Goal: Task Accomplishment & Management: Complete application form

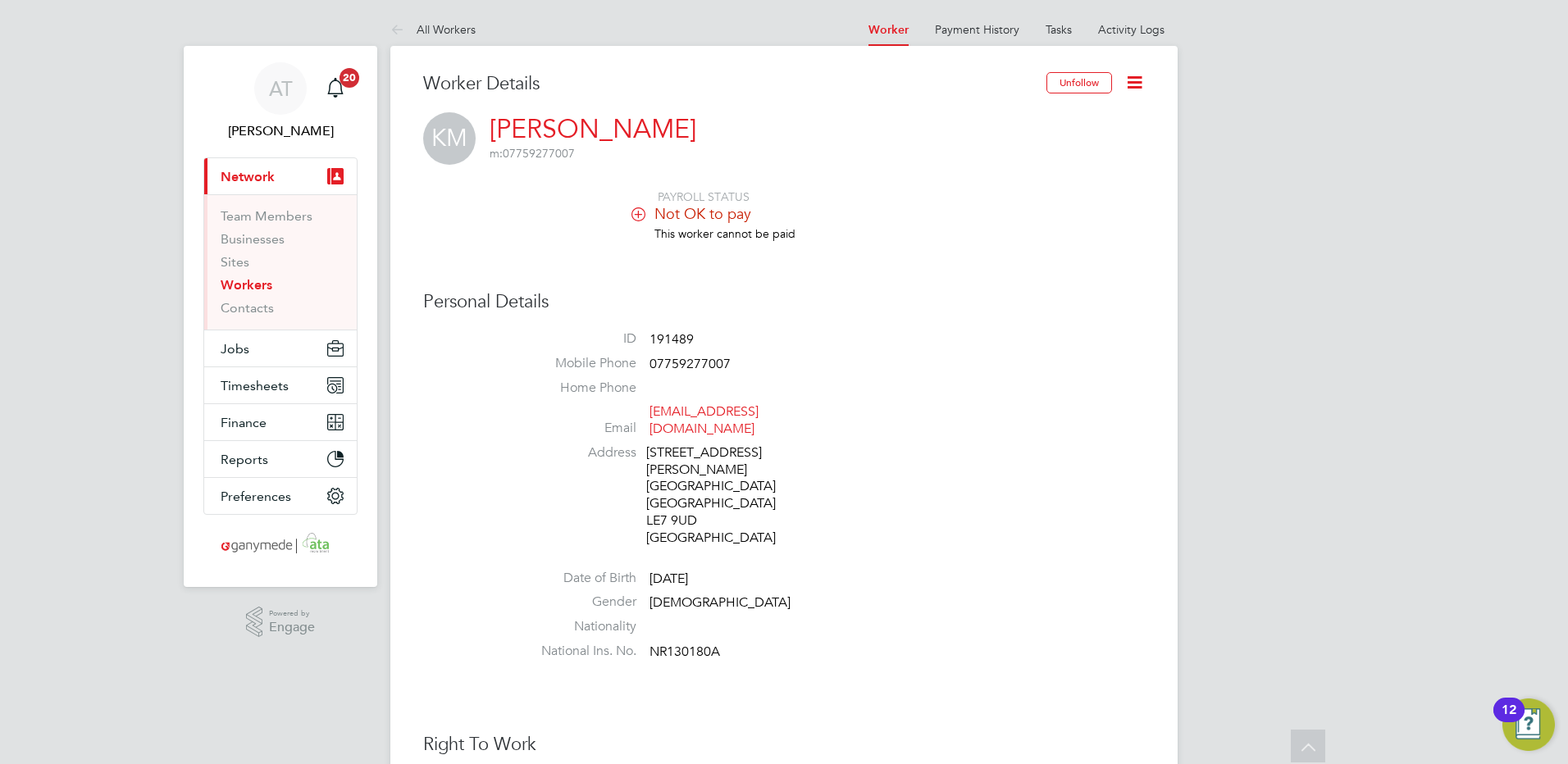
scroll to position [574, 0]
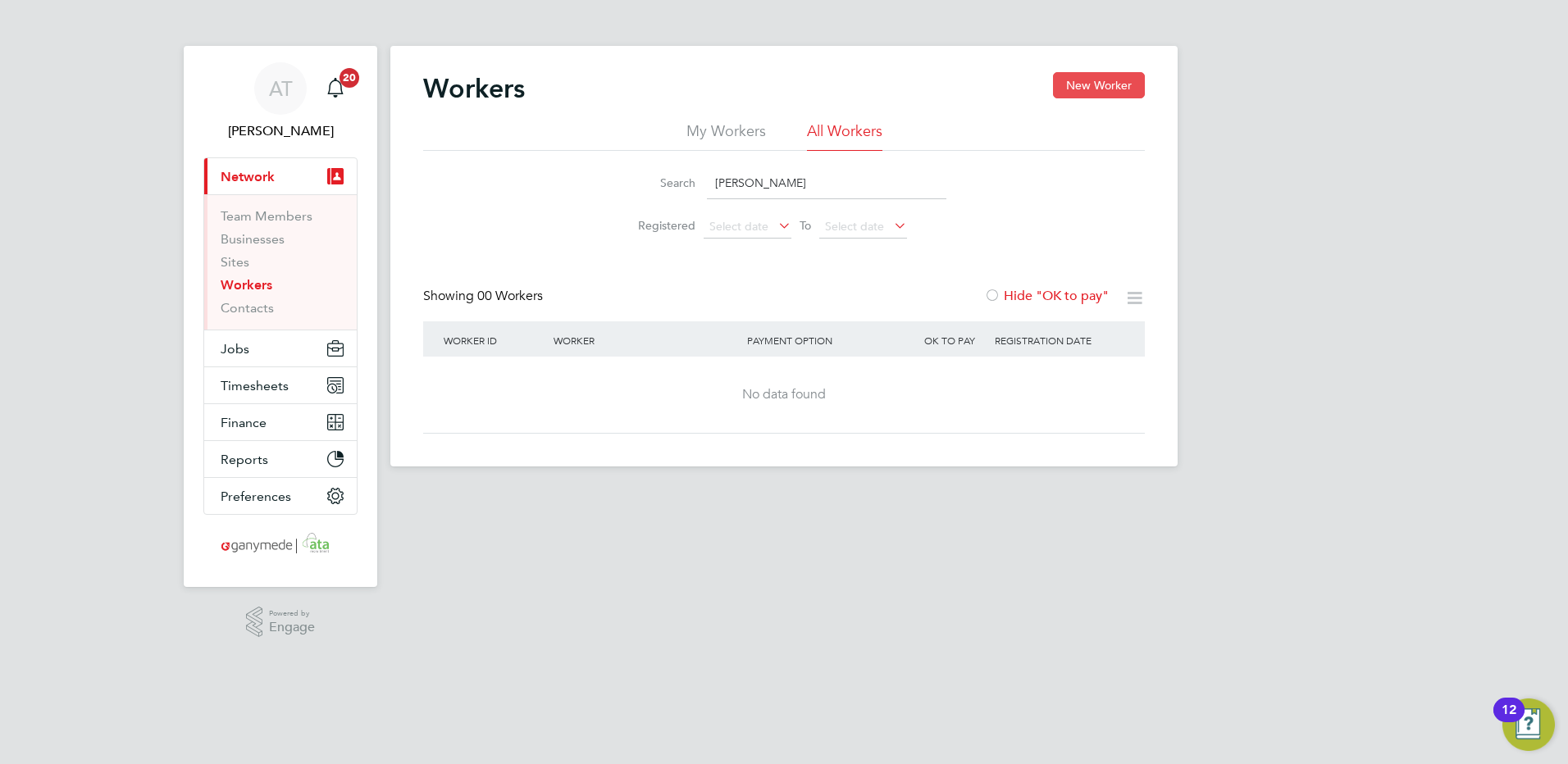
click at [1107, 79] on button "New Worker" at bounding box center [1099, 85] width 92 height 26
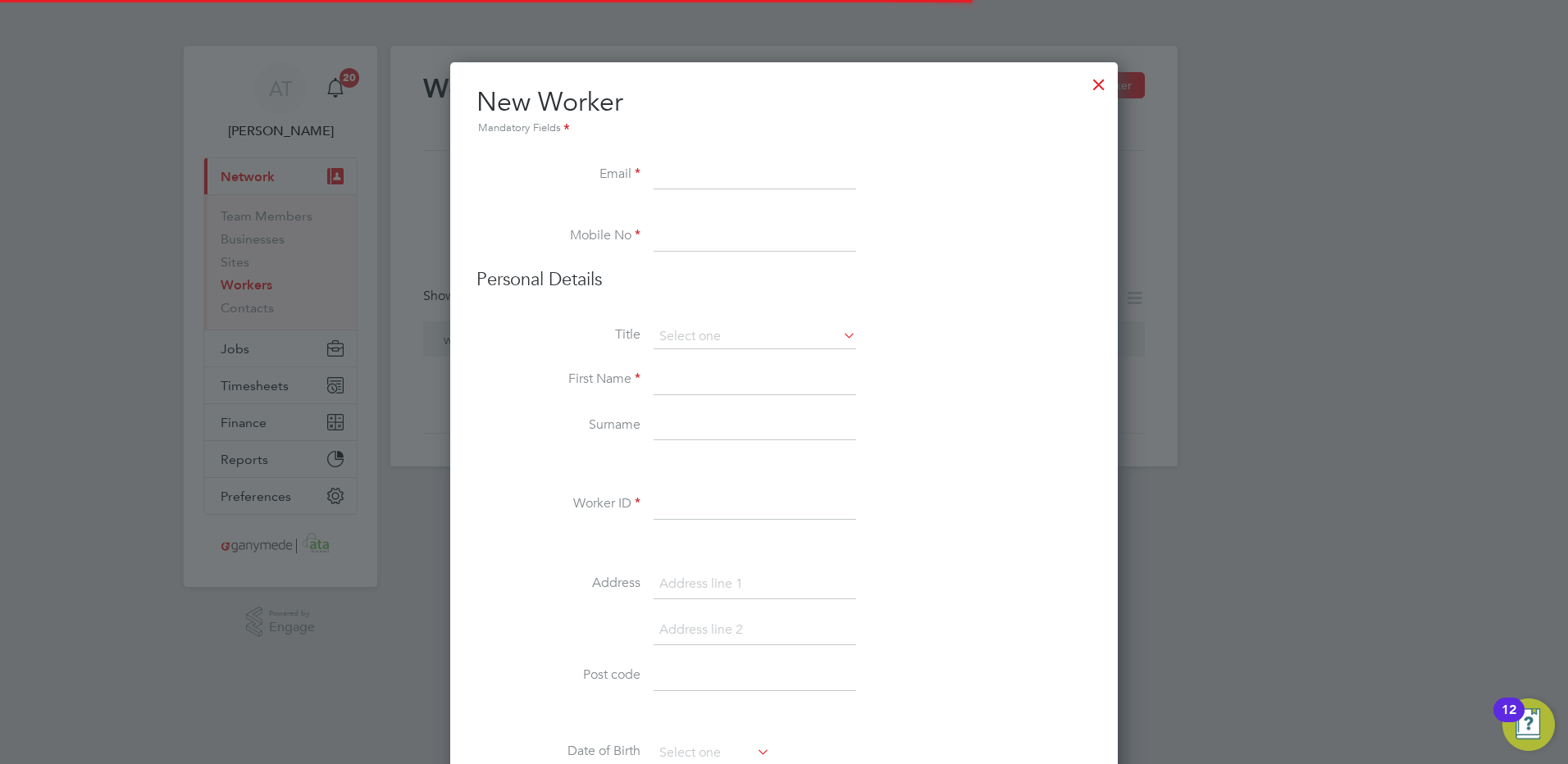
scroll to position [1843, 668]
paste input "198588"
type input "198588"
drag, startPoint x: 741, startPoint y: 187, endPoint x: 548, endPoint y: 183, distance: 193.0
click at [548, 184] on li "Email 198588" at bounding box center [784, 183] width 615 height 46
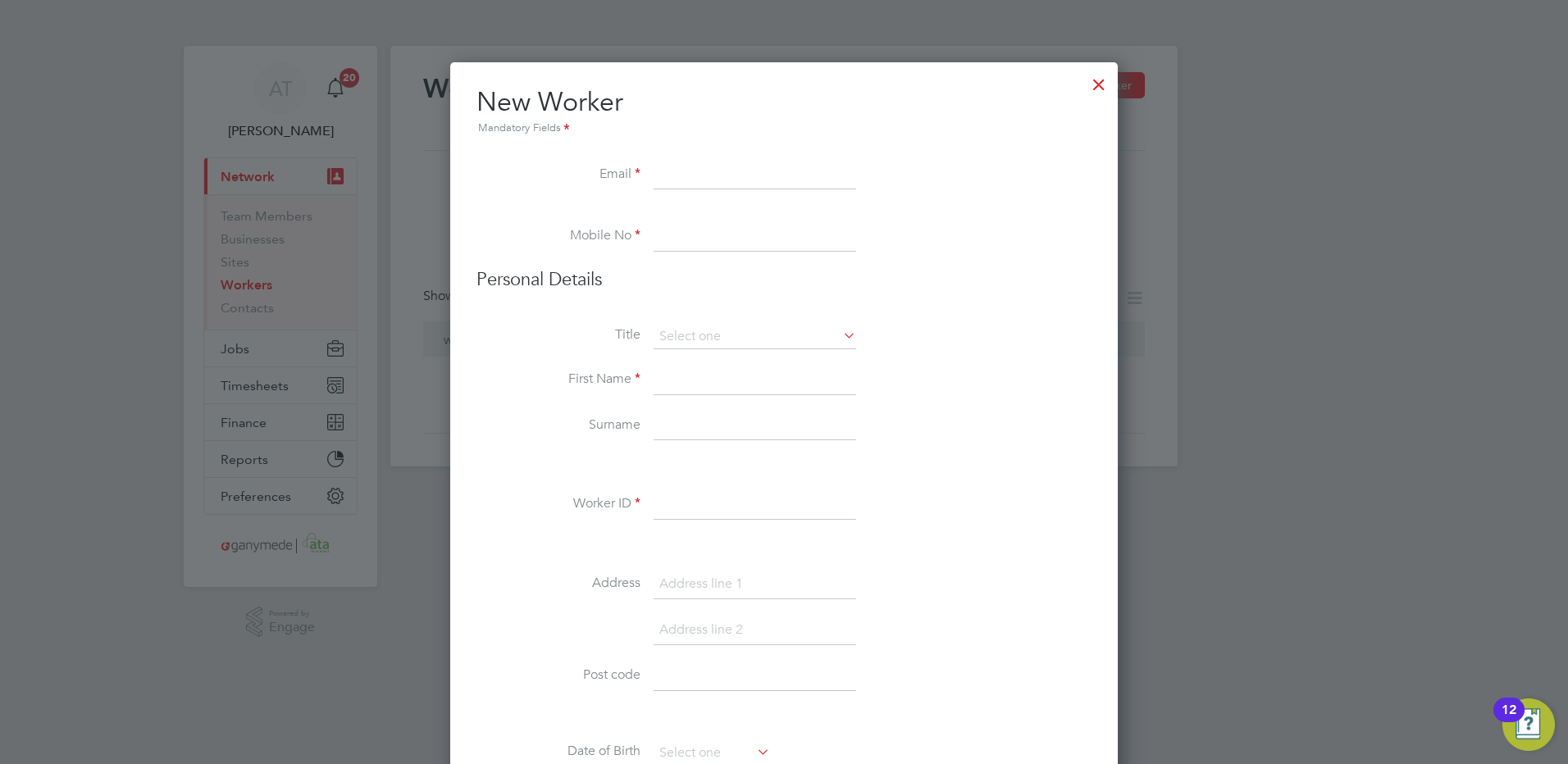
click at [659, 168] on input at bounding box center [754, 175] width 203 height 29
paste input "arronflowers@hotmail.com"
type input "arronflowers@hotmail.com"
click at [677, 229] on input at bounding box center [754, 237] width 203 height 29
paste input "07926783373"
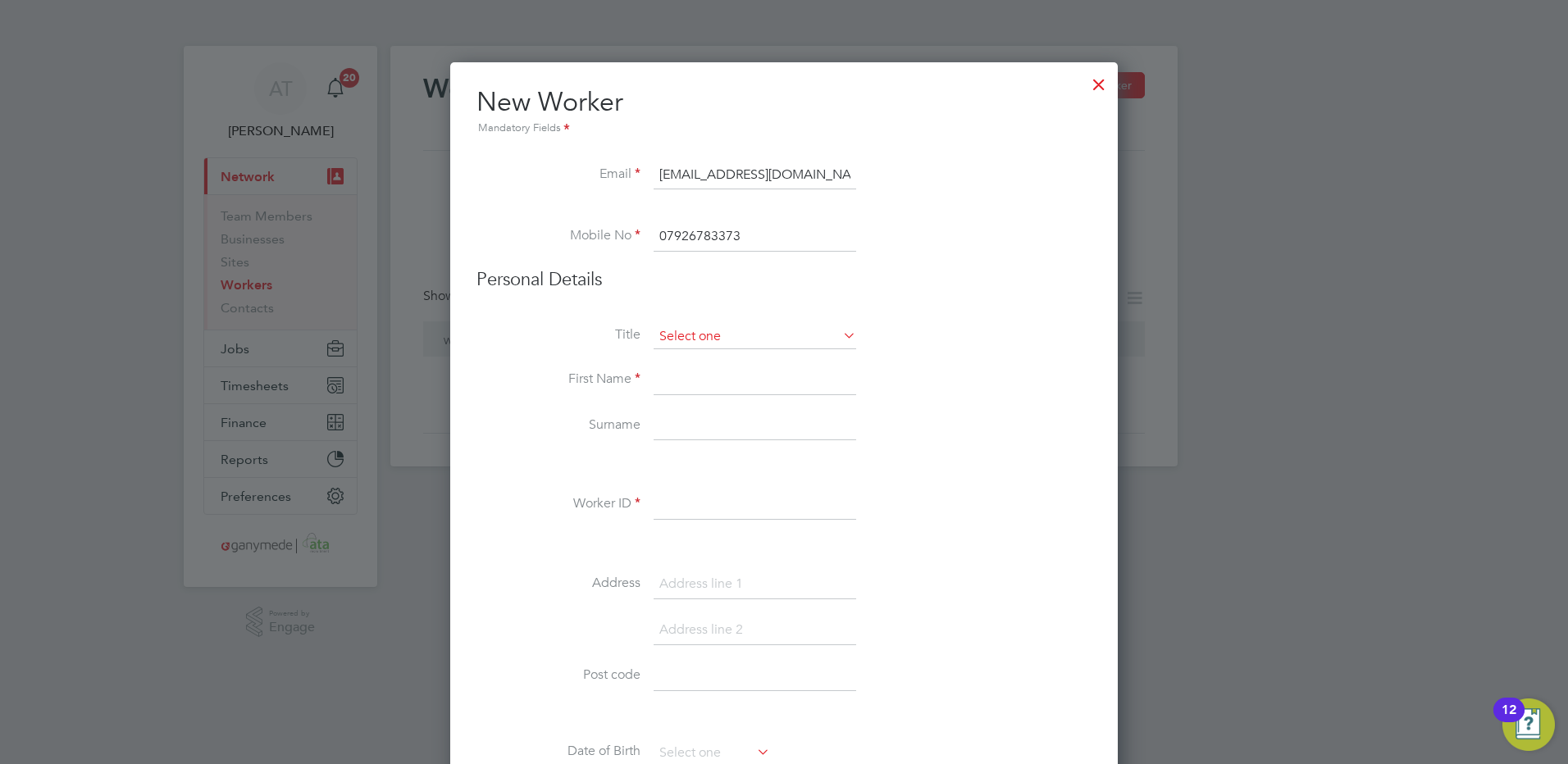
type input "07926783373"
click at [675, 337] on input at bounding box center [754, 337] width 203 height 25
drag, startPoint x: 674, startPoint y: 353, endPoint x: 642, endPoint y: 343, distance: 33.5
click at [670, 352] on li "Mr" at bounding box center [754, 360] width 204 height 21
type input "Mr"
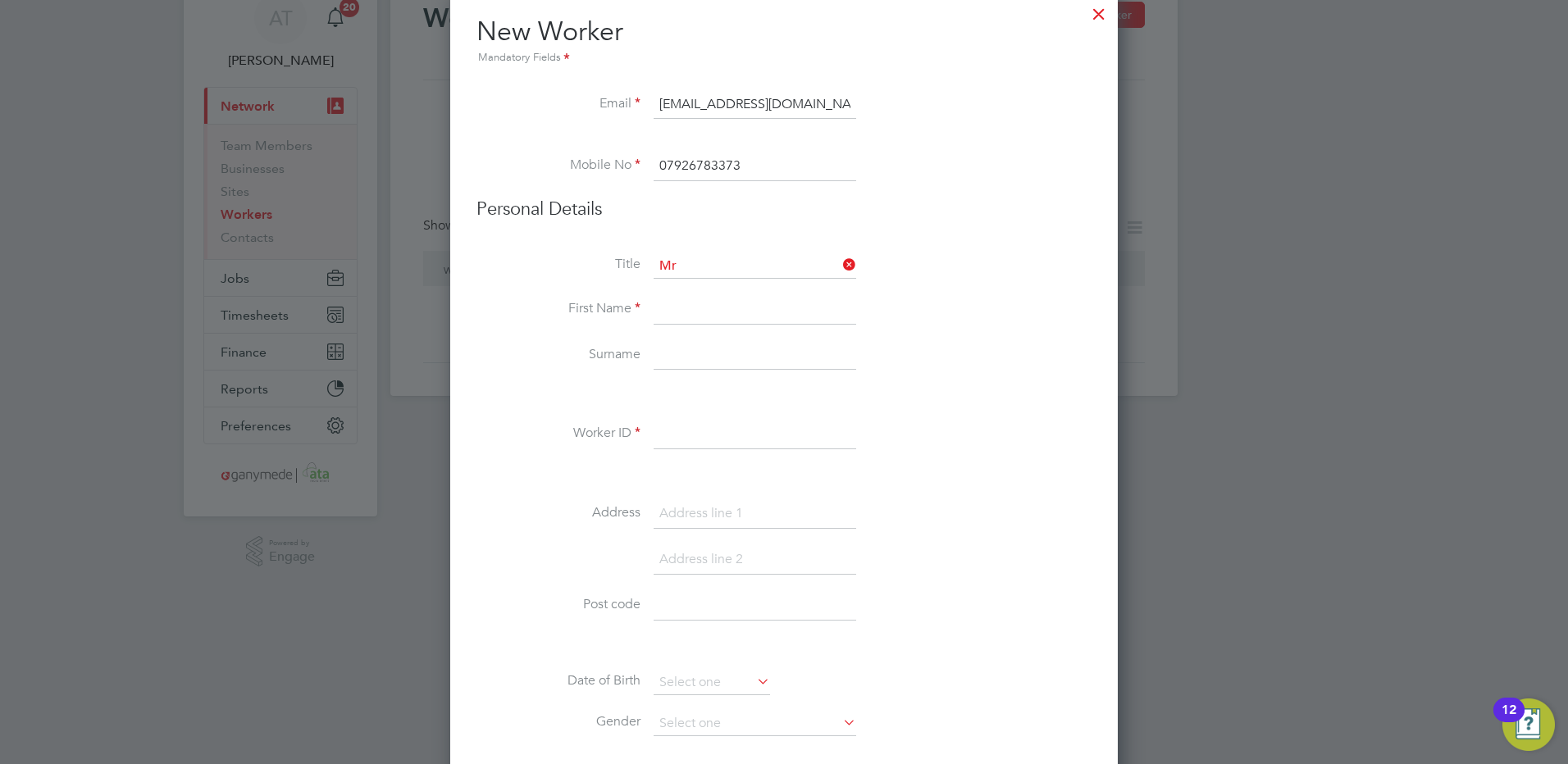
scroll to position [164, 0]
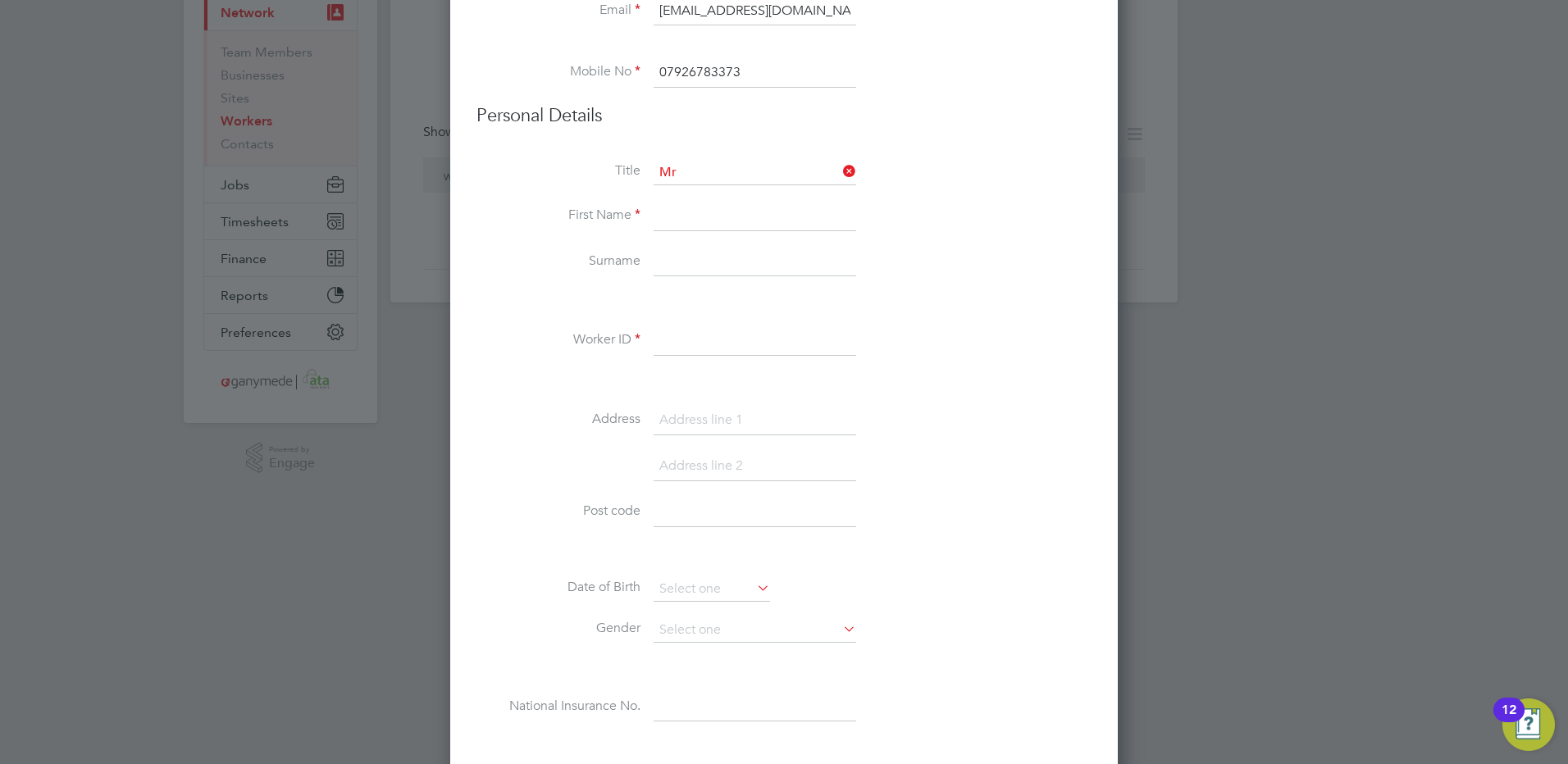
click at [677, 211] on input at bounding box center [754, 216] width 203 height 29
type input "Aaron"
click at [659, 259] on input at bounding box center [754, 262] width 203 height 29
type input "Flowers"
click at [660, 336] on input at bounding box center [754, 340] width 203 height 29
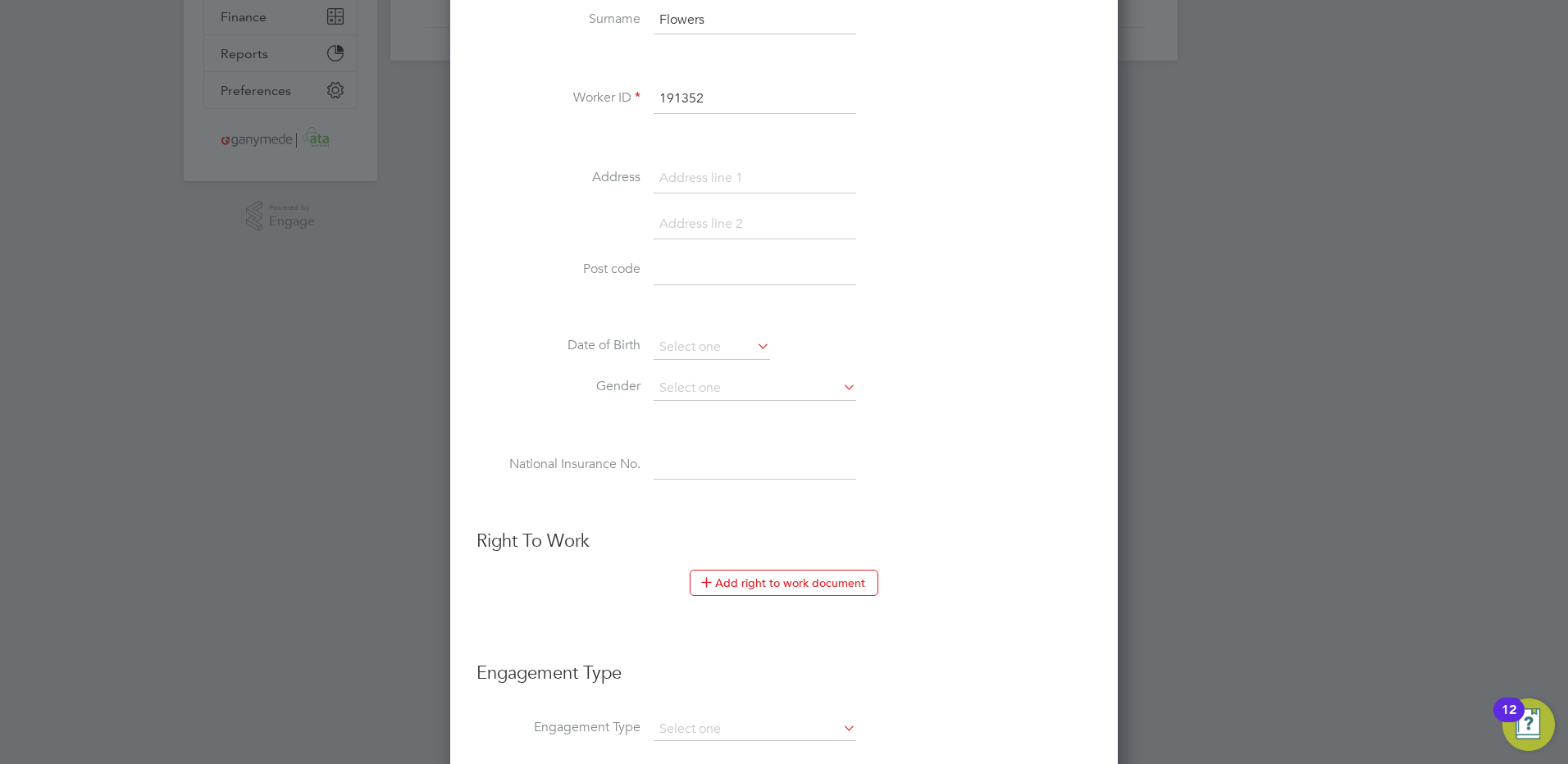
scroll to position [410, 0]
type input "191352"
click at [676, 382] on input at bounding box center [754, 384] width 203 height 25
drag, startPoint x: 676, startPoint y: 404, endPoint x: 451, endPoint y: 332, distance: 236.2
click at [672, 404] on li "[DEMOGRAPHIC_DATA]" at bounding box center [754, 407] width 204 height 21
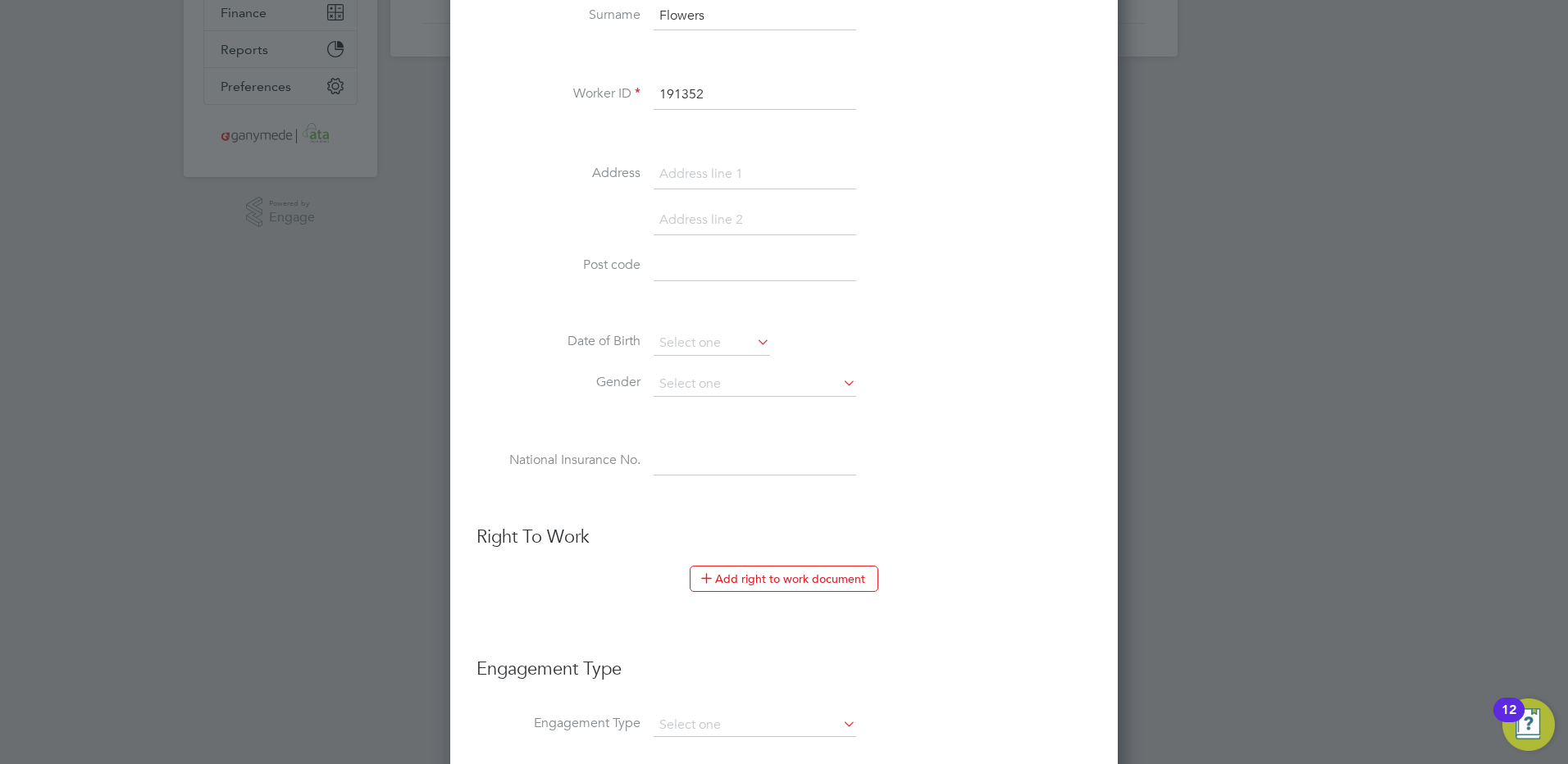
type input "[DEMOGRAPHIC_DATA]"
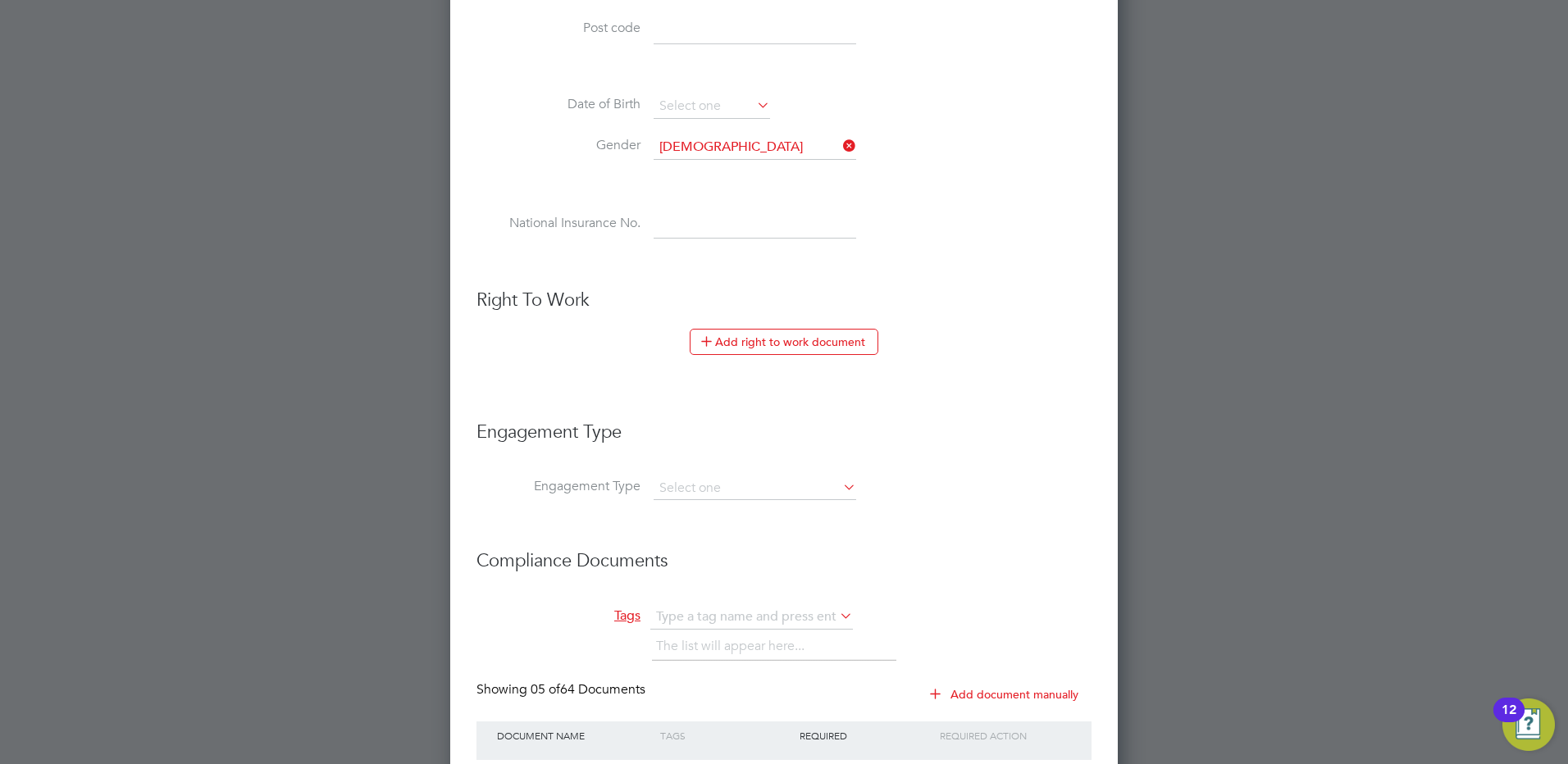
scroll to position [656, 0]
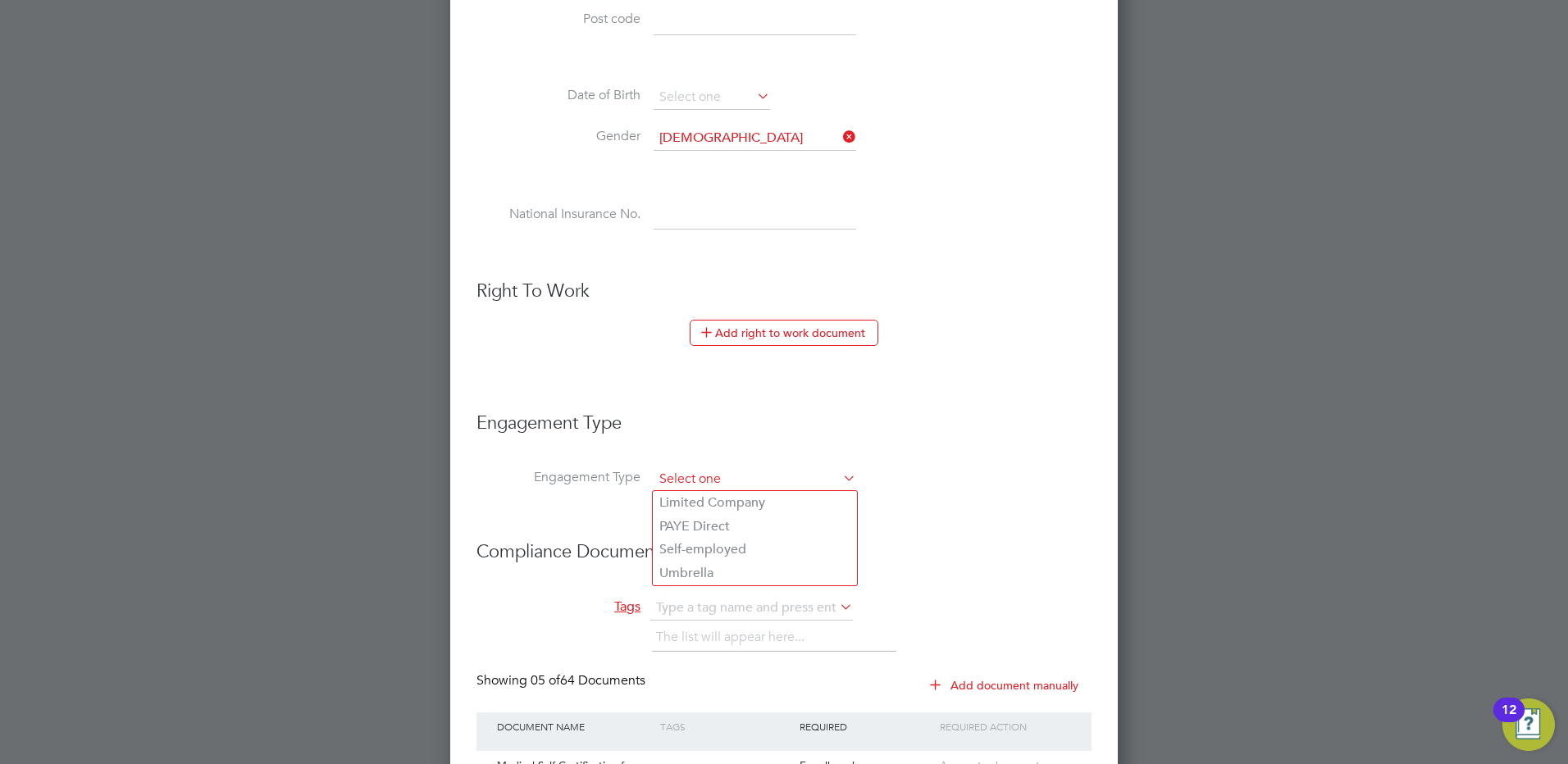
click at [665, 479] on input at bounding box center [754, 480] width 203 height 23
drag, startPoint x: 679, startPoint y: 521, endPoint x: 581, endPoint y: 453, distance: 119.3
click at [678, 521] on li "PAYE Direct" at bounding box center [754, 526] width 204 height 24
type input "PAYE Direct"
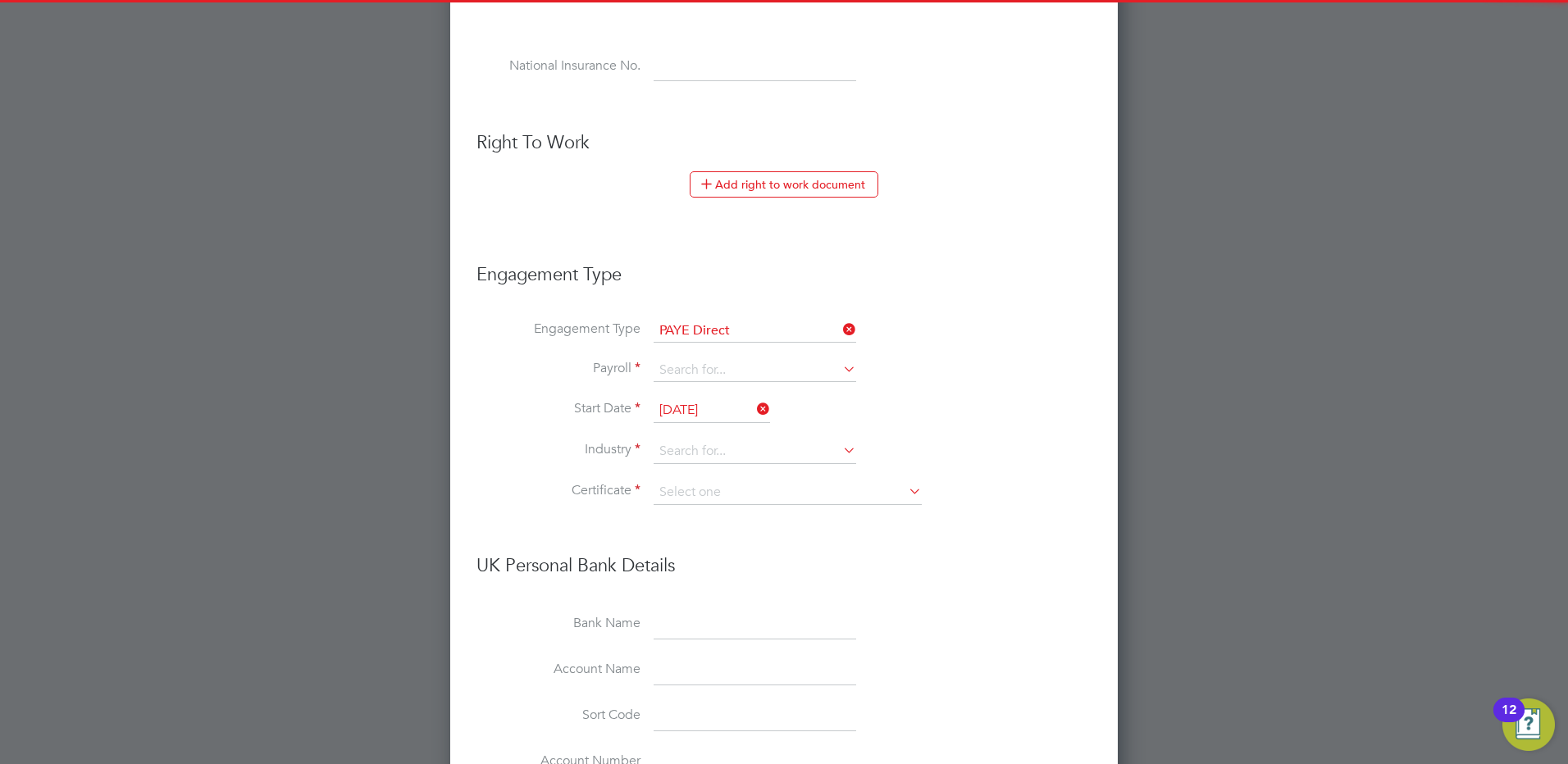
scroll to position [819, 0]
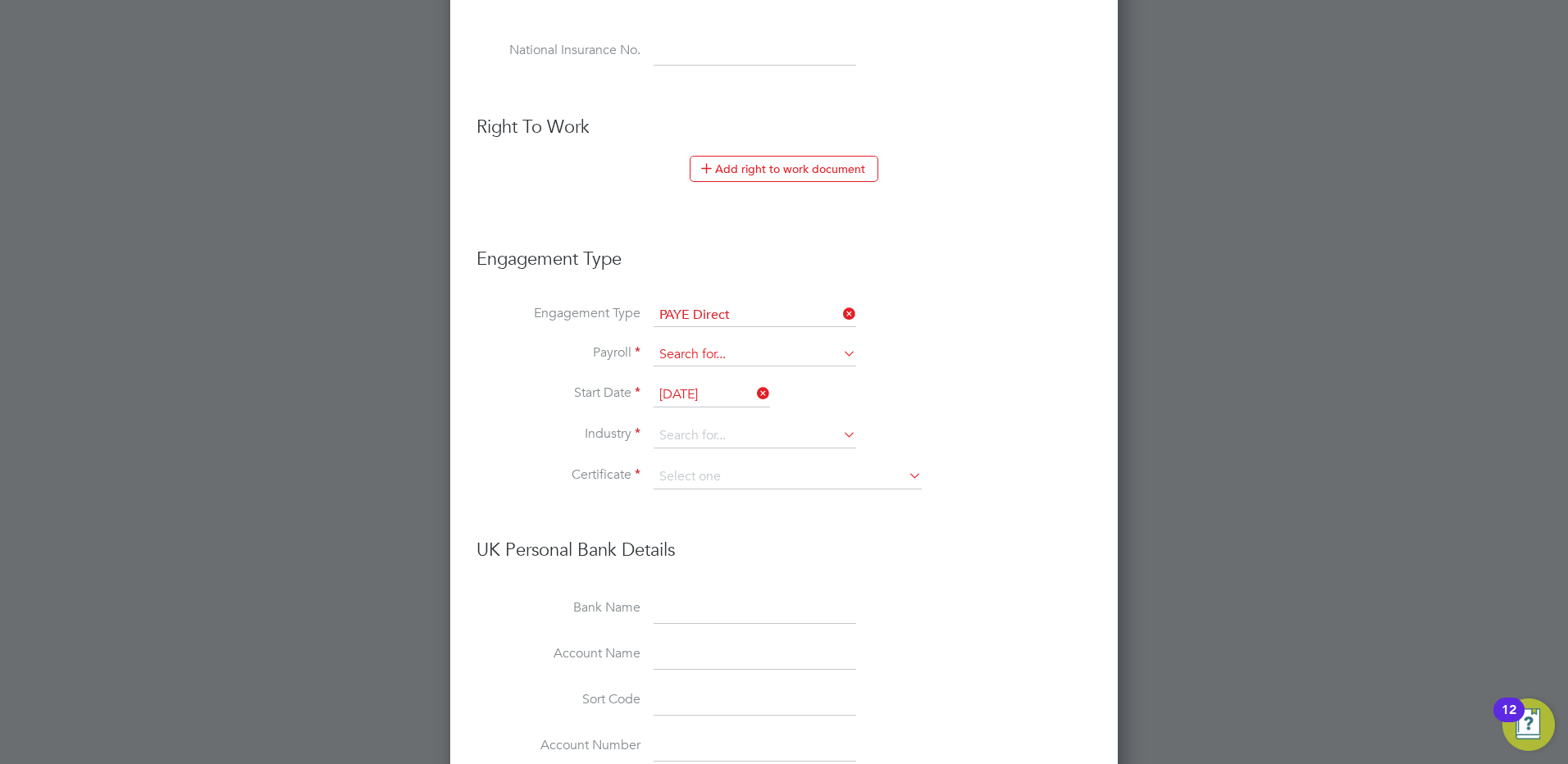
click at [674, 353] on input at bounding box center [754, 355] width 203 height 23
click at [669, 371] on li "PAYE (Standard)" at bounding box center [754, 378] width 204 height 24
type input "PAYE (Standard)"
click at [671, 437] on input at bounding box center [754, 436] width 203 height 25
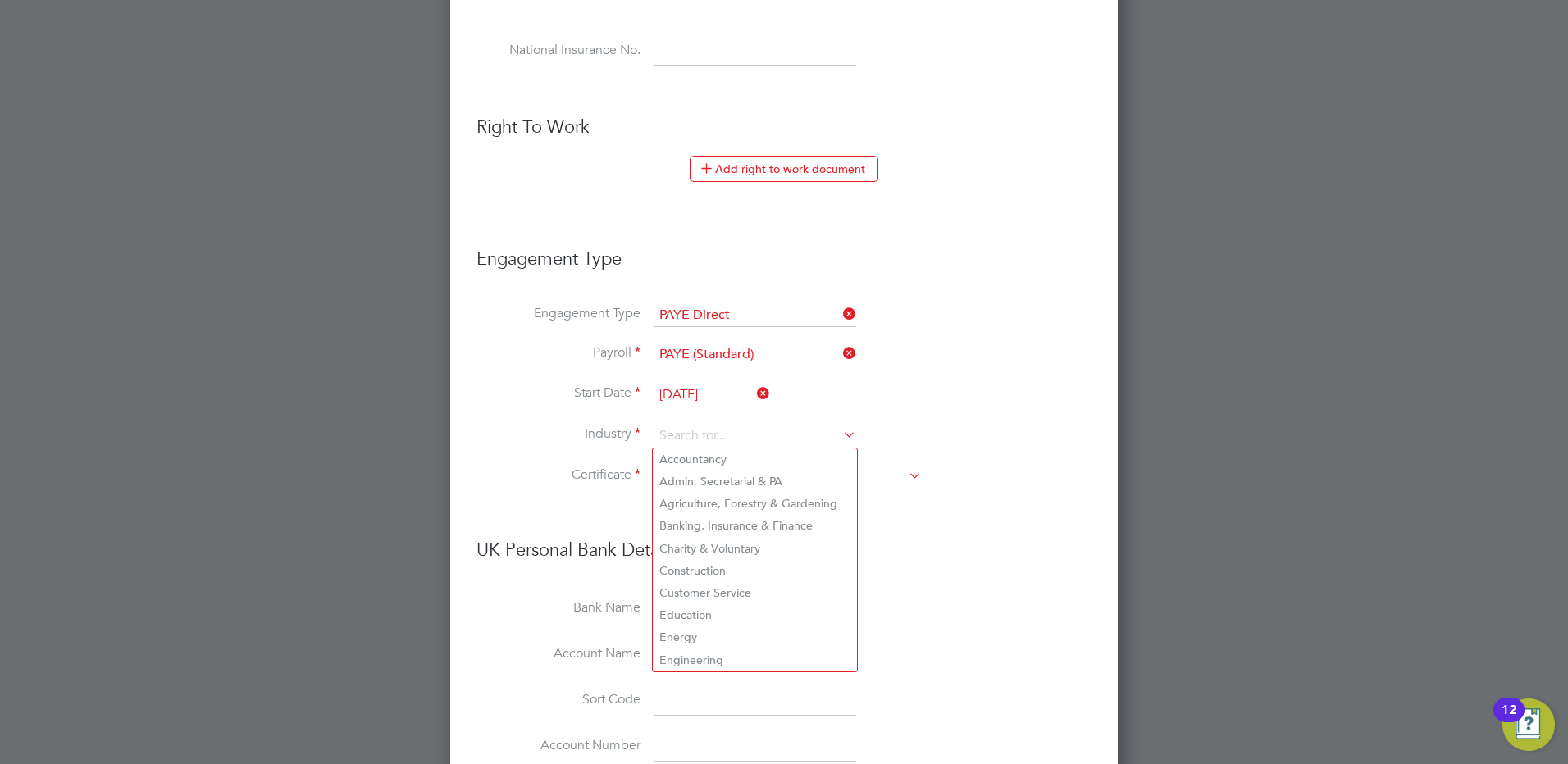
drag, startPoint x: 694, startPoint y: 648, endPoint x: 628, endPoint y: 557, distance: 112.4
click at [694, 649] on li "Engineering" at bounding box center [754, 659] width 204 height 22
type input "Engineering"
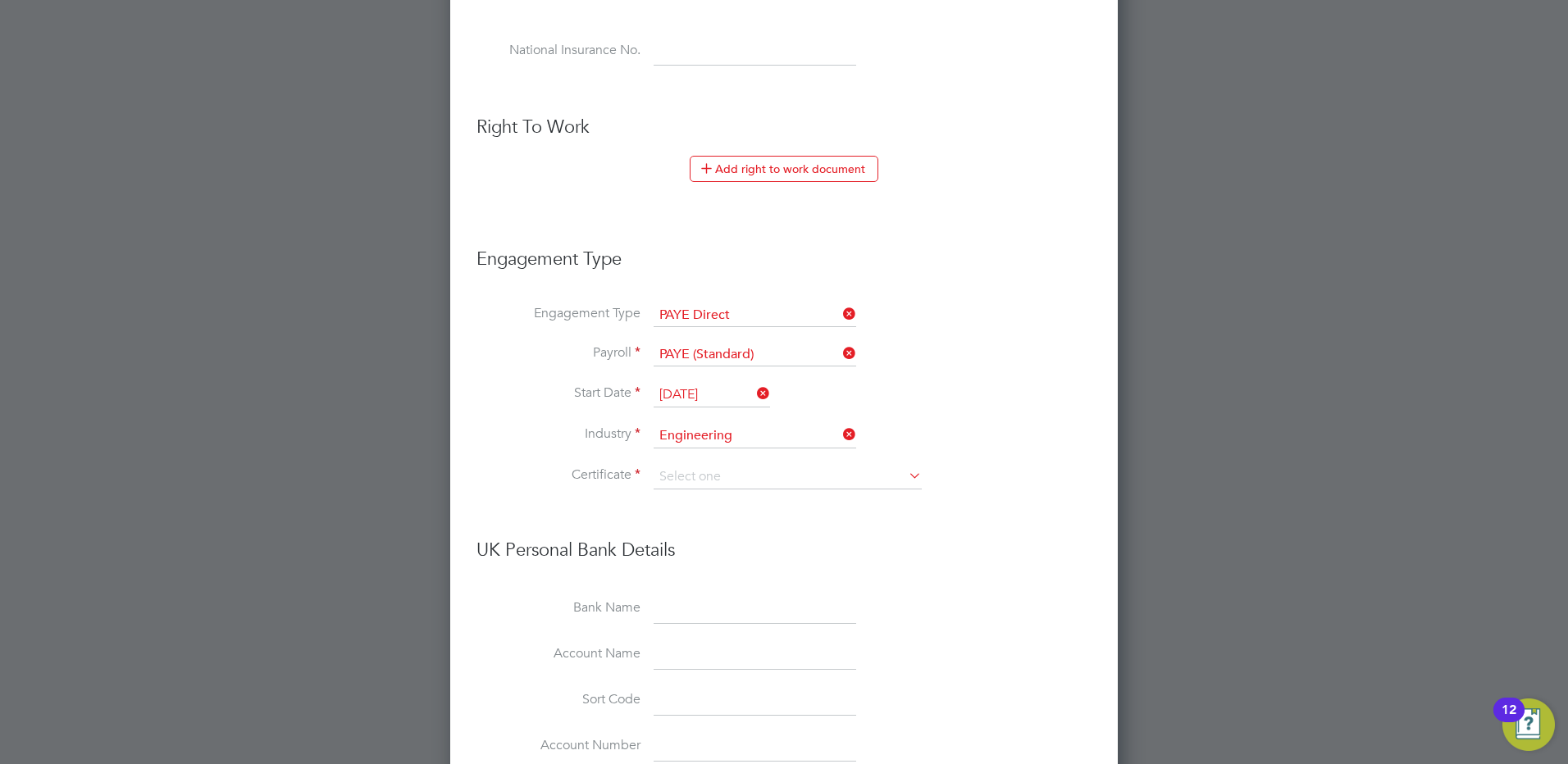
click at [546, 415] on li "Start Date 26 Aug 2025" at bounding box center [784, 403] width 615 height 41
click at [687, 467] on input at bounding box center [788, 477] width 268 height 25
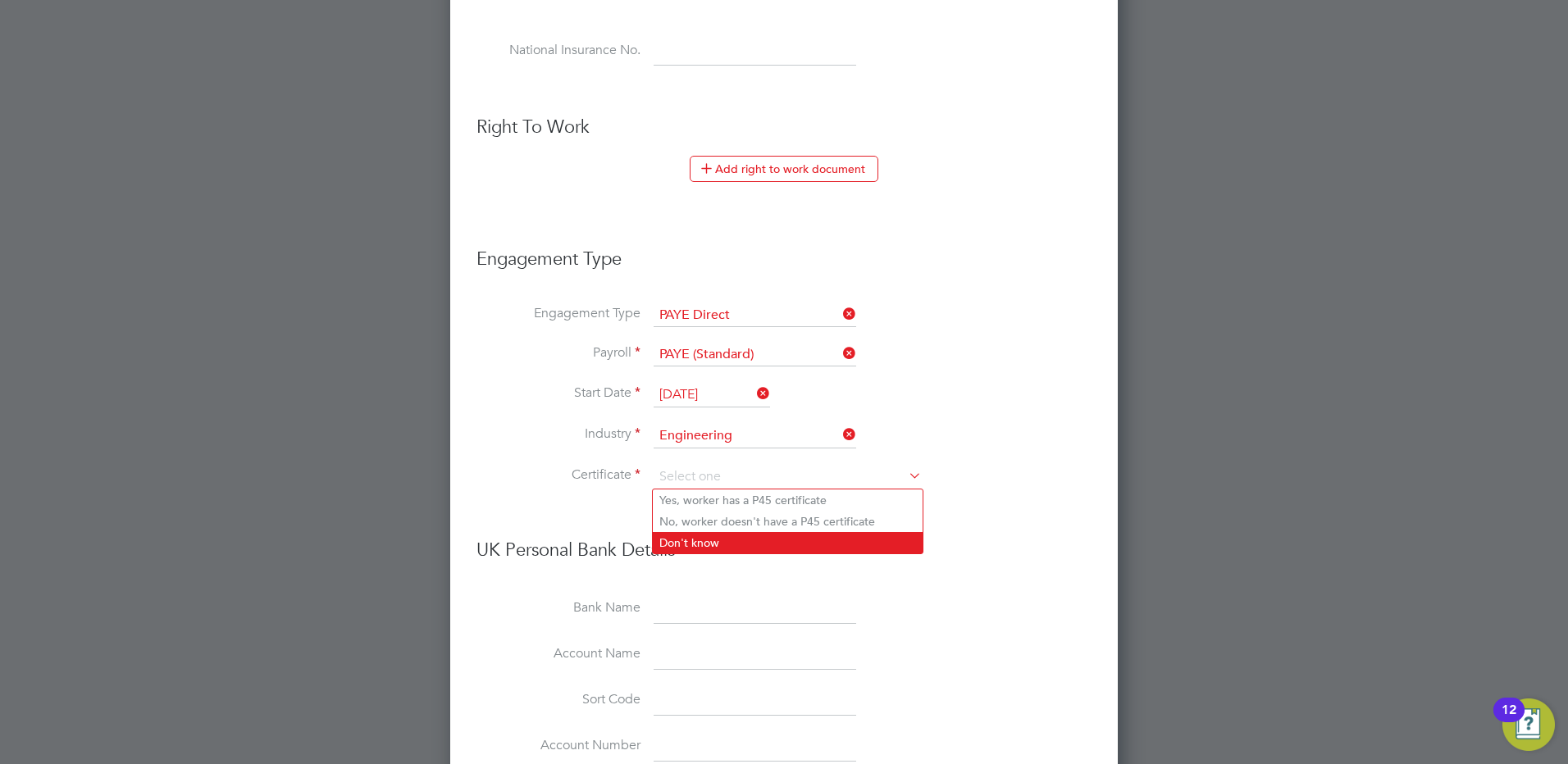
click at [690, 541] on li "Don't know" at bounding box center [788, 542] width 270 height 21
type input "Don't know"
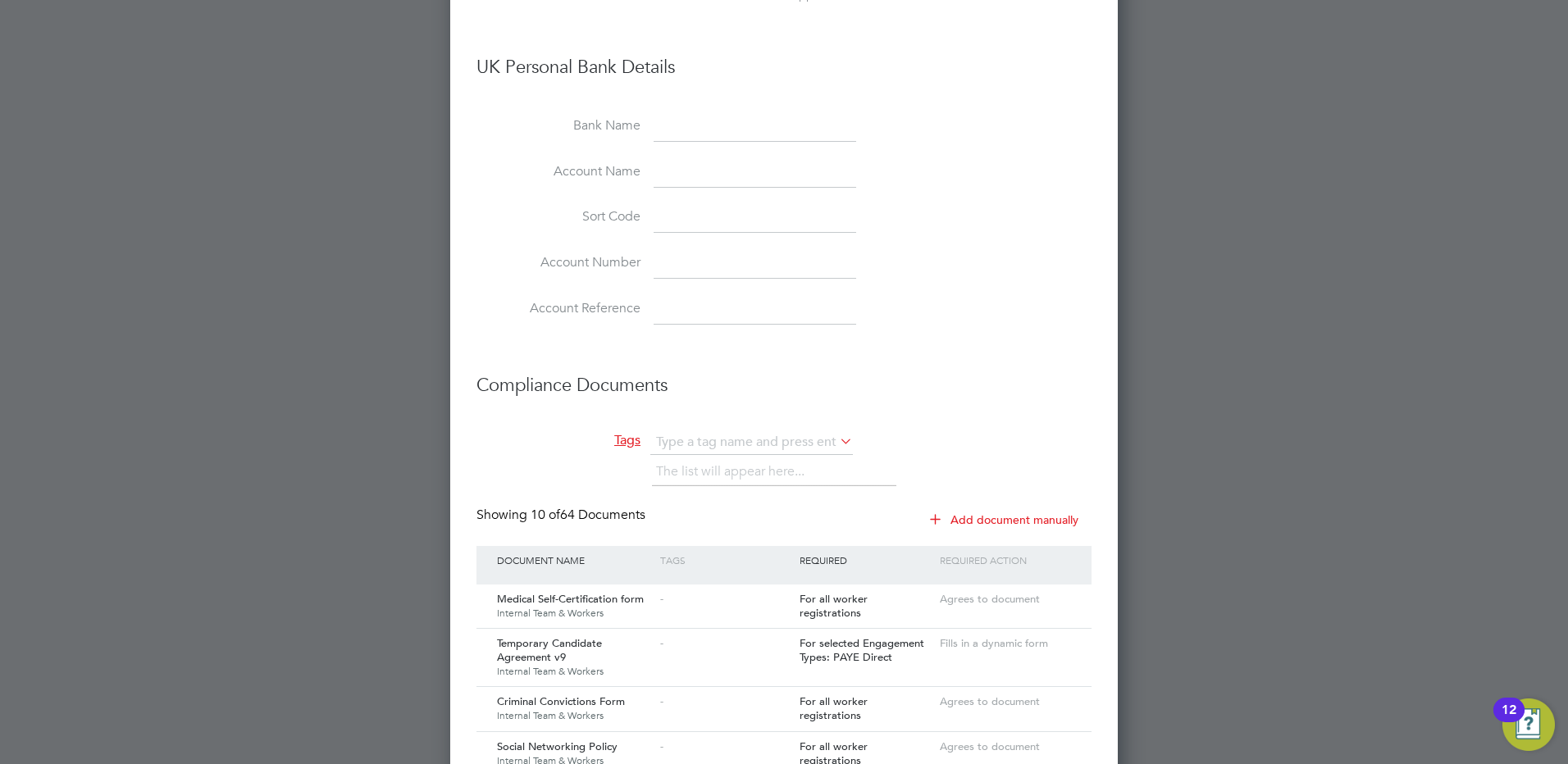
scroll to position [1475, 0]
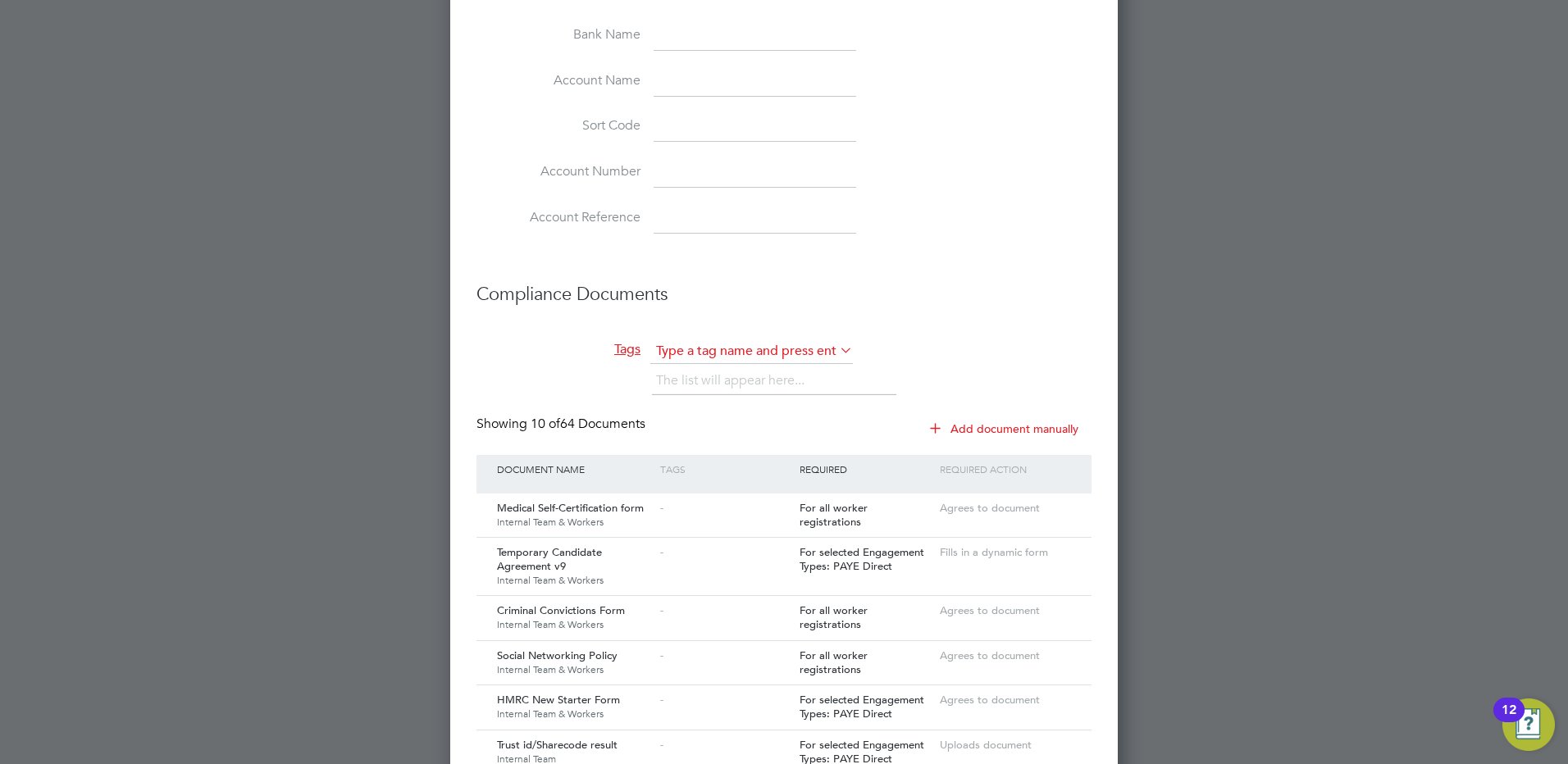
click at [672, 345] on input "text" at bounding box center [751, 352] width 203 height 25
click at [657, 367] on b "Forterra" at bounding box center [678, 374] width 44 height 14
type input "Forterra"
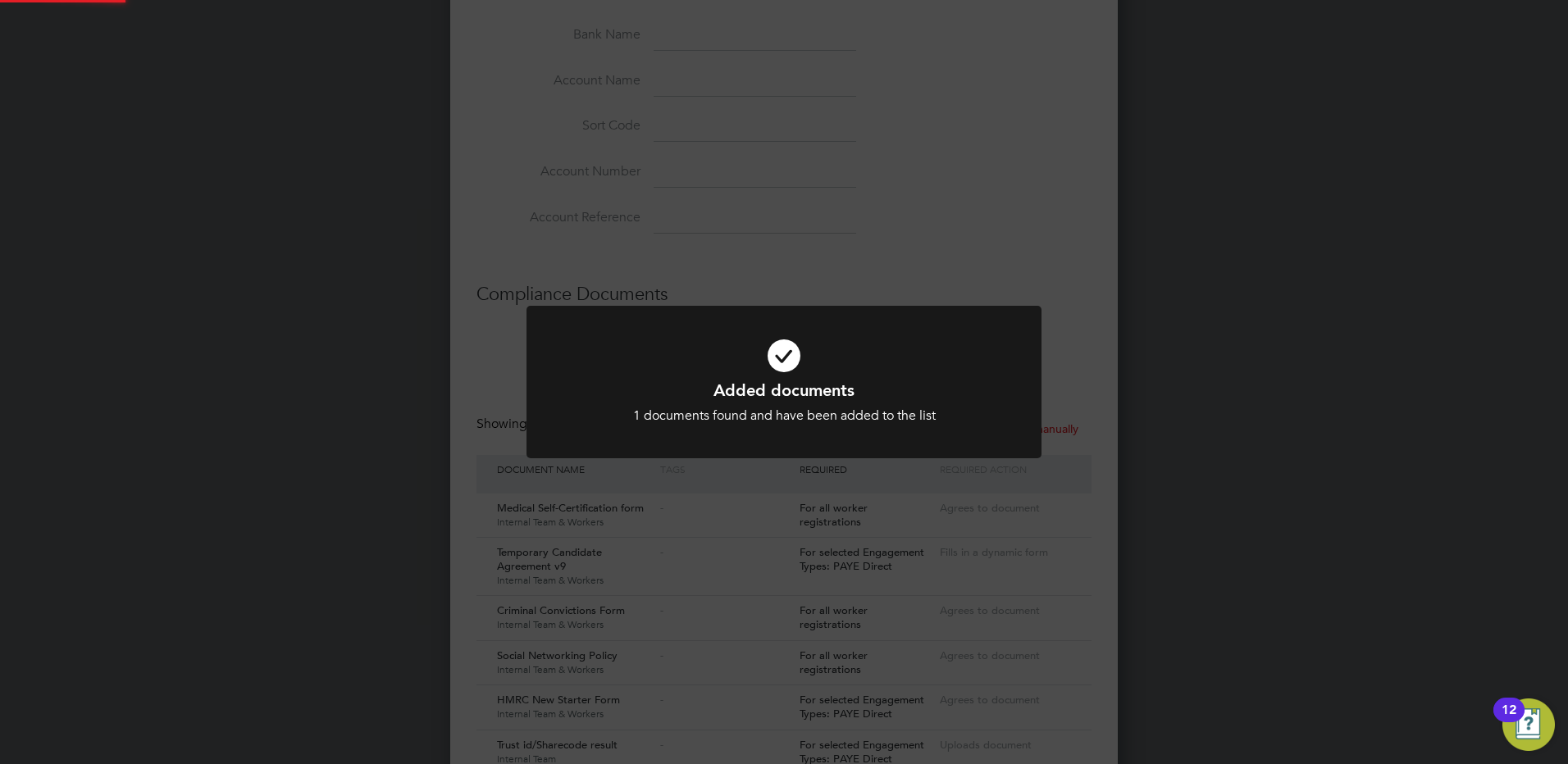
scroll to position [2713, 668]
click at [499, 322] on div "Added documents 1 documents found and have been added to the list Cancel Okay" at bounding box center [784, 382] width 1568 height 764
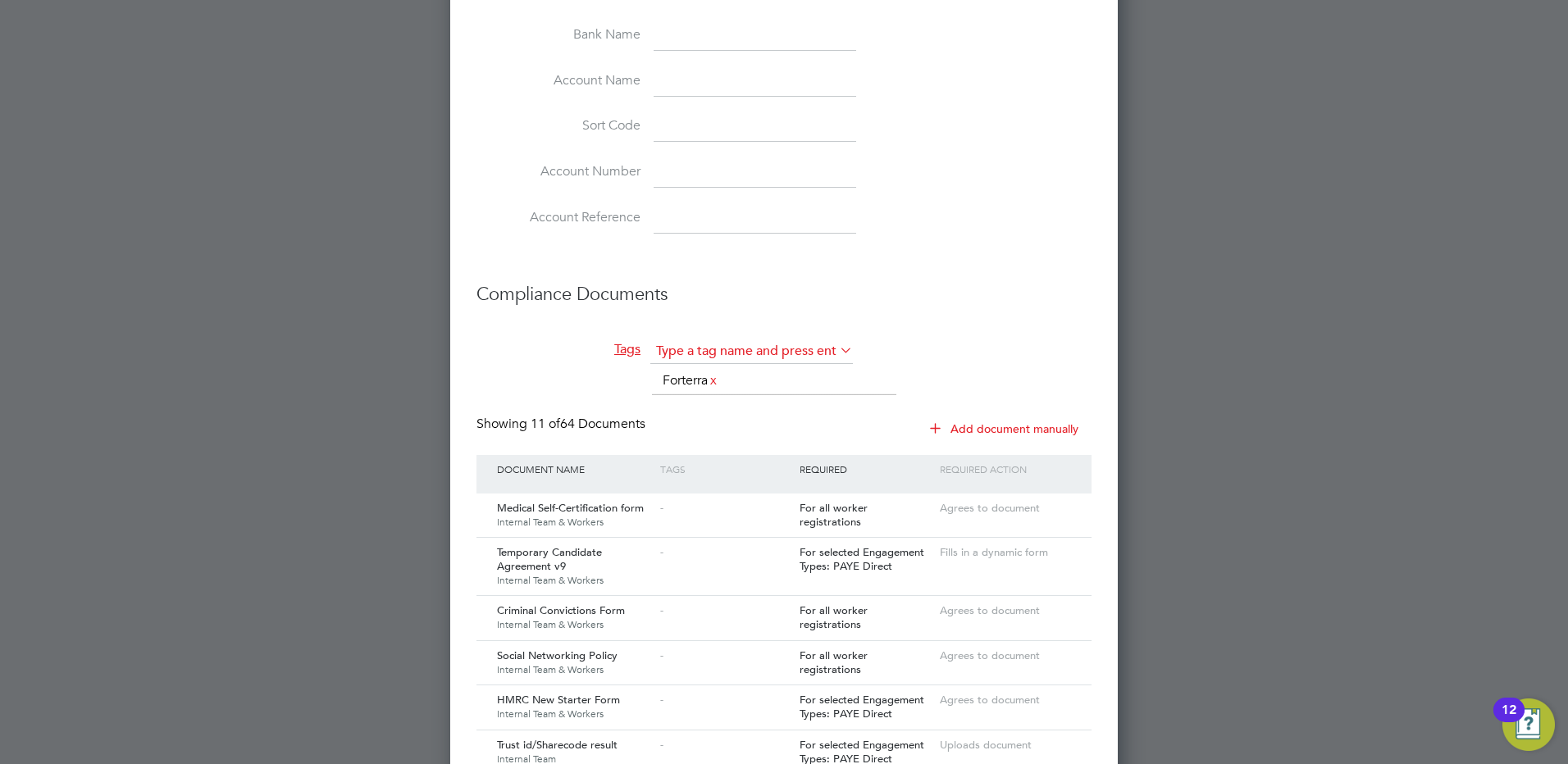
click at [678, 341] on input "text" at bounding box center [751, 352] width 203 height 25
click at [688, 372] on li "D &A" at bounding box center [722, 374] width 148 height 22
type input "D&A"
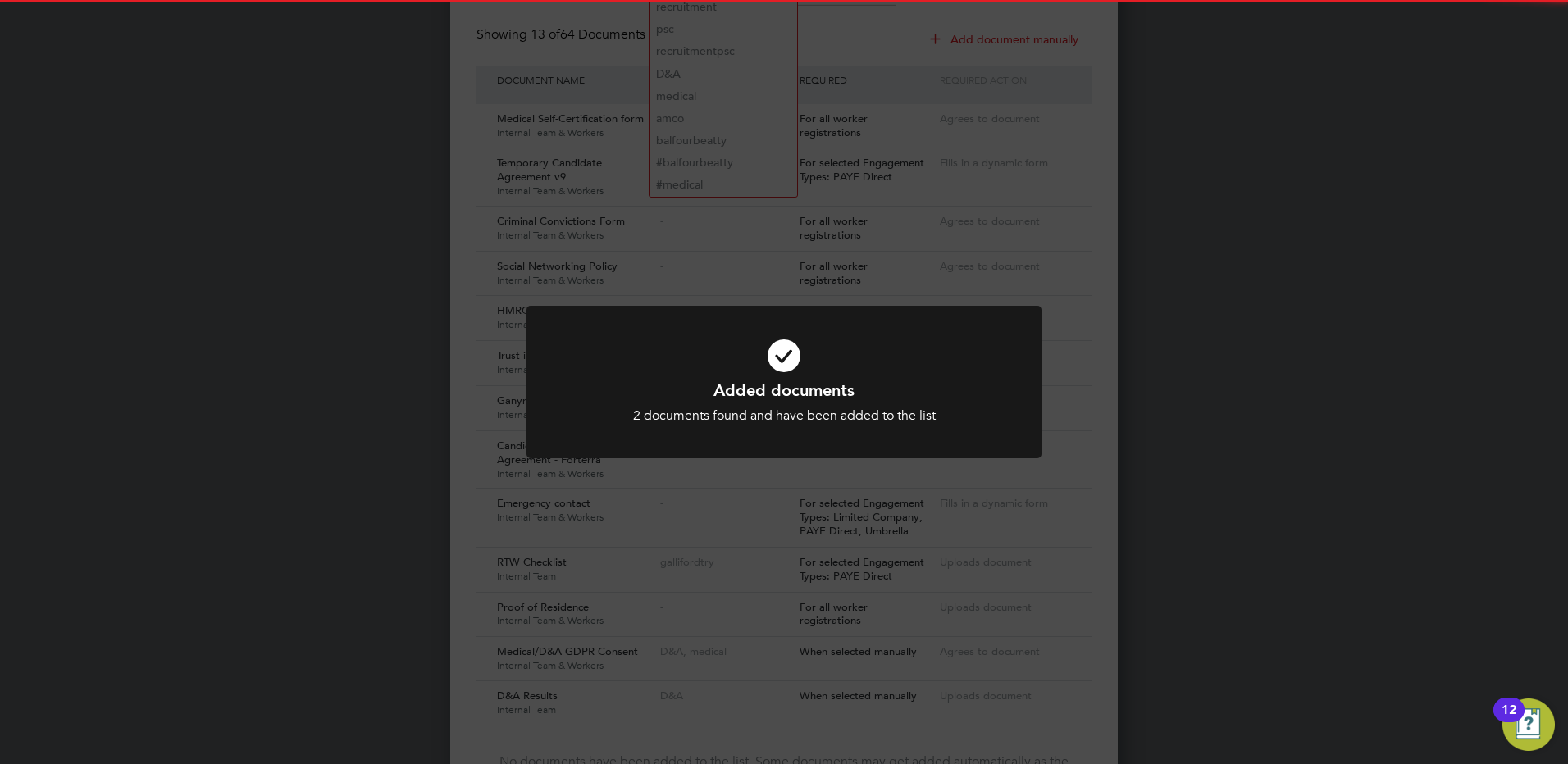
scroll to position [1885, 0]
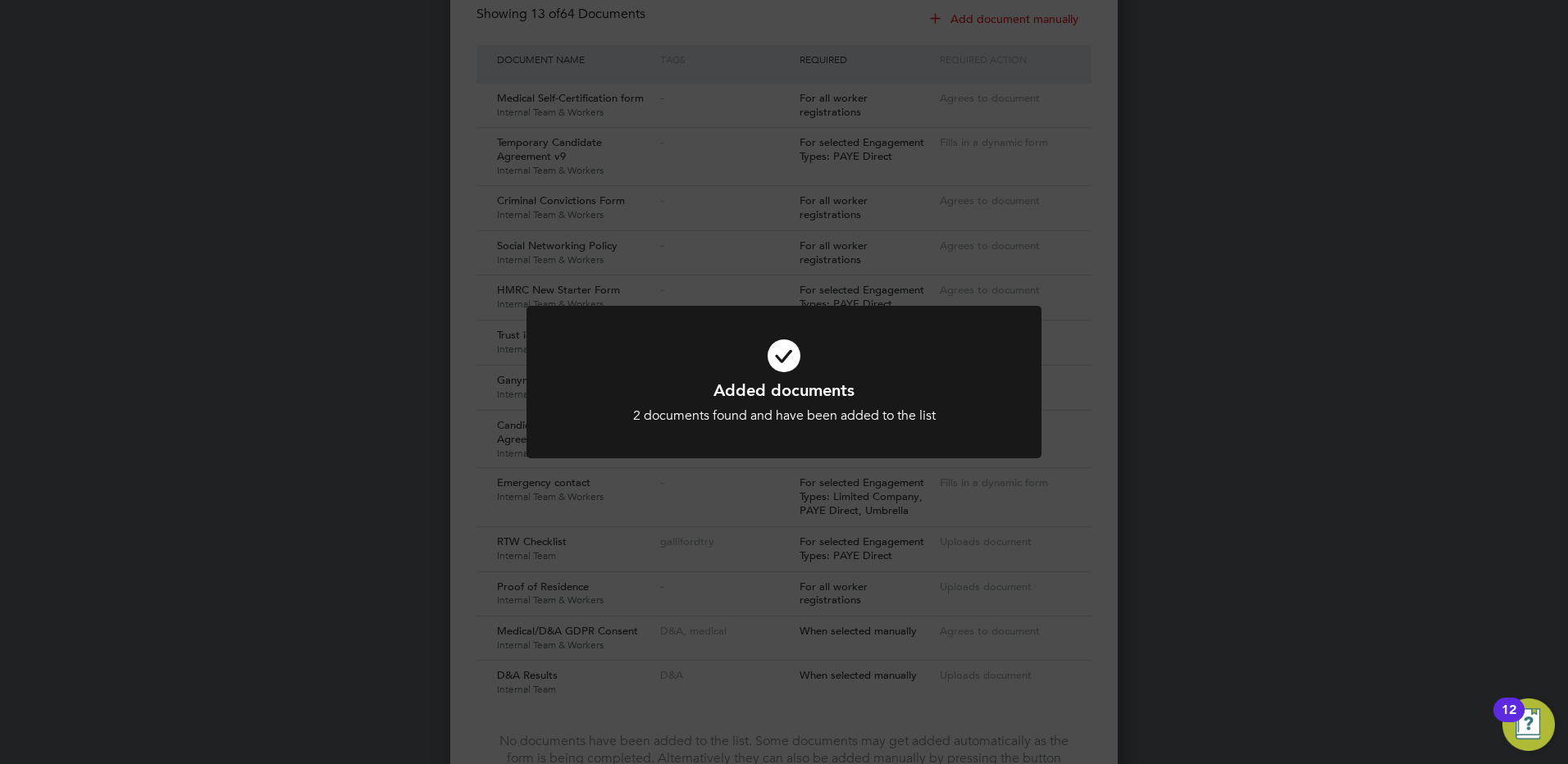
click at [406, 223] on div "Added documents 2 documents found and have been added to the list Cancel Okay" at bounding box center [784, 382] width 1568 height 764
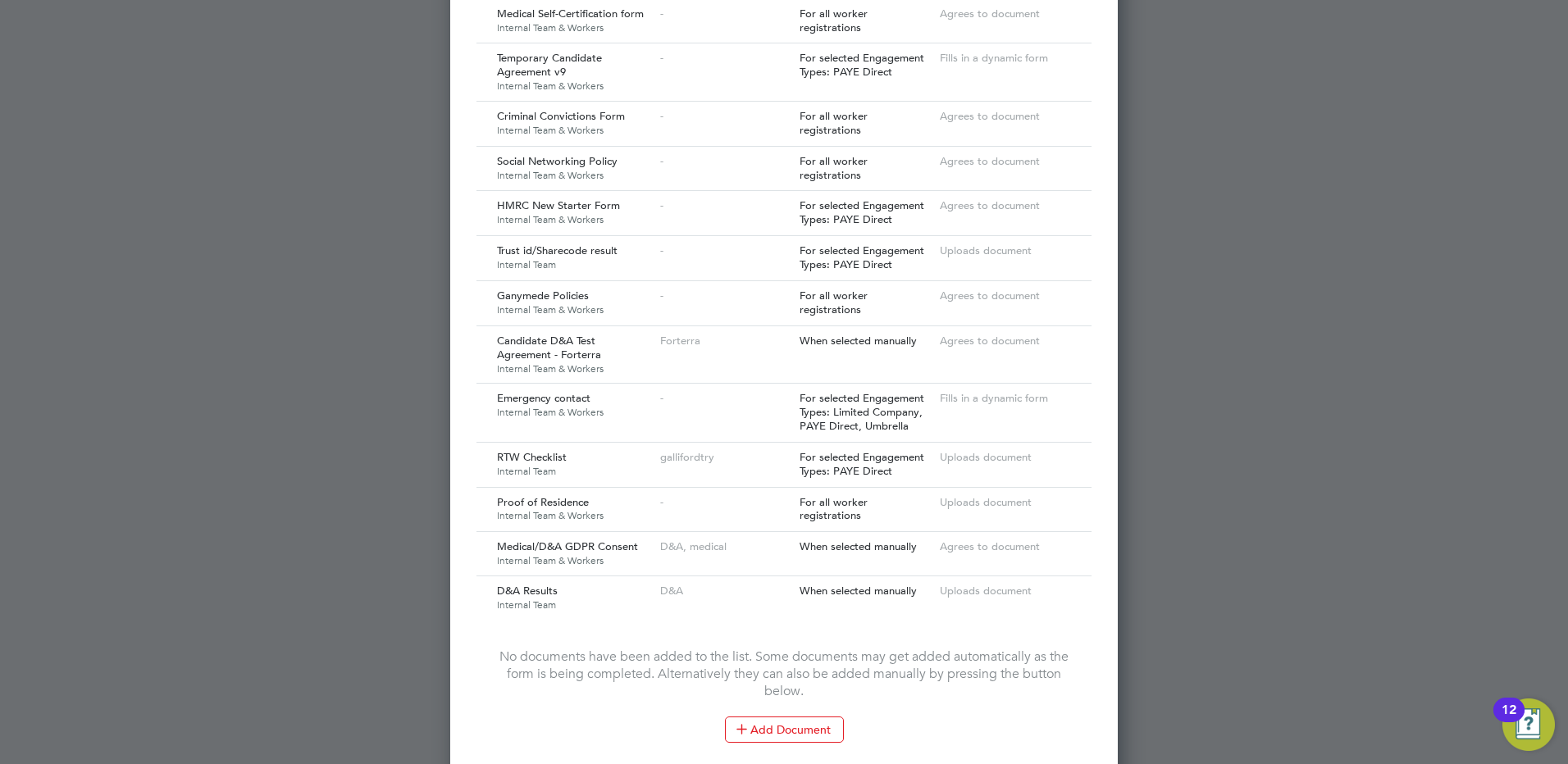
scroll to position [2098, 0]
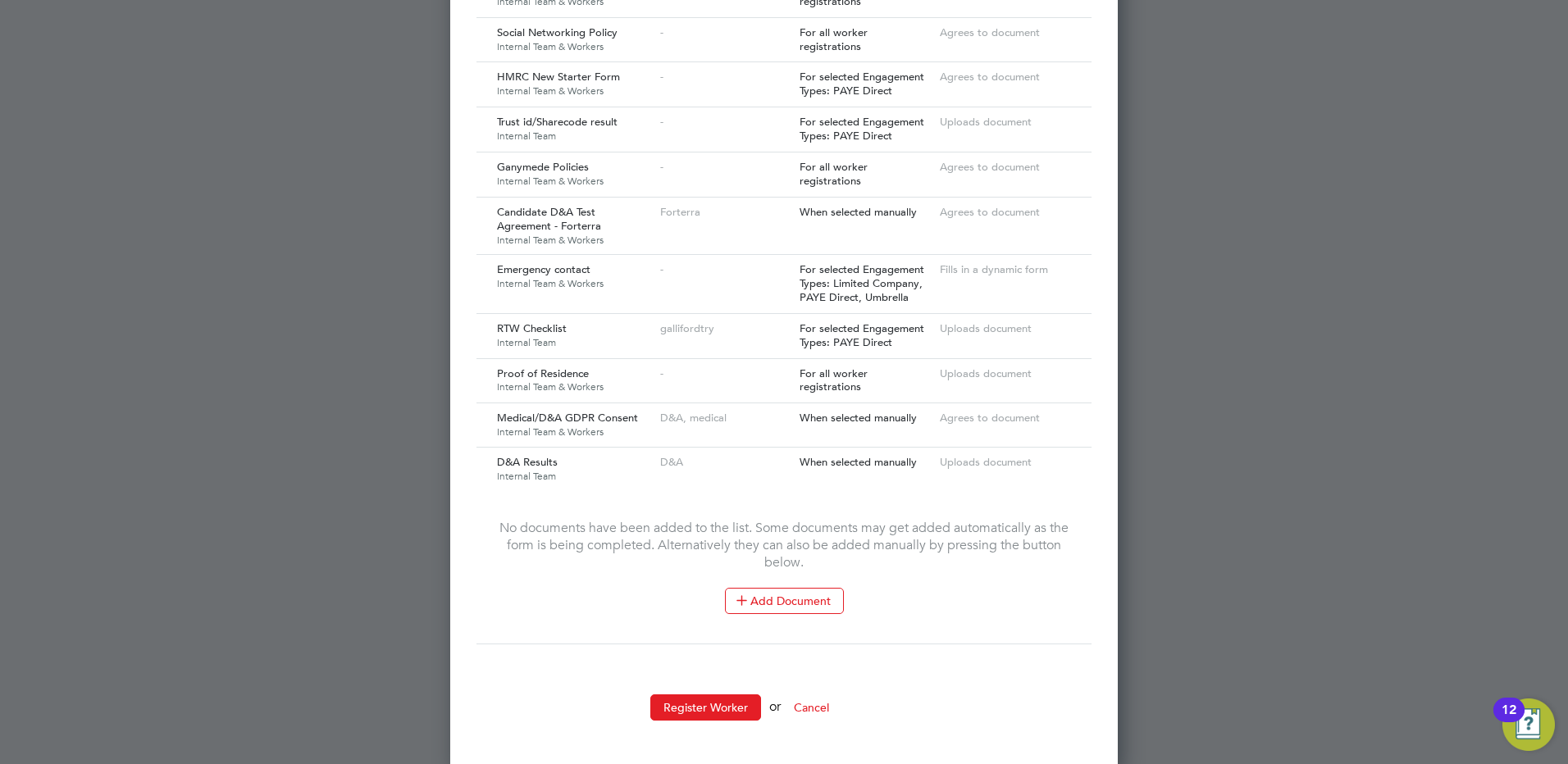
drag, startPoint x: 722, startPoint y: 702, endPoint x: 636, endPoint y: 659, distance: 96.2
click at [717, 698] on button "Register Worker" at bounding box center [705, 707] width 111 height 26
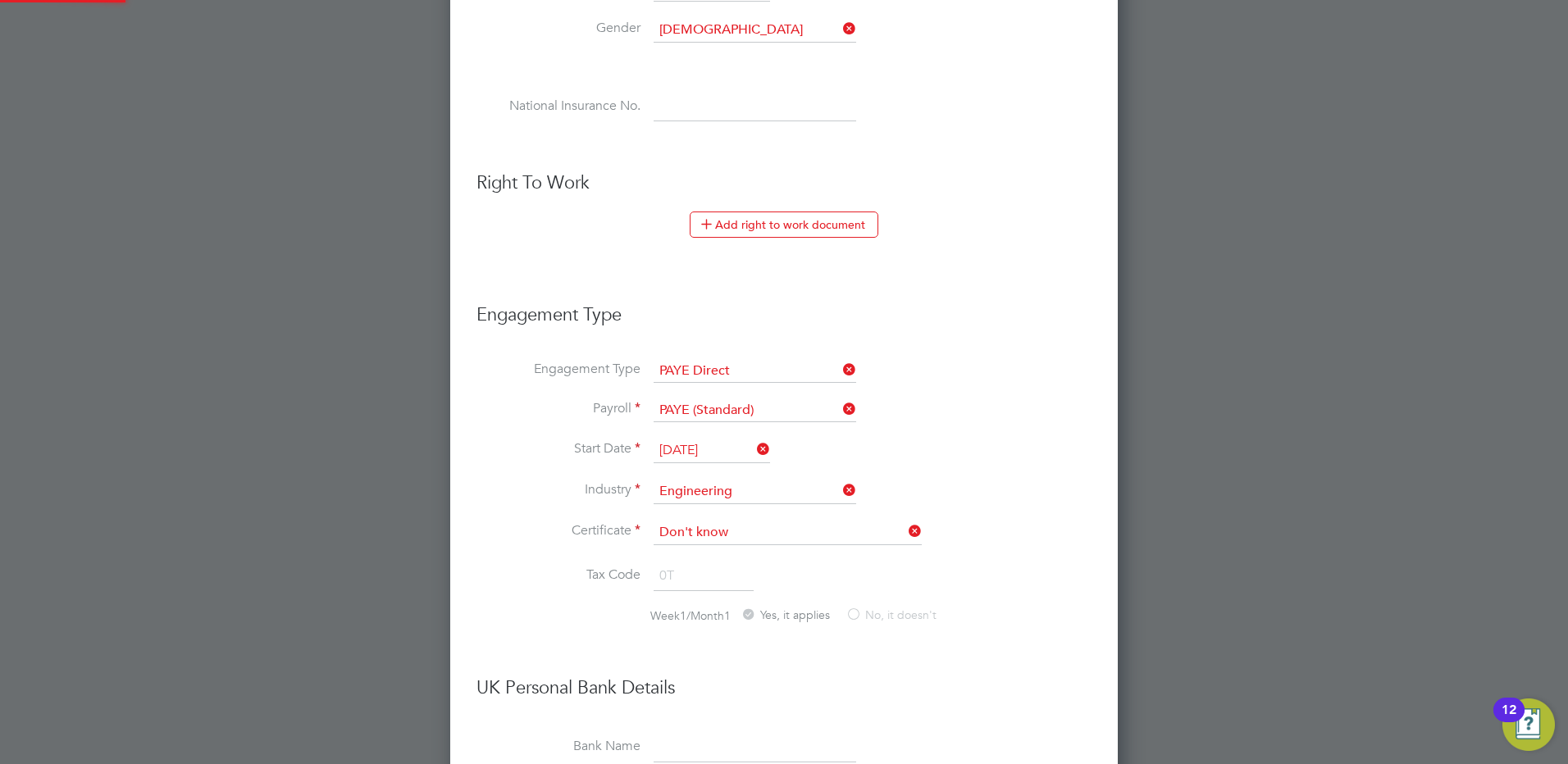
scroll to position [0, 0]
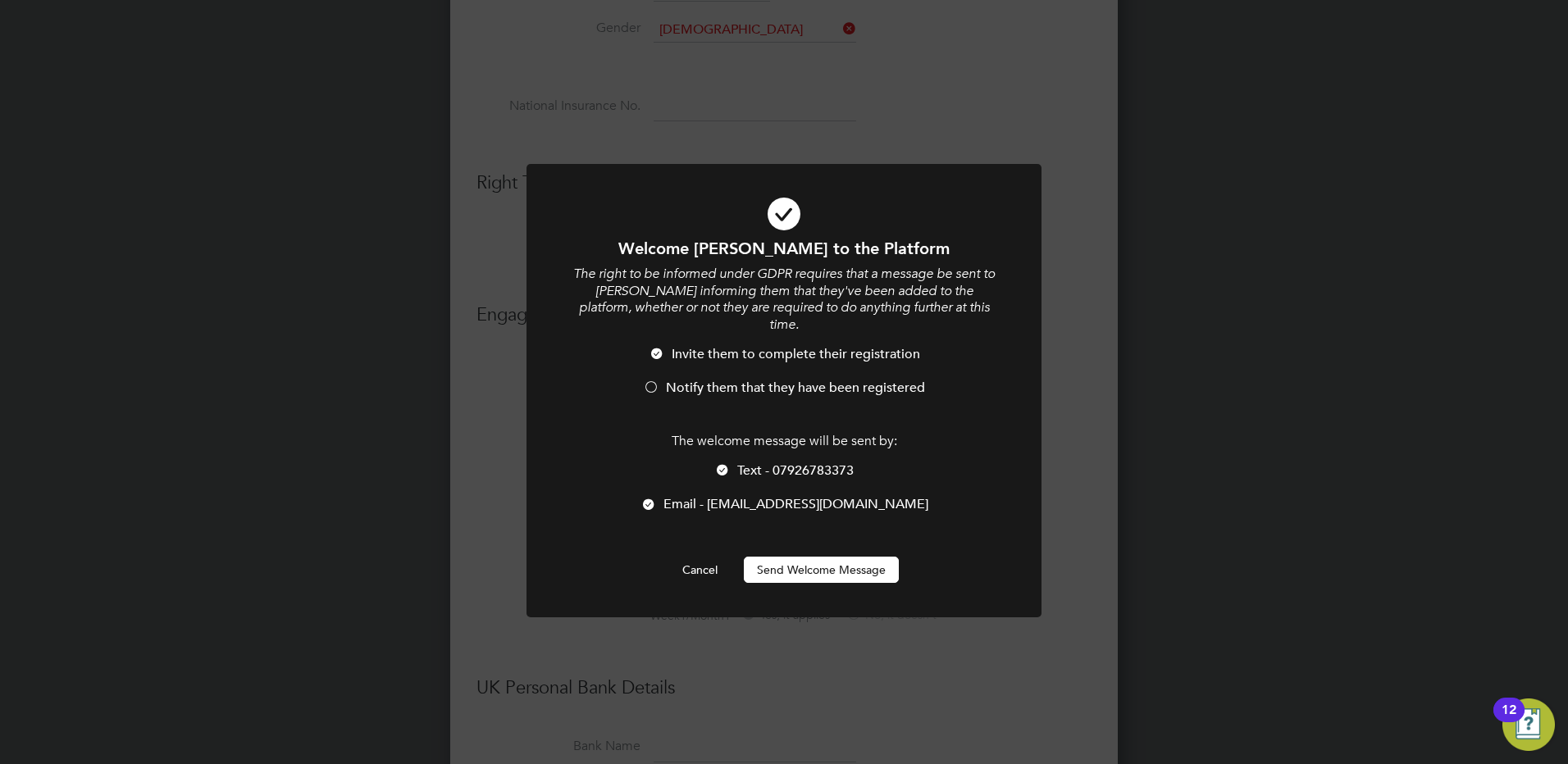
drag, startPoint x: 838, startPoint y: 554, endPoint x: 606, endPoint y: 478, distance: 244.1
click at [827, 557] on button "Send Welcome Message" at bounding box center [821, 569] width 155 height 26
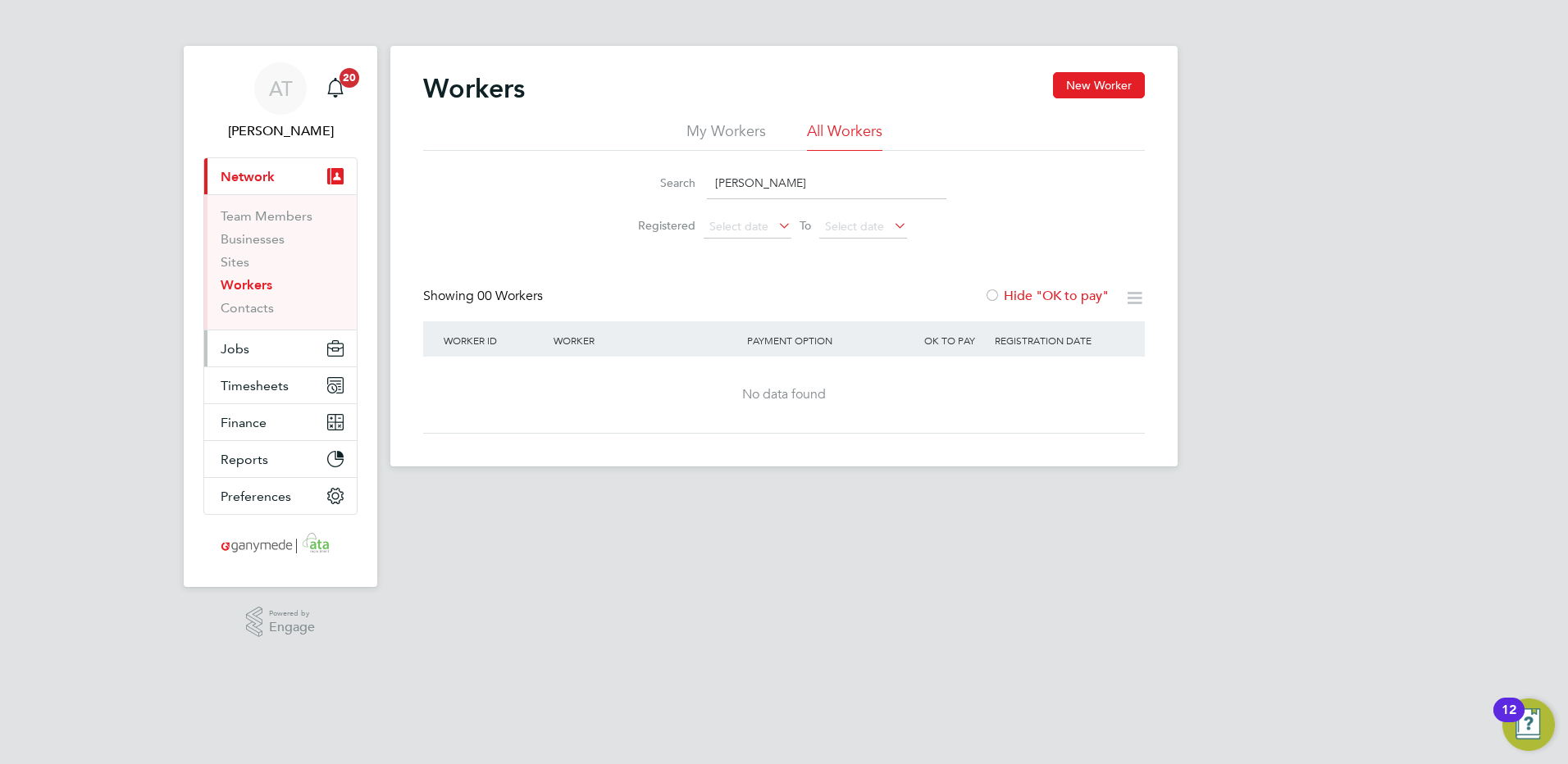
click at [238, 349] on span "Jobs" at bounding box center [235, 348] width 29 height 15
drag, startPoint x: 780, startPoint y: 184, endPoint x: 565, endPoint y: 188, distance: 215.0
click at [566, 185] on div "Search stubbs Registered Select date To Select date" at bounding box center [783, 198] width 721 height 96
click at [234, 346] on span "Jobs" at bounding box center [235, 348] width 29 height 15
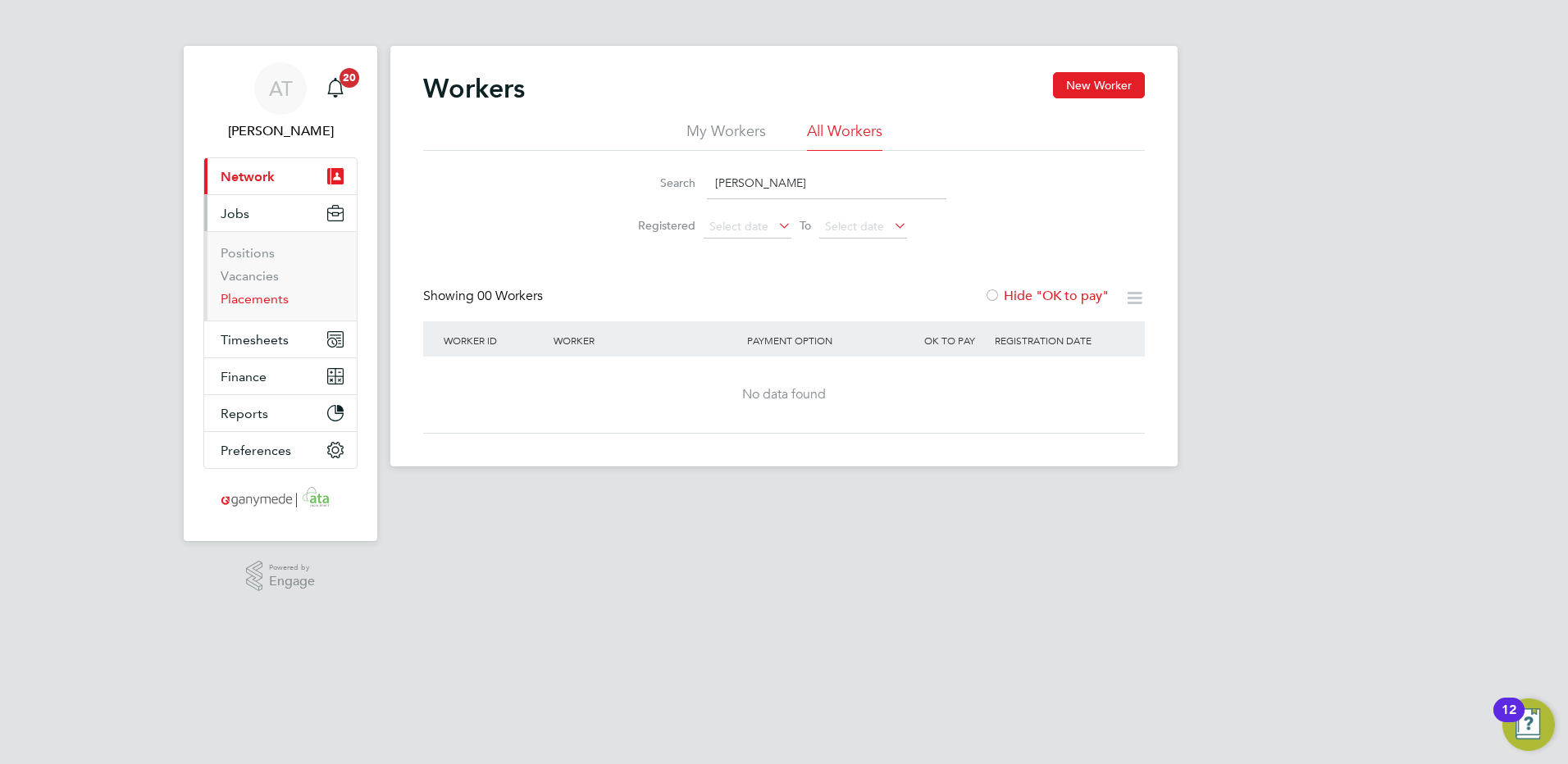
click at [252, 295] on link "Placements" at bounding box center [255, 298] width 68 height 15
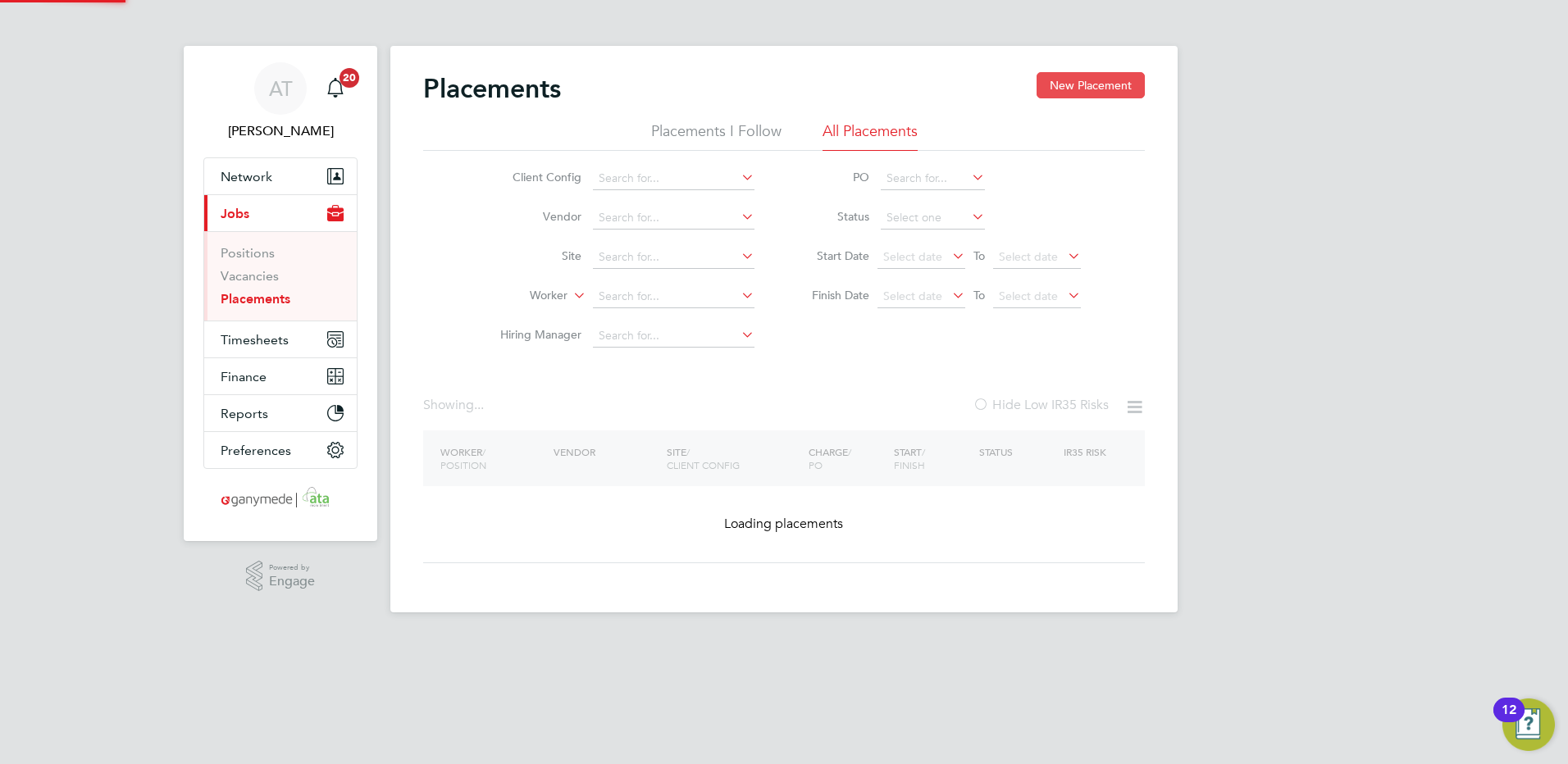
click at [1062, 88] on button "New Placement" at bounding box center [1090, 85] width 108 height 26
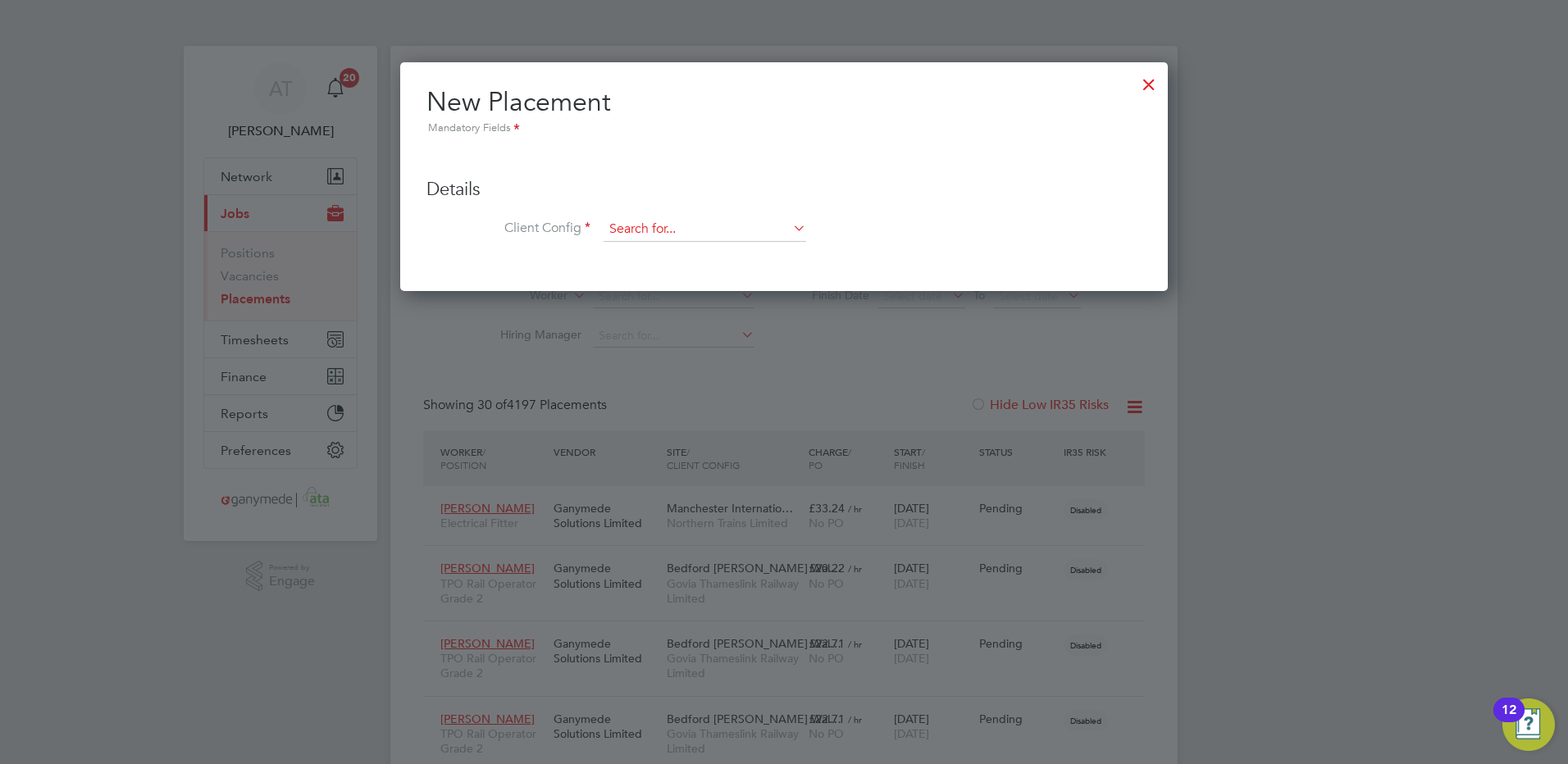
click at [614, 232] on input at bounding box center [704, 230] width 203 height 25
click at [647, 256] on b "Forterra" at bounding box center [630, 253] width 44 height 14
type input "Forterra Building Products Limited"
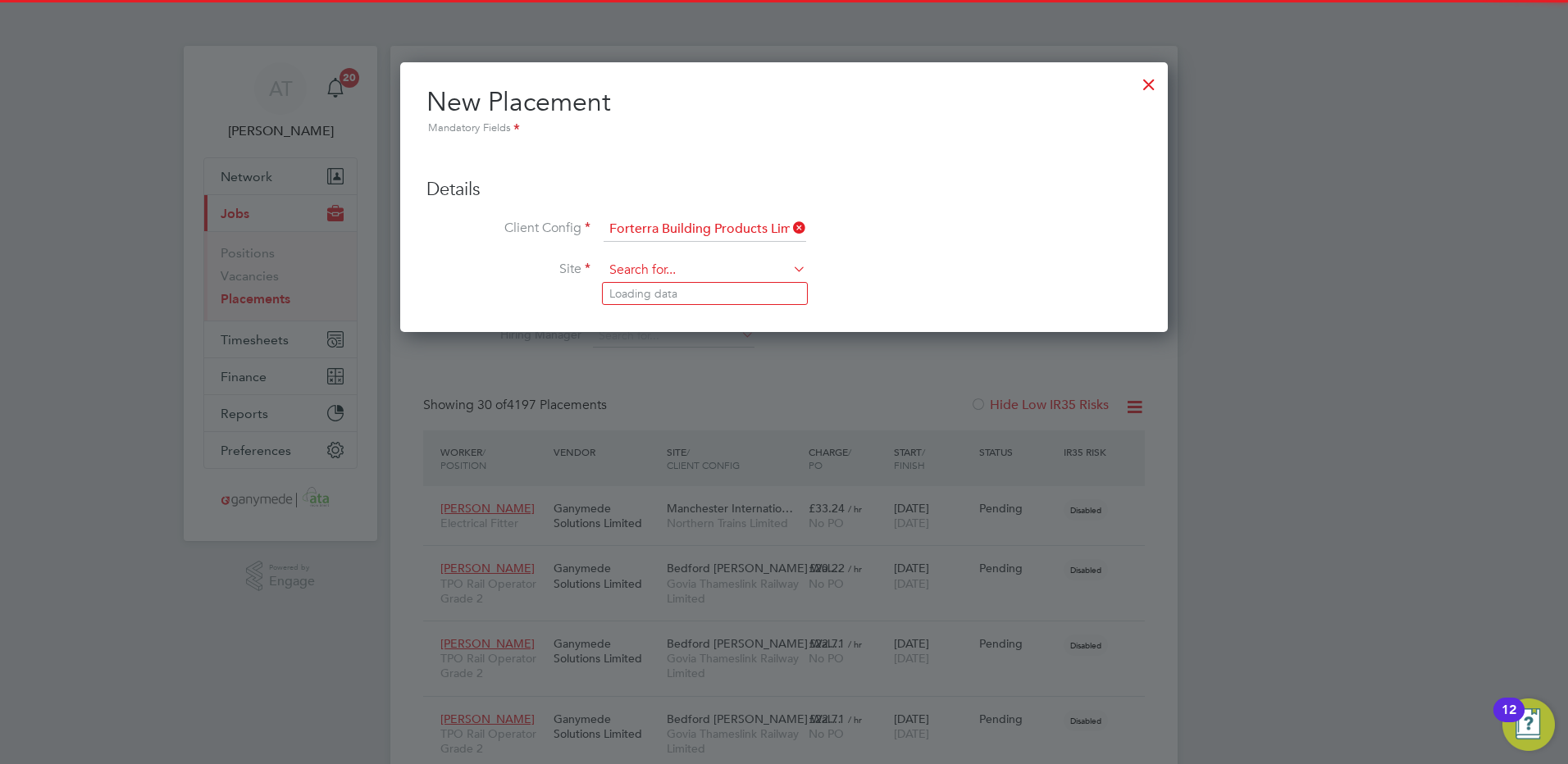
click at [625, 259] on input at bounding box center [704, 271] width 203 height 25
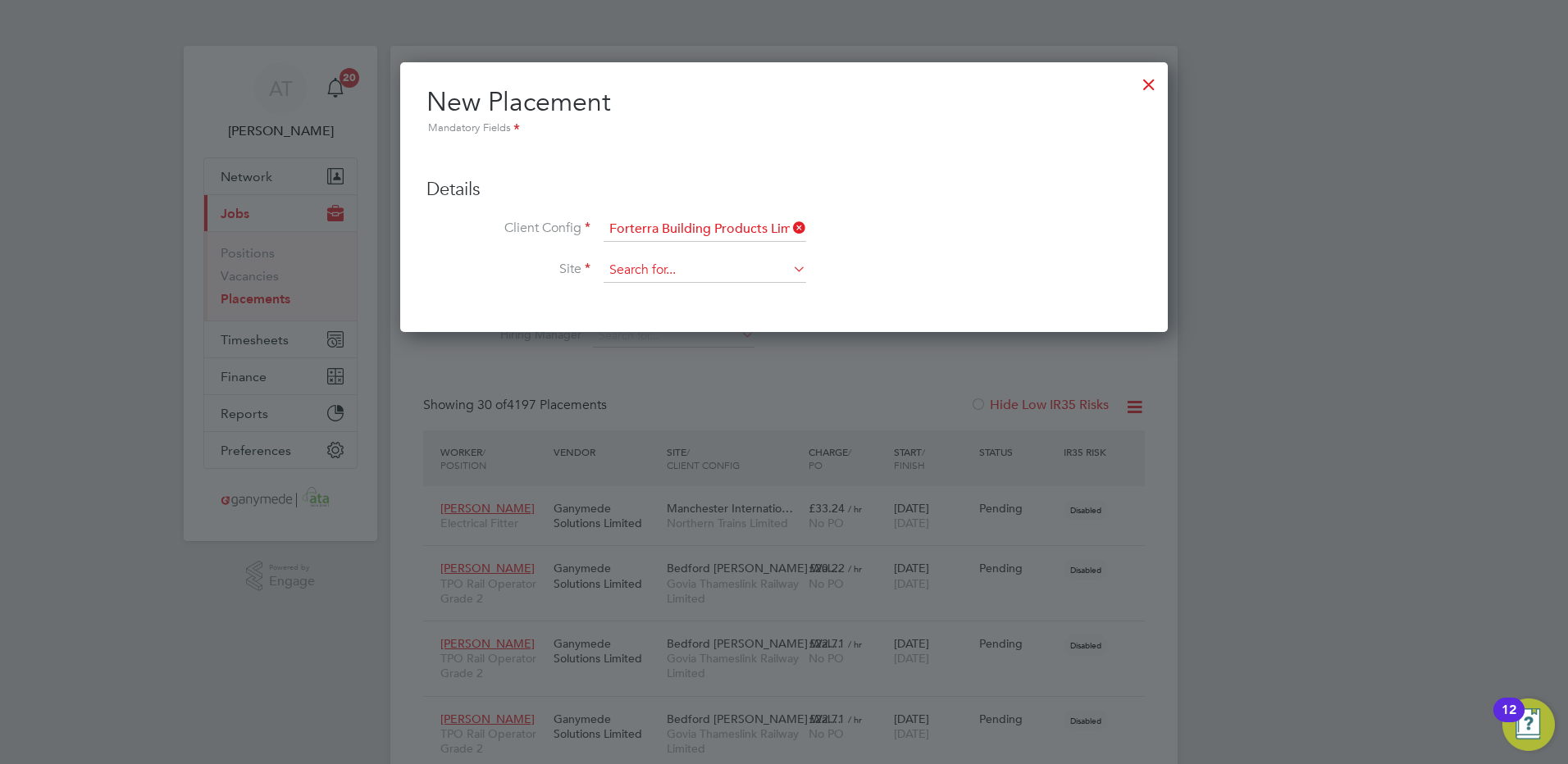
click at [625, 272] on input at bounding box center [704, 271] width 203 height 25
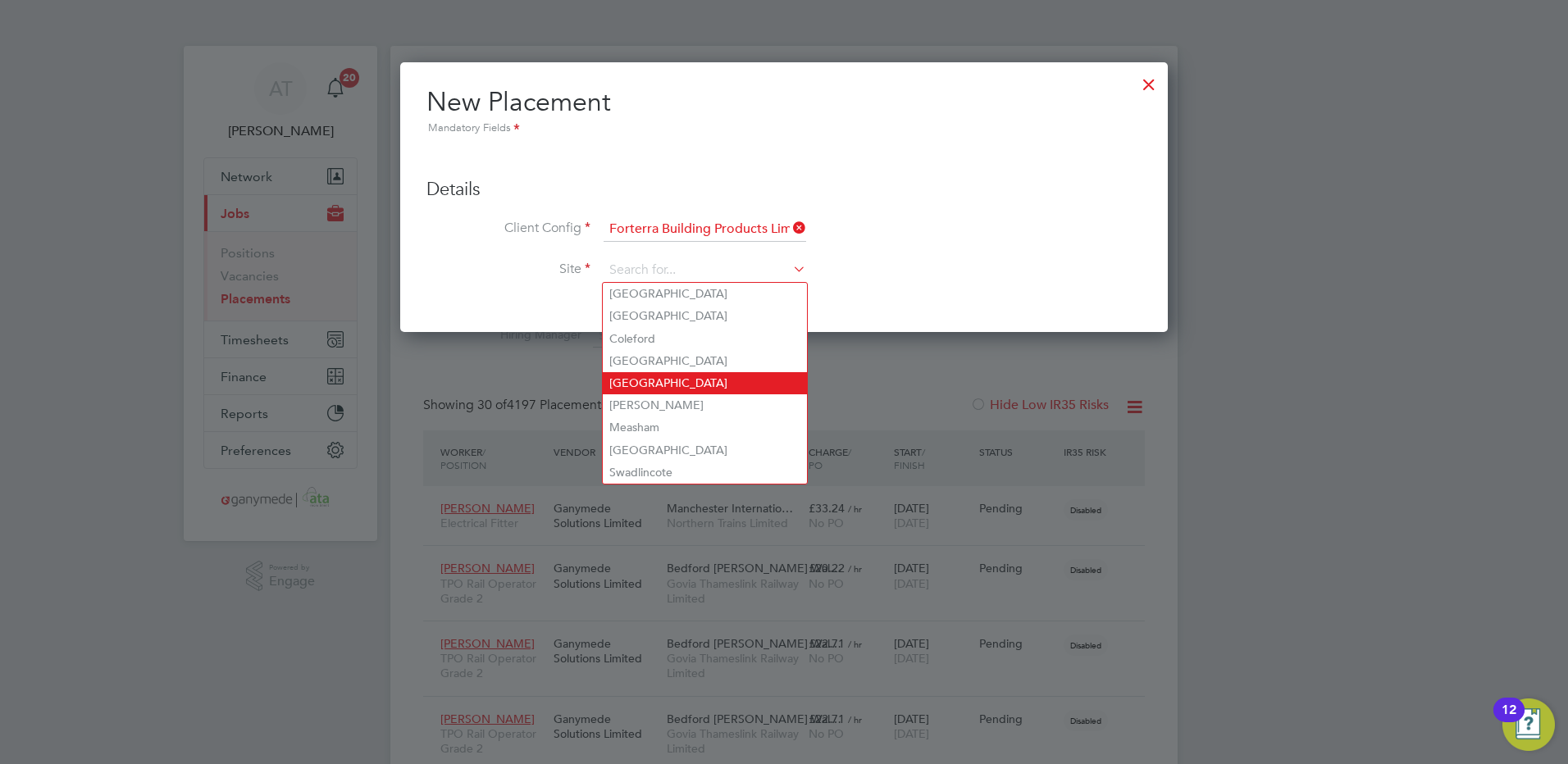
click at [637, 379] on li "Hams Hall" at bounding box center [704, 382] width 204 height 22
type input "Hams Hall"
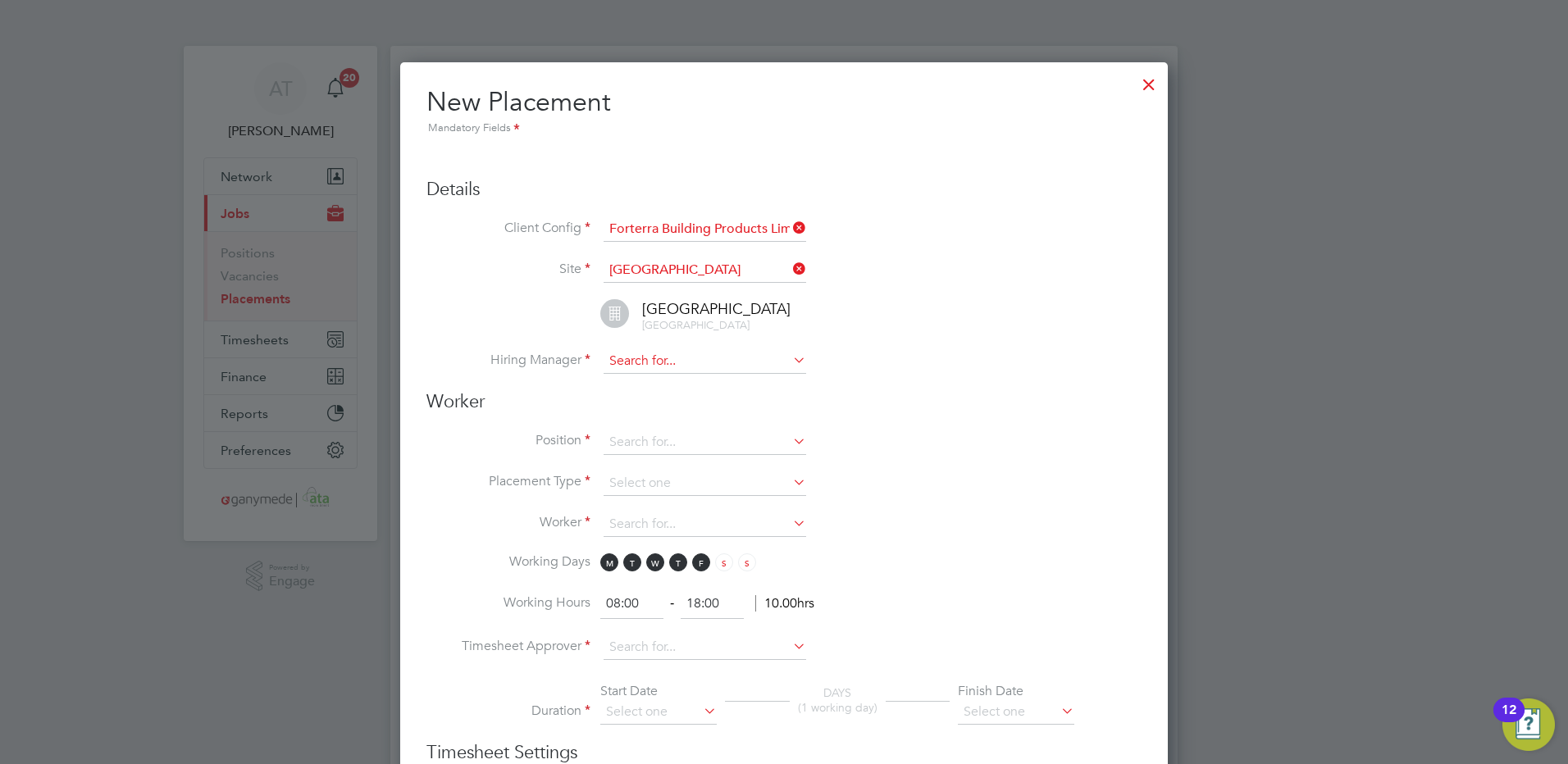
click at [611, 368] on input at bounding box center [704, 362] width 203 height 25
click at [659, 383] on li "Lyle Kapp" at bounding box center [704, 384] width 204 height 22
type input "Lyle Kapp"
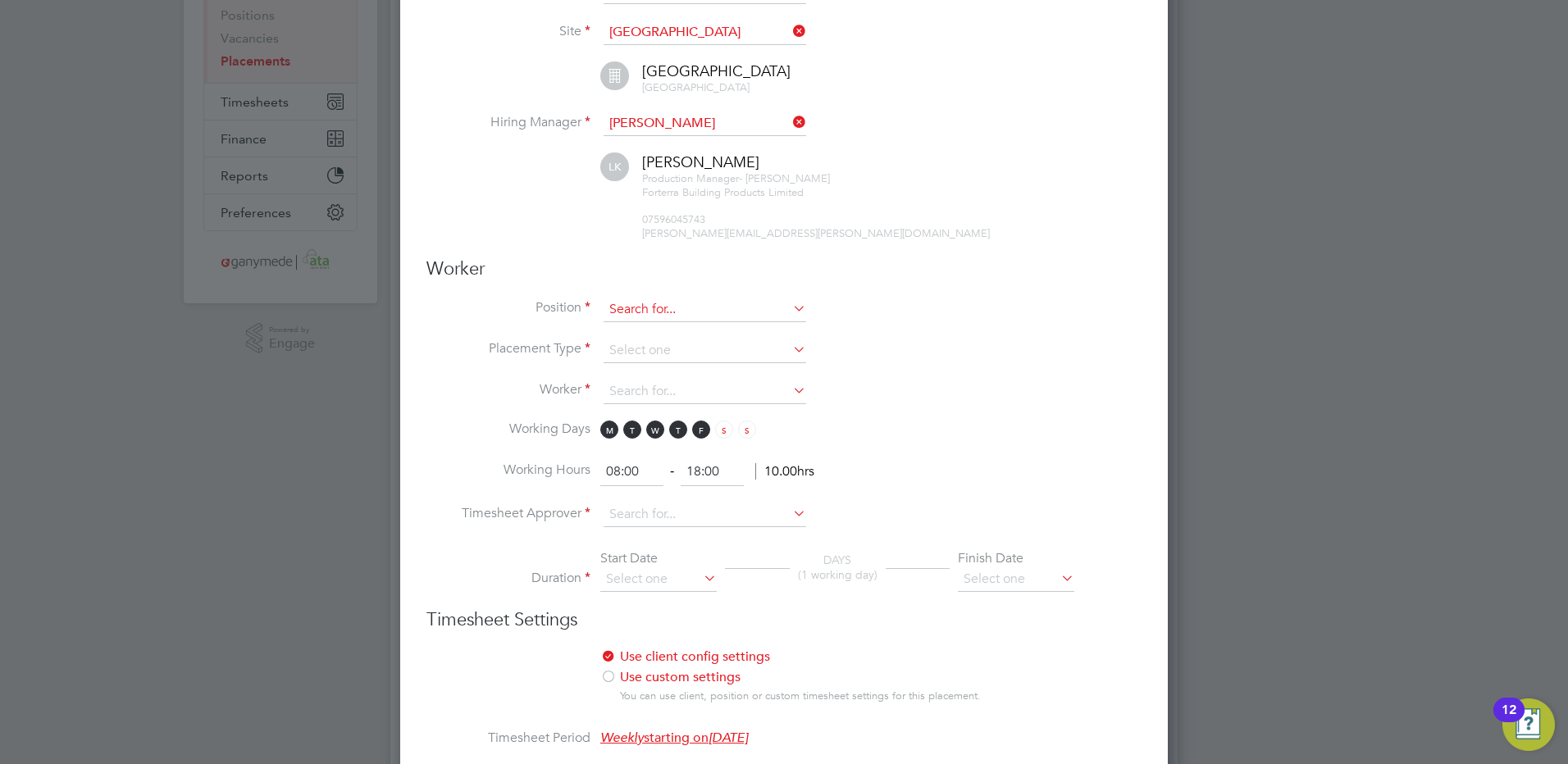
scroll to position [246, 0]
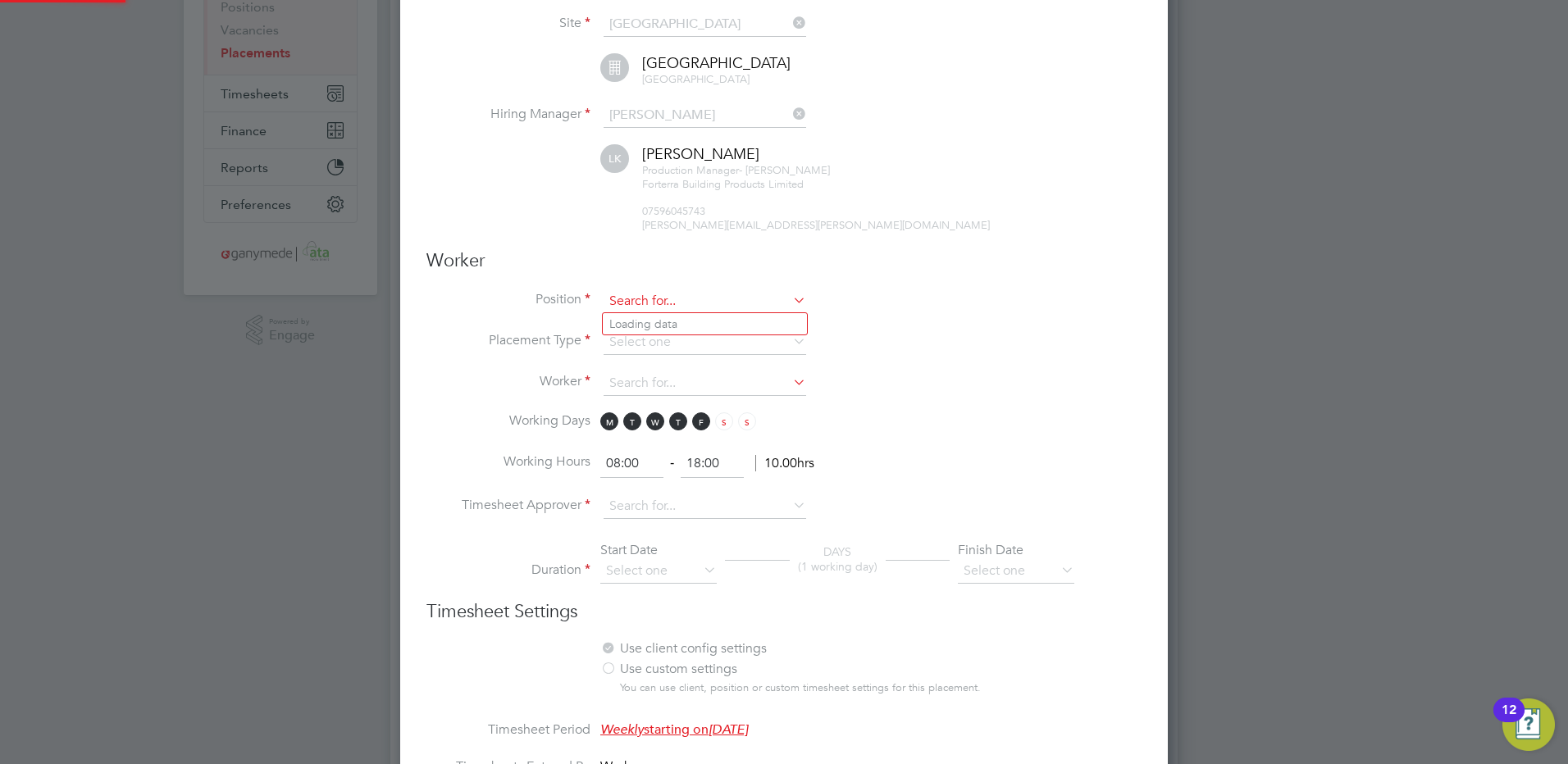
click at [630, 292] on input at bounding box center [704, 302] width 203 height 25
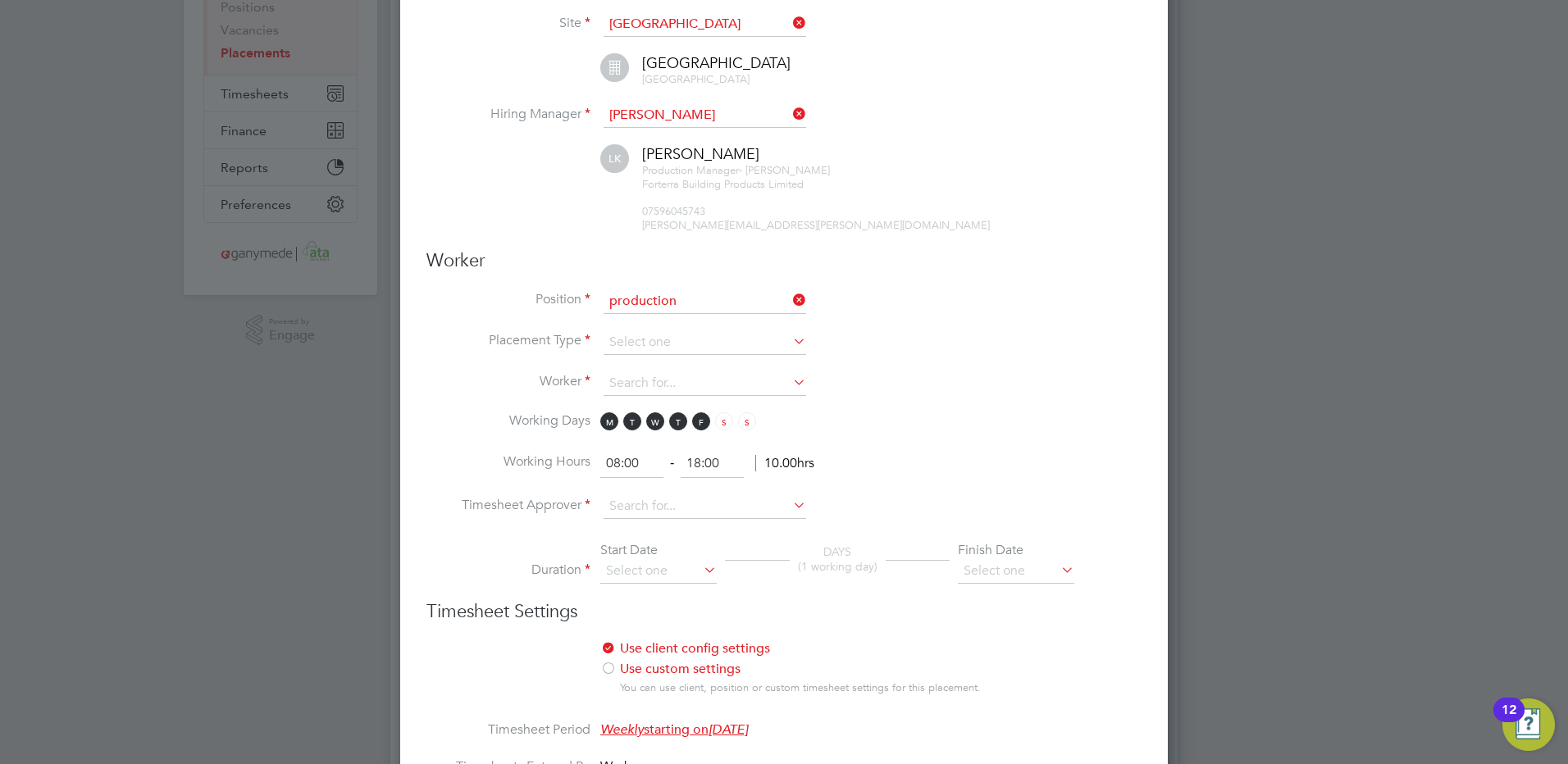
drag, startPoint x: 646, startPoint y: 345, endPoint x: 443, endPoint y: 264, distance: 218.6
click at [643, 345] on b "Production" at bounding box center [638, 347] width 60 height 14
type input "Production Operative"
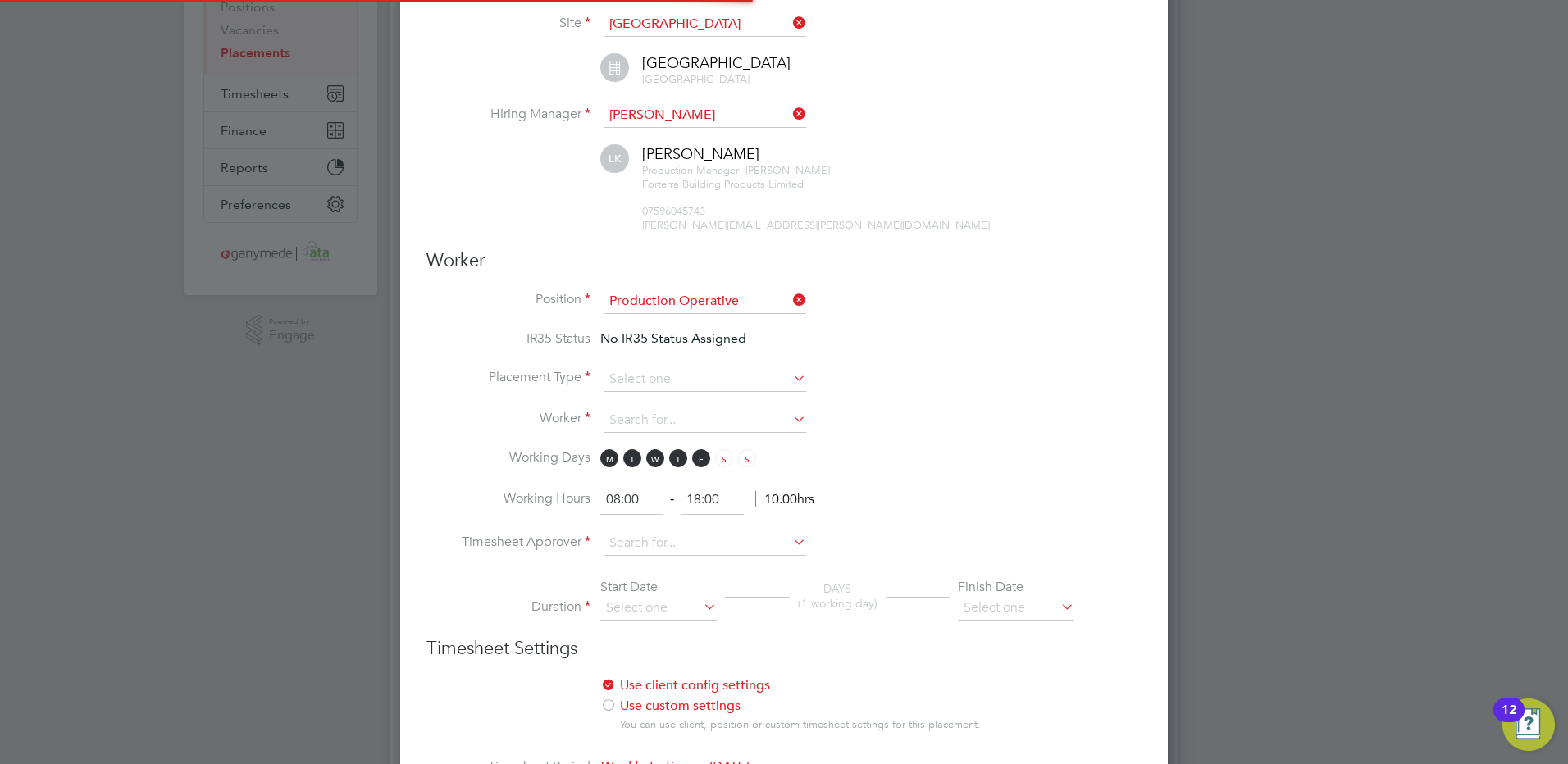
scroll to position [48, 86]
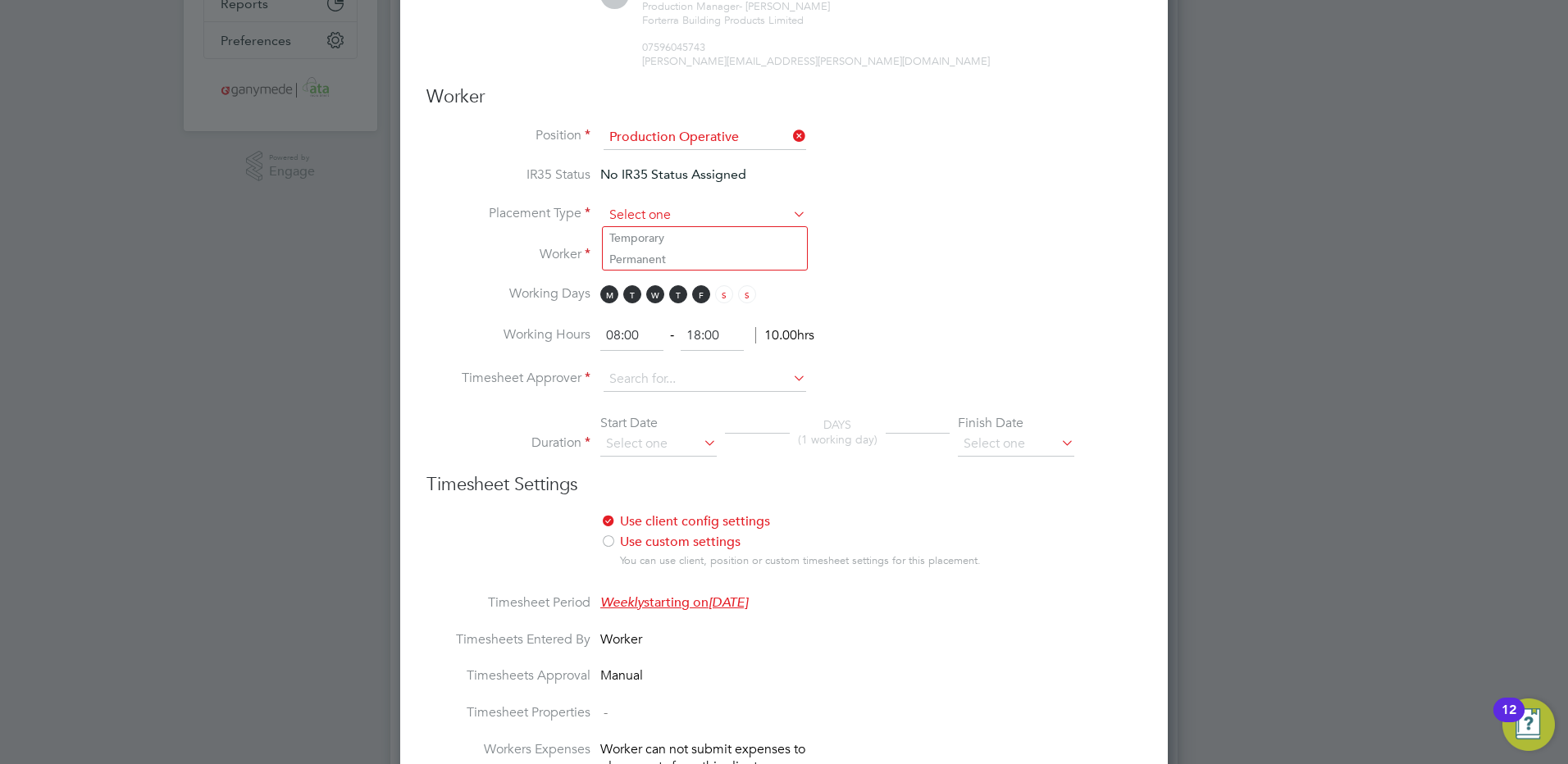
click at [646, 211] on input at bounding box center [704, 215] width 203 height 25
click at [644, 231] on li "Temporary" at bounding box center [704, 238] width 204 height 21
type input "Temporary"
click at [620, 251] on input at bounding box center [704, 256] width 203 height 25
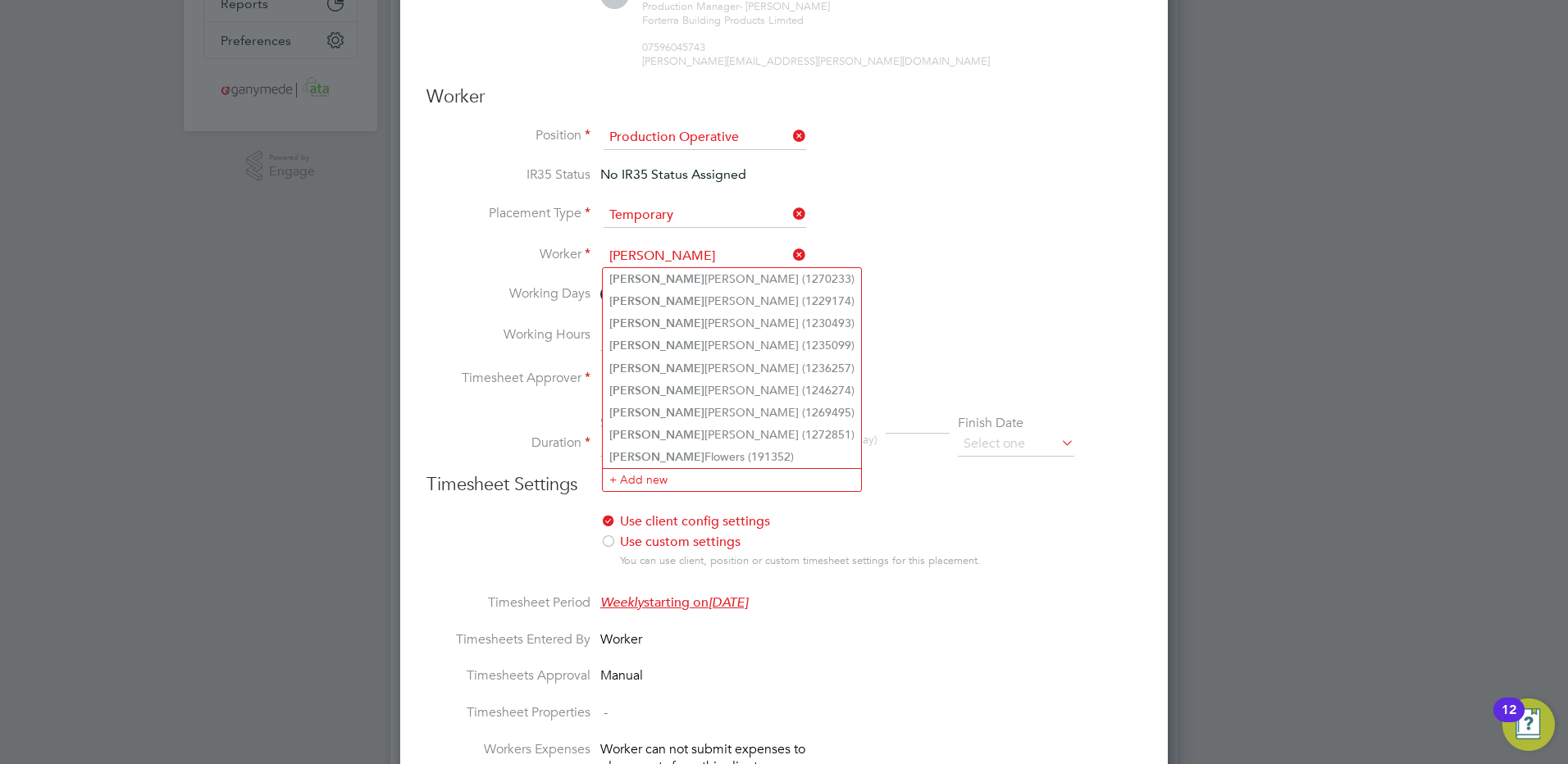
drag, startPoint x: 674, startPoint y: 447, endPoint x: 537, endPoint y: 337, distance: 175.7
click at [671, 446] on li "Aaron Flowers (191352)" at bounding box center [731, 457] width 258 height 22
type input "Aaron Flowers (191352)"
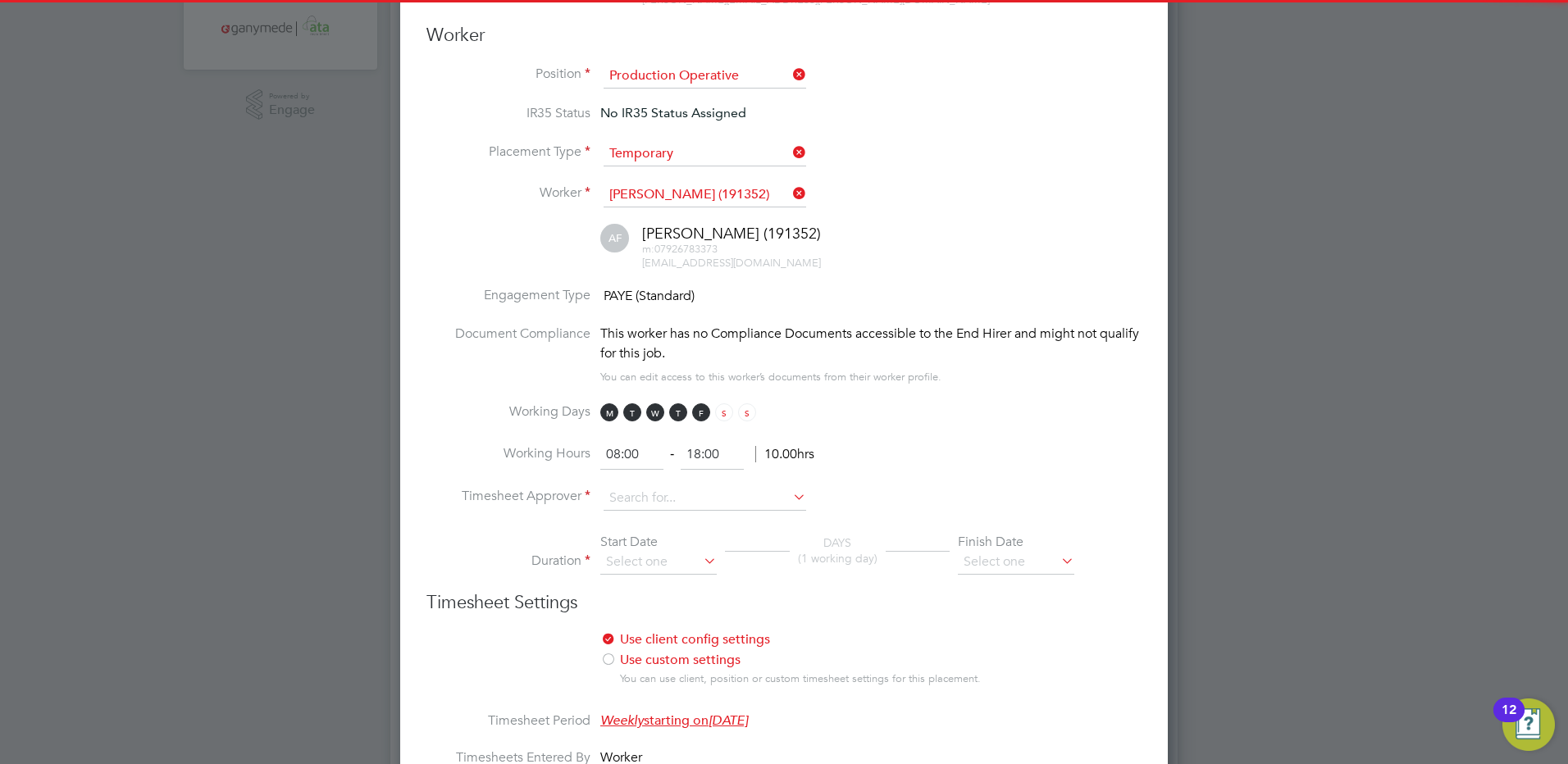
scroll to position [656, 0]
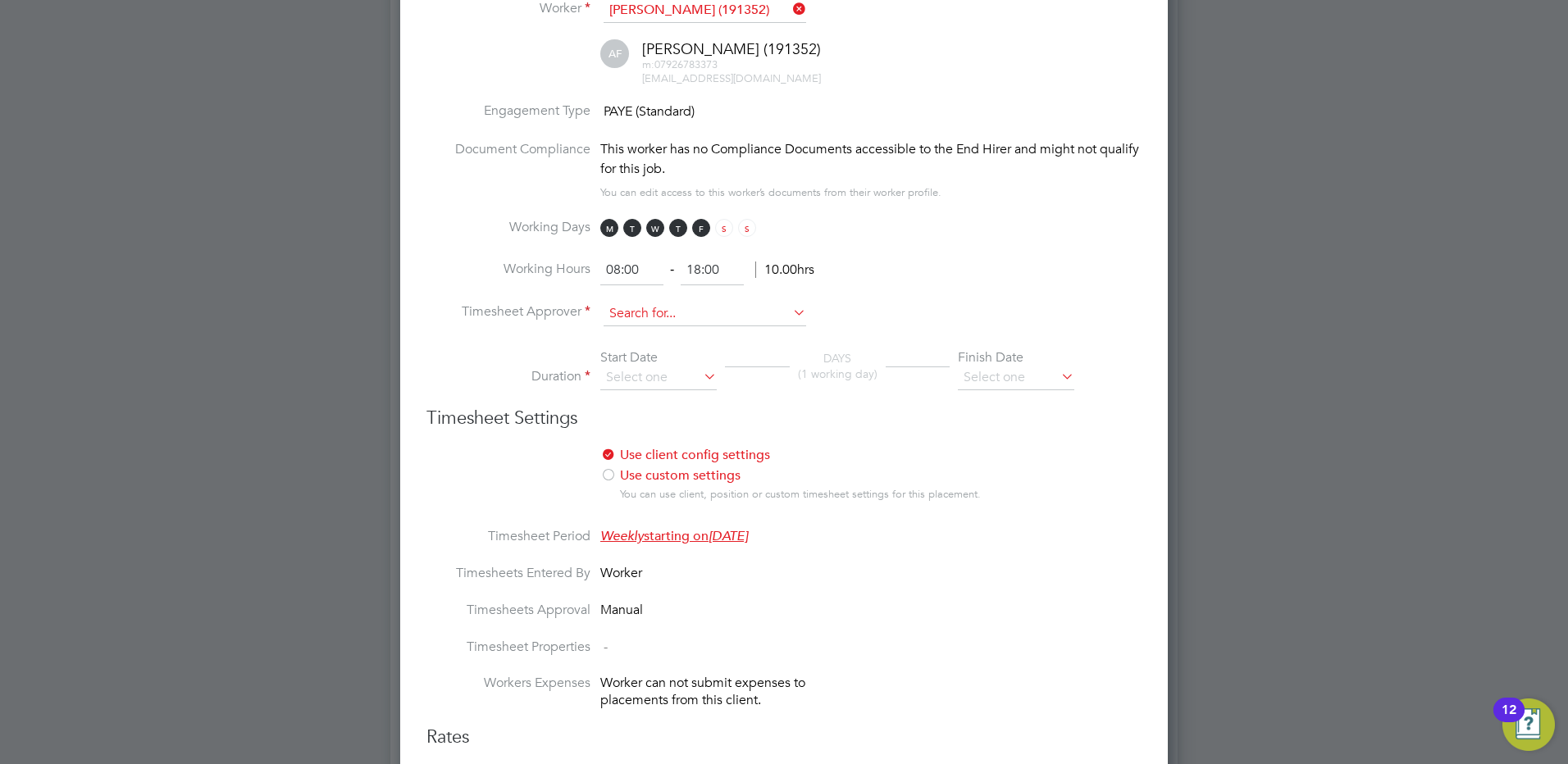
click at [616, 312] on input at bounding box center [704, 314] width 203 height 25
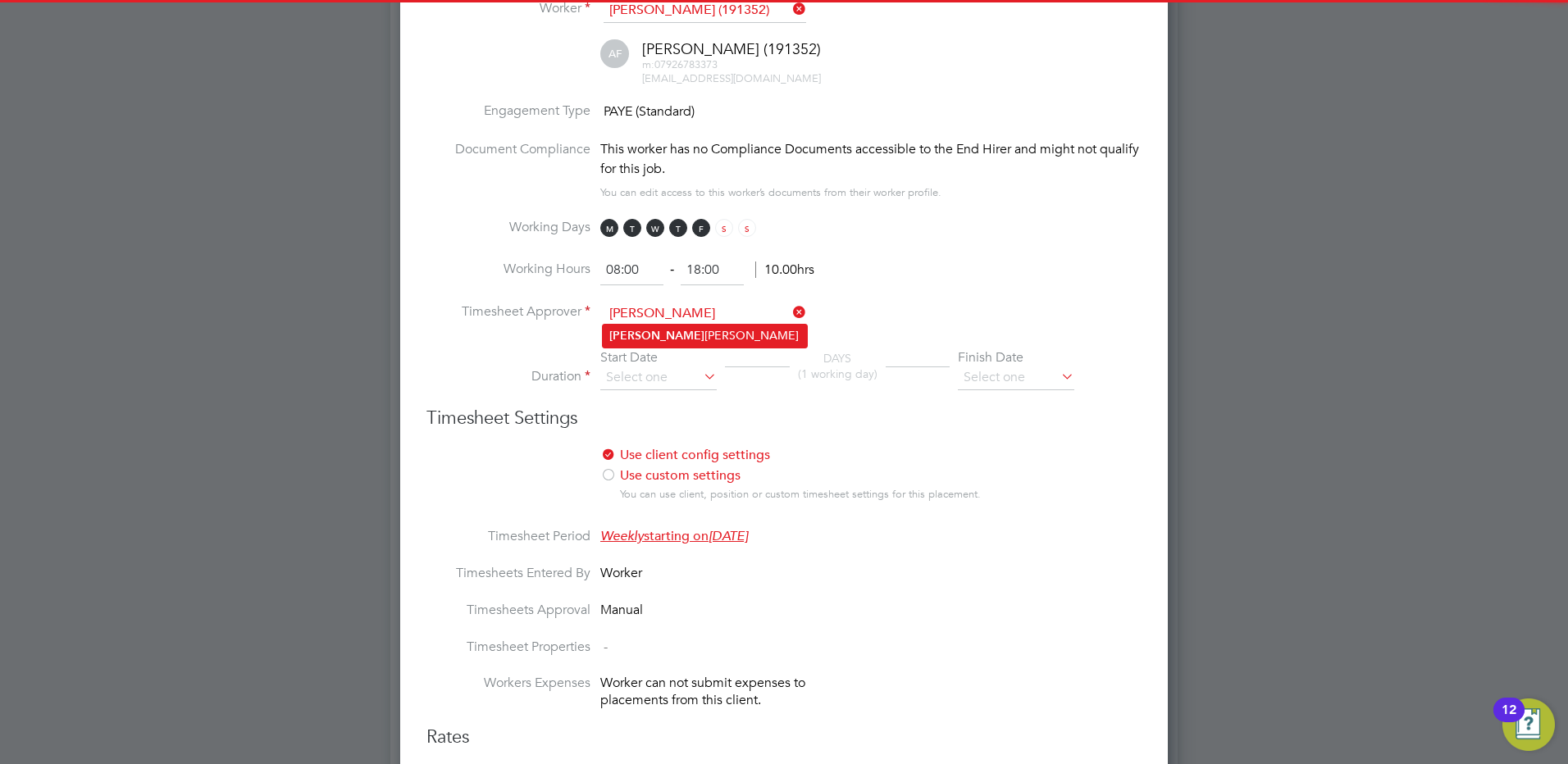
click at [626, 334] on b "Lyle" at bounding box center [656, 336] width 95 height 14
type input "Lyle Kapp"
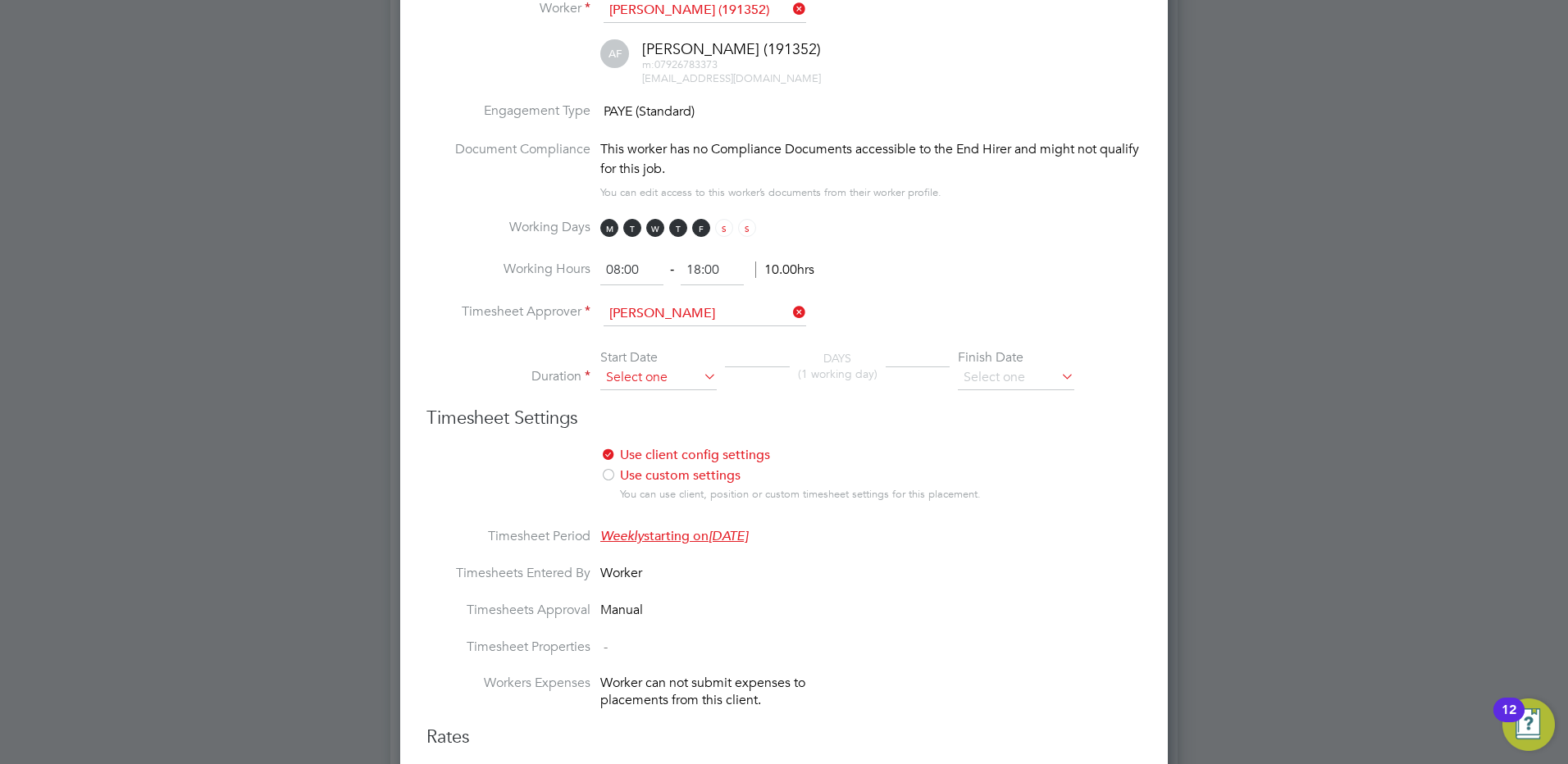
click at [634, 377] on input at bounding box center [658, 378] width 116 height 25
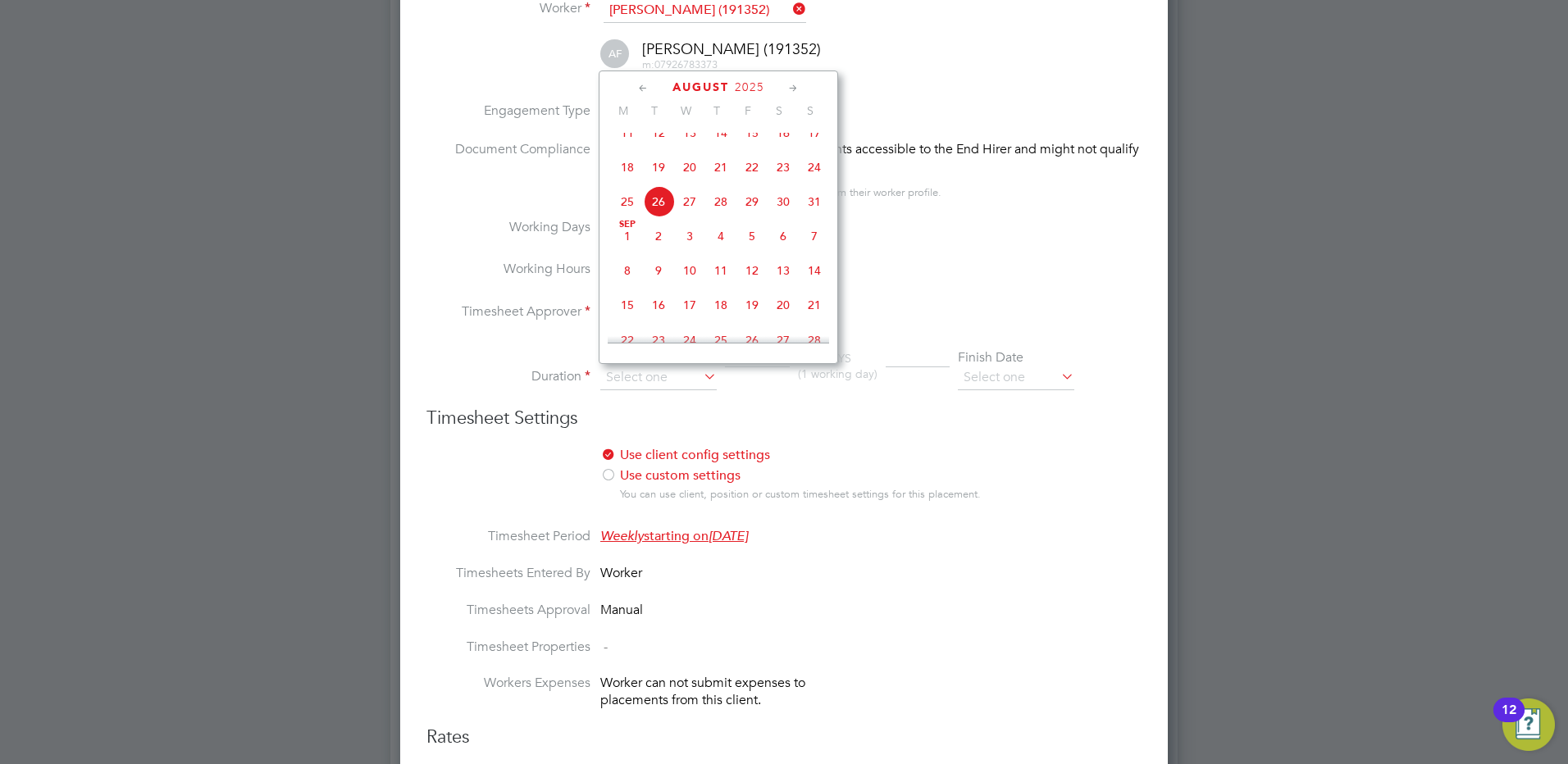
click at [627, 252] on span "Sep 1" at bounding box center [627, 236] width 31 height 31
type input "01 Sep 2025"
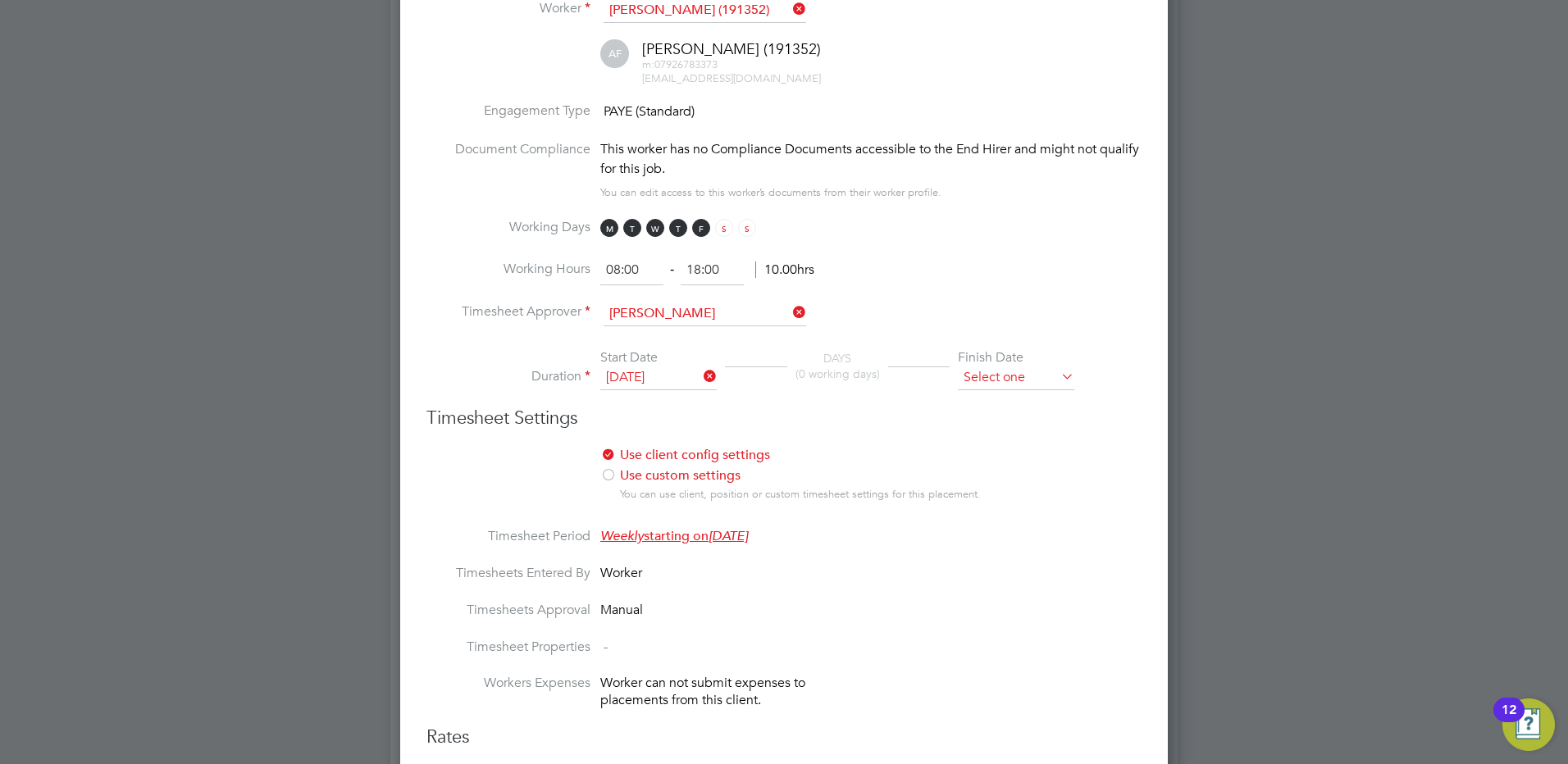
click at [993, 377] on input at bounding box center [1016, 378] width 116 height 25
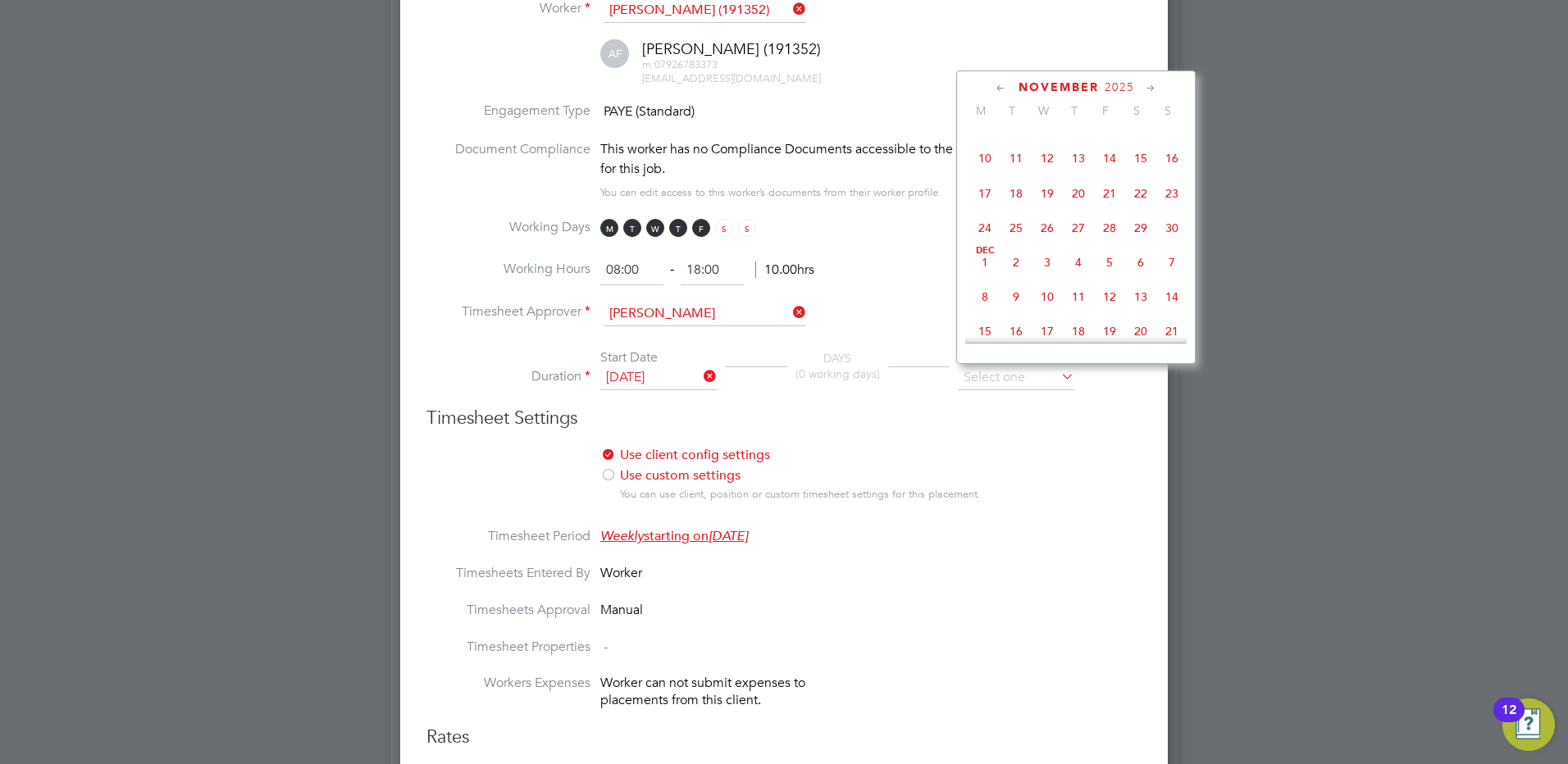
scroll to position [988, 0]
click at [1169, 248] on span "7" at bounding box center [1171, 231] width 31 height 31
type input "07 Dec 2025"
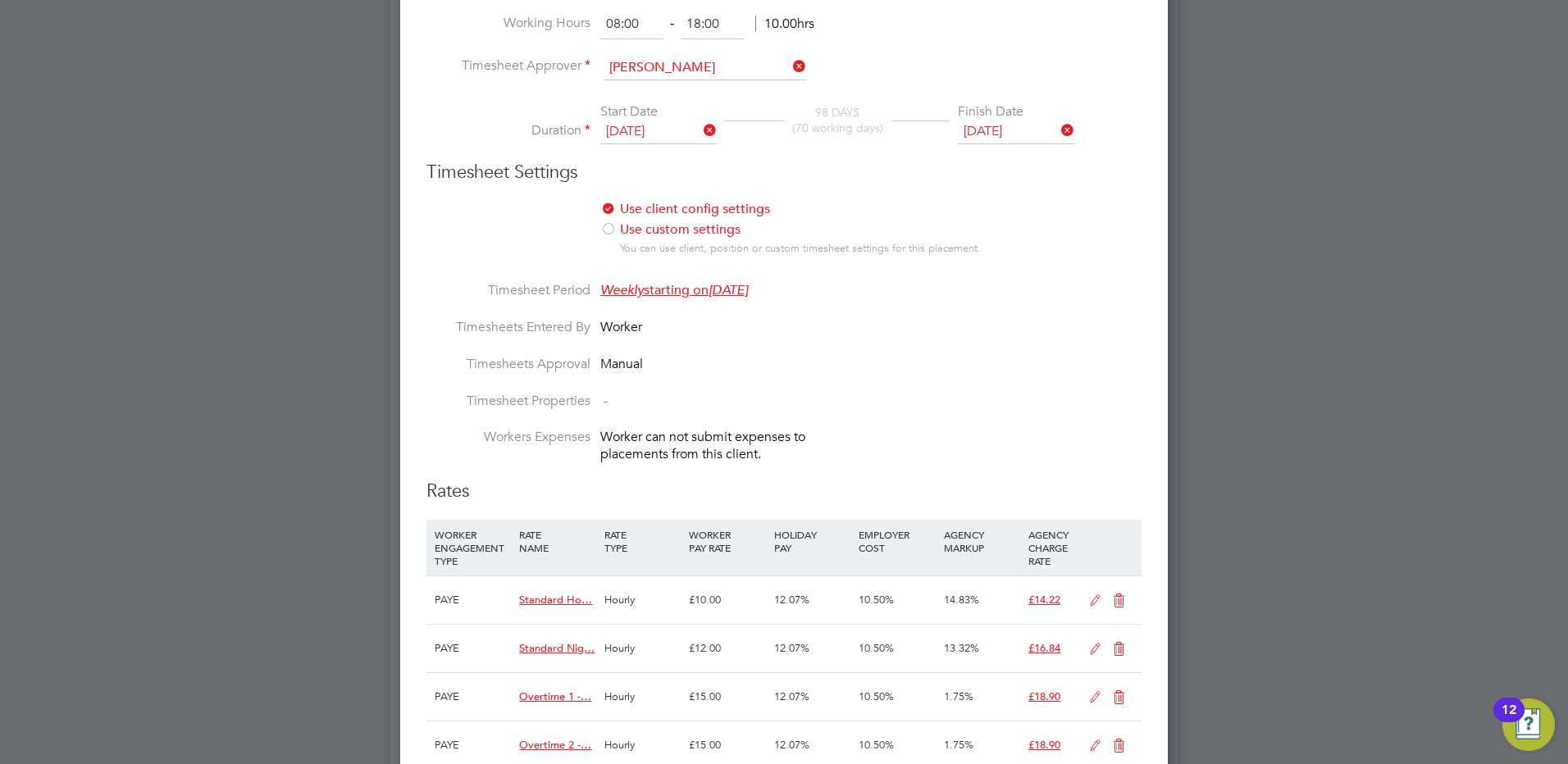
scroll to position [1147, 0]
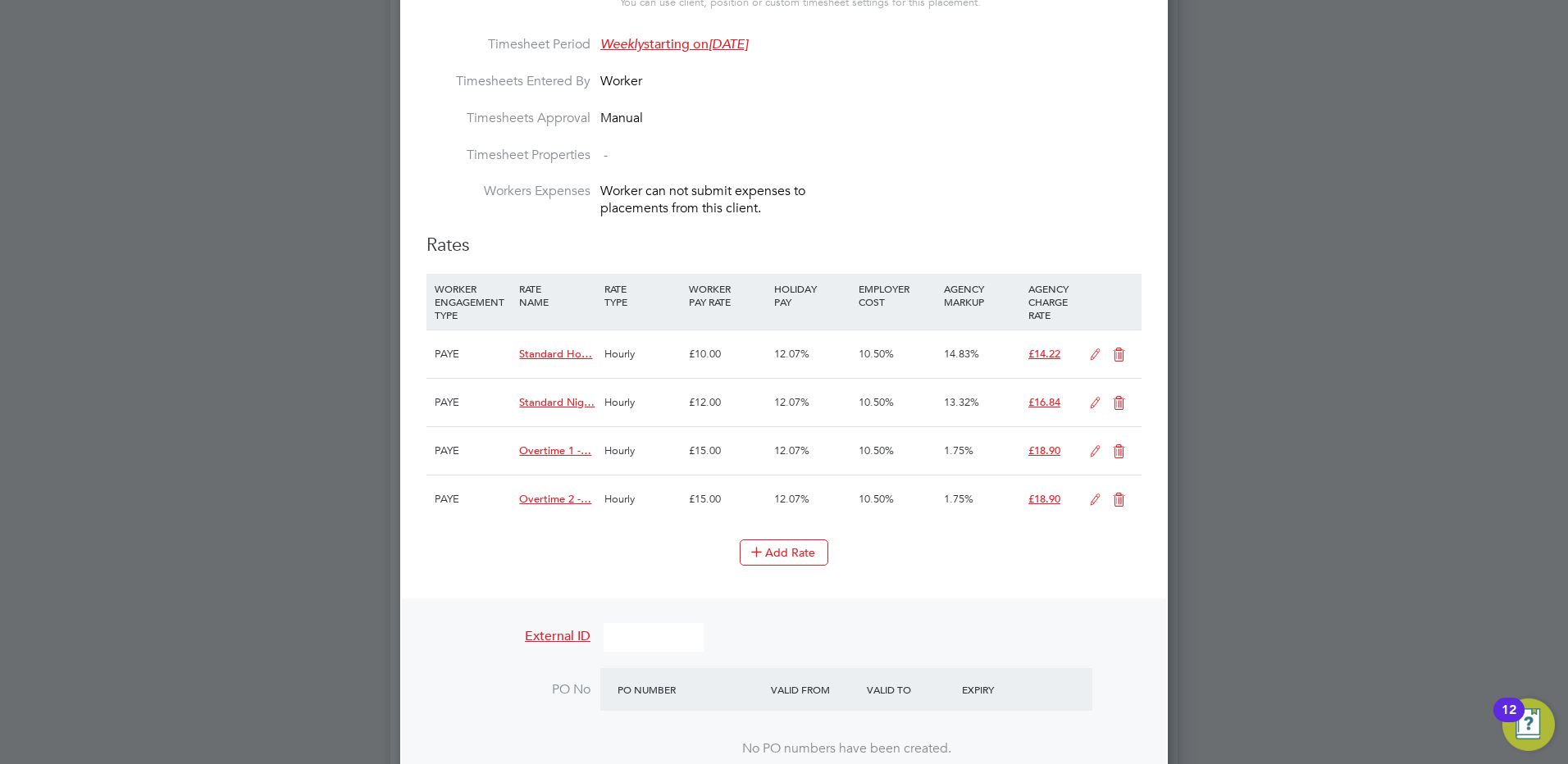
click at [1117, 348] on icon at bounding box center [1118, 355] width 21 height 13
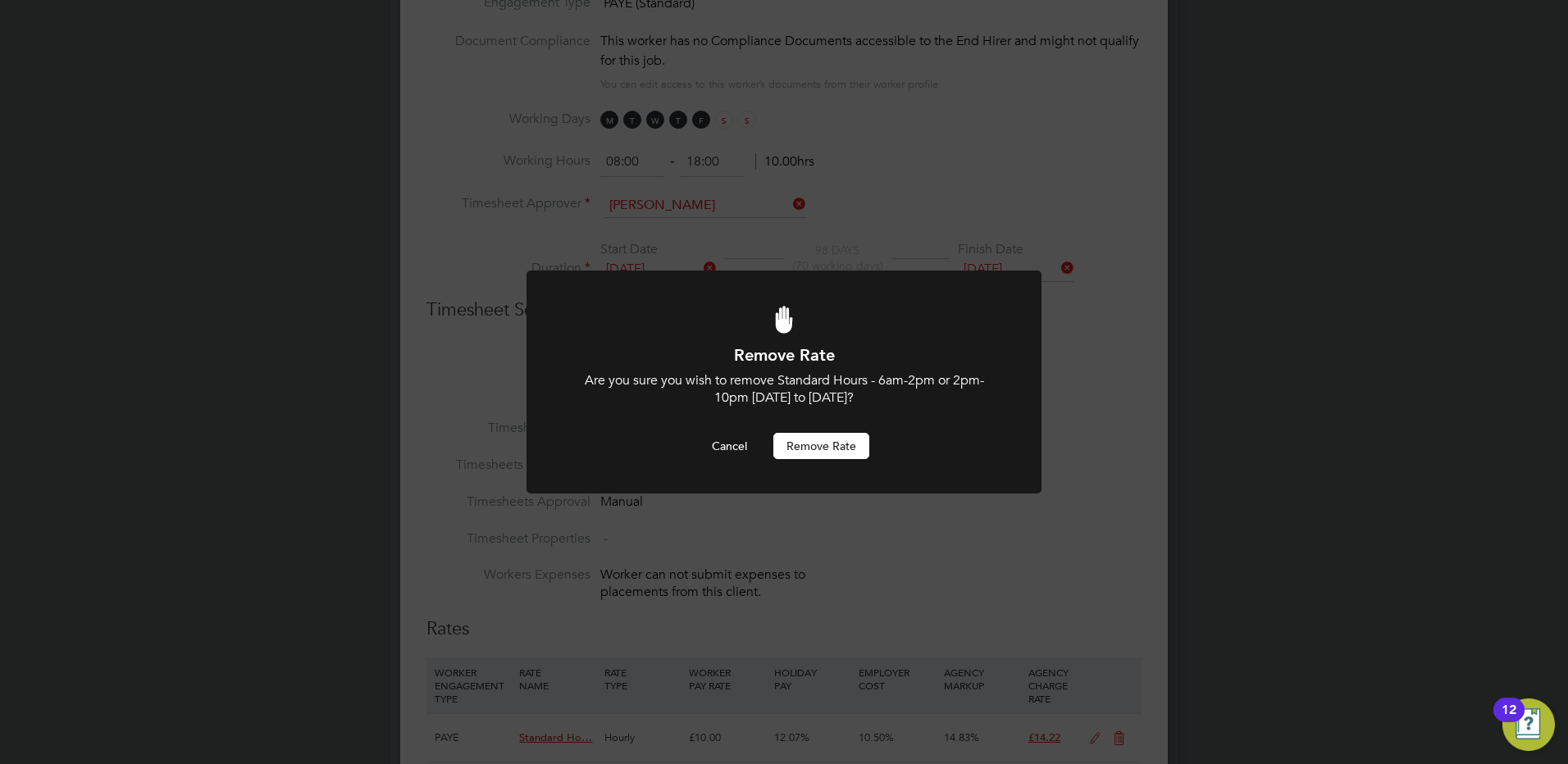
scroll to position [0, 0]
drag, startPoint x: 828, startPoint y: 445, endPoint x: 534, endPoint y: 356, distance: 307.2
click at [814, 437] on button "Remove rate" at bounding box center [821, 445] width 96 height 26
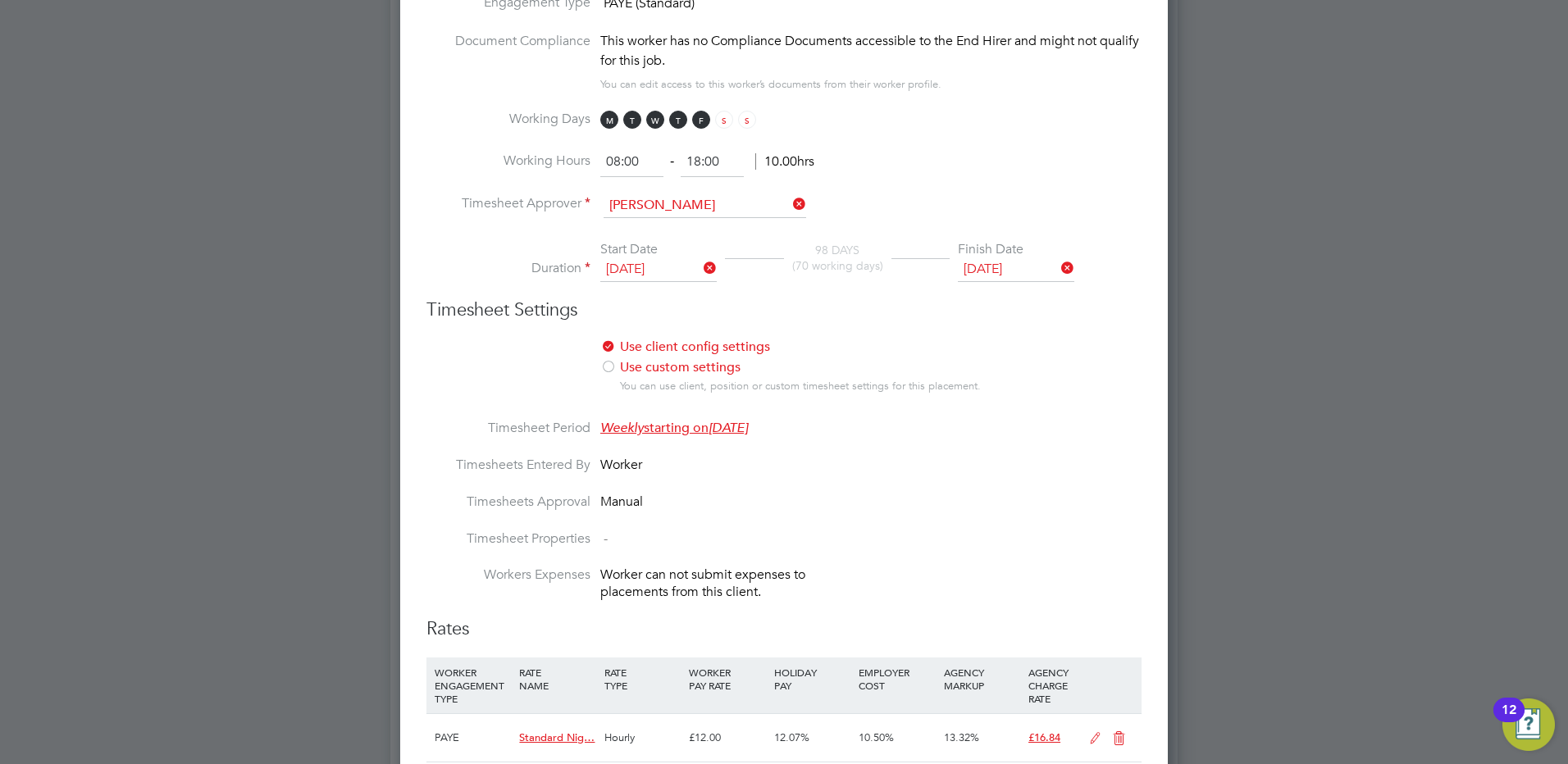
click at [480, 357] on li "Use client config settings Use position settings Use custom settings You can us…" at bounding box center [784, 379] width 715 height 81
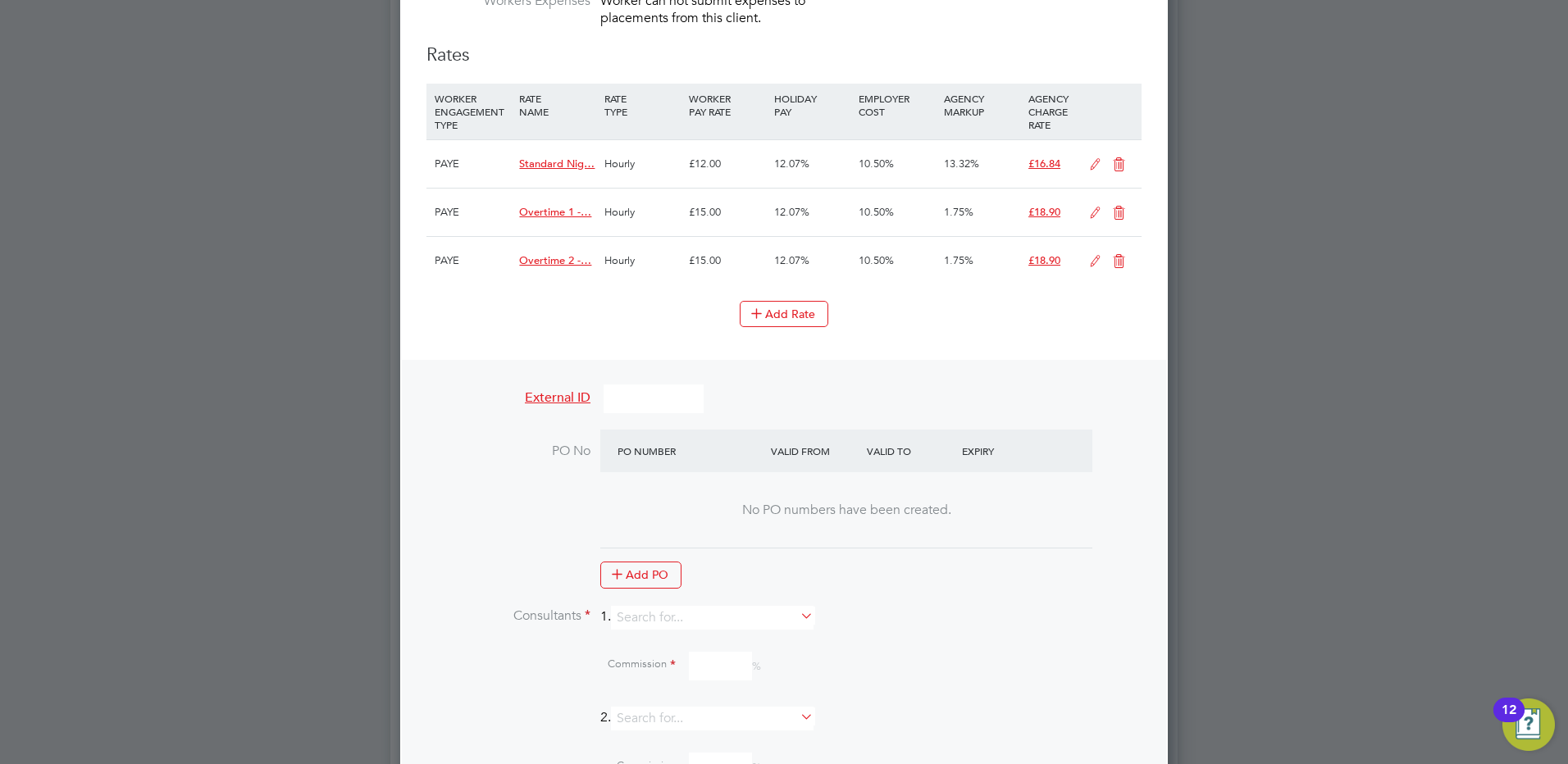
click at [1119, 163] on icon at bounding box center [1118, 164] width 21 height 13
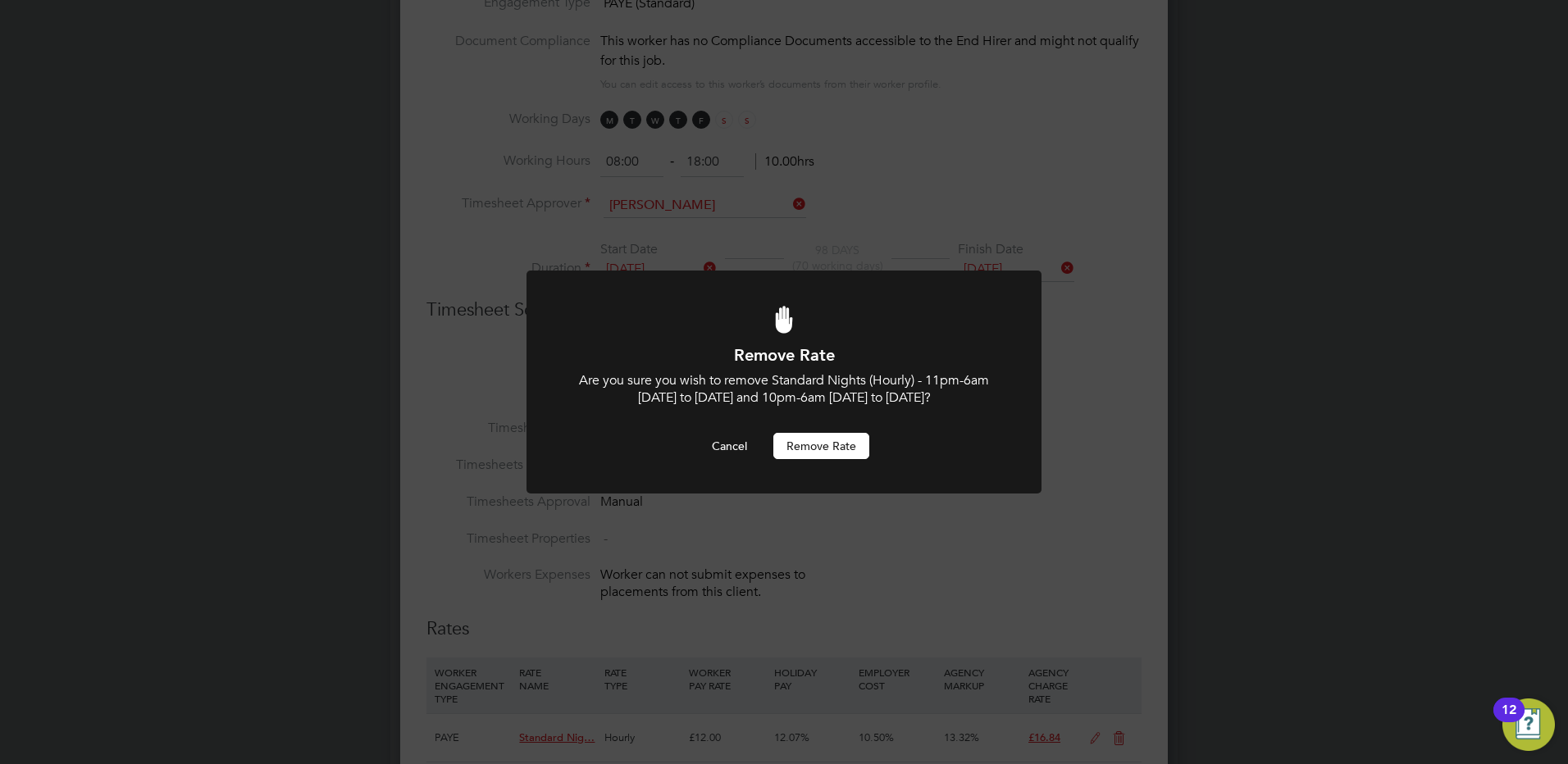
click at [841, 445] on button "Remove rate" at bounding box center [821, 445] width 96 height 26
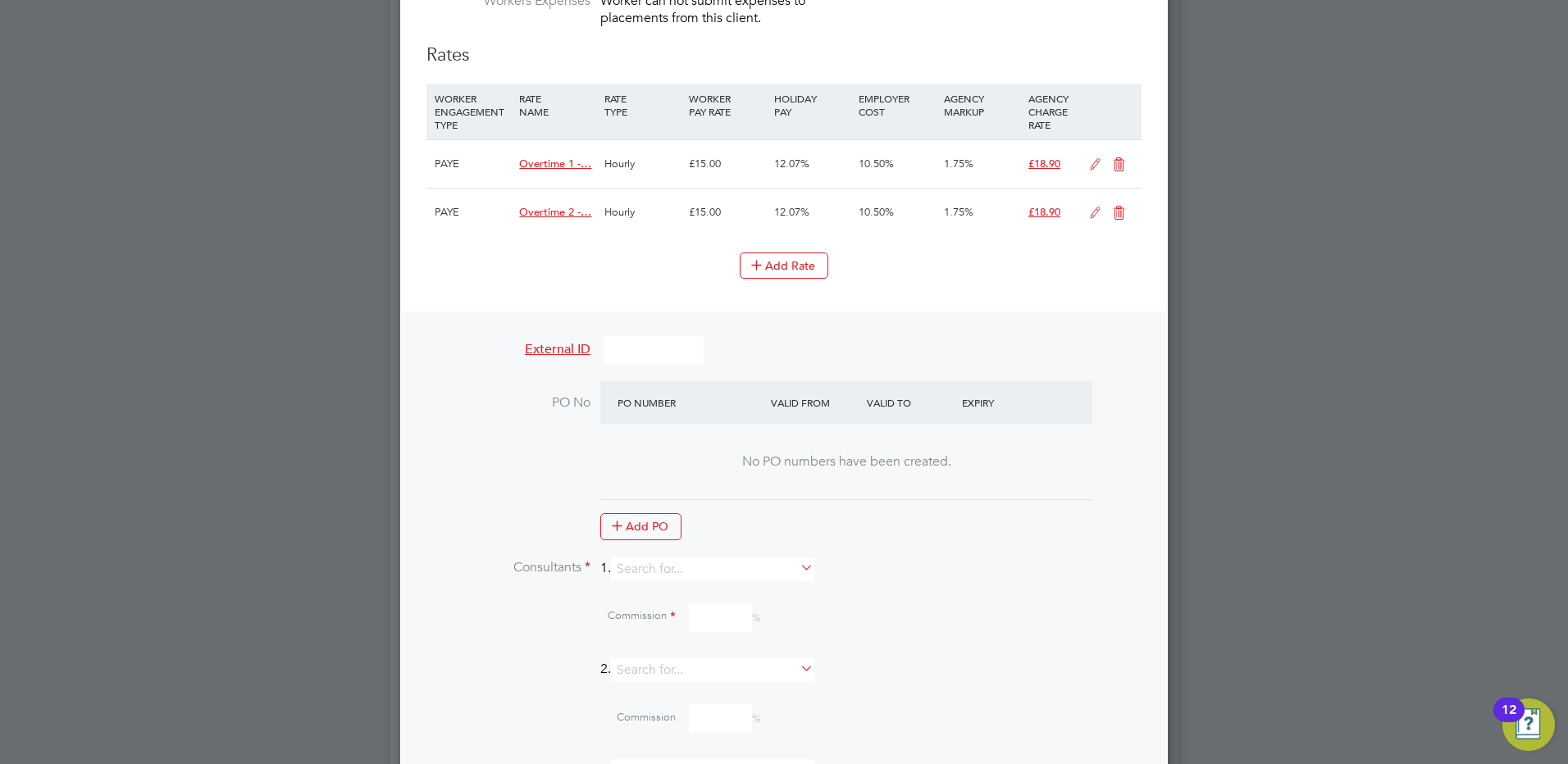
click at [1116, 159] on icon at bounding box center [1118, 164] width 21 height 13
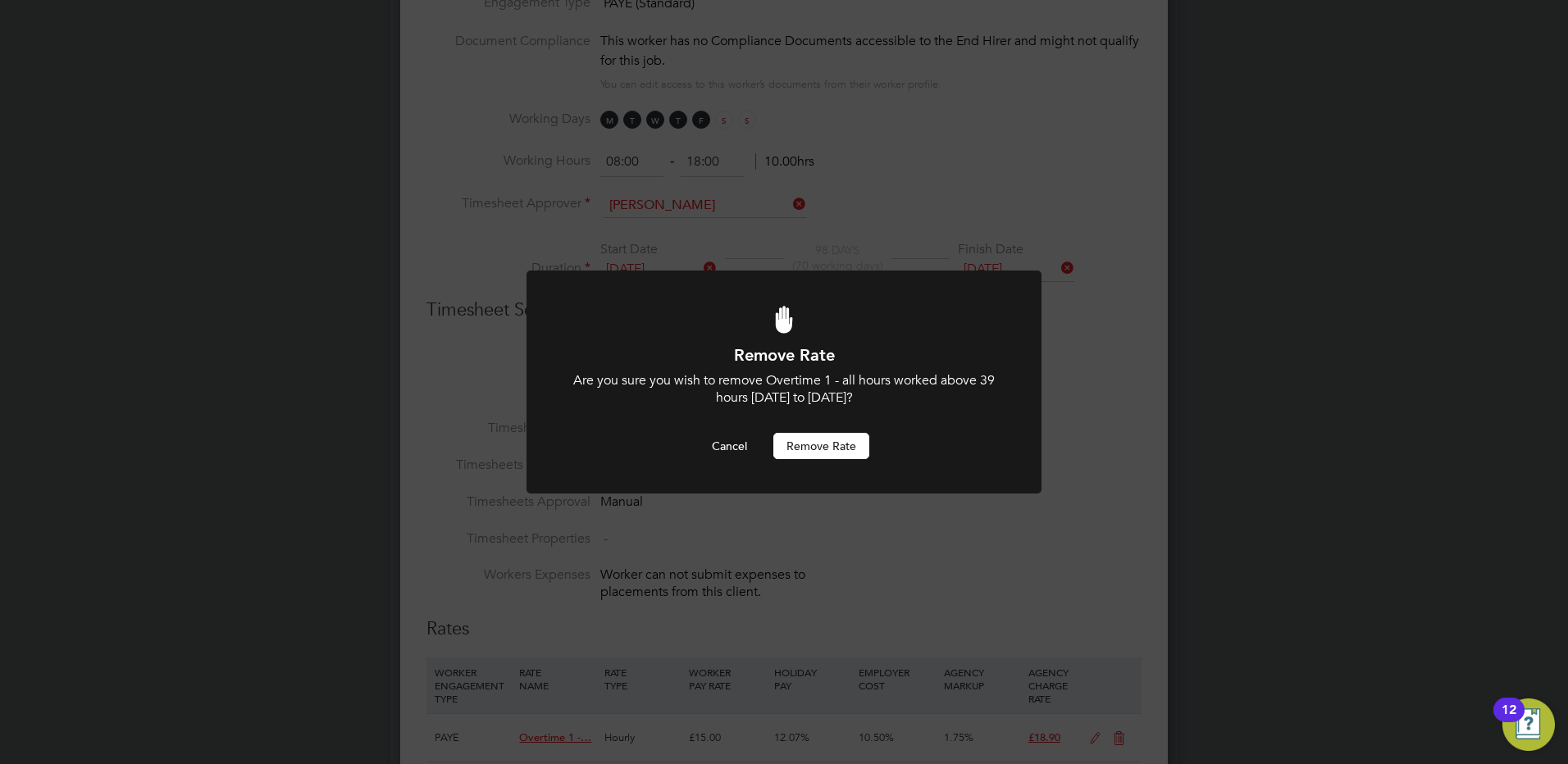
drag, startPoint x: 830, startPoint y: 443, endPoint x: 889, endPoint y: 400, distance: 73.0
click at [831, 441] on button "Remove rate" at bounding box center [821, 445] width 96 height 26
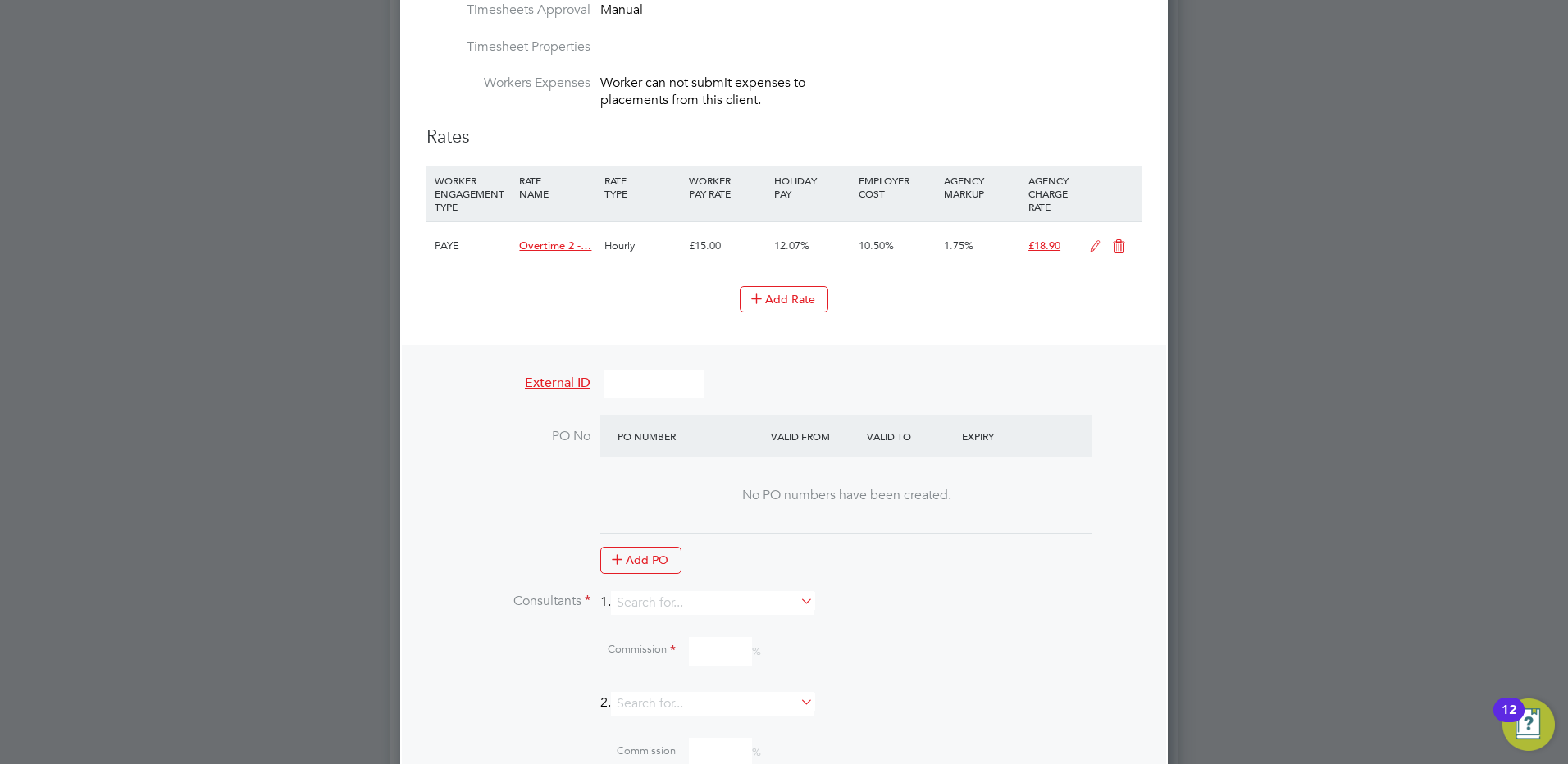
click at [1118, 245] on icon at bounding box center [1118, 247] width 21 height 13
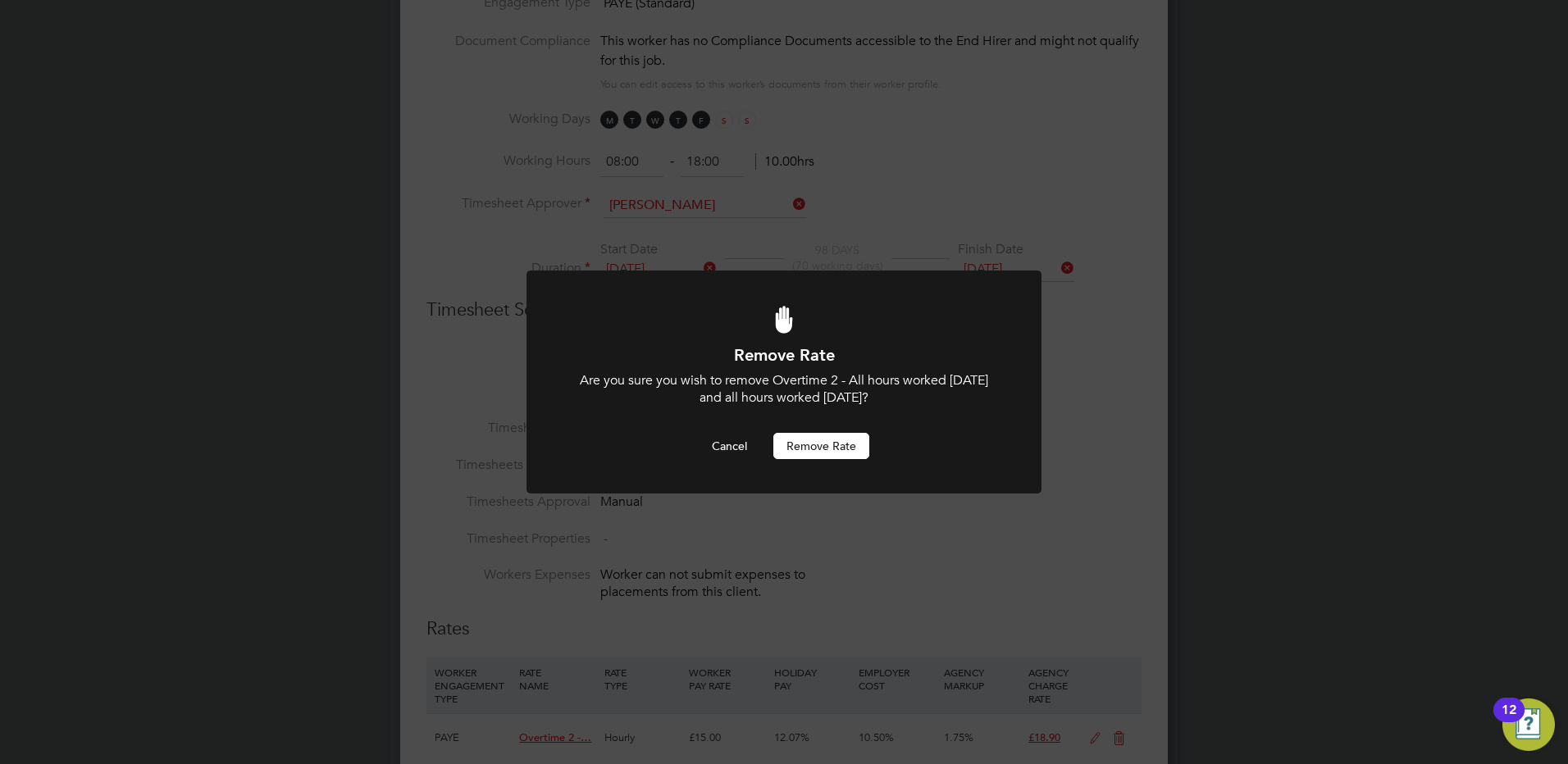
drag, startPoint x: 820, startPoint y: 441, endPoint x: 906, endPoint y: 397, distance: 96.6
click at [820, 437] on button "Remove rate" at bounding box center [821, 445] width 96 height 26
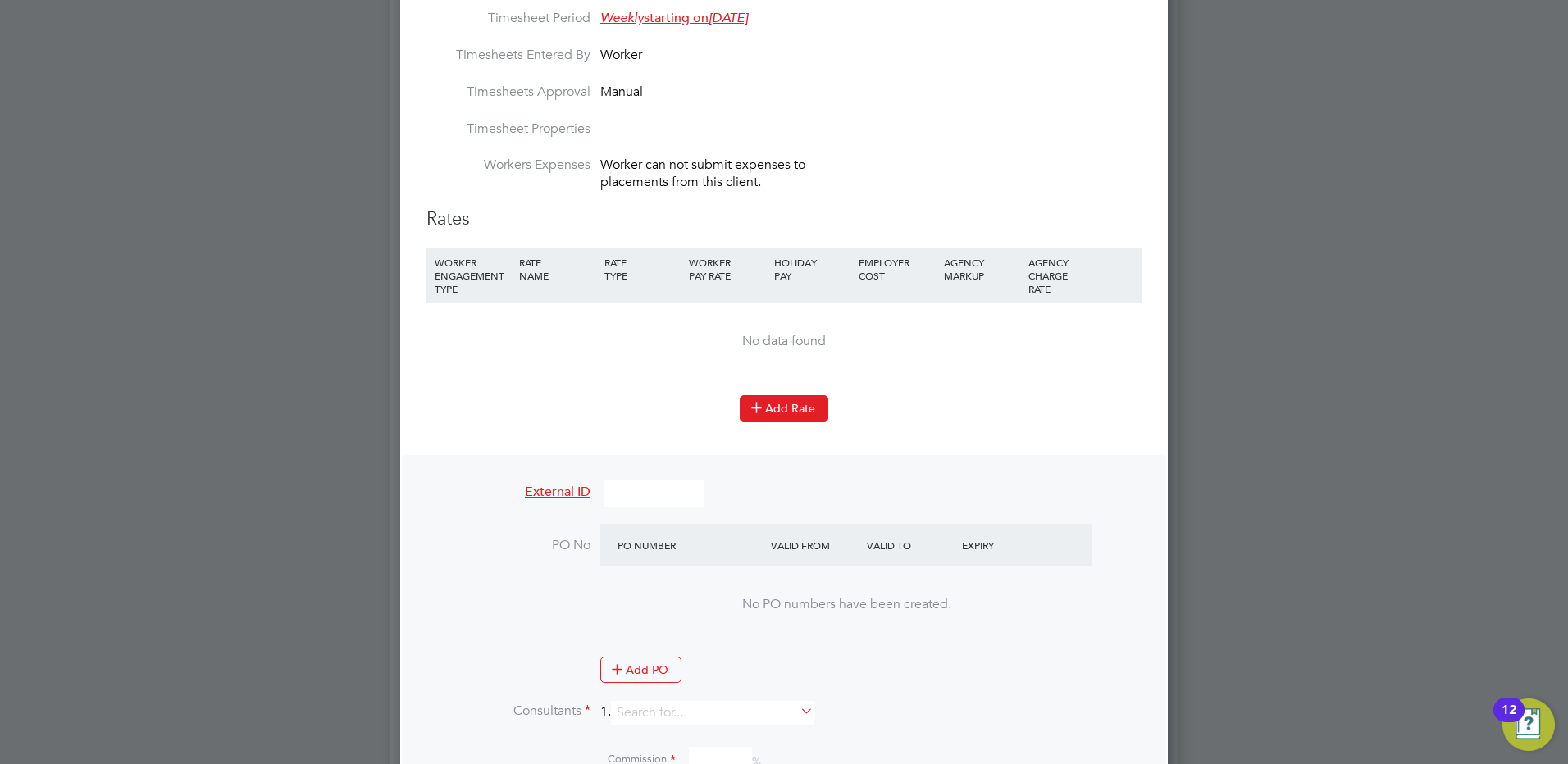
click at [776, 405] on button "Add Rate" at bounding box center [783, 407] width 89 height 26
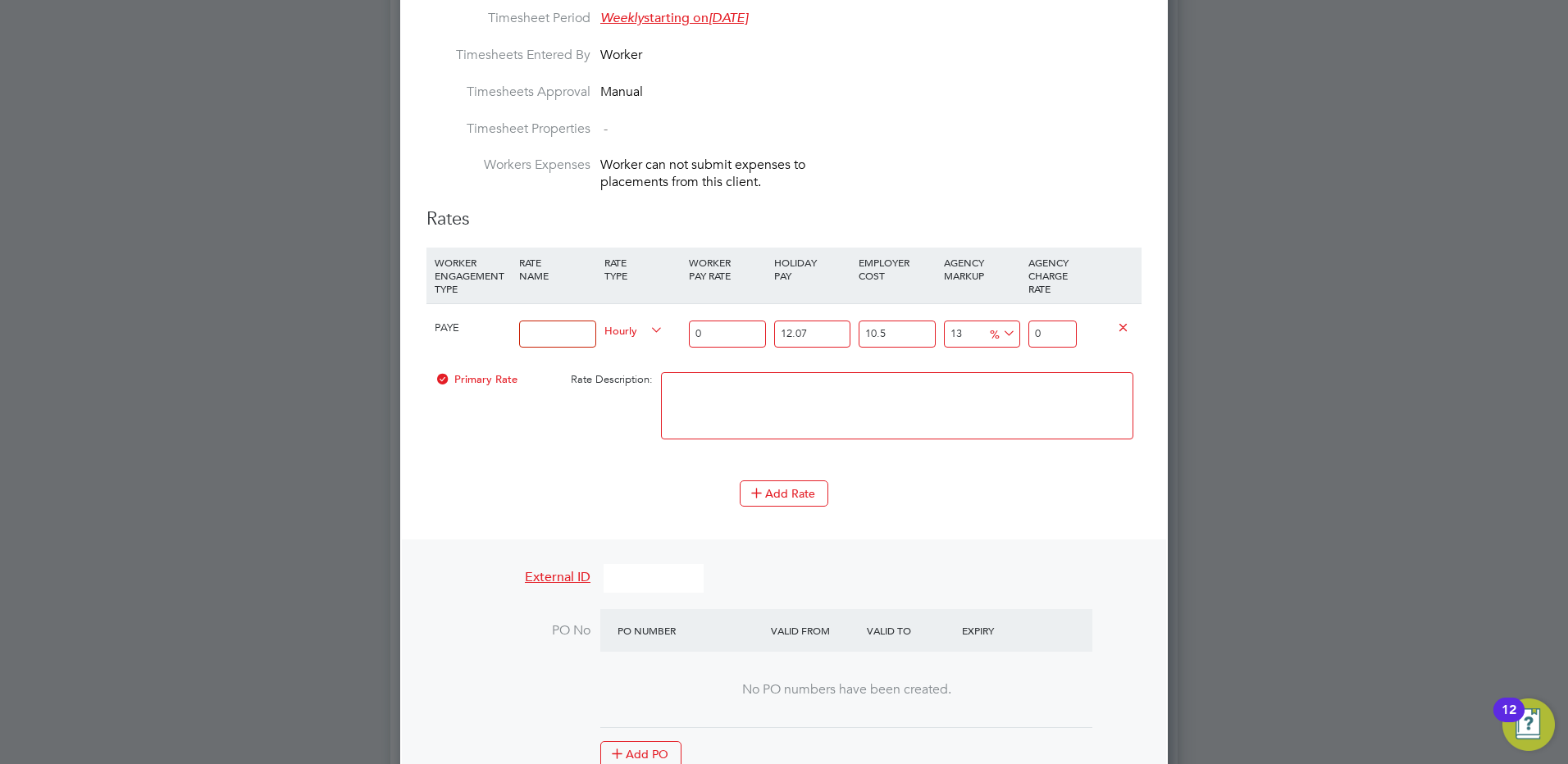
click at [530, 330] on input at bounding box center [557, 334] width 76 height 27
type input "Hourly Rate"
drag, startPoint x: 715, startPoint y: 330, endPoint x: 660, endPoint y: 335, distance: 55.2
click at [648, 330] on div "PAYE Hourly Rate Hourly 0 12.07 n/a 10.5 n/a 13 0 % 0" at bounding box center [784, 333] width 715 height 61
type input "1"
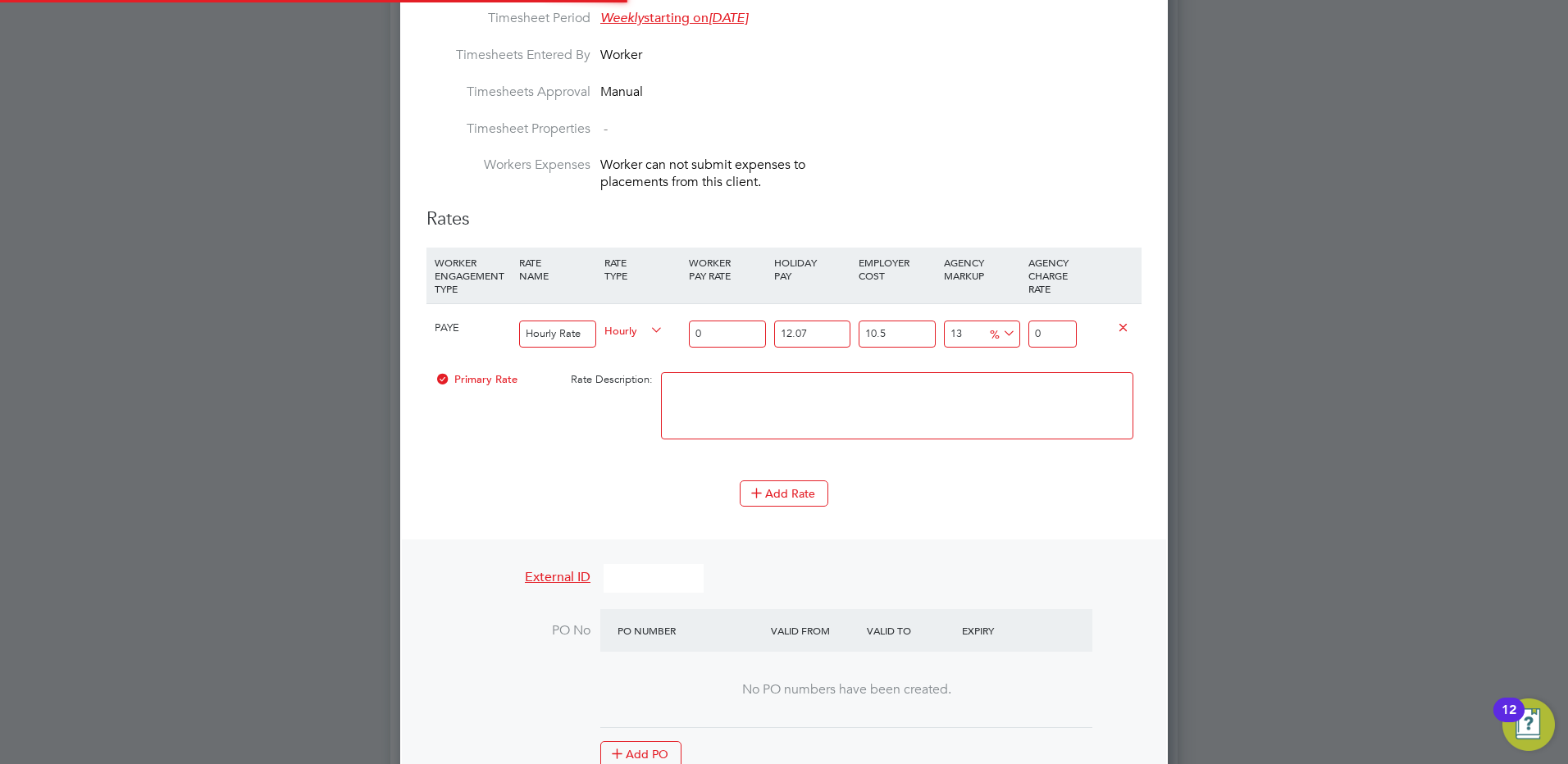
type input "1.399362055"
type input "14"
type input "19.59106877"
type input "14.8"
type input "20.710558414"
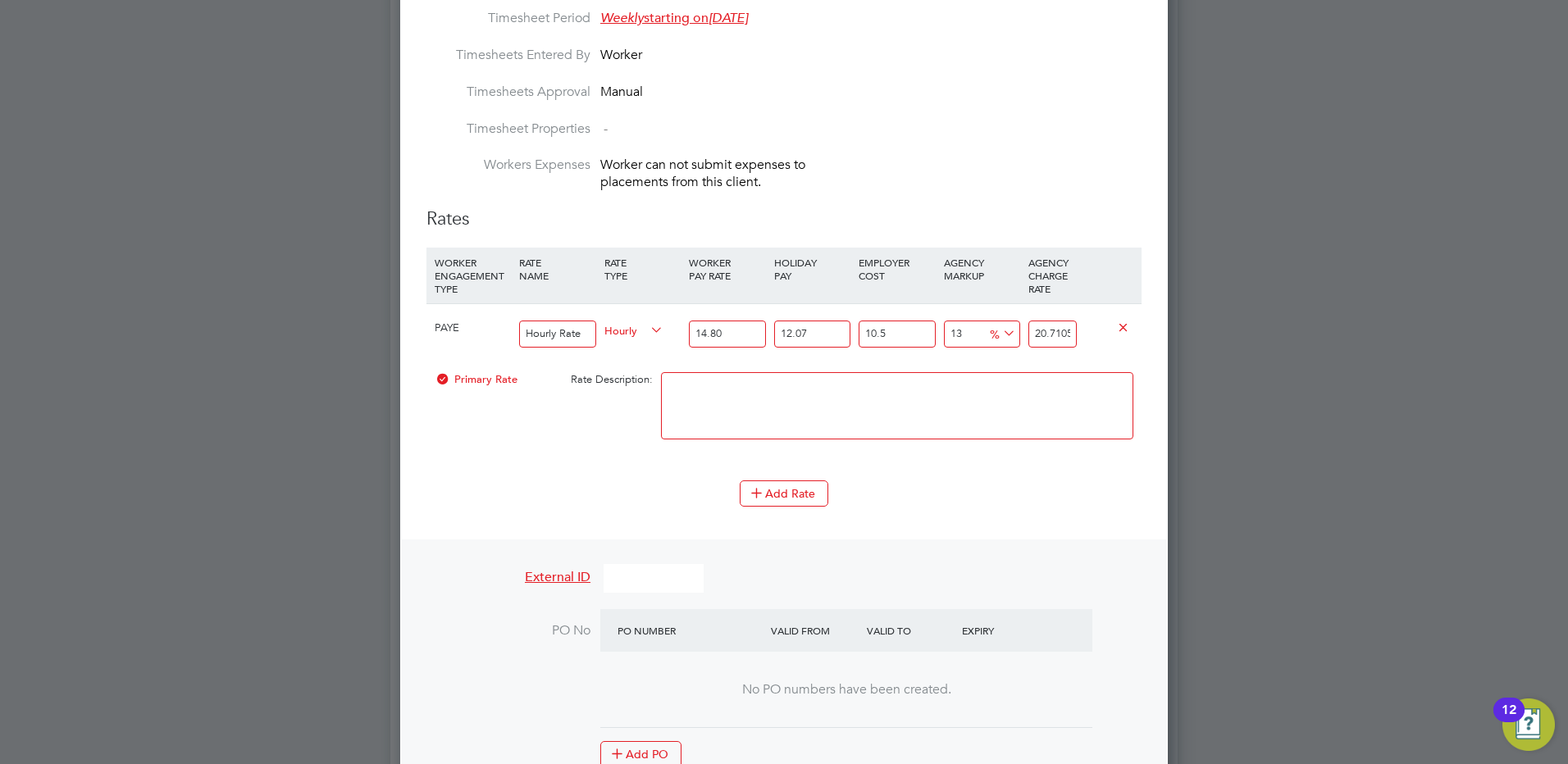
type input "14.80"
drag, startPoint x: 1034, startPoint y: 332, endPoint x: 1142, endPoint y: 335, distance: 108.0
click at [1142, 335] on div "New Placement Mandatory Fields Details Client Config Forterra Building Products…" at bounding box center [784, 29] width 767 height 2281
type input "-89.08769162654602"
type input "2"
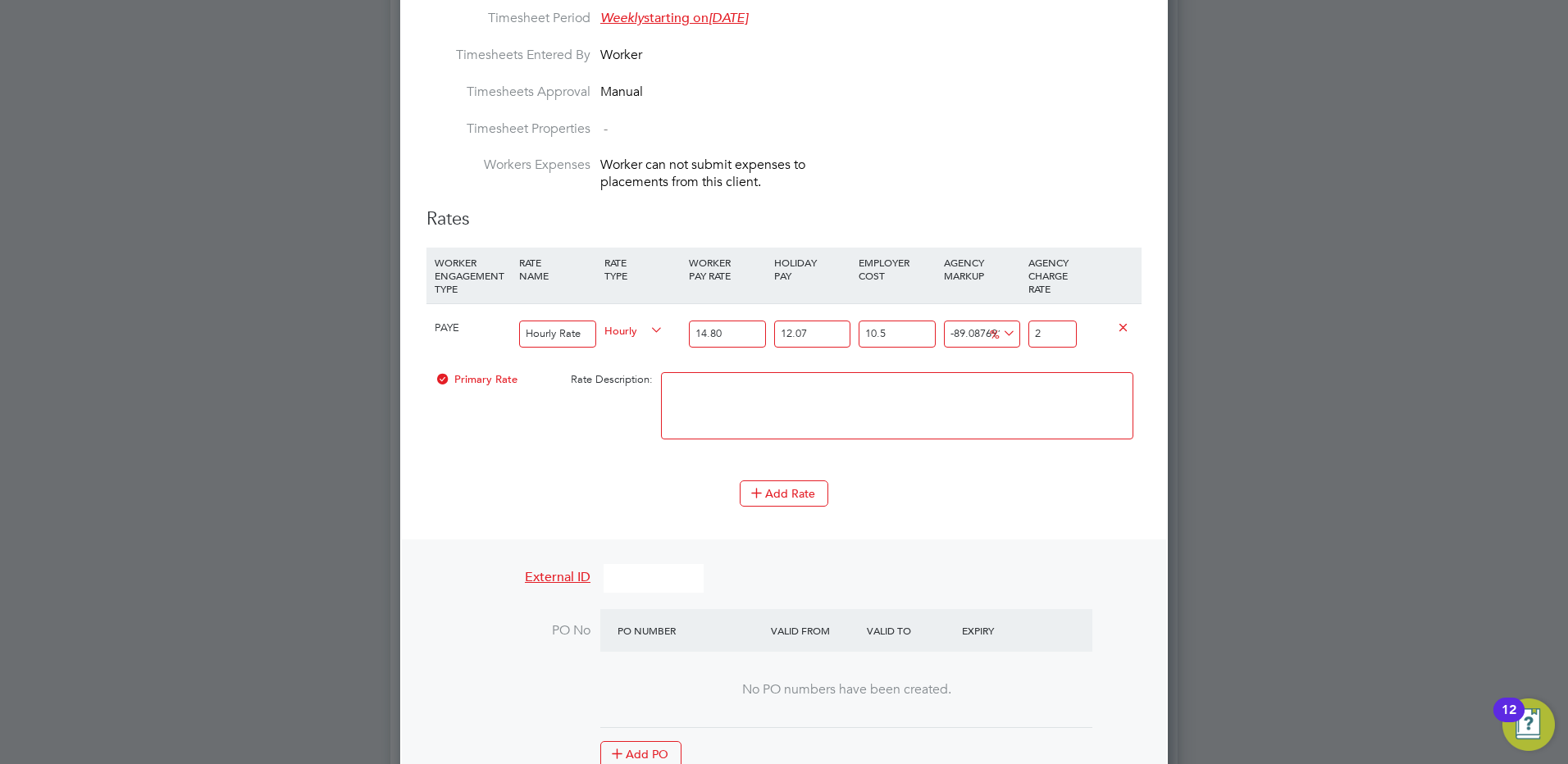
type input "20.03539210799379"
type input "22"
type input "24.400315457375385"
type input "22.8"
type input "24.727684708579"
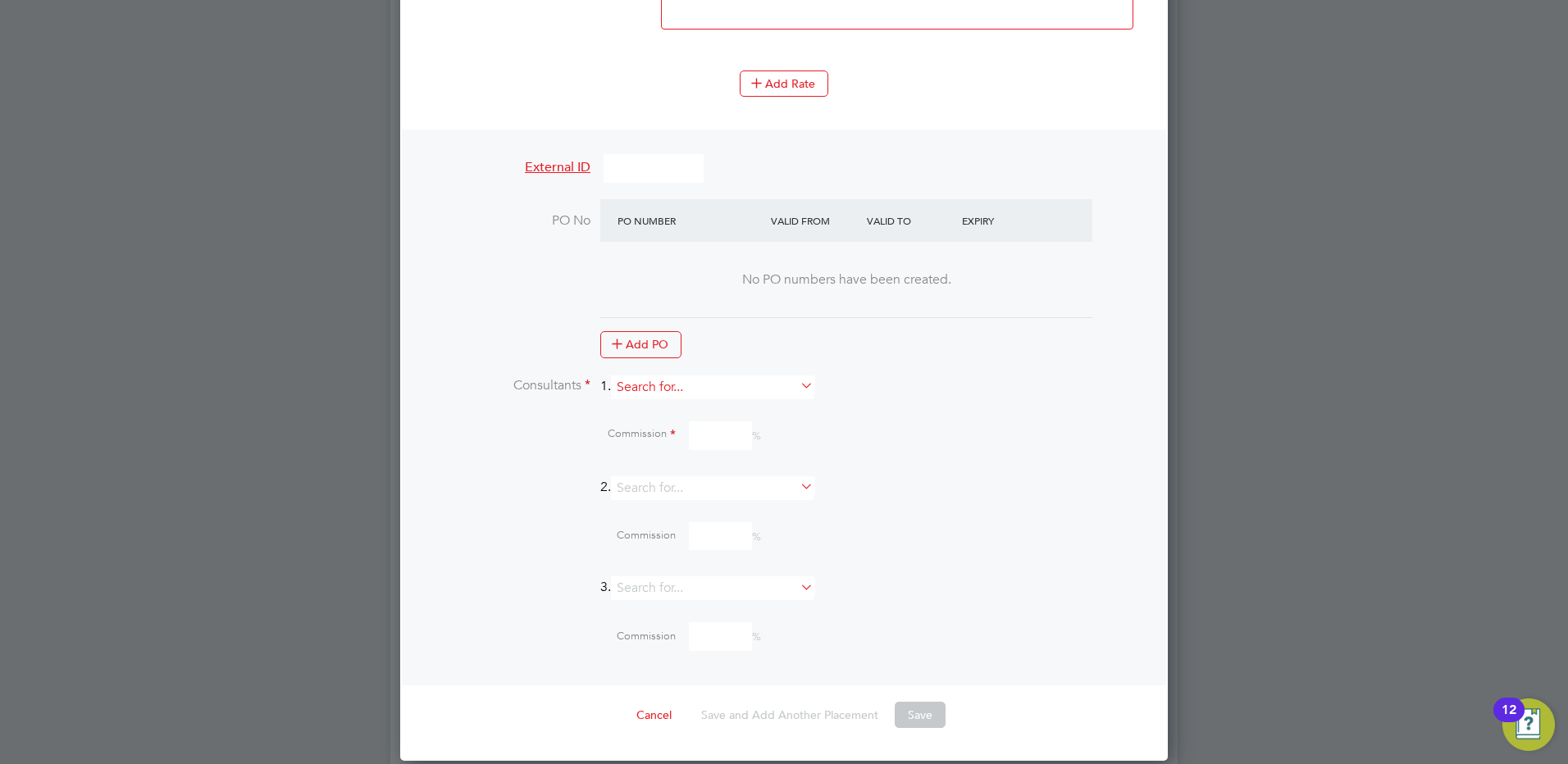
type input "22.86"
click at [632, 383] on input at bounding box center [712, 387] width 203 height 24
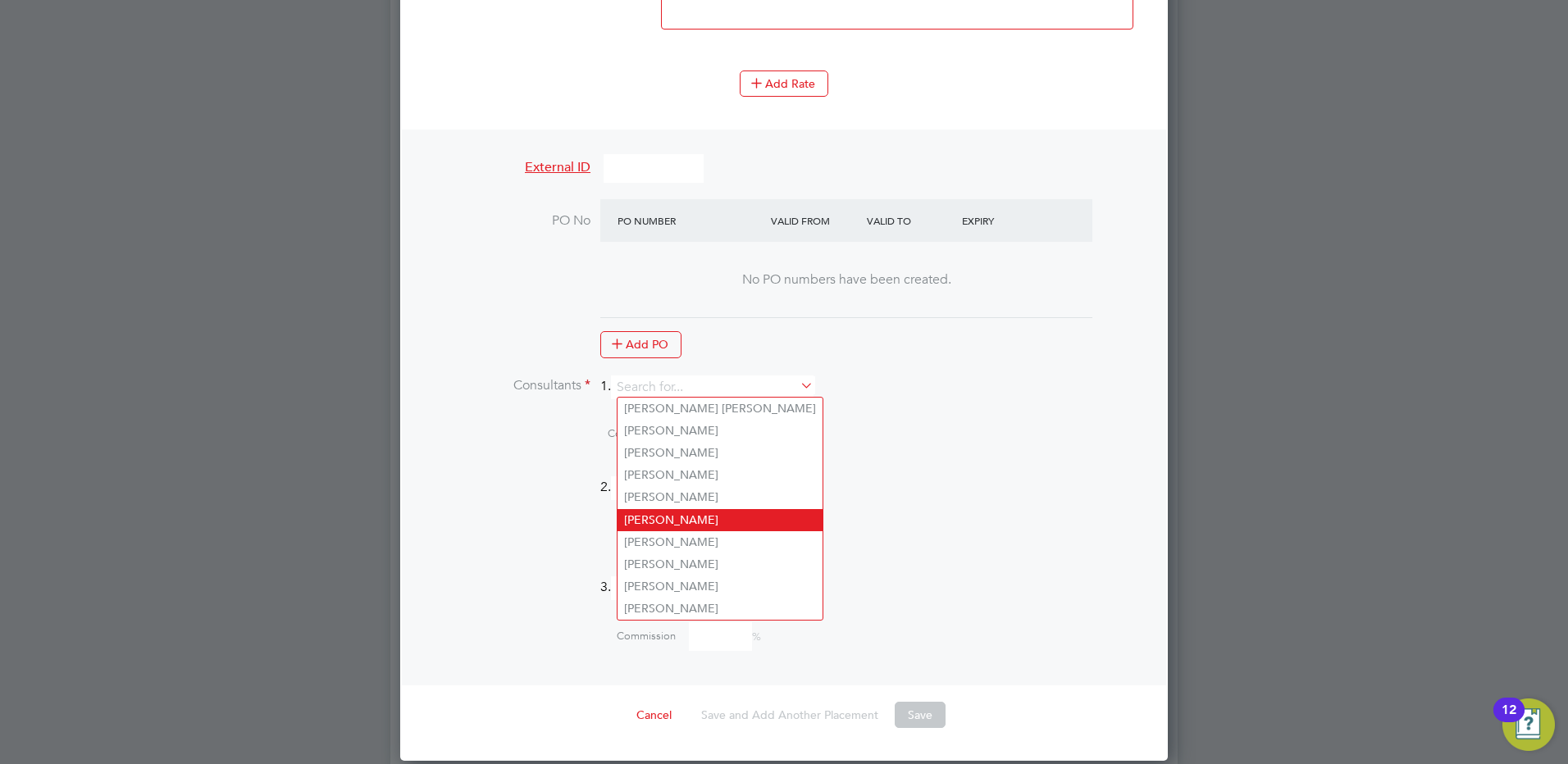
drag, startPoint x: 649, startPoint y: 519, endPoint x: 653, endPoint y: 509, distance: 10.8
click at [649, 517] on li "[PERSON_NAME]" at bounding box center [720, 520] width 205 height 22
type input "[PERSON_NAME]"
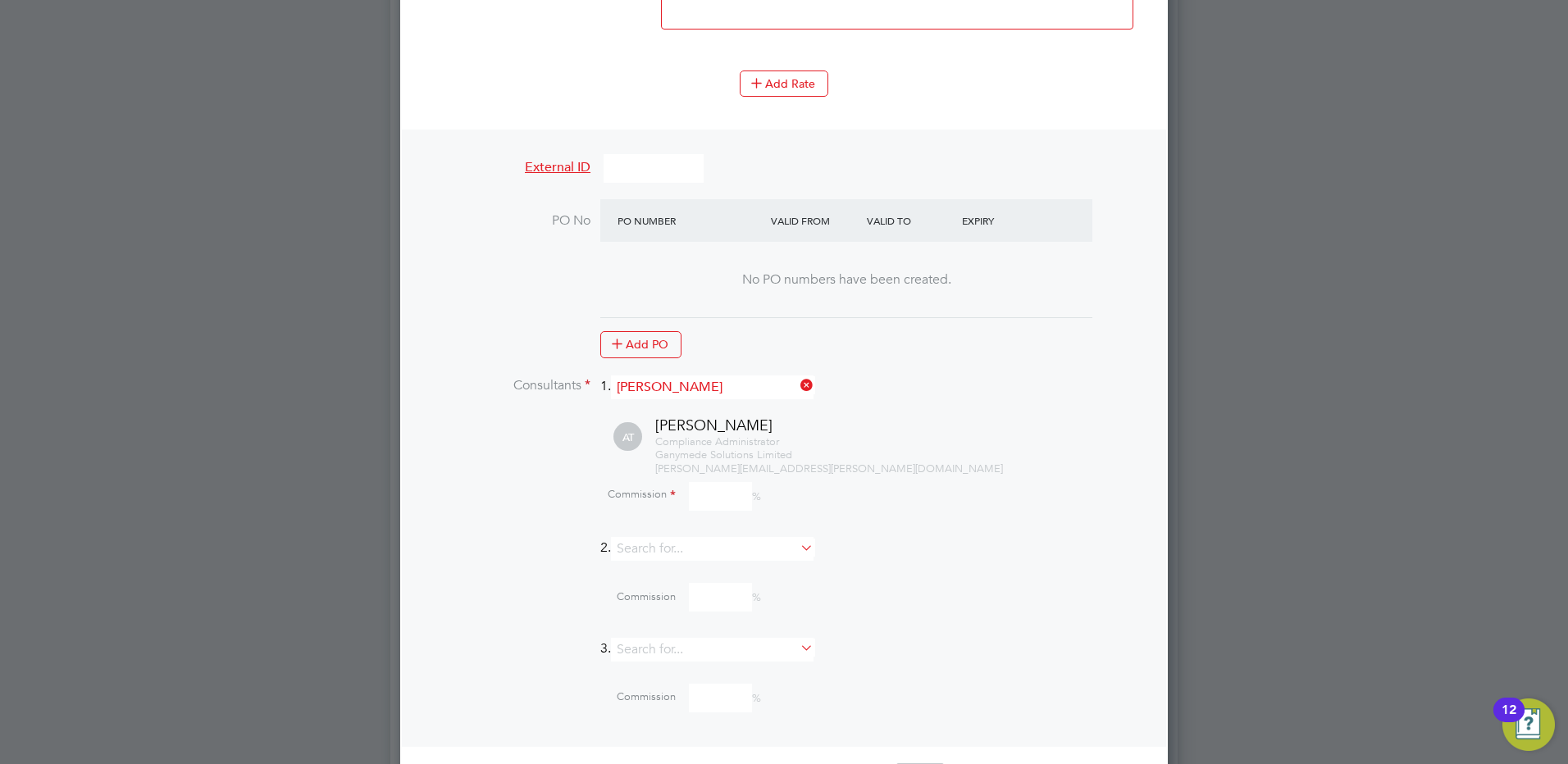
click at [700, 487] on input at bounding box center [720, 496] width 63 height 29
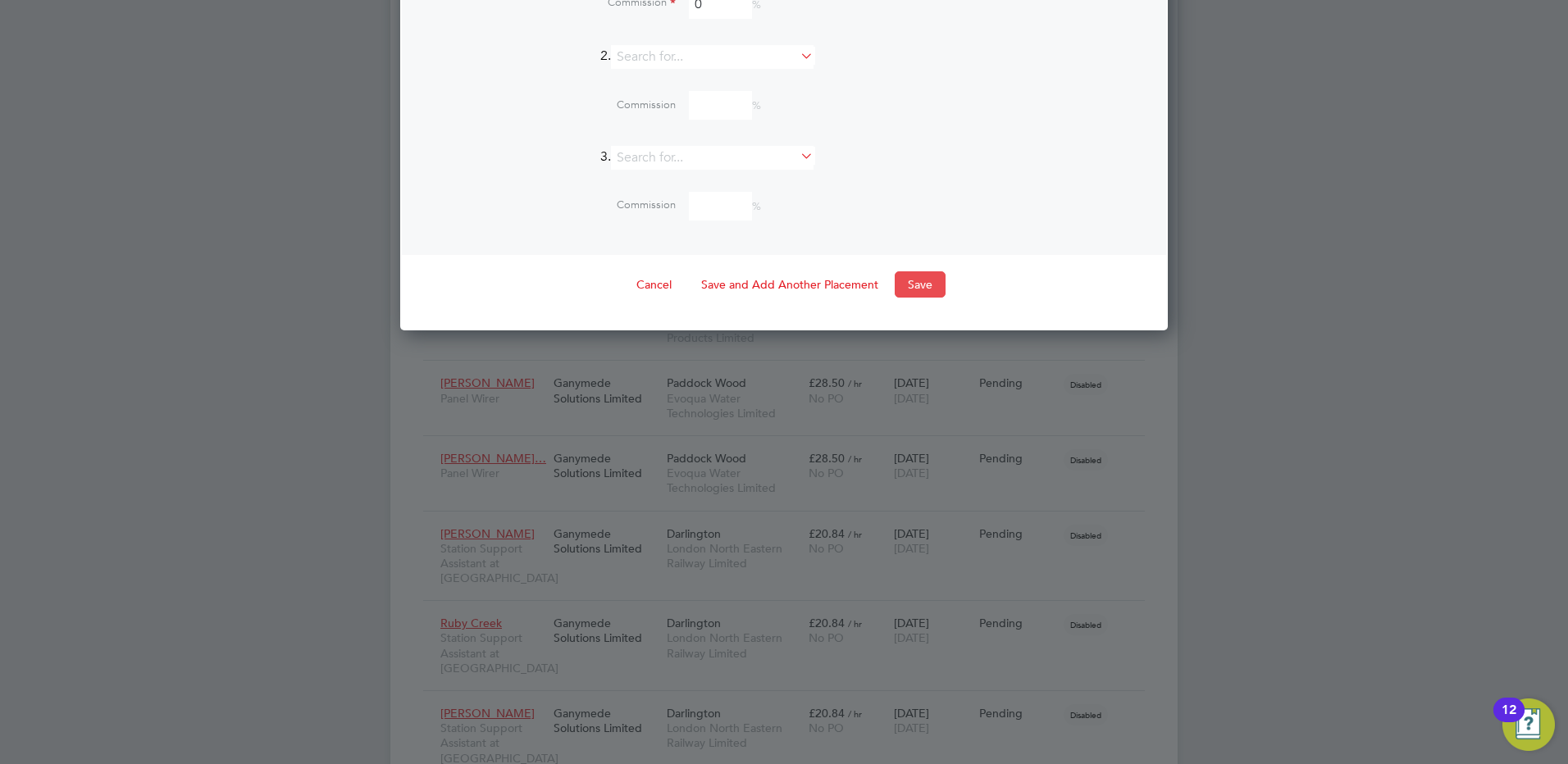
type input "0"
click at [923, 278] on button "Save" at bounding box center [920, 284] width 51 height 26
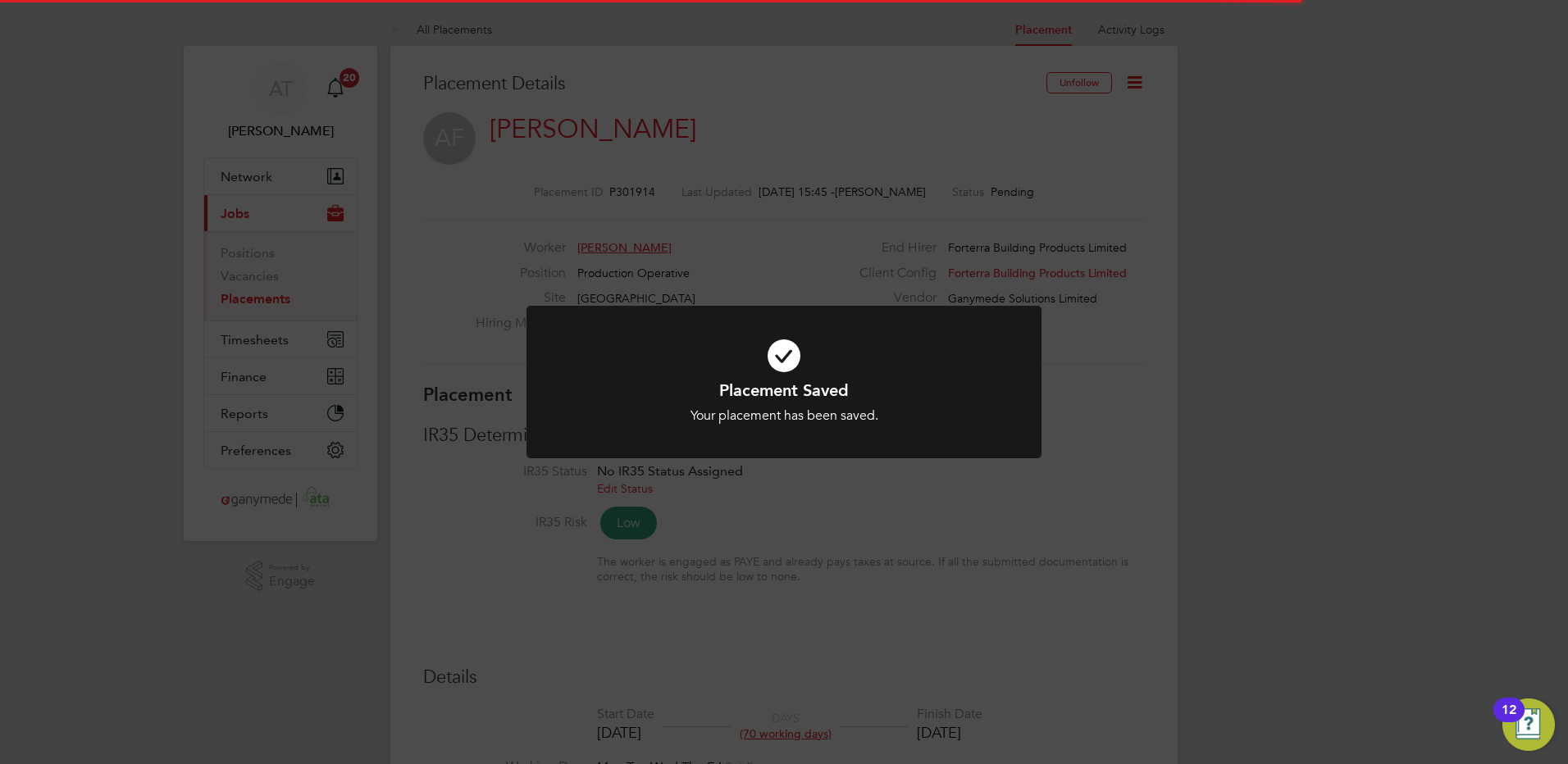
drag, startPoint x: 733, startPoint y: 103, endPoint x: 837, endPoint y: 101, distance: 104.0
click at [735, 102] on div "Placement Saved Your placement has been saved. Cancel Okay" at bounding box center [784, 382] width 1568 height 764
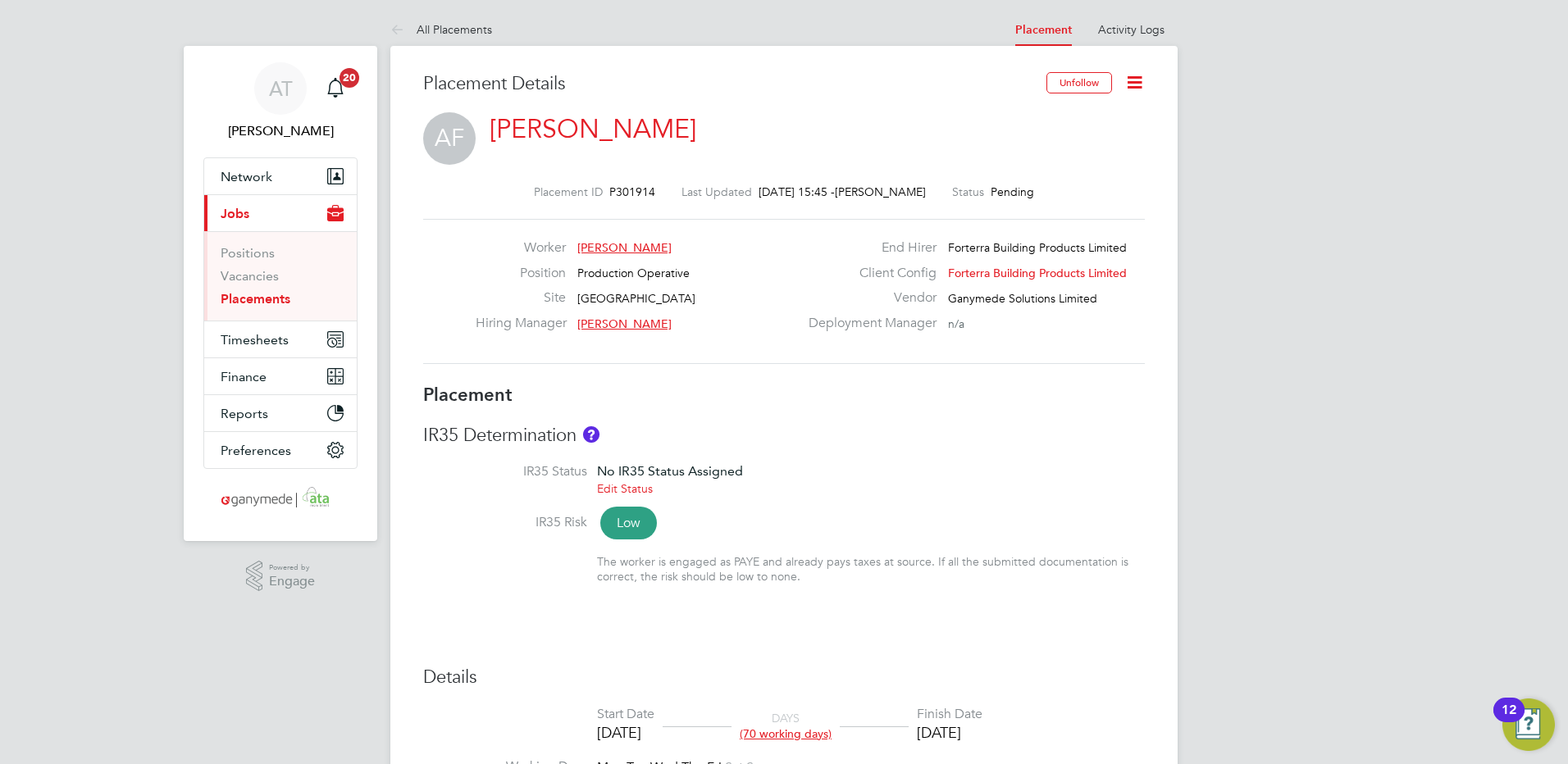
click at [1137, 80] on icon at bounding box center [1134, 82] width 21 height 21
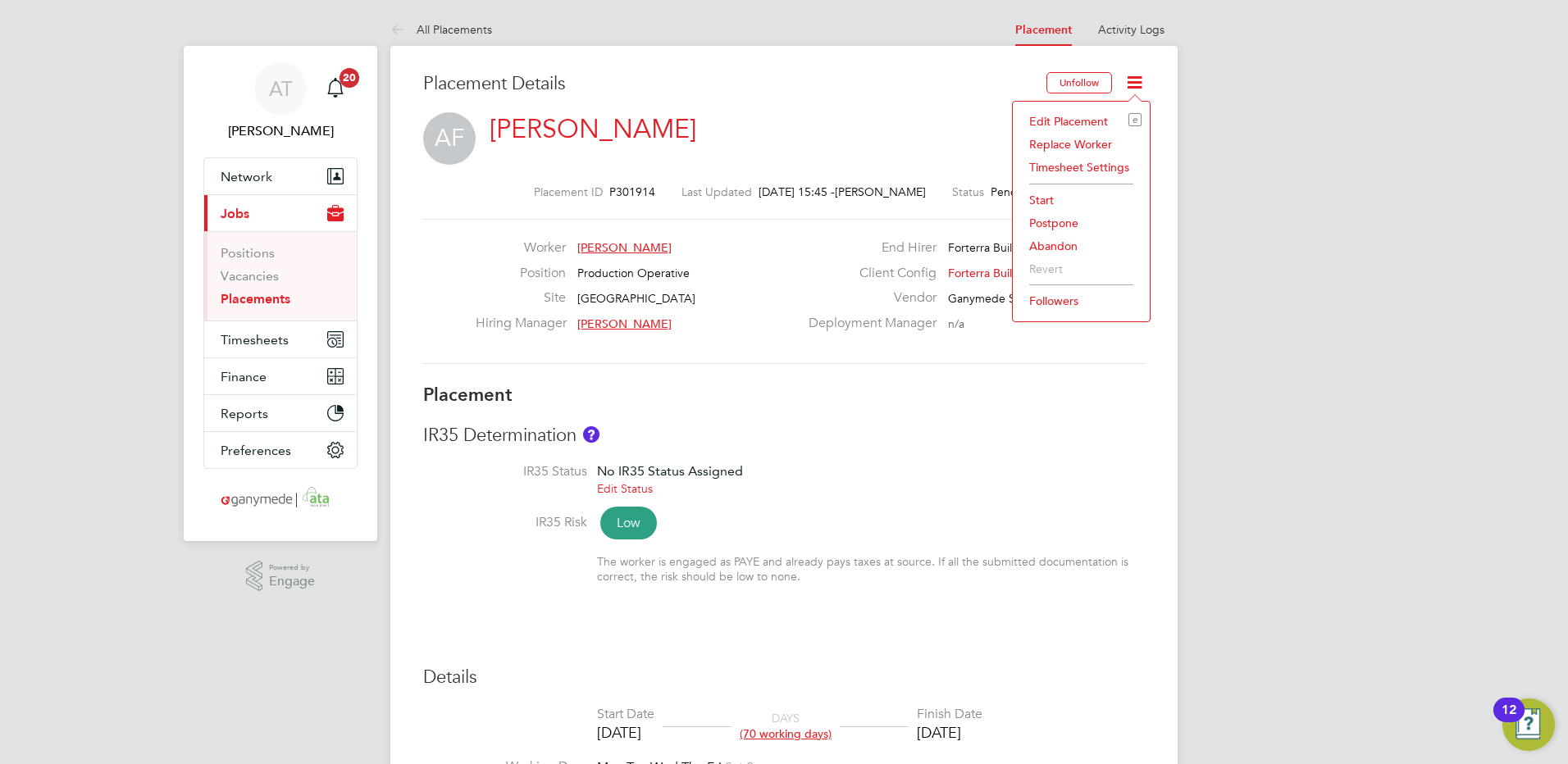
drag, startPoint x: 1036, startPoint y: 299, endPoint x: 926, endPoint y: 208, distance: 142.8
click at [1036, 298] on li "Followers" at bounding box center [1081, 301] width 121 height 23
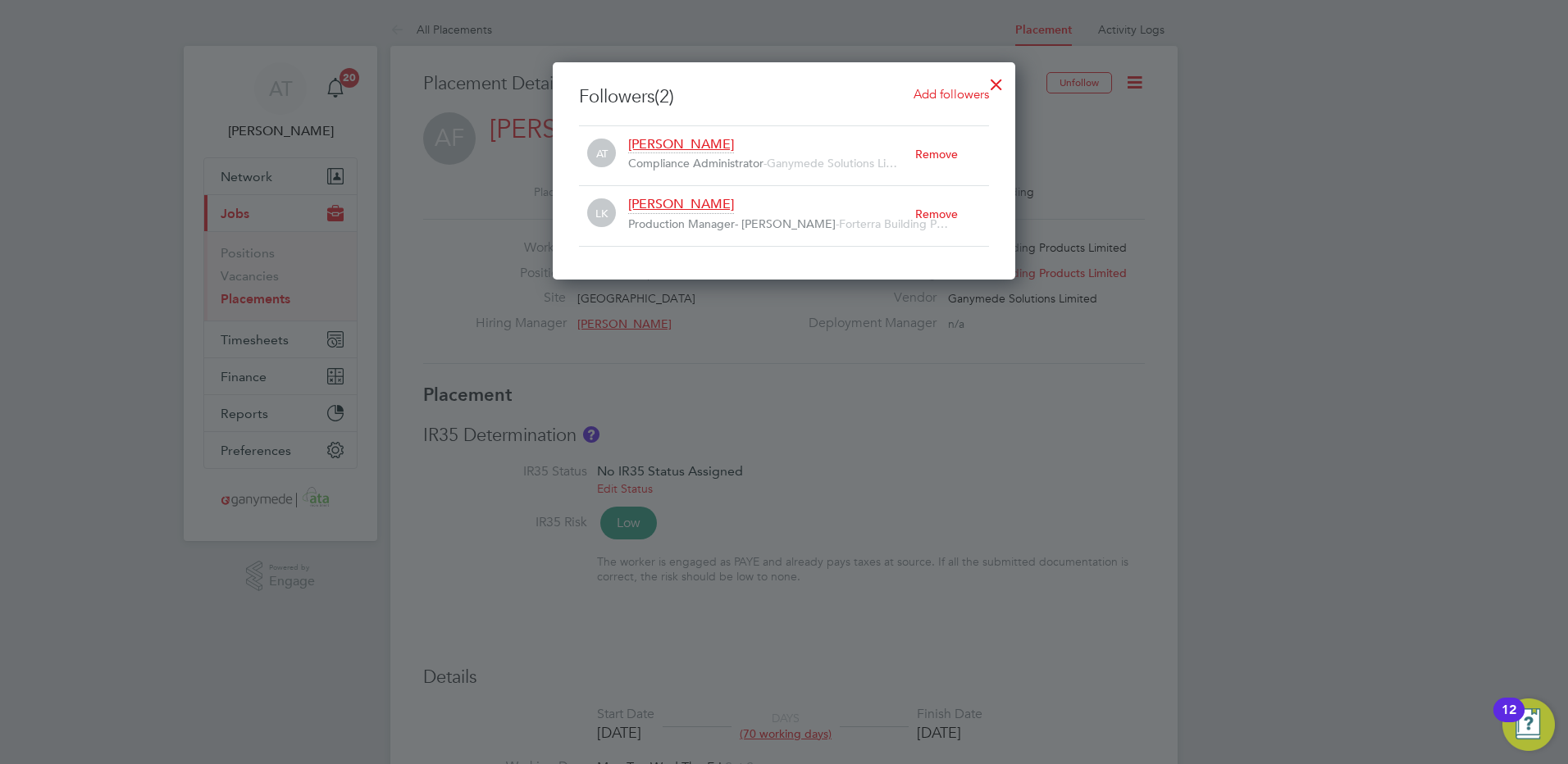
click at [933, 213] on div "Remove" at bounding box center [951, 214] width 74 height 36
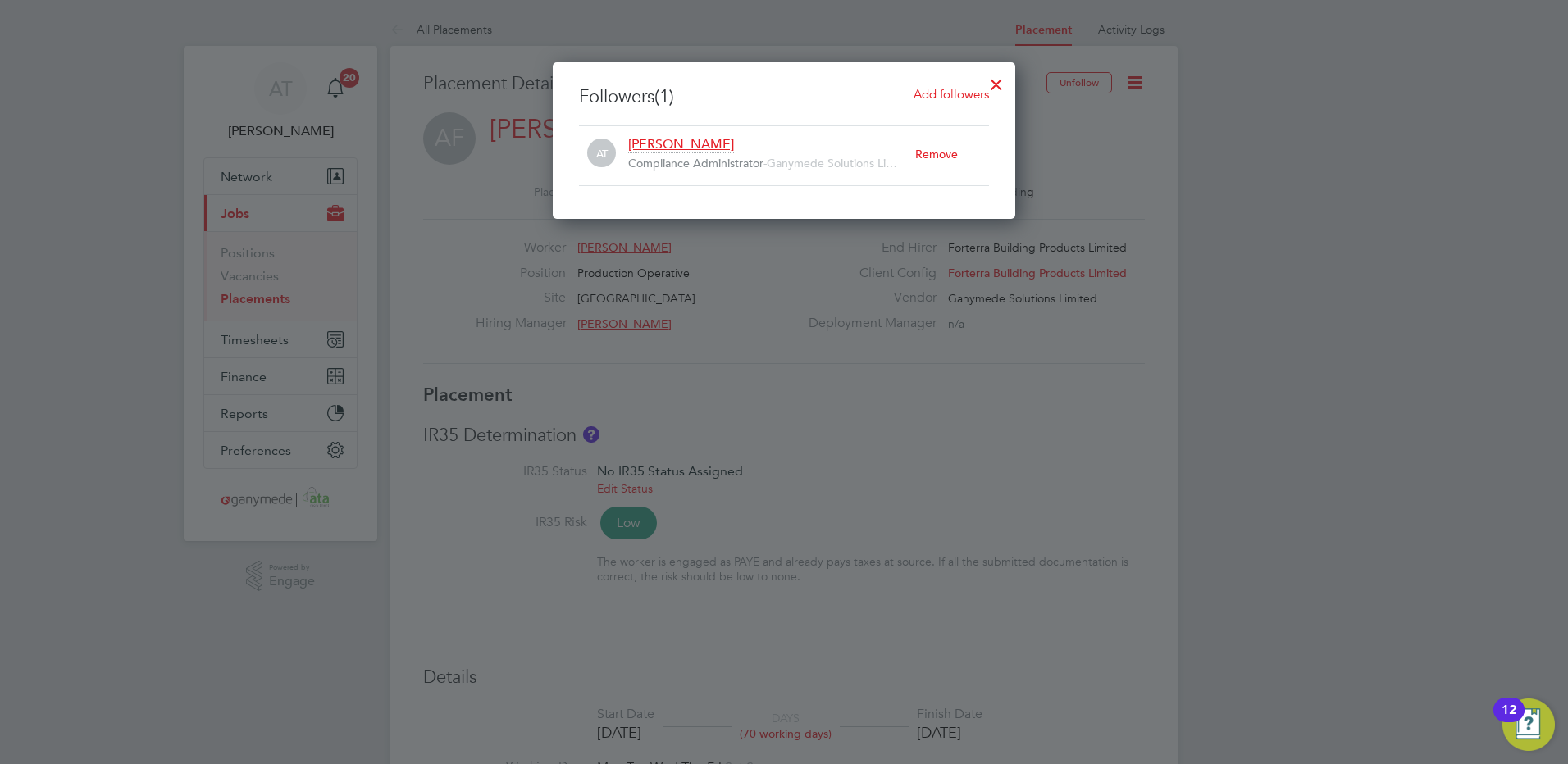
click at [447, 202] on div at bounding box center [784, 382] width 1568 height 764
click at [249, 172] on div at bounding box center [784, 382] width 1568 height 764
click at [997, 85] on div at bounding box center [996, 80] width 30 height 29
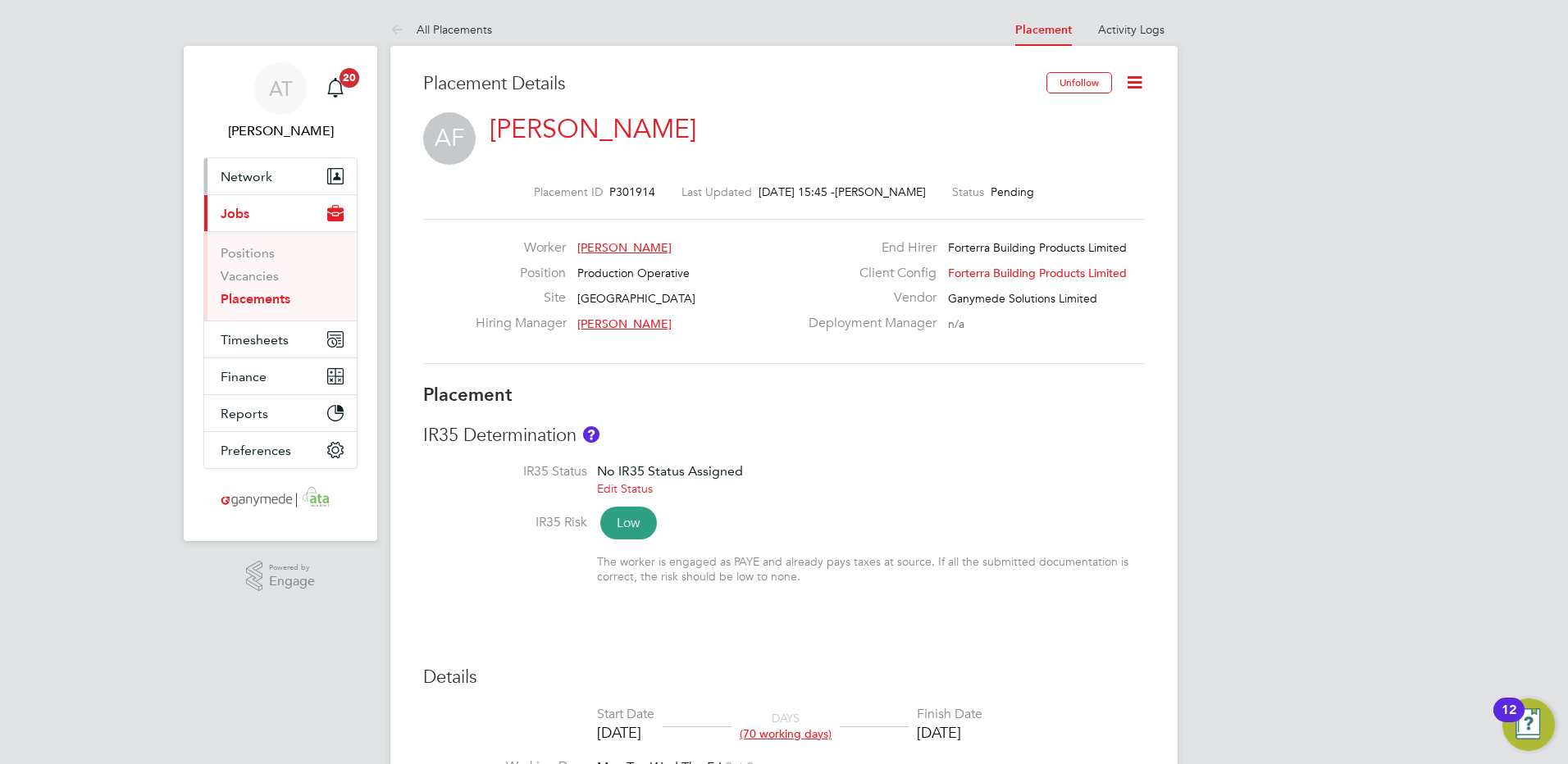
click at [244, 175] on span "Network" at bounding box center [247, 176] width 52 height 15
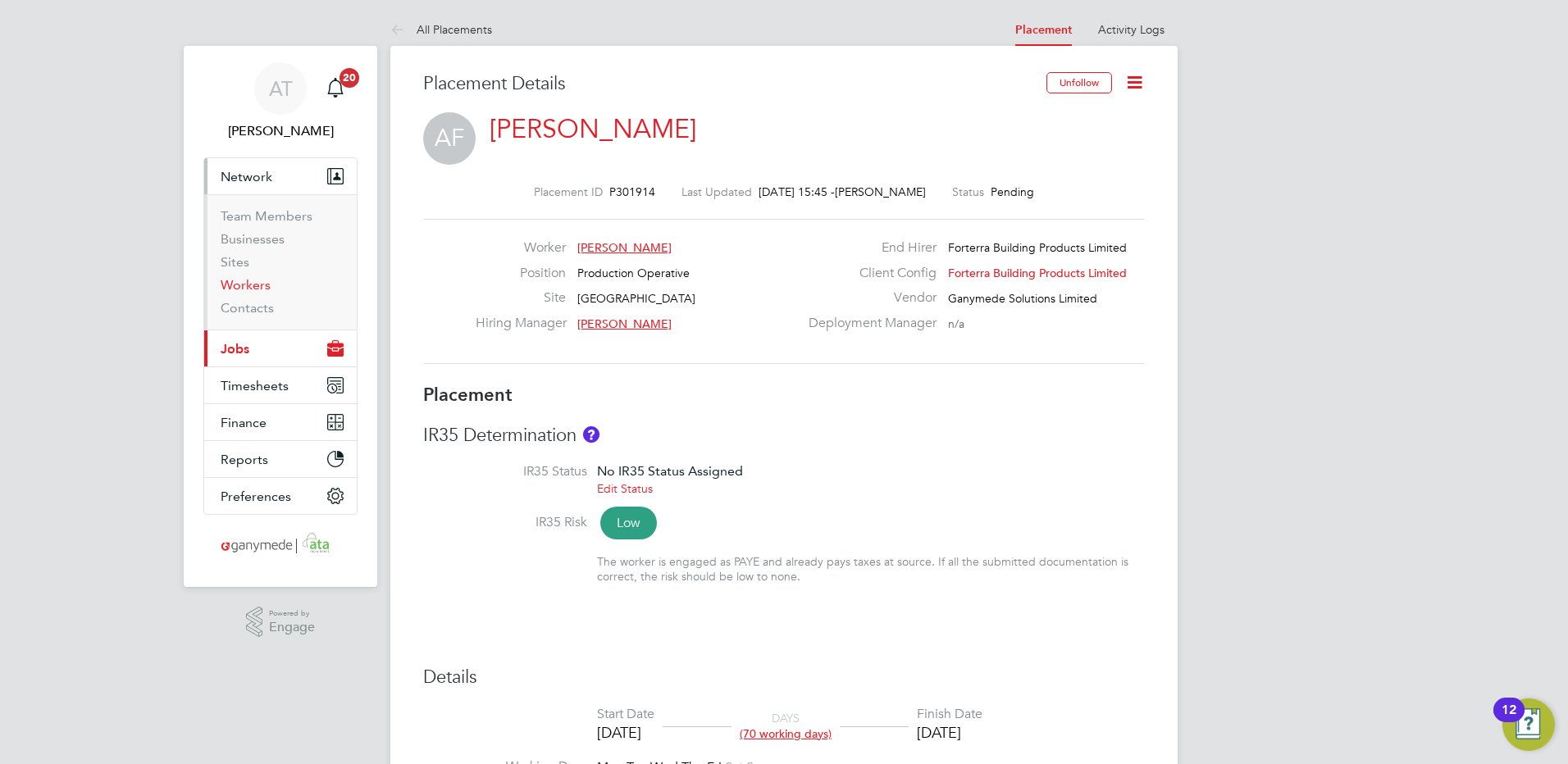
click at [237, 287] on link "Workers" at bounding box center [246, 284] width 50 height 15
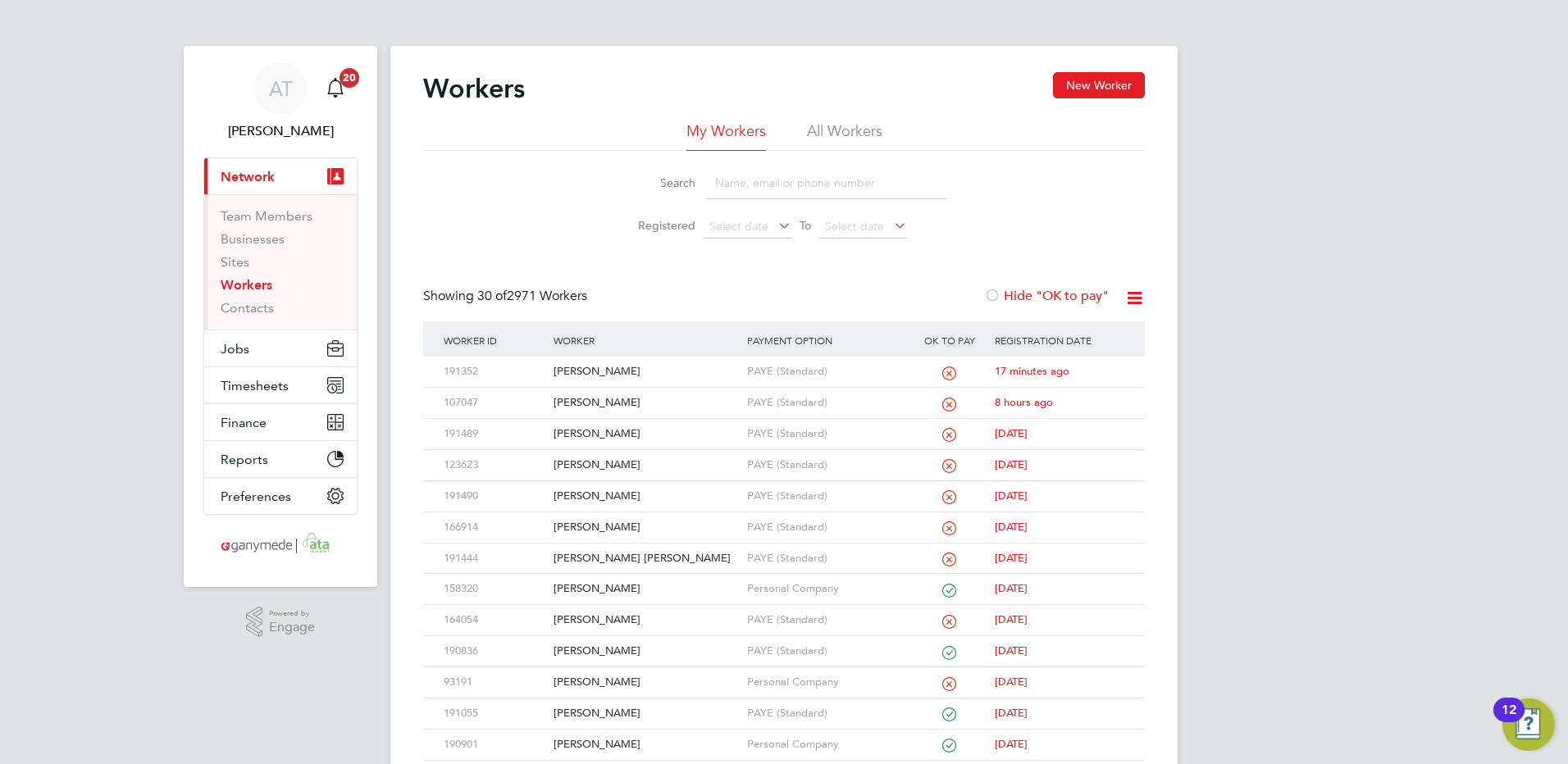
click at [733, 185] on input at bounding box center [827, 183] width 240 height 32
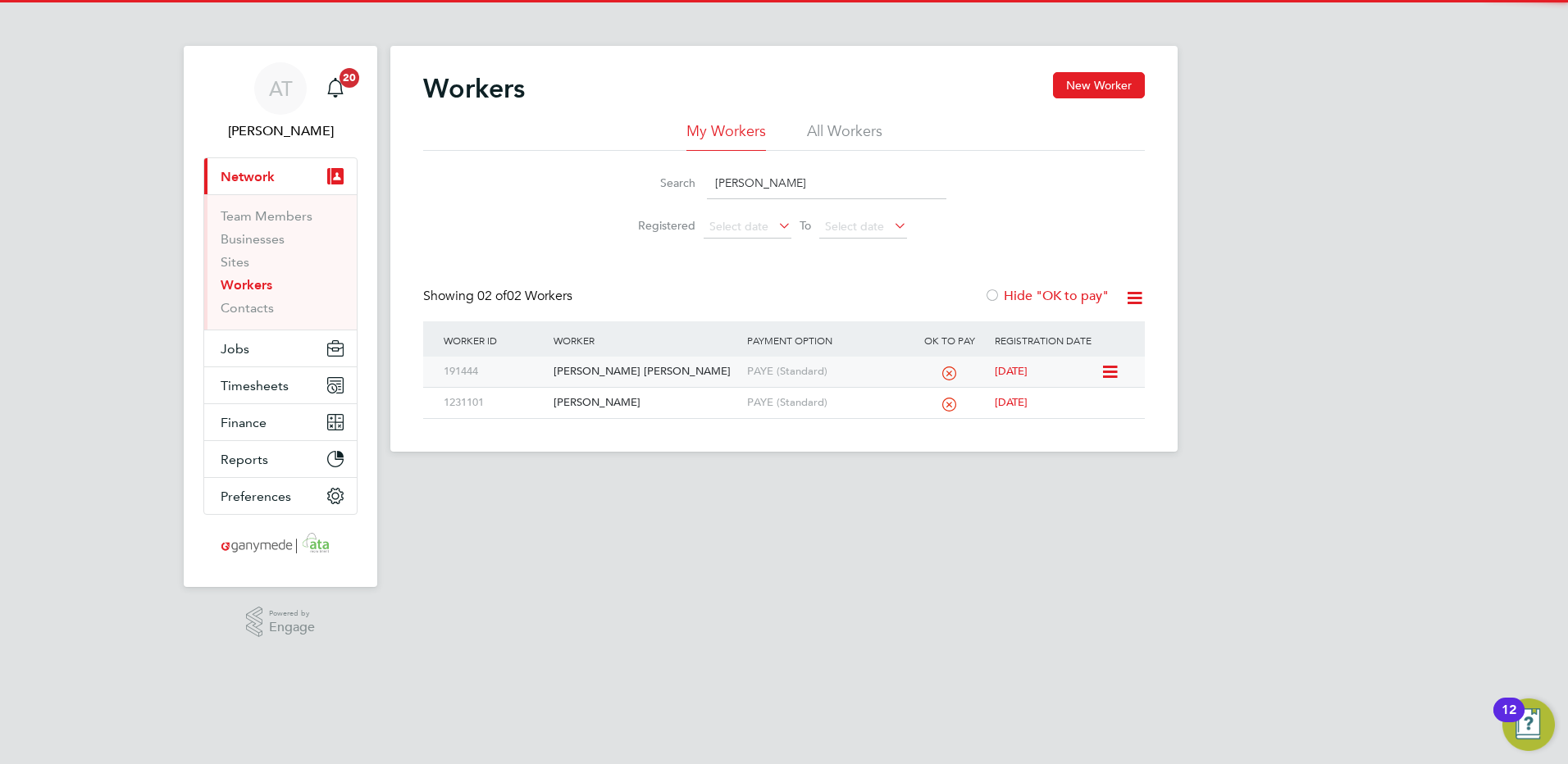
type input "christine"
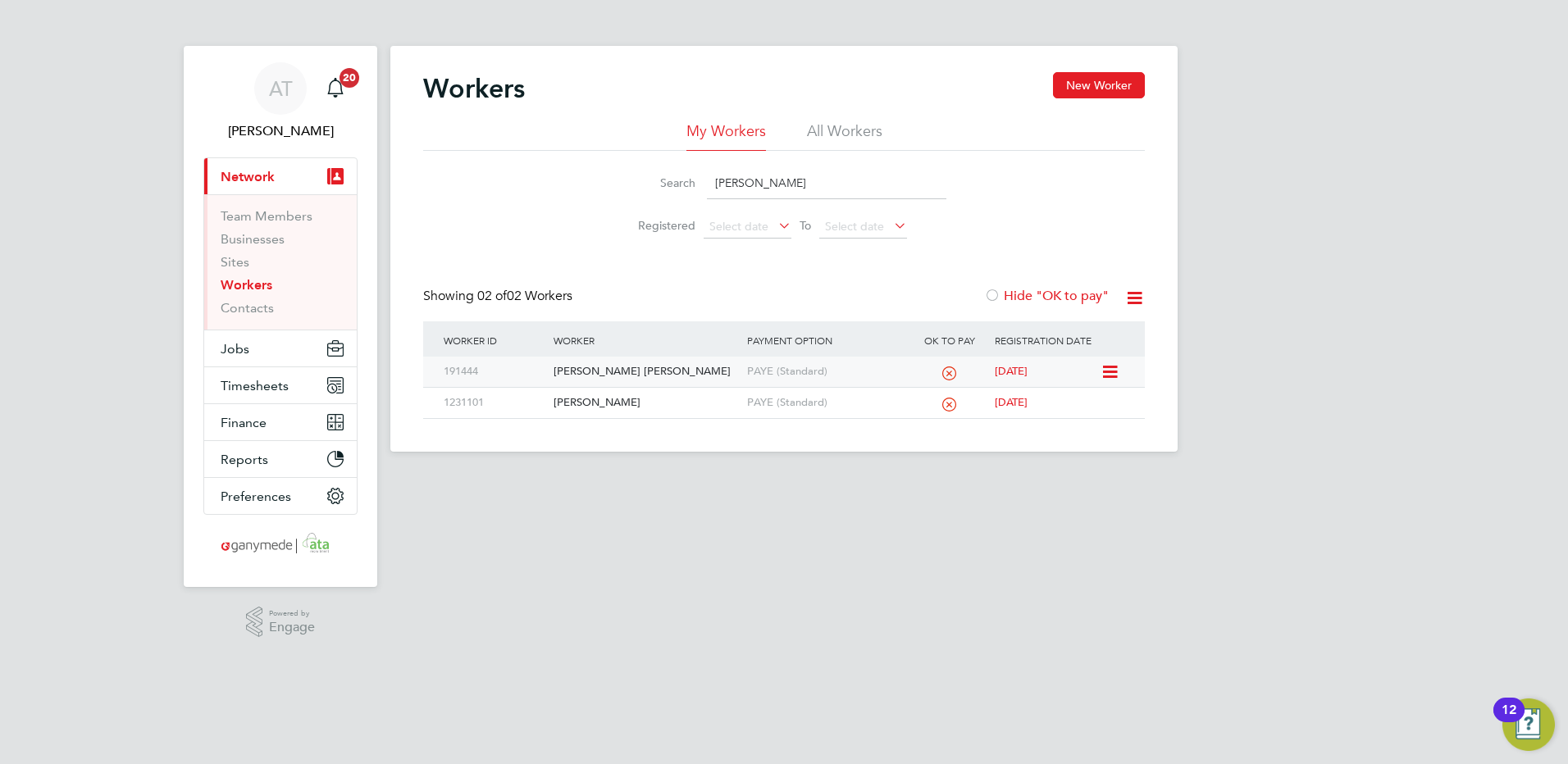
click at [611, 371] on div "Christine Delaney Felix" at bounding box center [645, 372] width 193 height 30
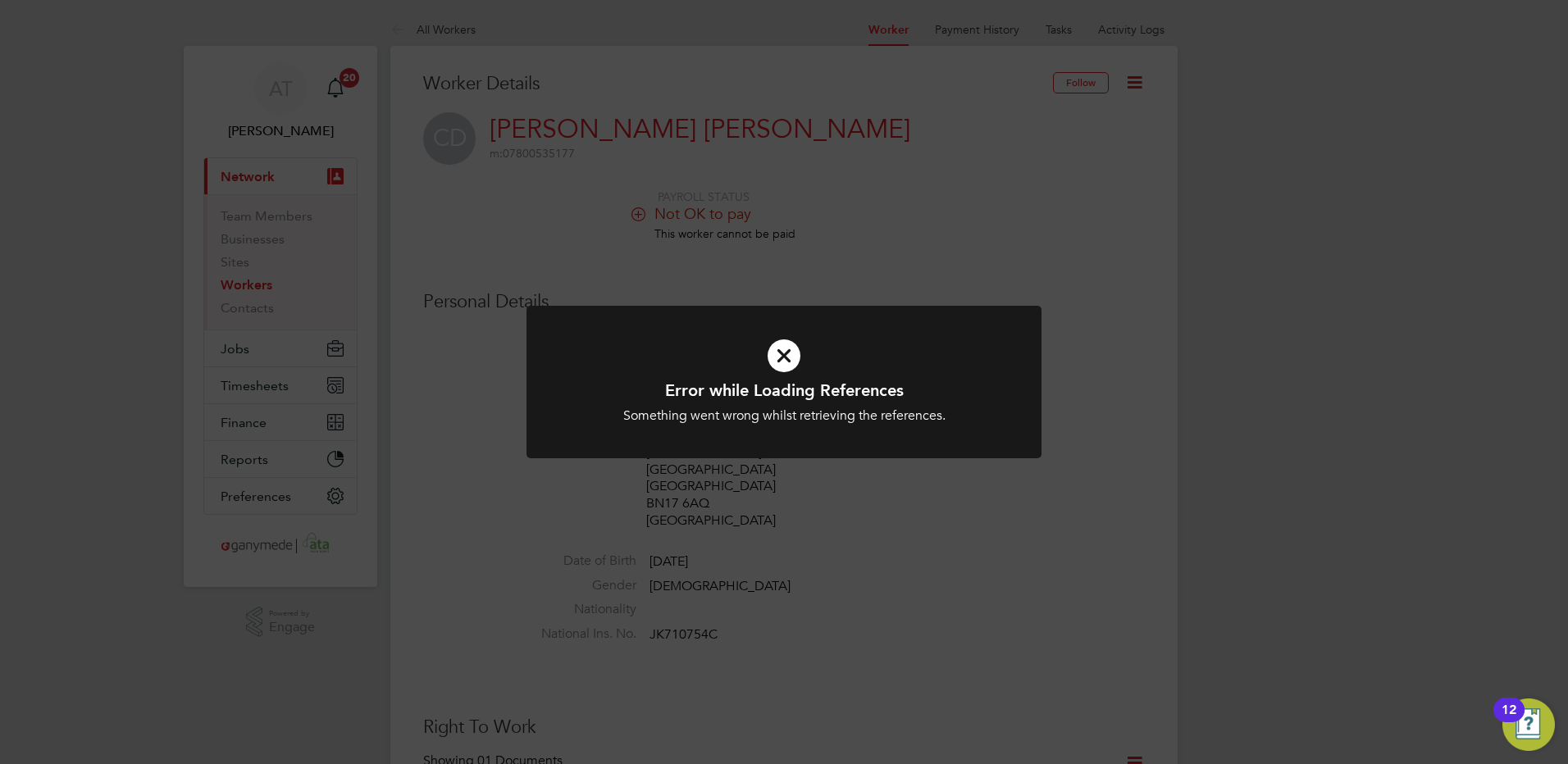
click at [776, 356] on icon at bounding box center [783, 356] width 426 height 64
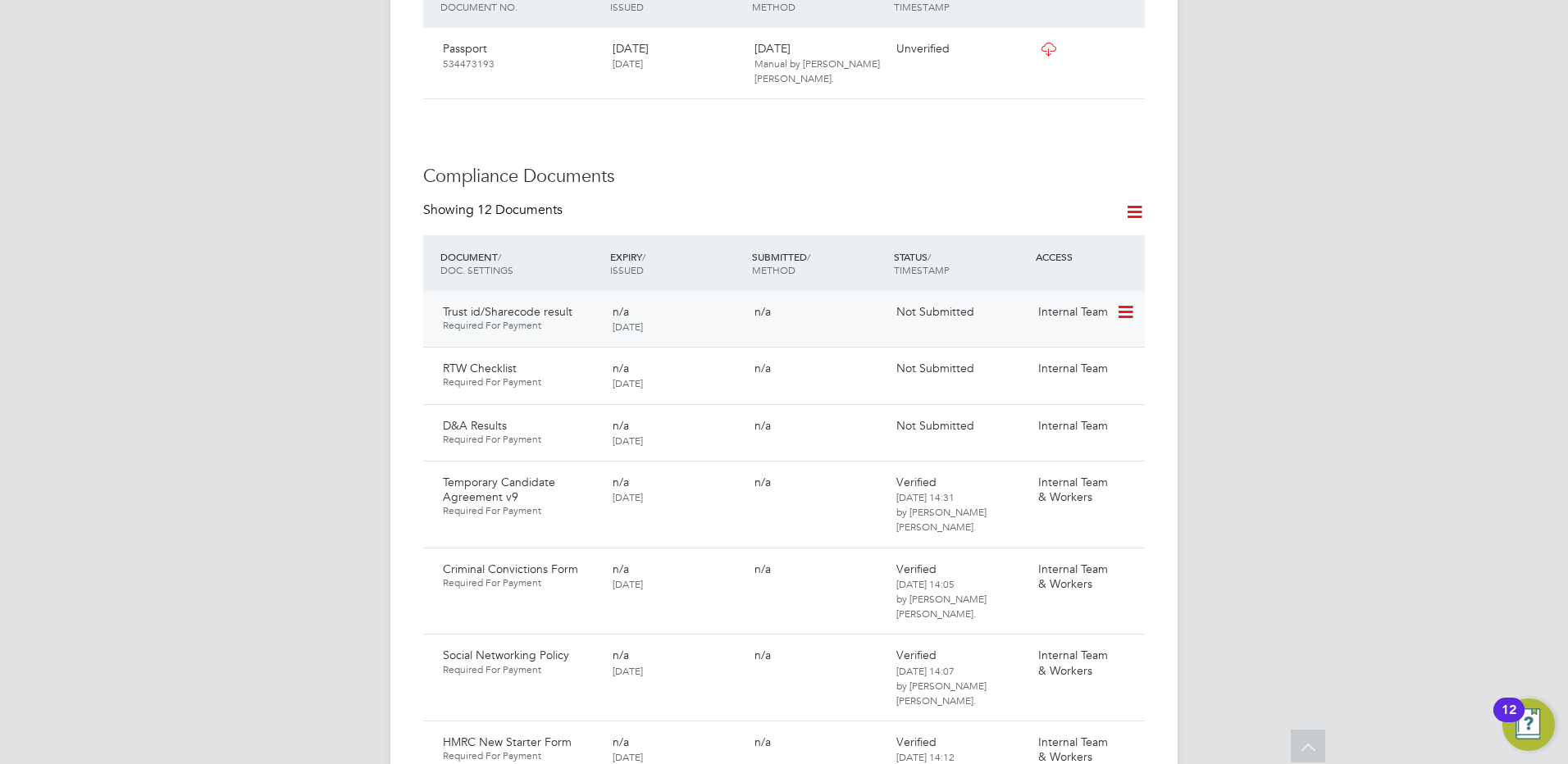
scroll to position [819, 0]
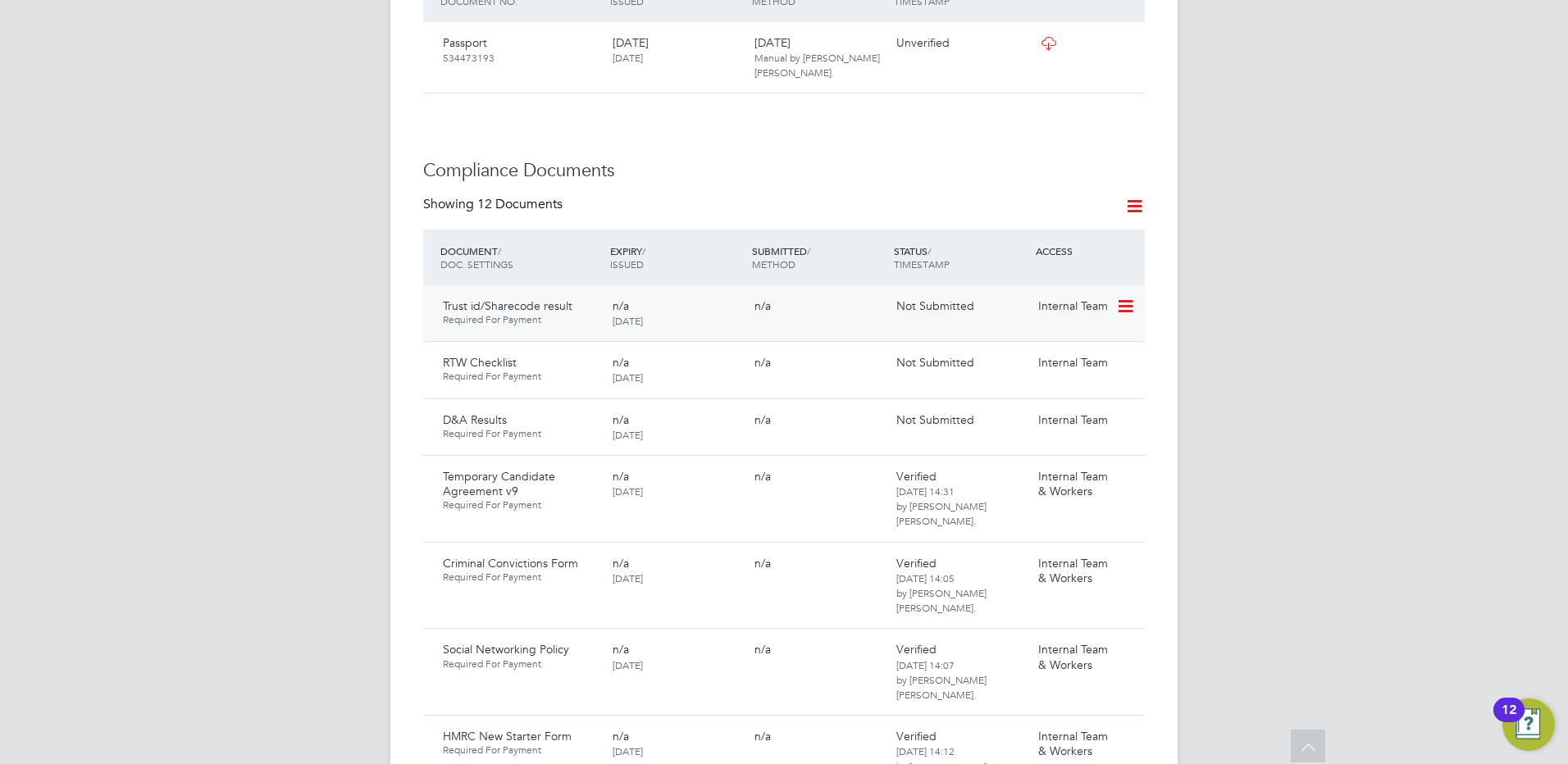
click at [1121, 297] on icon at bounding box center [1124, 306] width 16 height 20
drag, startPoint x: 1045, startPoint y: 351, endPoint x: 982, endPoint y: 309, distance: 75.7
click at [1044, 351] on li "Submit Document" at bounding box center [1075, 353] width 114 height 23
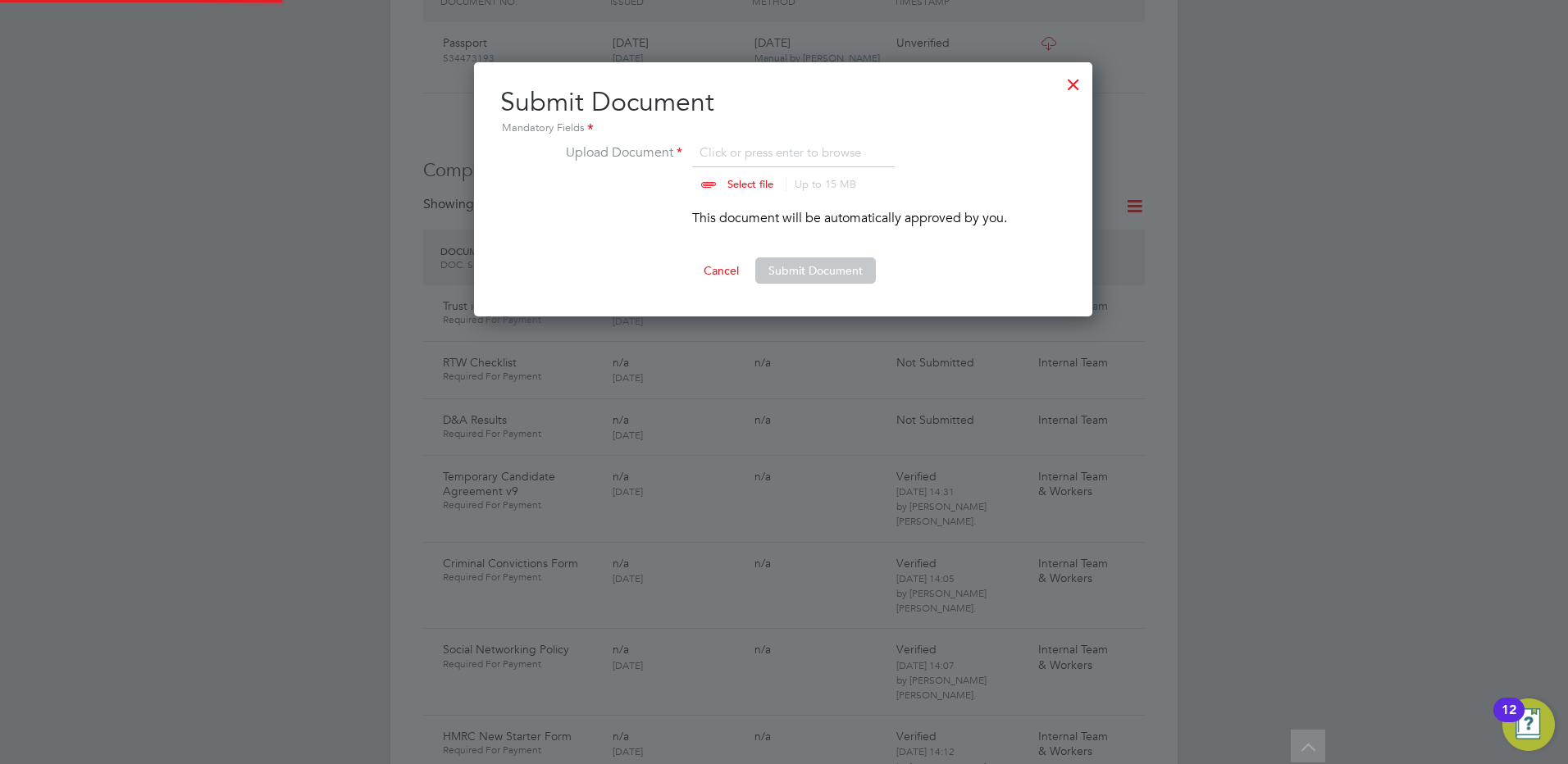
scroll to position [255, 620]
click at [740, 183] on input "file" at bounding box center [766, 167] width 257 height 49
type input "C:\fakepath\TRUST ID - CHRISTINE DELANEY-FELIX.pdf"
click at [806, 266] on button "Submit Document" at bounding box center [815, 270] width 121 height 26
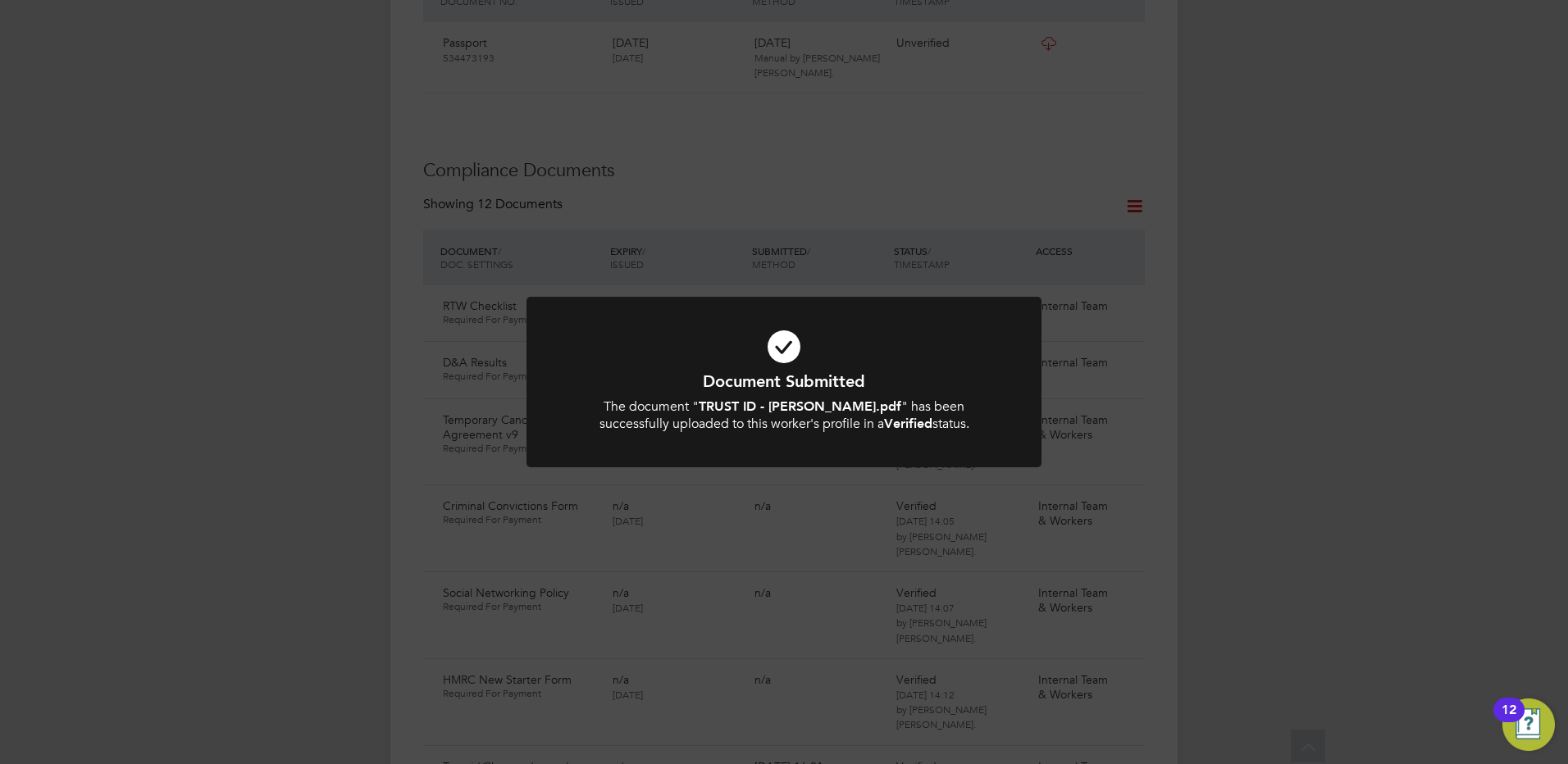
click at [286, 300] on div "Document Submitted The document " TRUST ID - CHRISTINE DELANEY-FELIX.pdf " has …" at bounding box center [784, 382] width 1568 height 764
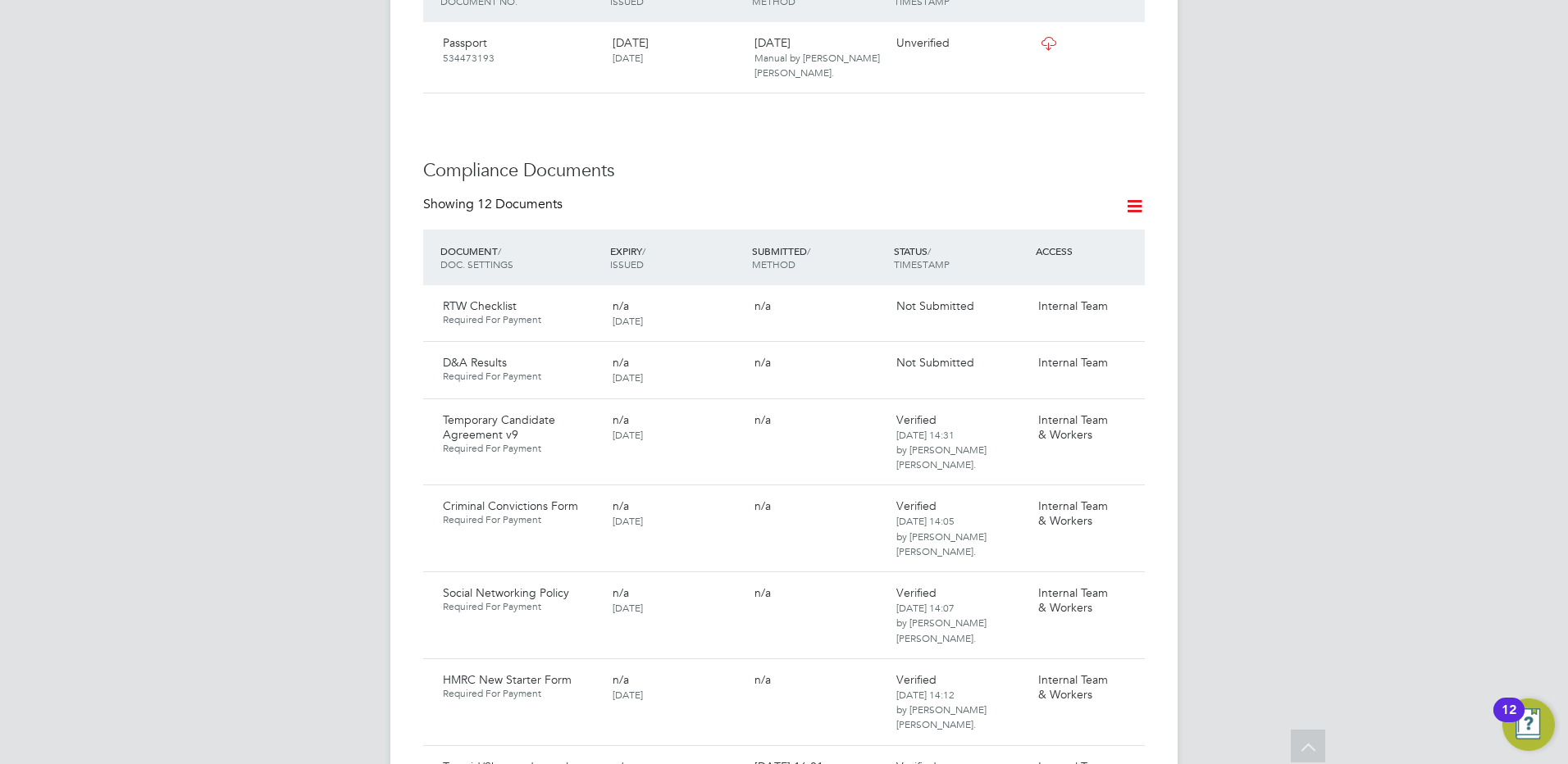
drag, startPoint x: 1123, startPoint y: 288, endPoint x: 1109, endPoint y: 317, distance: 32.2
click at [1144, 297] on icon at bounding box center [1152, 306] width 16 height 20
click at [1033, 348] on li "Submit Document" at bounding box center [1075, 353] width 114 height 23
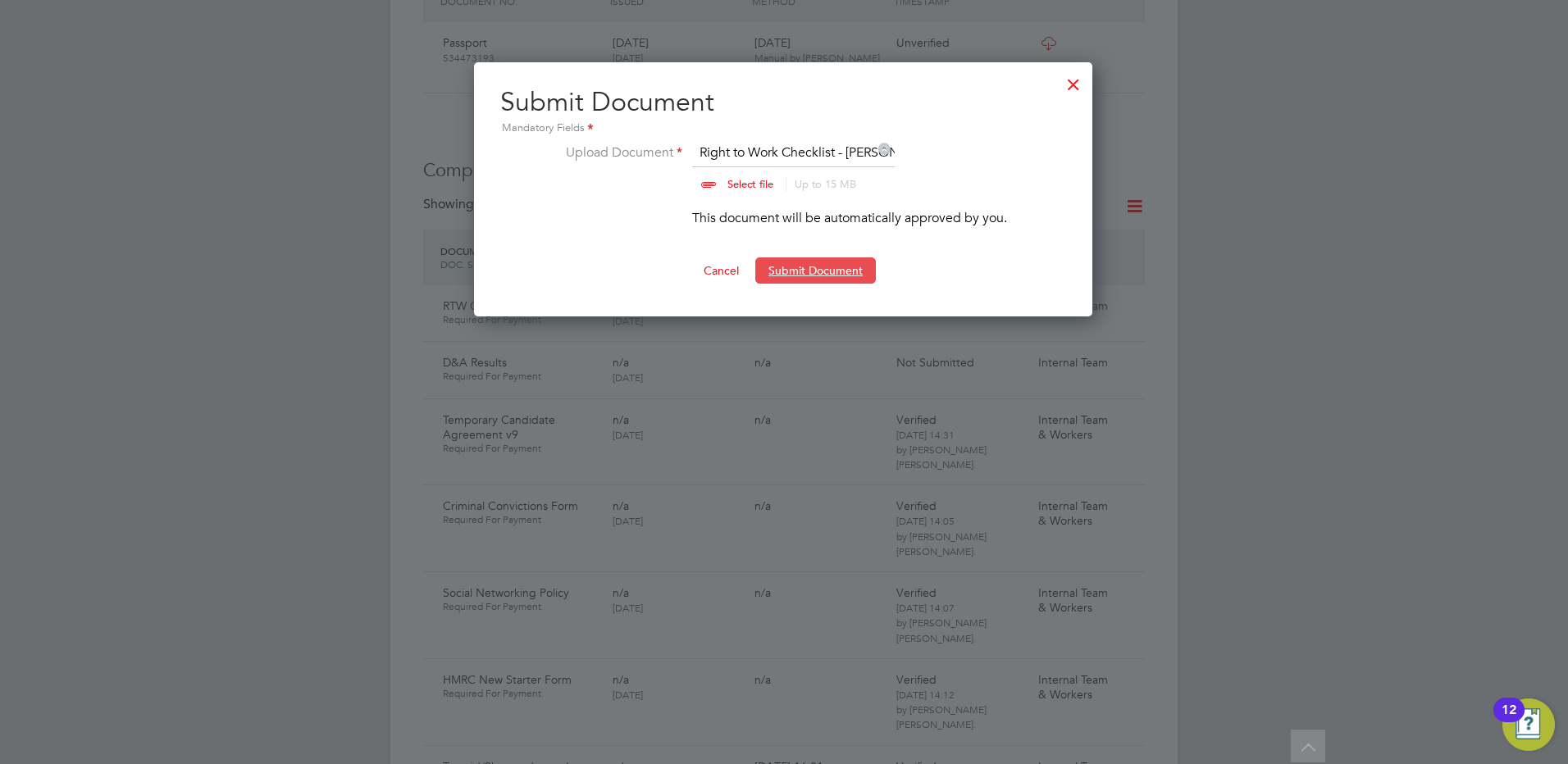
click at [799, 271] on button "Submit Document" at bounding box center [815, 270] width 121 height 26
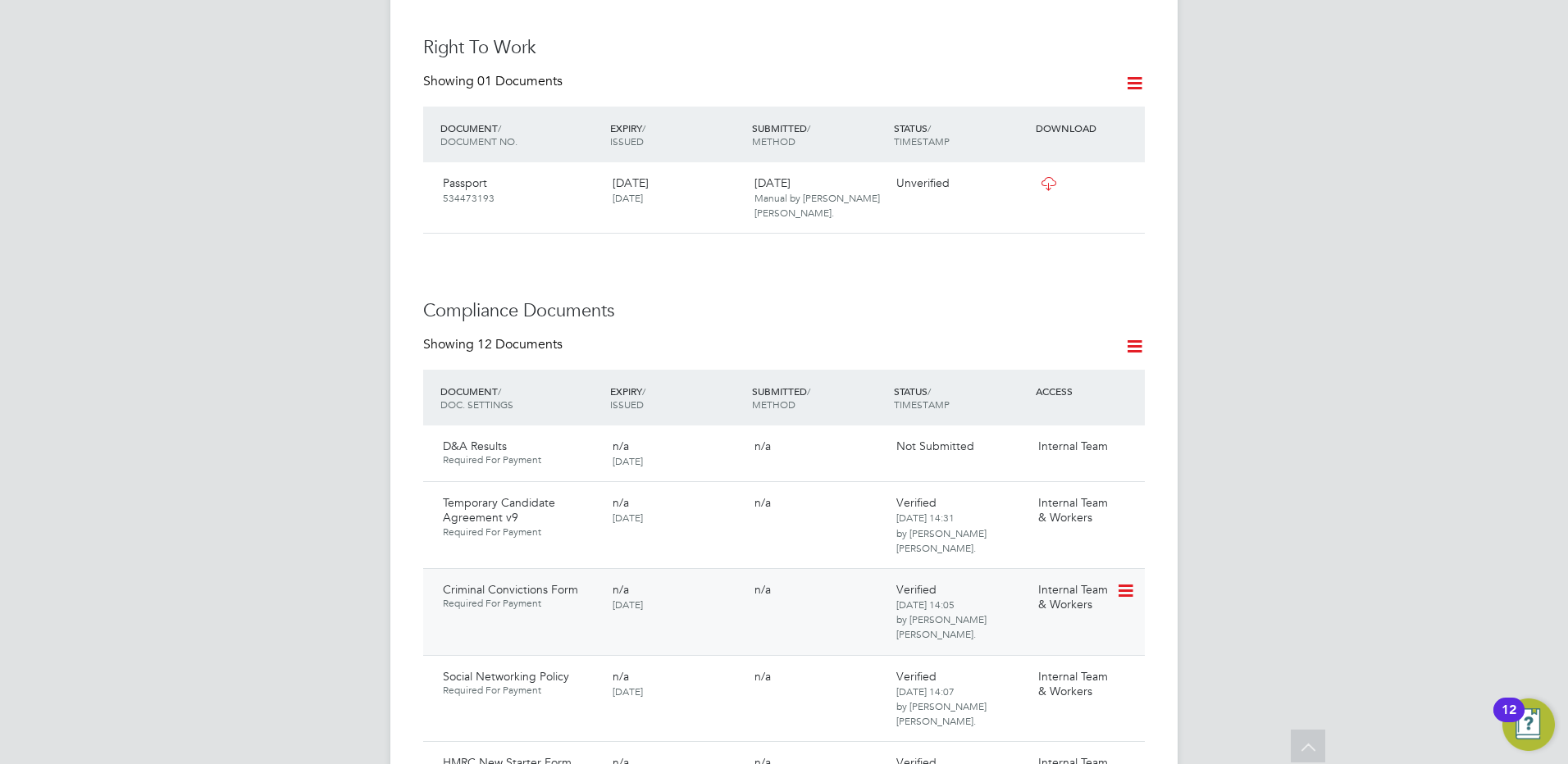
scroll to position [656, 0]
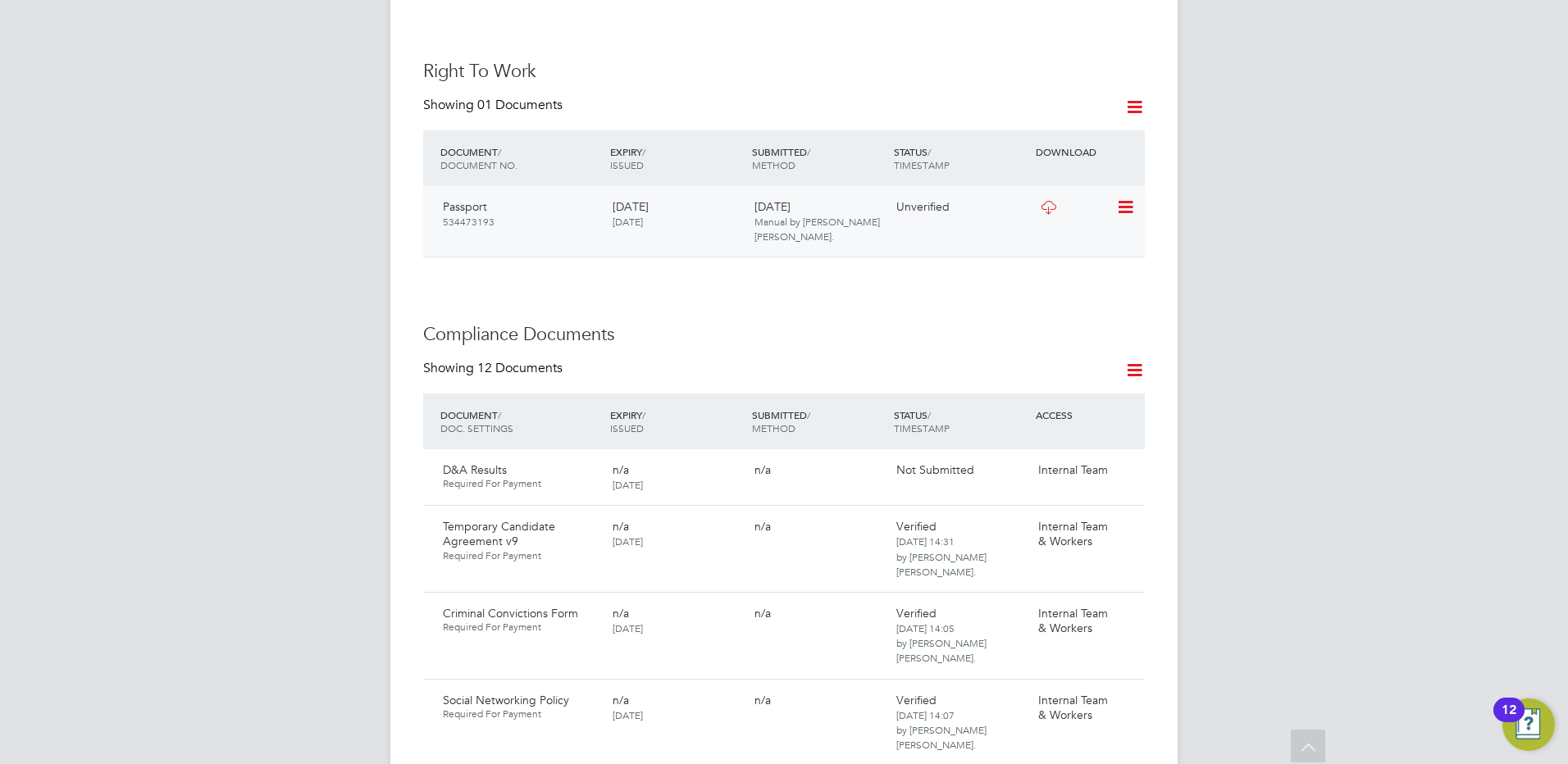
click at [1123, 197] on icon at bounding box center [1124, 207] width 16 height 20
click at [1039, 304] on li "View Details" at bounding box center [1072, 308] width 121 height 23
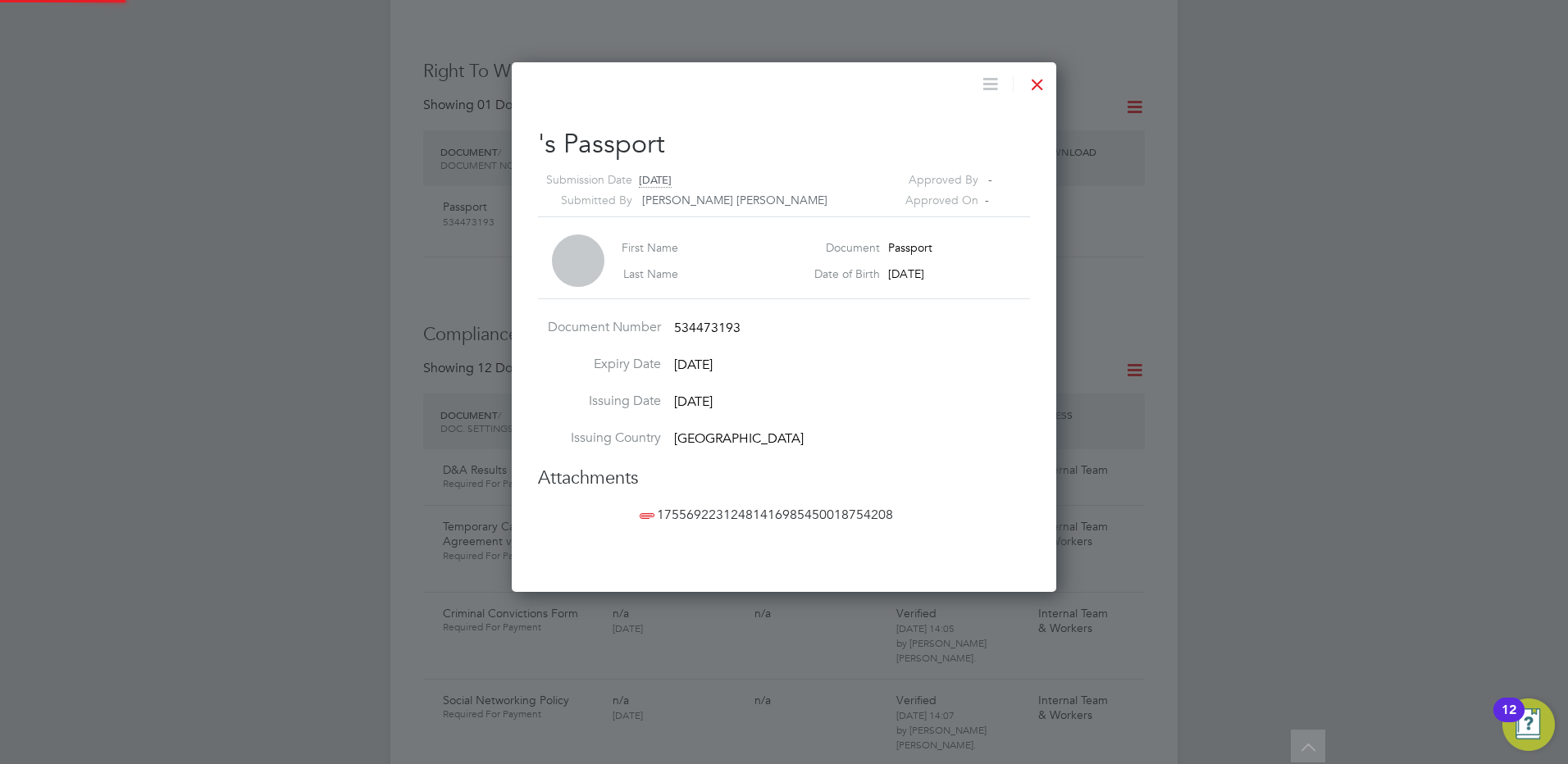
scroll to position [530, 545]
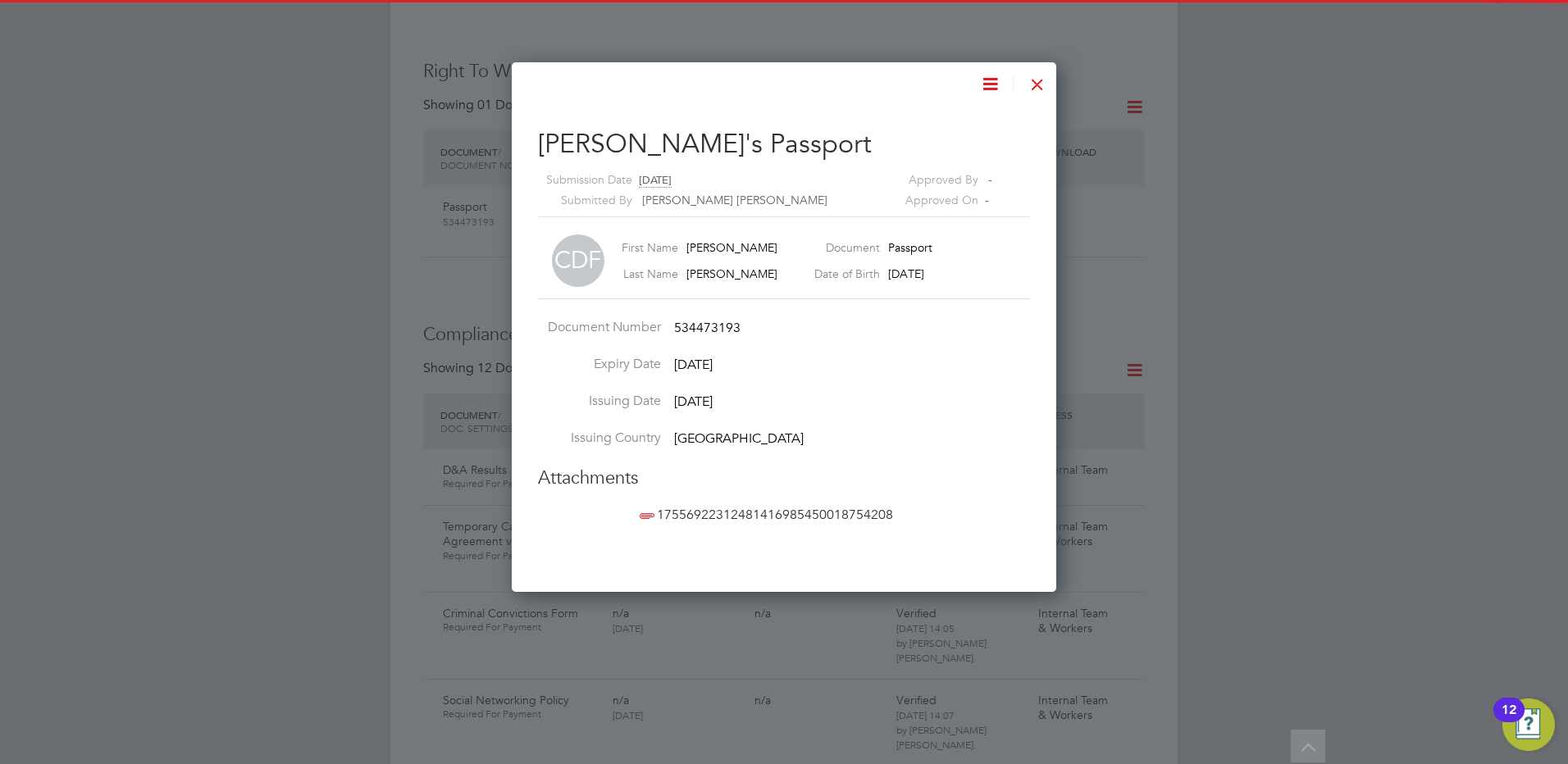
click at [713, 511] on span "17556922312481416985450018754208" at bounding box center [764, 515] width 257 height 16
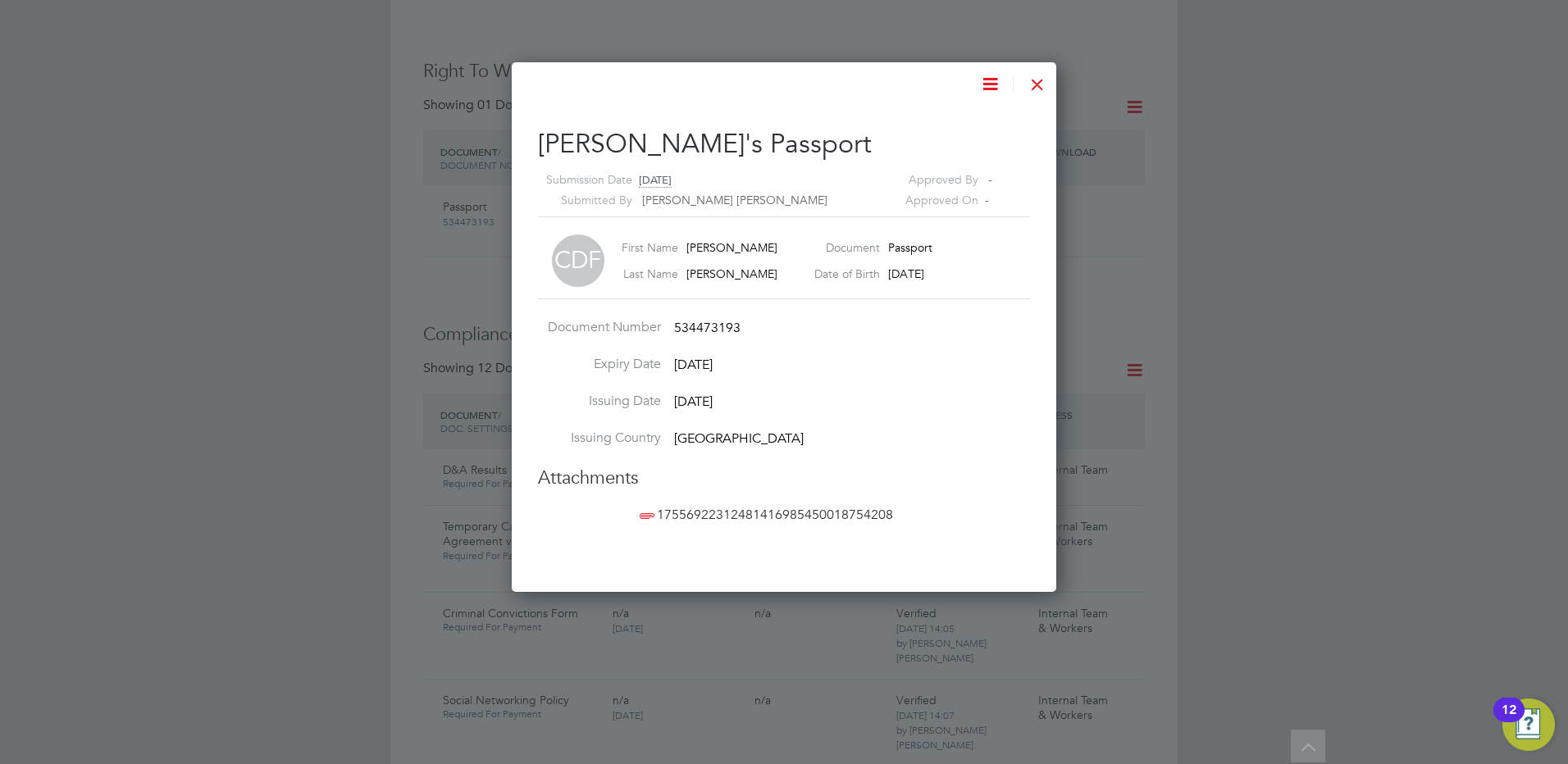
click at [1042, 78] on div at bounding box center [1037, 80] width 30 height 29
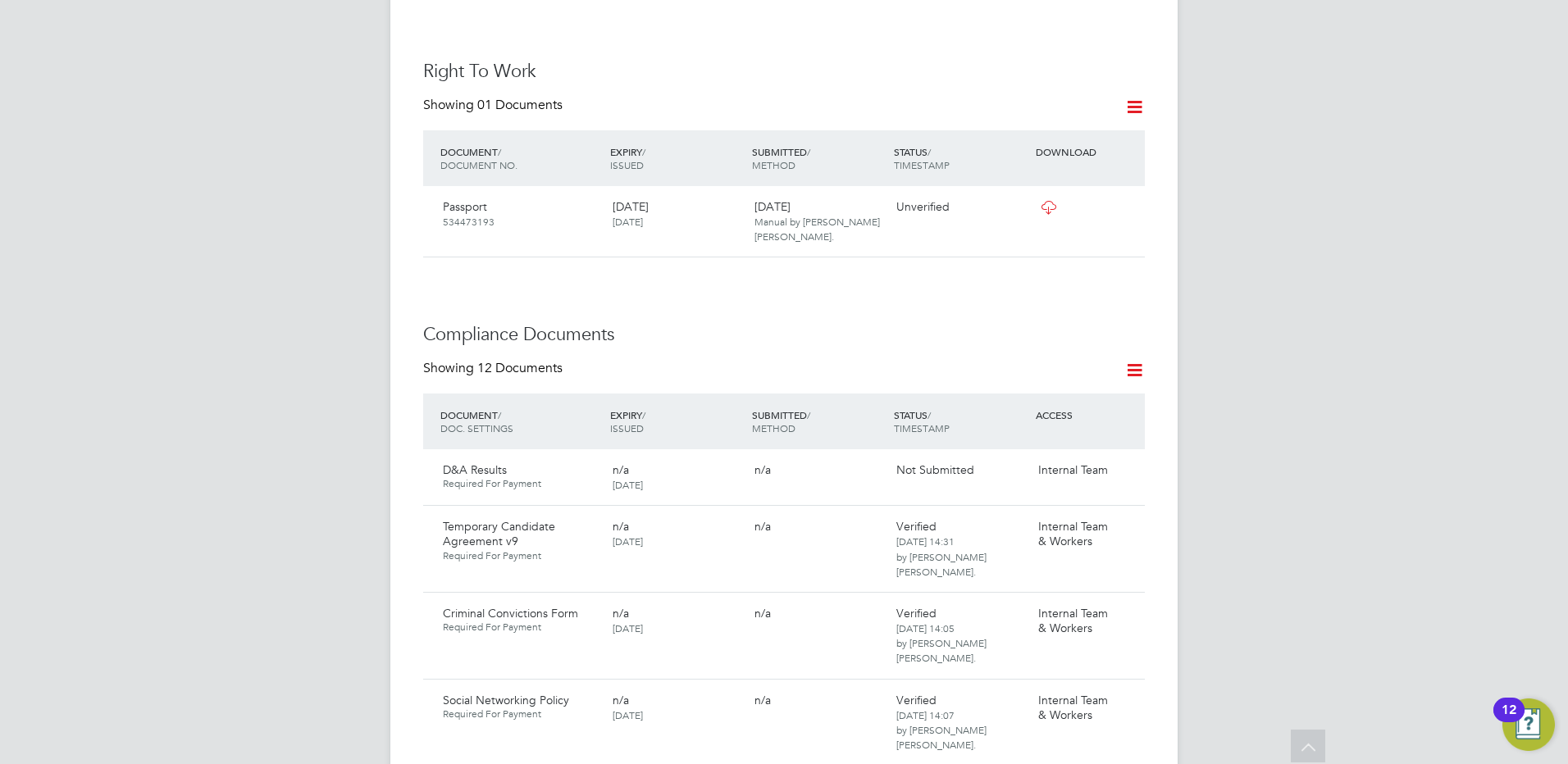
click at [1133, 360] on icon at bounding box center [1134, 370] width 21 height 21
click at [820, 477] on div "D&A Results Required For Payment n/a 20 Aug 2025 n/a Not Submitted Internal Team" at bounding box center [783, 477] width 721 height 55
click at [1121, 197] on icon at bounding box center [1124, 207] width 16 height 20
click at [1033, 224] on li "Verify Document" at bounding box center [1072, 231] width 121 height 23
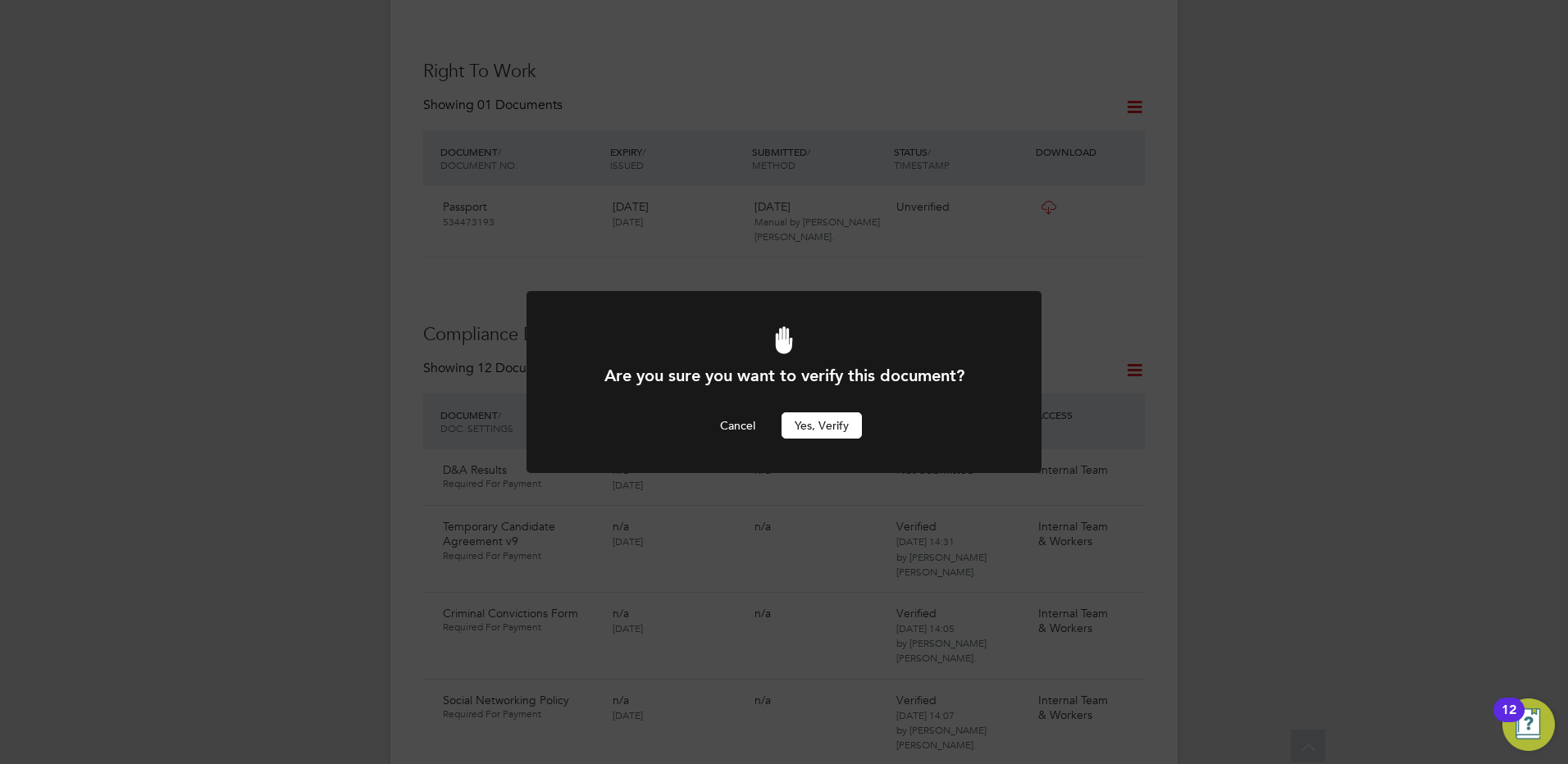
click at [822, 426] on button "Yes, verify" at bounding box center [822, 424] width 80 height 26
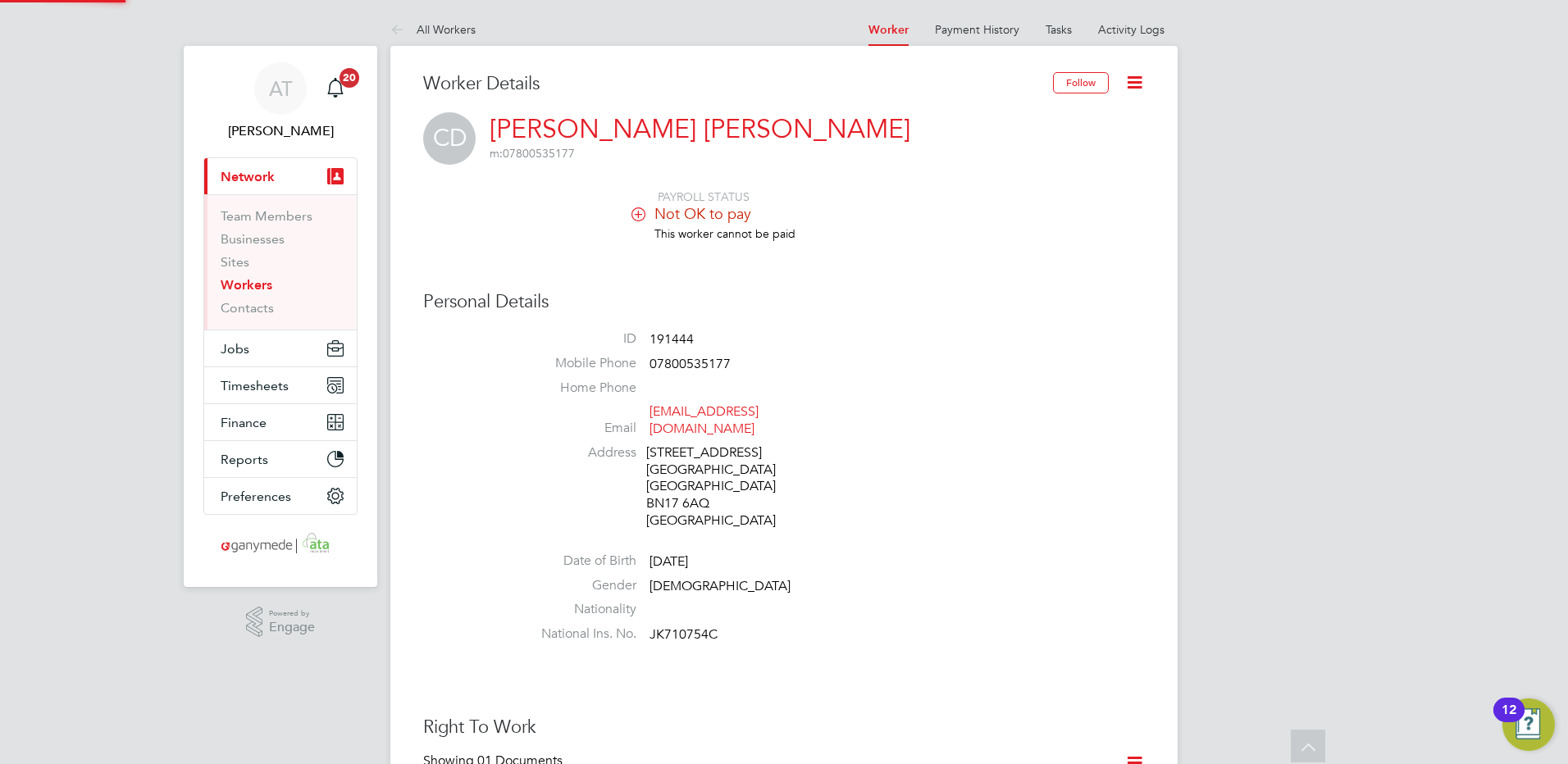
scroll to position [656, 0]
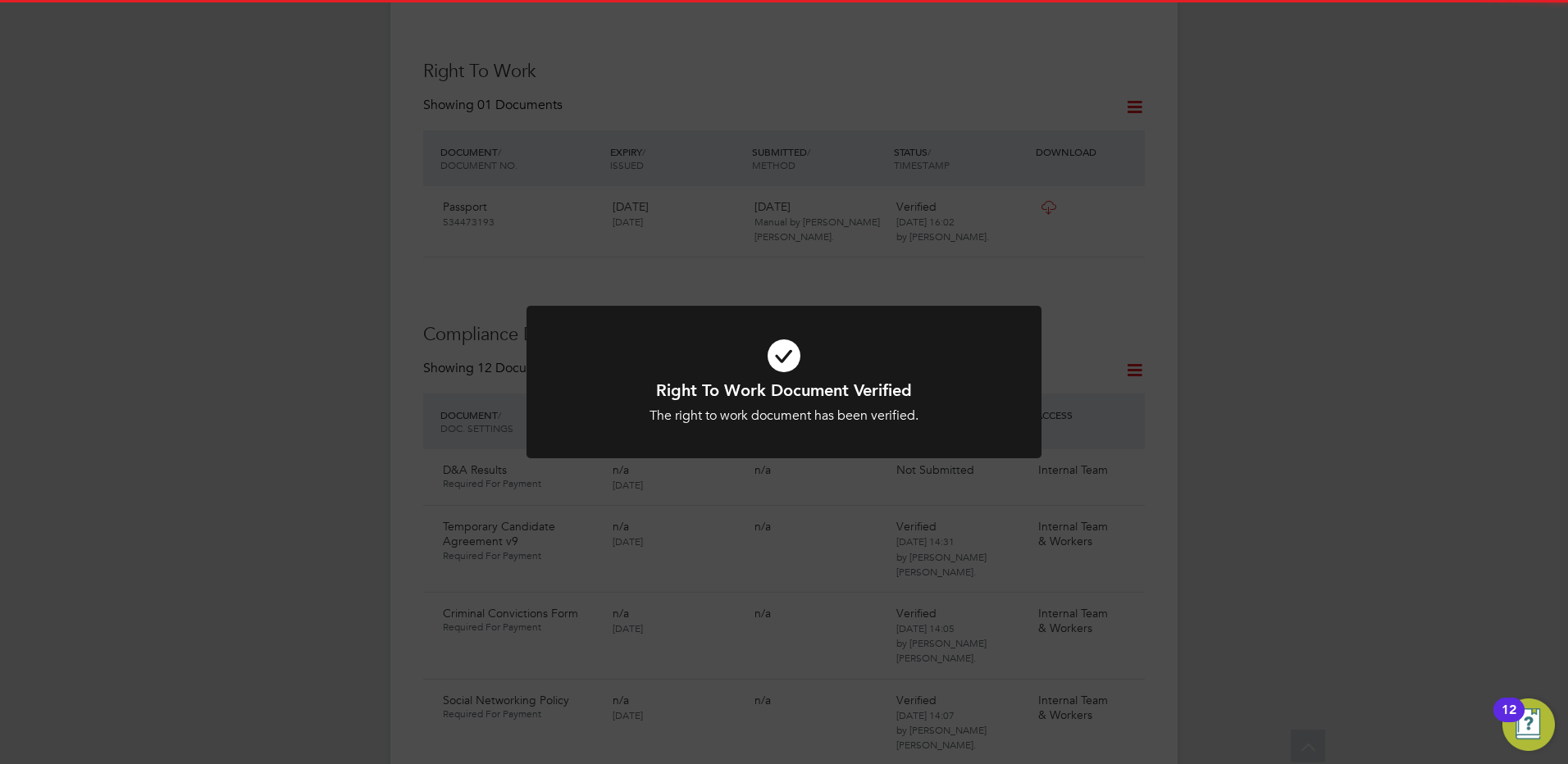
click at [227, 312] on div "Right To Work Document Verified The right to work document has been verified. C…" at bounding box center [784, 382] width 1568 height 764
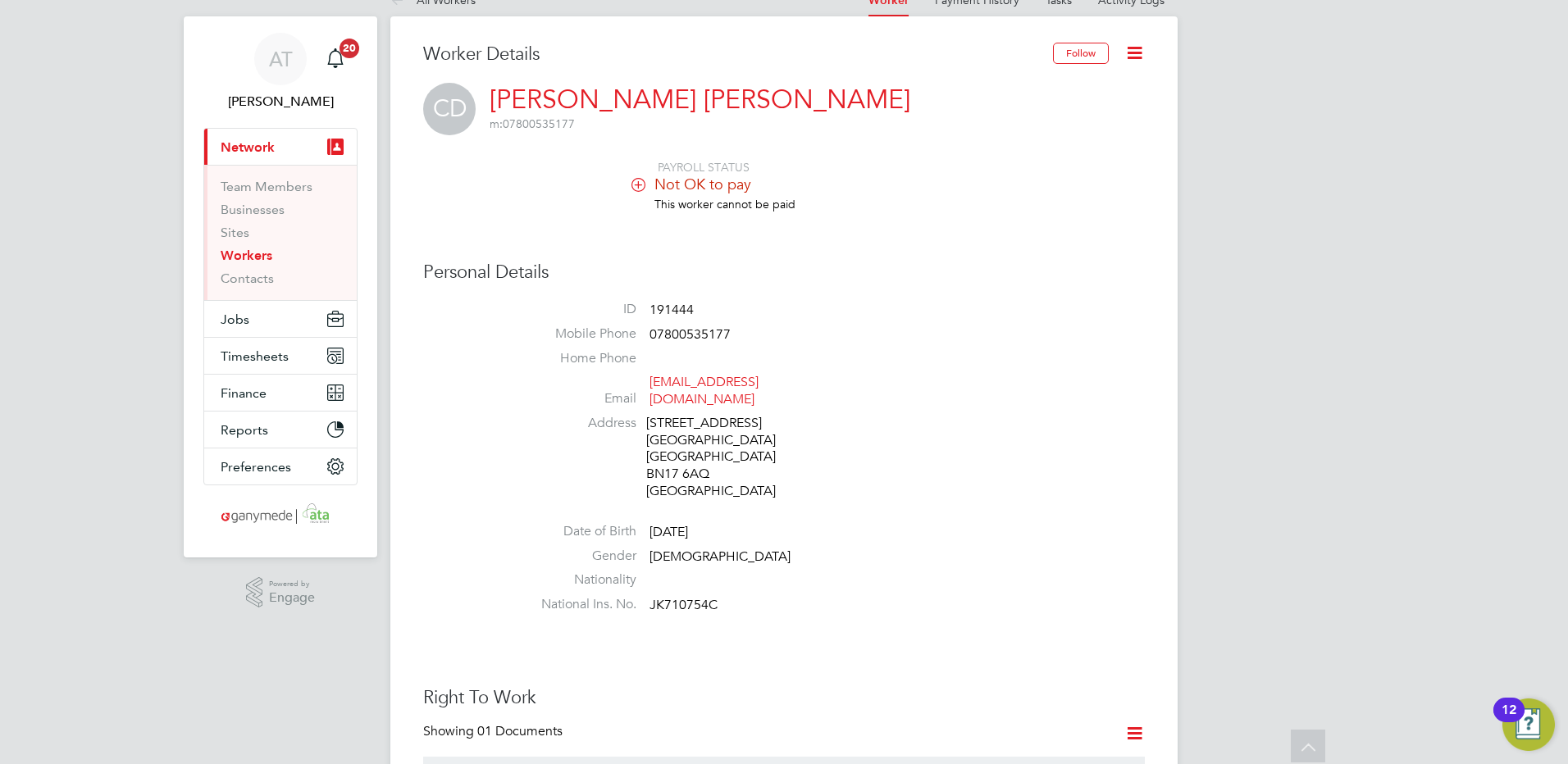
scroll to position [0, 0]
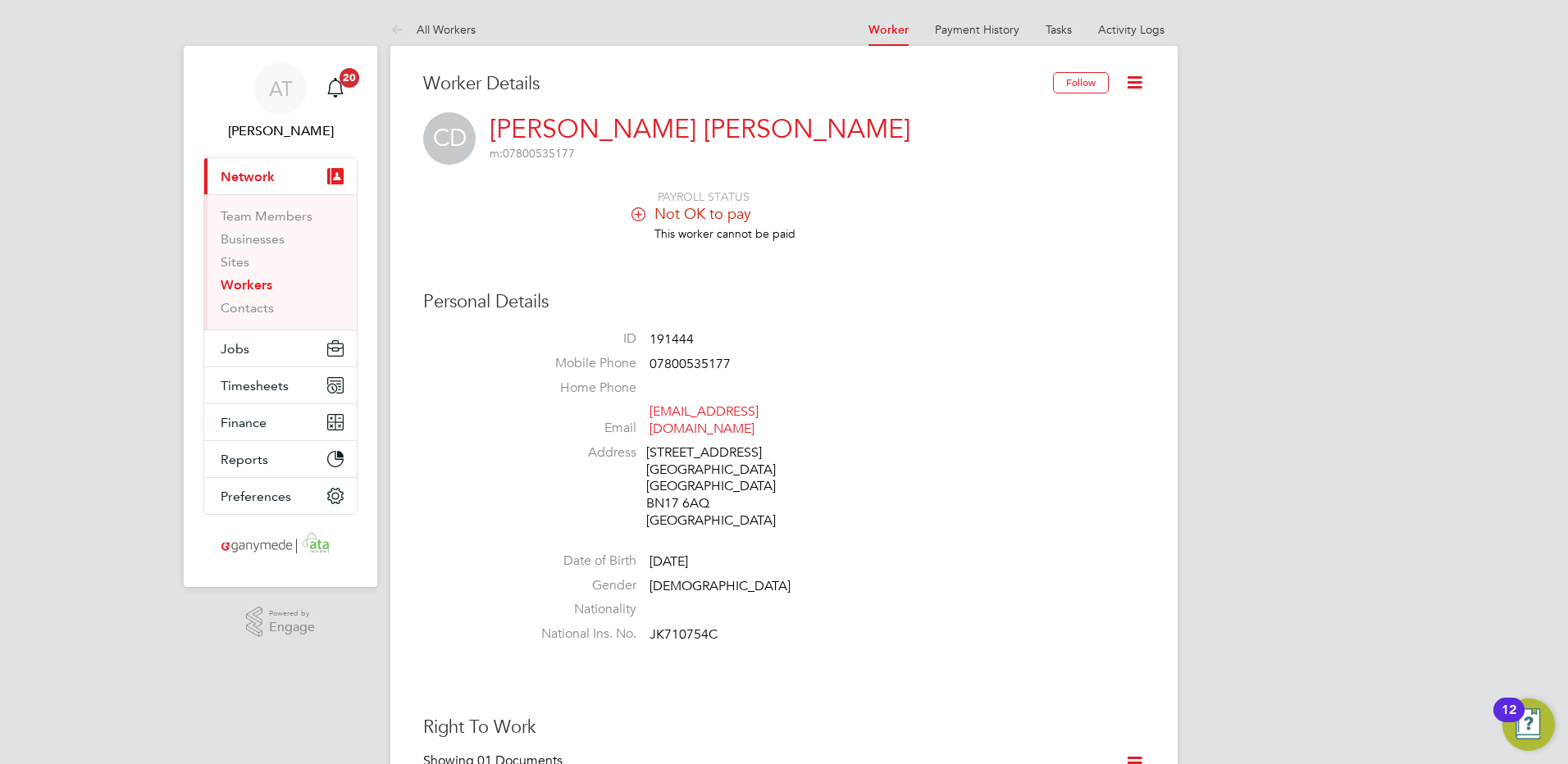
drag, startPoint x: 865, startPoint y: 415, endPoint x: 651, endPoint y: 415, distance: 214.0
click at [651, 415] on li "Email christinedelaneyfelix88@gmail.com" at bounding box center [832, 423] width 623 height 40
copy link "christinedelaneyfelix88@gmail.com"
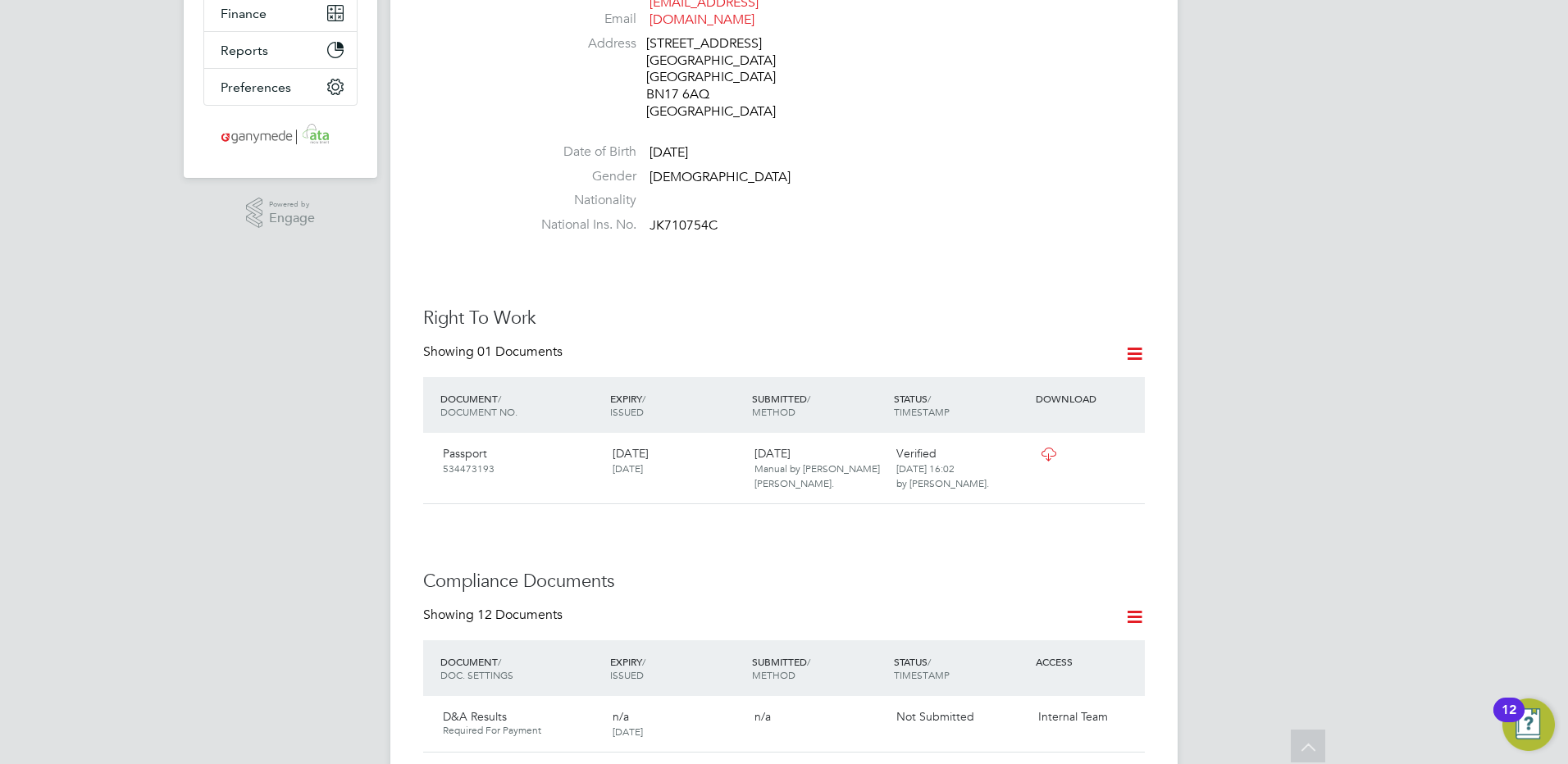
scroll to position [410, 0]
drag, startPoint x: 733, startPoint y: 206, endPoint x: 649, endPoint y: 208, distance: 84.0
click at [649, 215] on li "National Ins. No. JK710754C" at bounding box center [832, 228] width 623 height 25
copy span "JK710754C"
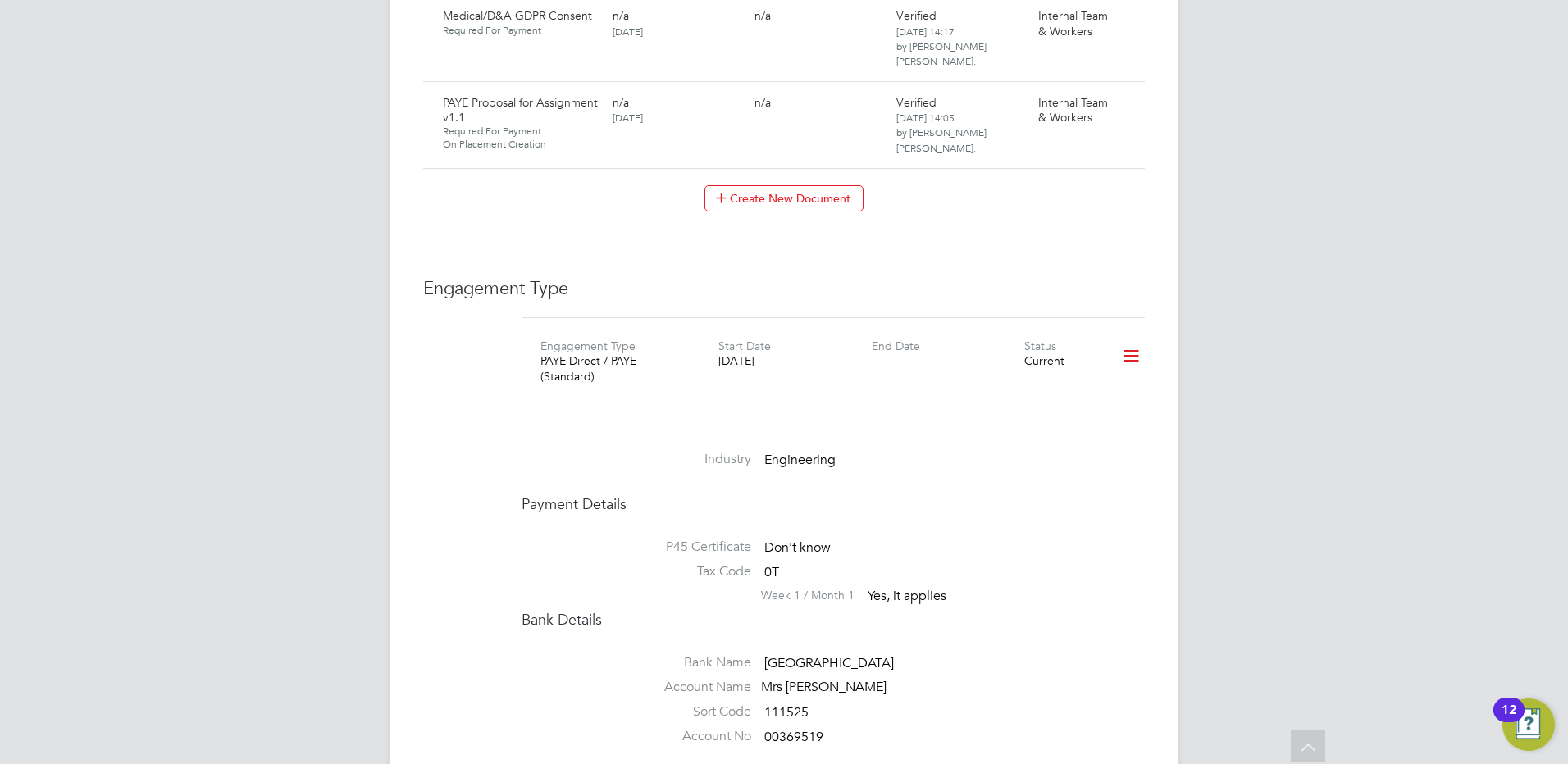
scroll to position [2130, 0]
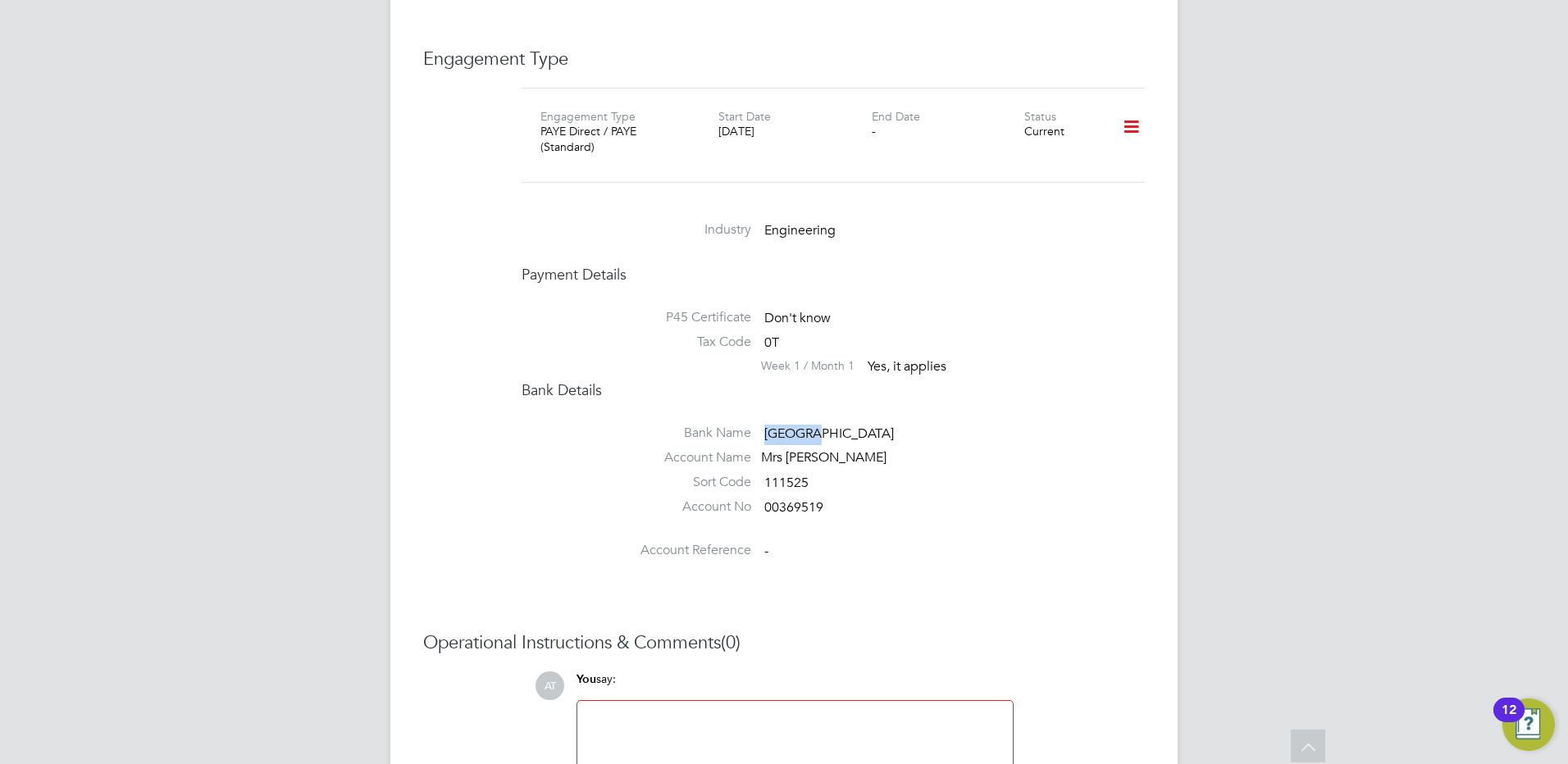
drag, startPoint x: 811, startPoint y: 300, endPoint x: 763, endPoint y: 299, distance: 48.0
click at [763, 424] on li "Bank Name Halifax" at bounding box center [832, 437] width 623 height 25
copy li "Halifax"
drag, startPoint x: 830, startPoint y: 370, endPoint x: 765, endPoint y: 378, distance: 65.5
click at [765, 499] on li "Account No 00369519" at bounding box center [832, 511] width 623 height 25
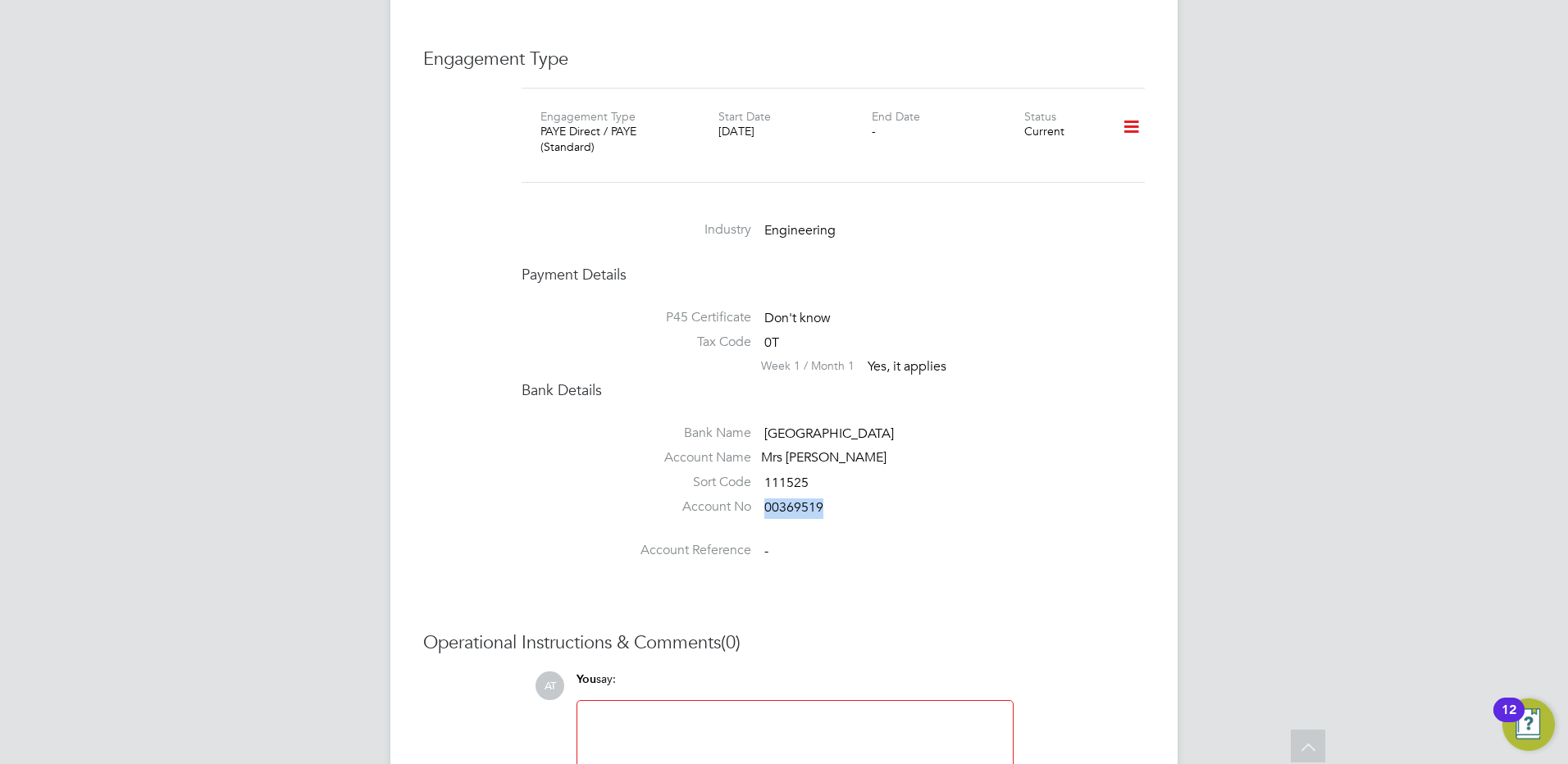
copy span "00369519"
drag, startPoint x: 891, startPoint y: 321, endPoint x: 744, endPoint y: 327, distance: 147.1
click at [744, 449] on li "Account Name Mrs C Delaney-Felix" at bounding box center [832, 462] width 623 height 25
copy div "Mrs C Delaney-Felix"
drag, startPoint x: 814, startPoint y: 351, endPoint x: 760, endPoint y: 350, distance: 54.0
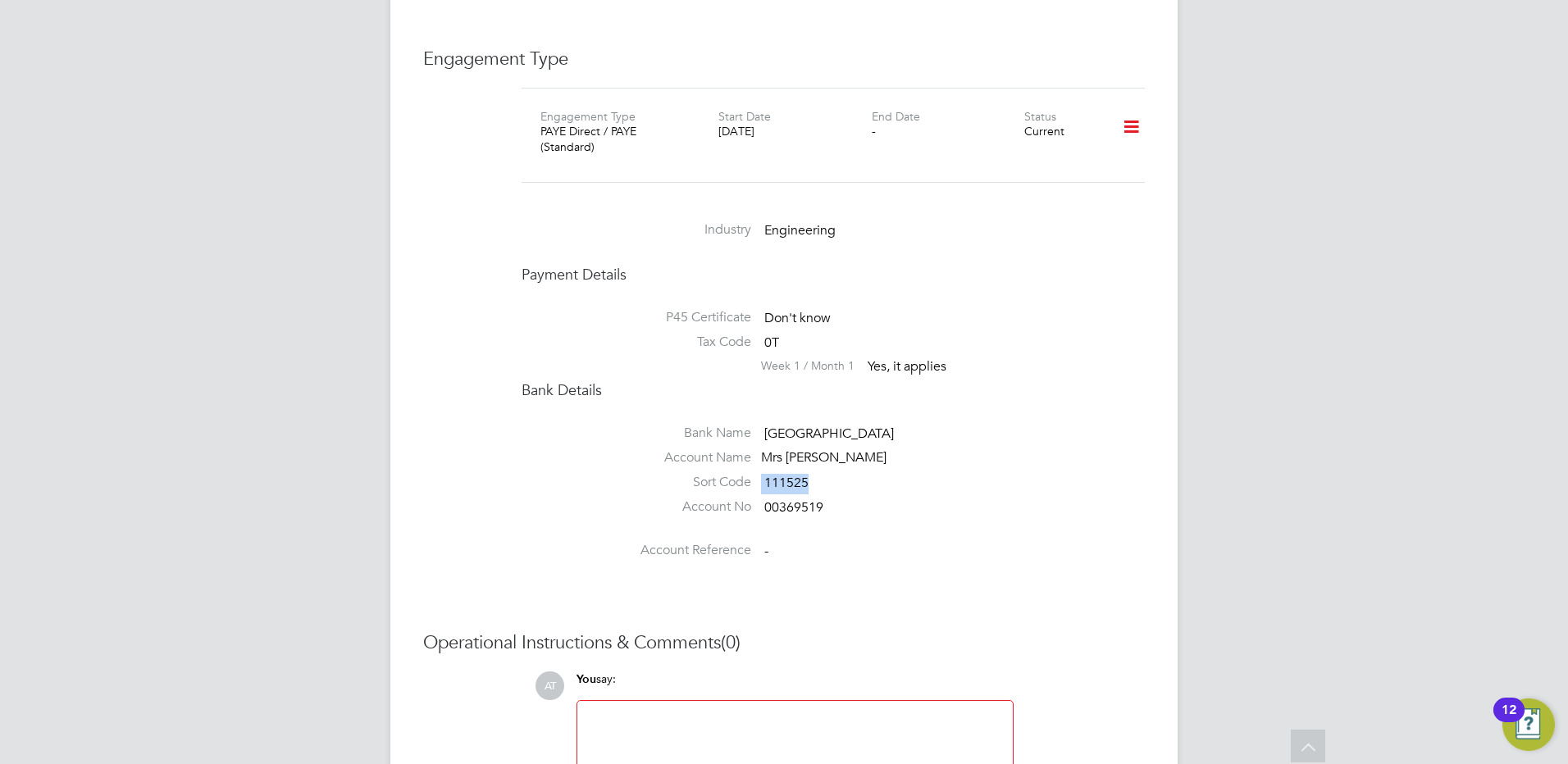
click at [760, 474] on li "Sort Code 111525" at bounding box center [832, 486] width 623 height 25
copy li "111525"
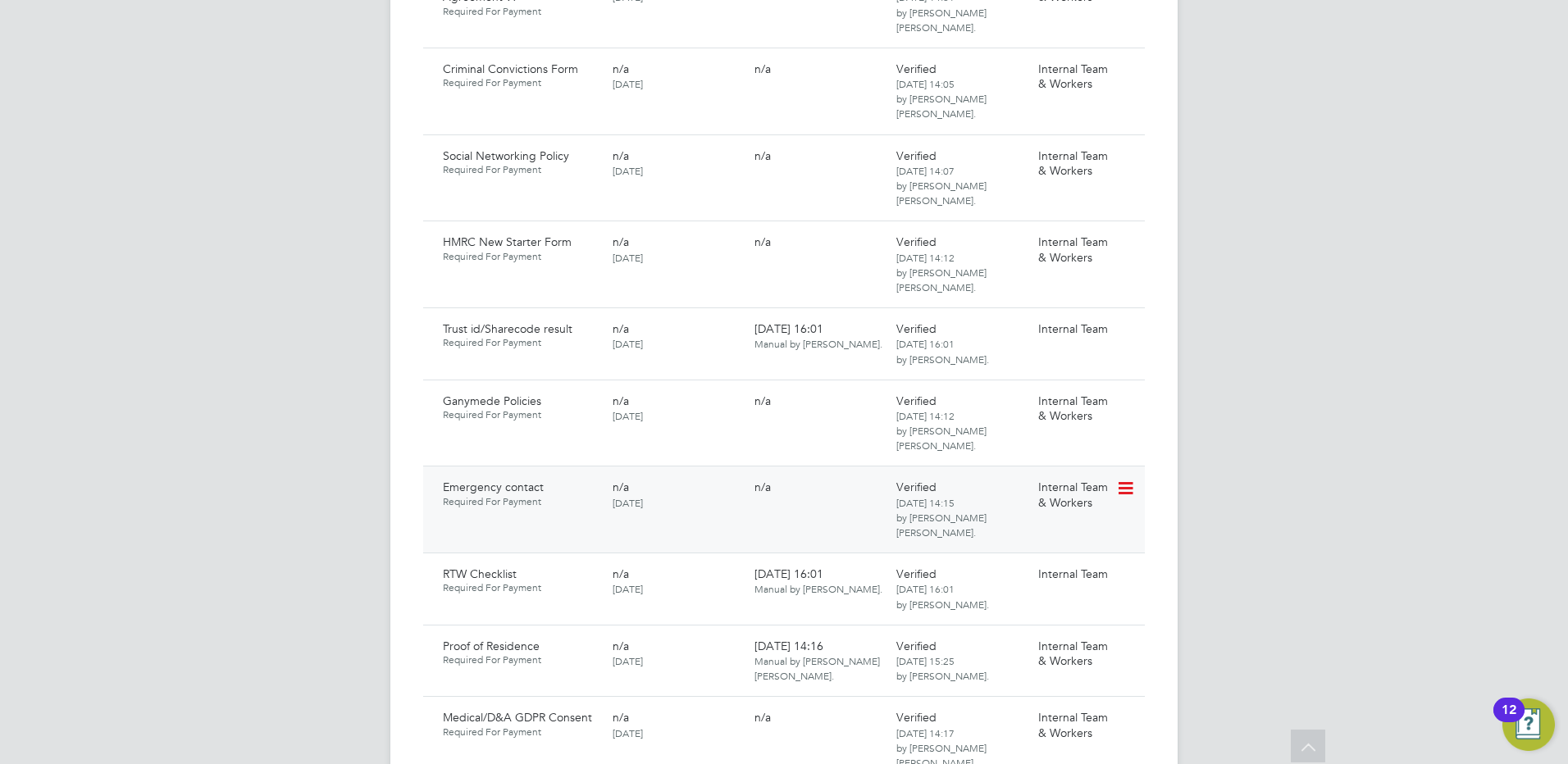
scroll to position [1230, 0]
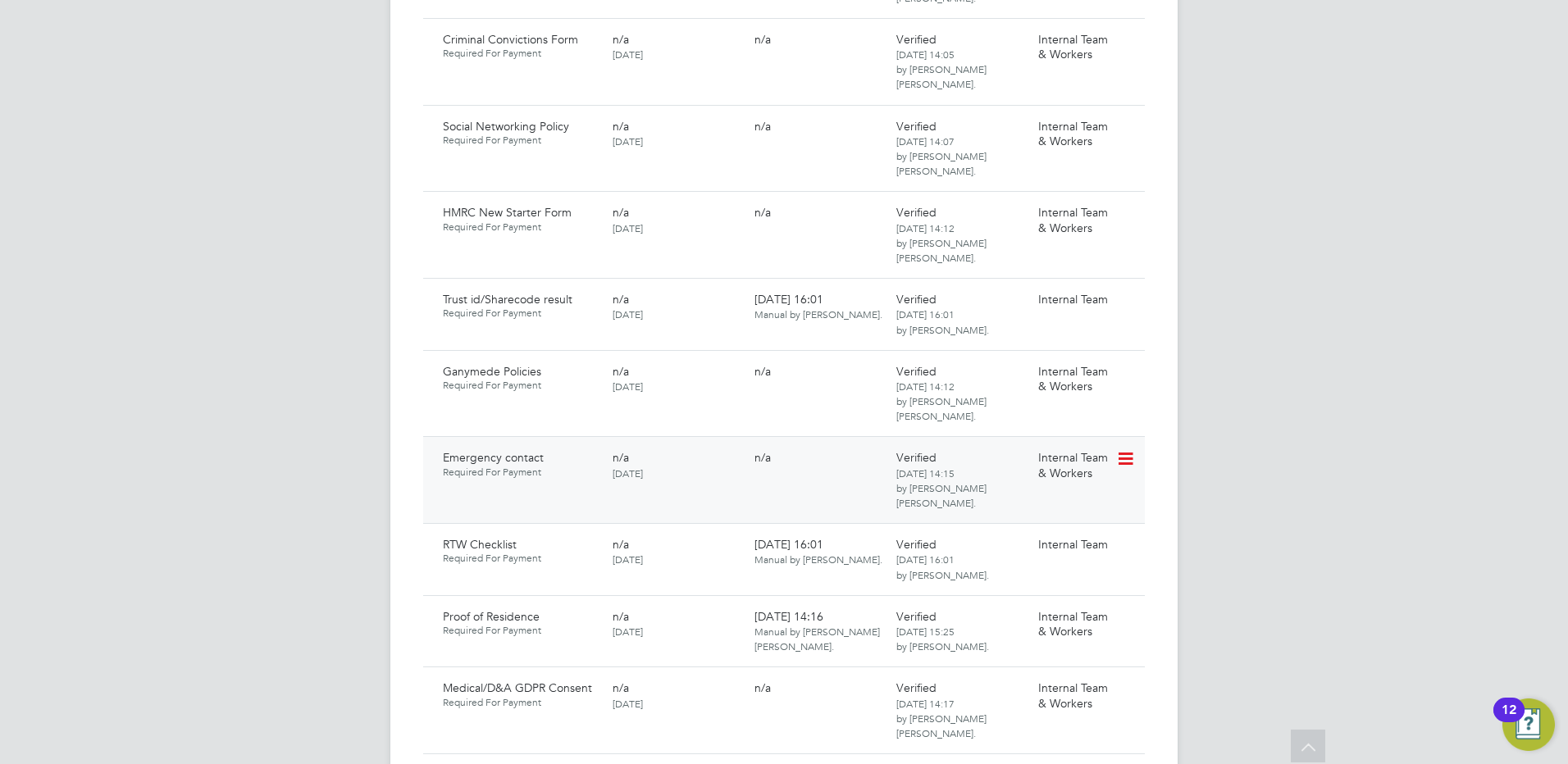
click at [1116, 449] on icon at bounding box center [1124, 459] width 16 height 20
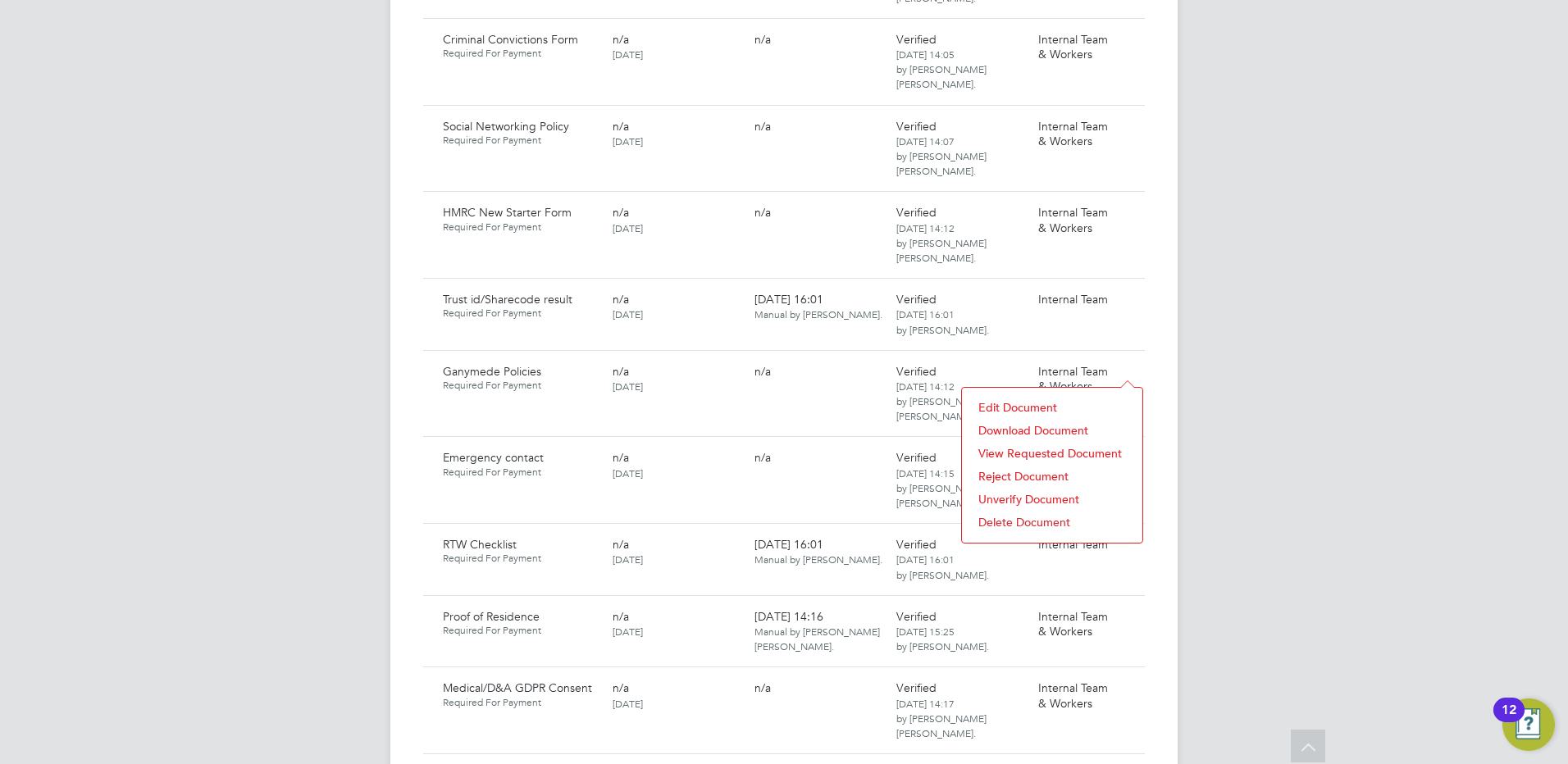
click at [1011, 425] on li "Download Document" at bounding box center [1051, 431] width 164 height 23
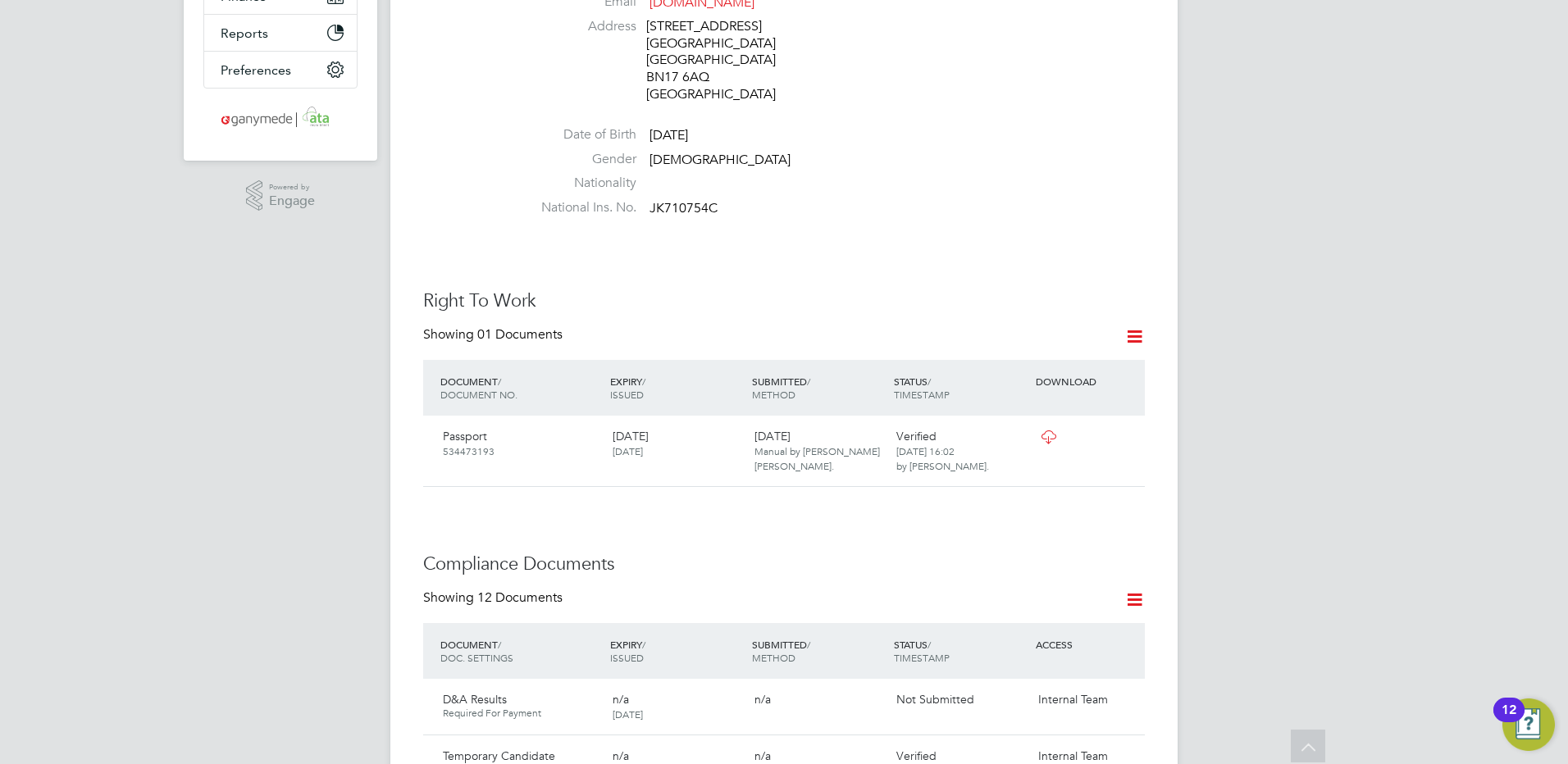
scroll to position [82, 0]
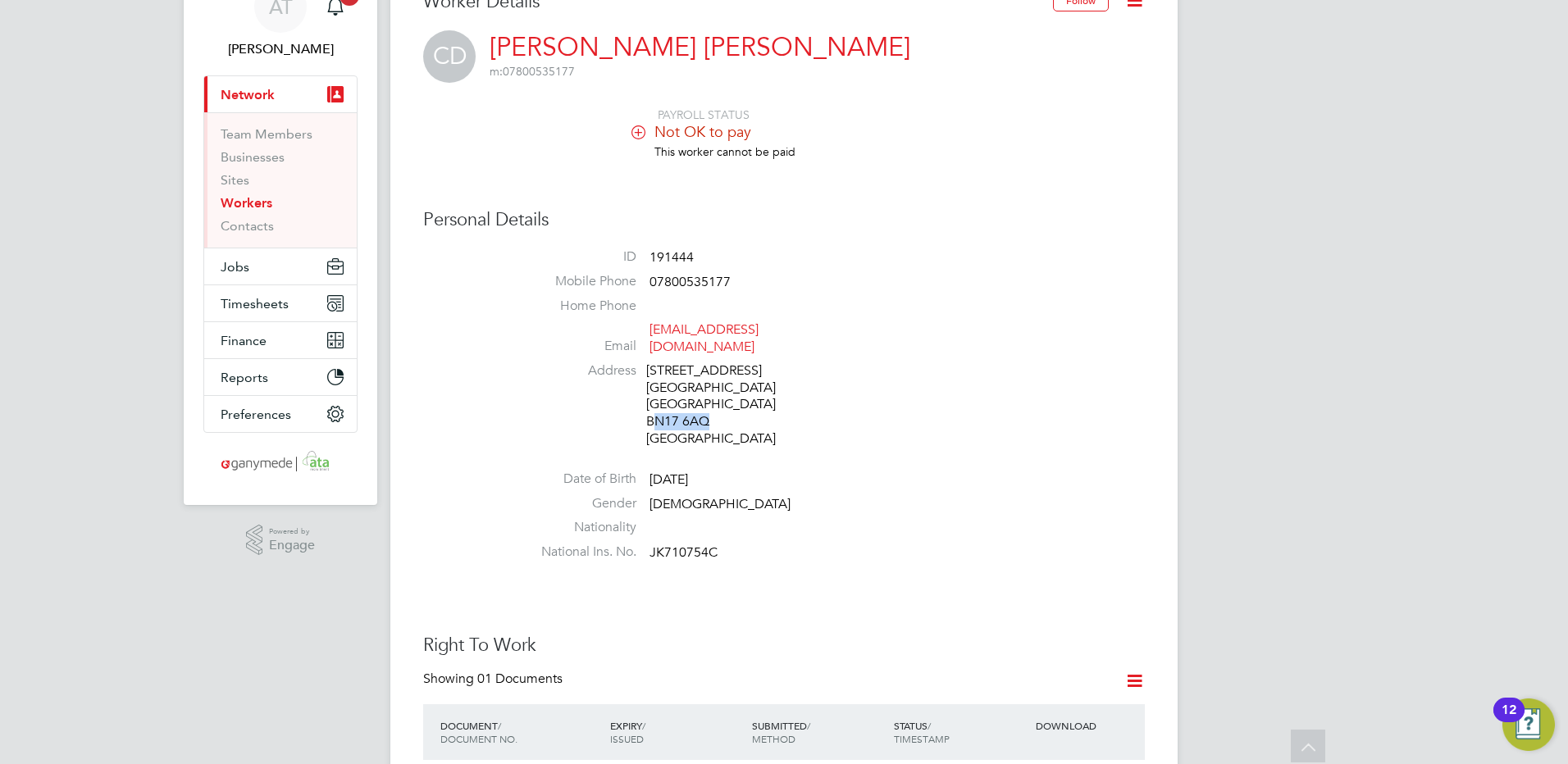
drag, startPoint x: 712, startPoint y: 407, endPoint x: 653, endPoint y: 406, distance: 59.0
click at [653, 406] on div "3 Stanhope Road West Sussex Littlehampton BN17 6AQ United Kingdom" at bounding box center [724, 404] width 156 height 85
drag, startPoint x: 716, startPoint y: 400, endPoint x: 648, endPoint y: 404, distance: 68.1
click at [648, 404] on div "3 Stanhope Road West Sussex Littlehampton BN17 6AQ United Kingdom" at bounding box center [724, 404] width 156 height 85
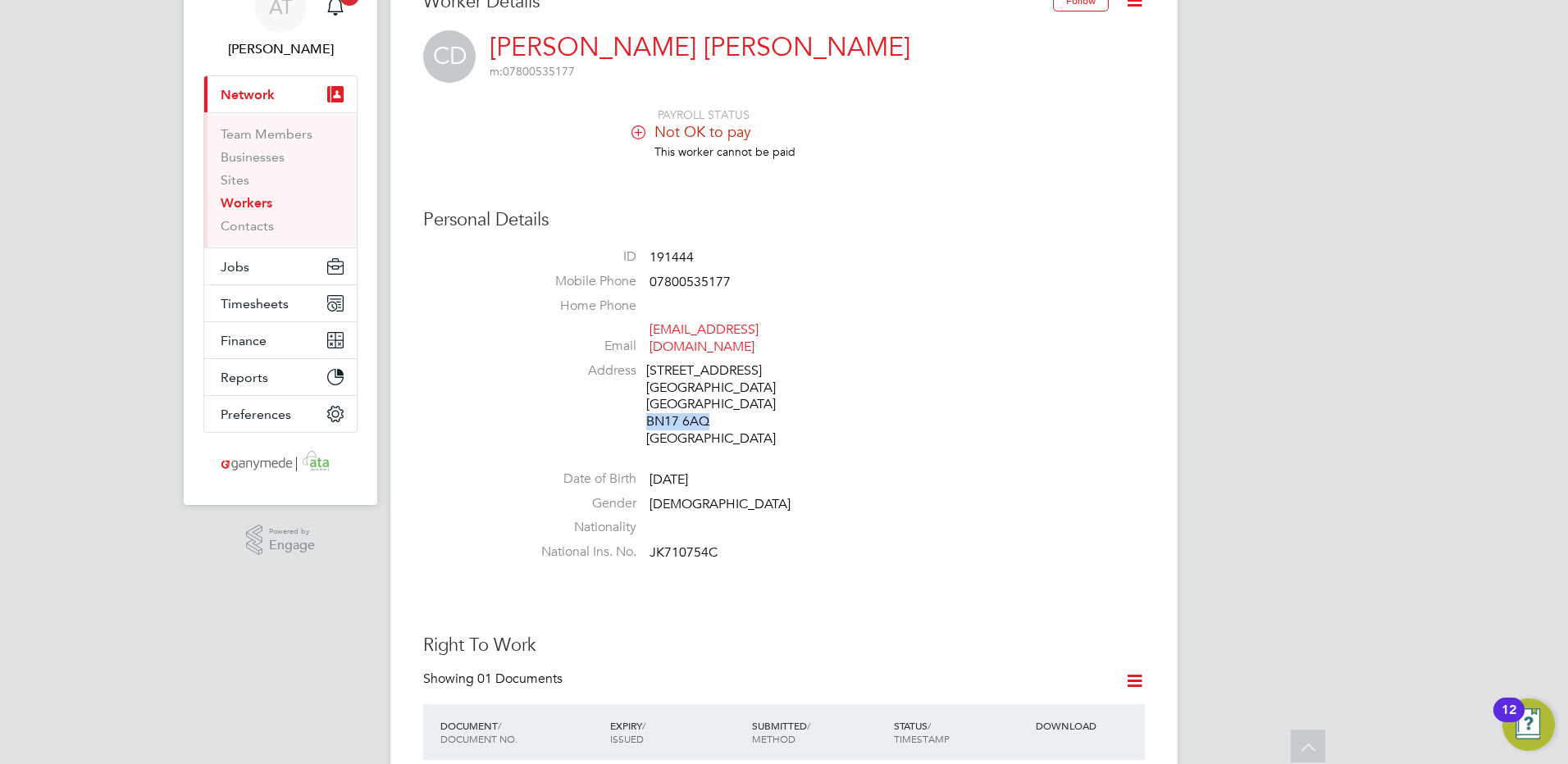
copy div "BN17 6AQ"
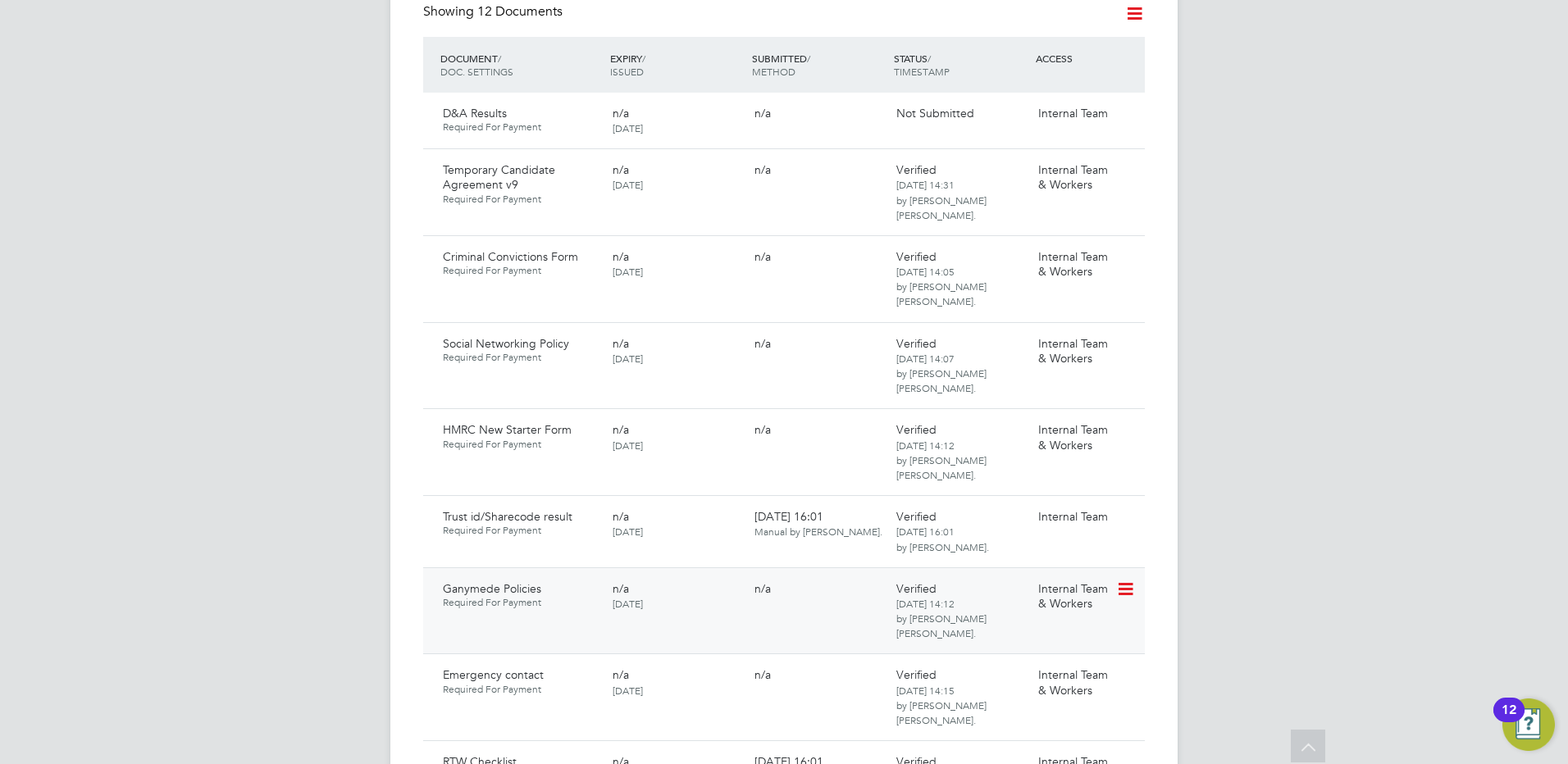
scroll to position [984, 0]
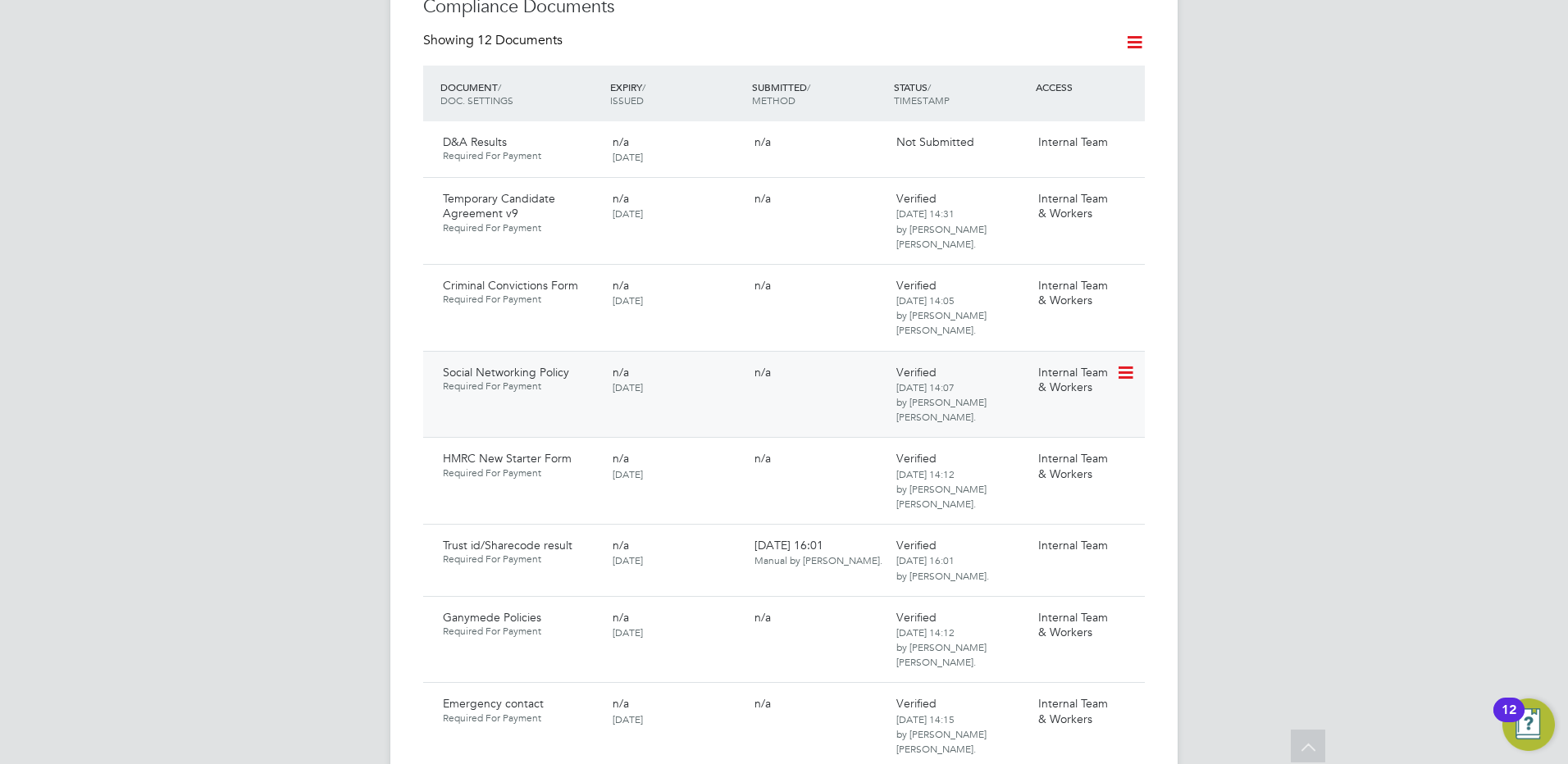
click at [1124, 363] on icon at bounding box center [1124, 373] width 16 height 20
click at [999, 387] on li "View Requested Document" at bounding box center [1051, 389] width 164 height 23
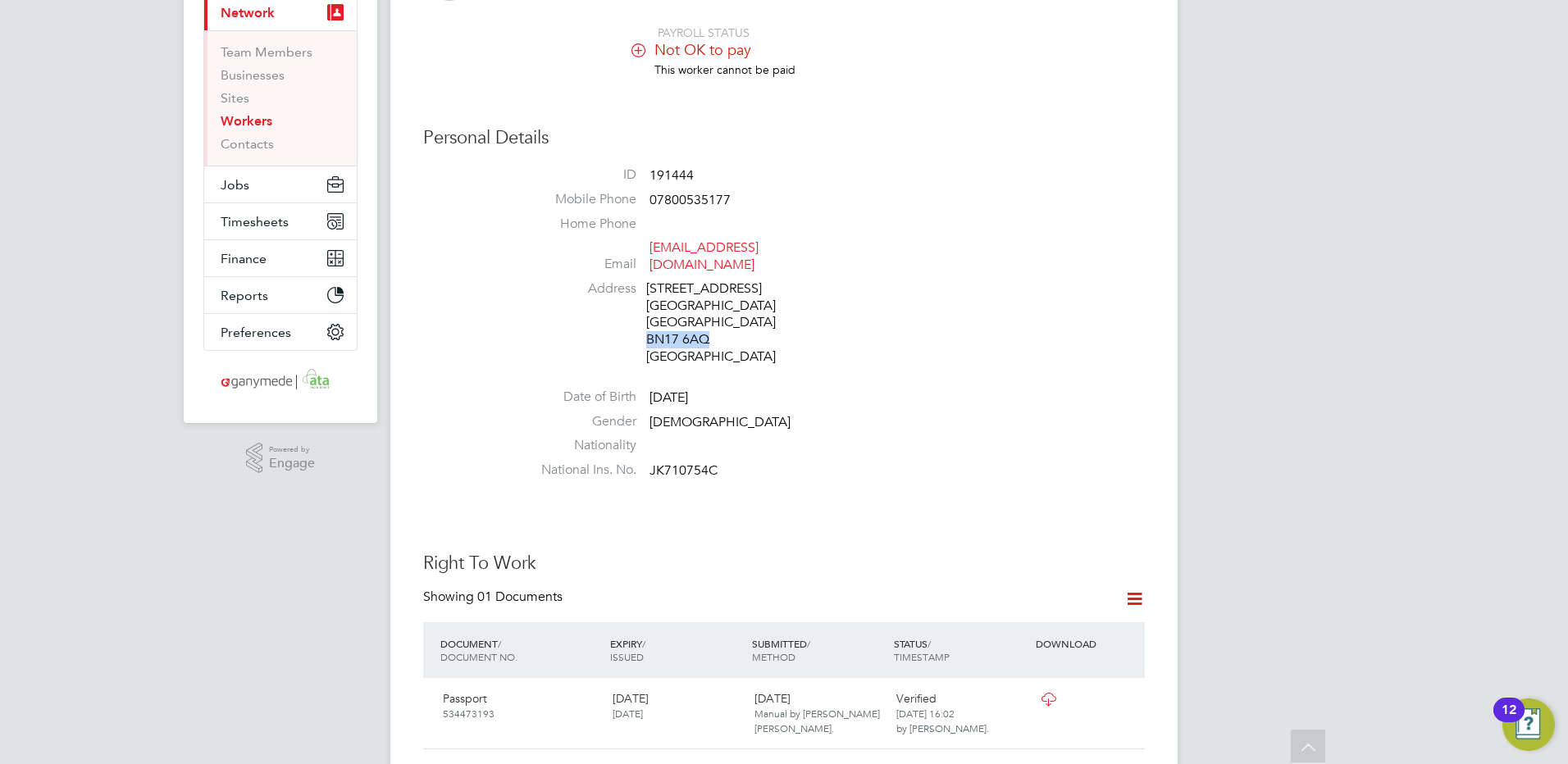
scroll to position [158, 0]
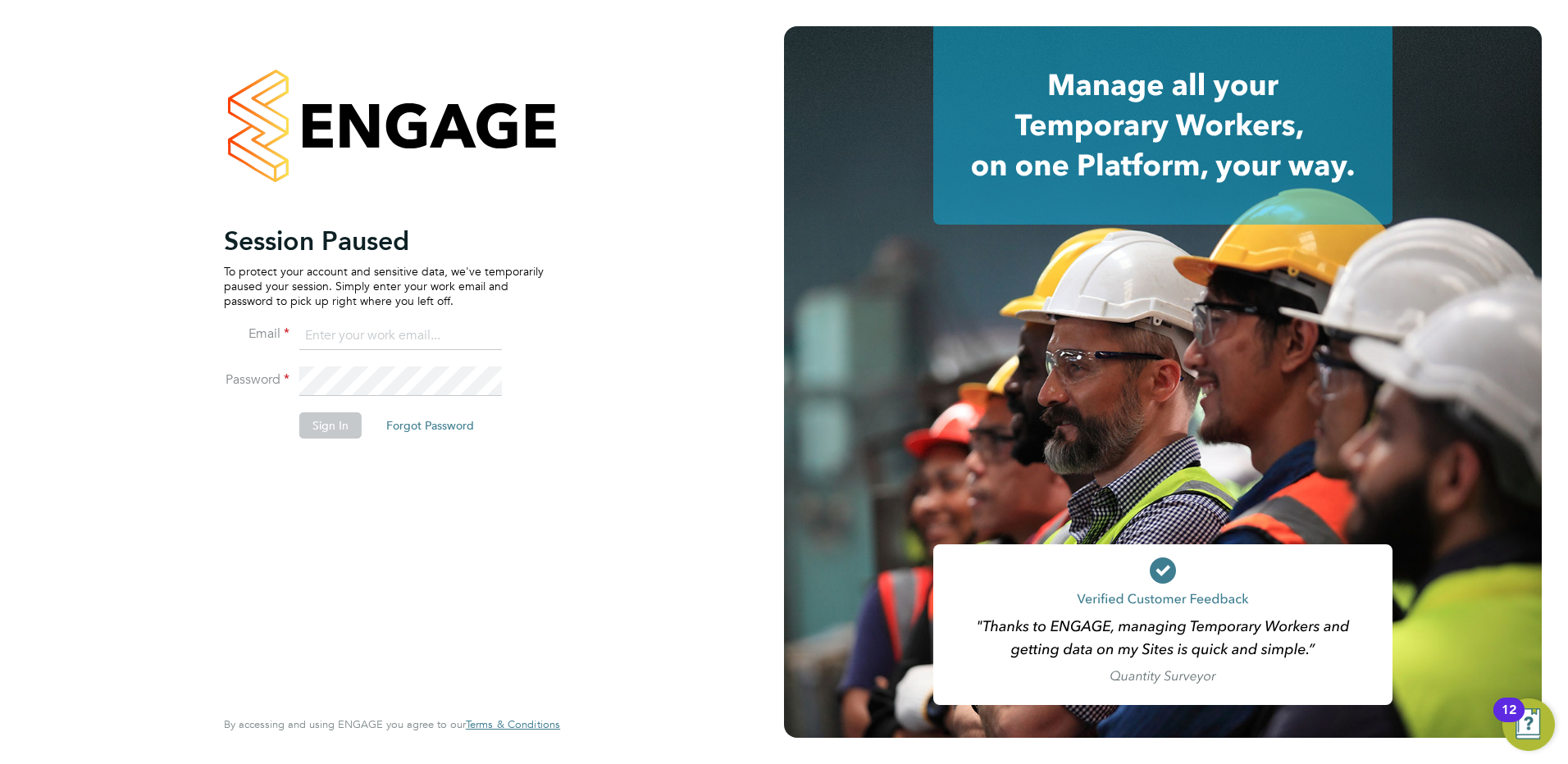
type input "[PERSON_NAME][EMAIL_ADDRESS][PERSON_NAME][DOMAIN_NAME]"
click at [333, 424] on button "Sign In" at bounding box center [331, 424] width 63 height 26
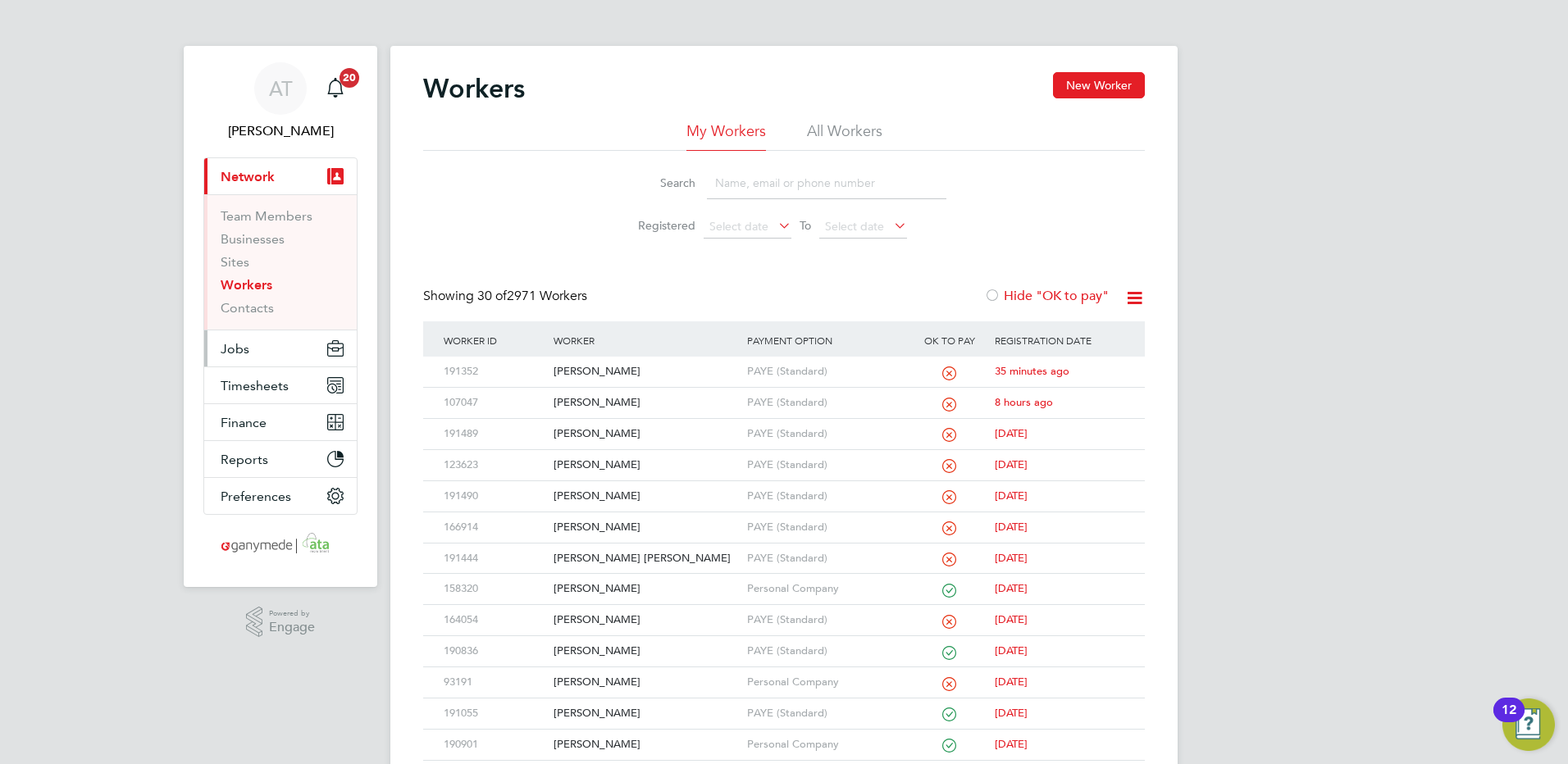
drag, startPoint x: 234, startPoint y: 348, endPoint x: 242, endPoint y: 344, distance: 8.9
click at [234, 348] on span "Jobs" at bounding box center [235, 348] width 29 height 15
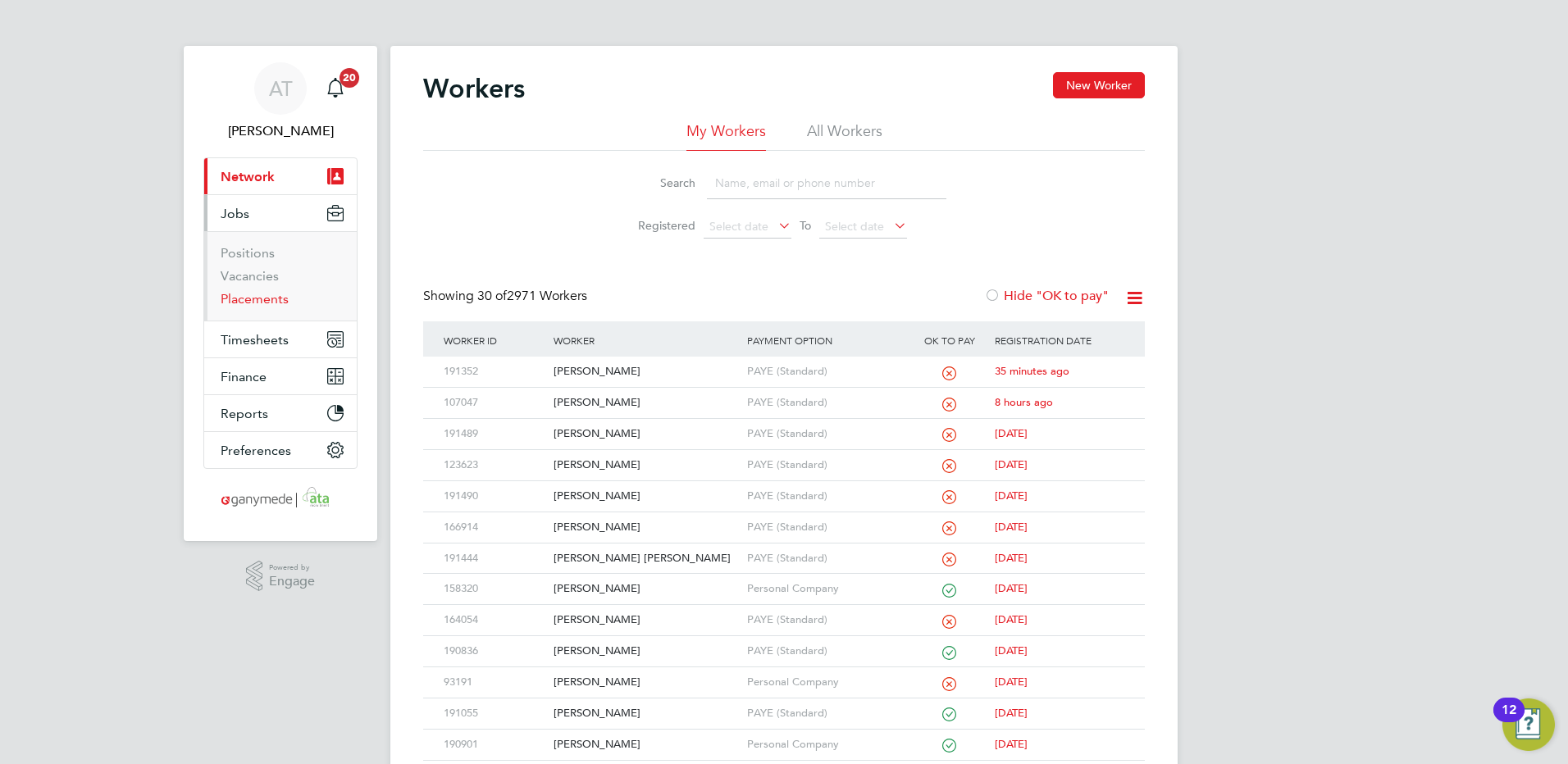
drag, startPoint x: 253, startPoint y: 297, endPoint x: 350, endPoint y: 258, distance: 104.5
click at [255, 297] on link "Placements" at bounding box center [255, 298] width 68 height 15
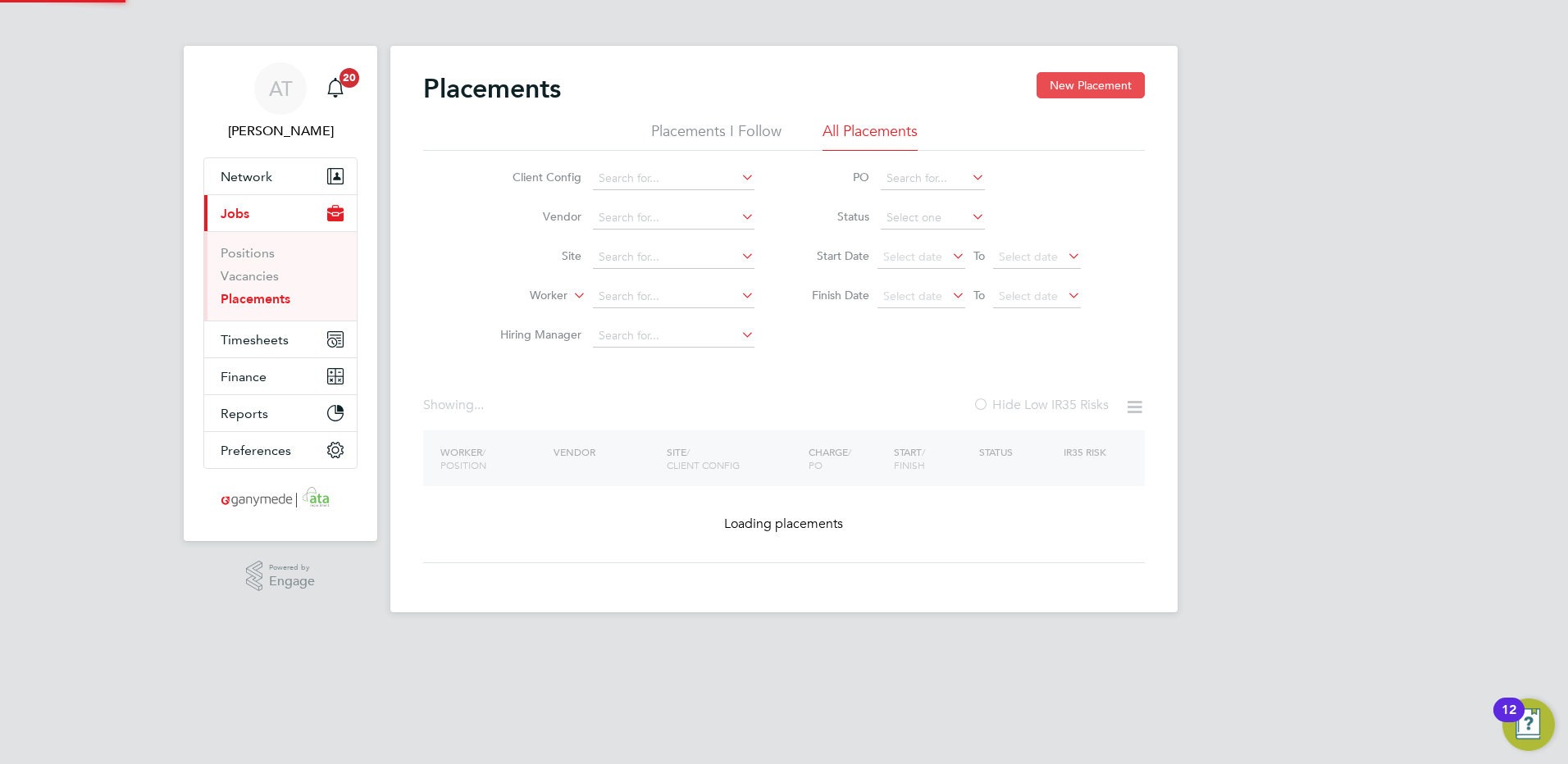
click at [1082, 84] on button "New Placement" at bounding box center [1090, 85] width 108 height 26
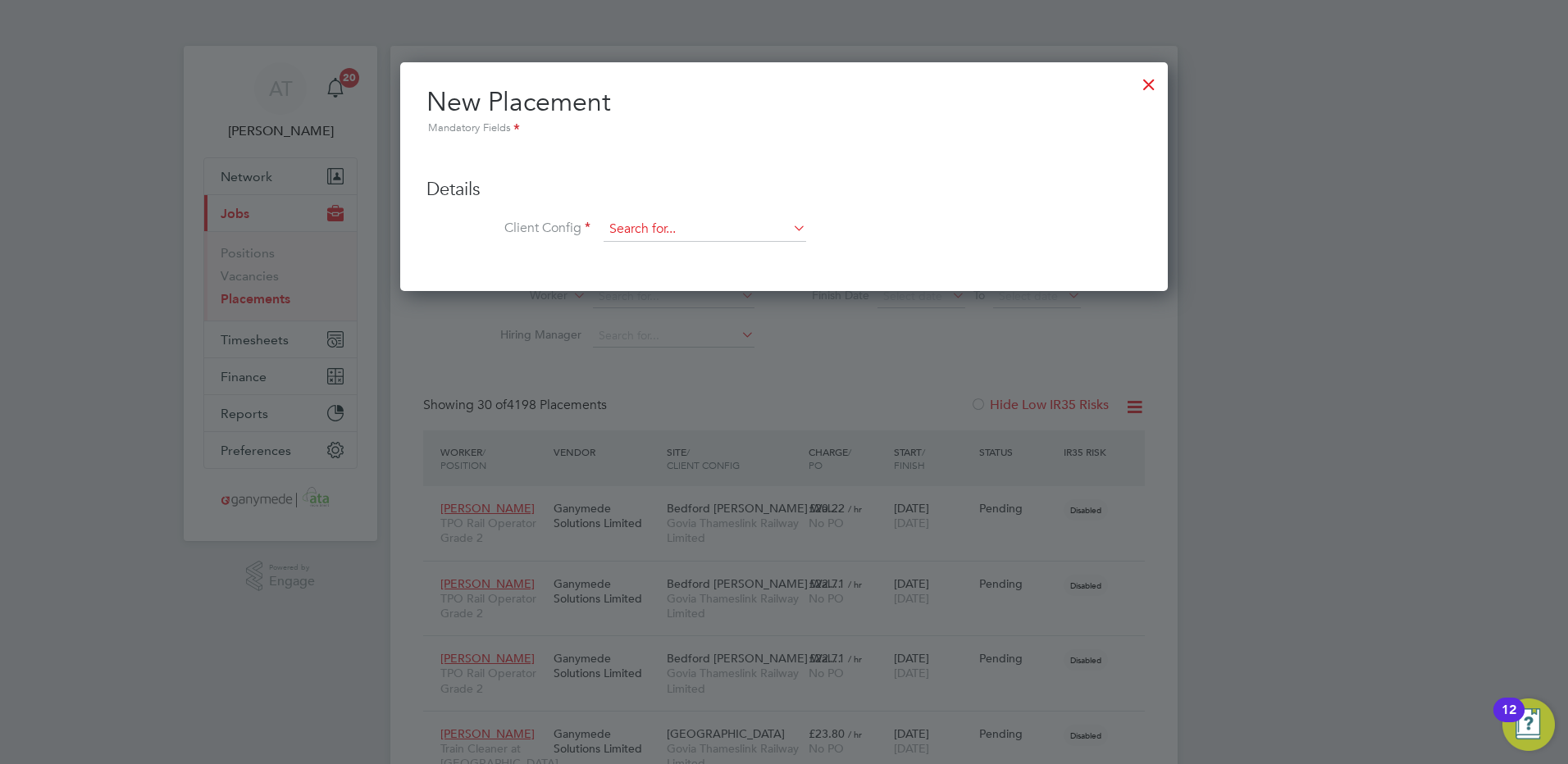
click at [615, 230] on input at bounding box center [704, 230] width 203 height 25
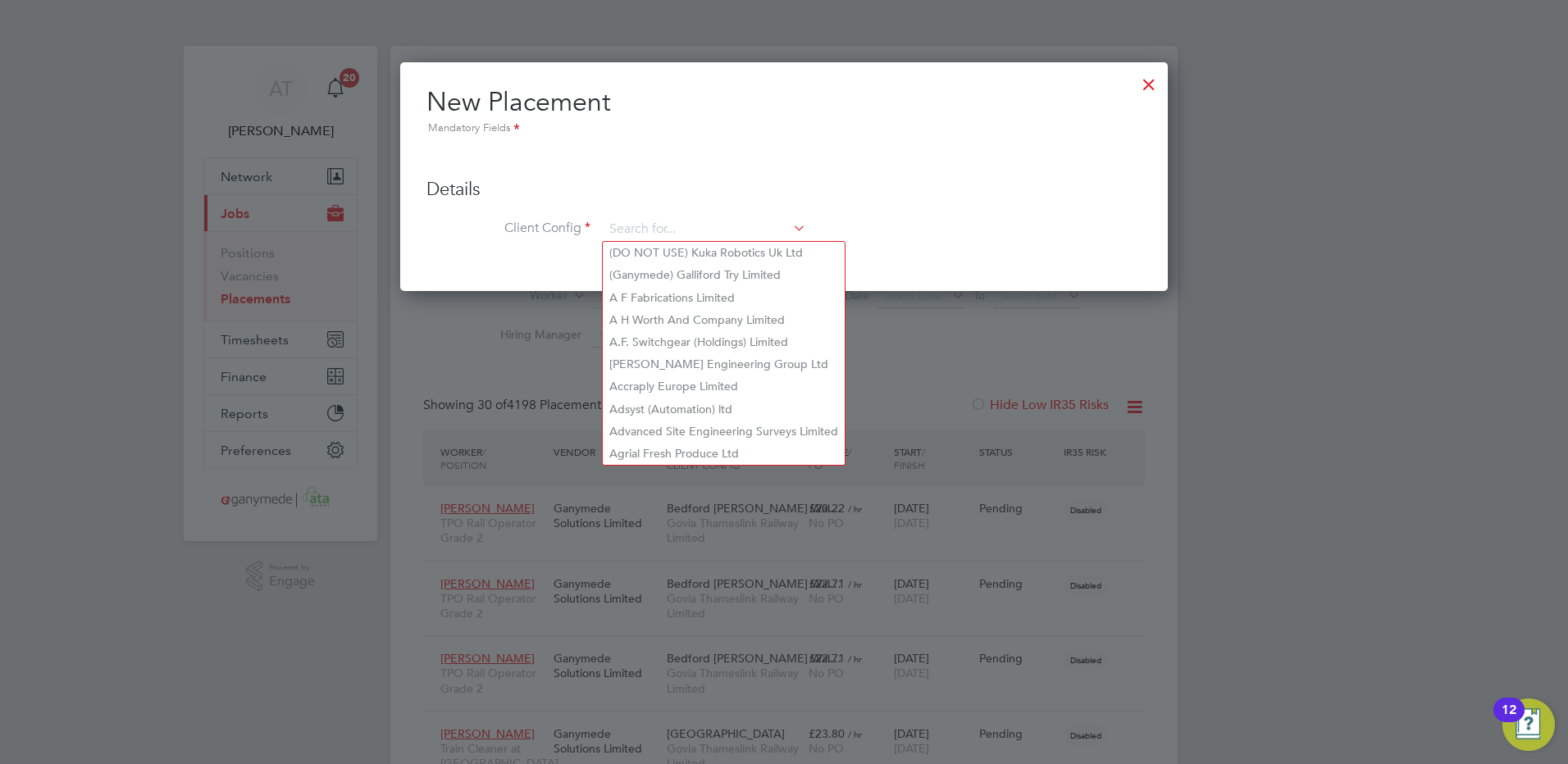
click at [248, 173] on div at bounding box center [784, 382] width 1568 height 764
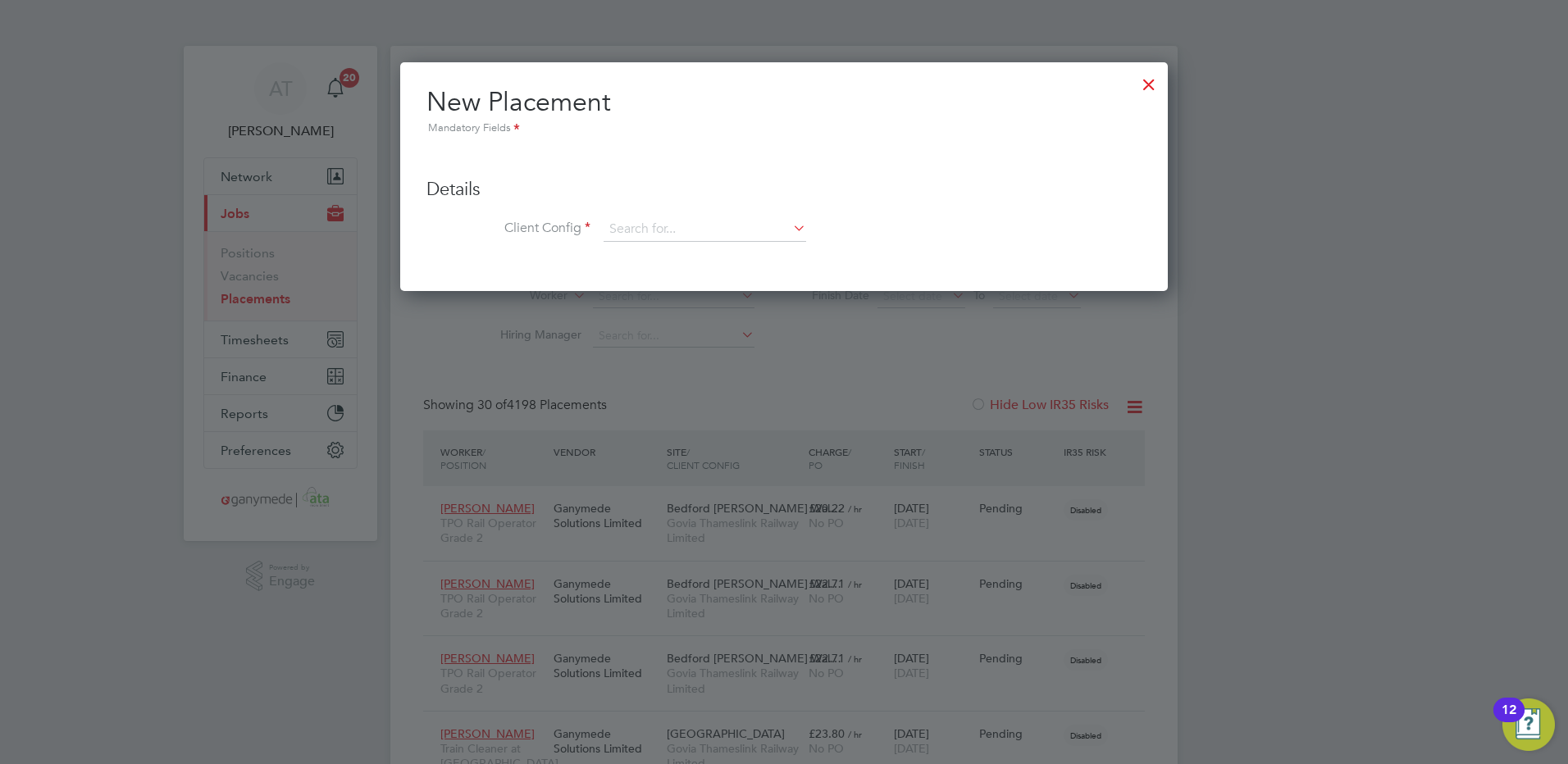
click at [254, 296] on div at bounding box center [784, 382] width 1568 height 764
click at [629, 223] on input at bounding box center [704, 230] width 203 height 25
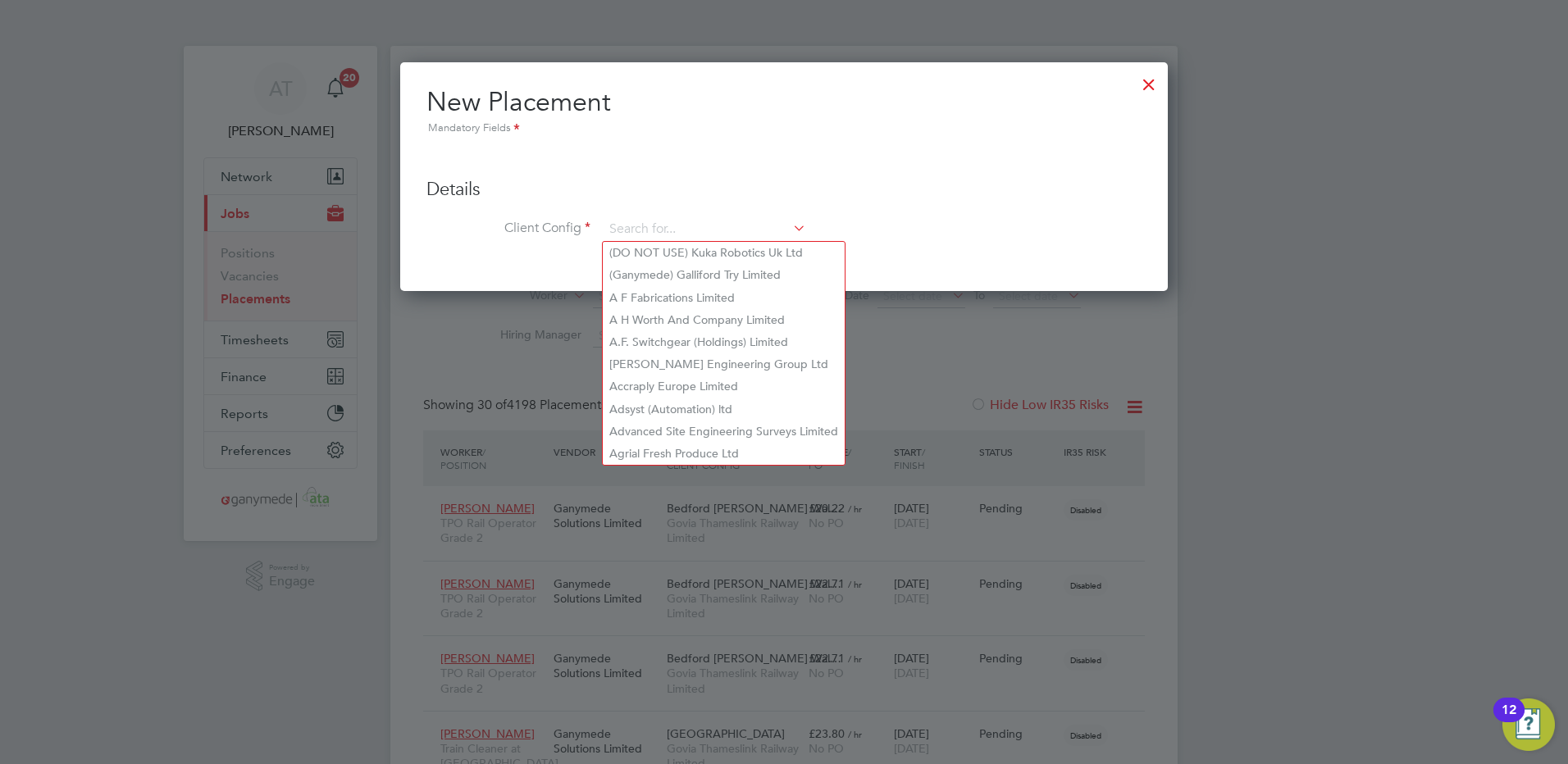
click at [1151, 81] on div at bounding box center [1148, 80] width 30 height 29
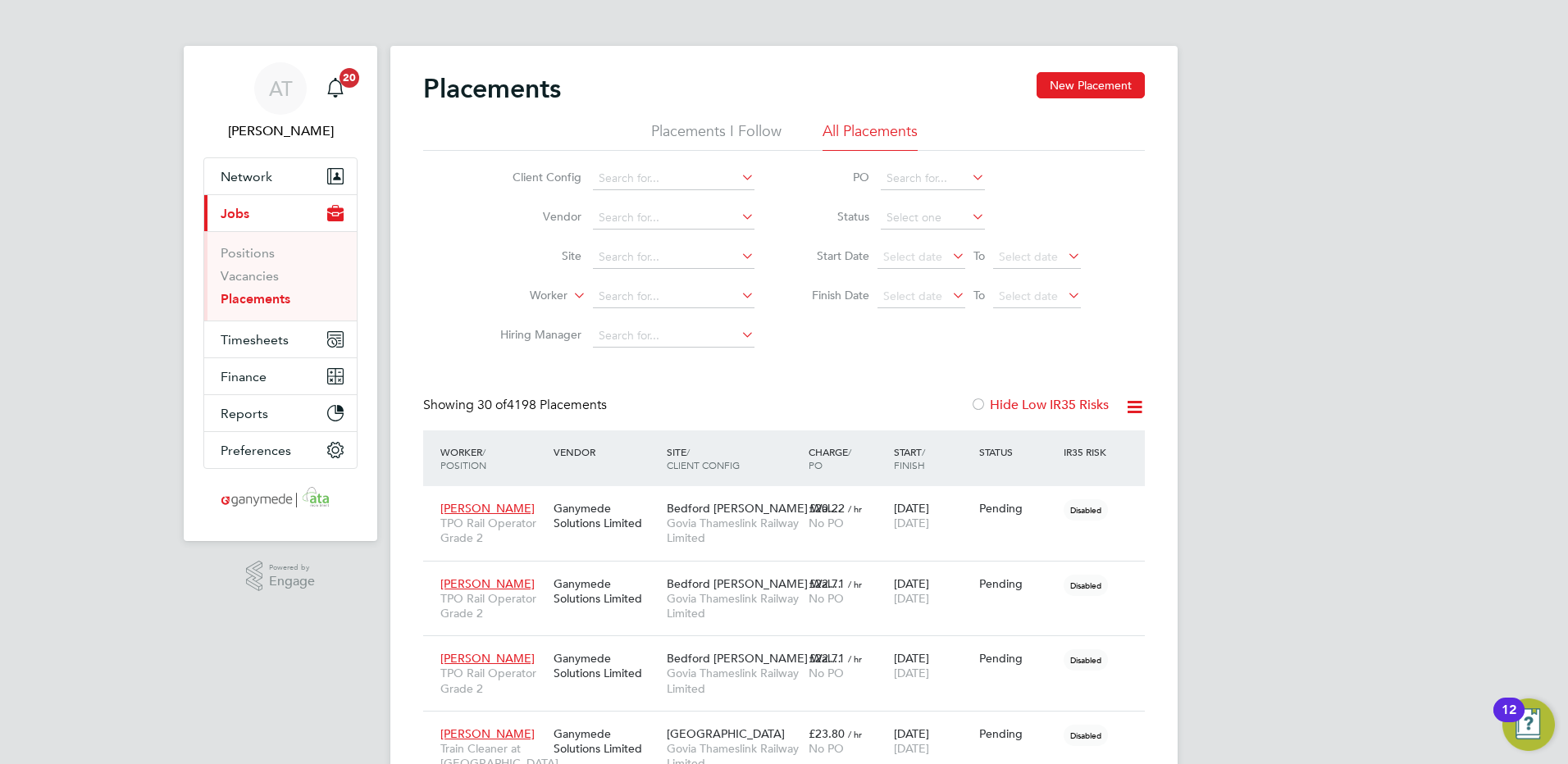
click at [242, 297] on link "Placements" at bounding box center [256, 298] width 70 height 15
click at [243, 174] on span "Network" at bounding box center [247, 176] width 52 height 15
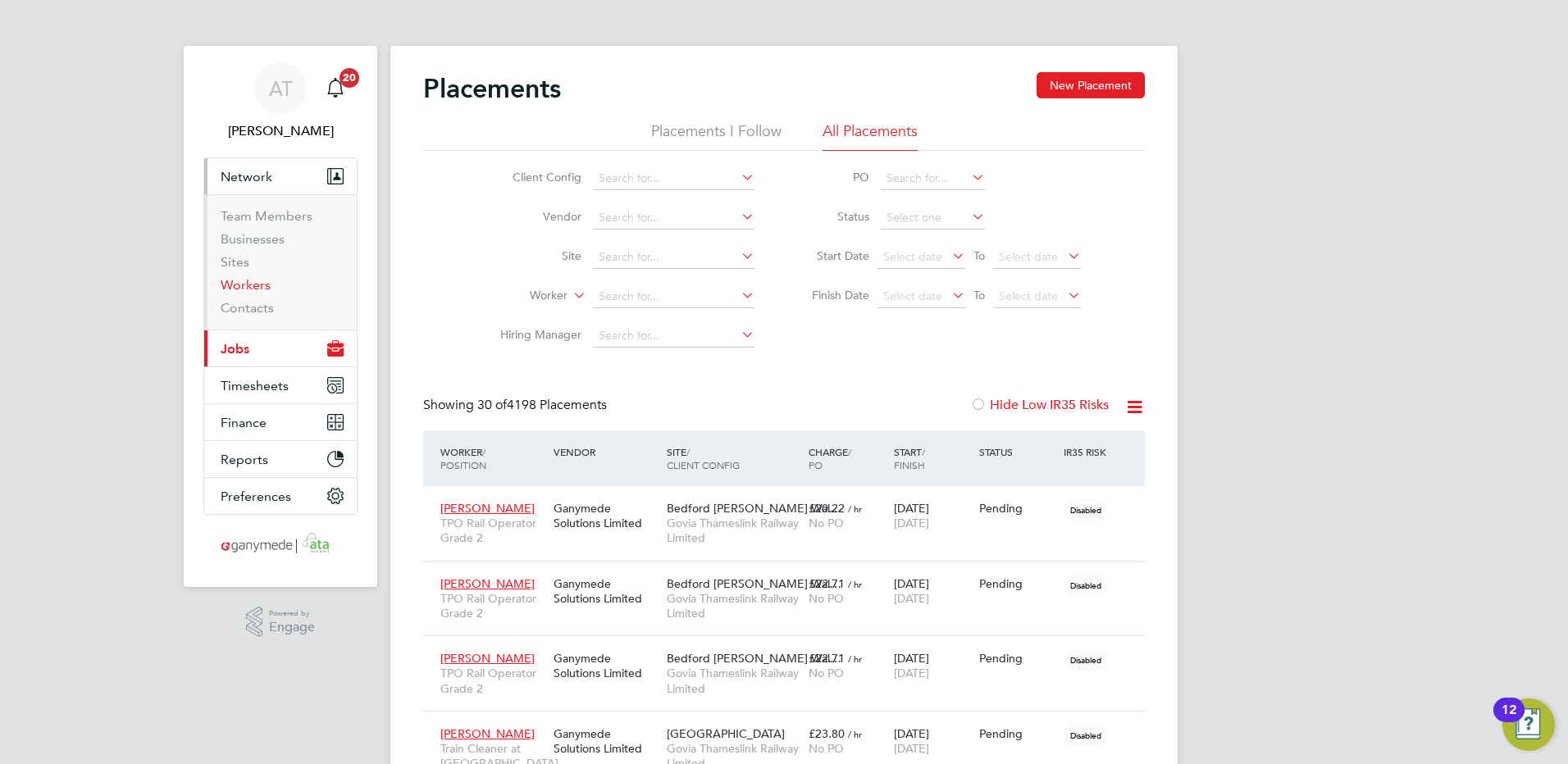
click at [248, 286] on link "Workers" at bounding box center [246, 284] width 50 height 15
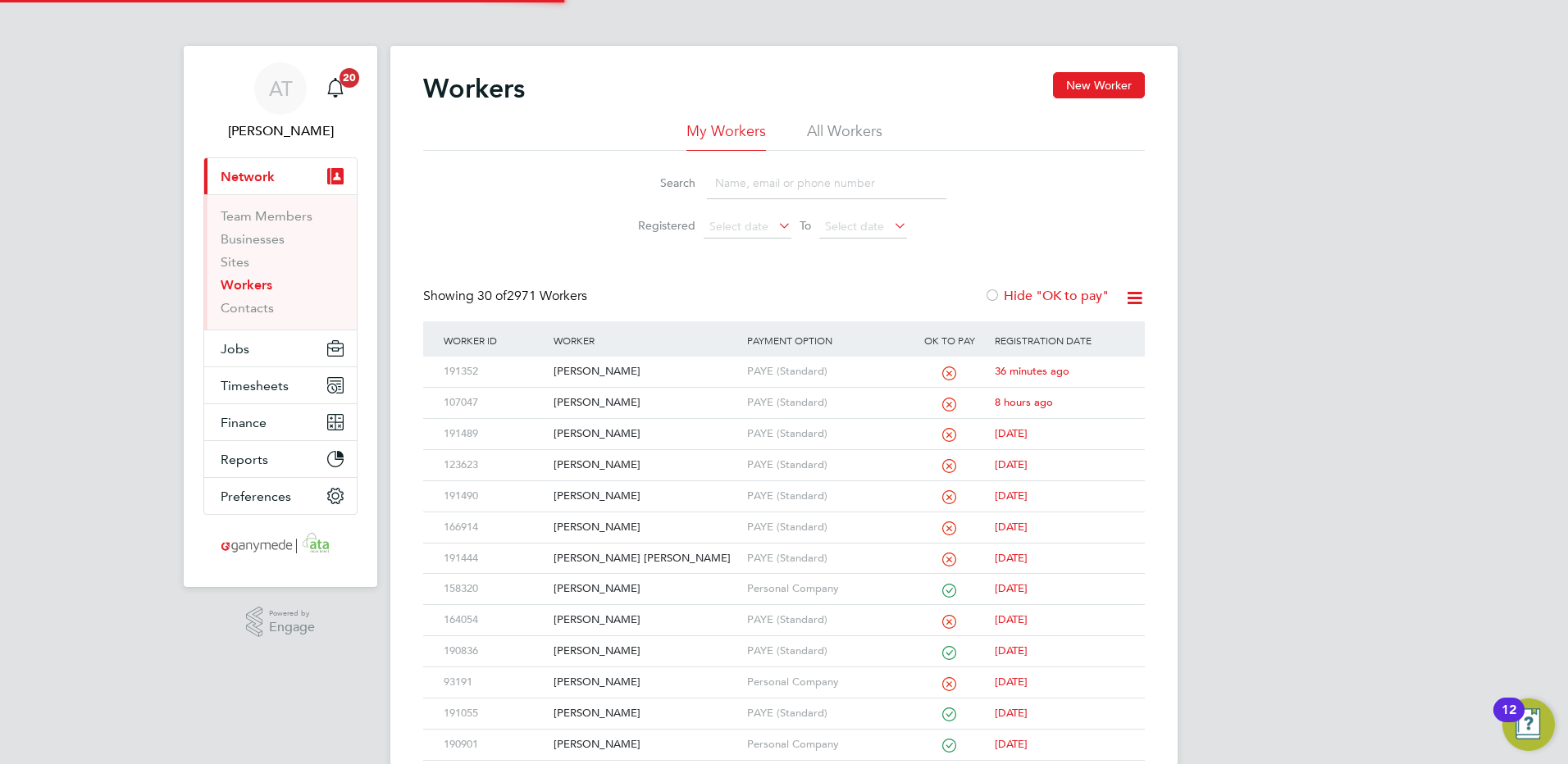
click at [733, 183] on input at bounding box center [827, 183] width 240 height 32
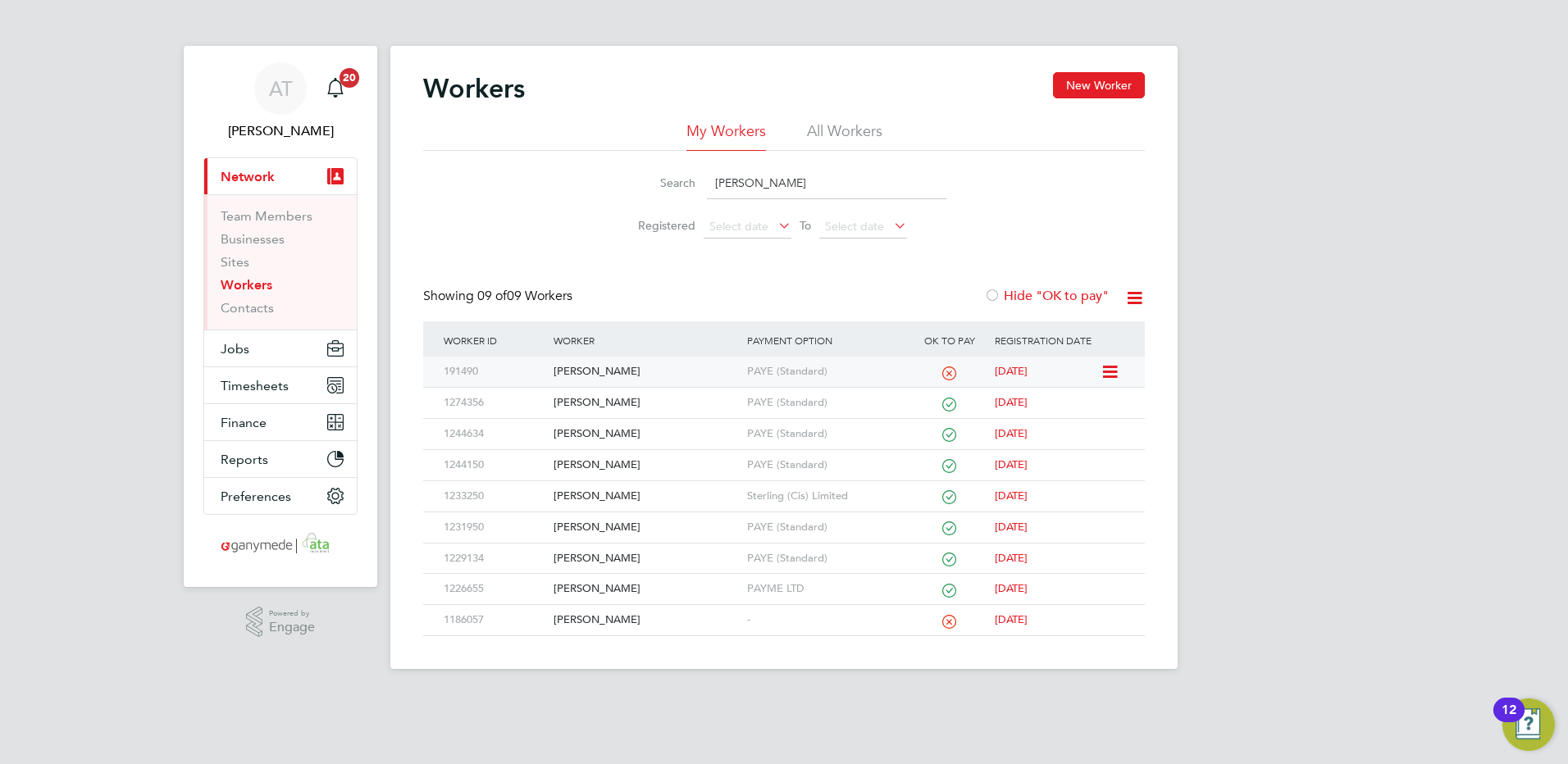
click at [588, 372] on div "[PERSON_NAME]" at bounding box center [645, 372] width 193 height 30
drag, startPoint x: 782, startPoint y: 183, endPoint x: 522, endPoint y: 198, distance: 260.4
click at [522, 198] on div "Search charlie Registered Select date To Select date" at bounding box center [783, 198] width 721 height 96
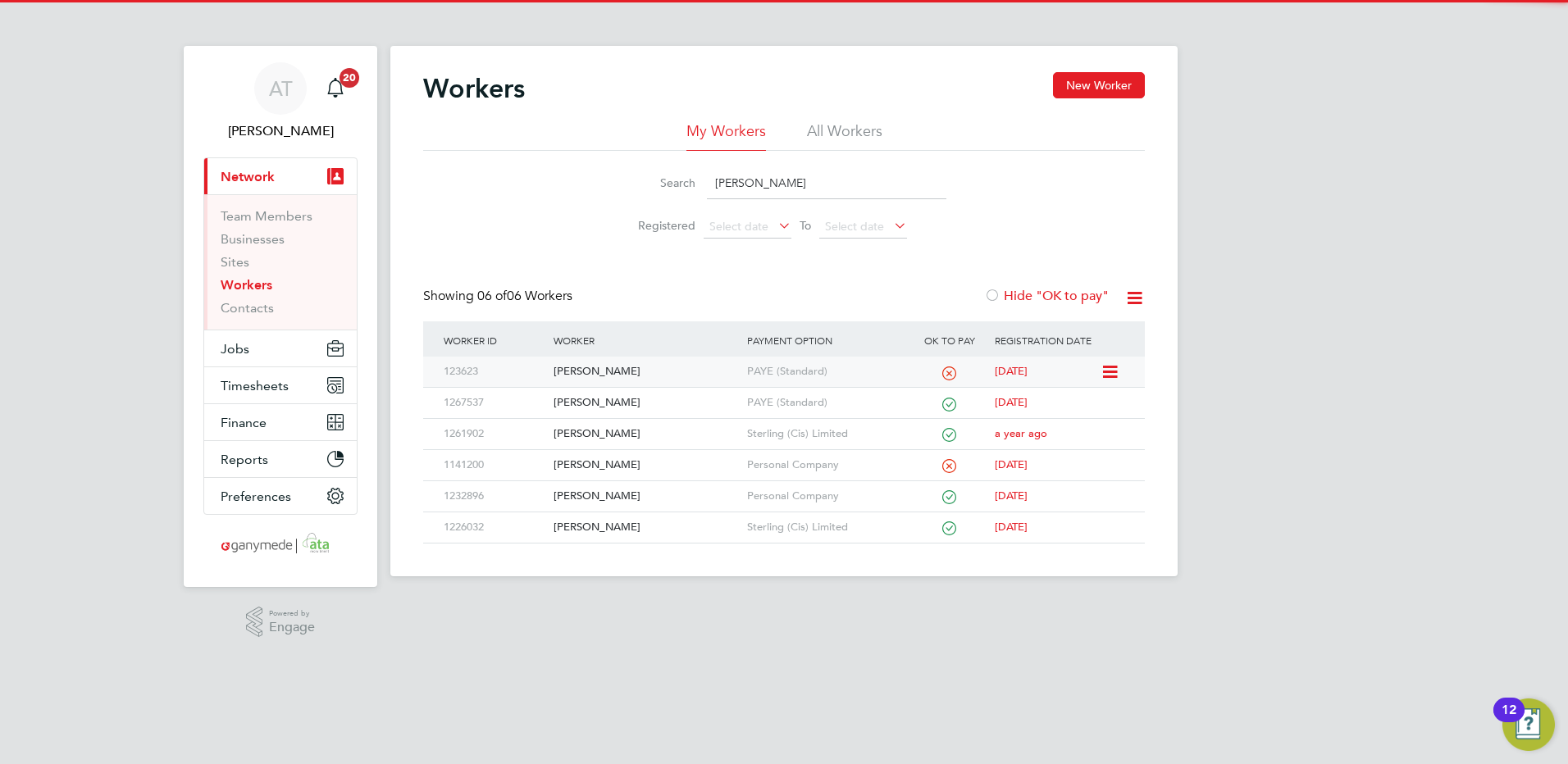
type input "dale"
click at [593, 367] on div "[PERSON_NAME]" at bounding box center [645, 372] width 193 height 30
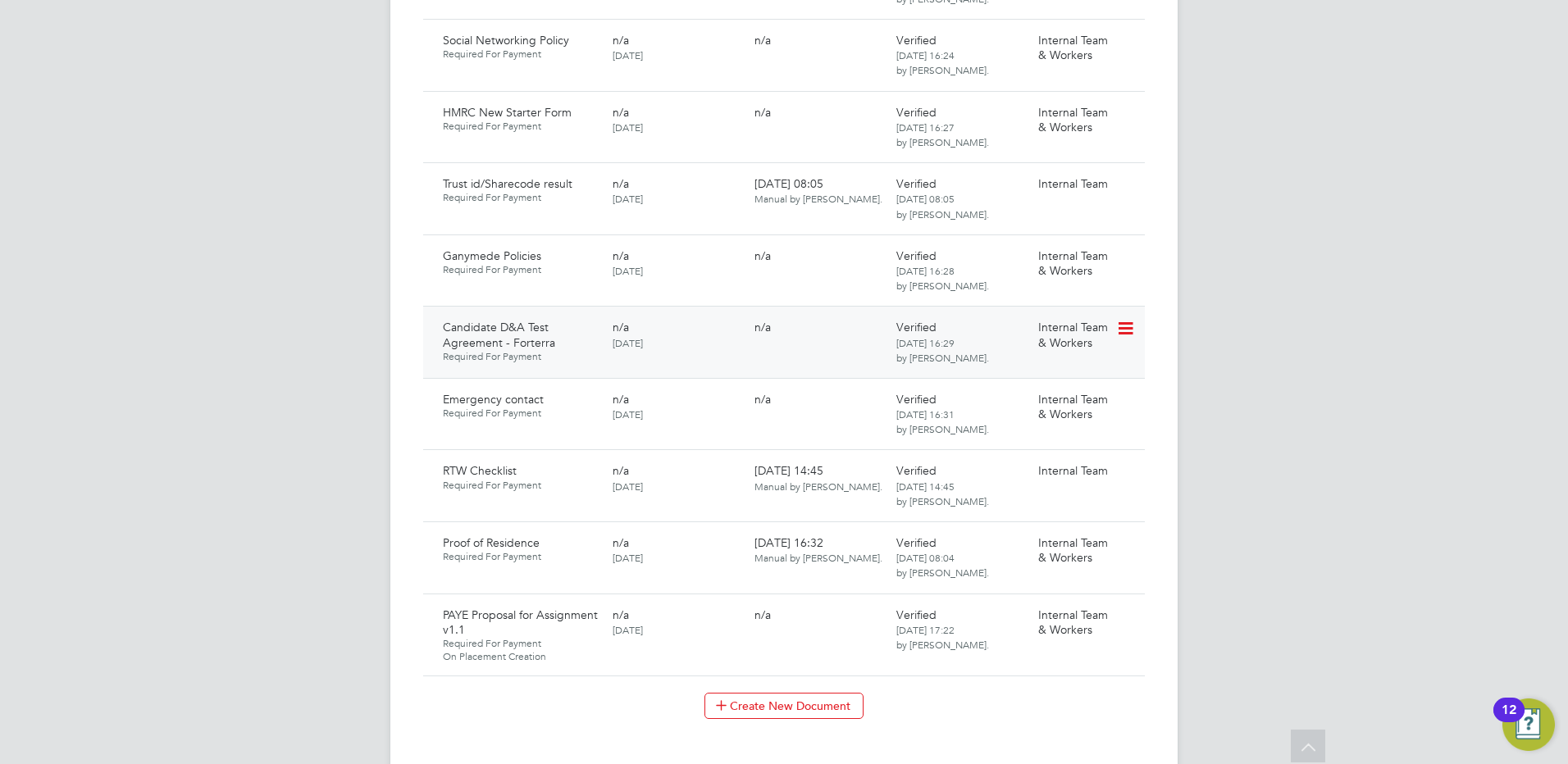
scroll to position [1557, 0]
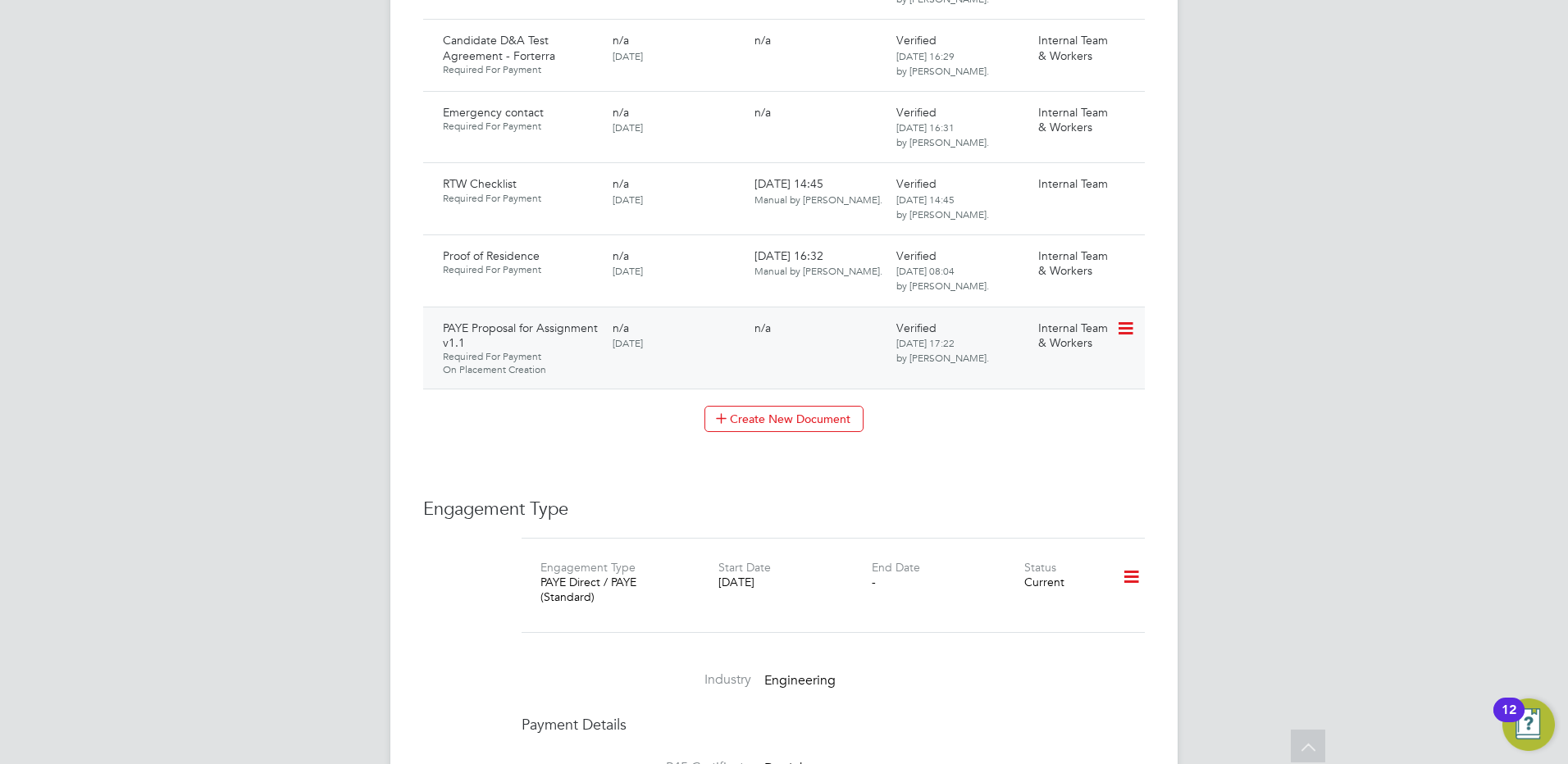
click at [1122, 319] on icon at bounding box center [1124, 329] width 16 height 20
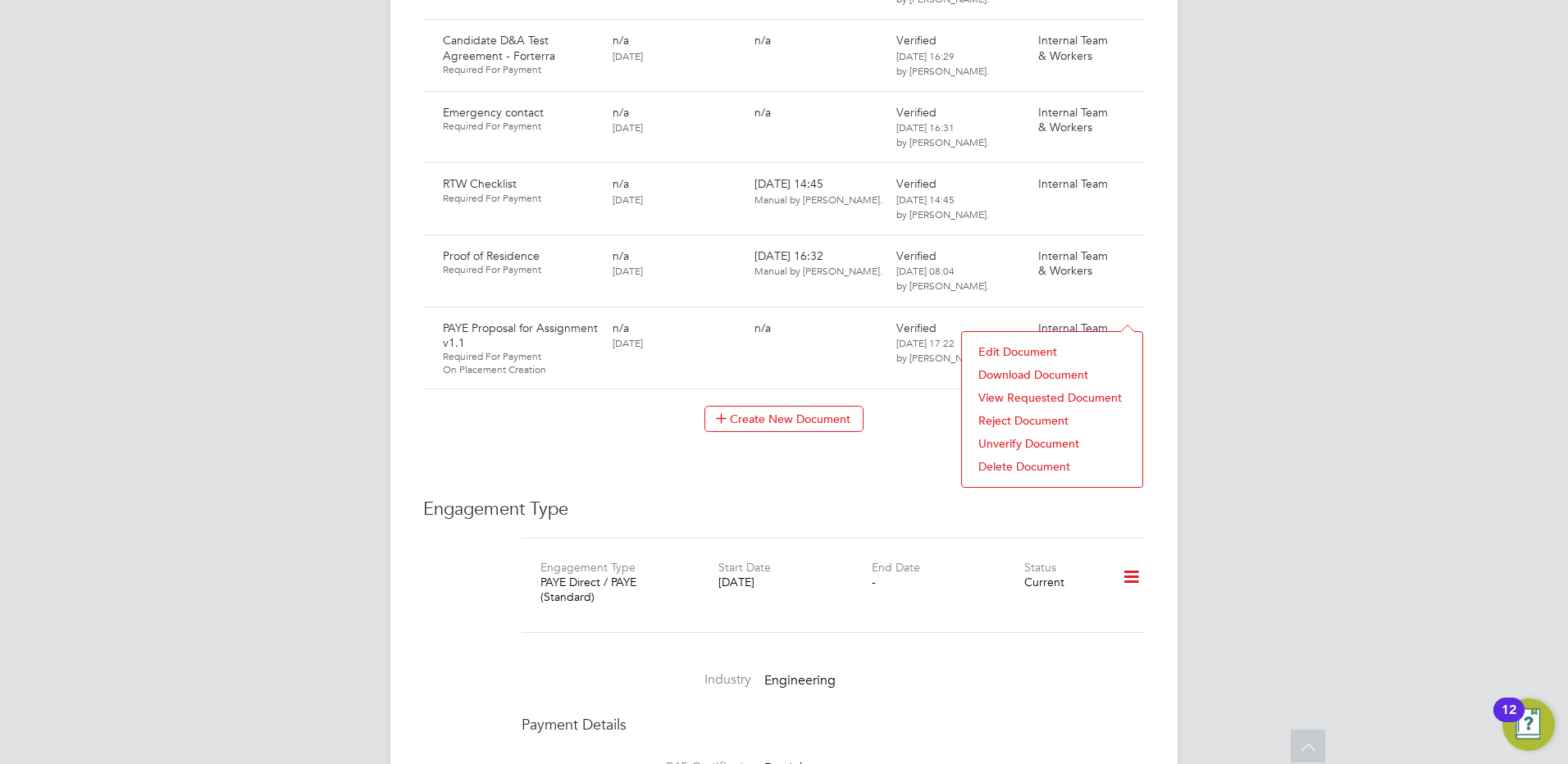
click at [1000, 466] on li "Delete Document" at bounding box center [1051, 466] width 164 height 23
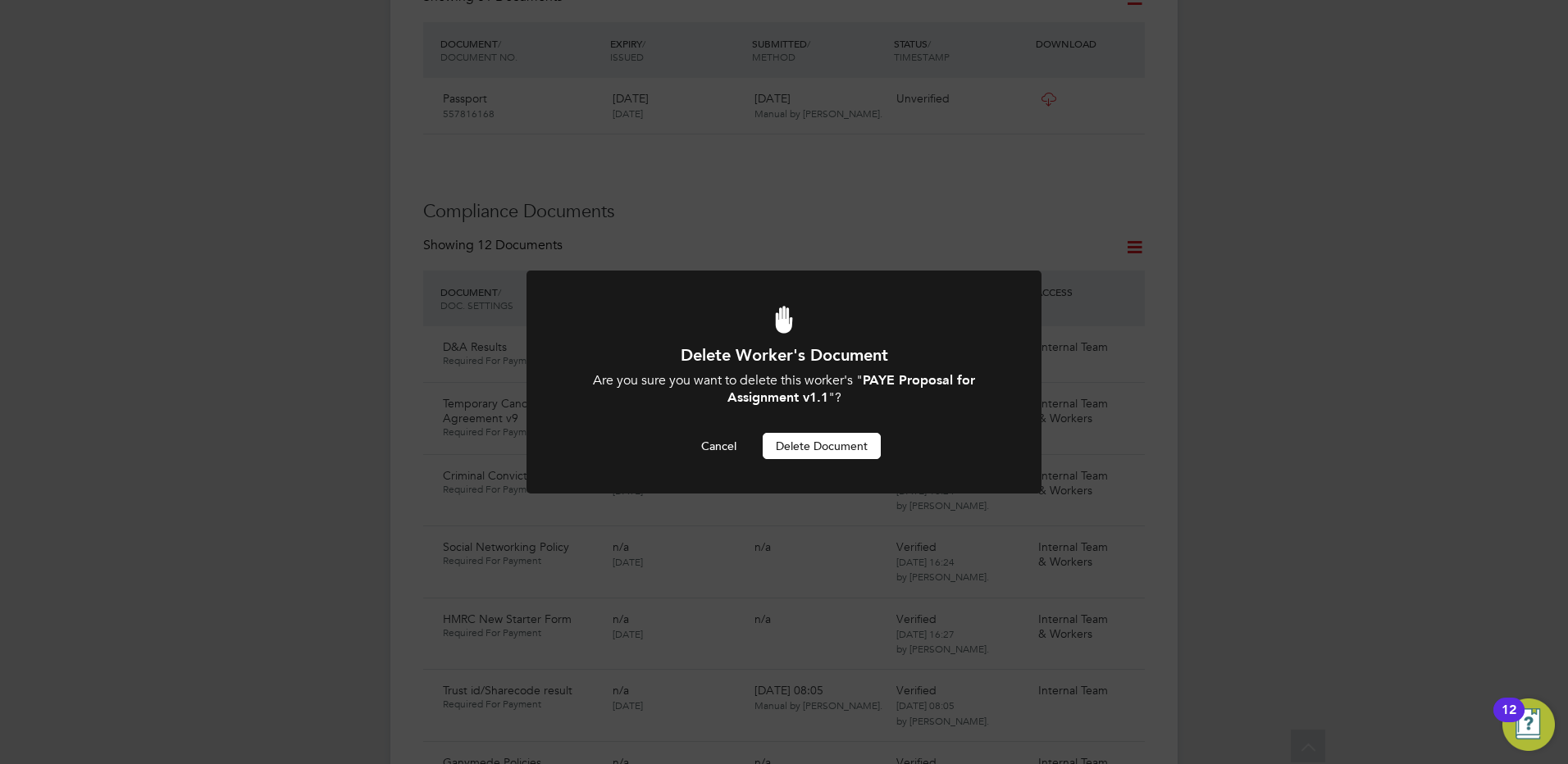
scroll to position [0, 0]
drag, startPoint x: 838, startPoint y: 439, endPoint x: 277, endPoint y: 310, distance: 575.6
click at [805, 437] on button "Delete Document" at bounding box center [822, 445] width 118 height 26
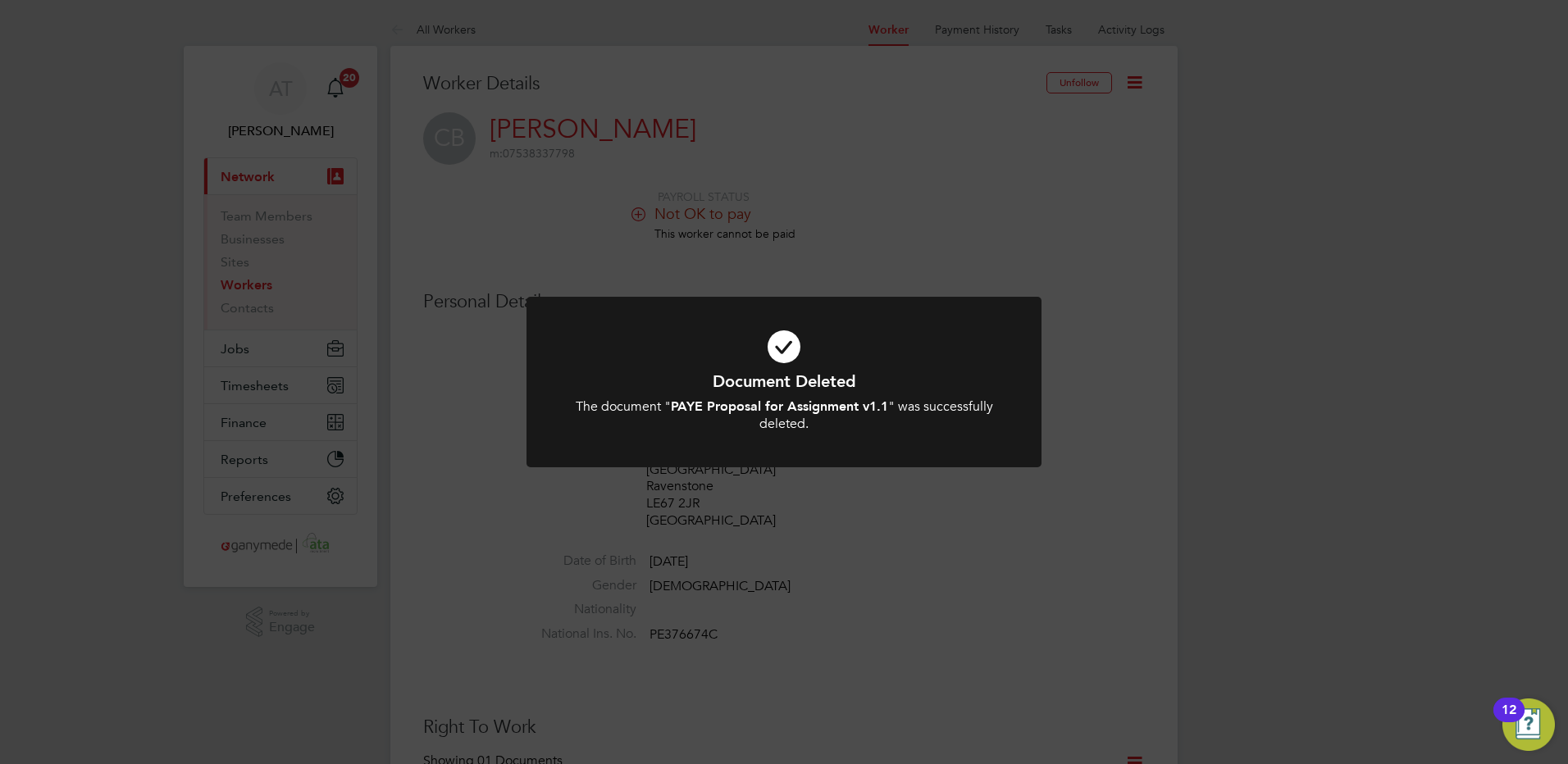
click at [246, 288] on div "Document Deleted The document " PAYE Proposal for Assignment v1.1 " was success…" at bounding box center [784, 382] width 1568 height 764
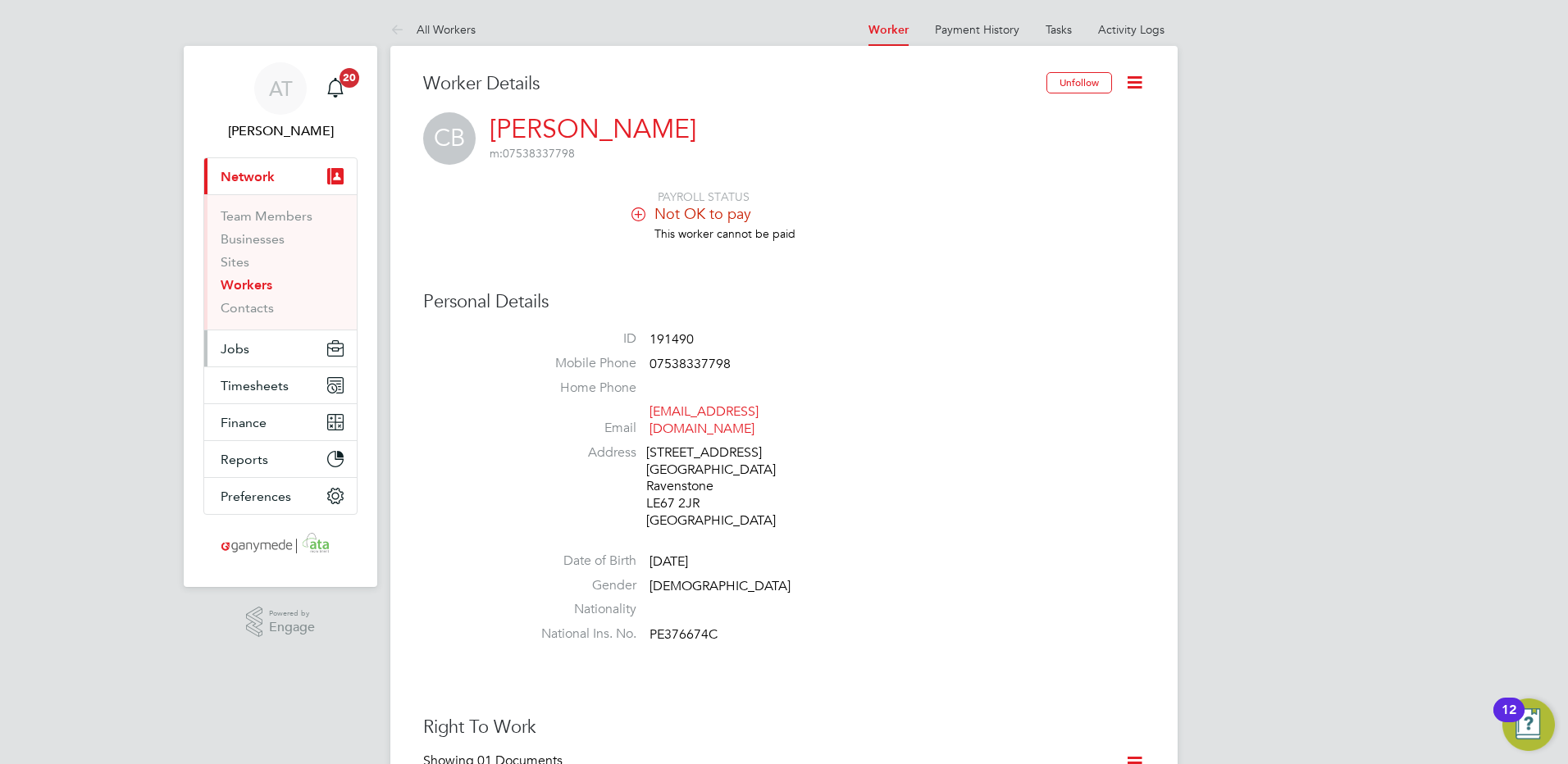
click at [238, 348] on span "Jobs" at bounding box center [235, 348] width 29 height 15
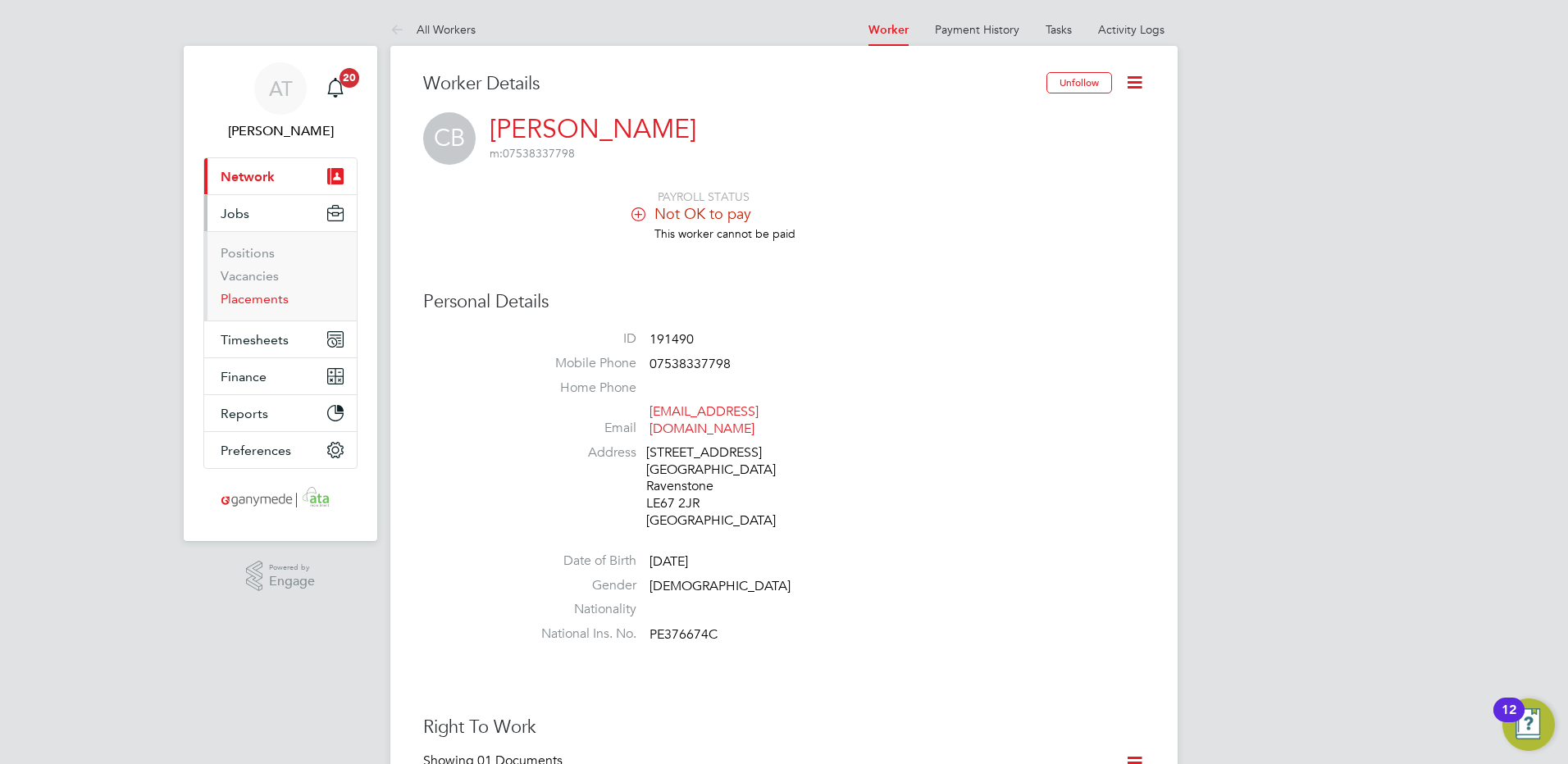
click at [243, 299] on link "Placements" at bounding box center [255, 298] width 68 height 15
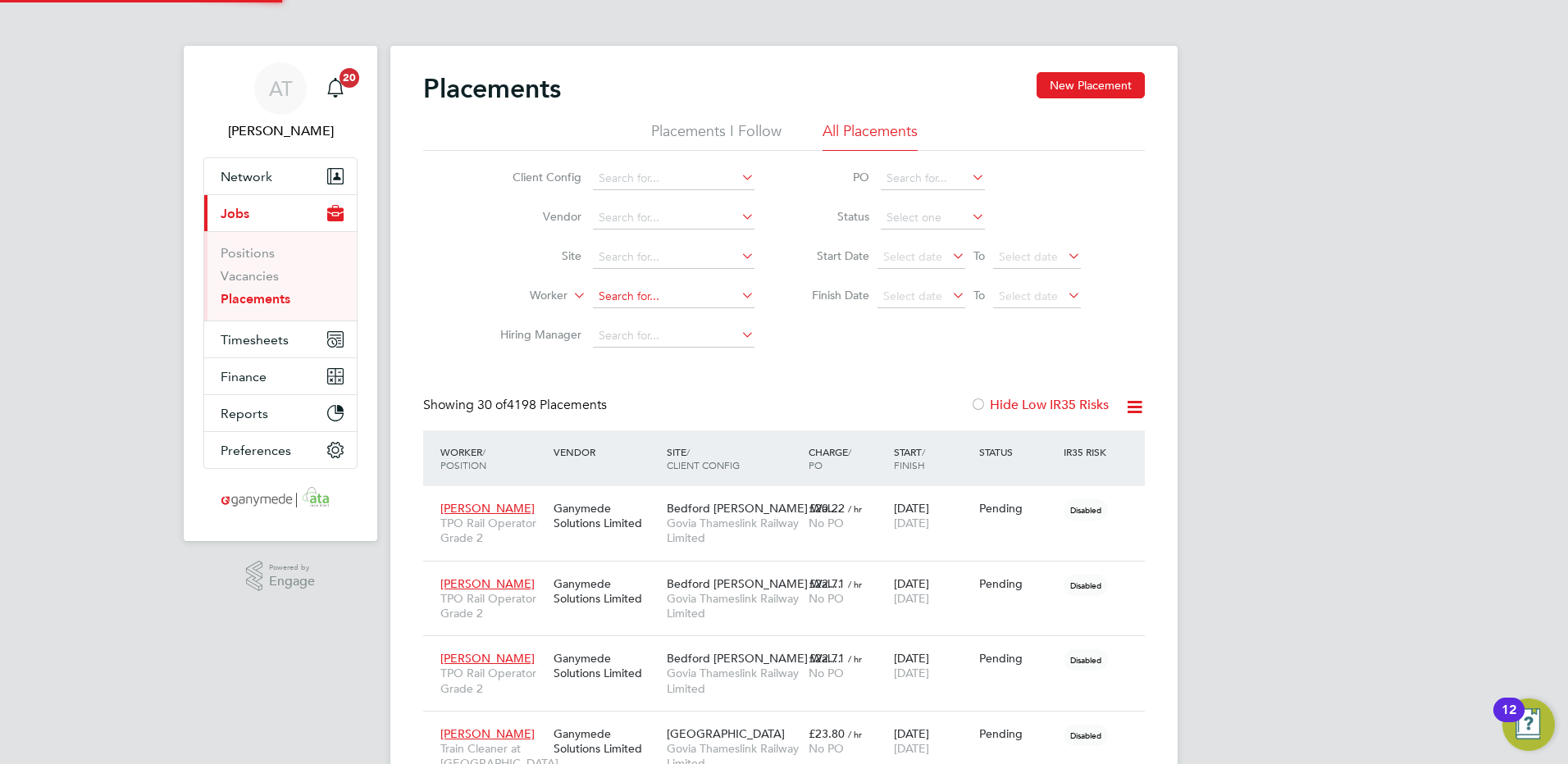
click at [619, 287] on input at bounding box center [673, 297] width 162 height 23
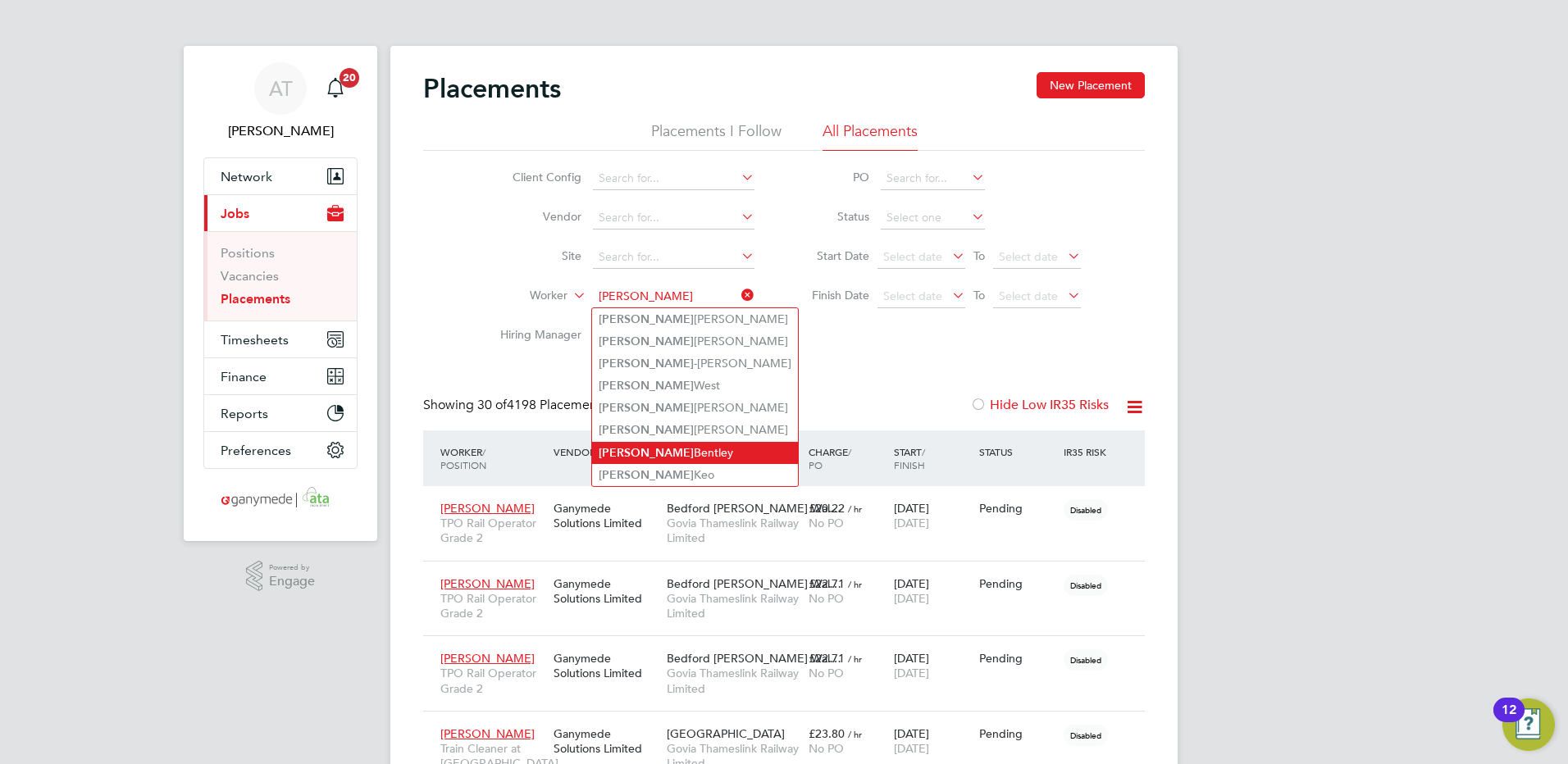
click at [638, 442] on li "[PERSON_NAME]" at bounding box center [695, 452] width 206 height 22
type input "[PERSON_NAME]"
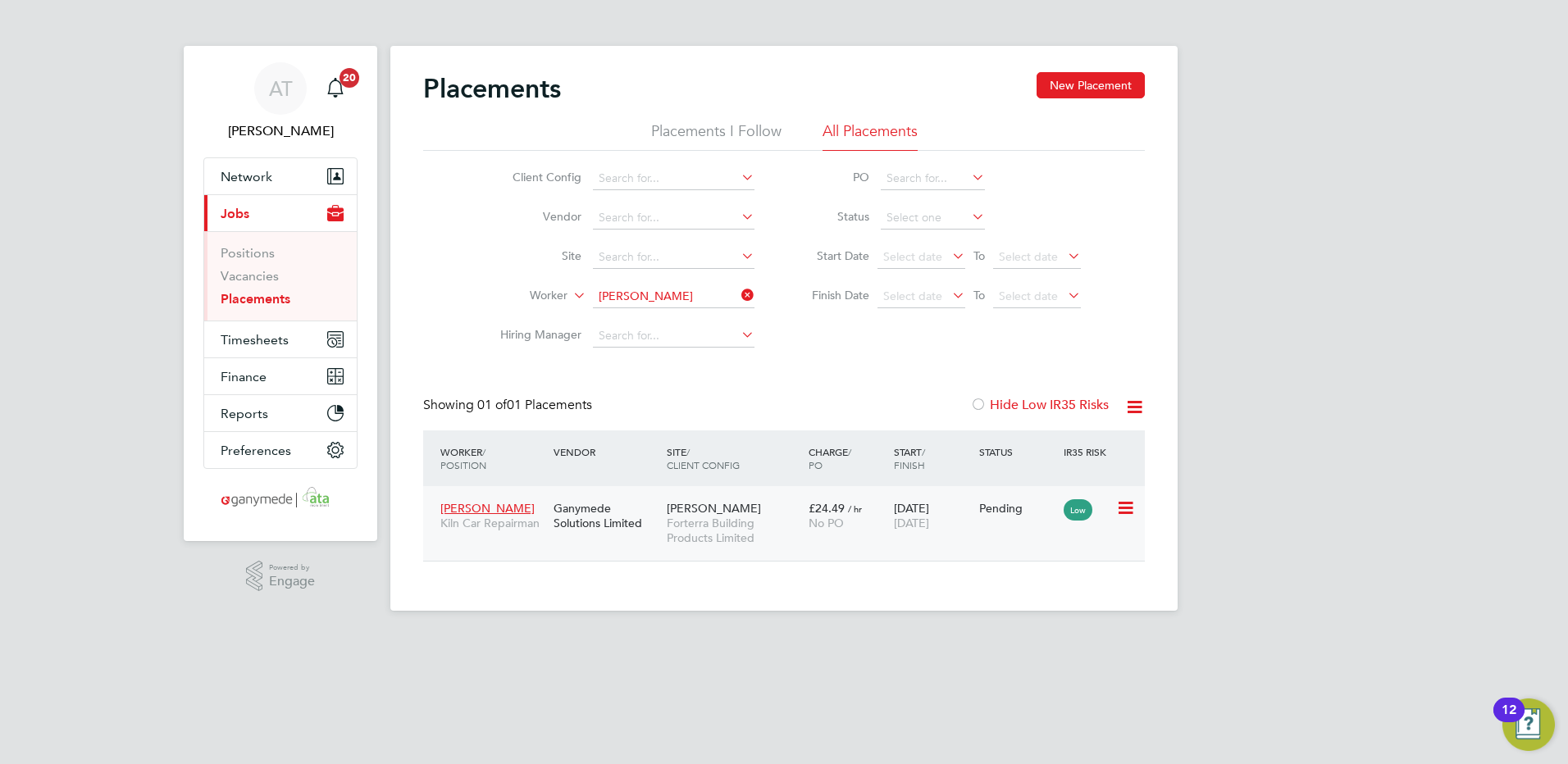
click at [773, 513] on div "[PERSON_NAME] Forterra Building Products Limited" at bounding box center [733, 523] width 142 height 62
click at [261, 177] on span "Network" at bounding box center [247, 176] width 52 height 15
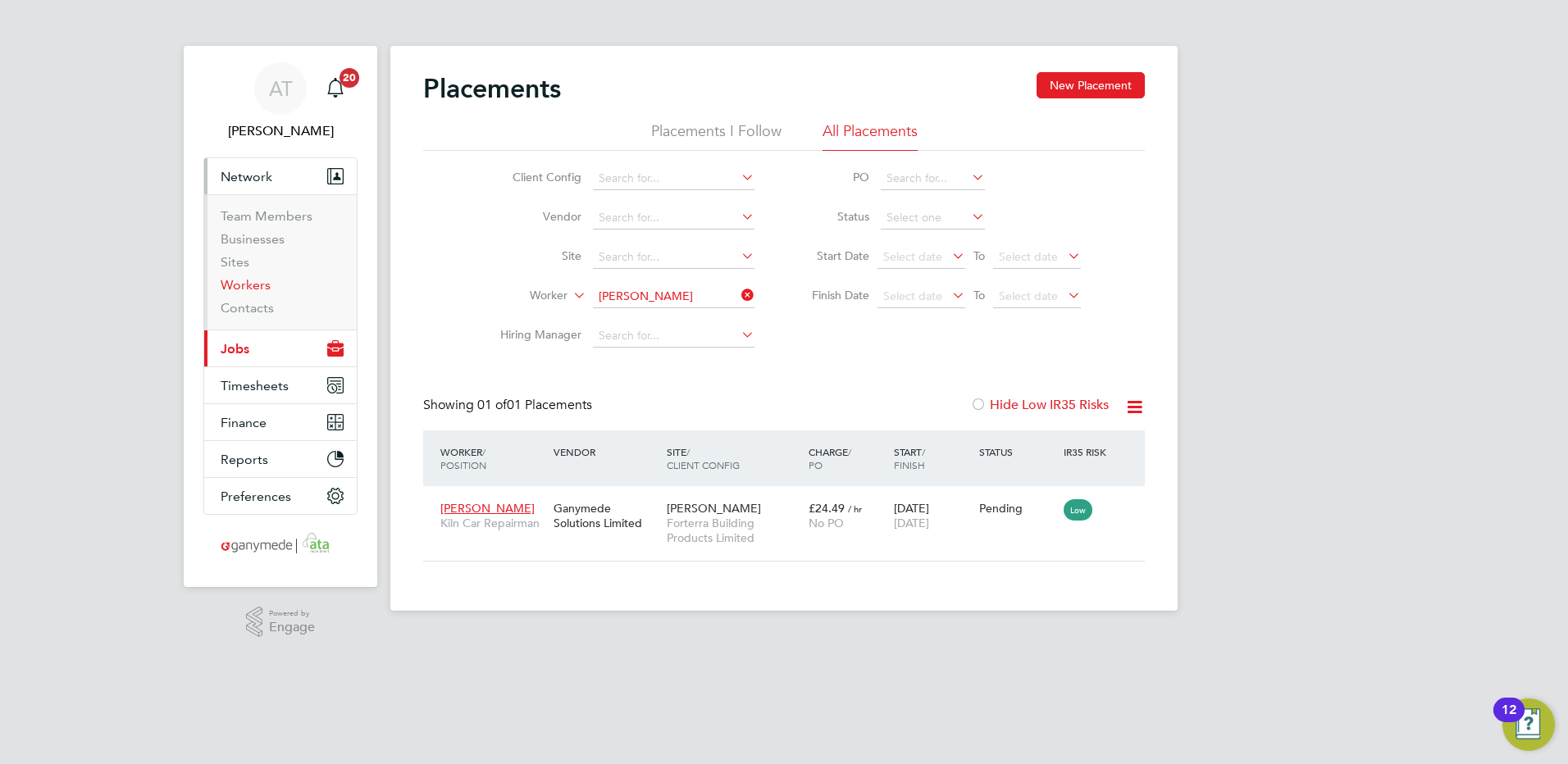
click at [234, 284] on link "Workers" at bounding box center [246, 284] width 50 height 15
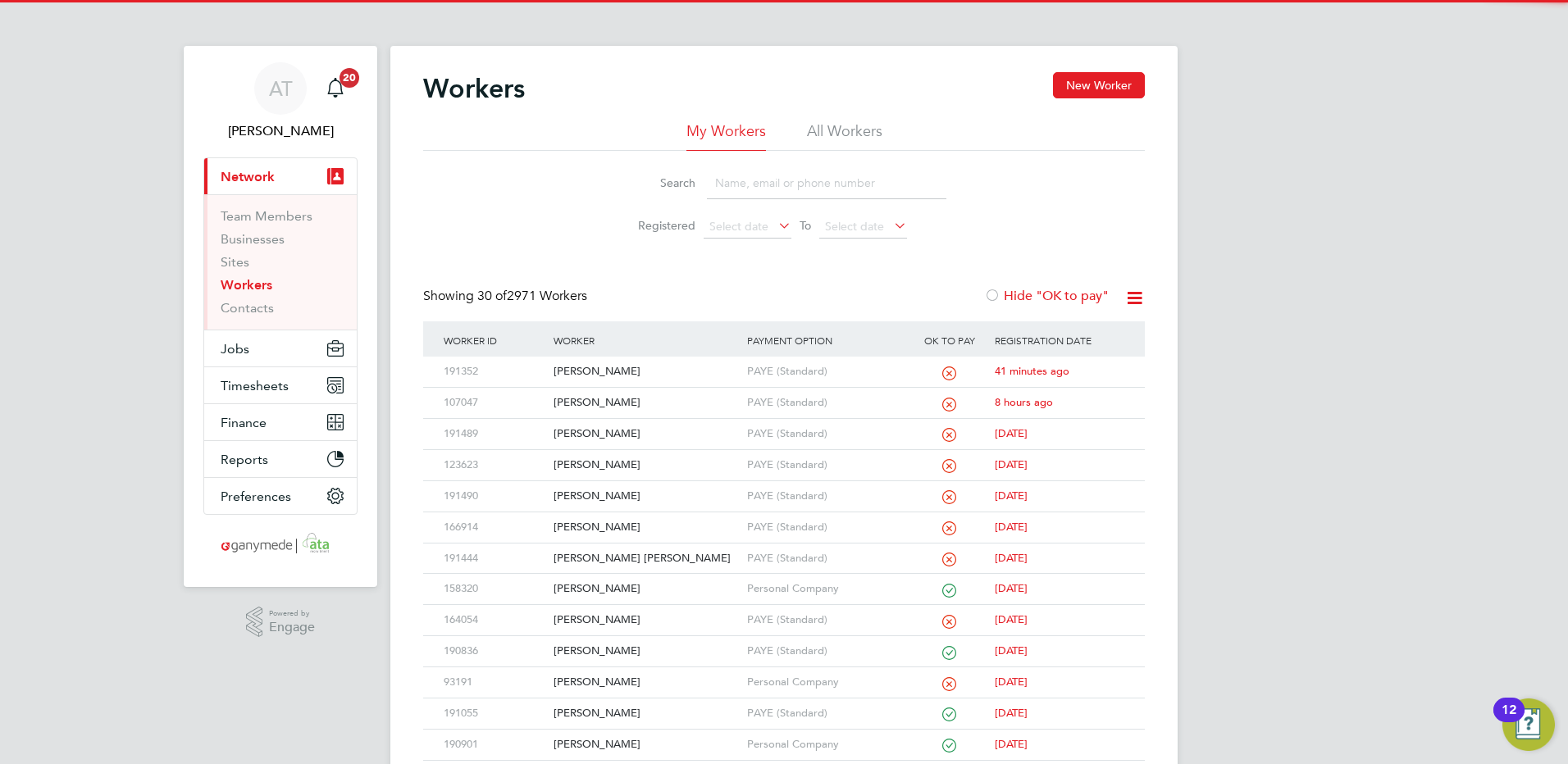
click at [731, 178] on input at bounding box center [827, 183] width 240 height 32
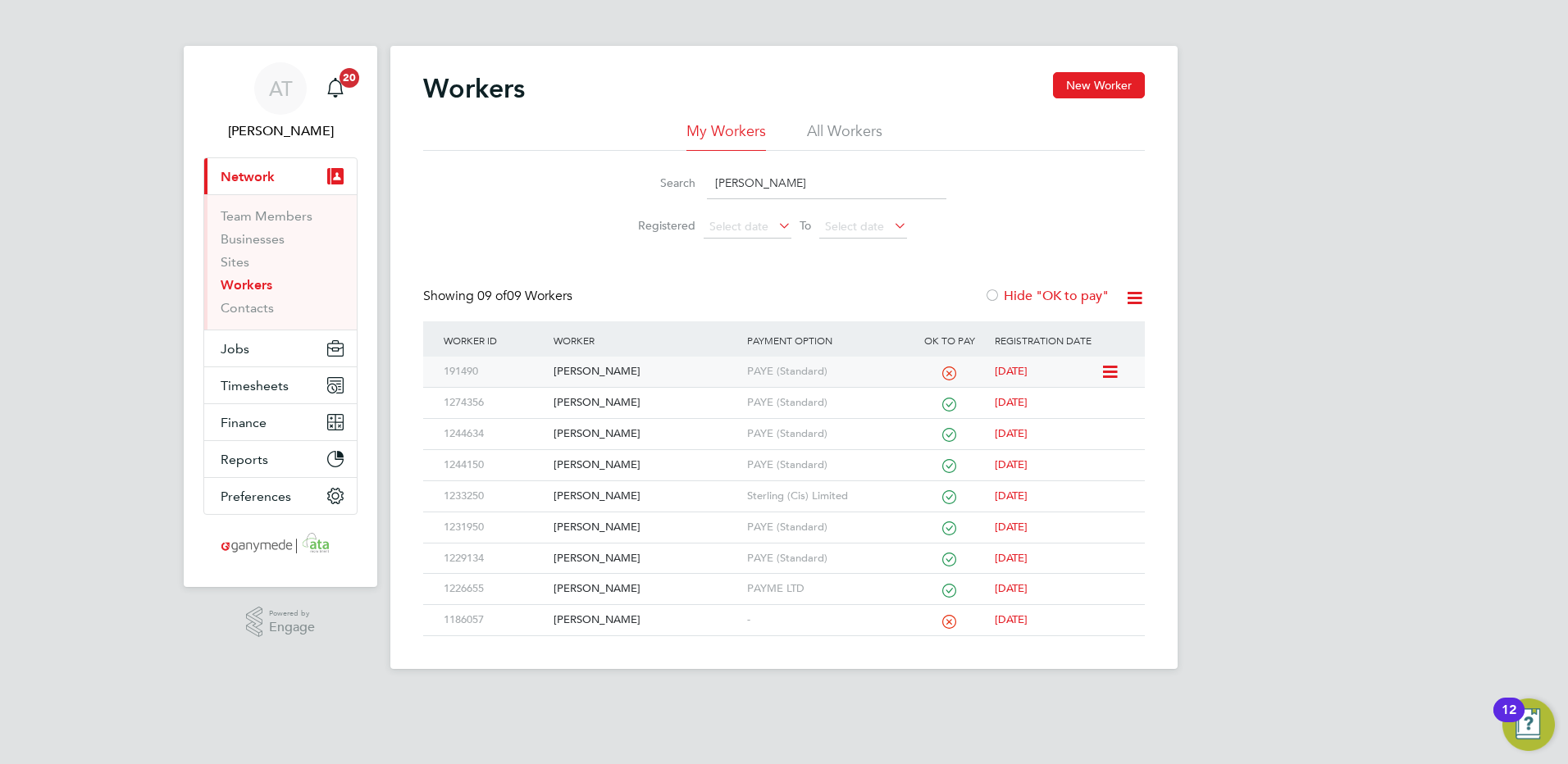
click at [594, 371] on div "[PERSON_NAME]" at bounding box center [645, 372] width 193 height 30
click at [603, 363] on div "[PERSON_NAME]" at bounding box center [645, 372] width 193 height 30
drag, startPoint x: 763, startPoint y: 182, endPoint x: 474, endPoint y: 178, distance: 289.0
click at [529, 181] on div "Search charlie Registered Select date To Select date" at bounding box center [783, 198] width 721 height 96
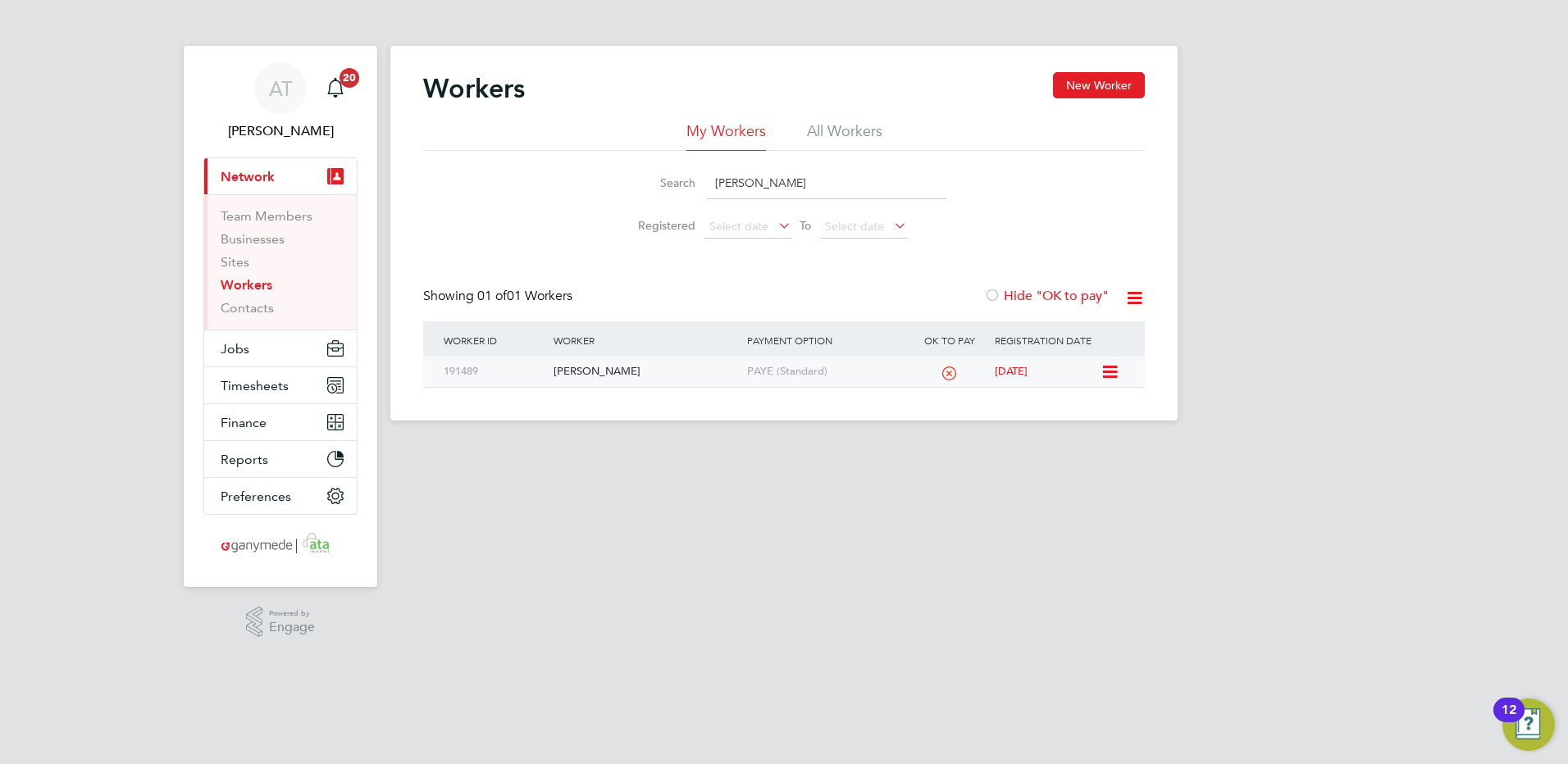
click at [598, 368] on div "[PERSON_NAME]" at bounding box center [645, 372] width 193 height 30
drag, startPoint x: 790, startPoint y: 178, endPoint x: 505, endPoint y: 198, distance: 285.7
click at [505, 198] on div "Search [PERSON_NAME] Registered Select date To Select date" at bounding box center [783, 198] width 721 height 96
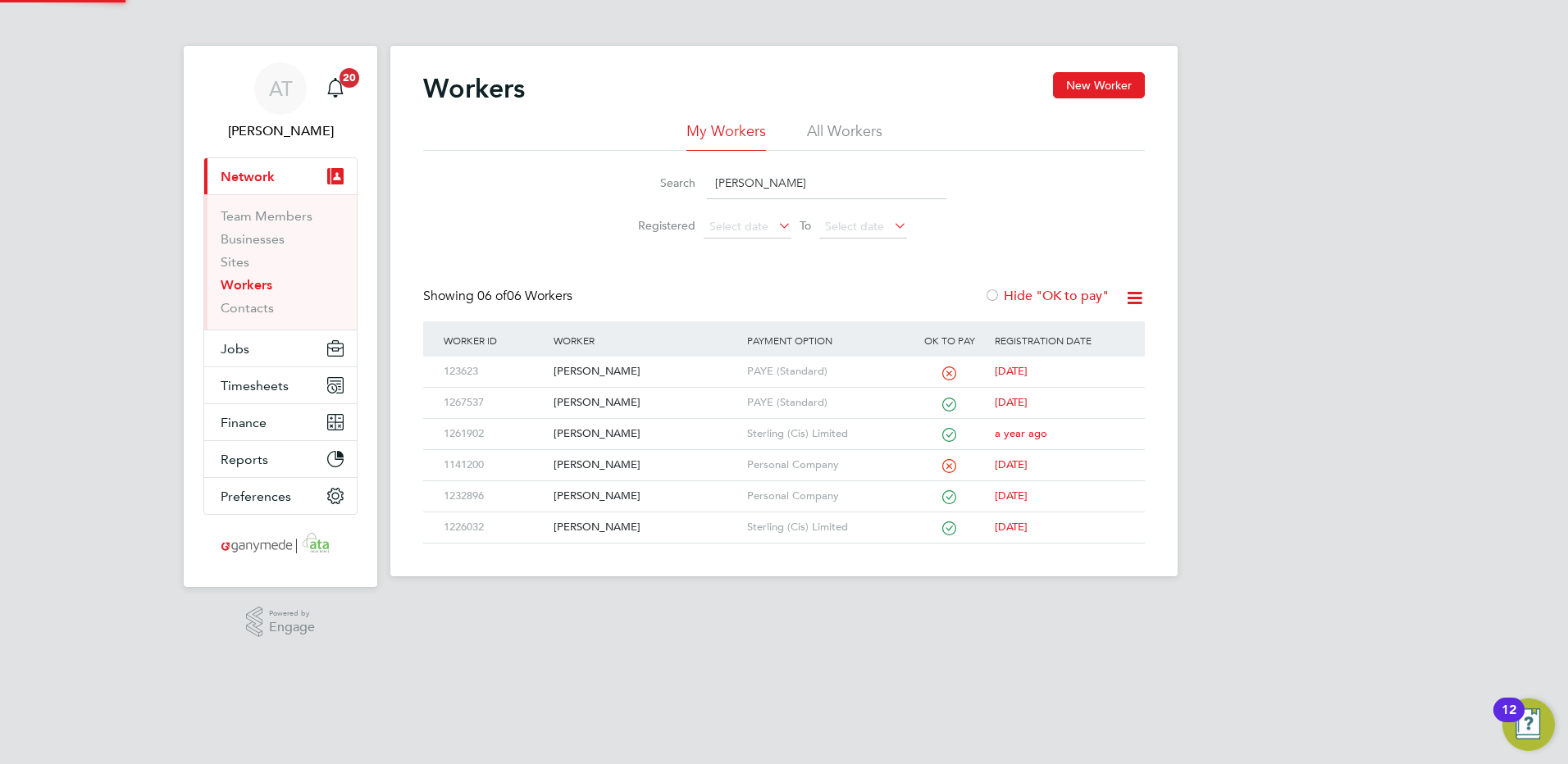
type input "[PERSON_NAME]"
click at [225, 348] on span "Jobs" at bounding box center [235, 348] width 29 height 15
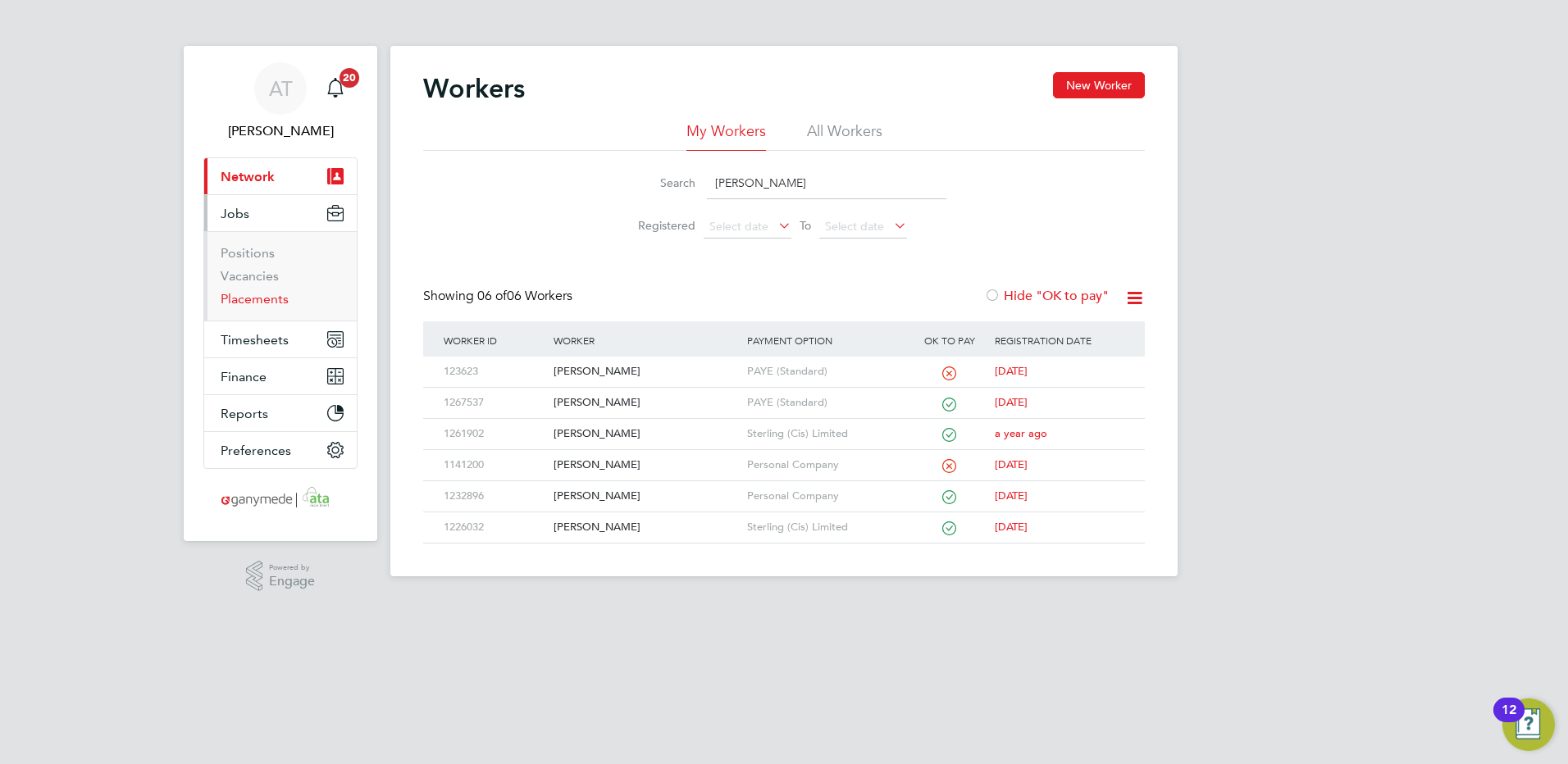
click at [234, 300] on link "Placements" at bounding box center [255, 298] width 68 height 15
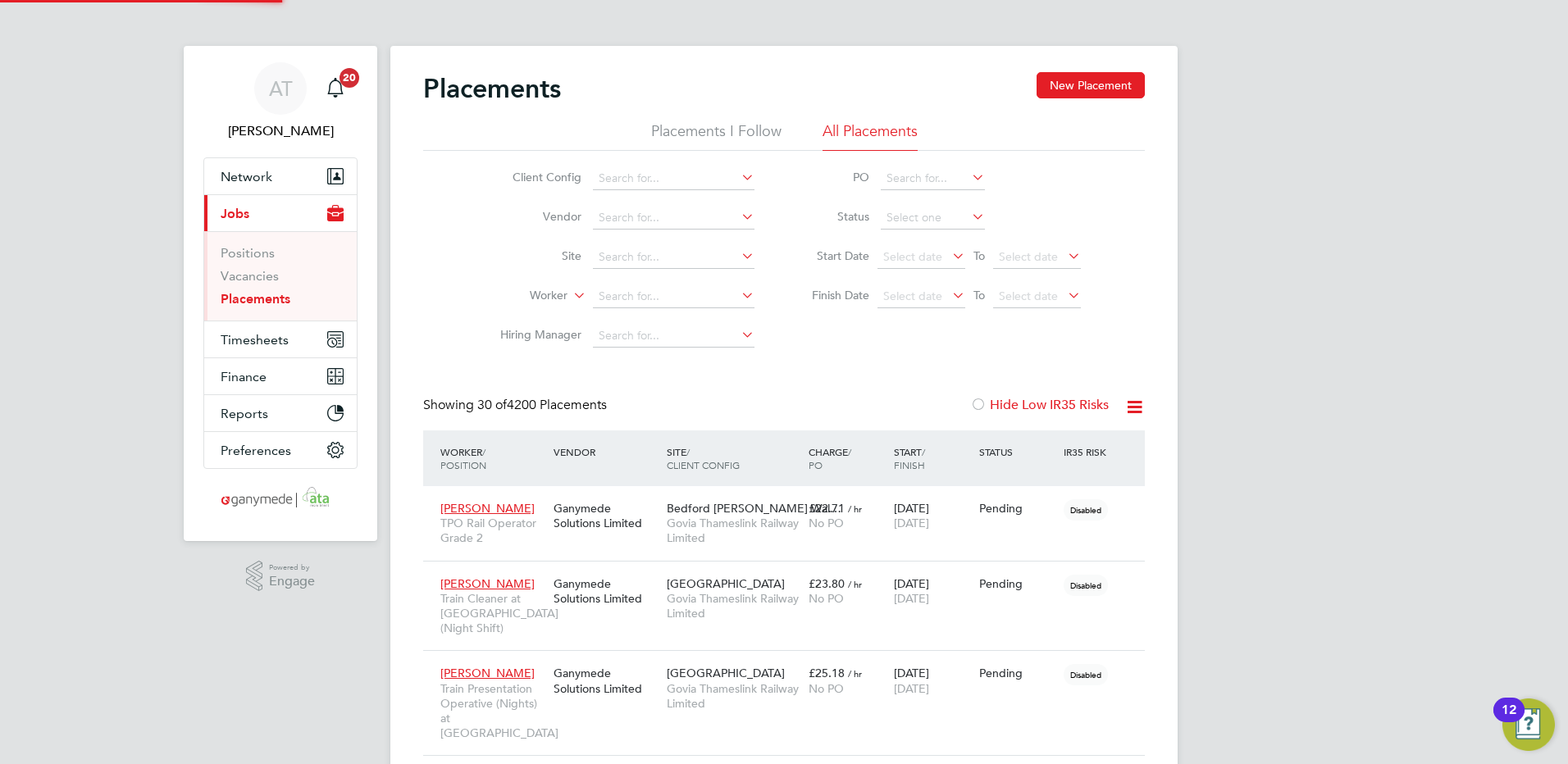
scroll to position [92, 114]
click at [610, 291] on input at bounding box center [673, 297] width 162 height 23
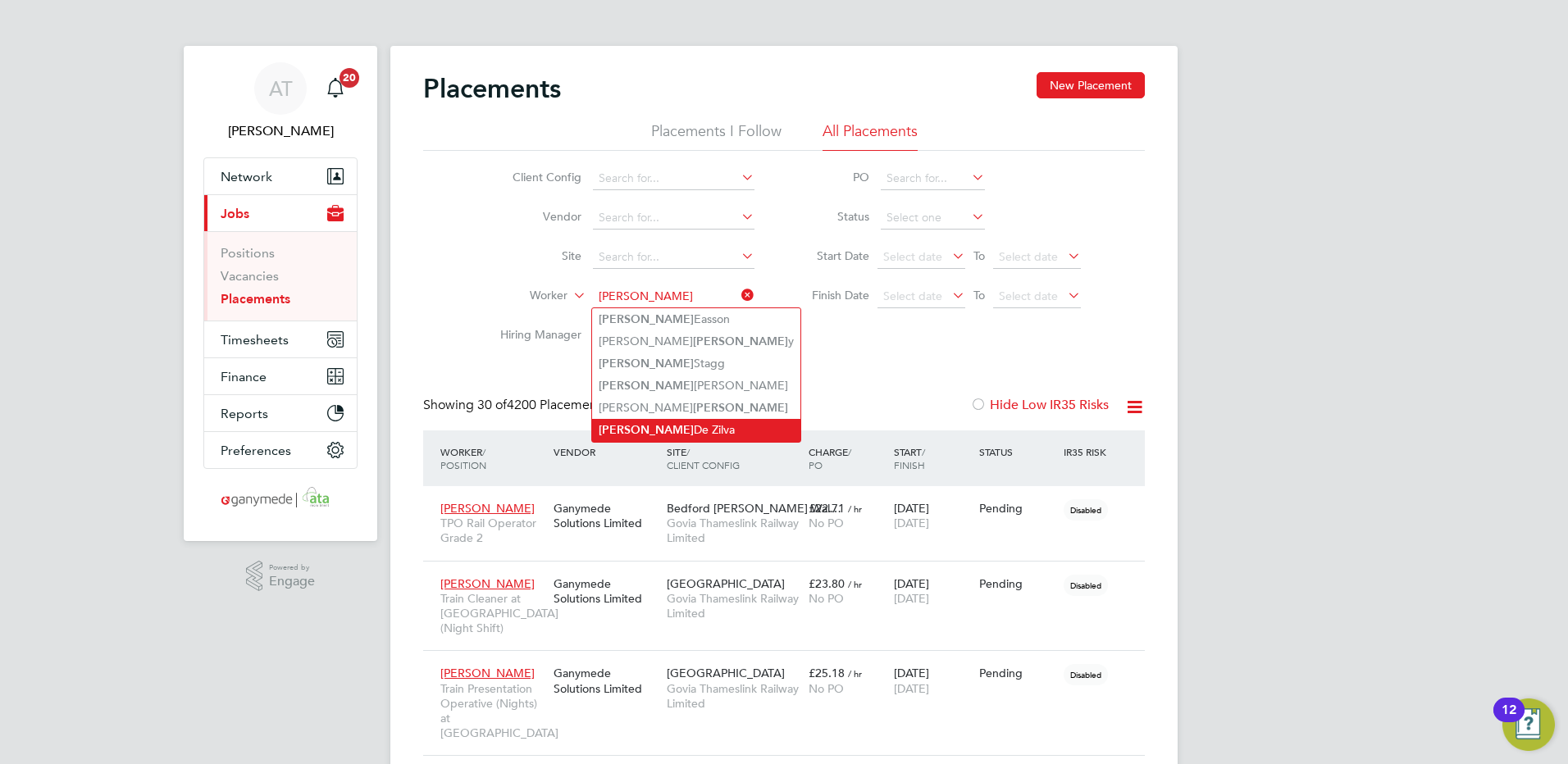
drag, startPoint x: 626, startPoint y: 420, endPoint x: 449, endPoint y: 314, distance: 206.3
click at [623, 419] on li "[PERSON_NAME]" at bounding box center [695, 430] width 208 height 22
type input "[PERSON_NAME]"
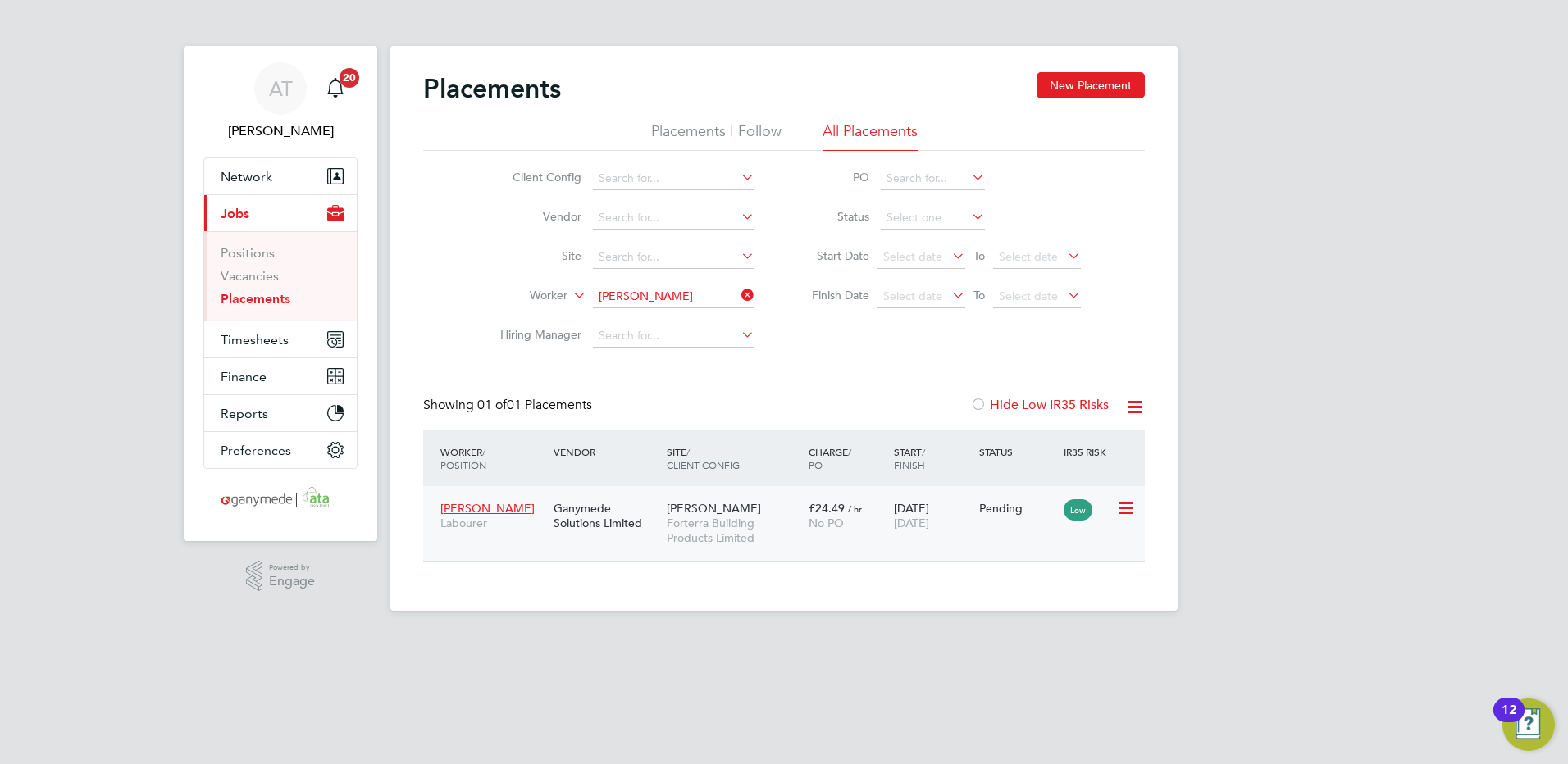
click at [777, 506] on div "[PERSON_NAME] Forterra Building Products Limited" at bounding box center [733, 523] width 142 height 62
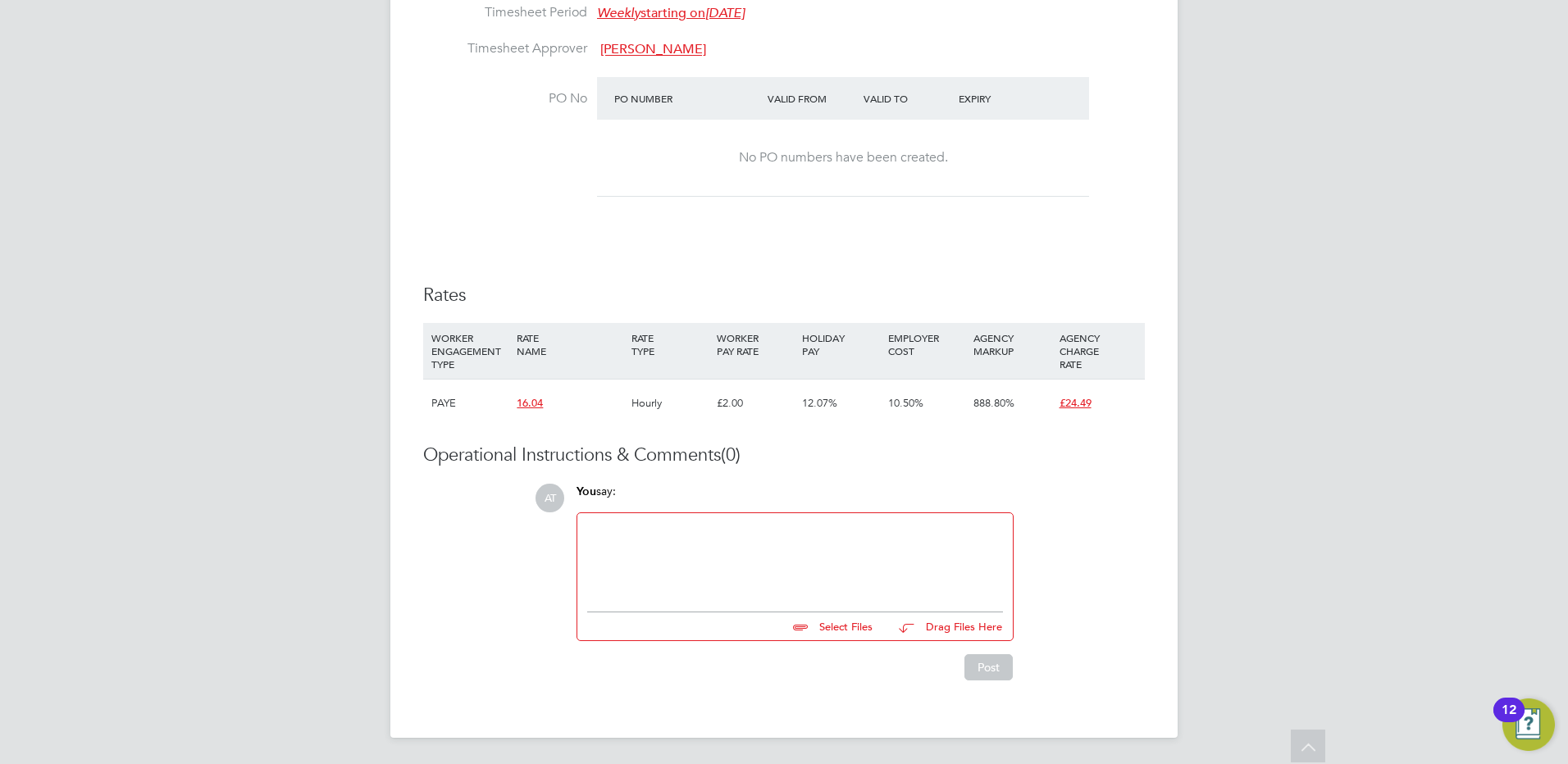
scroll to position [865, 0]
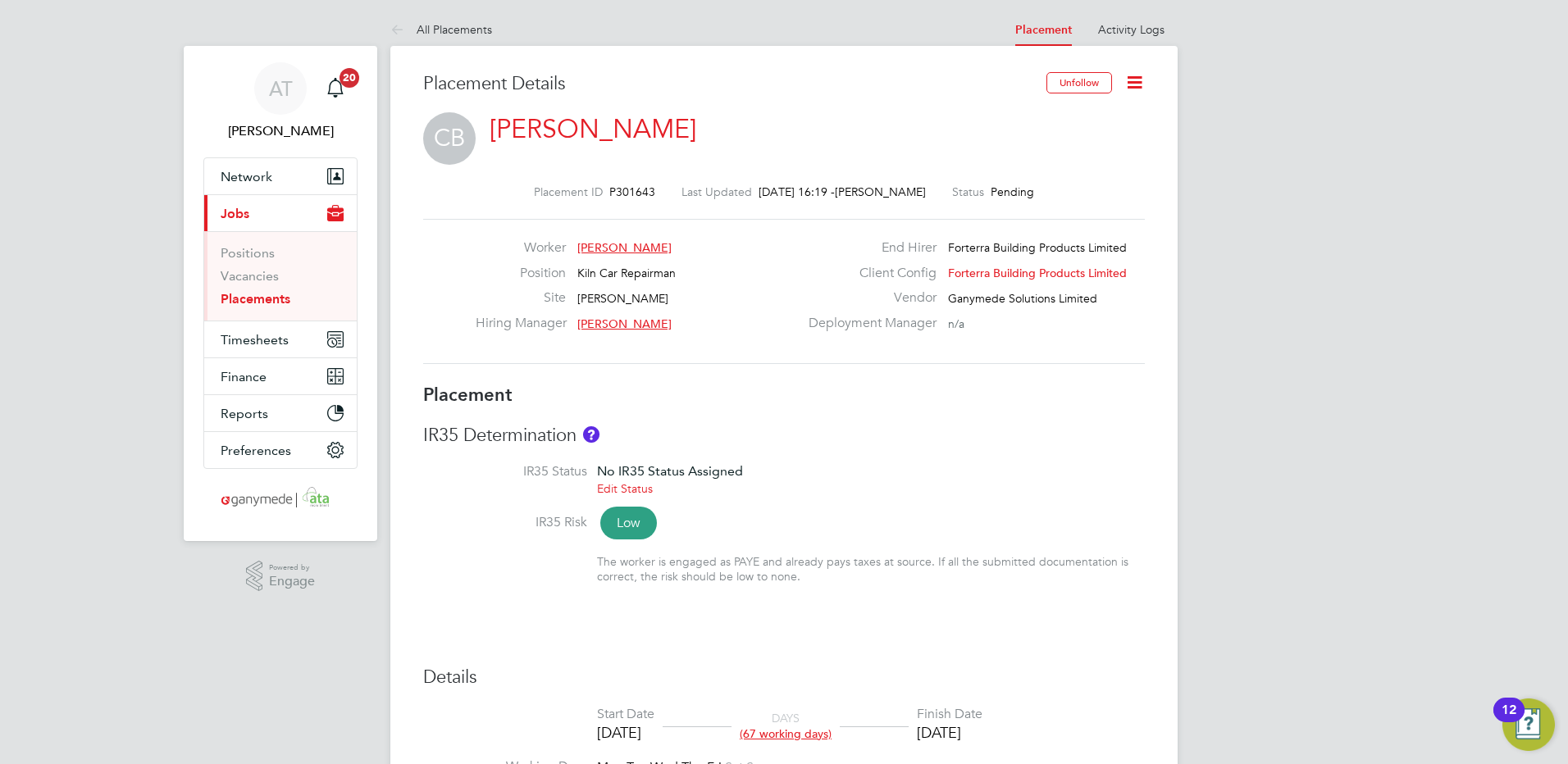
click at [1134, 82] on icon at bounding box center [1134, 82] width 21 height 21
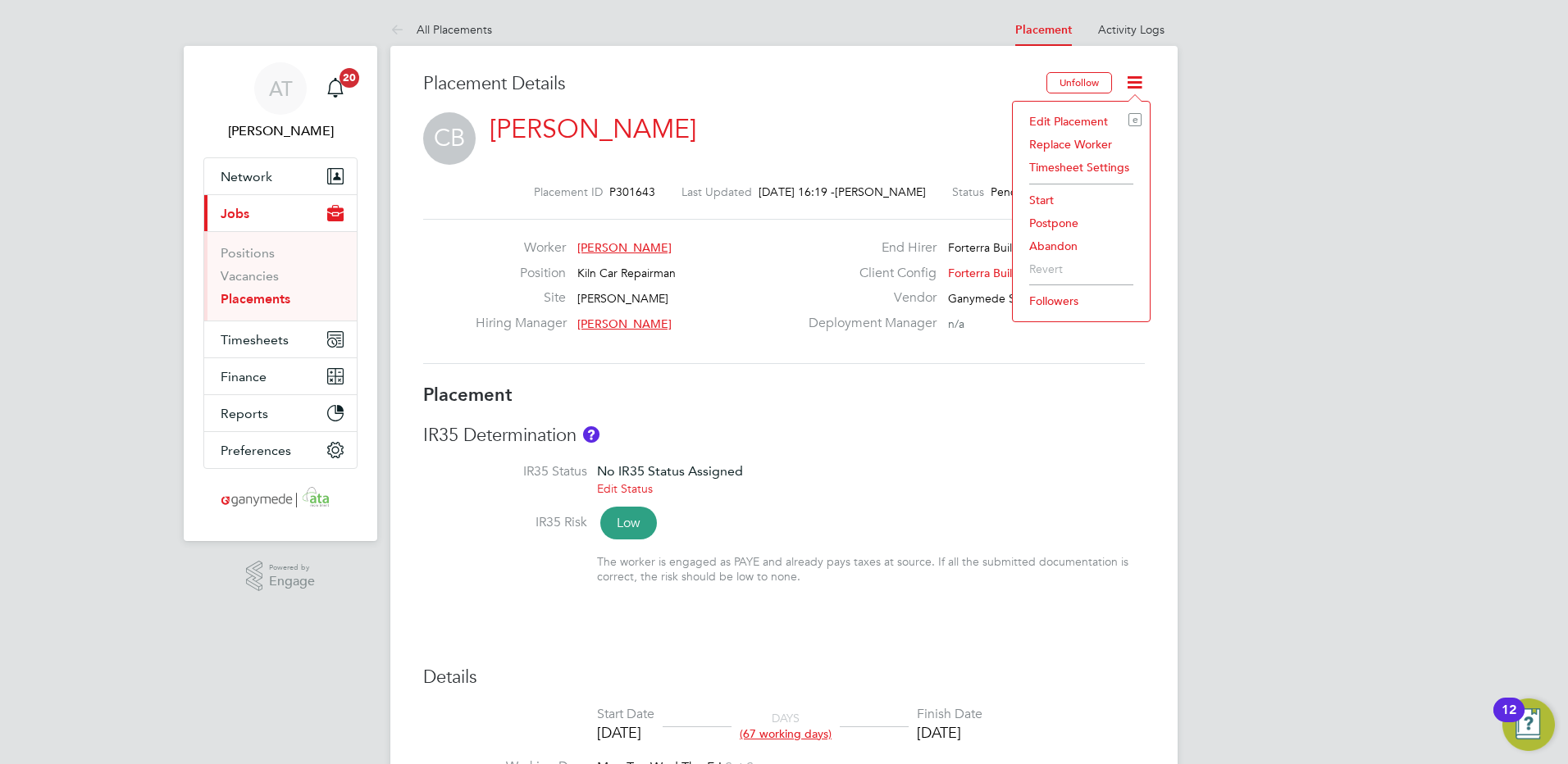
click at [1039, 241] on li "Abandon" at bounding box center [1081, 246] width 121 height 23
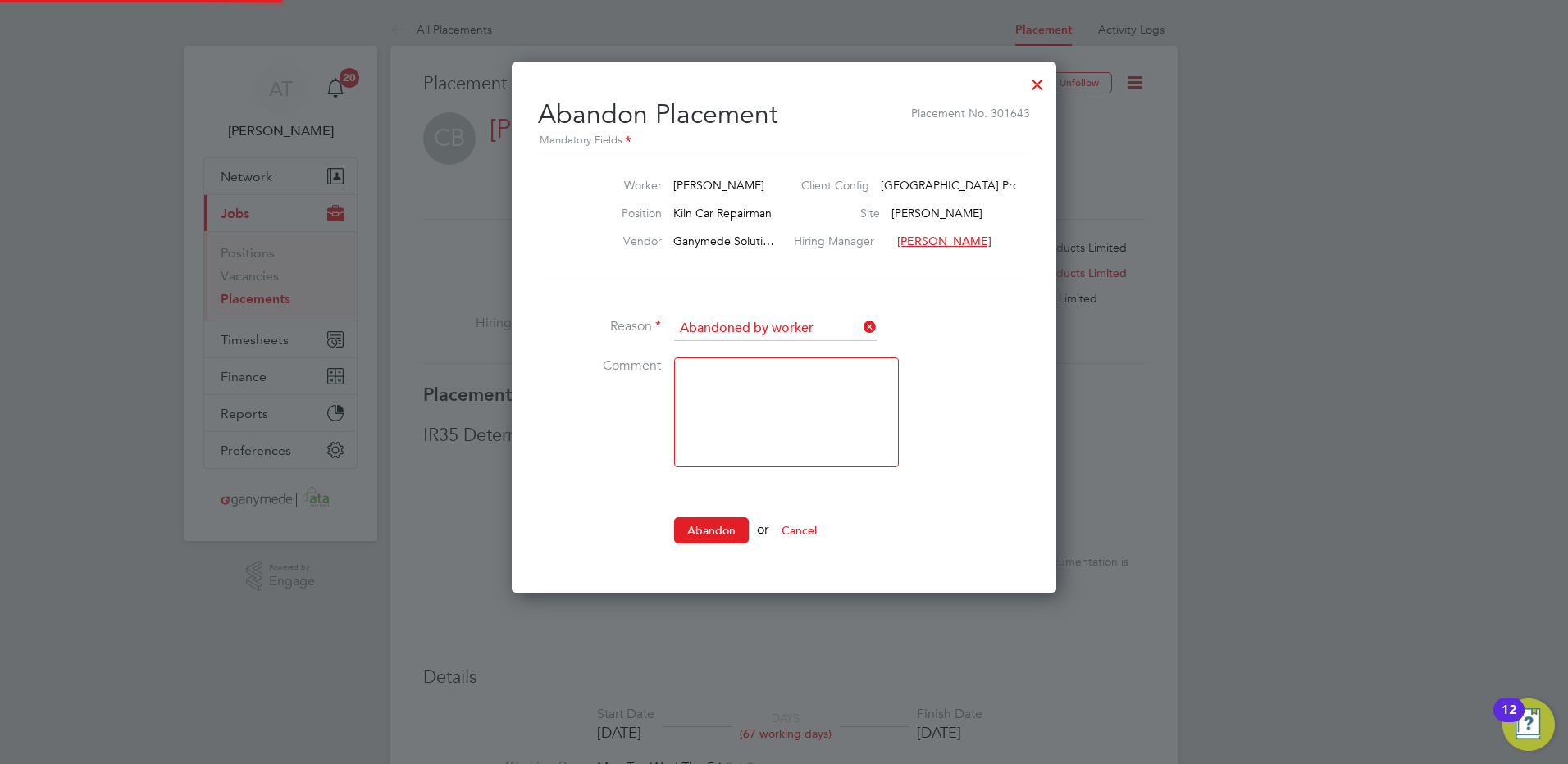
scroll to position [16, 203]
click at [685, 323] on input at bounding box center [775, 329] width 203 height 25
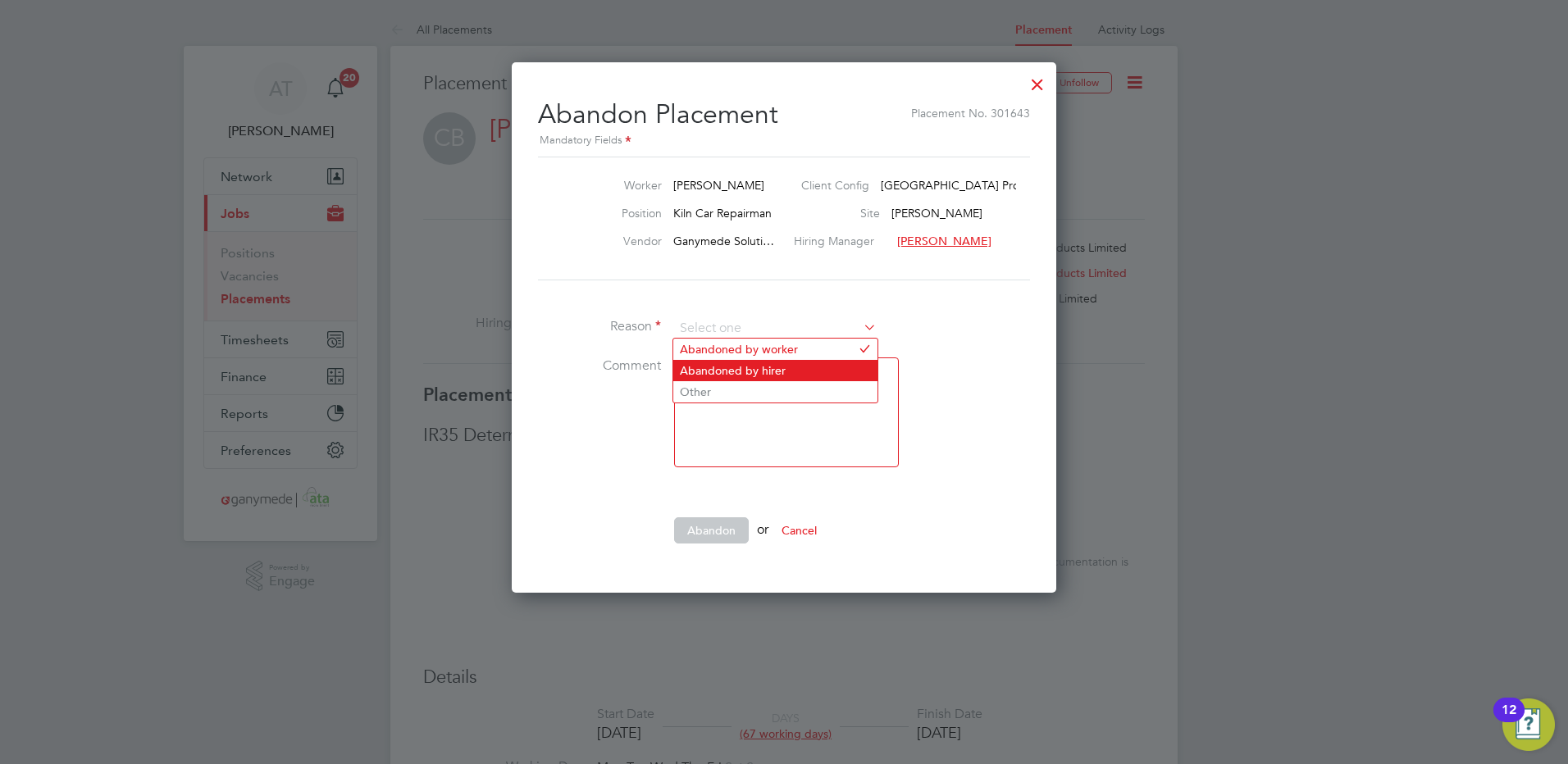
click at [691, 364] on li "Abandoned by hirer" at bounding box center [775, 371] width 204 height 21
type input "Abandoned by hirer"
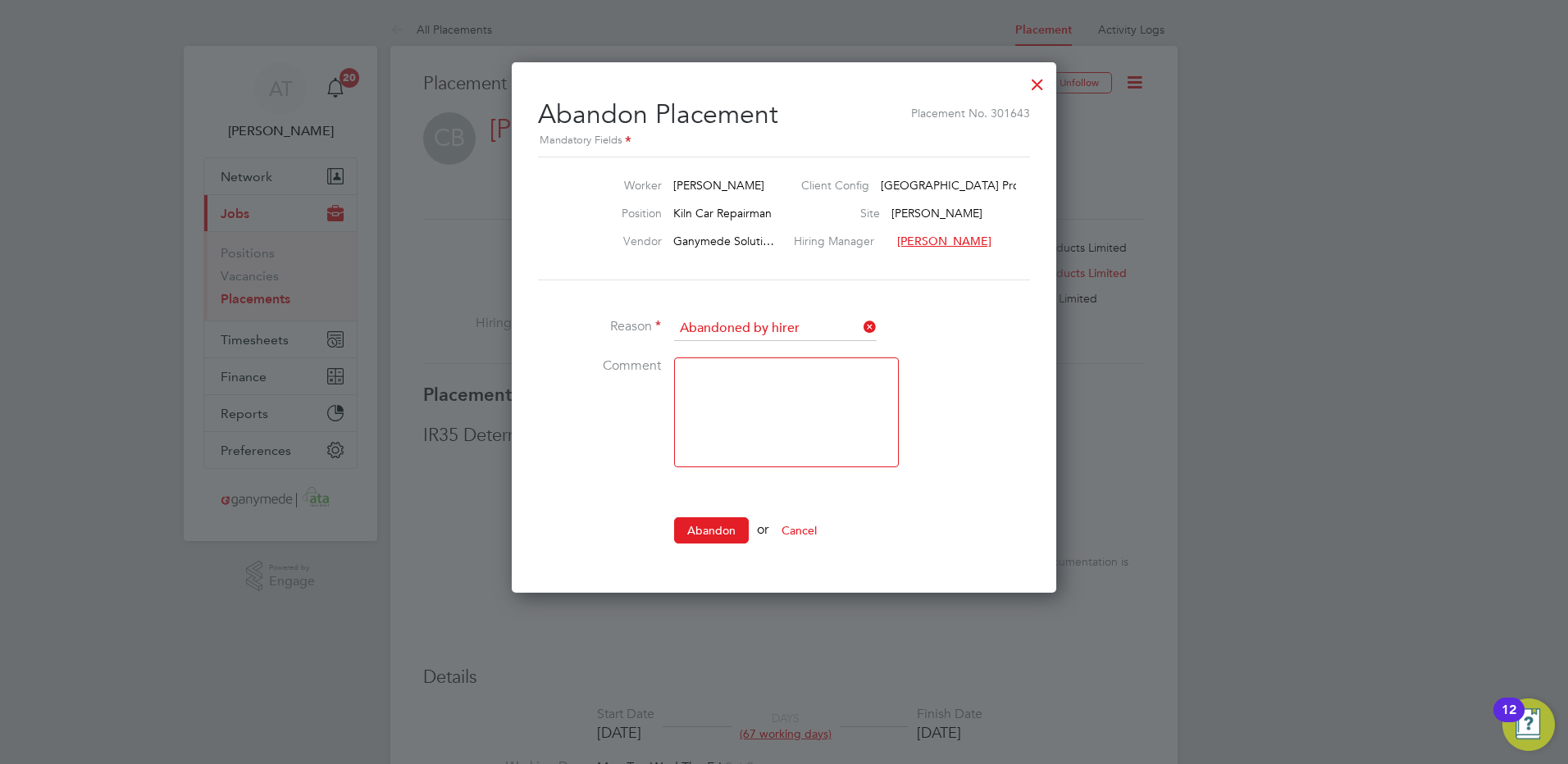
click at [689, 373] on textarea at bounding box center [786, 412] width 224 height 110
type textarea "new start date"
drag, startPoint x: 720, startPoint y: 529, endPoint x: 490, endPoint y: 371, distance: 279.0
click at [708, 523] on button "Abandon" at bounding box center [711, 530] width 74 height 26
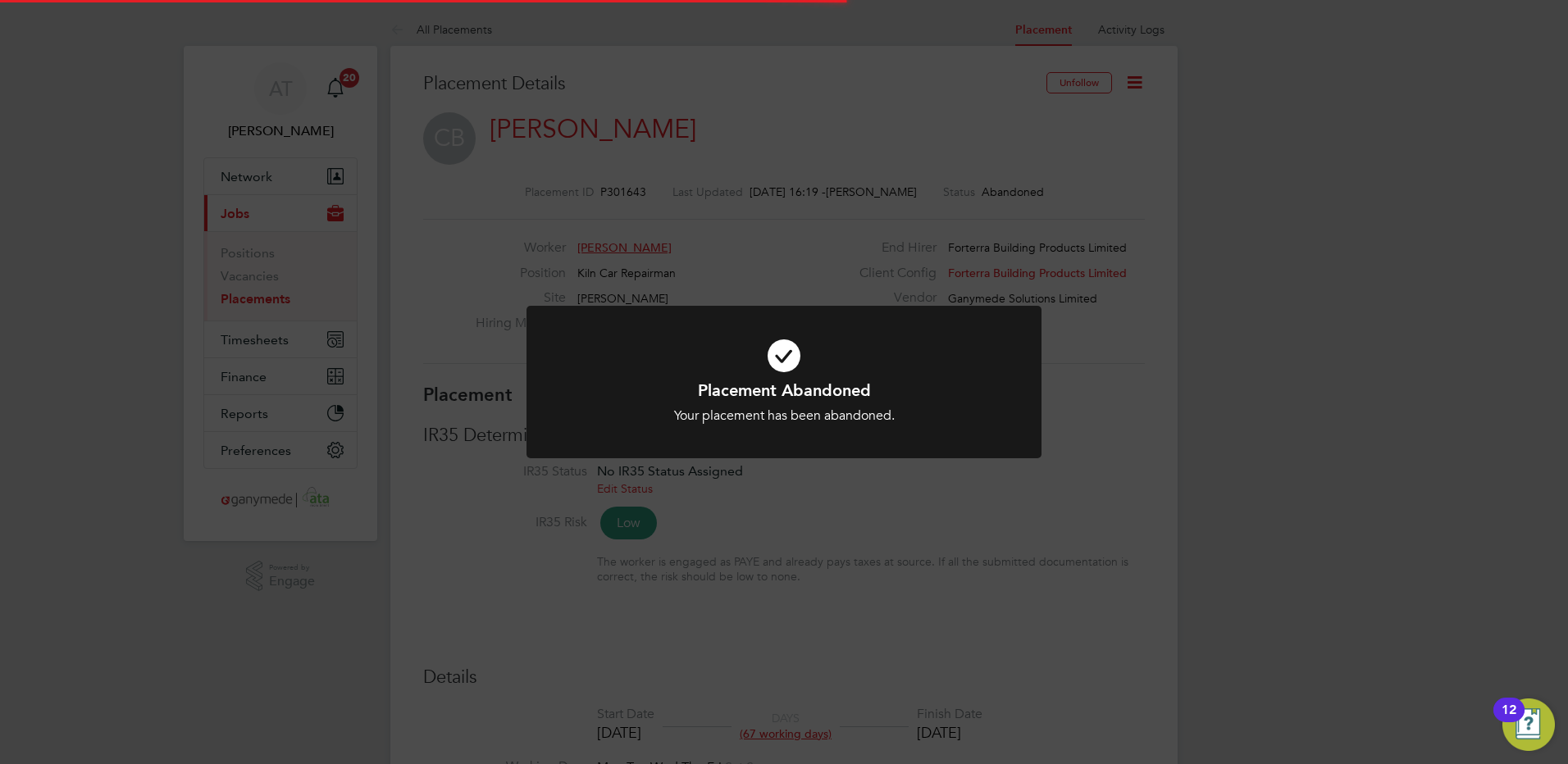
scroll to position [48, 114]
click at [252, 300] on div "Placement Abandoned Your placement has been abandoned. Cancel Okay" at bounding box center [784, 382] width 1568 height 764
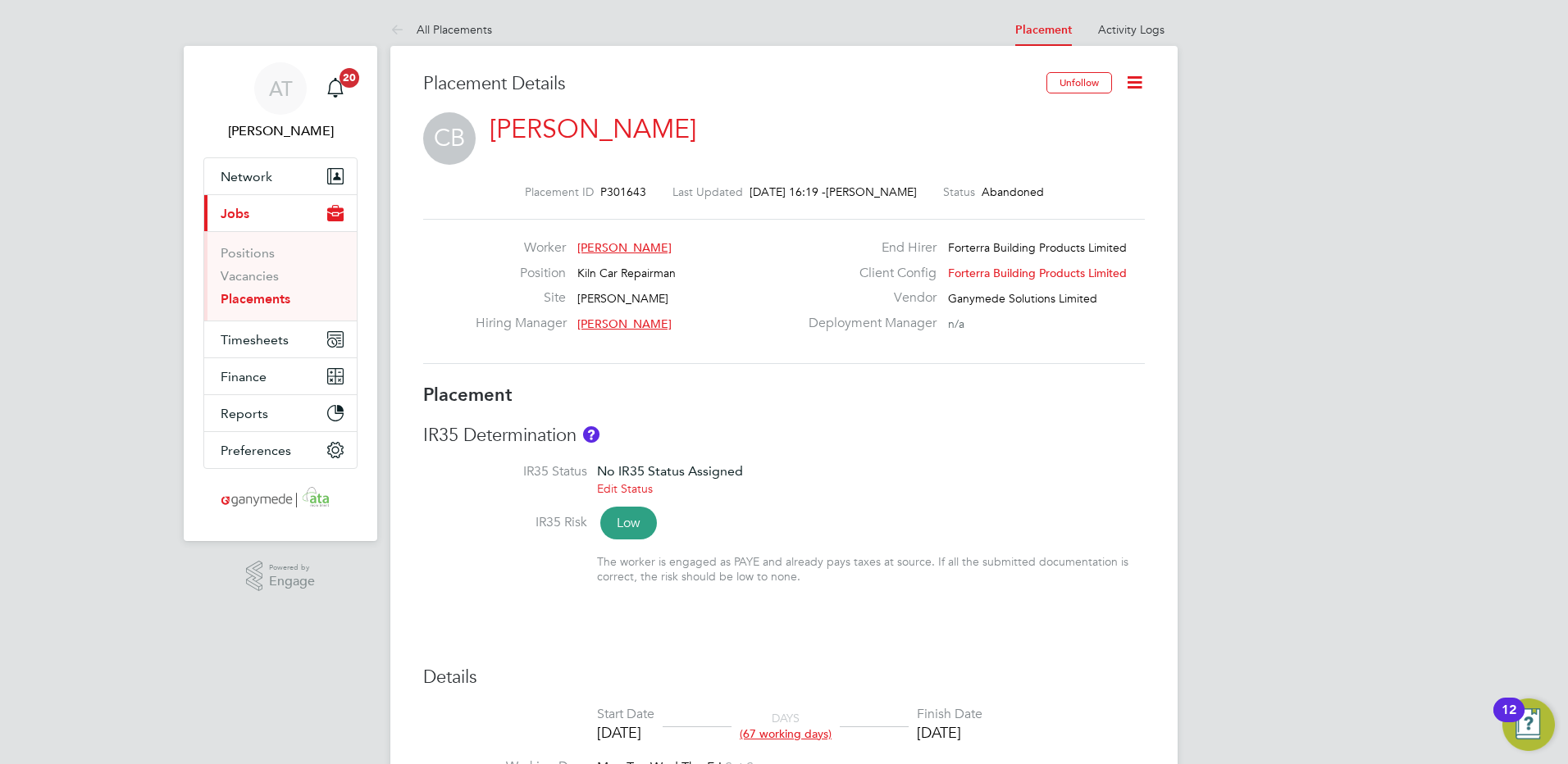
drag, startPoint x: 275, startPoint y: 298, endPoint x: 318, endPoint y: 291, distance: 43.6
click at [275, 298] on link "Placements" at bounding box center [256, 298] width 70 height 15
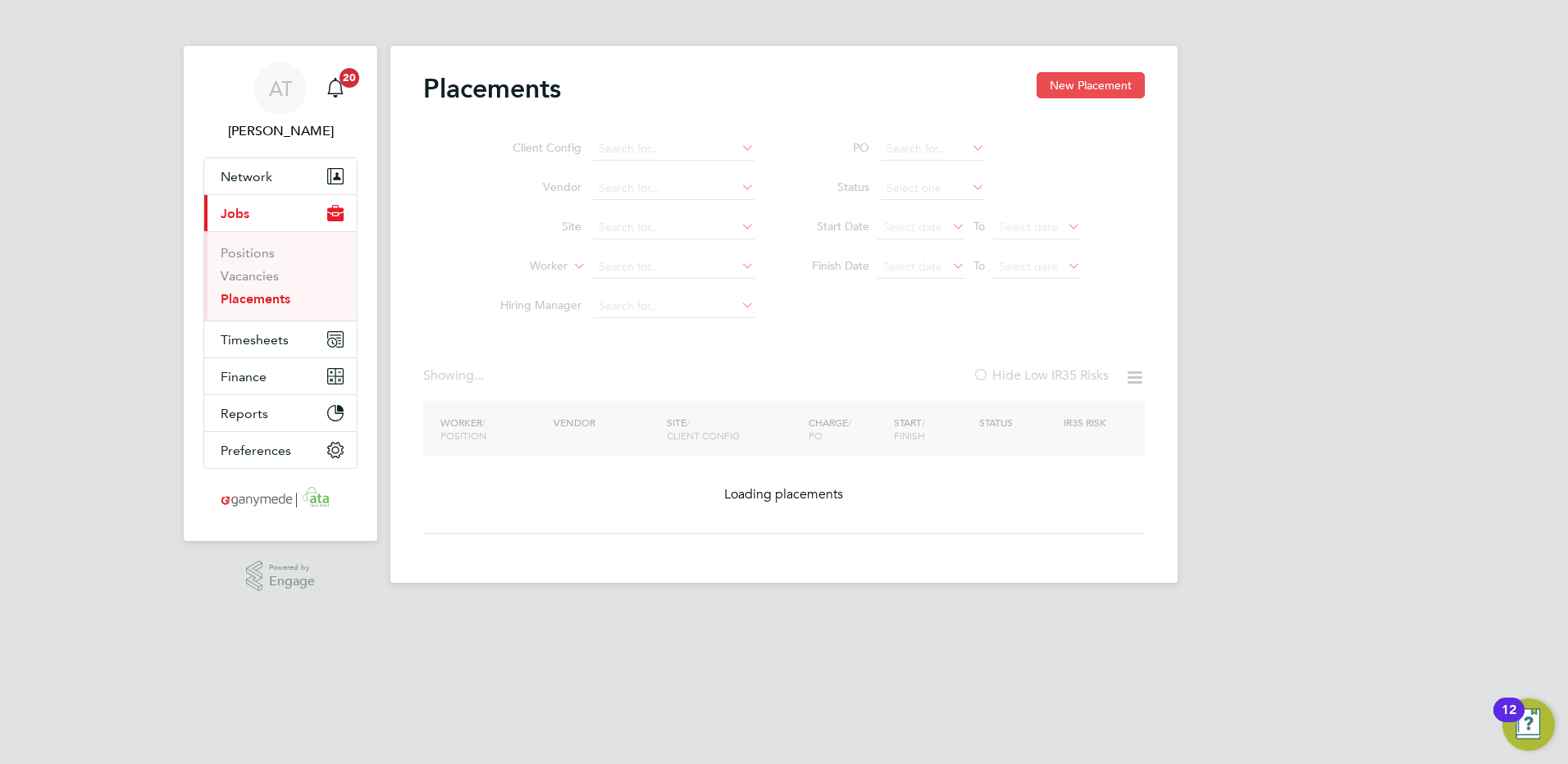
click at [1065, 85] on button "New Placement" at bounding box center [1090, 85] width 108 height 26
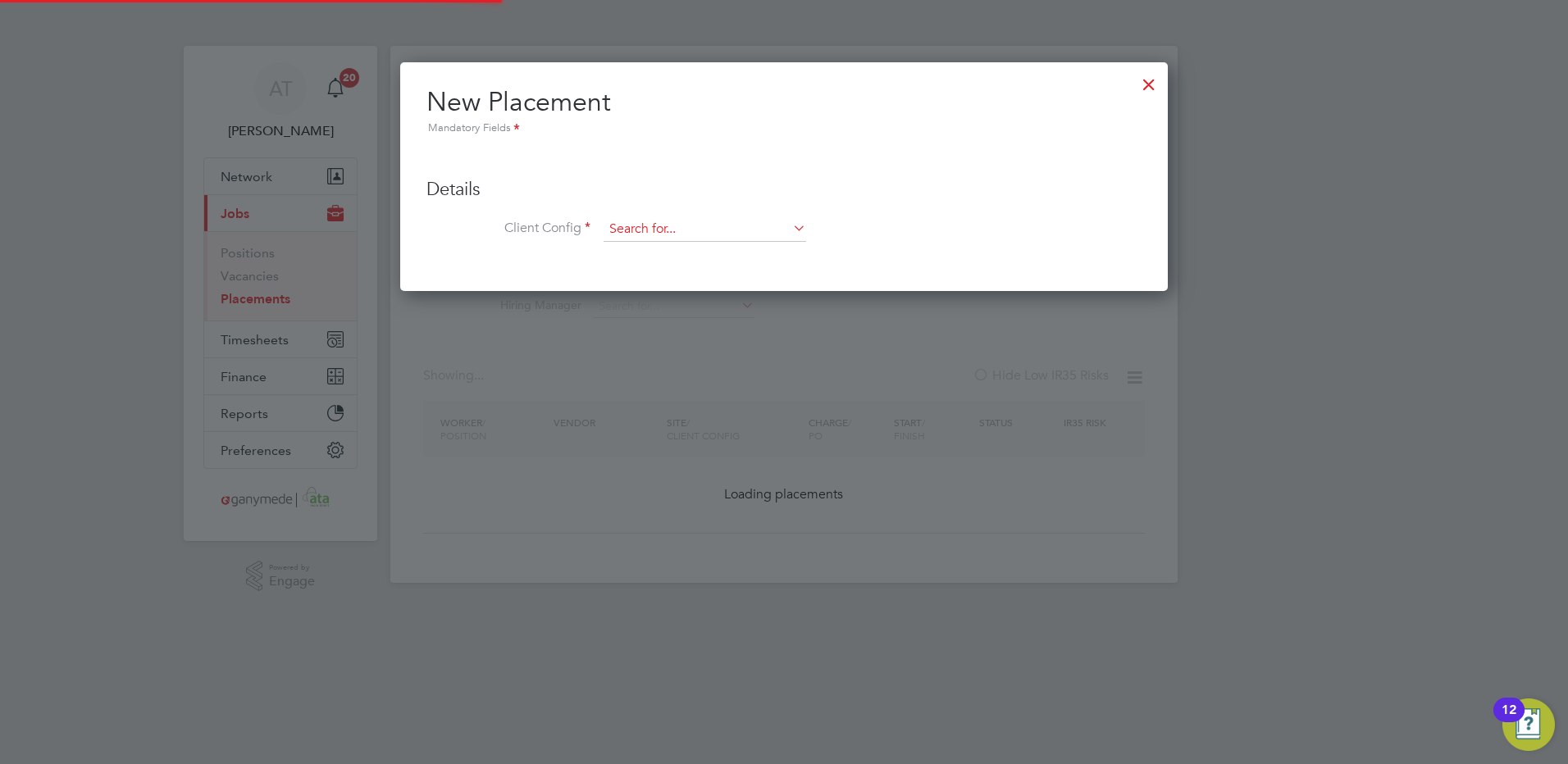
click at [633, 223] on input at bounding box center [704, 230] width 203 height 25
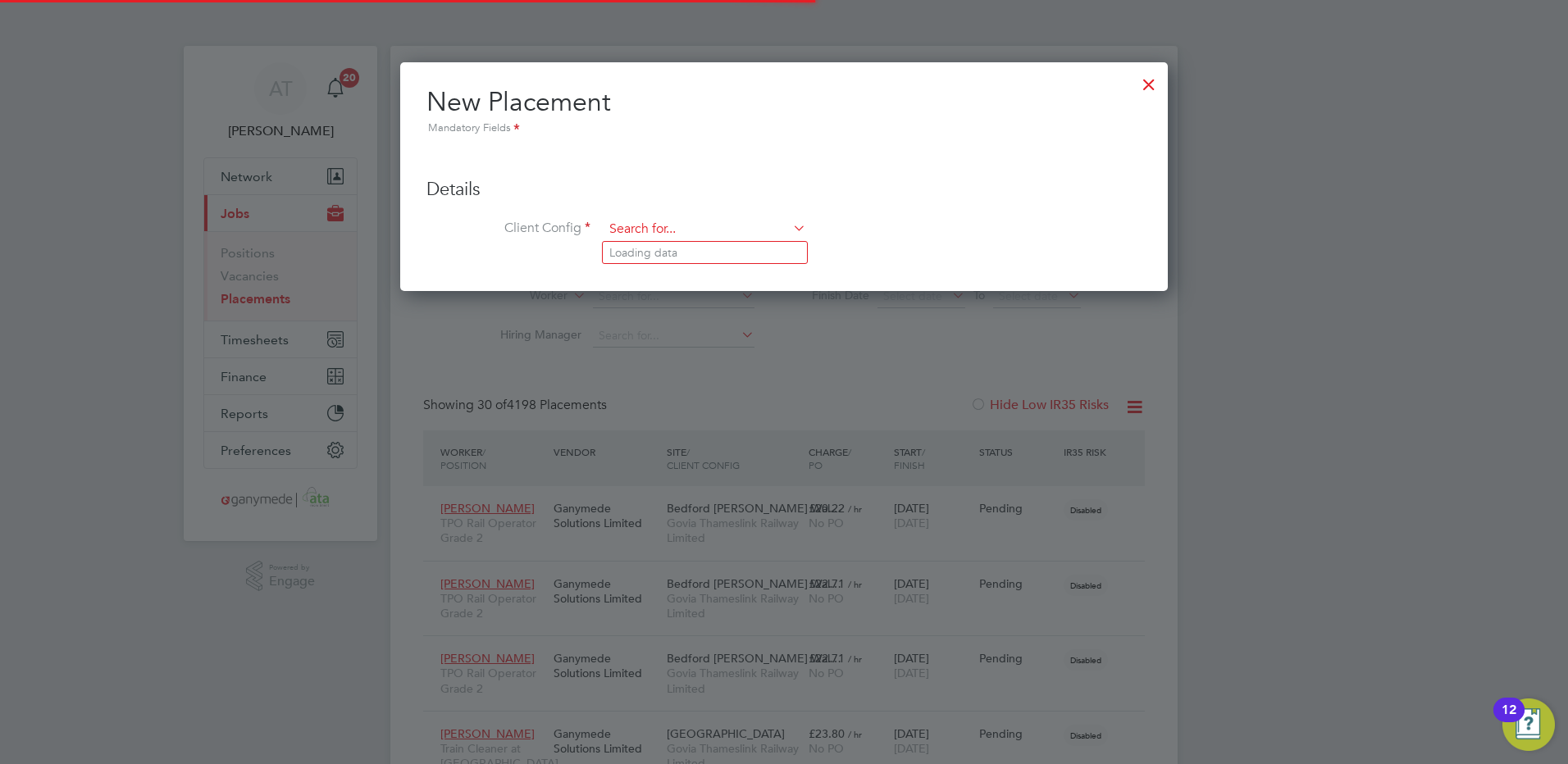
scroll to position [62, 114]
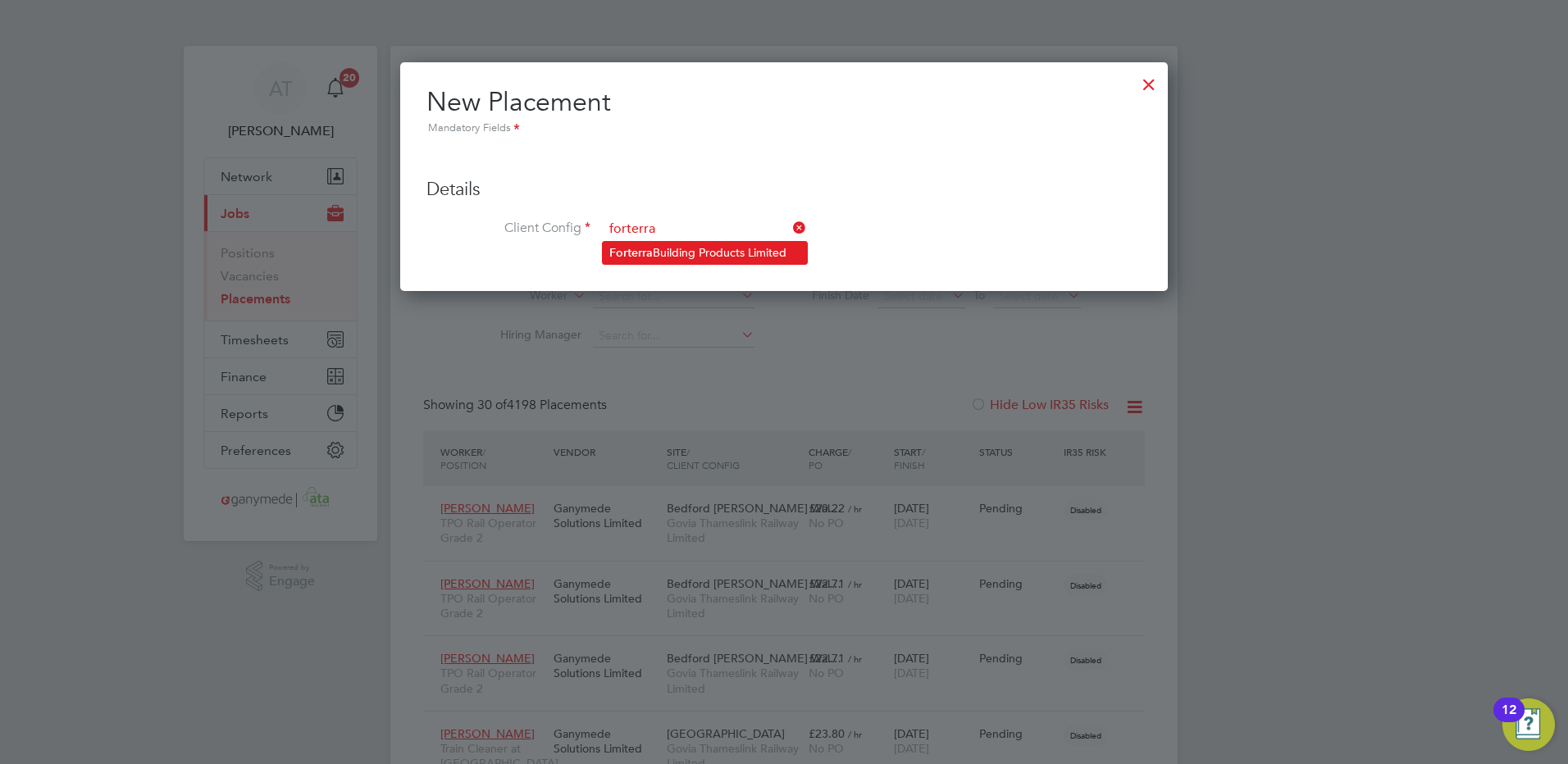
click at [631, 248] on b "Forterra" at bounding box center [630, 253] width 44 height 14
type input "Forterra Building Products Limited"
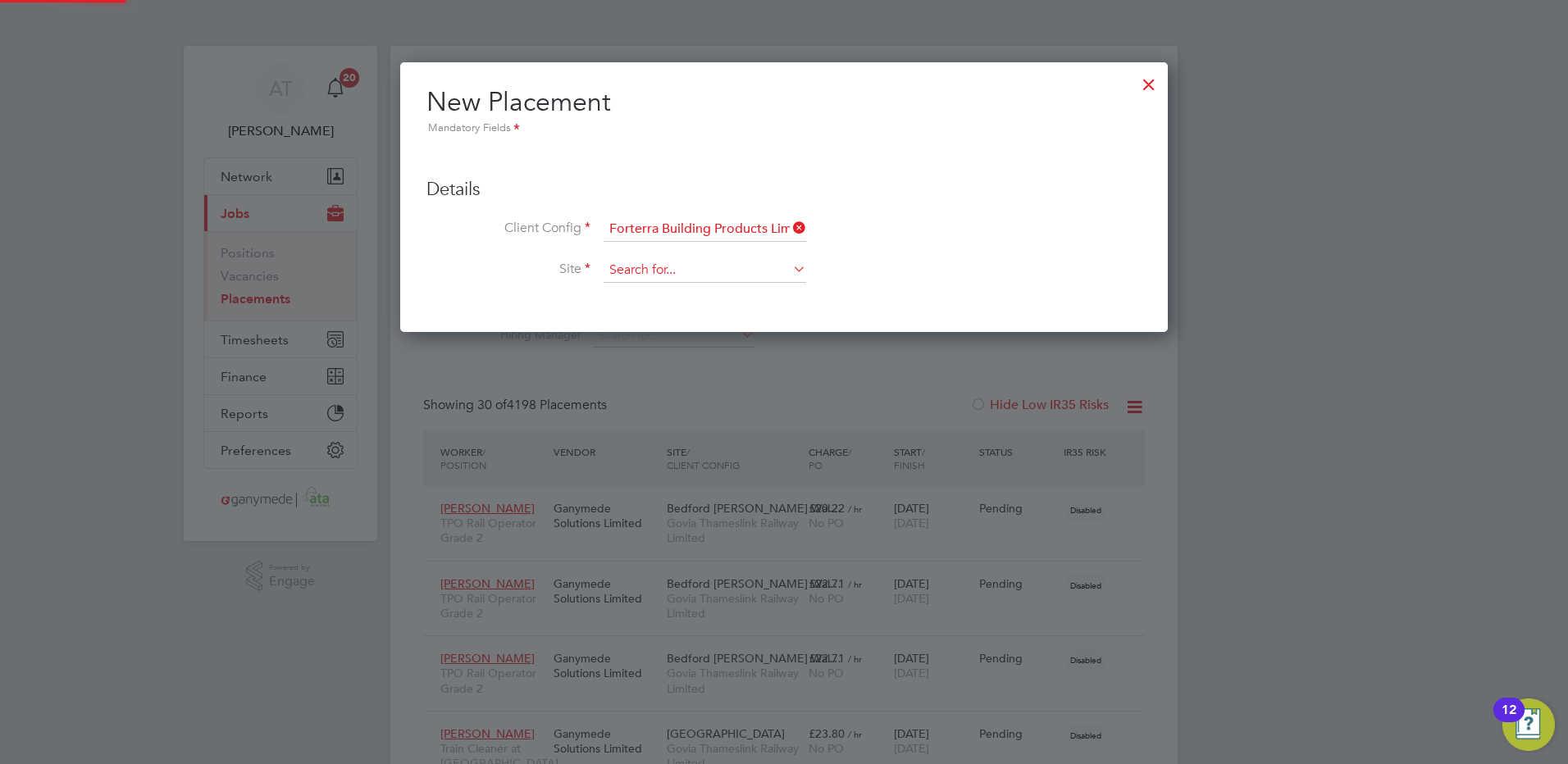
click at [626, 264] on input at bounding box center [704, 271] width 203 height 25
click at [609, 265] on input at bounding box center [704, 271] width 203 height 25
click at [625, 287] on b "Heath" at bounding box center [625, 294] width 32 height 14
type input "[PERSON_NAME]"
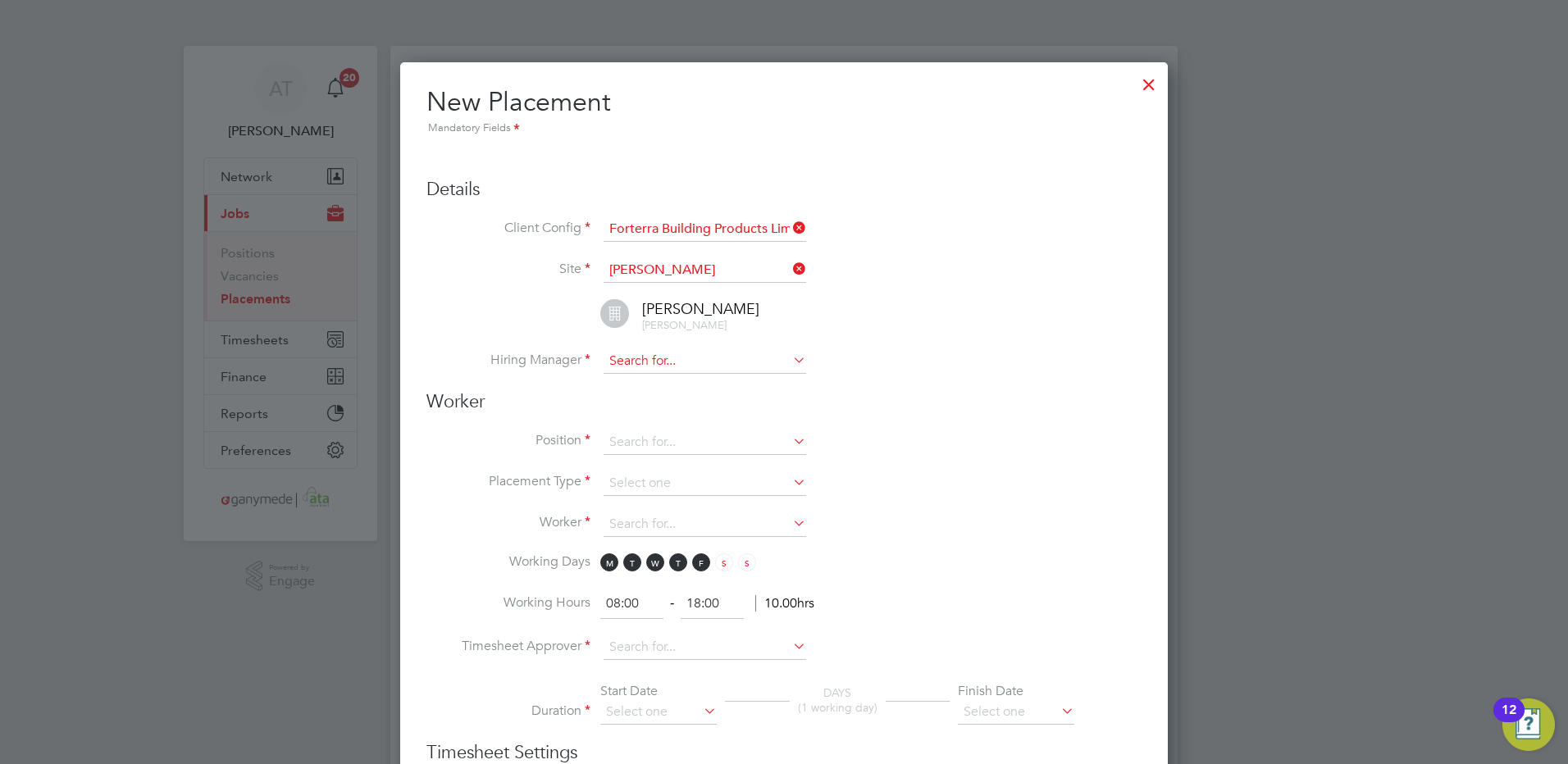
click at [624, 352] on input at bounding box center [704, 362] width 203 height 25
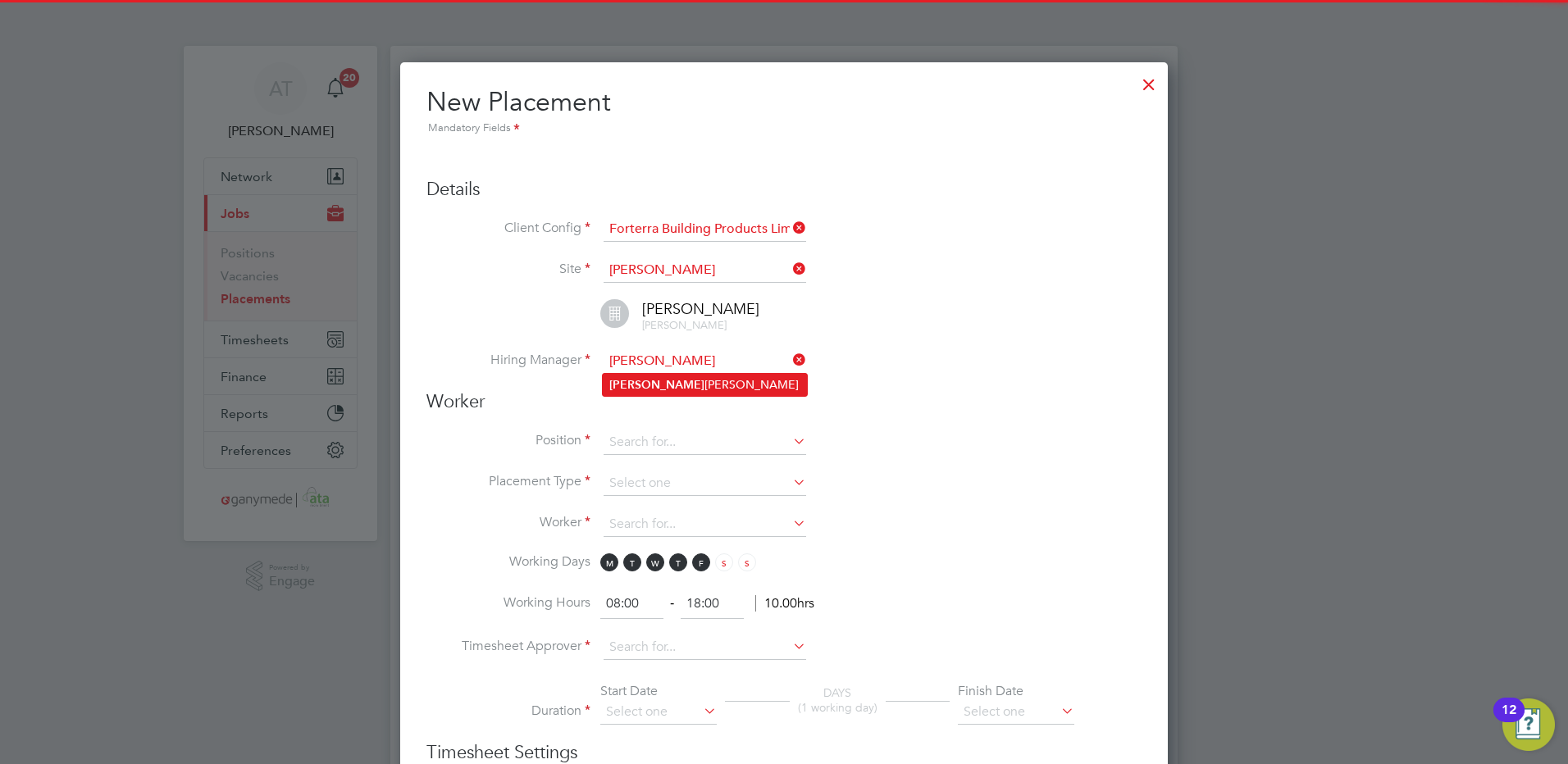
click at [633, 381] on b "Sean" at bounding box center [656, 385] width 95 height 14
type input "Sean McLafferty"
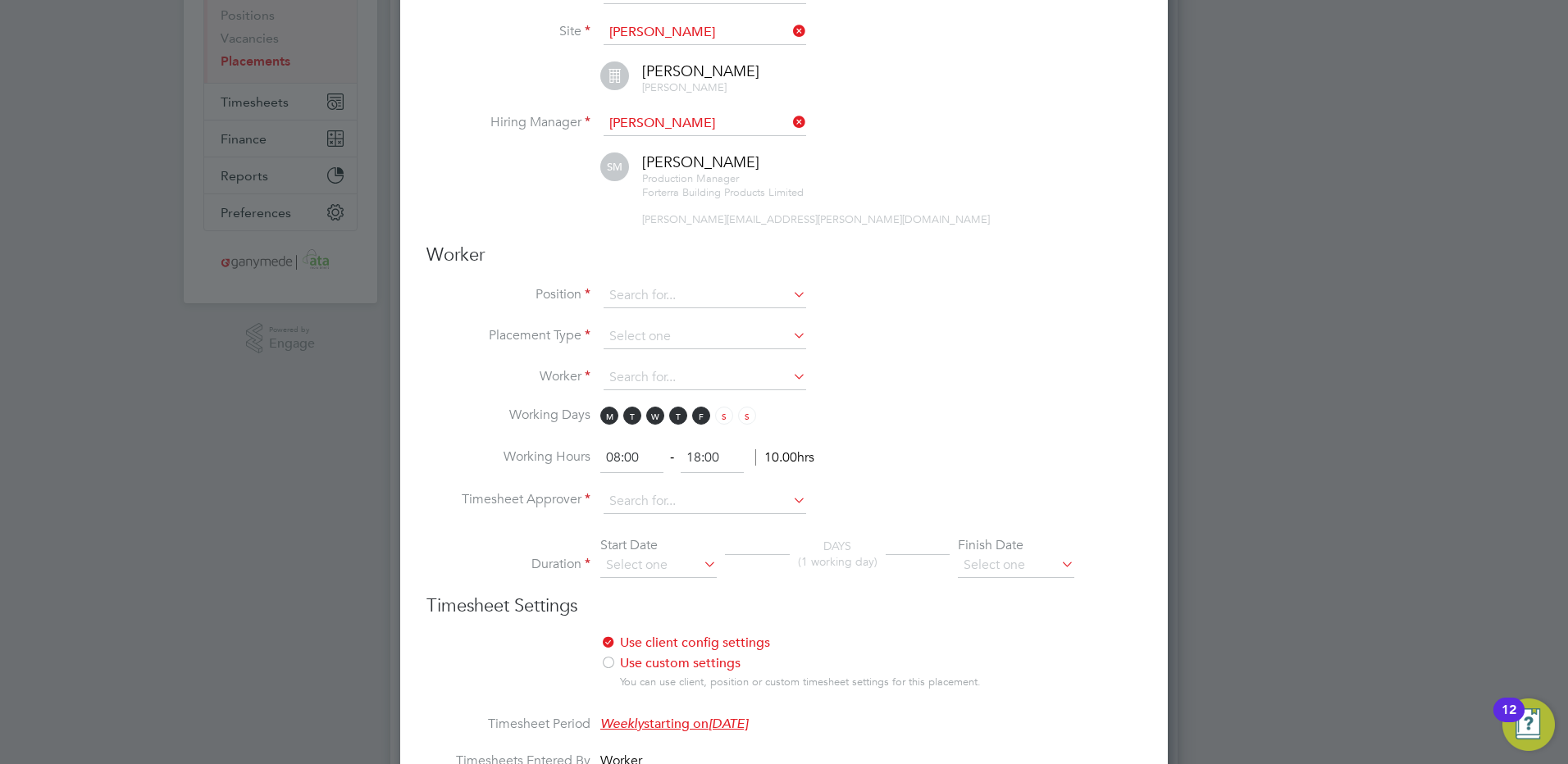
scroll to position [246, 0]
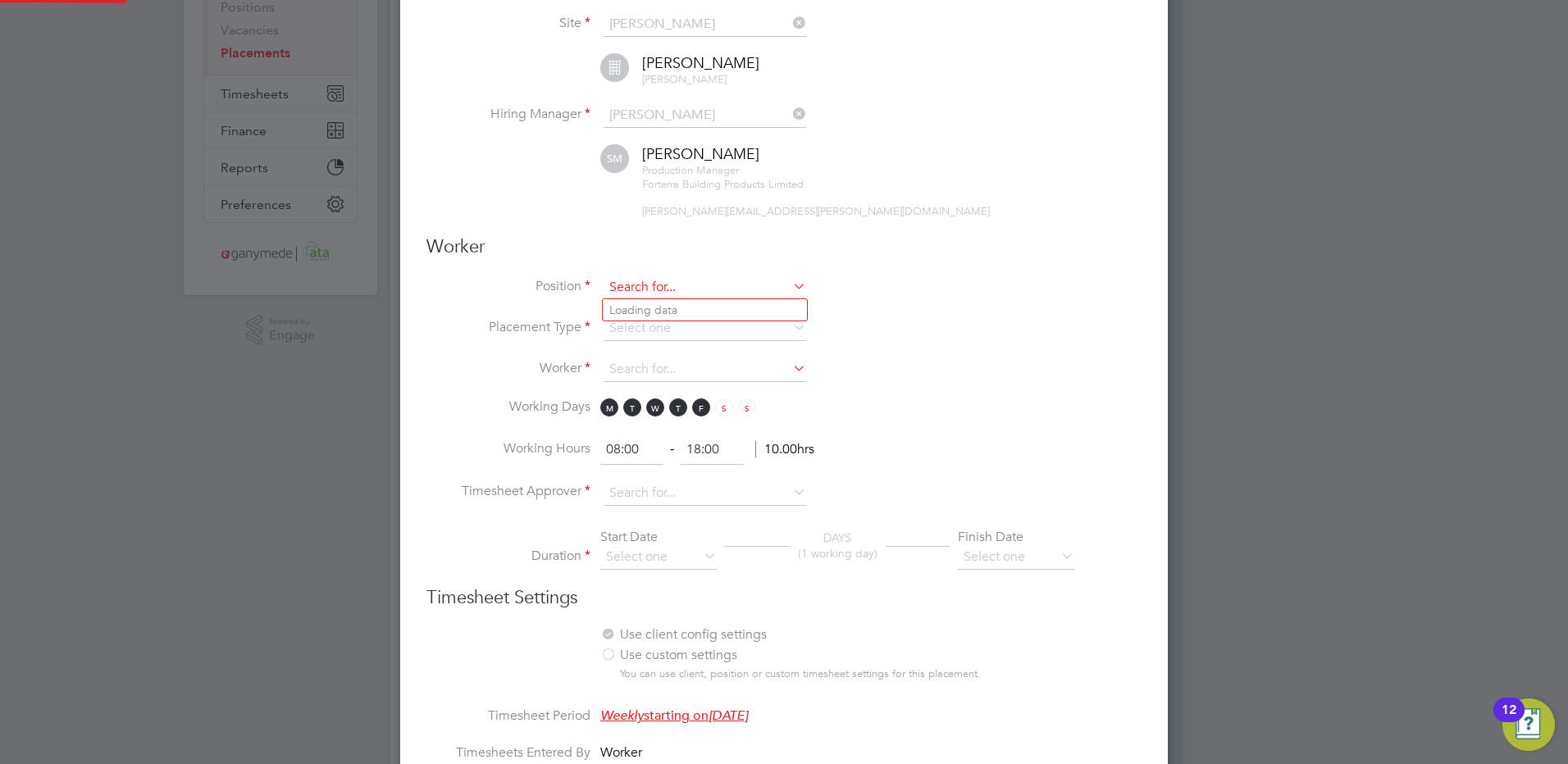
click at [606, 281] on input at bounding box center [704, 288] width 203 height 25
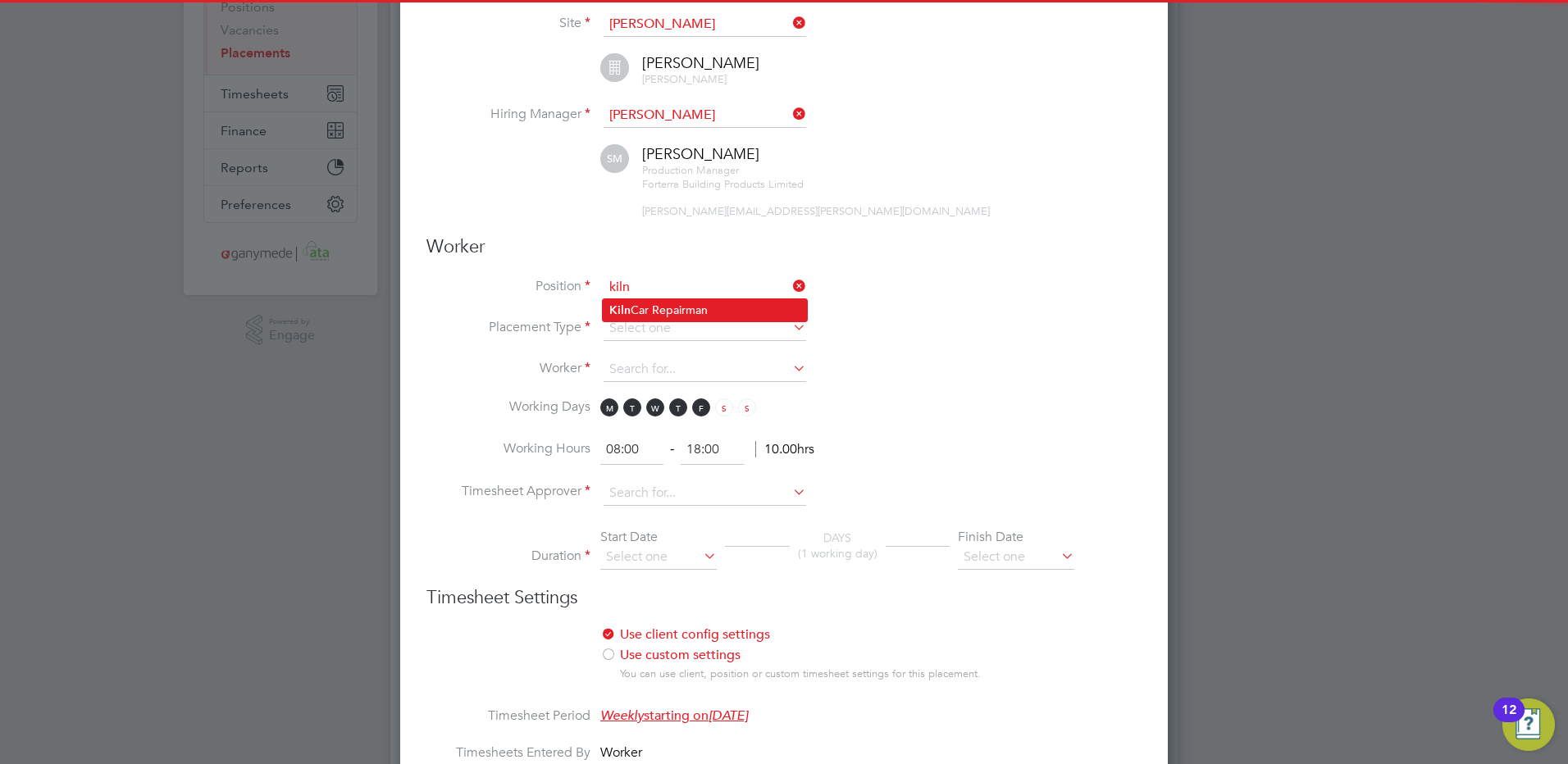
click at [638, 311] on li "Kiln Car Repairman" at bounding box center [704, 310] width 204 height 22
type input "Kiln Car Repairman"
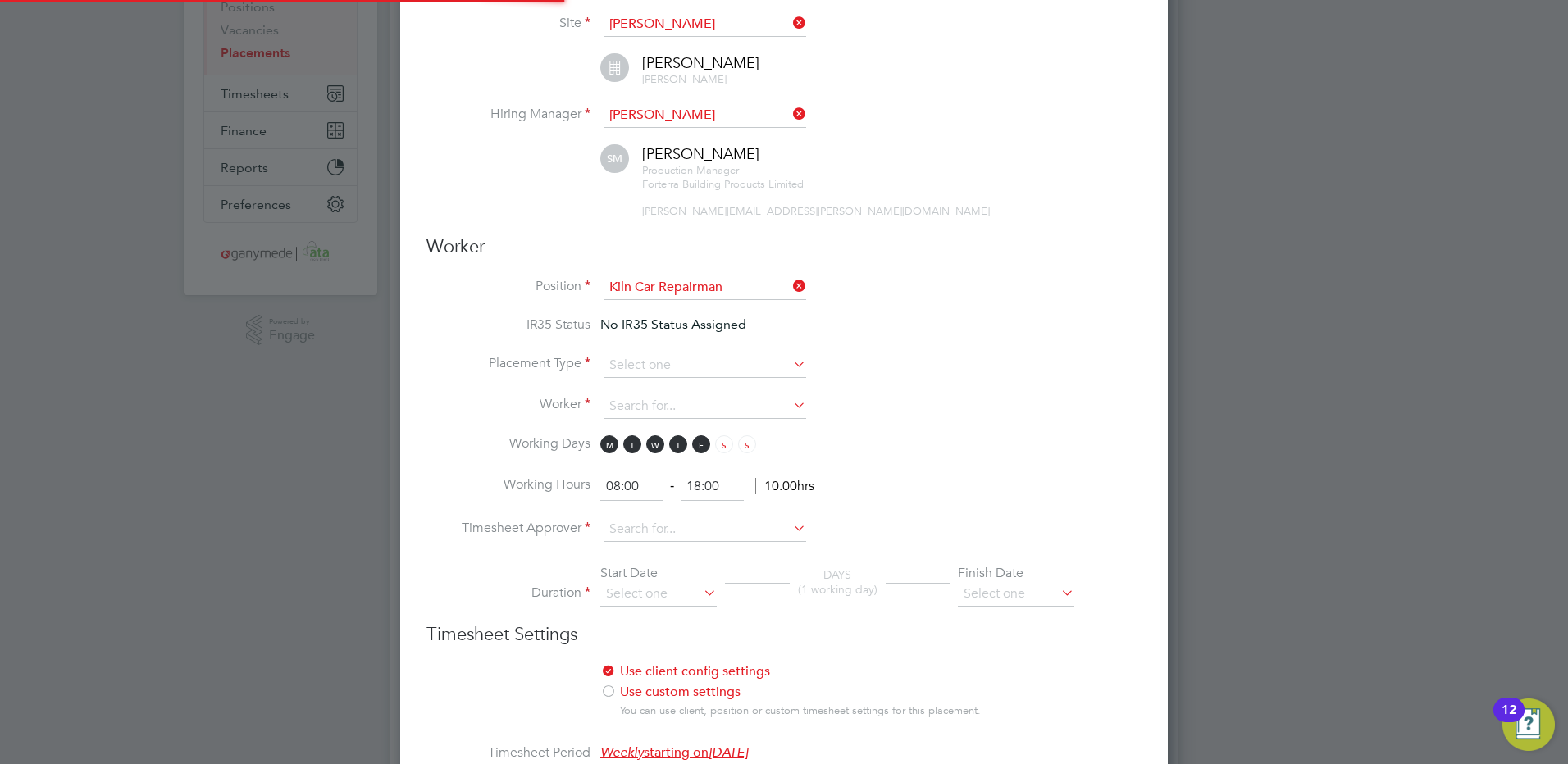
scroll to position [48, 86]
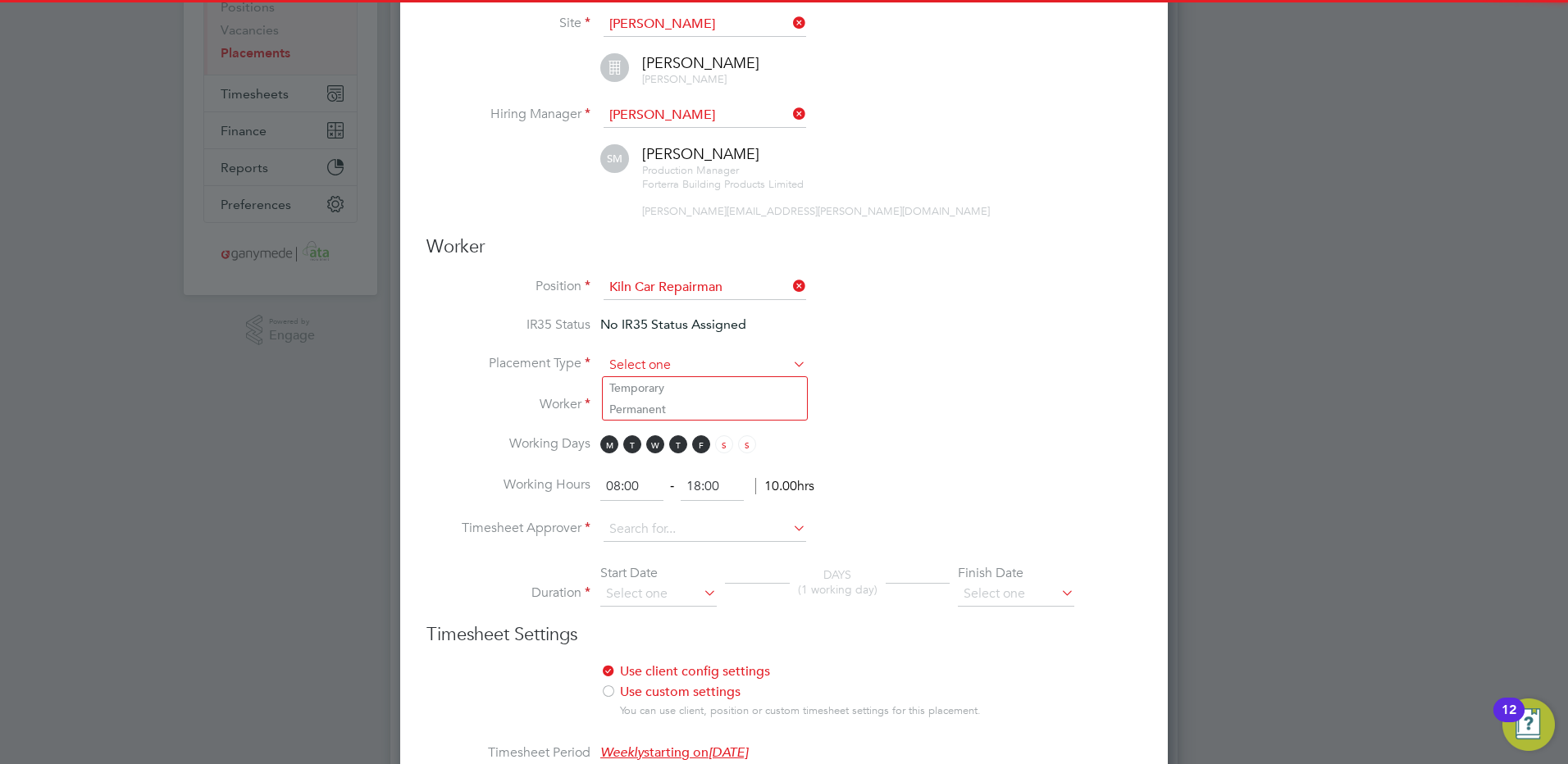
click at [619, 357] on input at bounding box center [704, 365] width 203 height 25
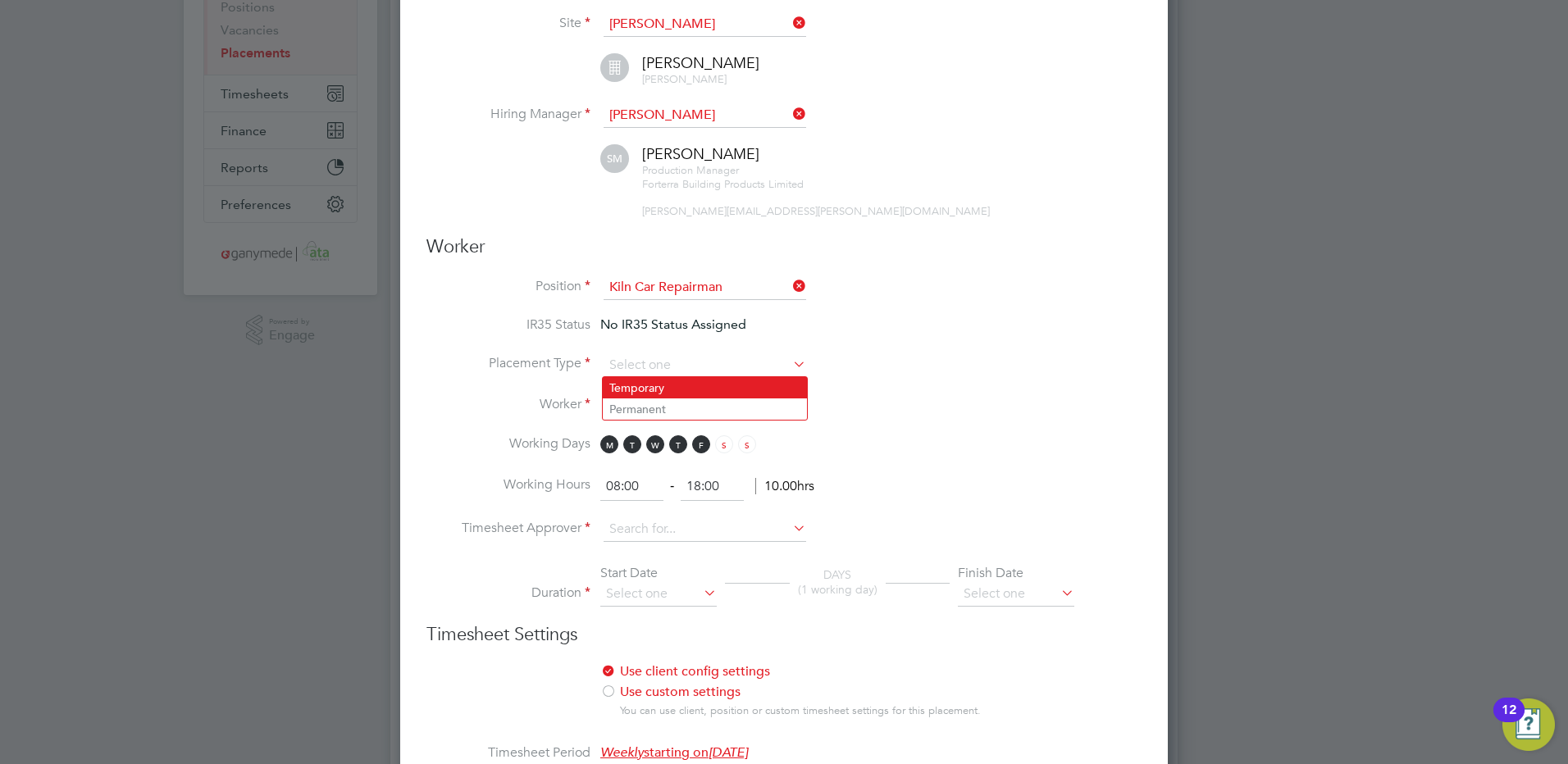
click at [631, 392] on li "Temporary" at bounding box center [704, 388] width 204 height 21
type input "Temporary"
click at [619, 400] on input at bounding box center [704, 407] width 203 height 25
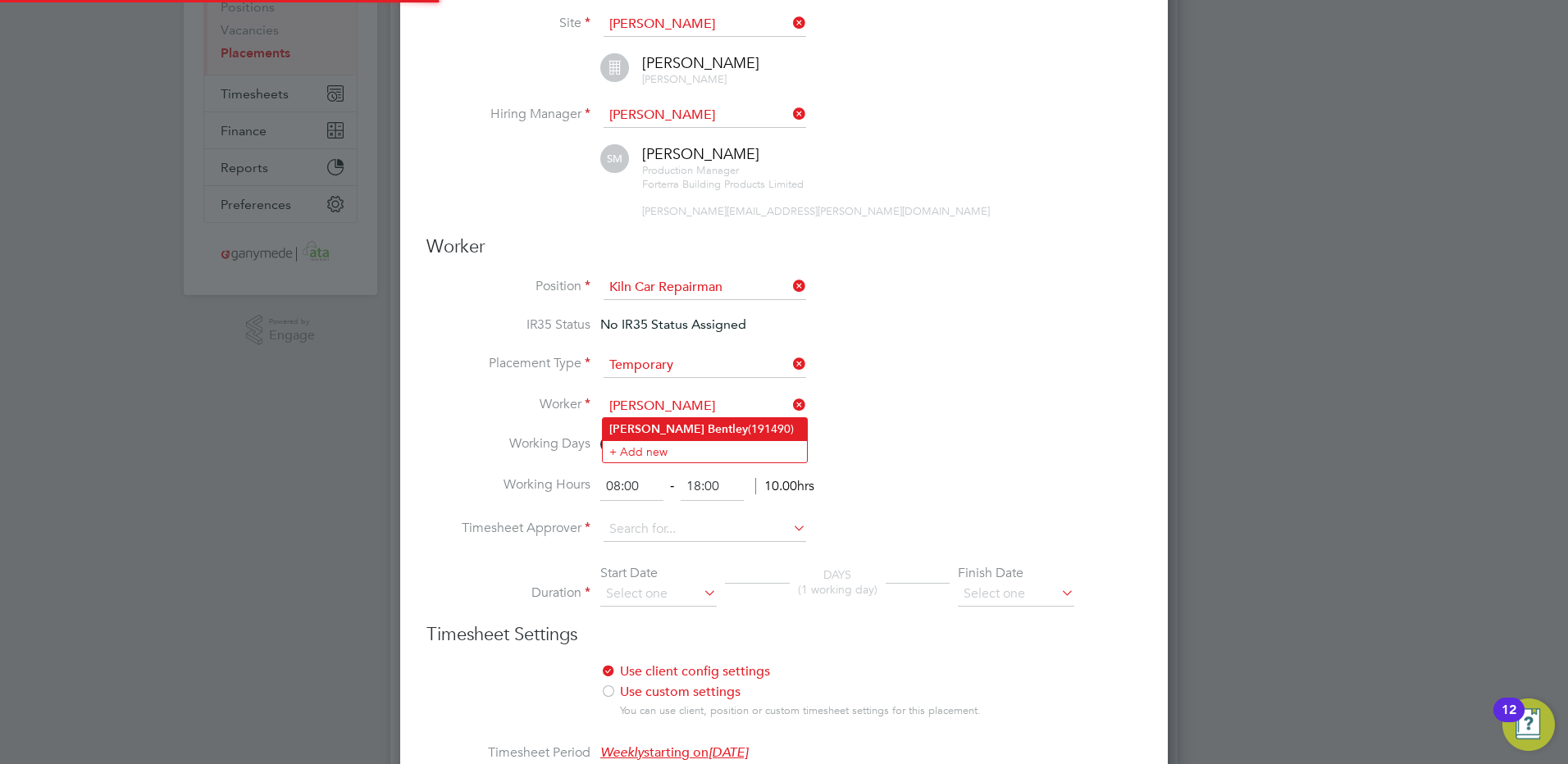
drag, startPoint x: 665, startPoint y: 425, endPoint x: 656, endPoint y: 428, distance: 9.5
click at [707, 428] on b "Bentley" at bounding box center [727, 429] width 40 height 14
type input "Charlie Bentley (191490)"
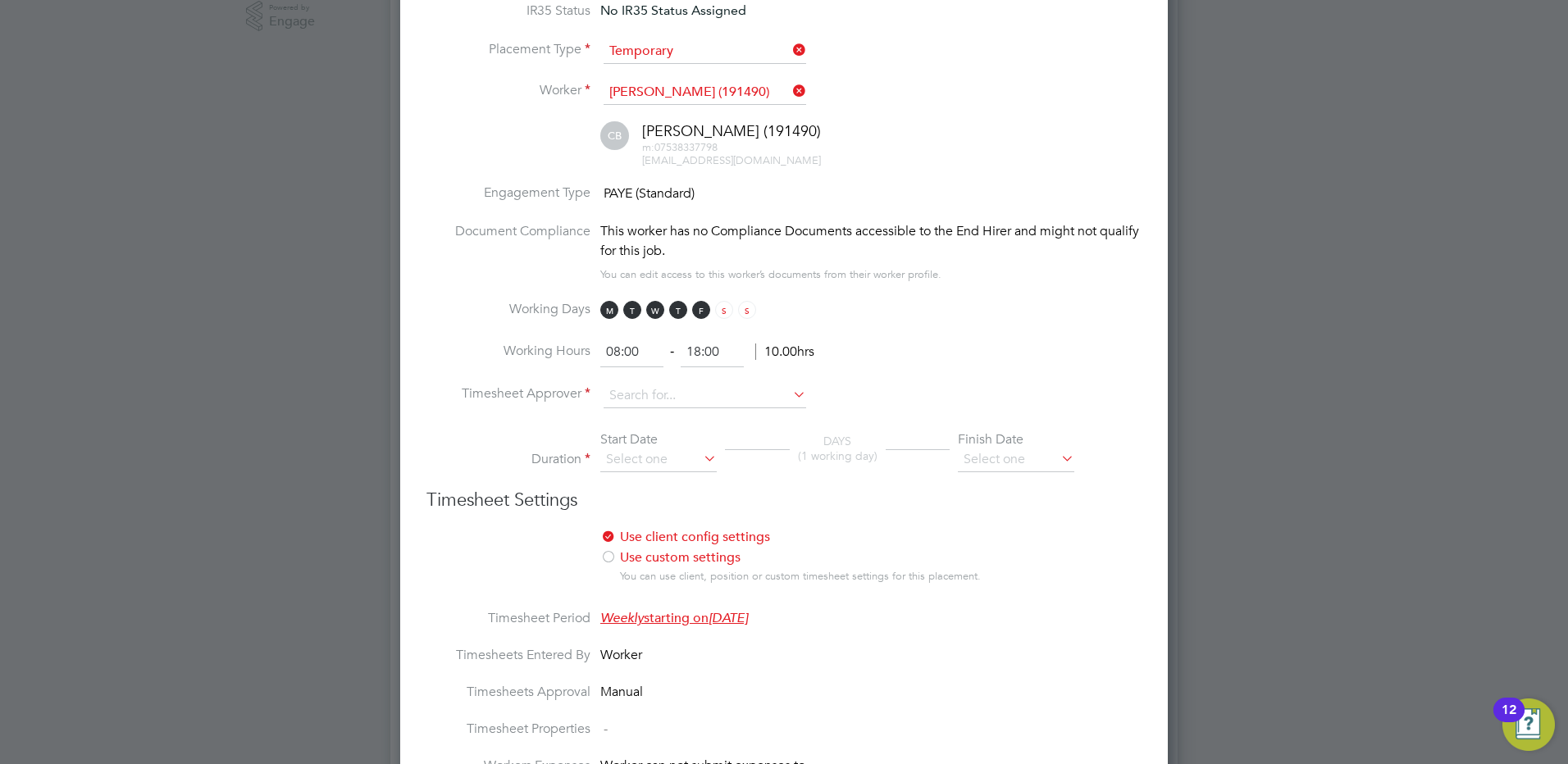
scroll to position [574, 0]
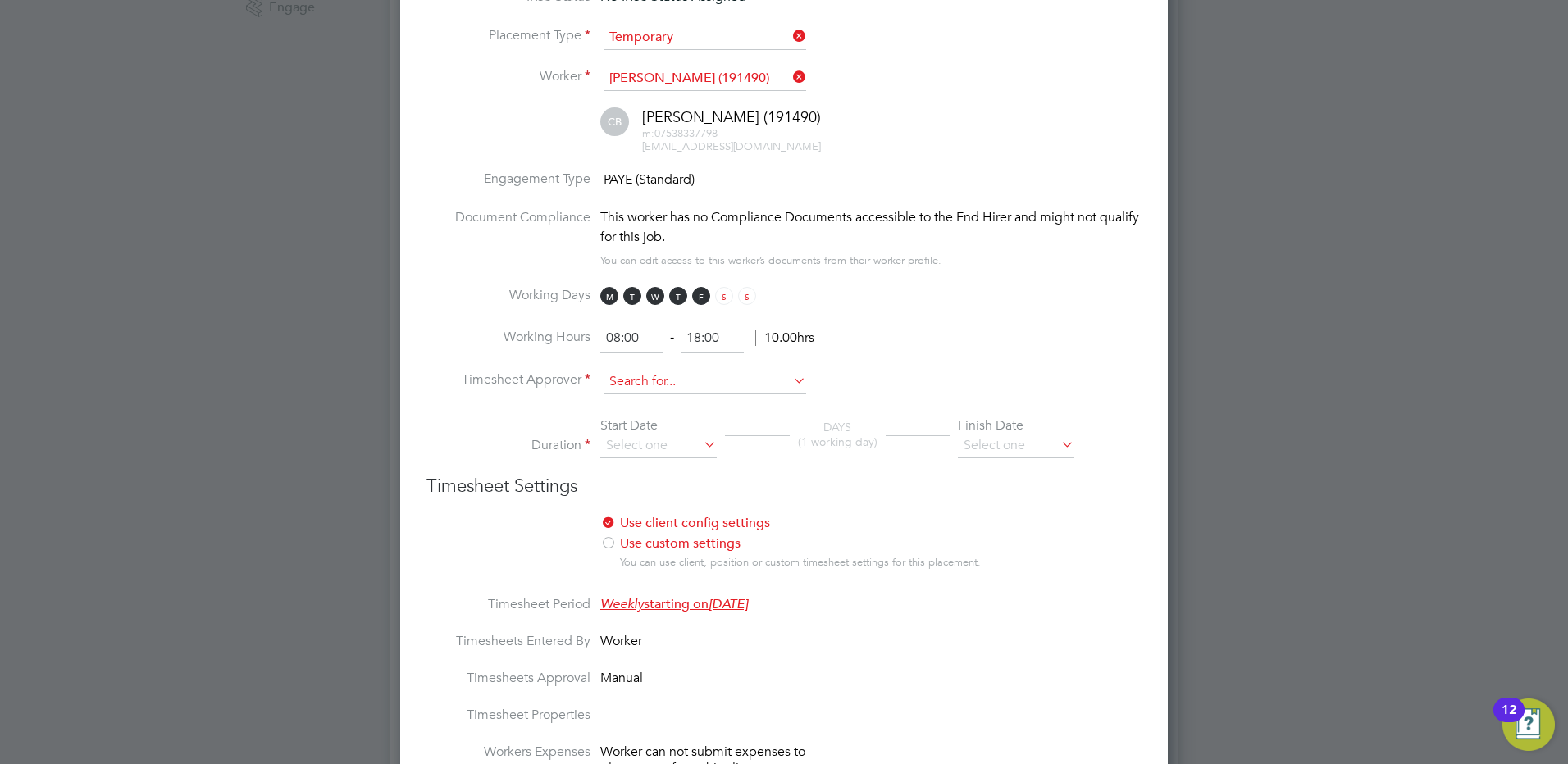
click at [611, 384] on input at bounding box center [704, 382] width 203 height 25
click at [631, 390] on input "sean" at bounding box center [704, 382] width 203 height 25
click at [628, 403] on b "Sean" at bounding box center [656, 404] width 95 height 14
type input "Sean McLafferty"
click at [620, 448] on input at bounding box center [658, 446] width 116 height 25
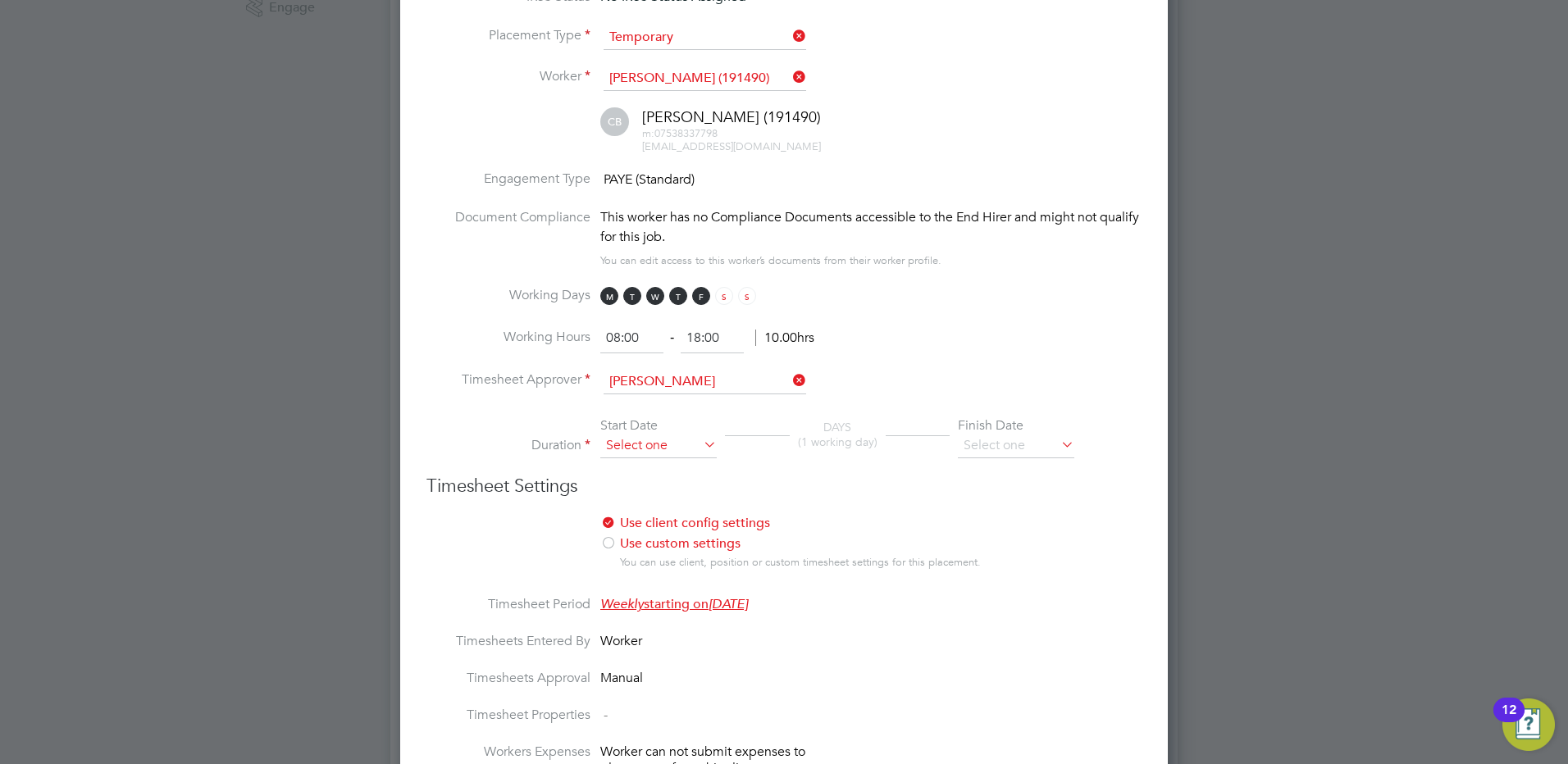
scroll to position [638, 0]
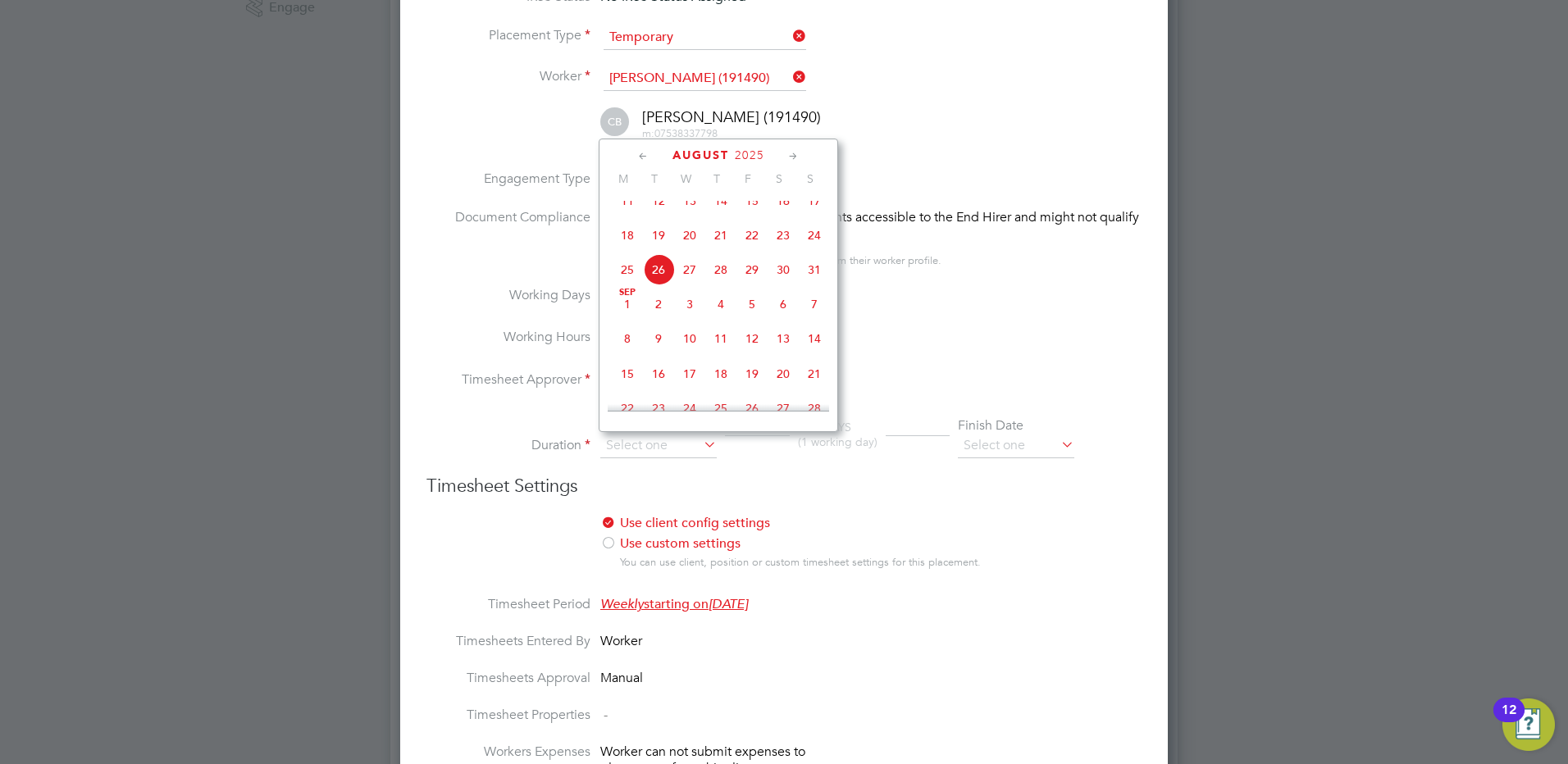
click at [689, 284] on span "27" at bounding box center [689, 269] width 31 height 31
type input "27 Aug 2025"
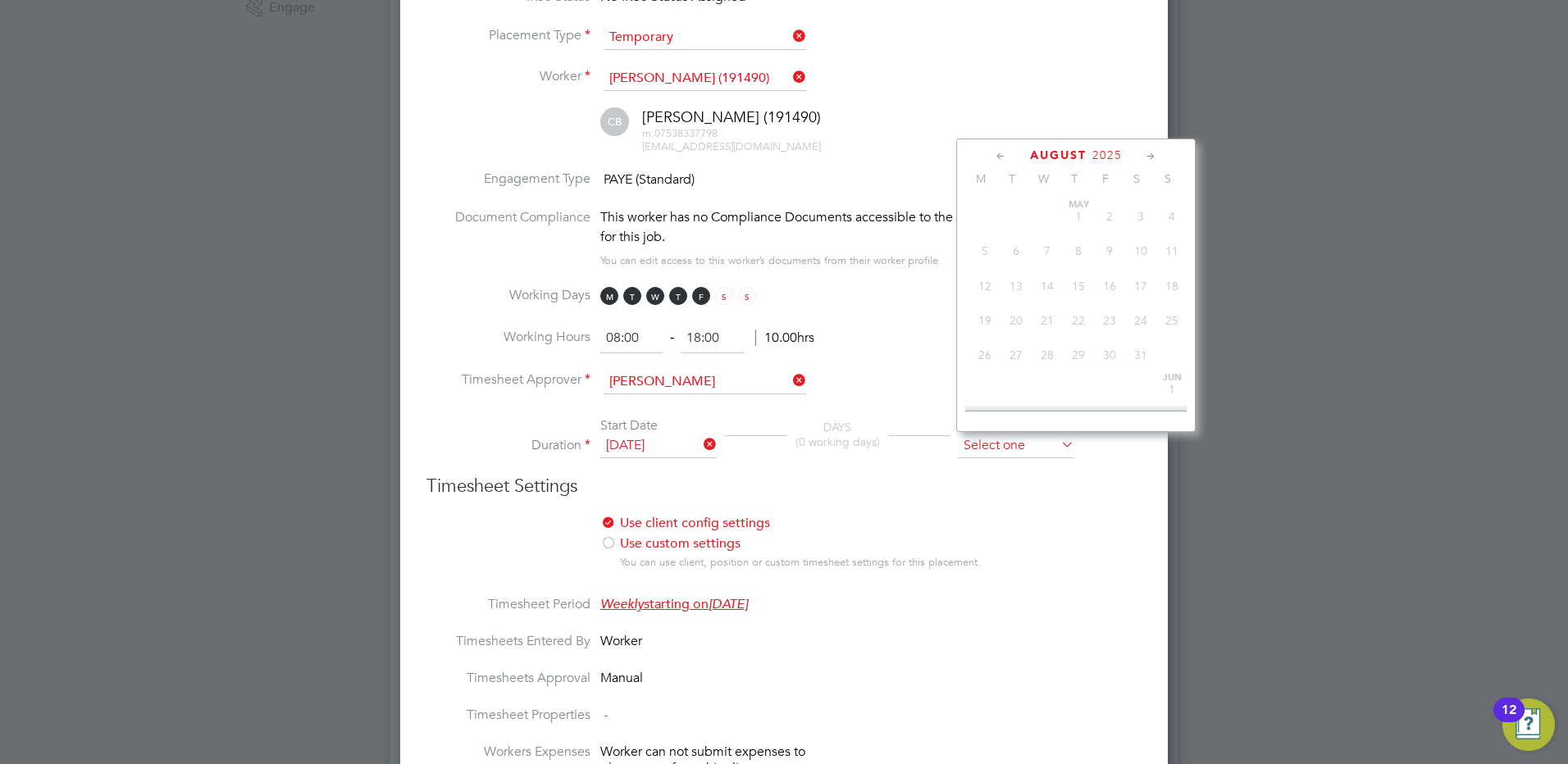
click at [1004, 449] on input at bounding box center [1016, 446] width 116 height 25
click at [1168, 312] on span "30" at bounding box center [1171, 297] width 31 height 31
type input "30 Nov 2025"
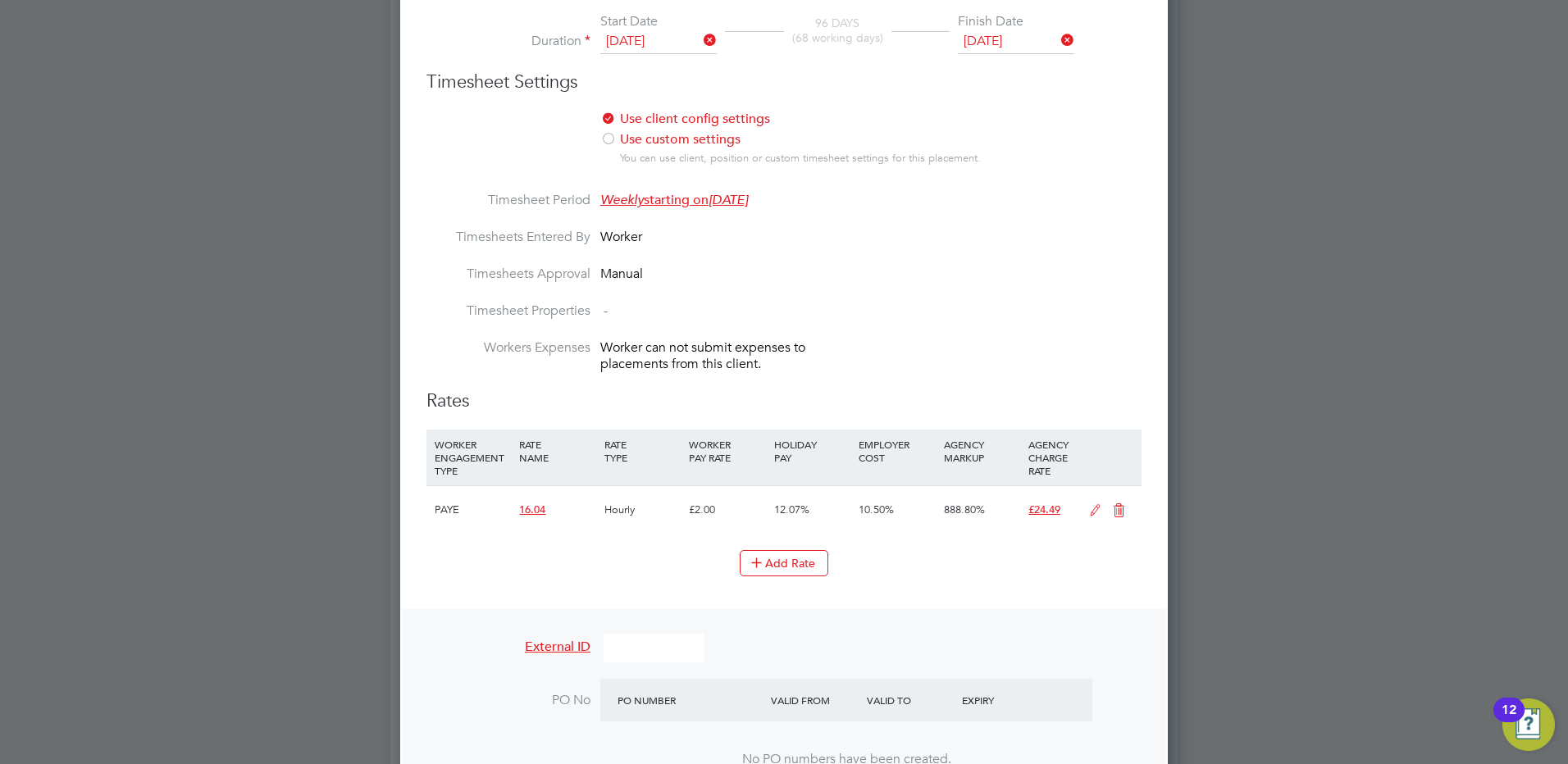
scroll to position [984, 0]
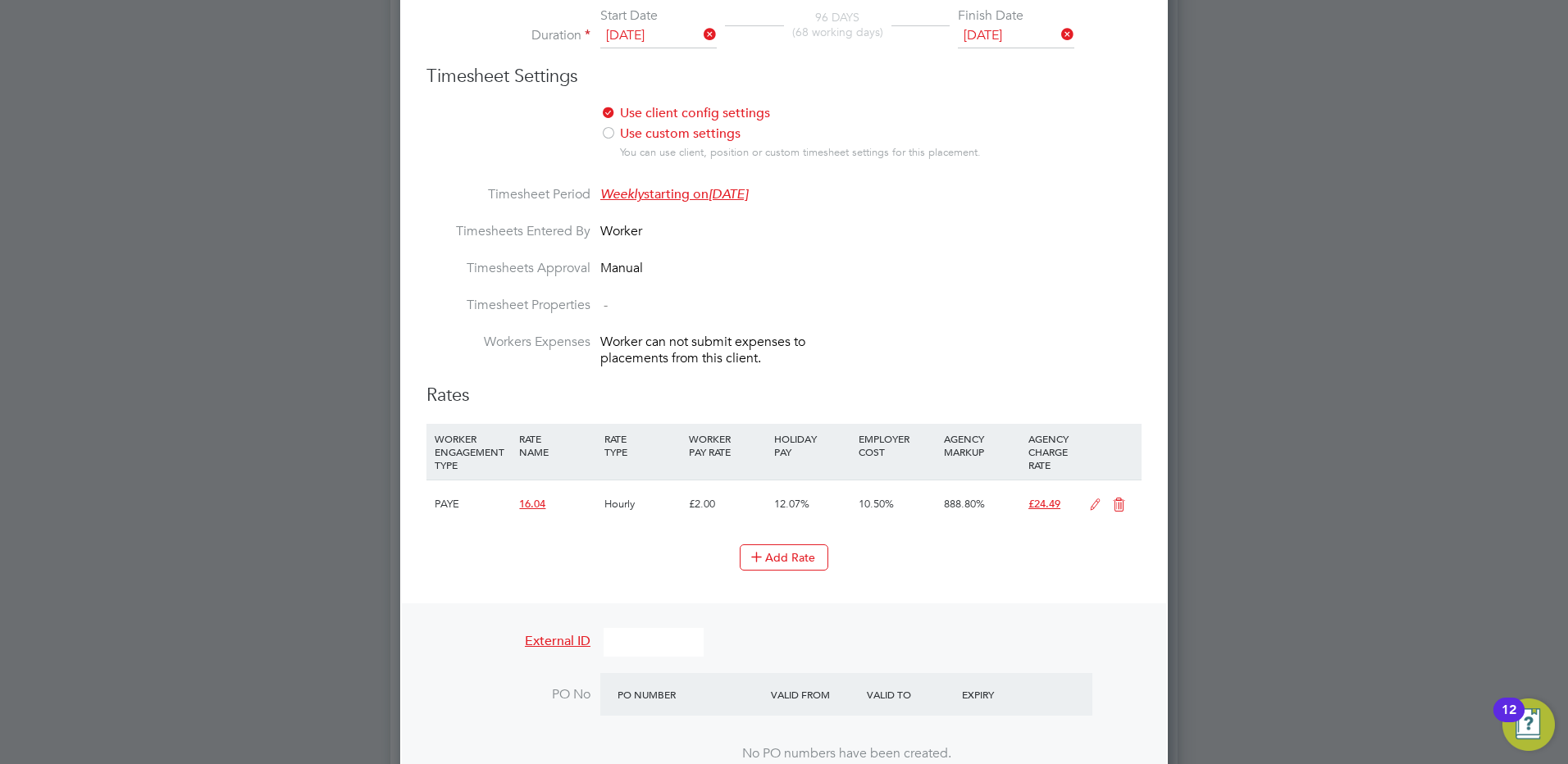
click at [1121, 502] on icon at bounding box center [1118, 505] width 21 height 13
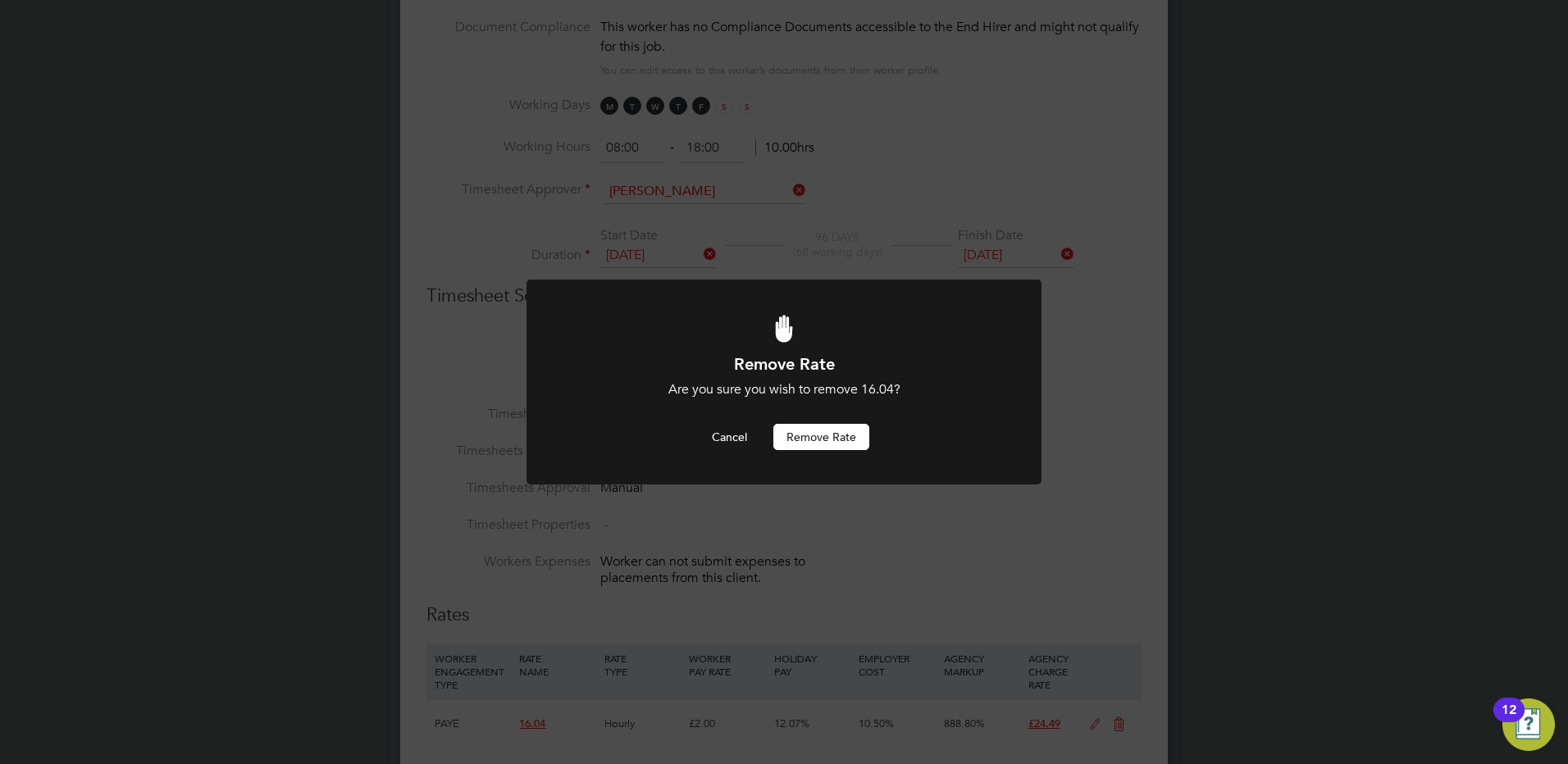
scroll to position [0, 0]
click at [811, 437] on button "Remove rate" at bounding box center [821, 436] width 96 height 26
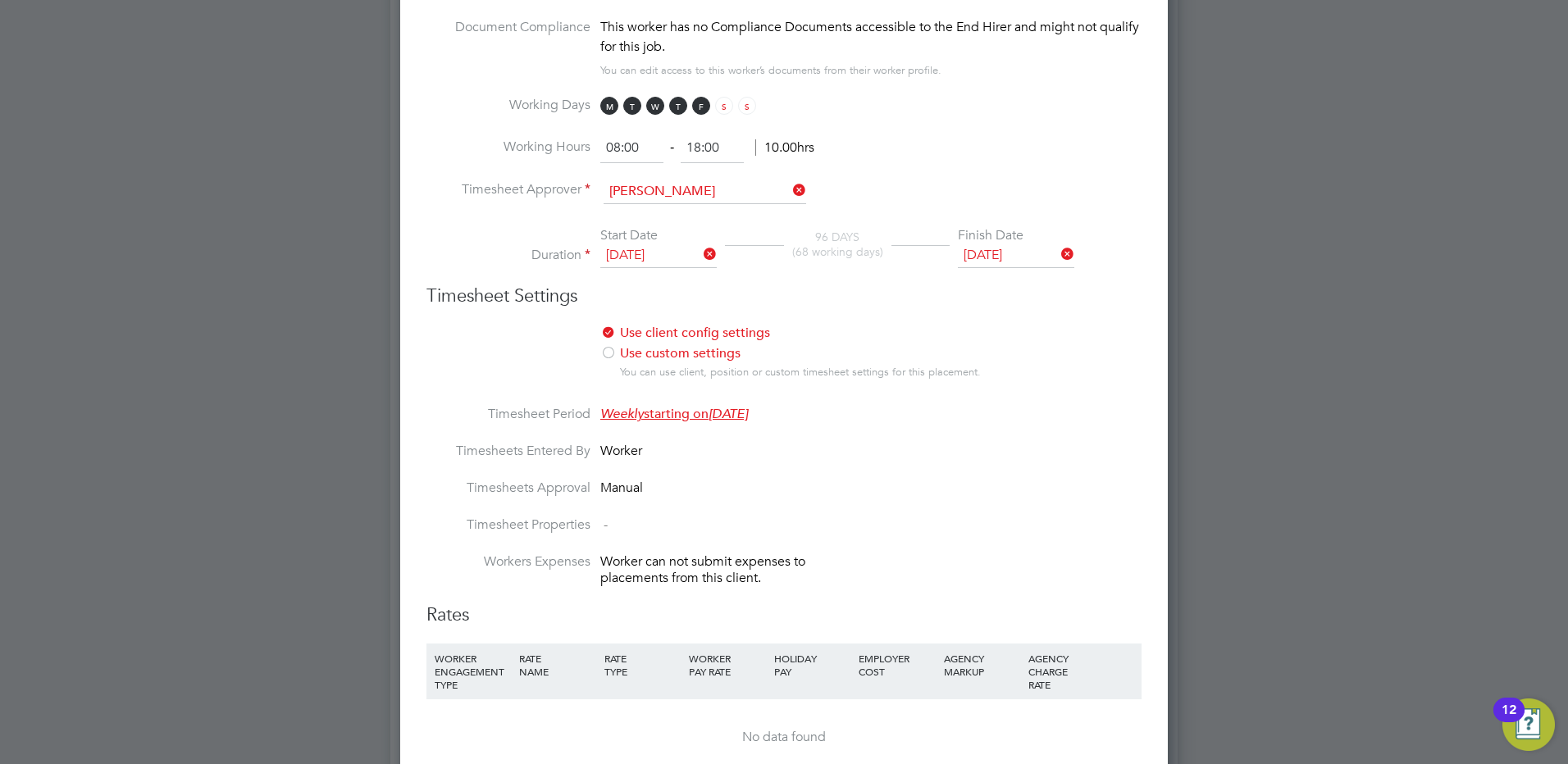
scroll to position [1010, 0]
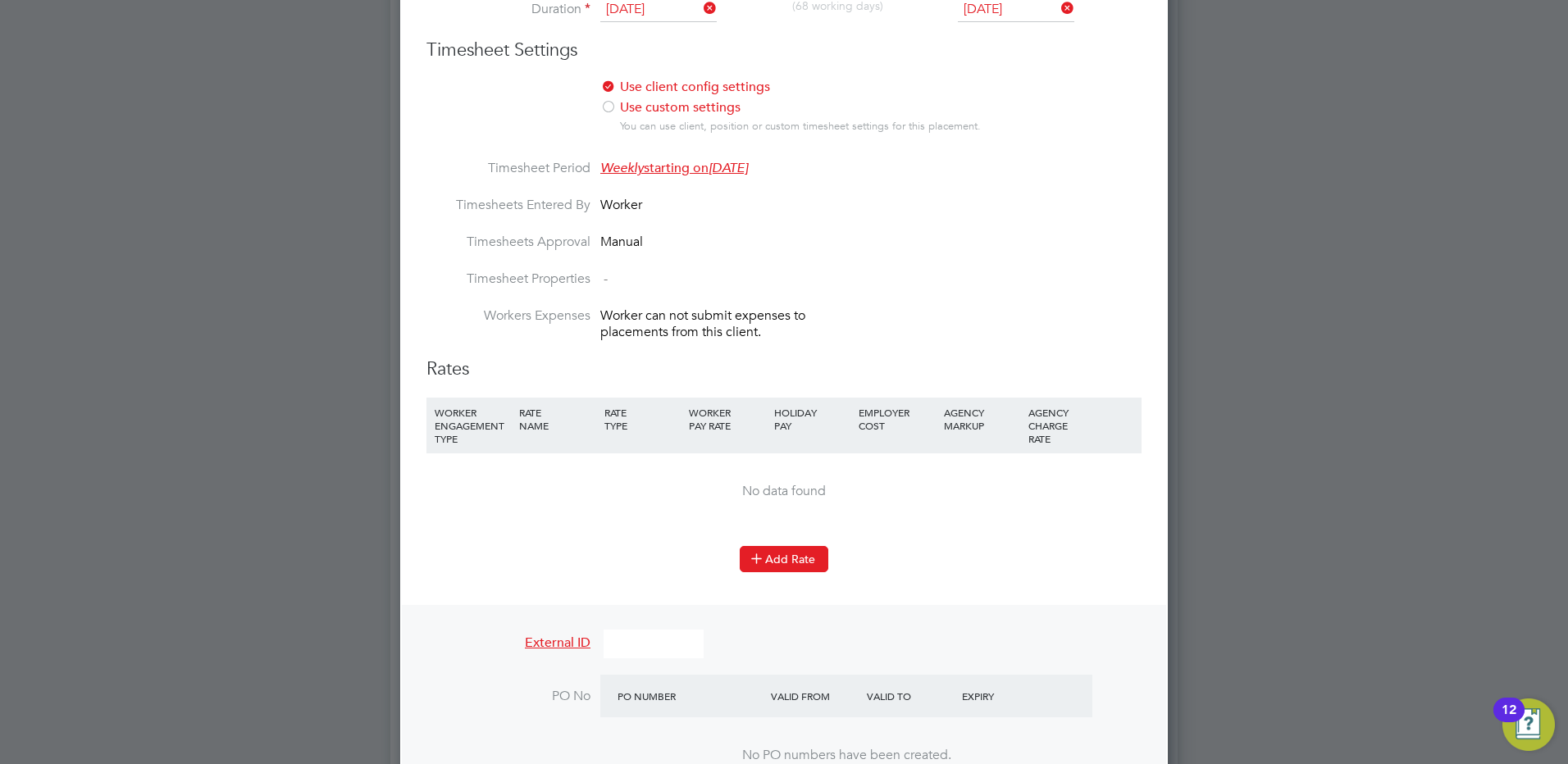
click at [793, 555] on button "Add Rate" at bounding box center [783, 558] width 89 height 26
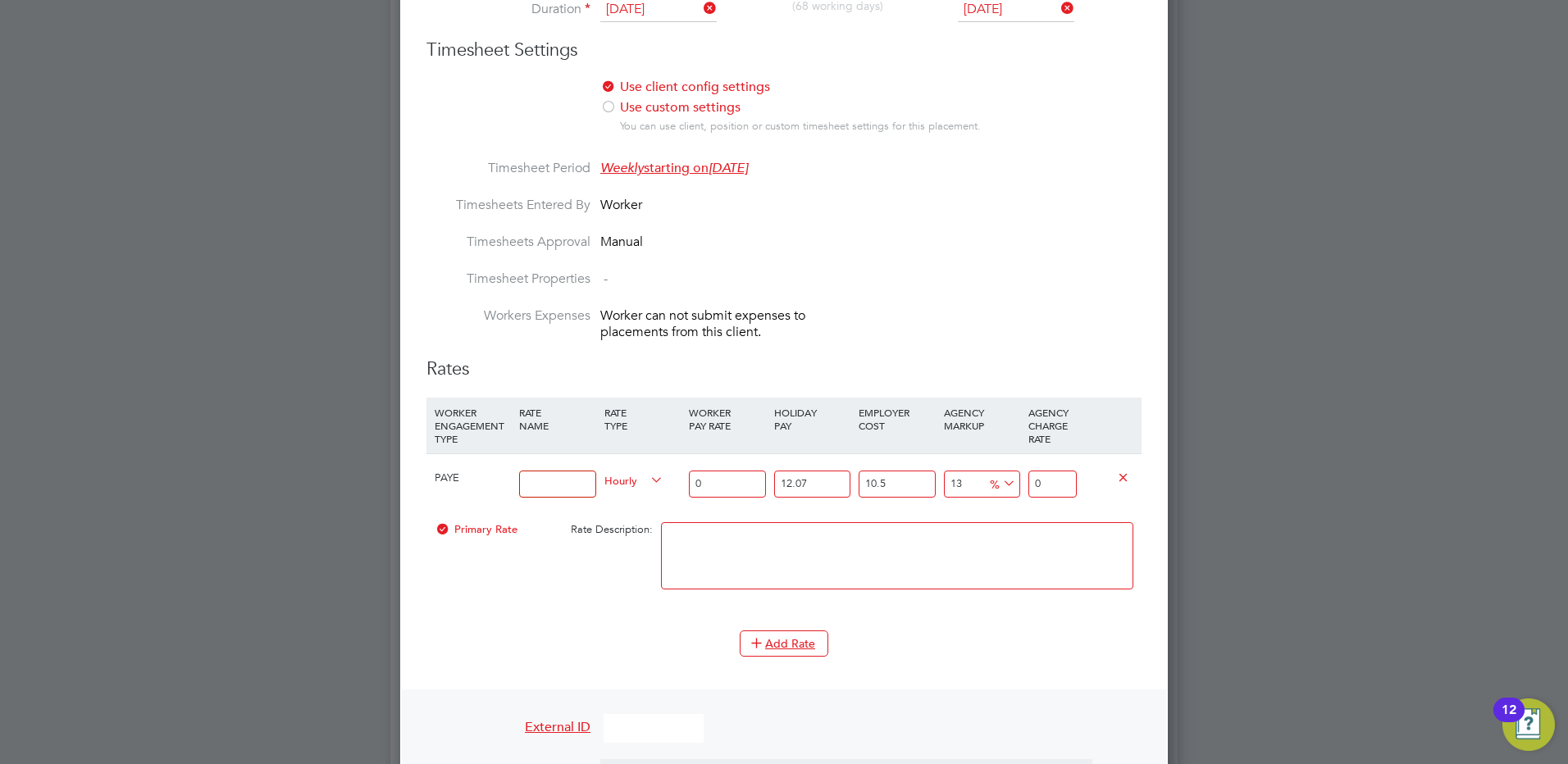
click at [527, 477] on input at bounding box center [557, 483] width 76 height 27
type input "Hourly Rate"
drag, startPoint x: 721, startPoint y: 482, endPoint x: 645, endPoint y: 482, distance: 76.0
click at [645, 482] on div "PAYE Hourly Rate Hourly 0 12.07 n/a 10.5 n/a 13 0 % 0" at bounding box center [784, 483] width 715 height 61
type input "1"
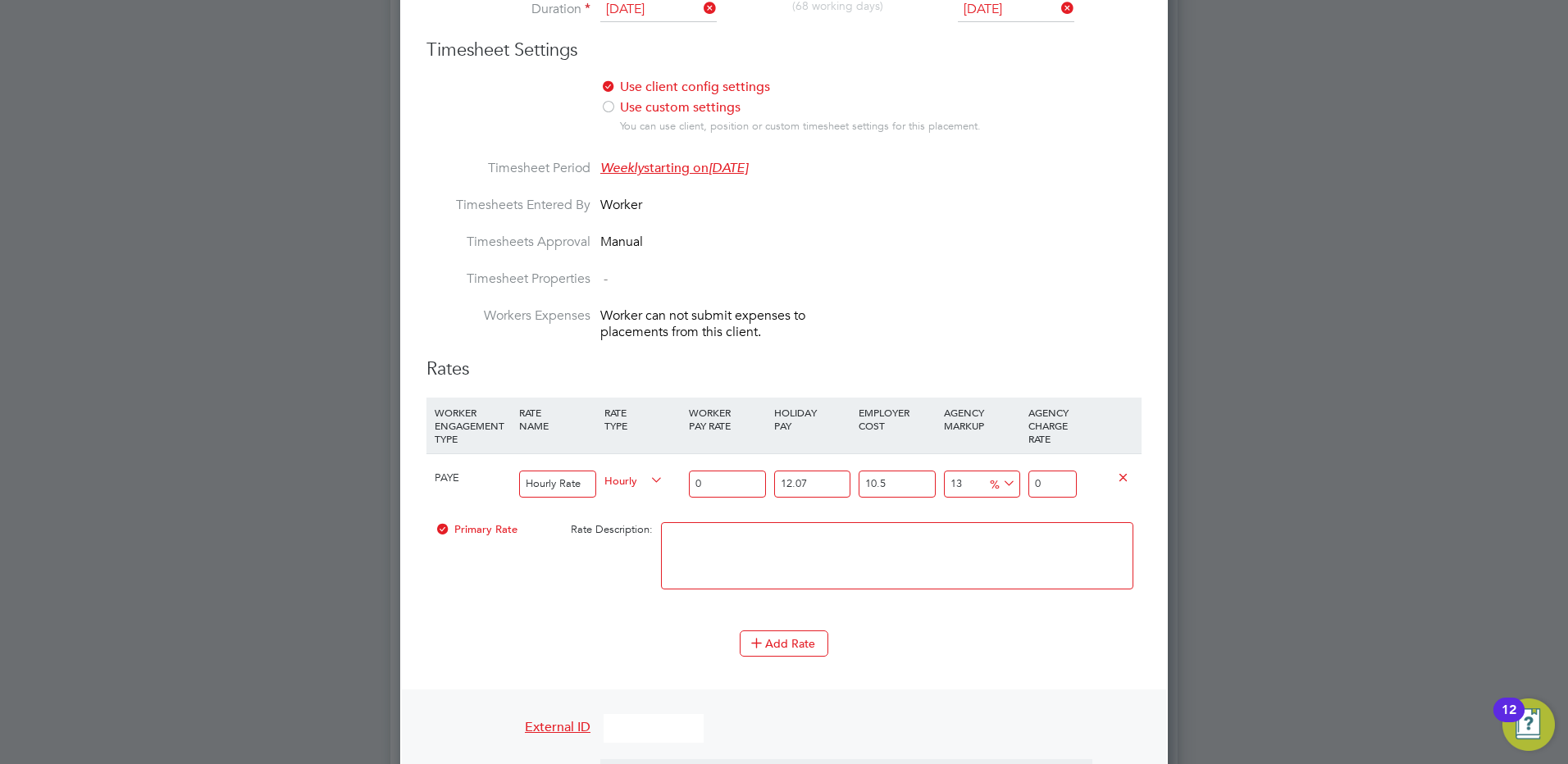
type input "1.399362055"
type input "16"
type input "22.38979288"
type input "16.04"
type input "22.4457673622"
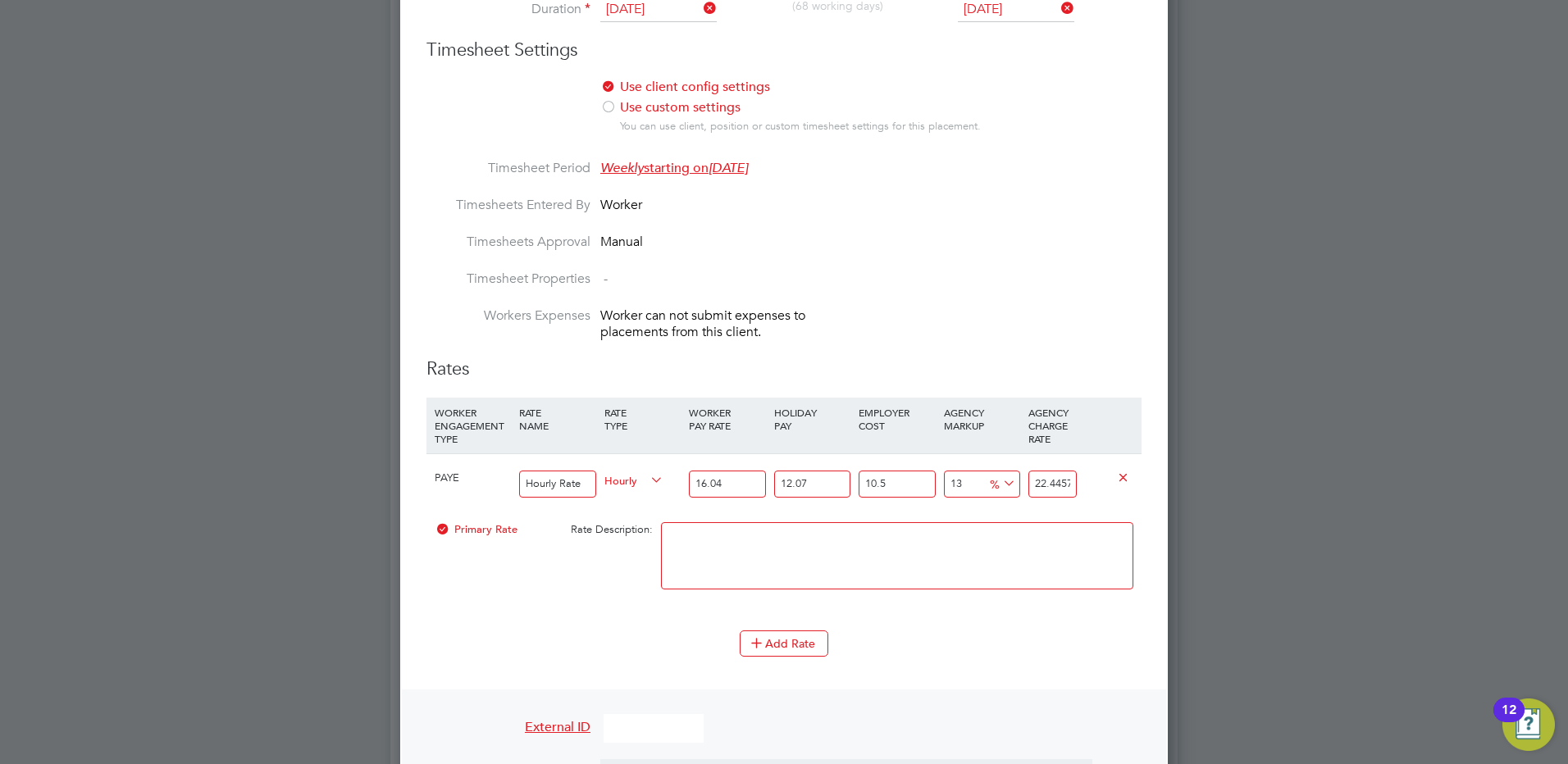
type input "16.04"
click at [1145, 501] on div "New Placement Mandatory Fields Details Client Config Forterra Building Products…" at bounding box center [784, 187] width 767 height 2268
type input "-89.93128653820955"
type input "2"
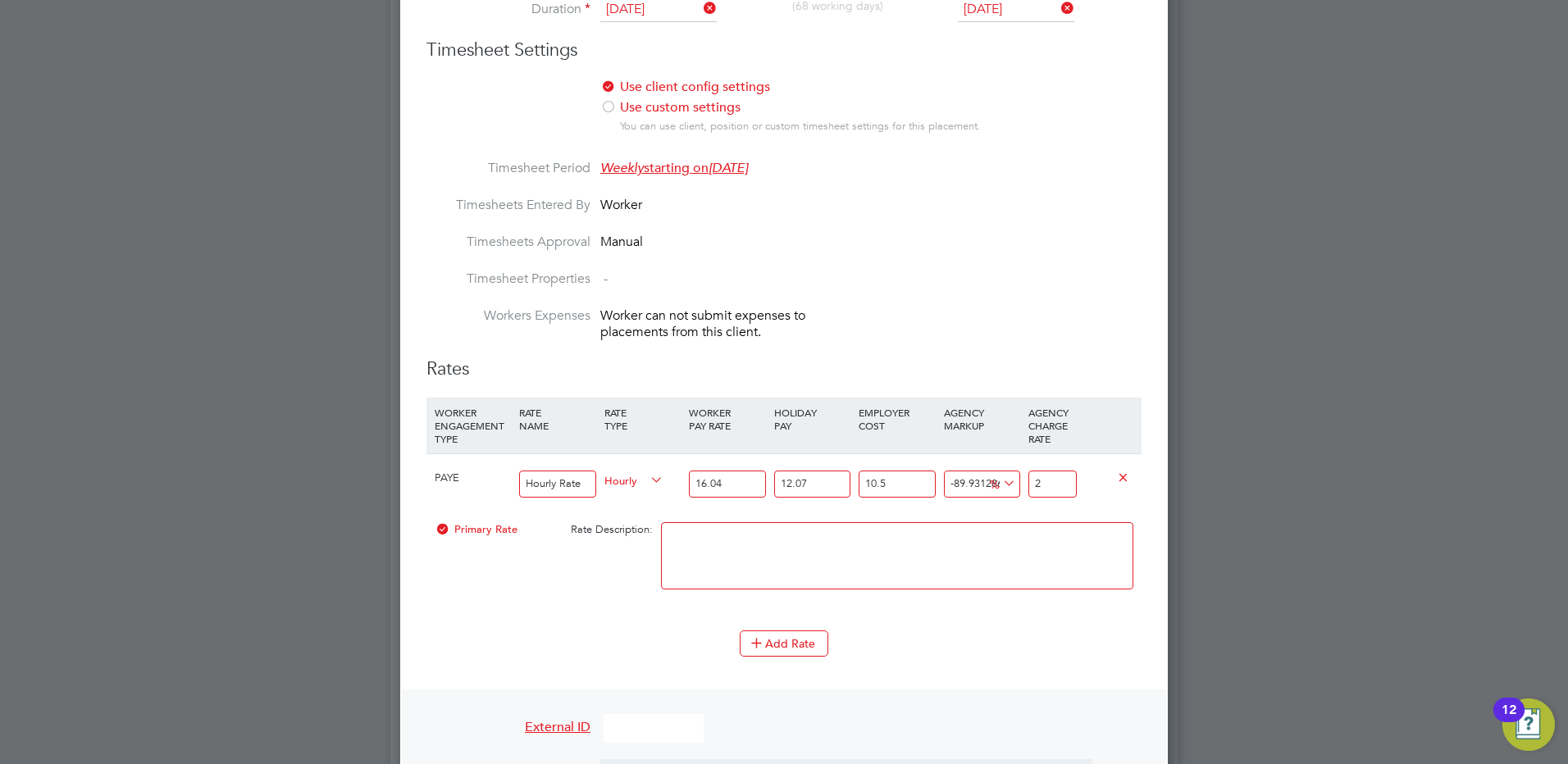
scroll to position [0, 0]
type input "20.824561541485476"
type input "24"
type input "22.838304233843566"
type input "24.4"
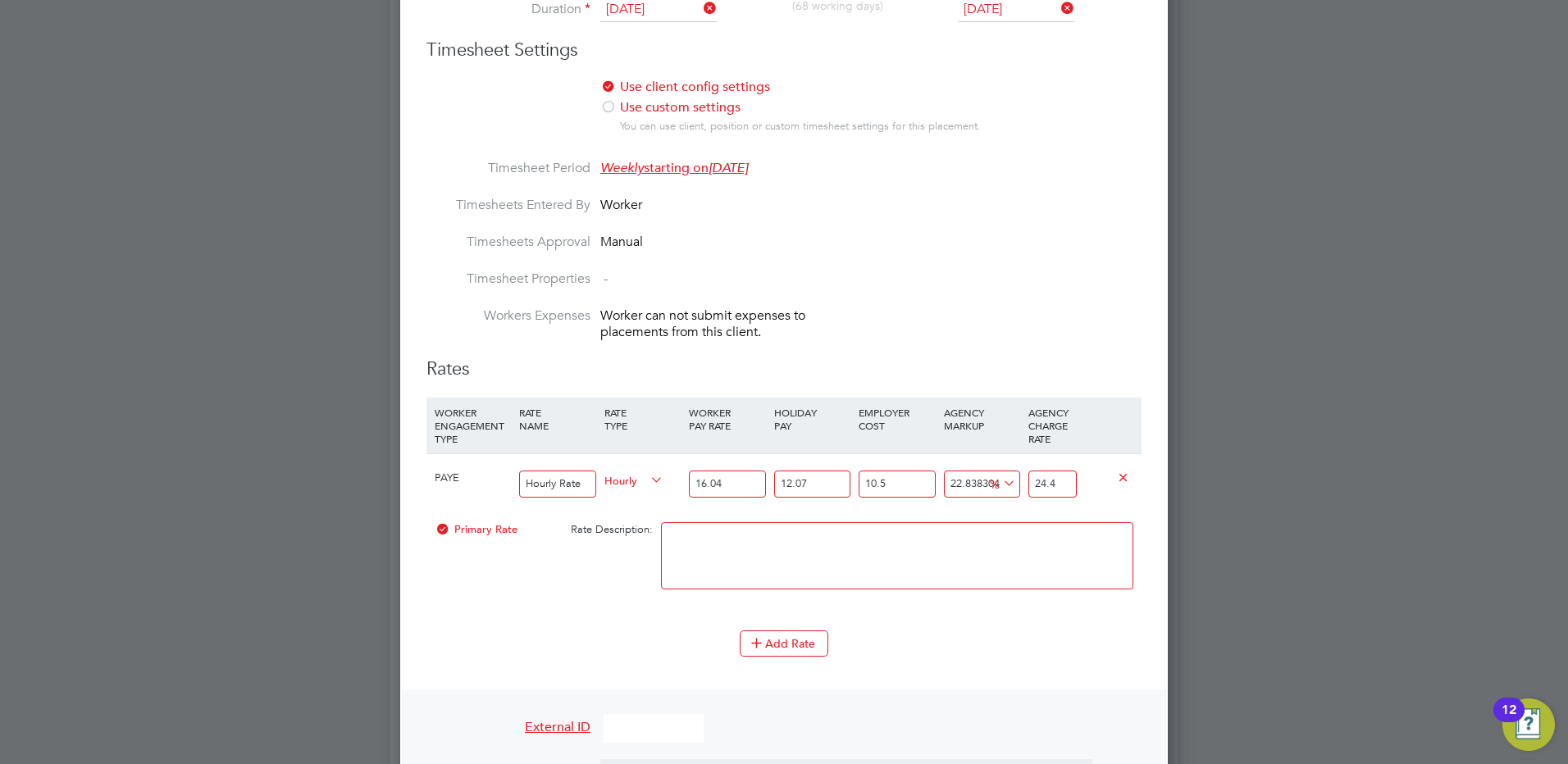
type input "23.291396339624136"
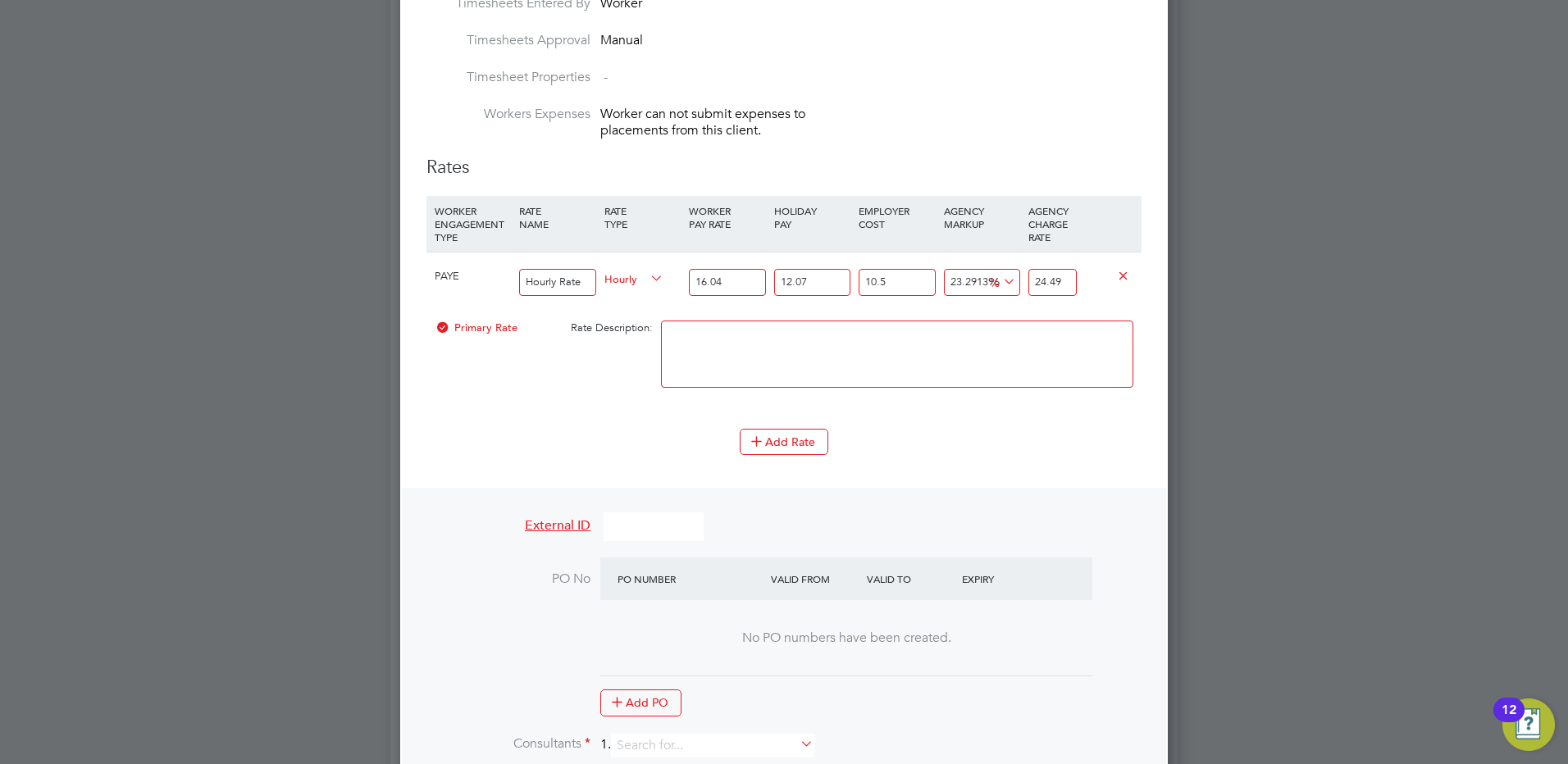
scroll to position [1338, 0]
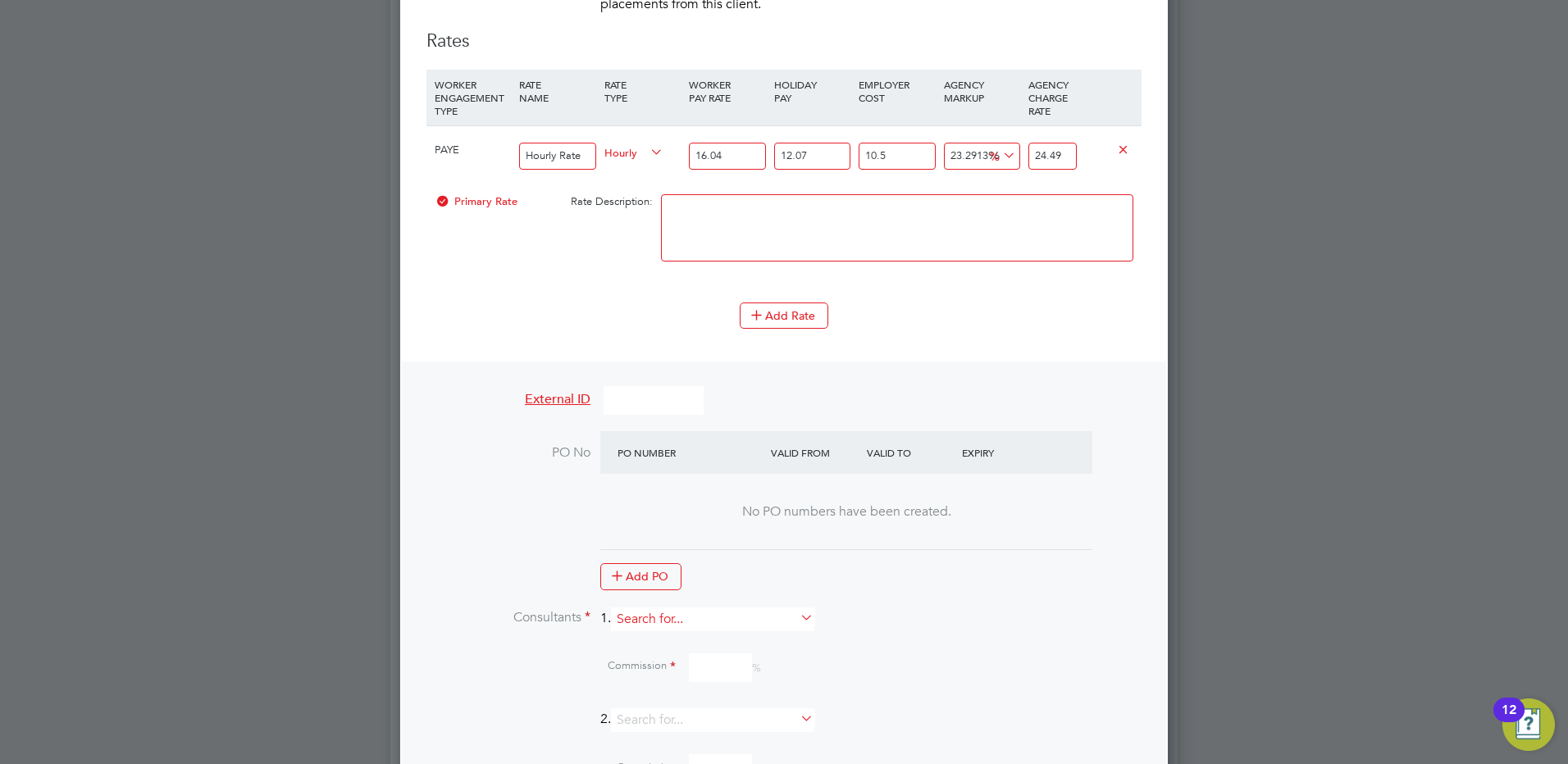
type input "24.49"
click at [651, 609] on input at bounding box center [712, 619] width 203 height 24
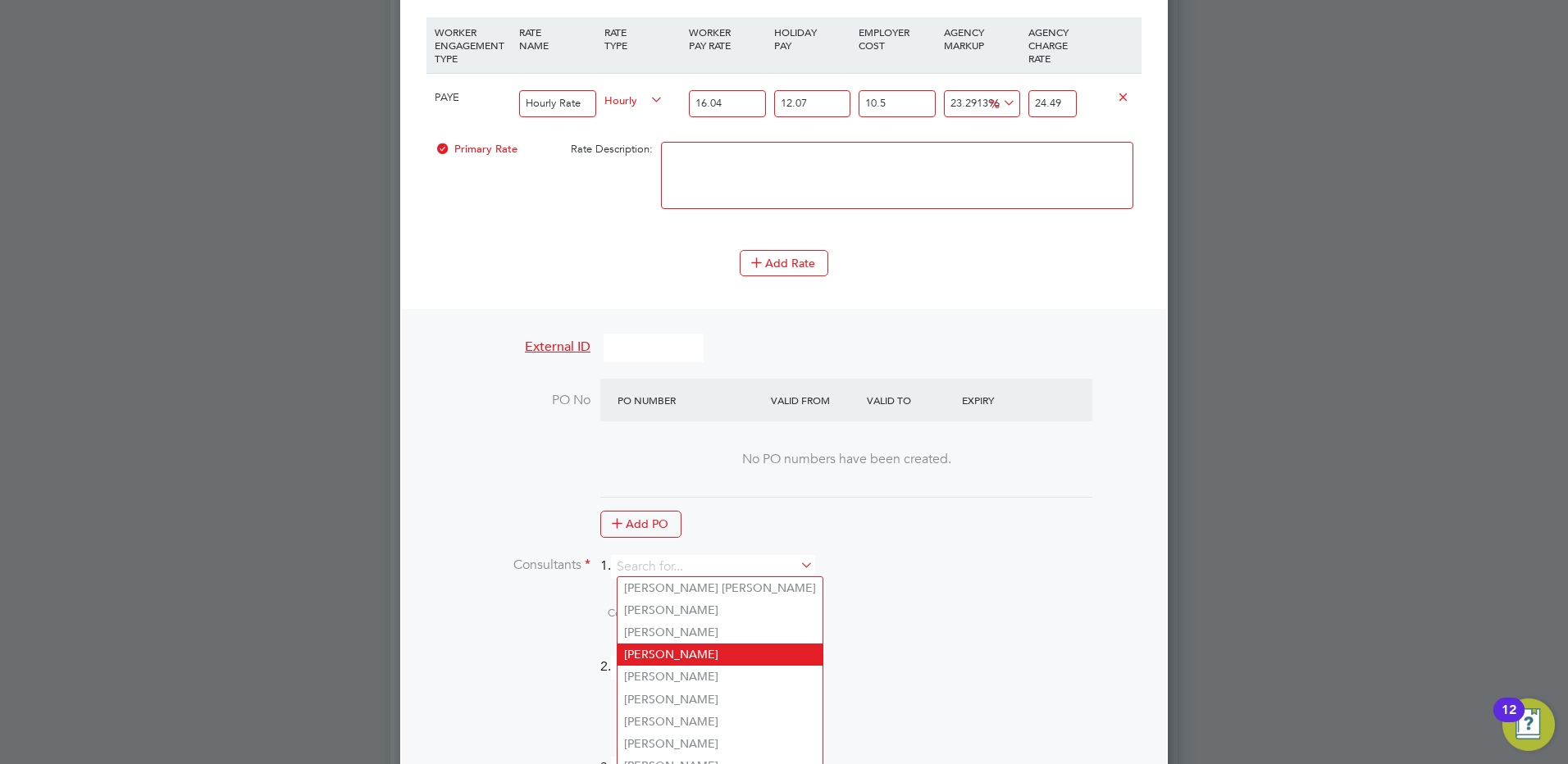
scroll to position [1419, 0]
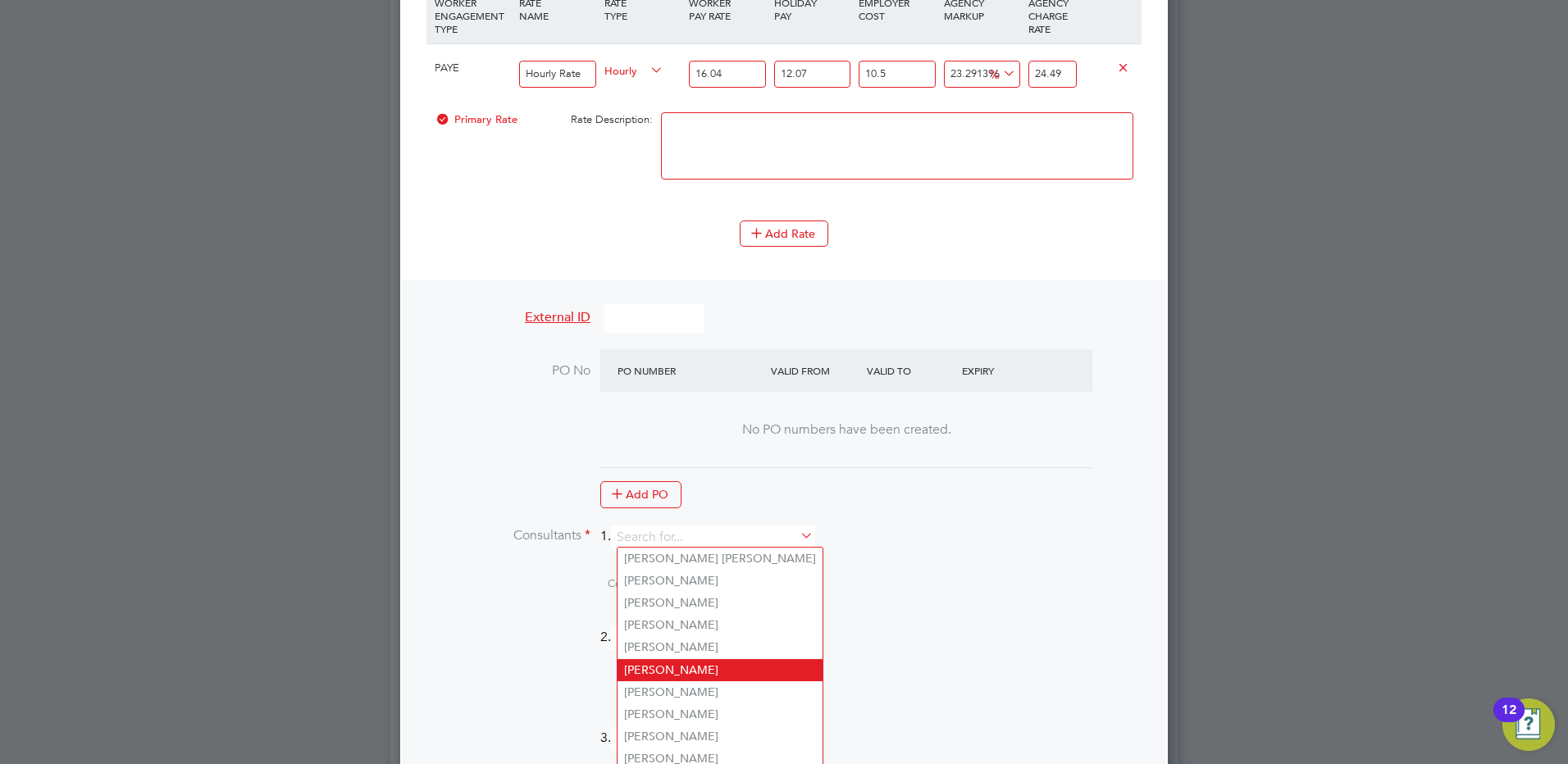
click at [673, 661] on li "[PERSON_NAME]" at bounding box center [720, 669] width 205 height 22
type input "[PERSON_NAME]"
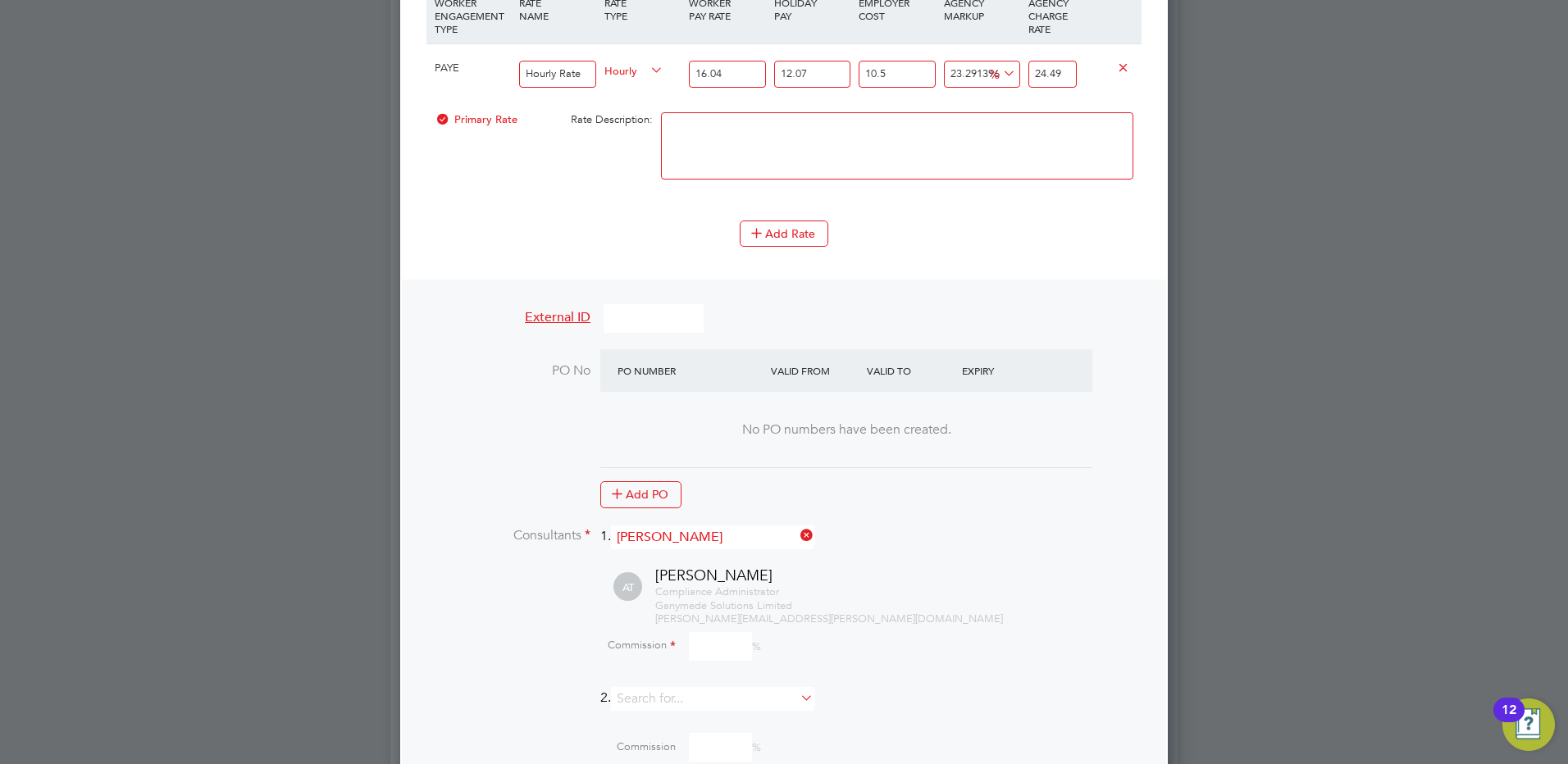
scroll to position [2329, 768]
drag, startPoint x: 713, startPoint y: 642, endPoint x: 597, endPoint y: 616, distance: 118.9
click at [713, 642] on input at bounding box center [720, 646] width 63 height 29
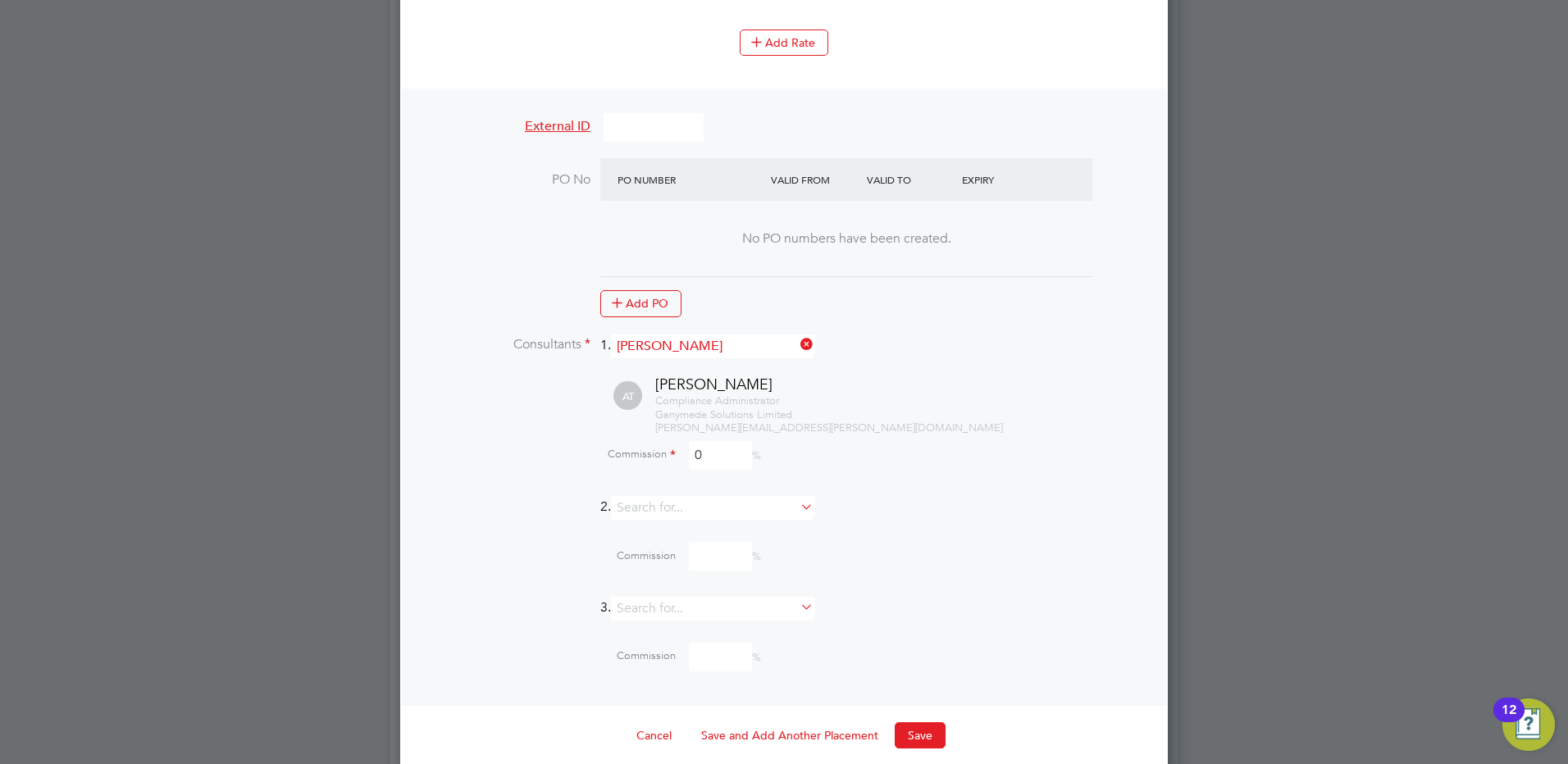
scroll to position [1747, 0]
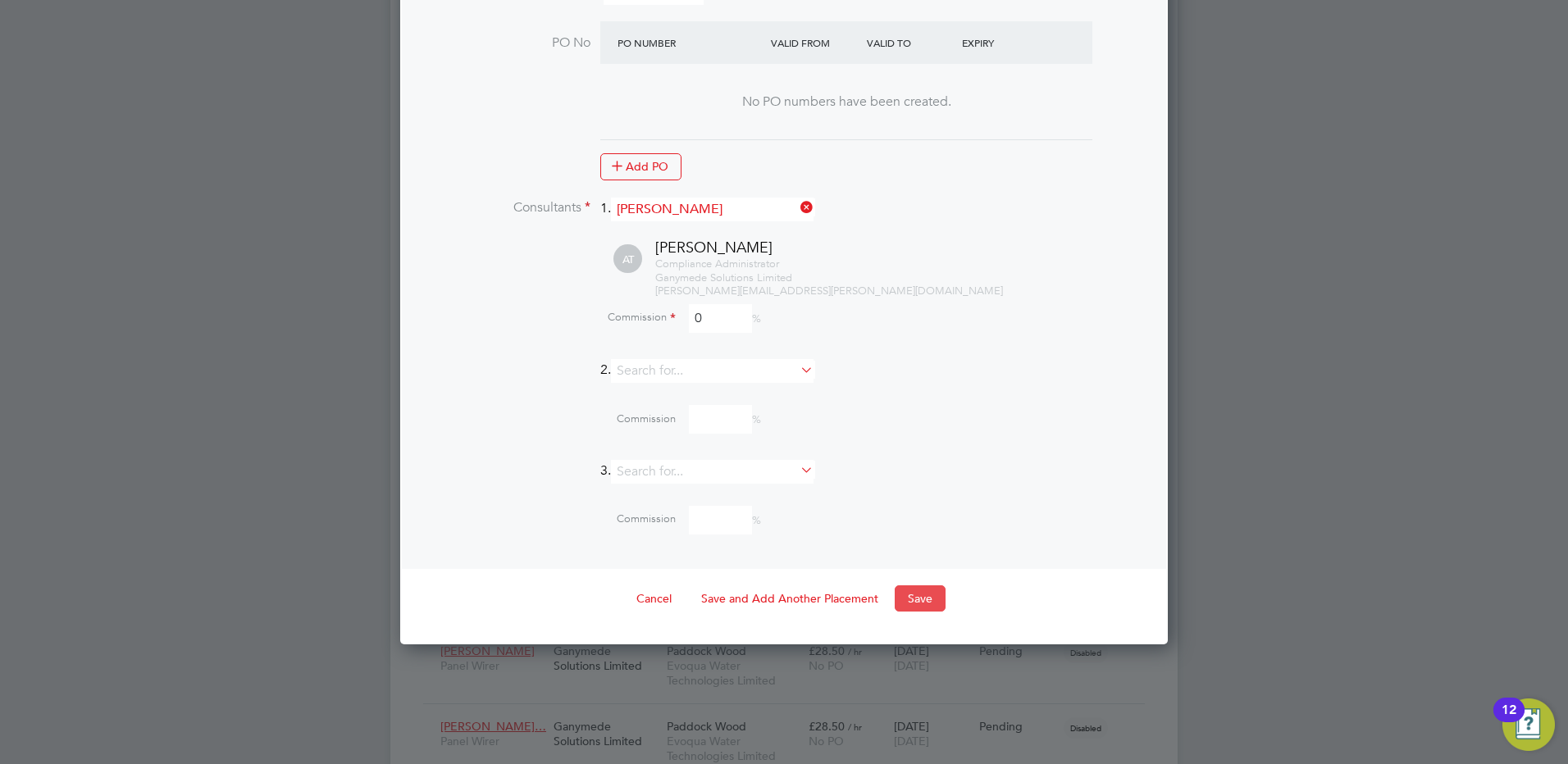
type input "0"
drag, startPoint x: 923, startPoint y: 594, endPoint x: 906, endPoint y: 588, distance: 18.0
click at [922, 594] on button "Save" at bounding box center [920, 598] width 51 height 26
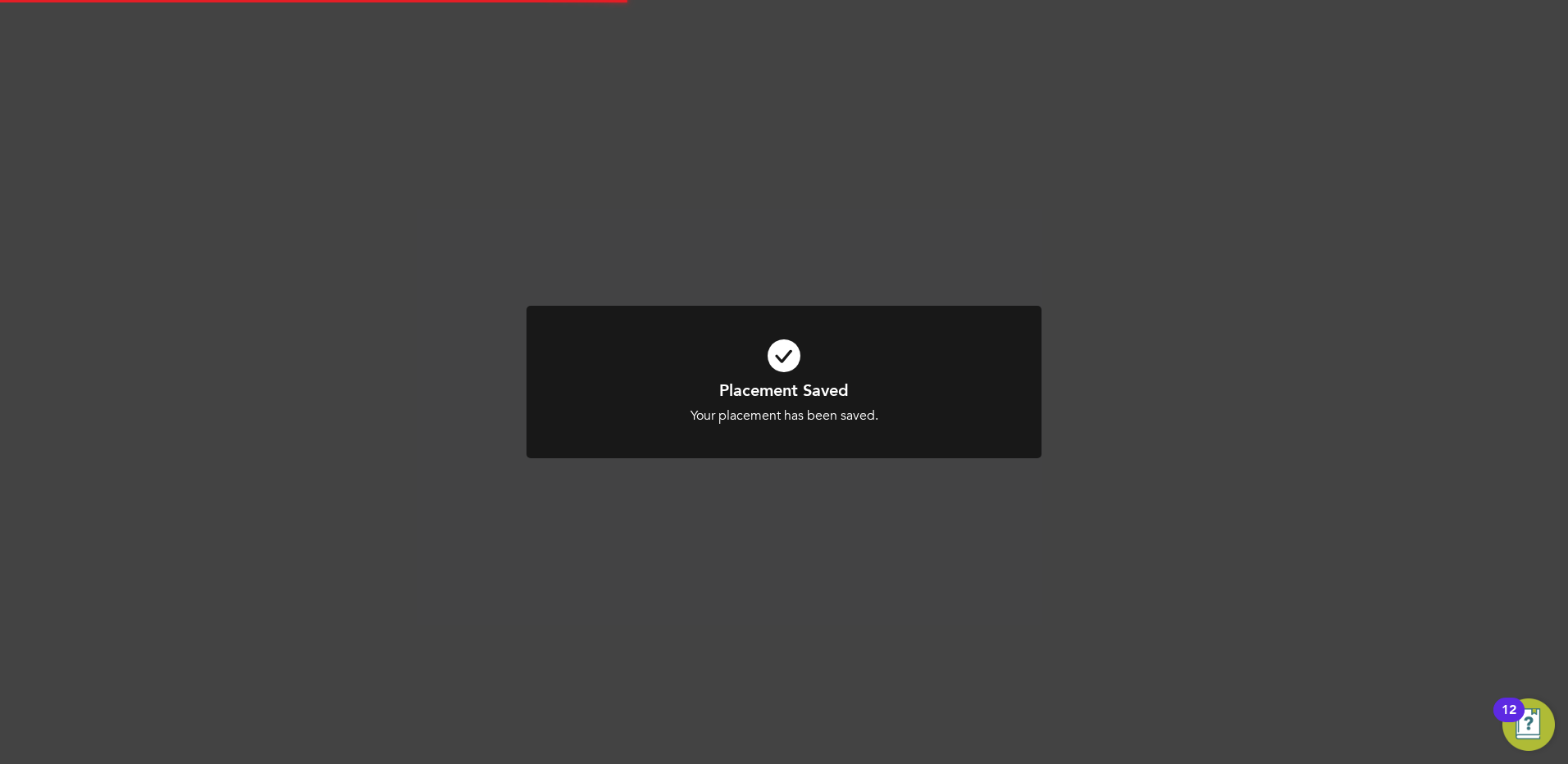
scroll to position [15, 121]
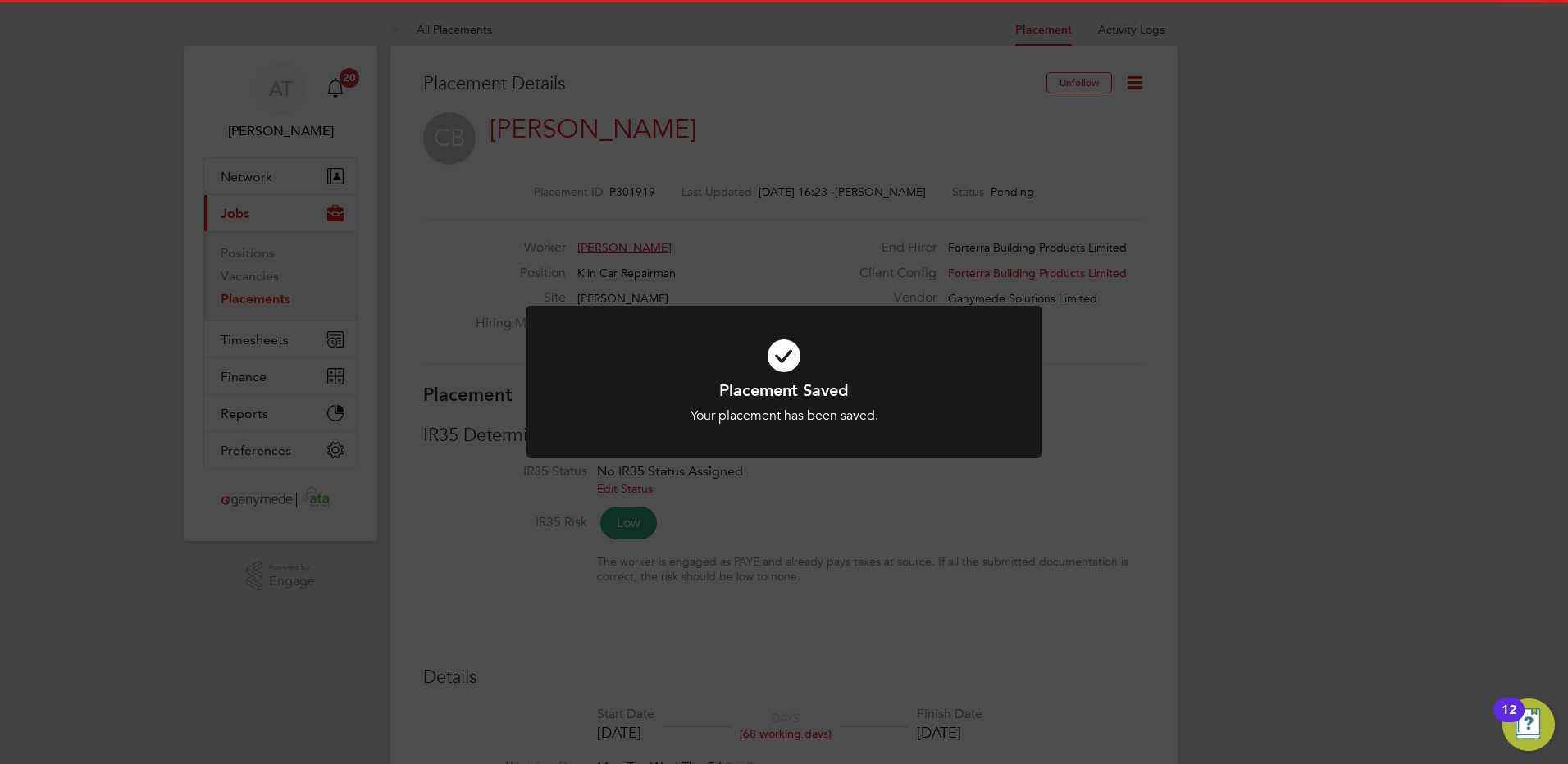
click at [443, 281] on div "Placement Saved Your placement has been saved. Cancel Okay" at bounding box center [784, 382] width 1568 height 764
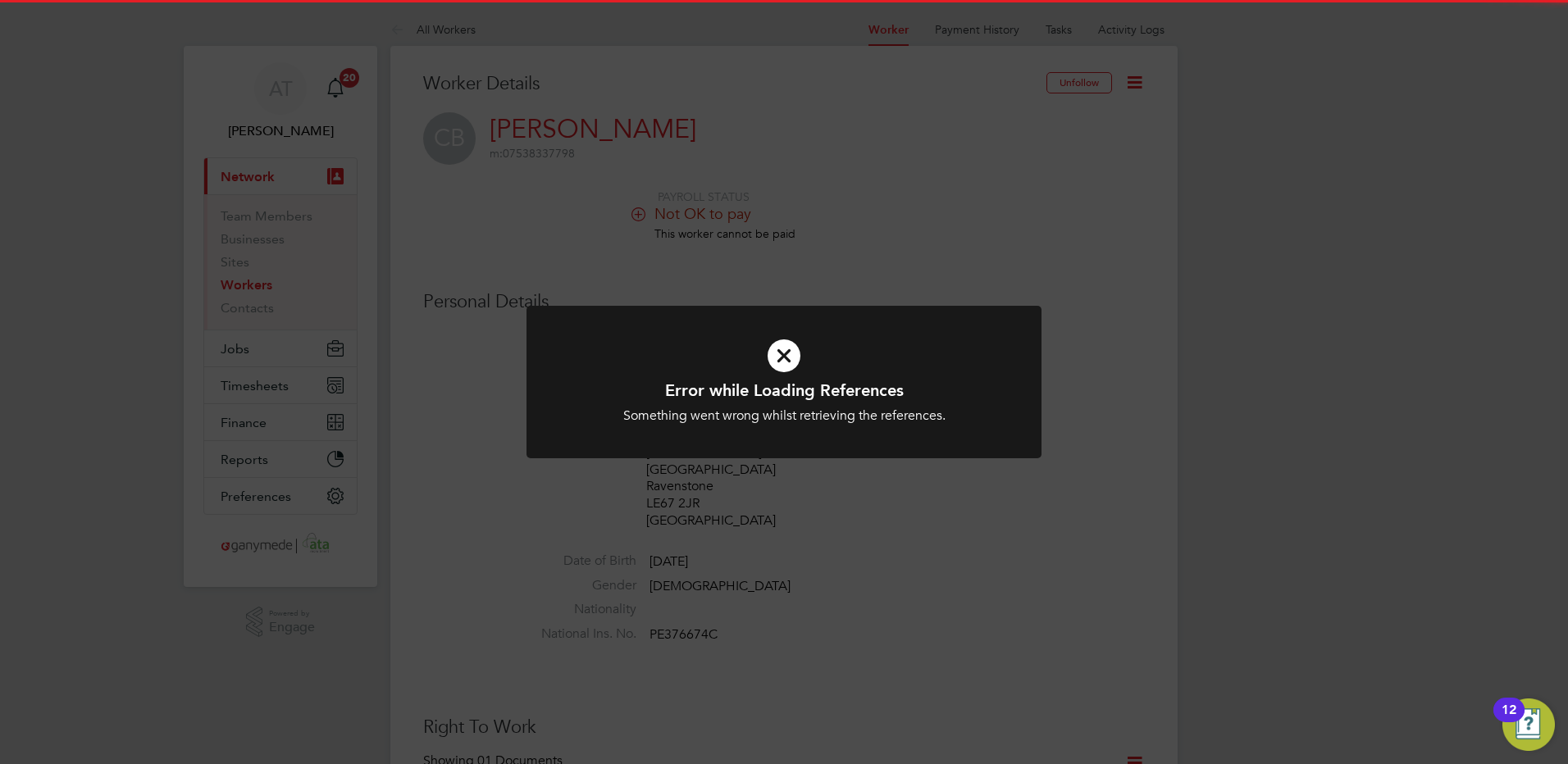
click at [782, 351] on icon at bounding box center [783, 356] width 426 height 64
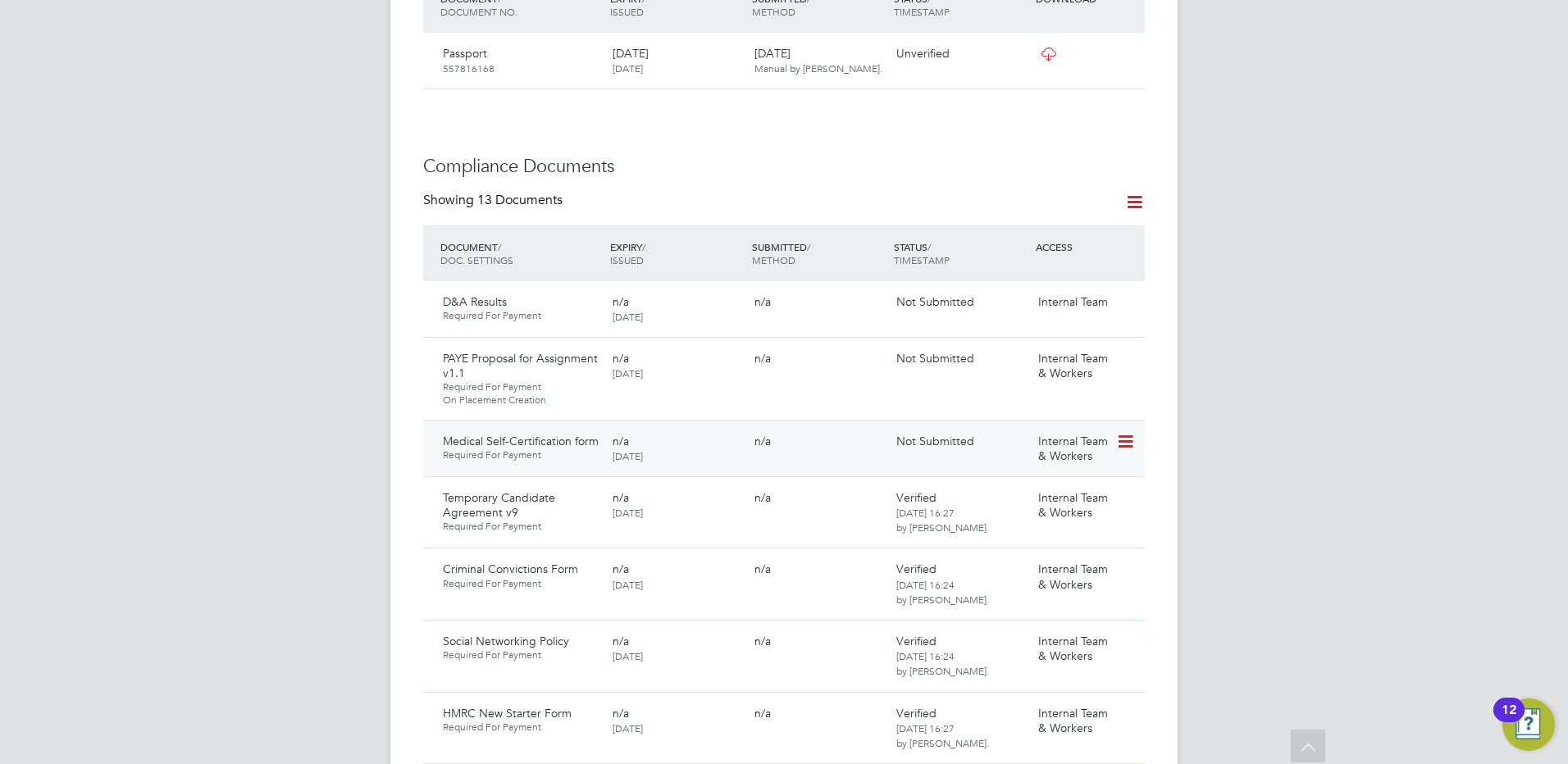
scroll to position [737, 0]
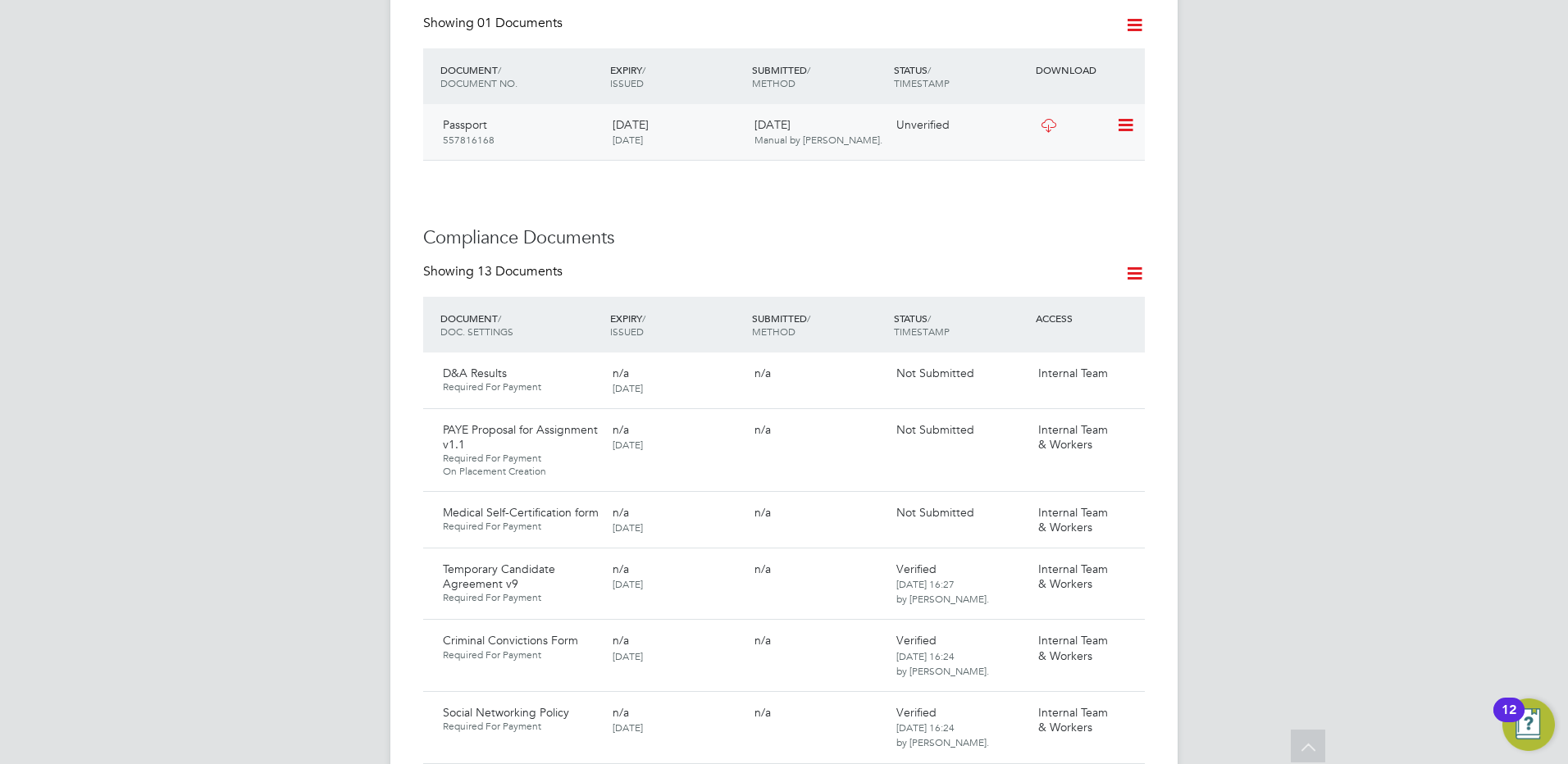
click at [1123, 115] on icon at bounding box center [1124, 125] width 16 height 20
click at [1027, 146] on li "Verify Document" at bounding box center [1072, 148] width 121 height 23
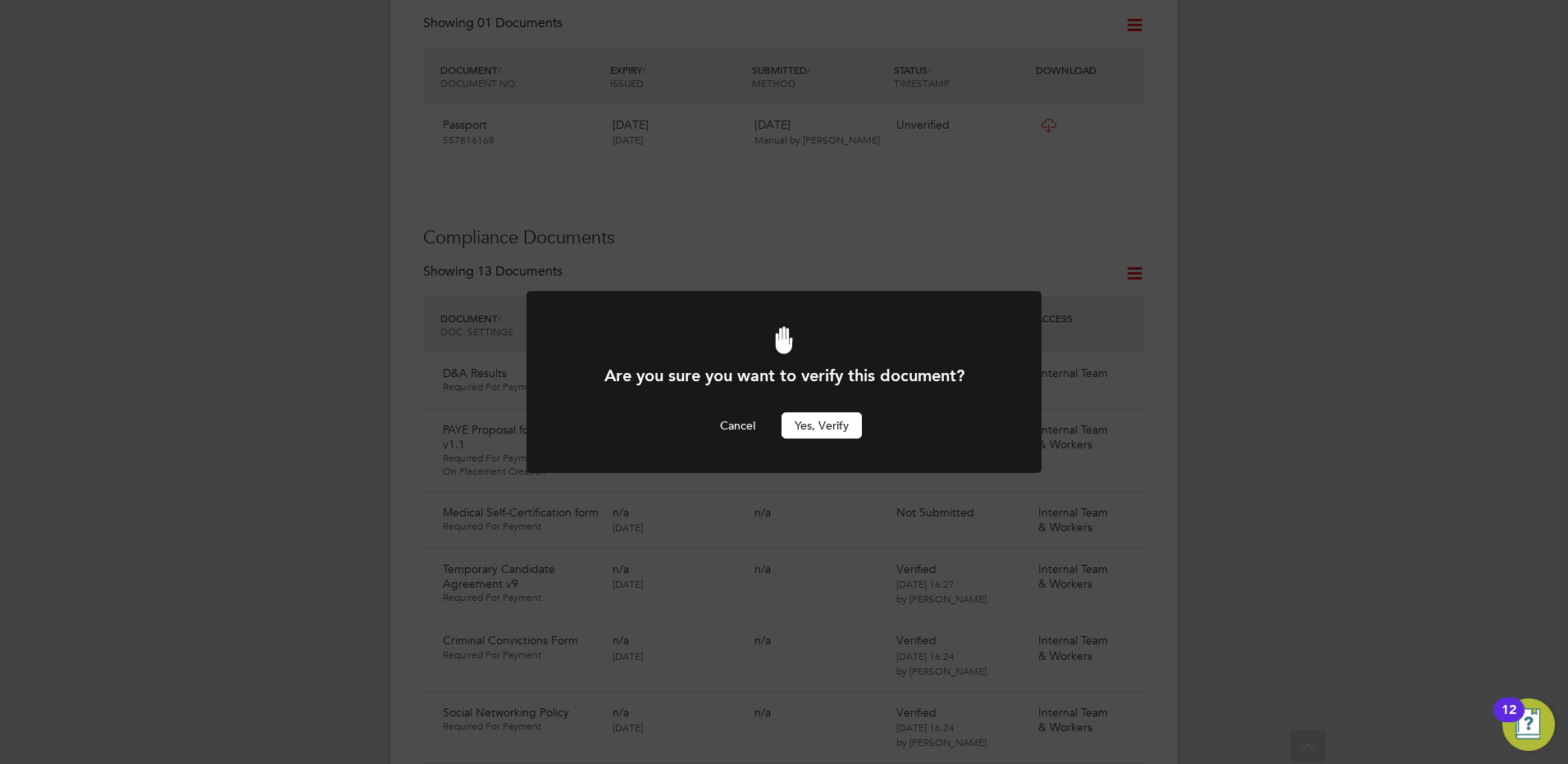
click at [830, 420] on button "Yes, verify" at bounding box center [822, 424] width 80 height 26
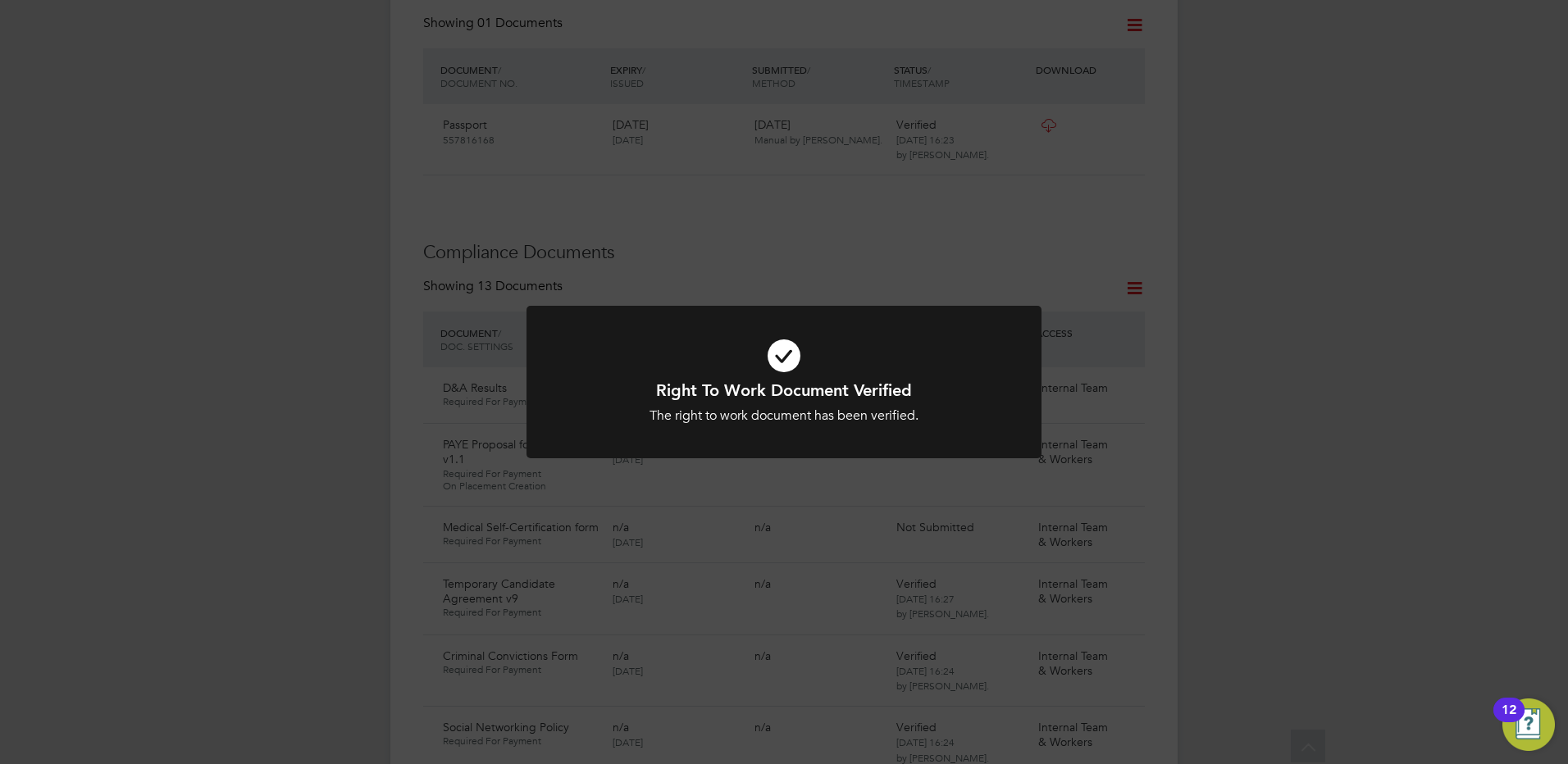
click at [742, 261] on div "Right To Work Document Verified The right to work document has been verified. C…" at bounding box center [784, 382] width 1568 height 764
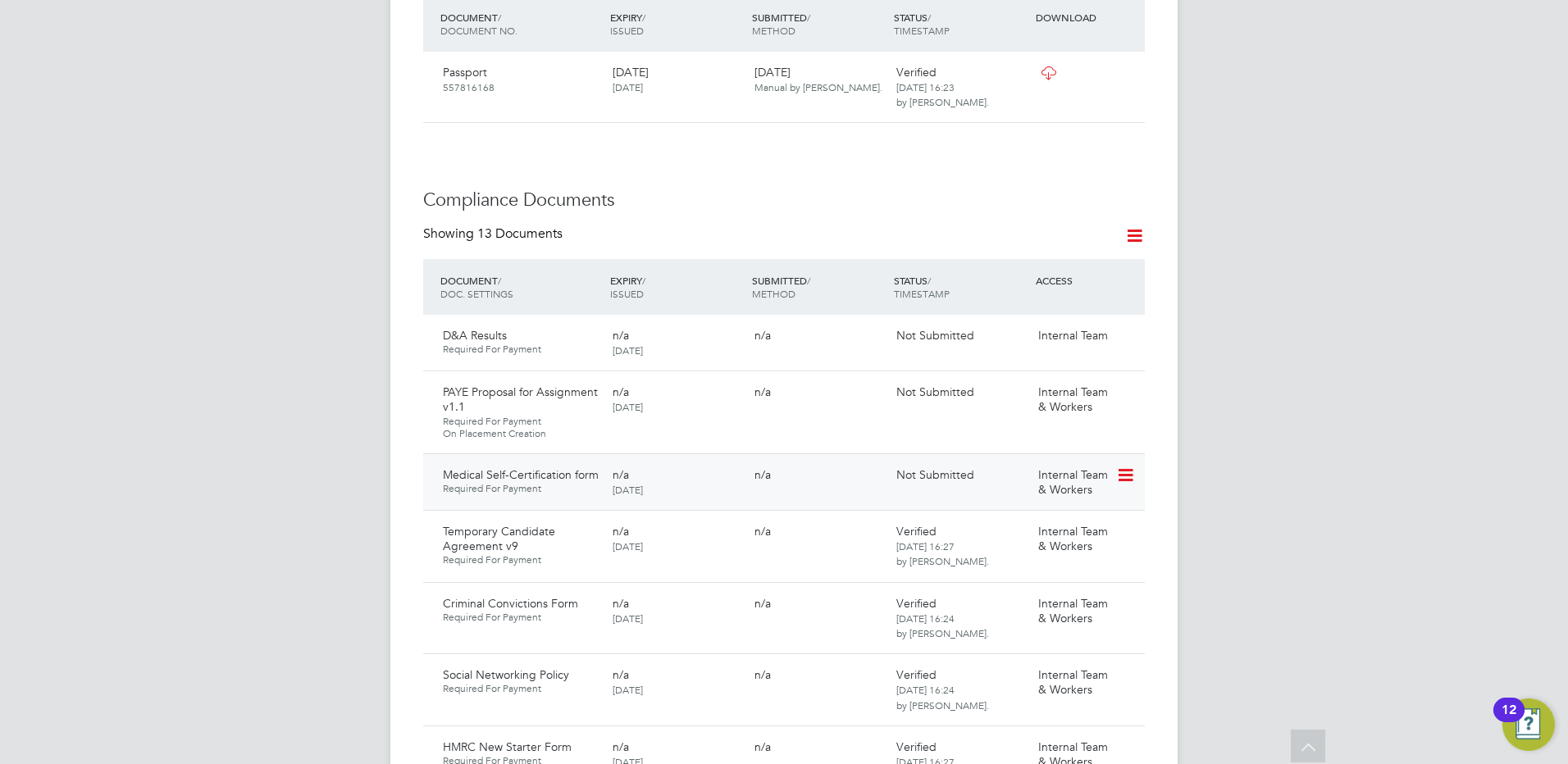
scroll to position [819, 0]
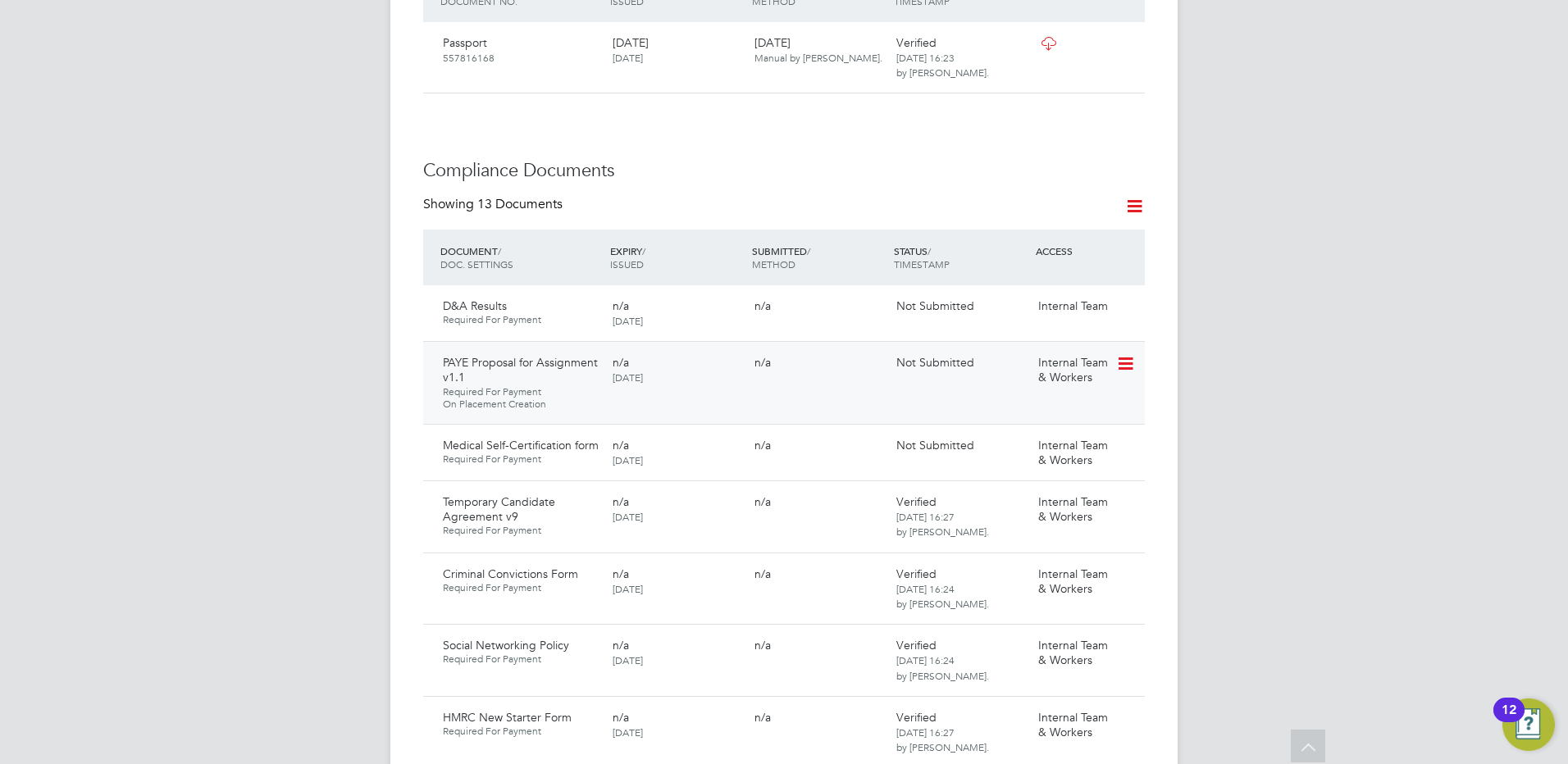
click at [1121, 354] on icon at bounding box center [1124, 364] width 16 height 20
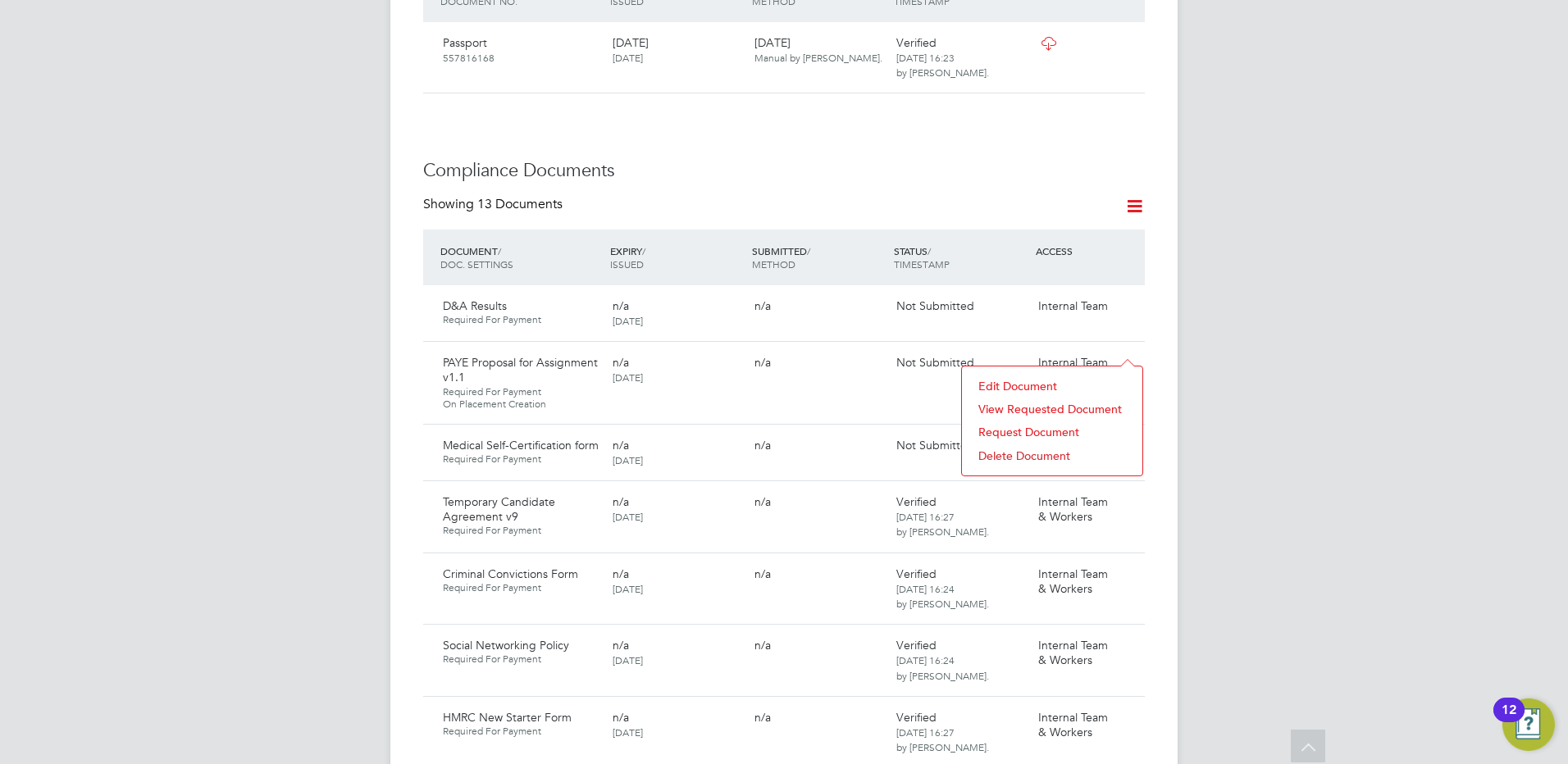
click at [1022, 431] on li "Request Document" at bounding box center [1051, 432] width 164 height 23
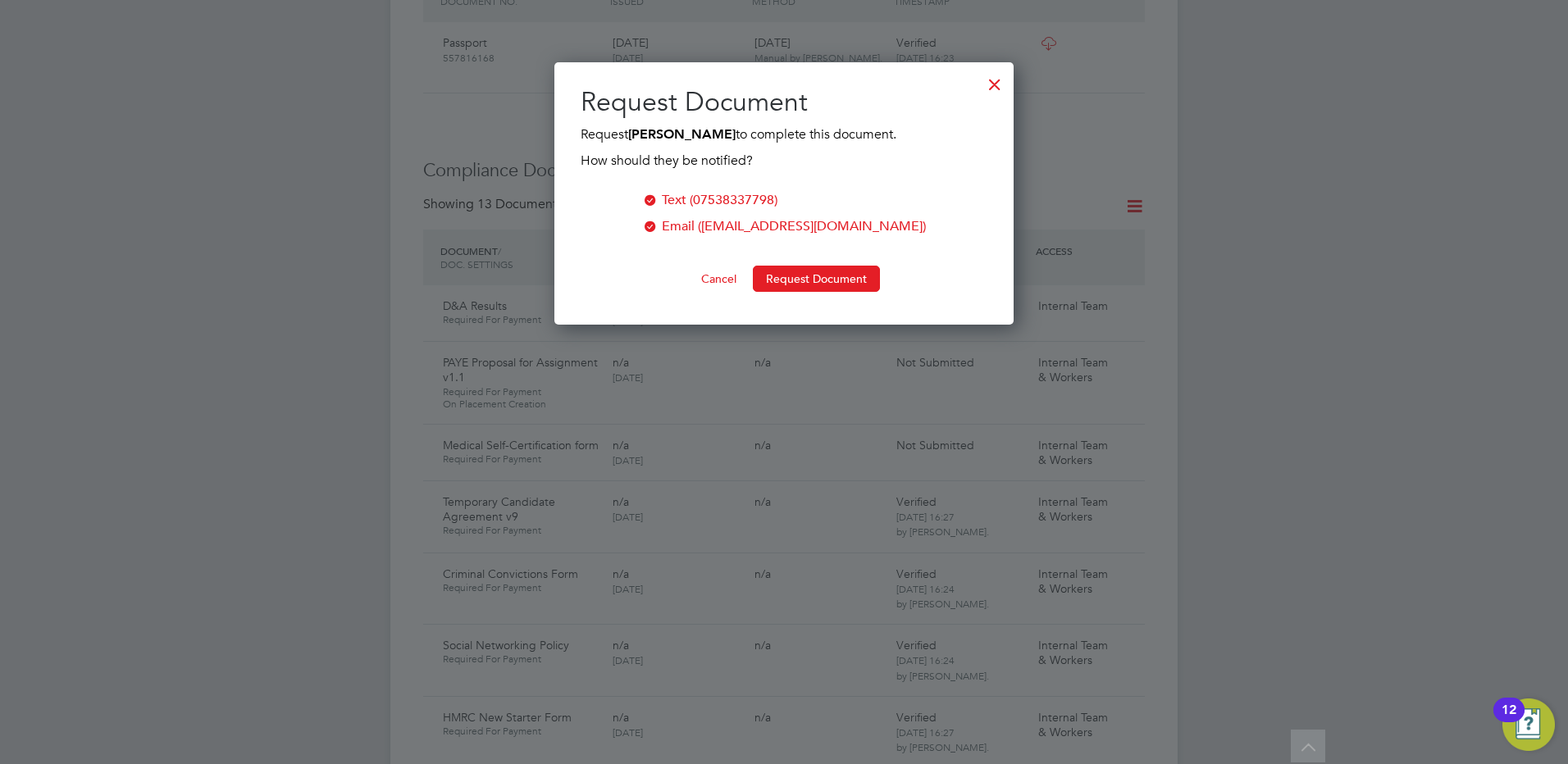
scroll to position [263, 459]
click at [797, 276] on button "Request Document" at bounding box center [816, 278] width 127 height 26
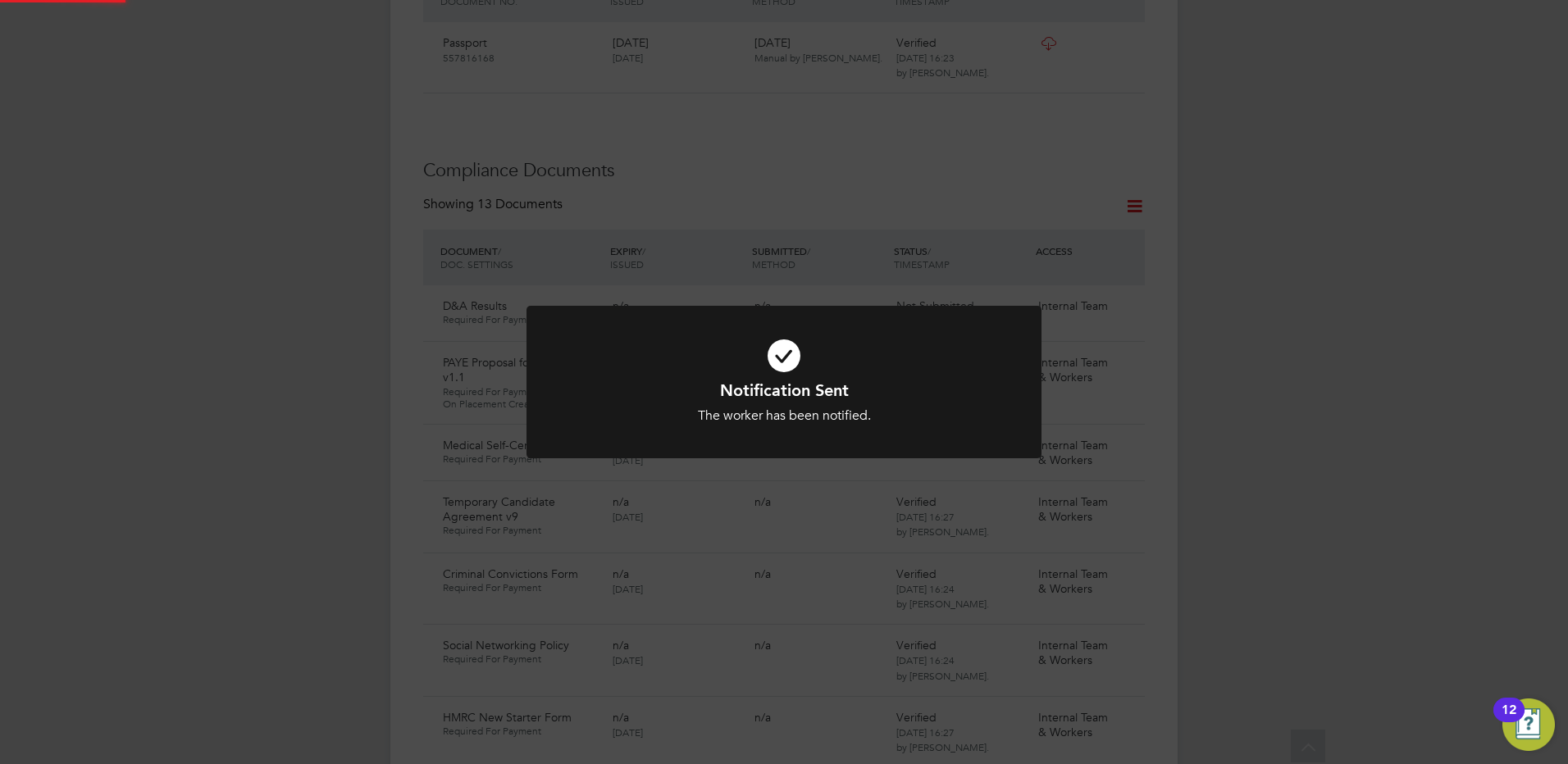
click at [224, 300] on div "Notification Sent The worker has been notified. Cancel Okay" at bounding box center [784, 382] width 1568 height 764
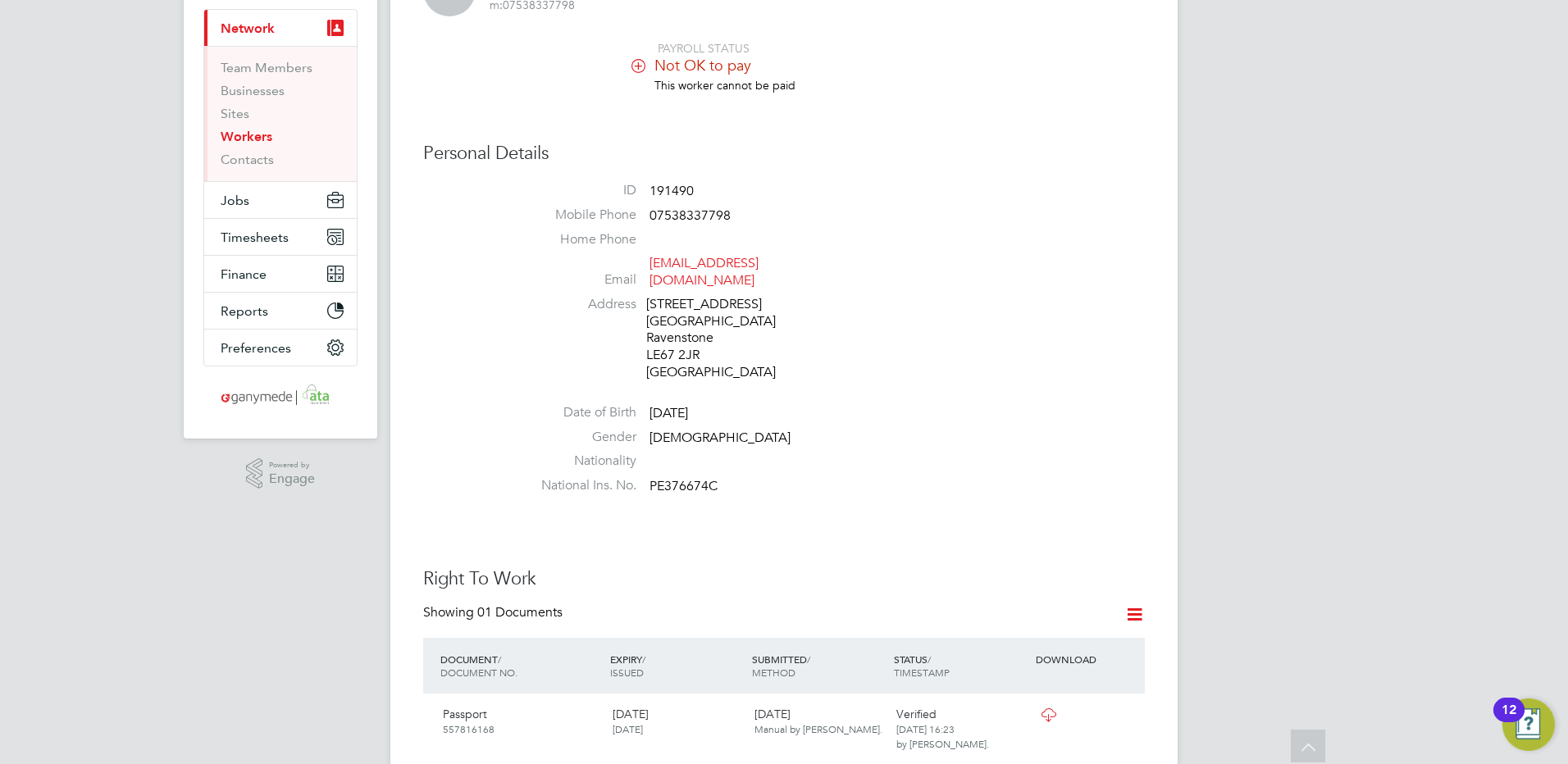
scroll to position [82, 0]
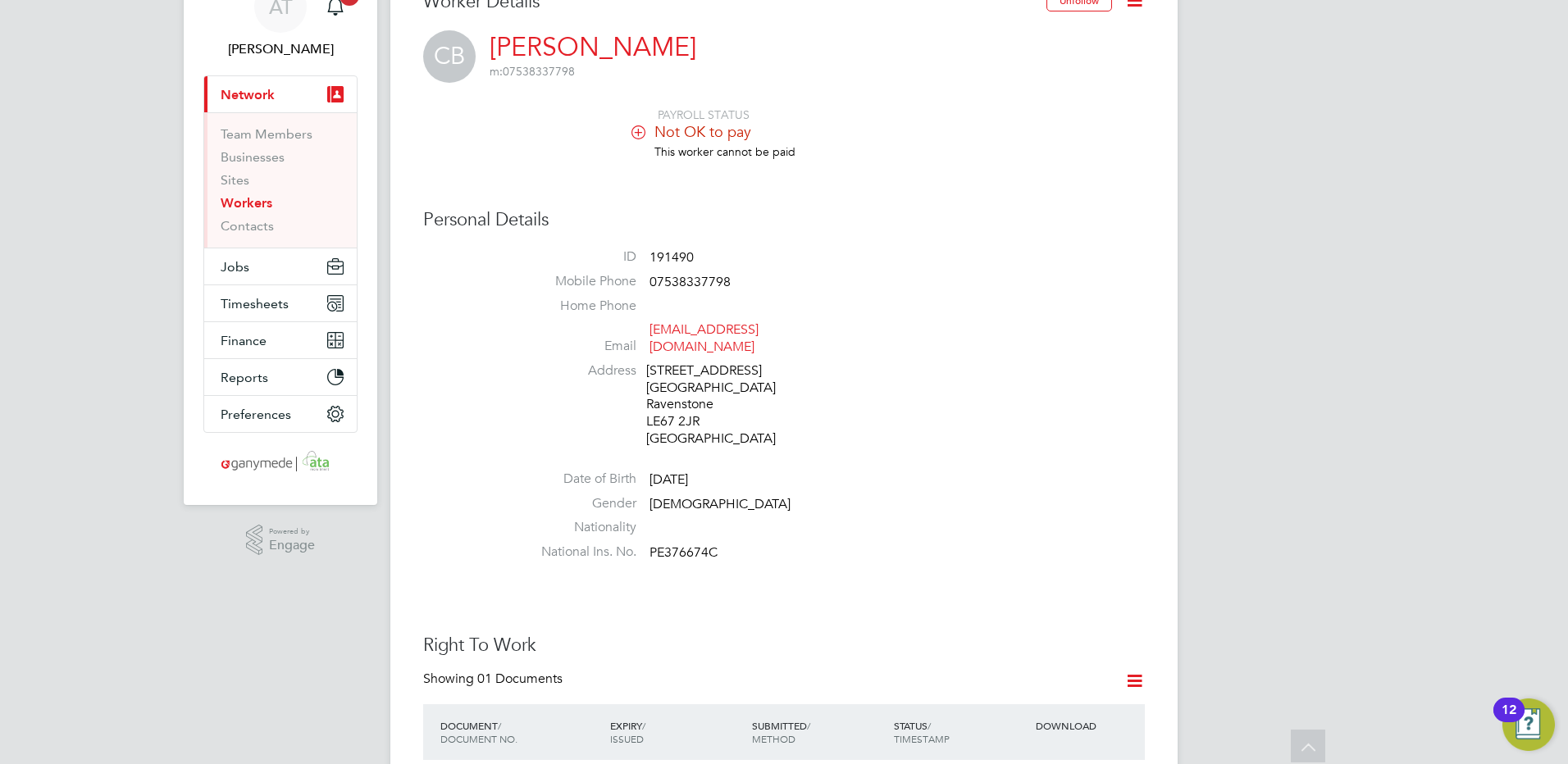
drag, startPoint x: 240, startPoint y: 197, endPoint x: 368, endPoint y: 199, distance: 128.0
click at [240, 198] on link "Workers" at bounding box center [247, 202] width 52 height 15
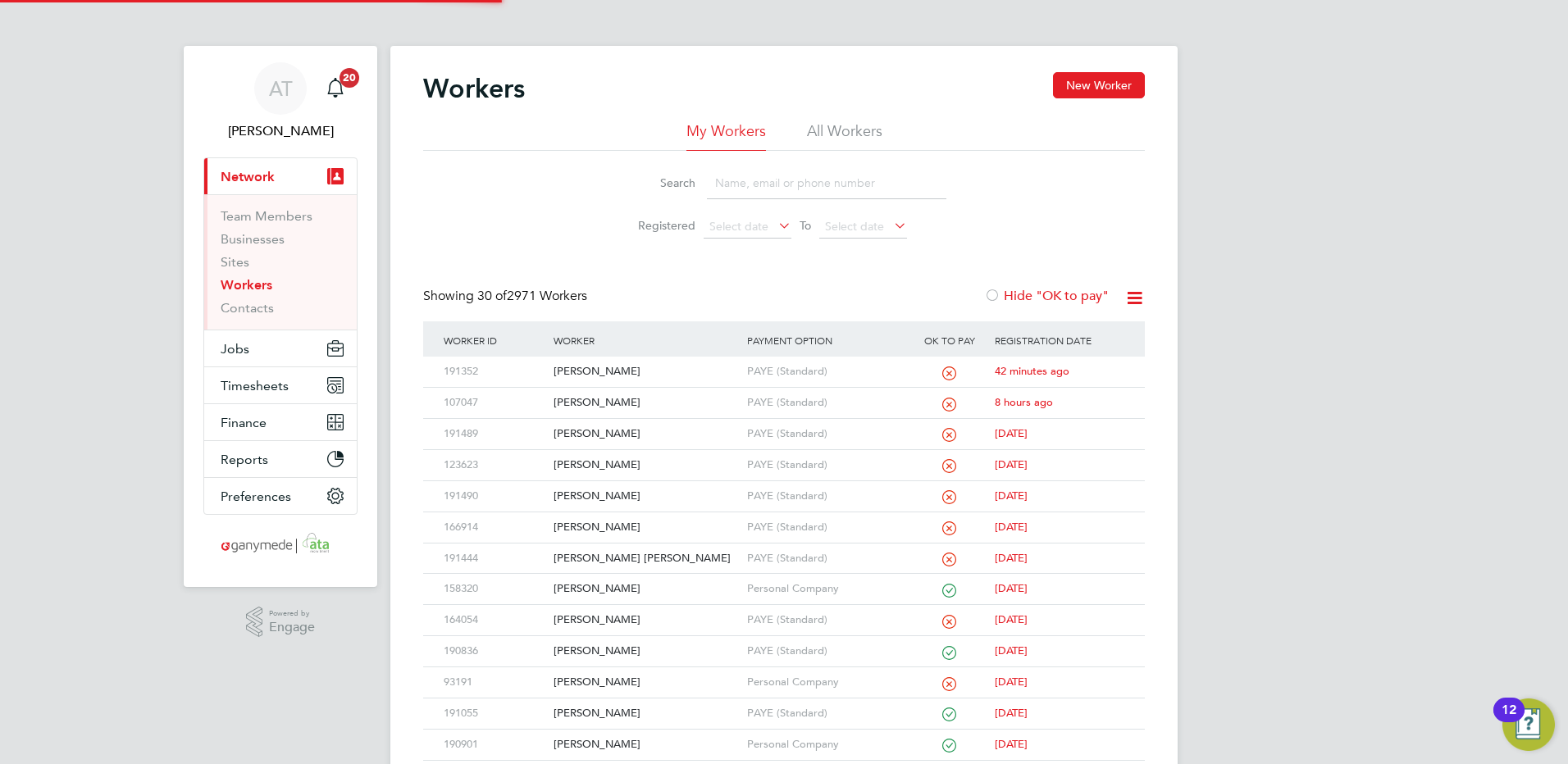
click at [738, 173] on input at bounding box center [827, 183] width 240 height 32
click at [586, 430] on div "[PERSON_NAME]" at bounding box center [645, 434] width 193 height 30
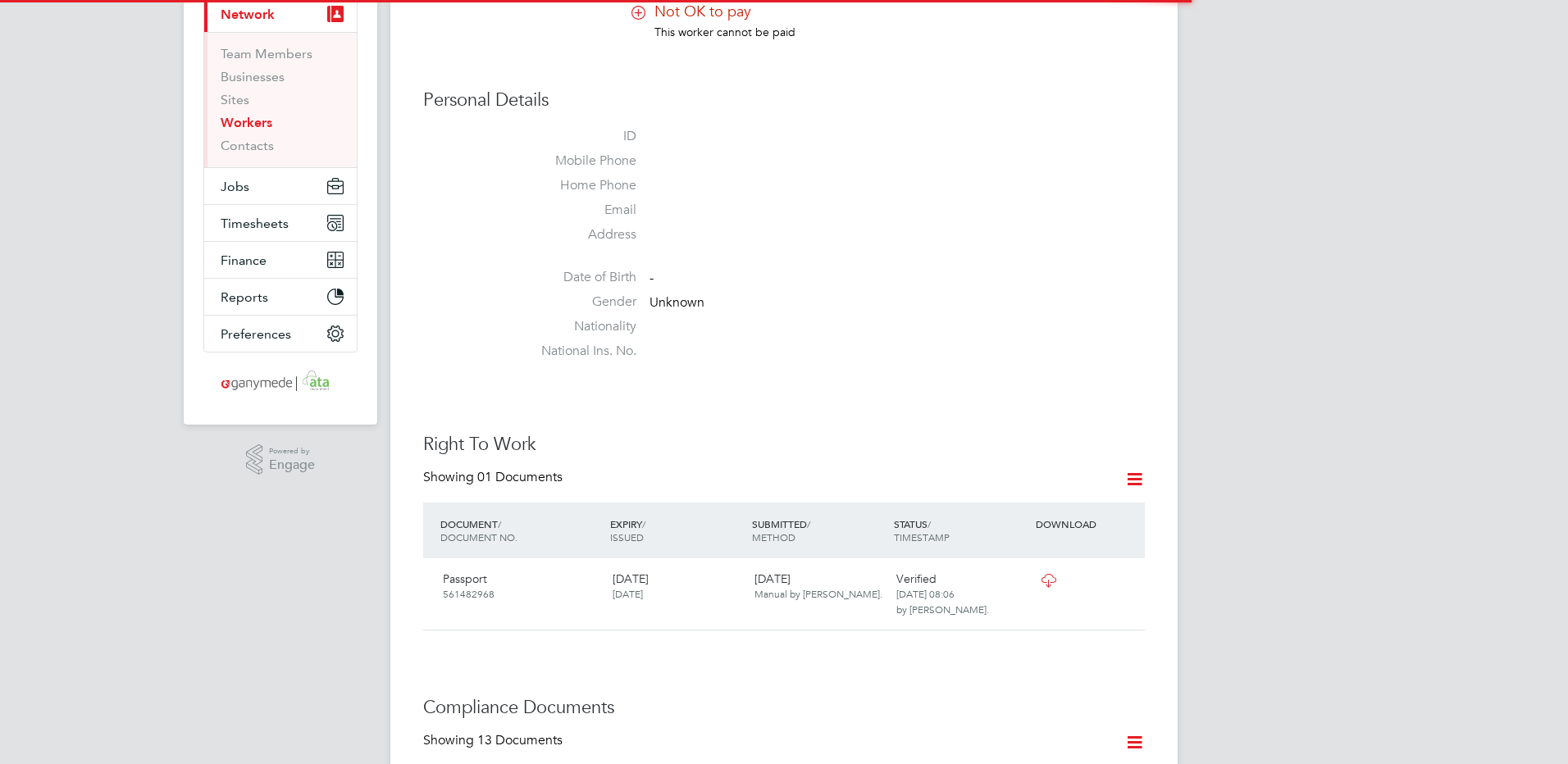
scroll to position [246, 0]
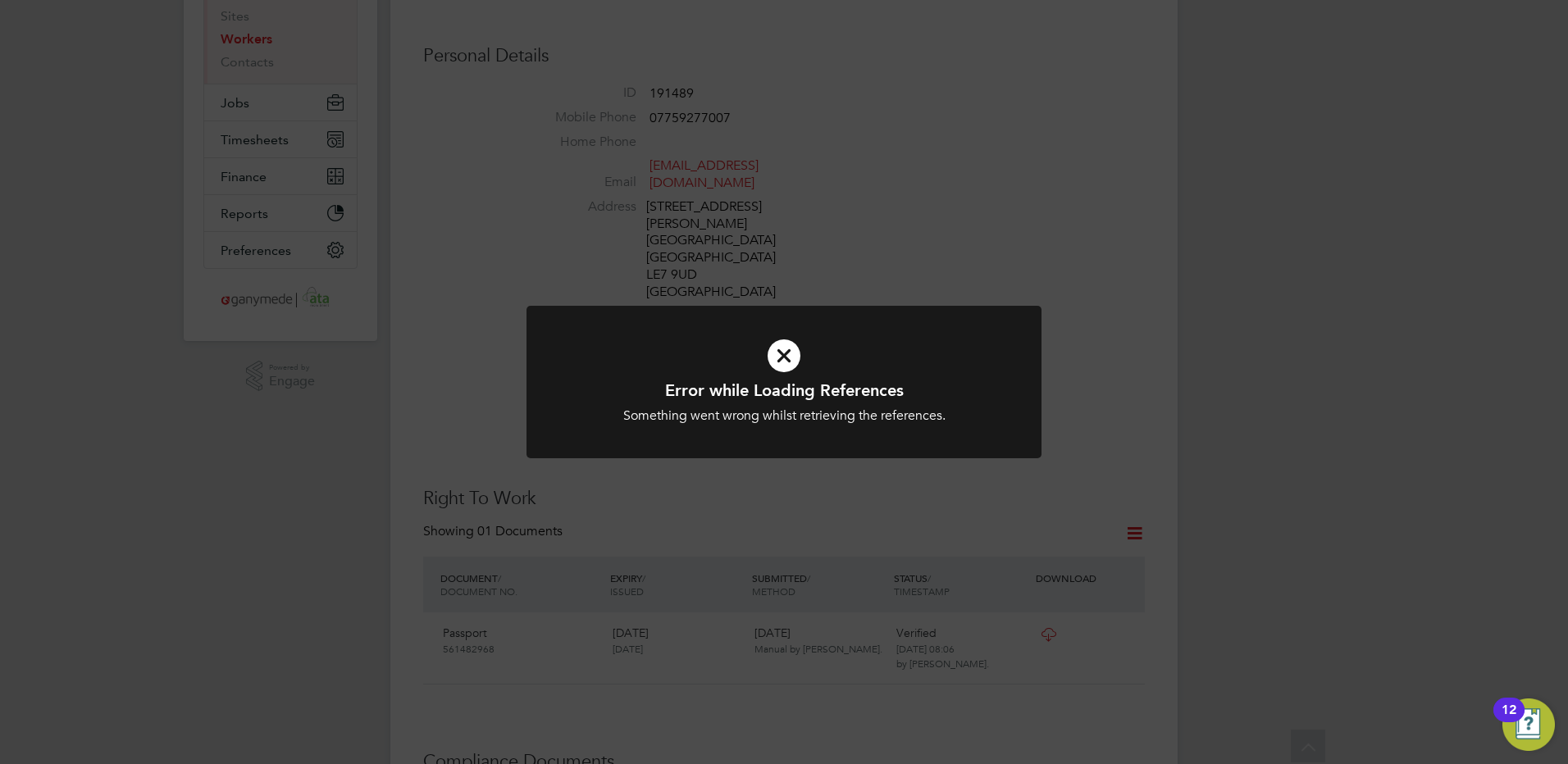
drag, startPoint x: 777, startPoint y: 354, endPoint x: 829, endPoint y: 296, distance: 77.9
click at [778, 353] on icon at bounding box center [783, 356] width 426 height 64
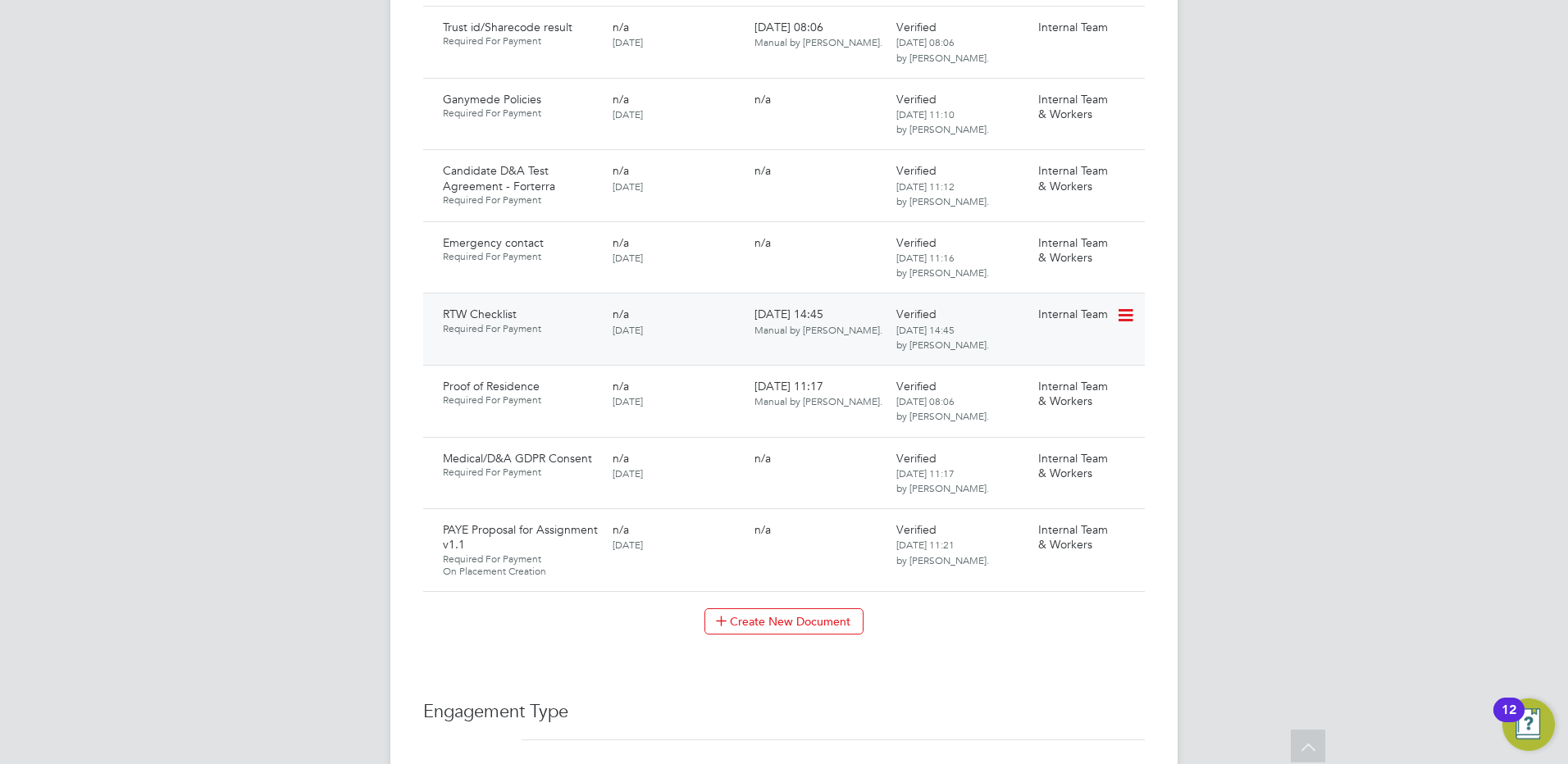
scroll to position [1475, 0]
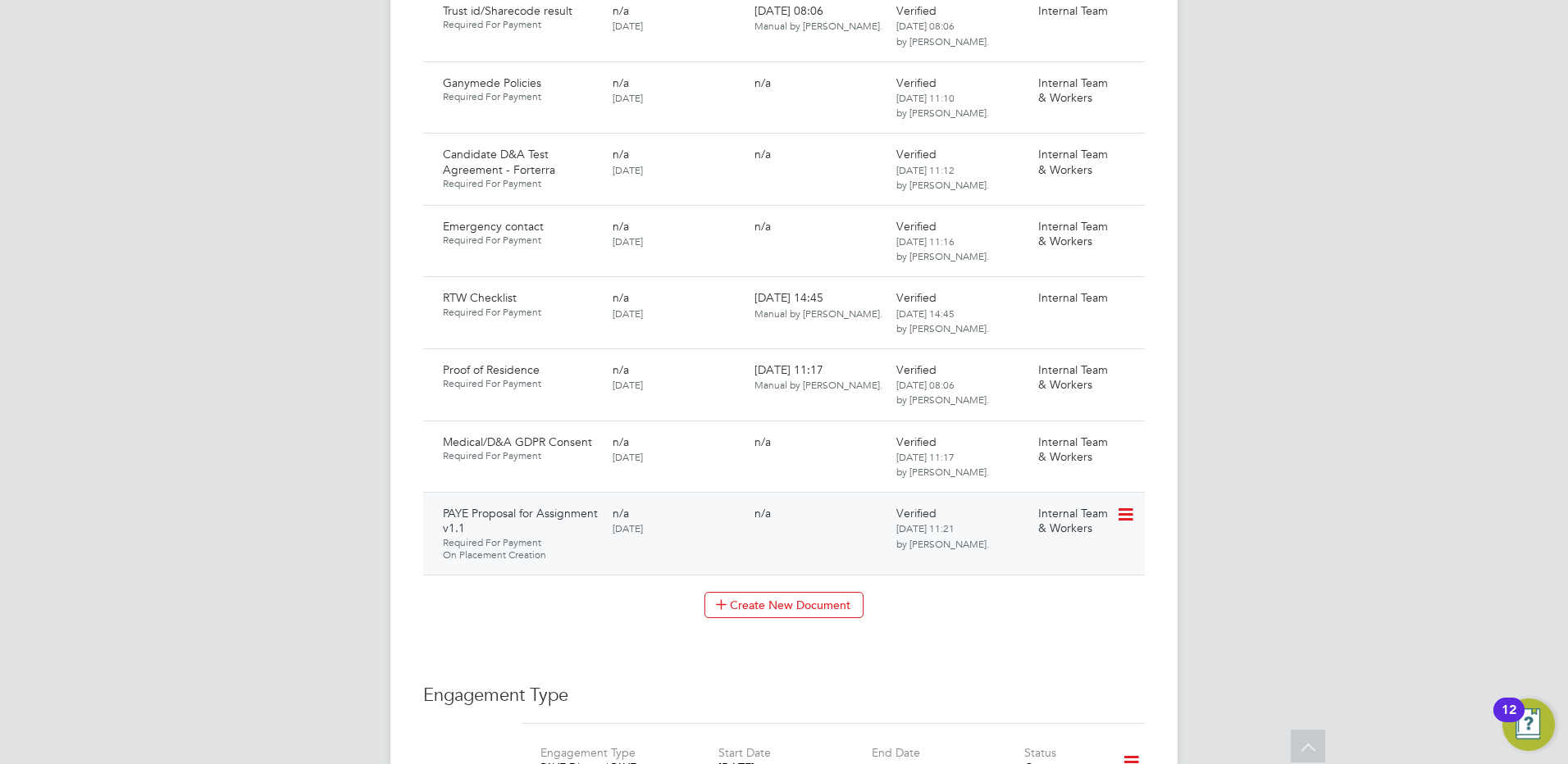
click at [1123, 505] on icon at bounding box center [1124, 515] width 16 height 20
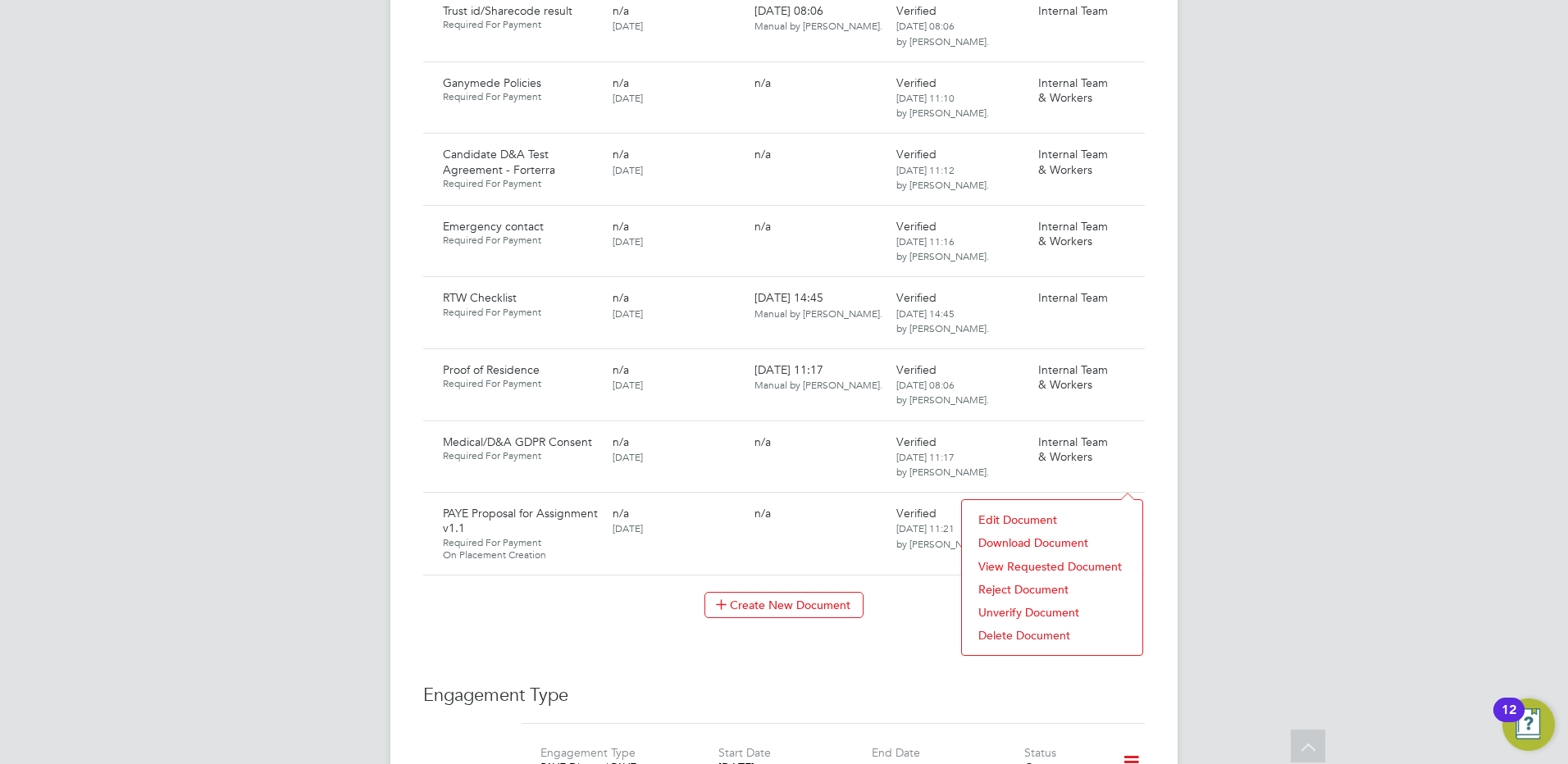
drag, startPoint x: 990, startPoint y: 634, endPoint x: 955, endPoint y: 581, distance: 63.5
click at [990, 634] on li "Delete Document" at bounding box center [1051, 635] width 164 height 23
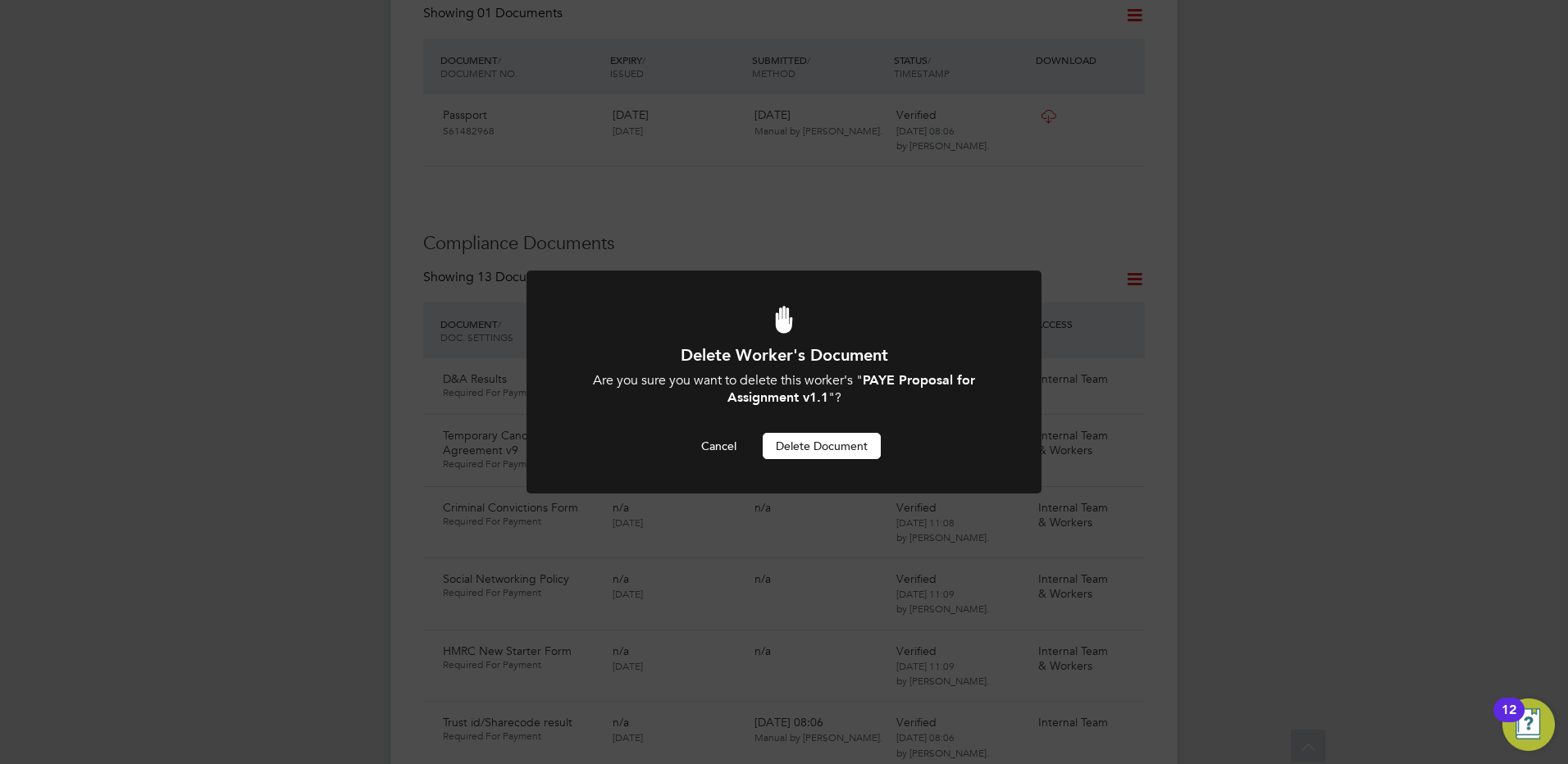
click at [796, 440] on button "Delete Document" at bounding box center [822, 445] width 118 height 26
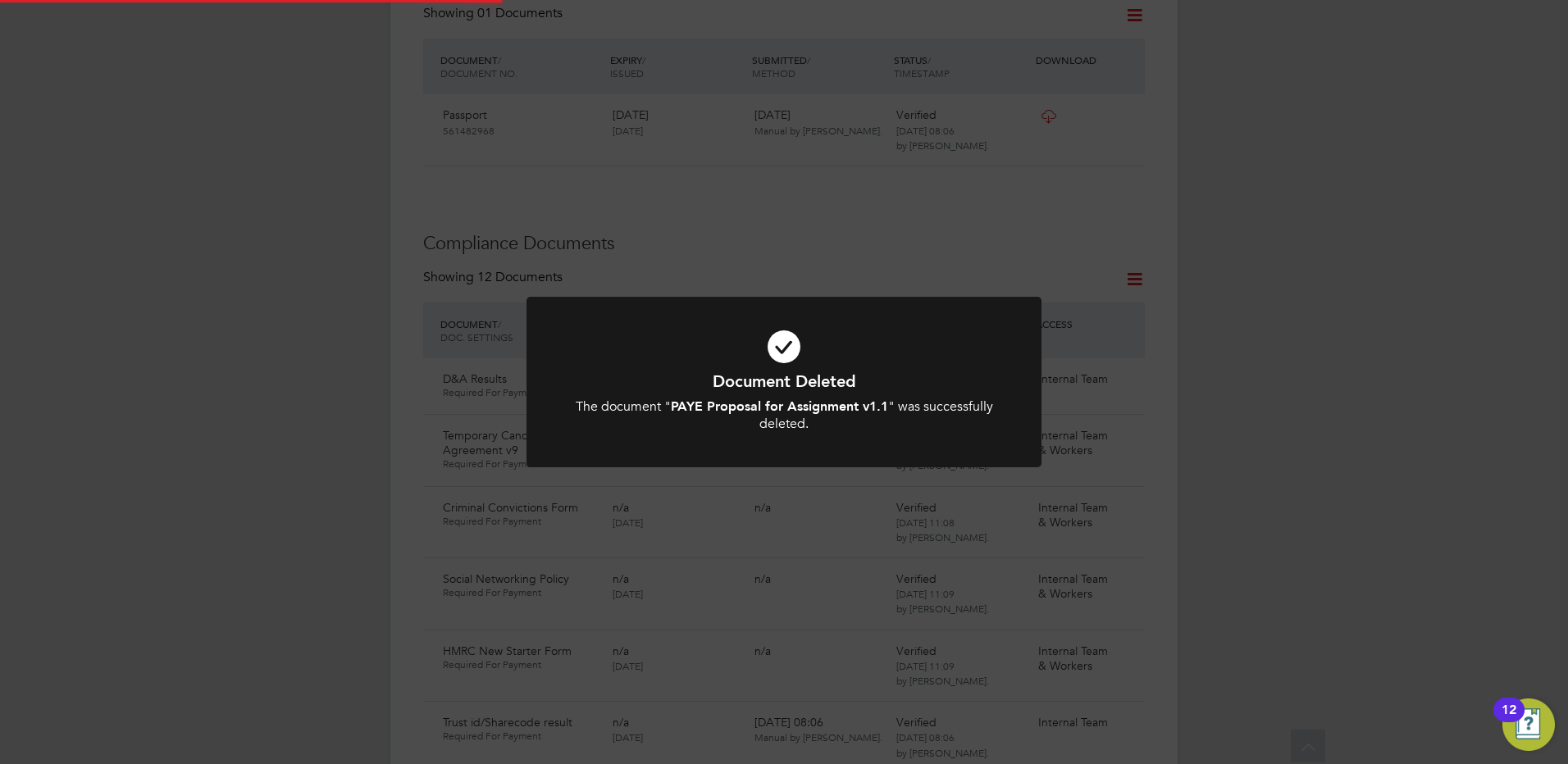
click at [354, 355] on div "Document Deleted The document " PAYE Proposal for Assignment v1.1 " was success…" at bounding box center [784, 382] width 1568 height 764
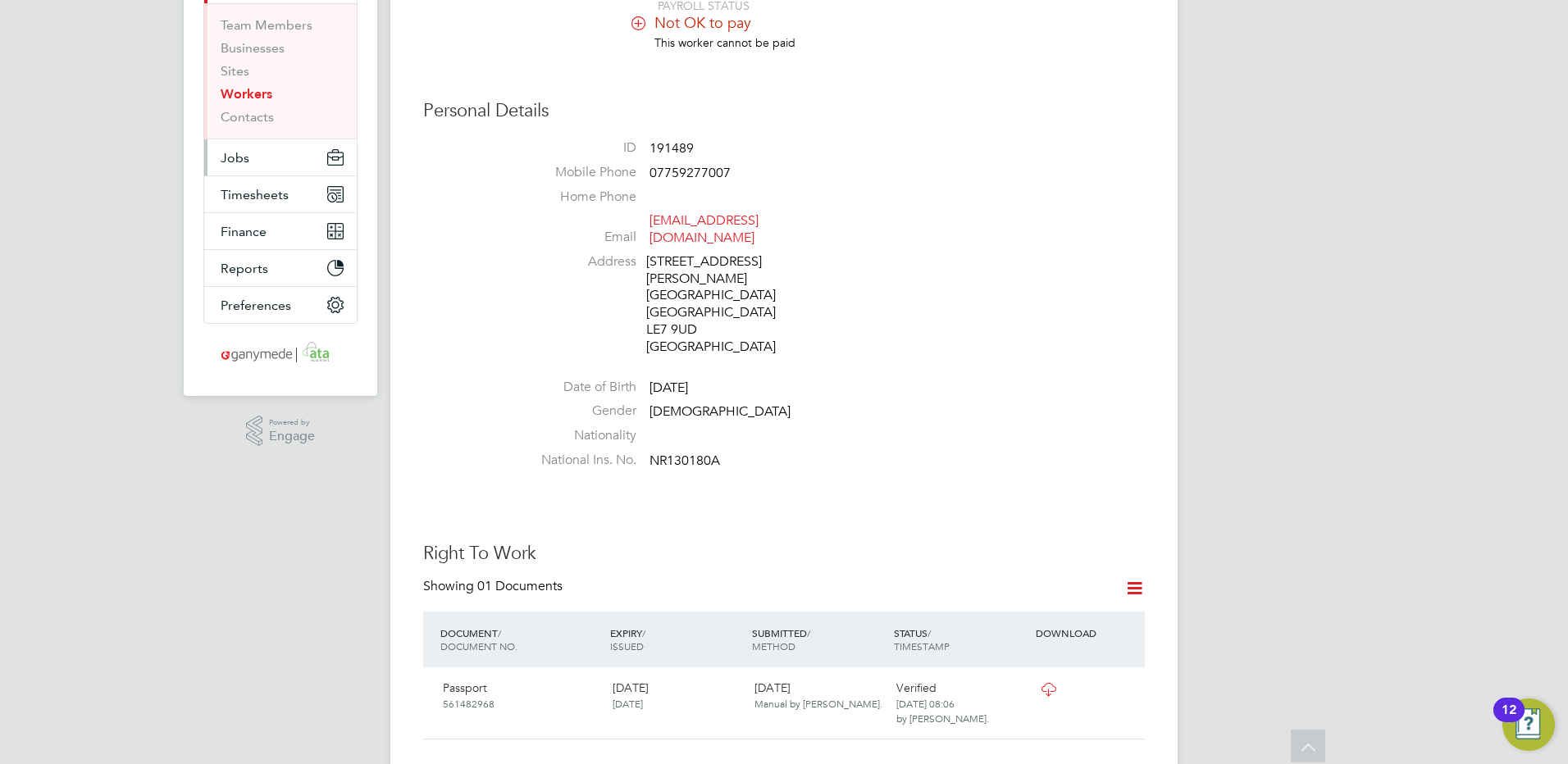
scroll to position [0, 0]
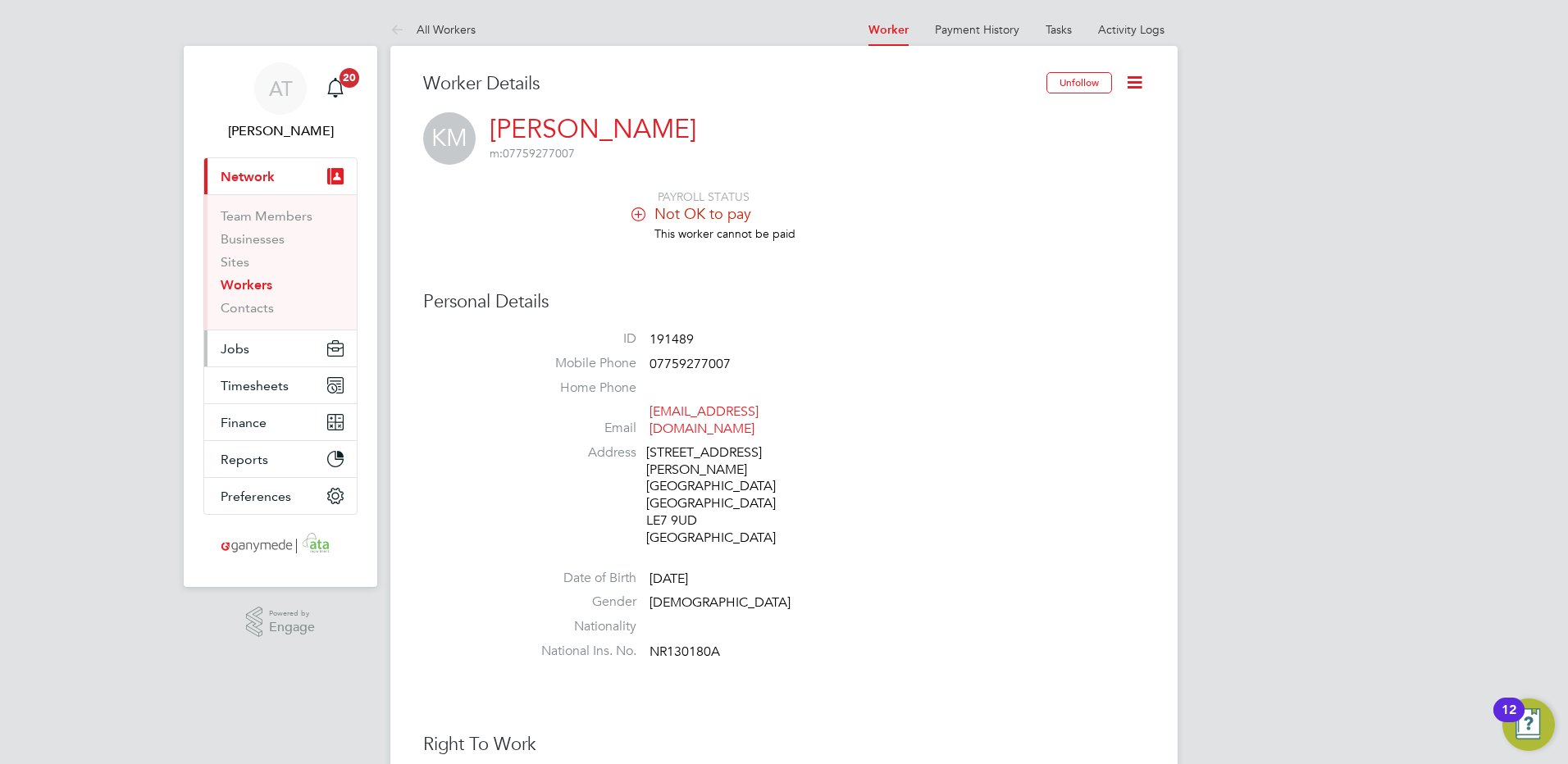
click at [232, 348] on span "Jobs" at bounding box center [235, 348] width 29 height 15
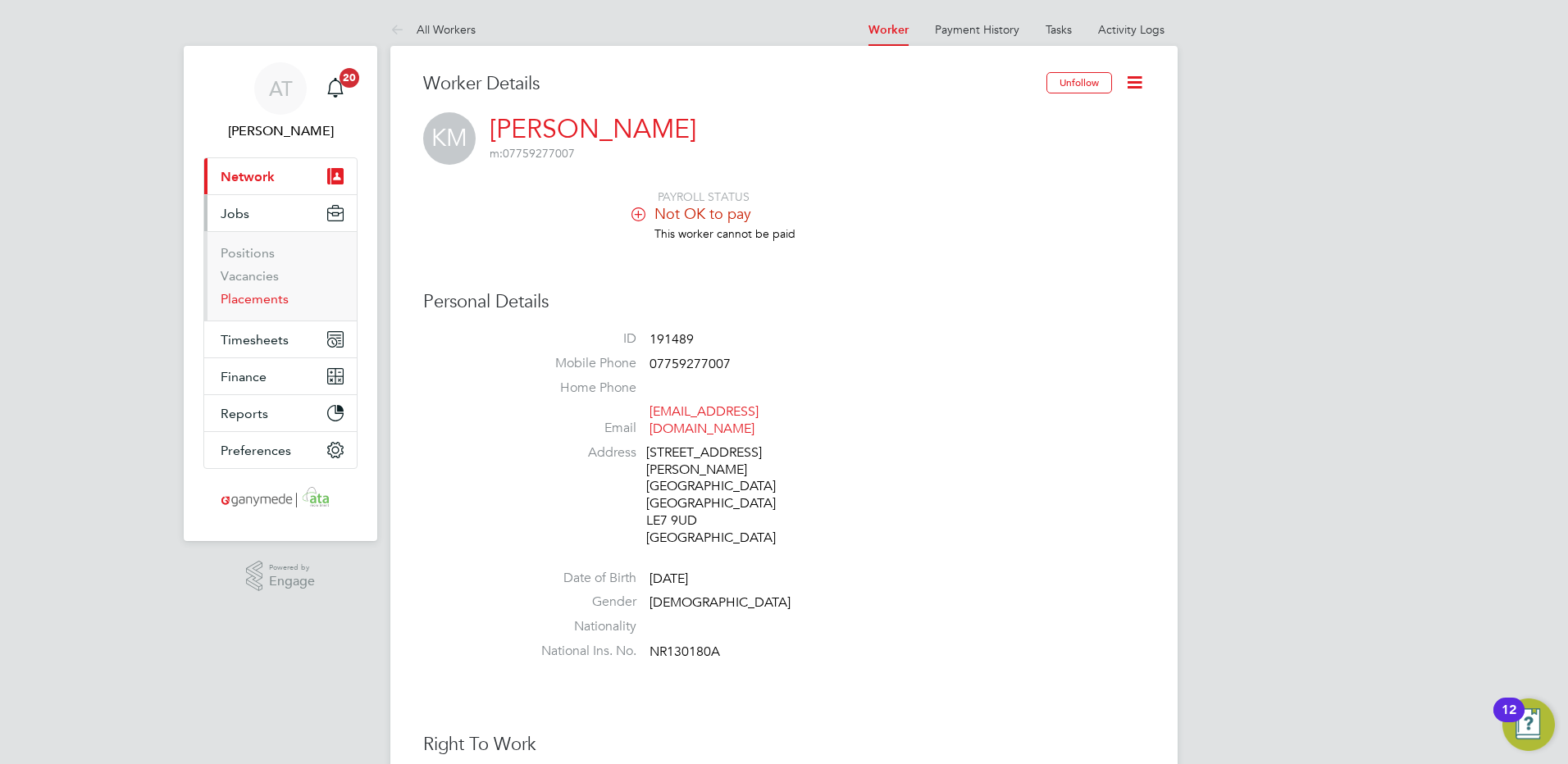
click at [240, 299] on link "Placements" at bounding box center [255, 298] width 68 height 15
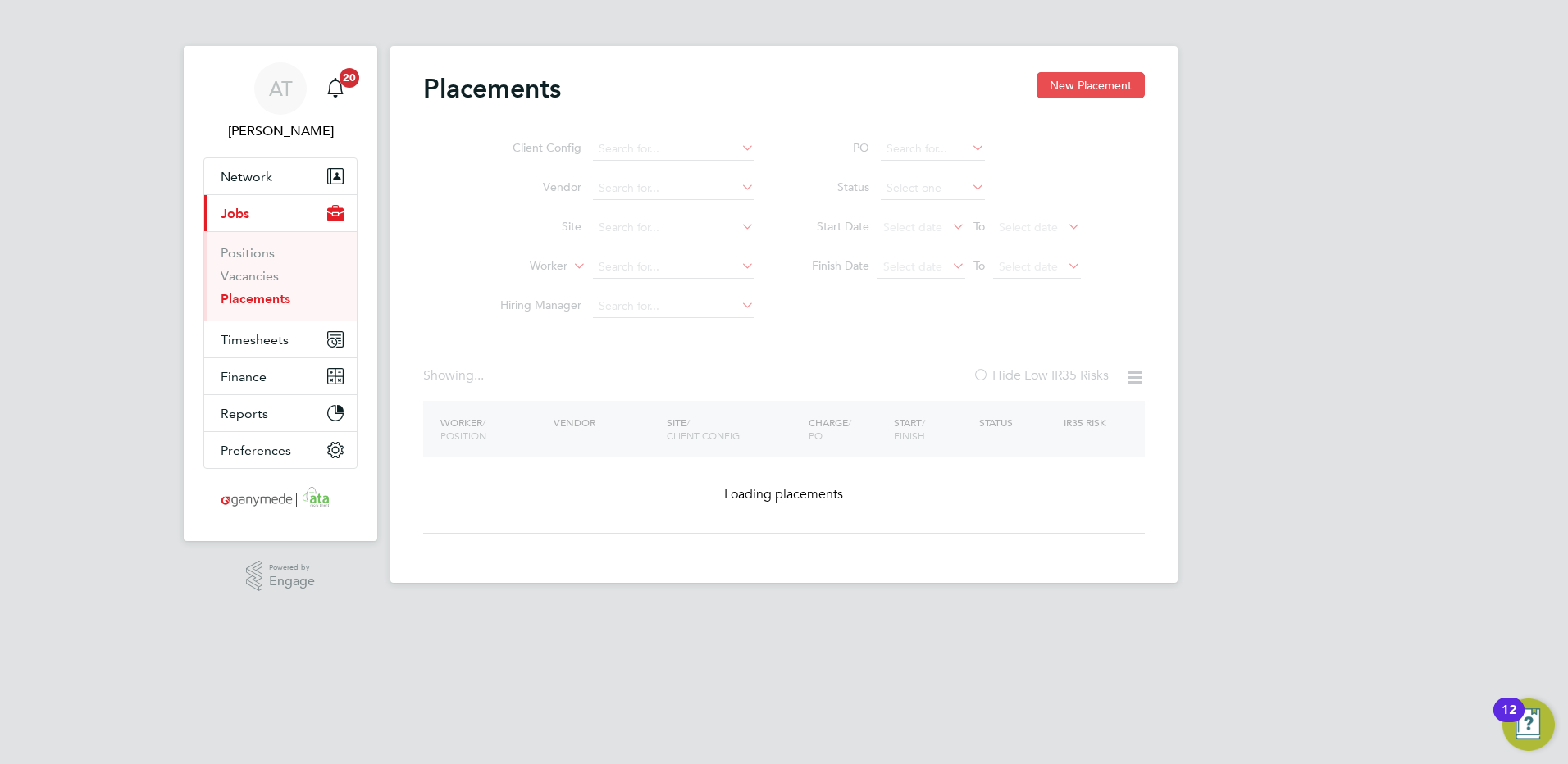
click at [1093, 79] on button "New Placement" at bounding box center [1090, 85] width 108 height 26
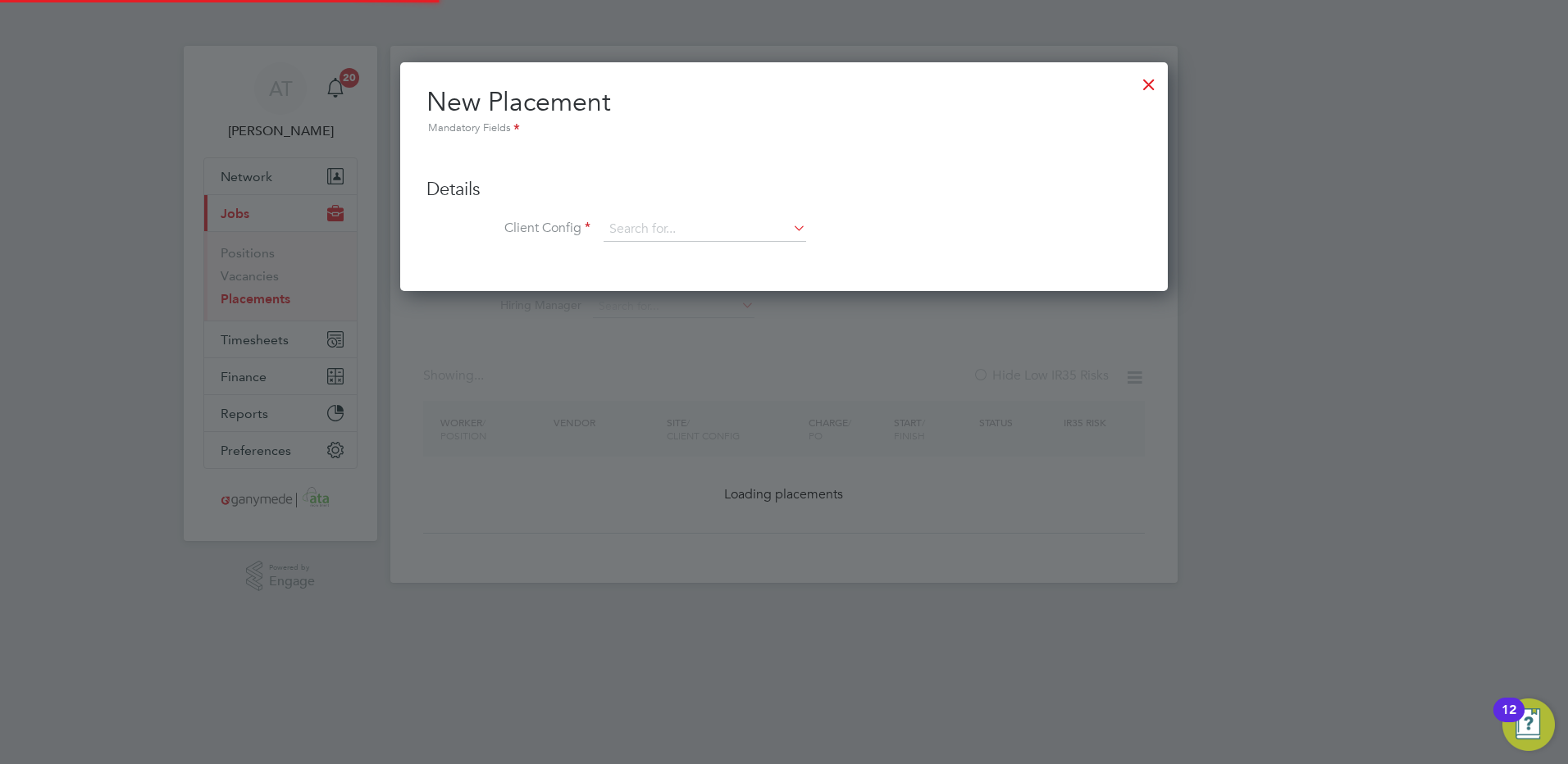
scroll to position [231, 768]
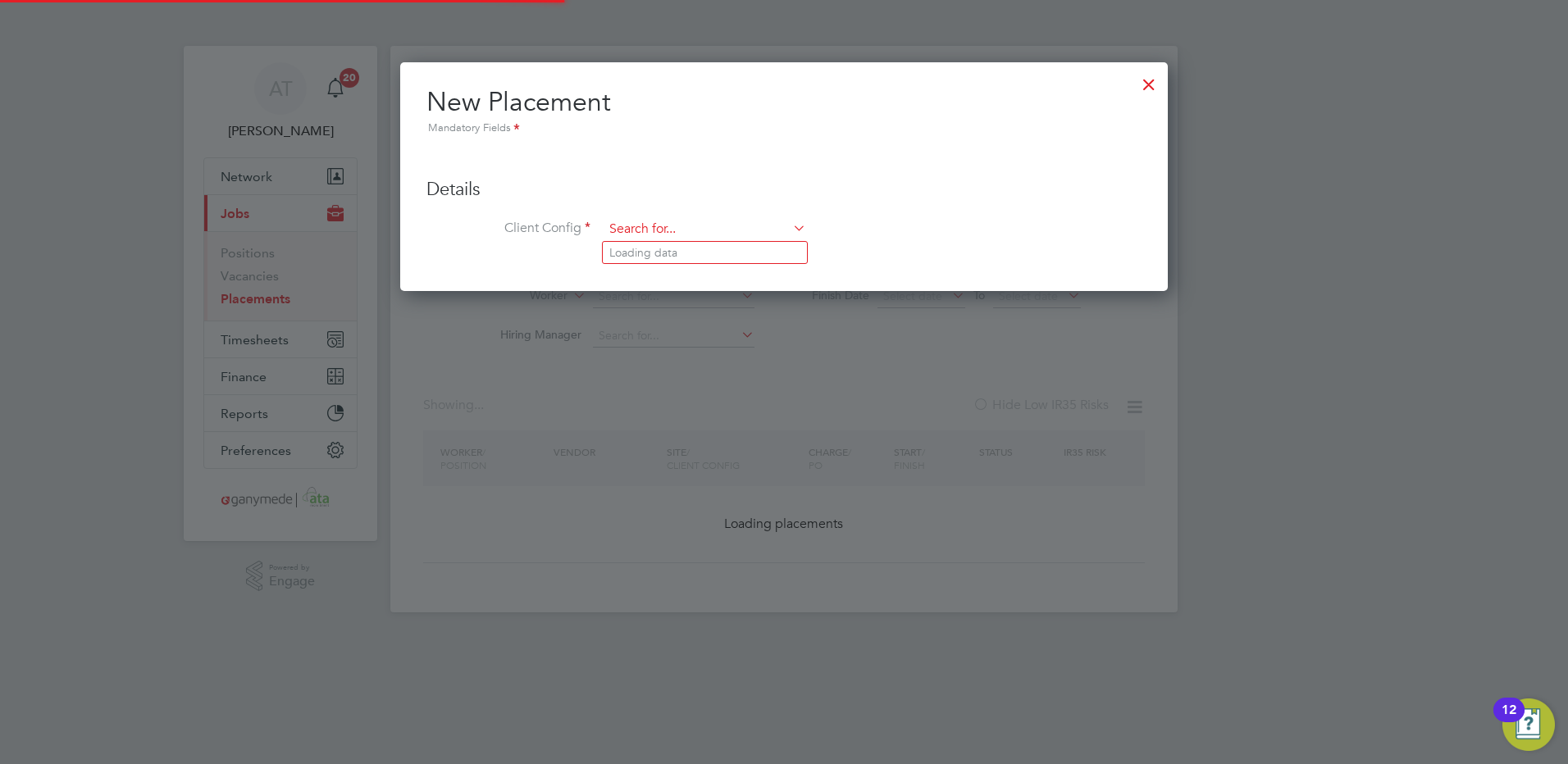
click at [620, 218] on input at bounding box center [704, 230] width 203 height 25
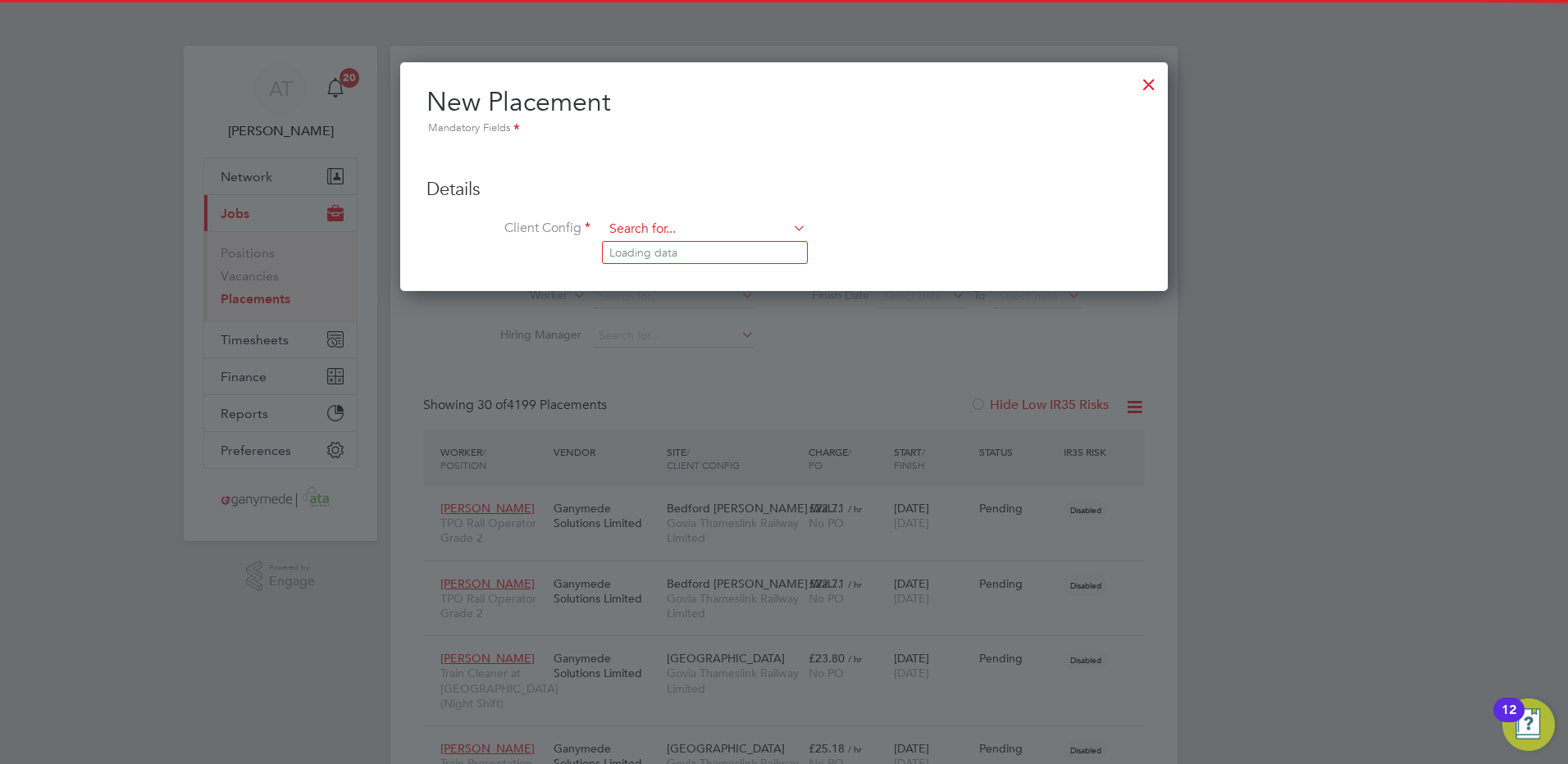
scroll to position [0, 0]
click at [637, 255] on b "Forterra" at bounding box center [630, 253] width 44 height 14
type input "Forterra Building Products Limited"
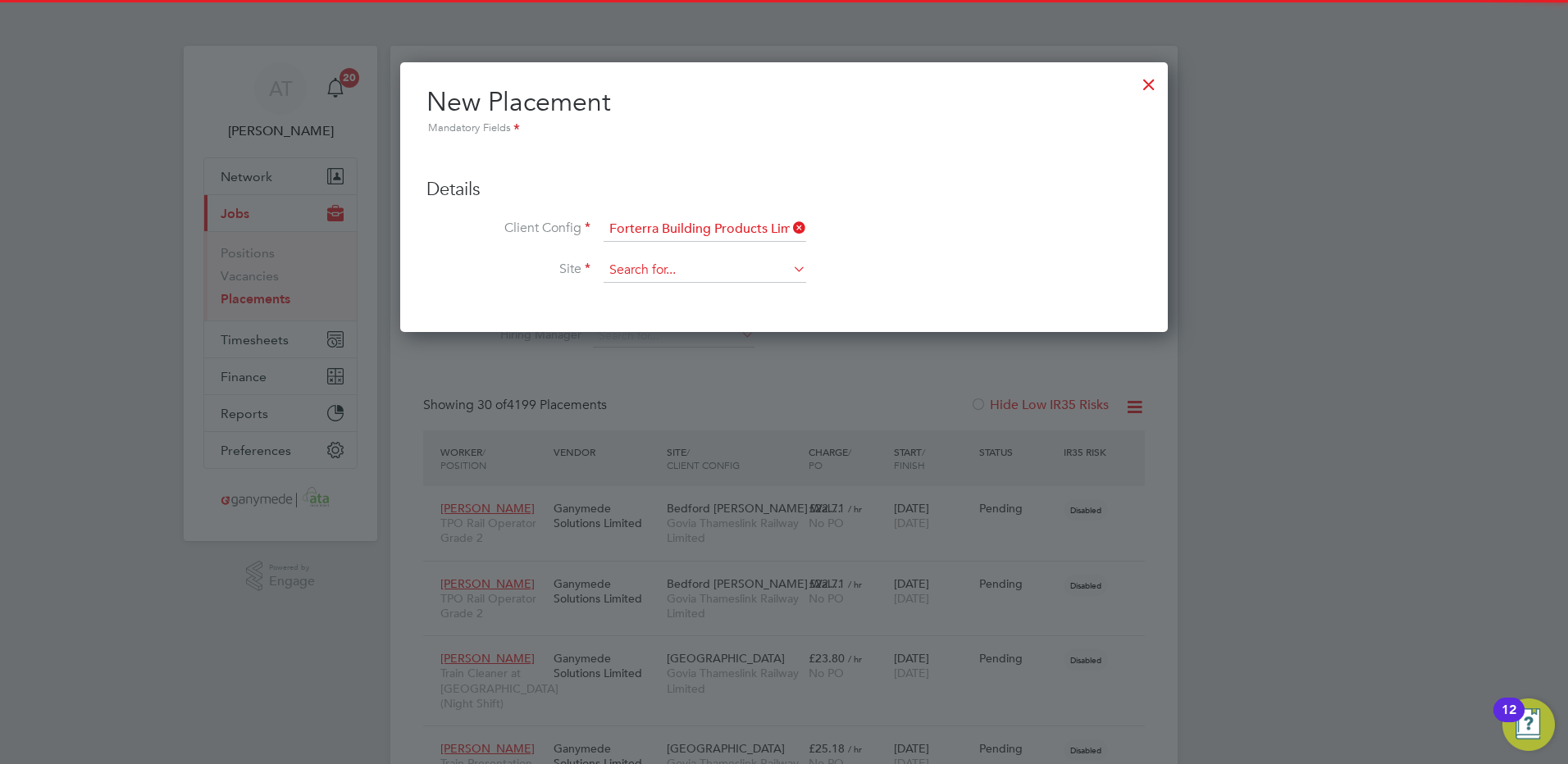
click at [618, 271] on input at bounding box center [704, 271] width 203 height 25
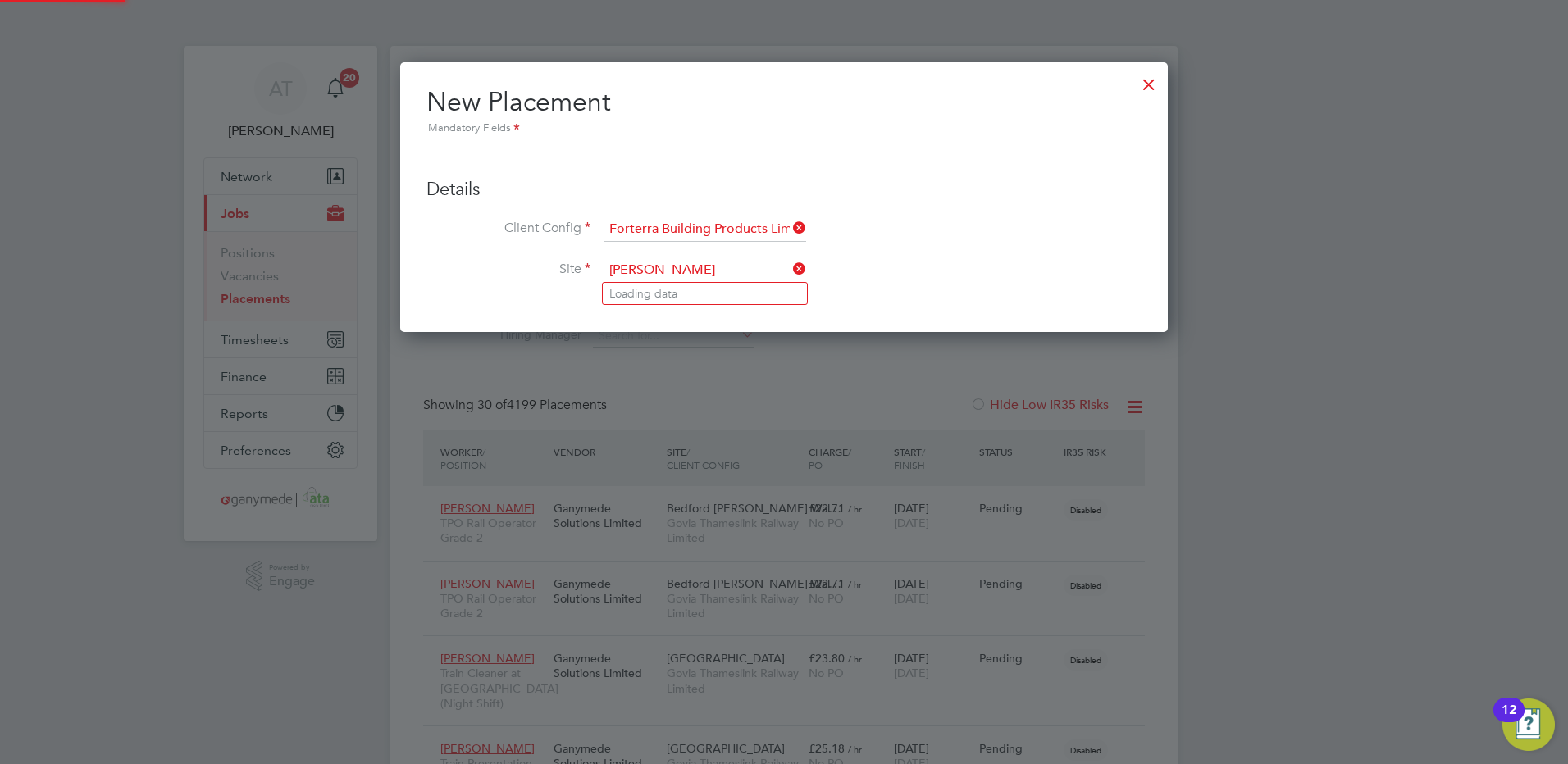
type input "kamlesh"
drag, startPoint x: 703, startPoint y: 270, endPoint x: 491, endPoint y: 270, distance: 212.0
click at [491, 270] on li "Site kamlesh" at bounding box center [784, 279] width 715 height 41
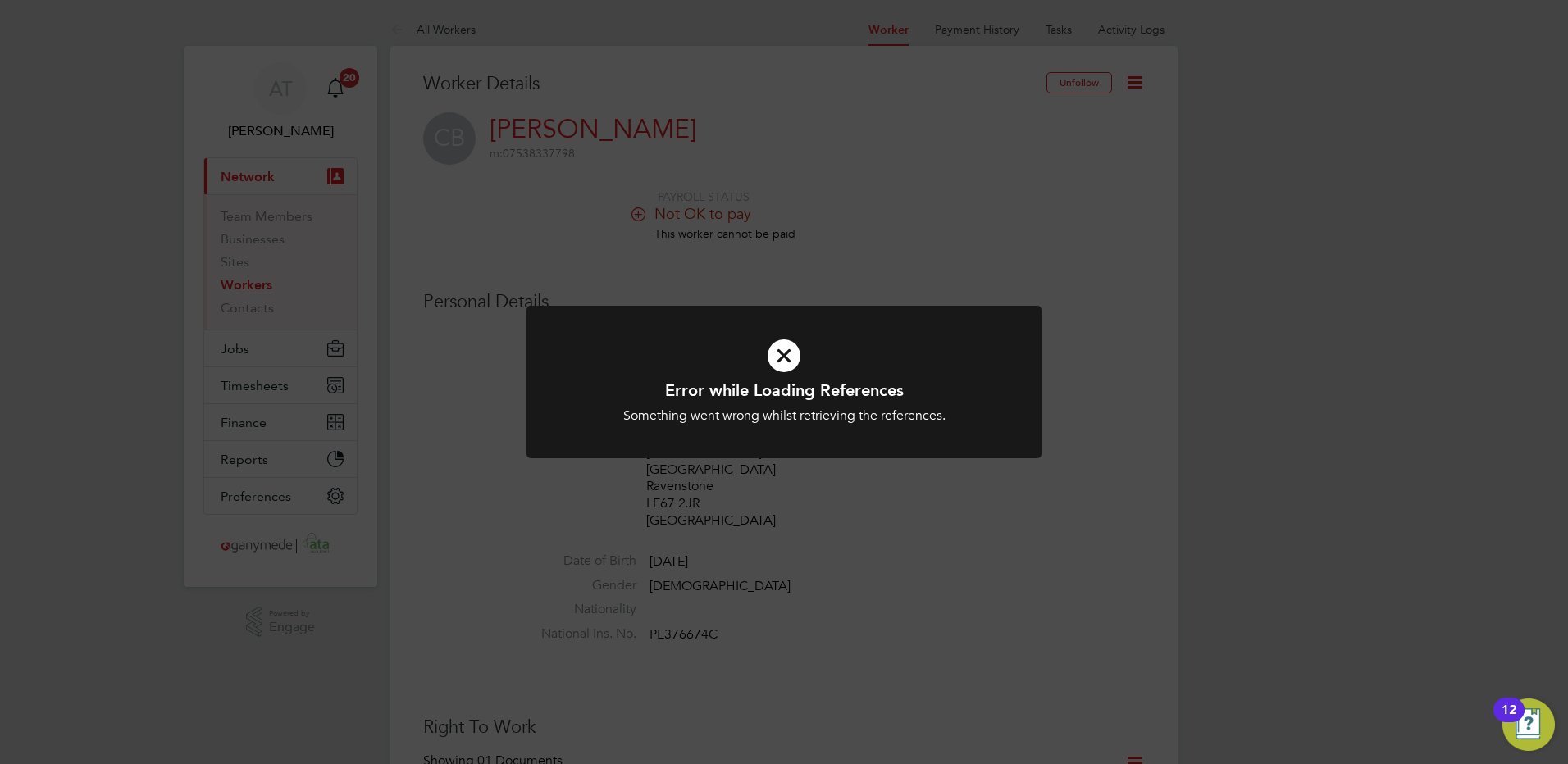
drag, startPoint x: 782, startPoint y: 351, endPoint x: 875, endPoint y: 276, distance: 119.5
click at [783, 347] on icon at bounding box center [783, 356] width 426 height 64
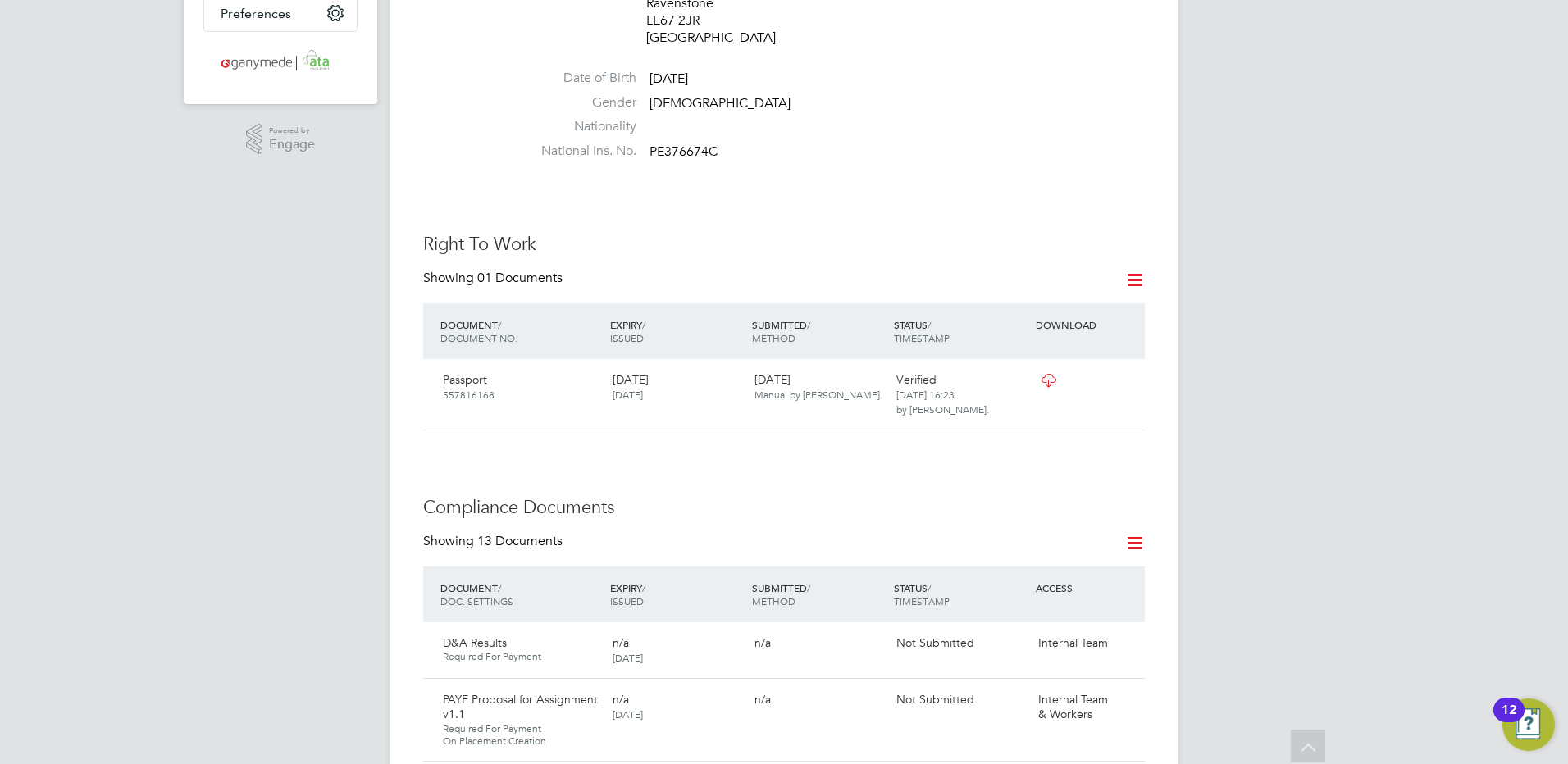
scroll to position [819, 0]
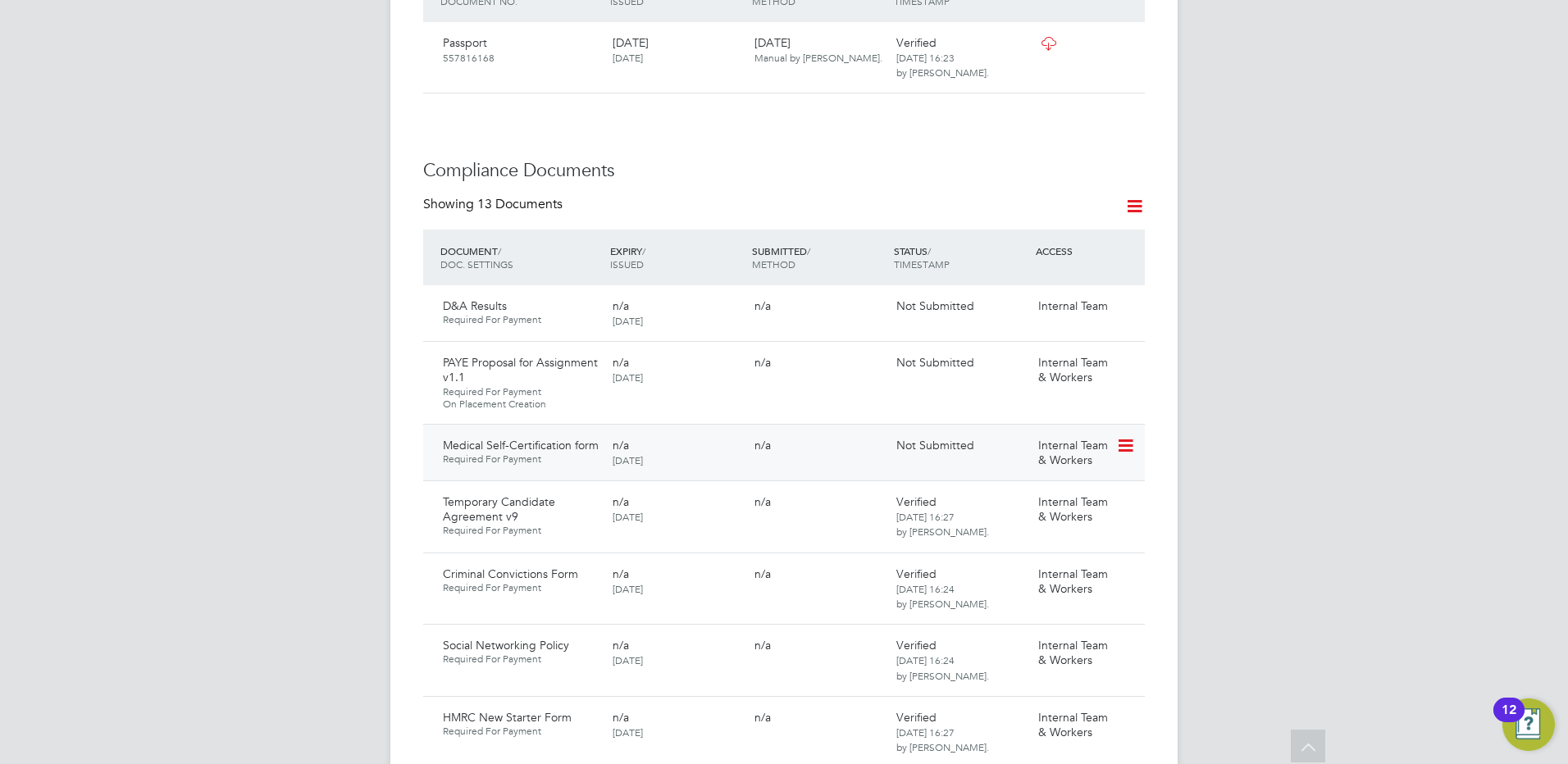
click at [1123, 436] on icon at bounding box center [1124, 446] width 16 height 20
click at [1014, 536] on li "Delete Document" at bounding box center [1051, 538] width 164 height 23
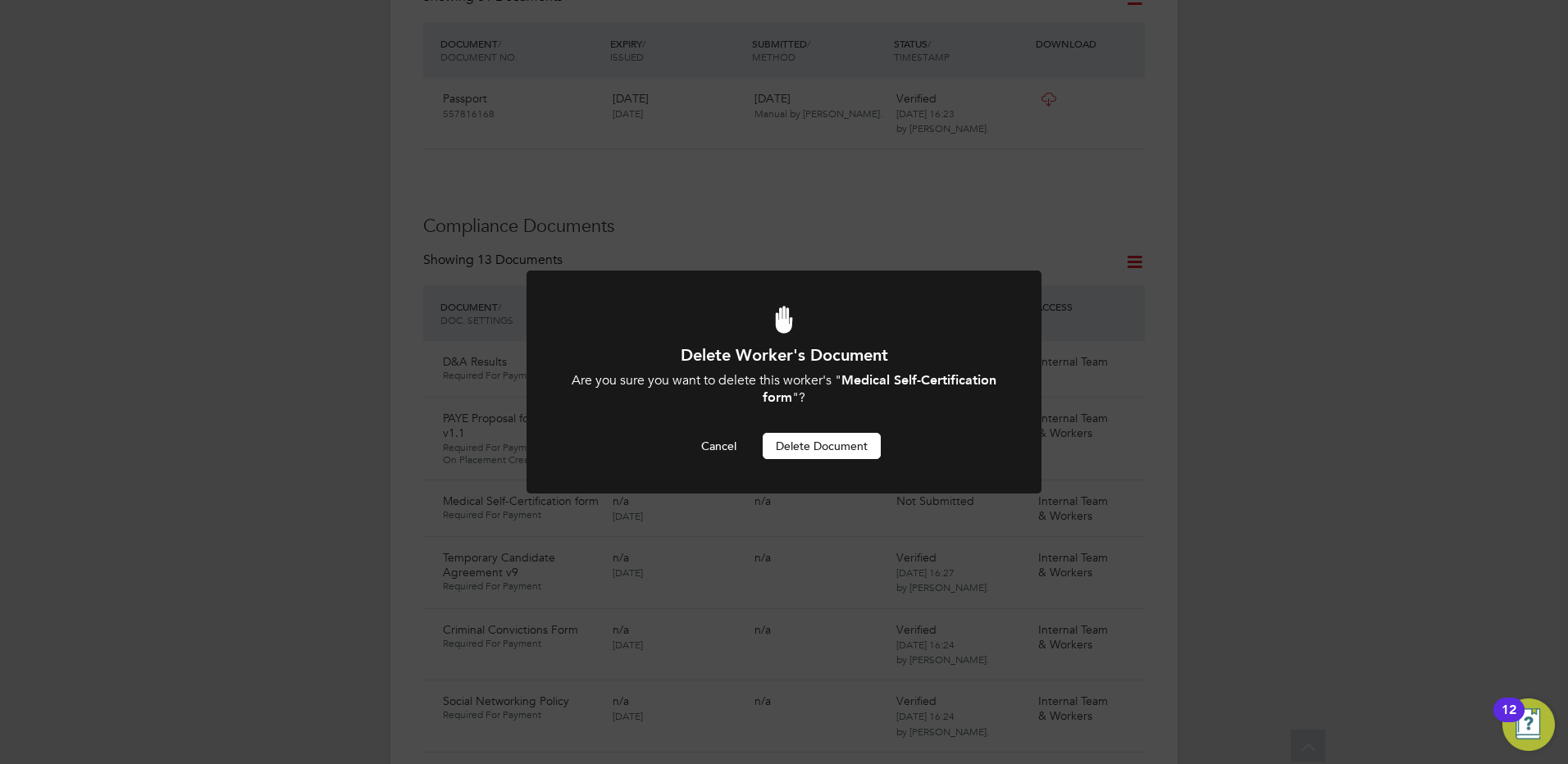
drag, startPoint x: 813, startPoint y: 443, endPoint x: 398, endPoint y: 350, distance: 425.3
click at [812, 443] on button "Delete Document" at bounding box center [822, 445] width 118 height 26
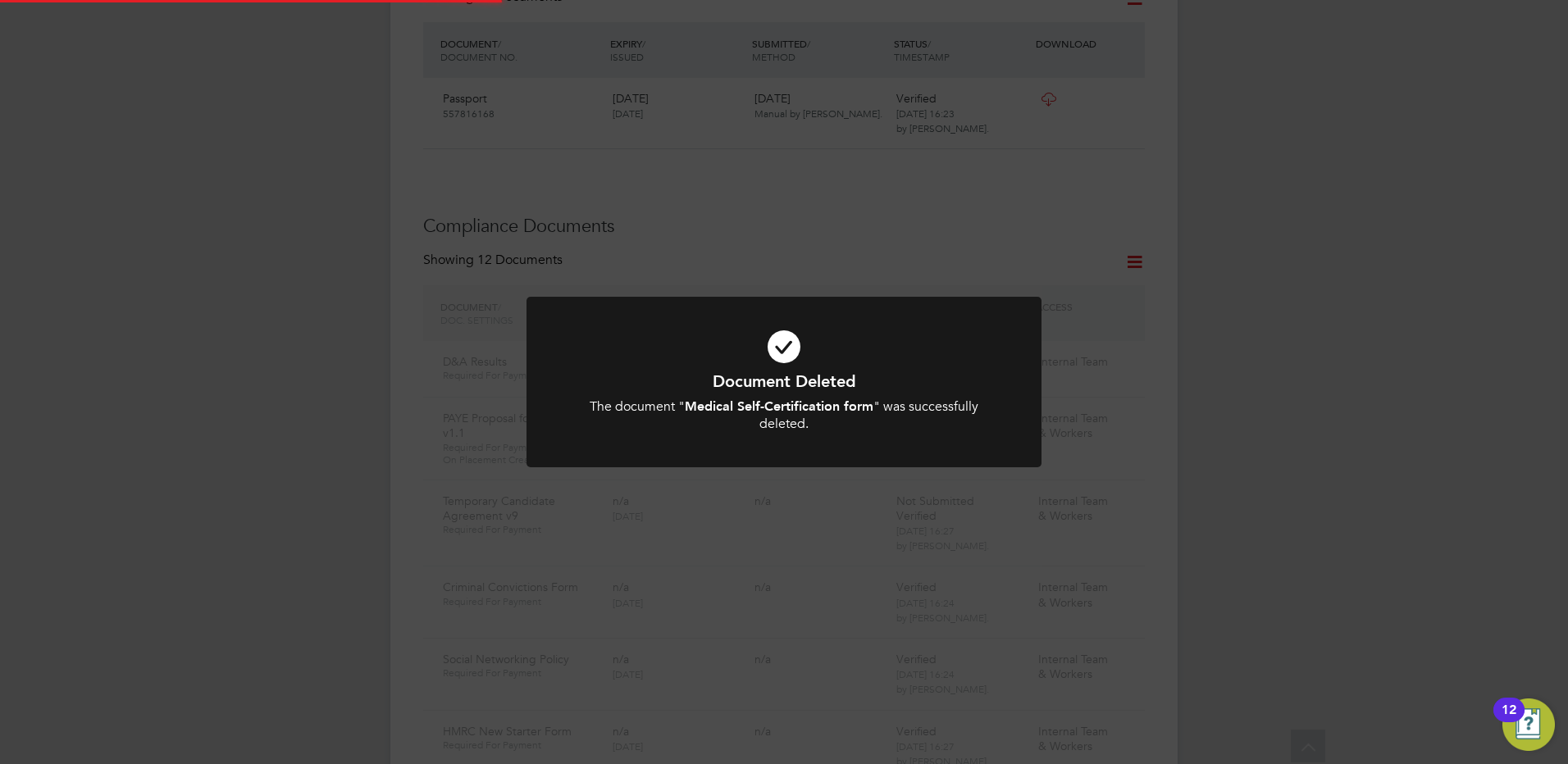
click at [272, 298] on div "Document Deleted The document " Medical Self-Certification form " was successfu…" at bounding box center [784, 382] width 1568 height 764
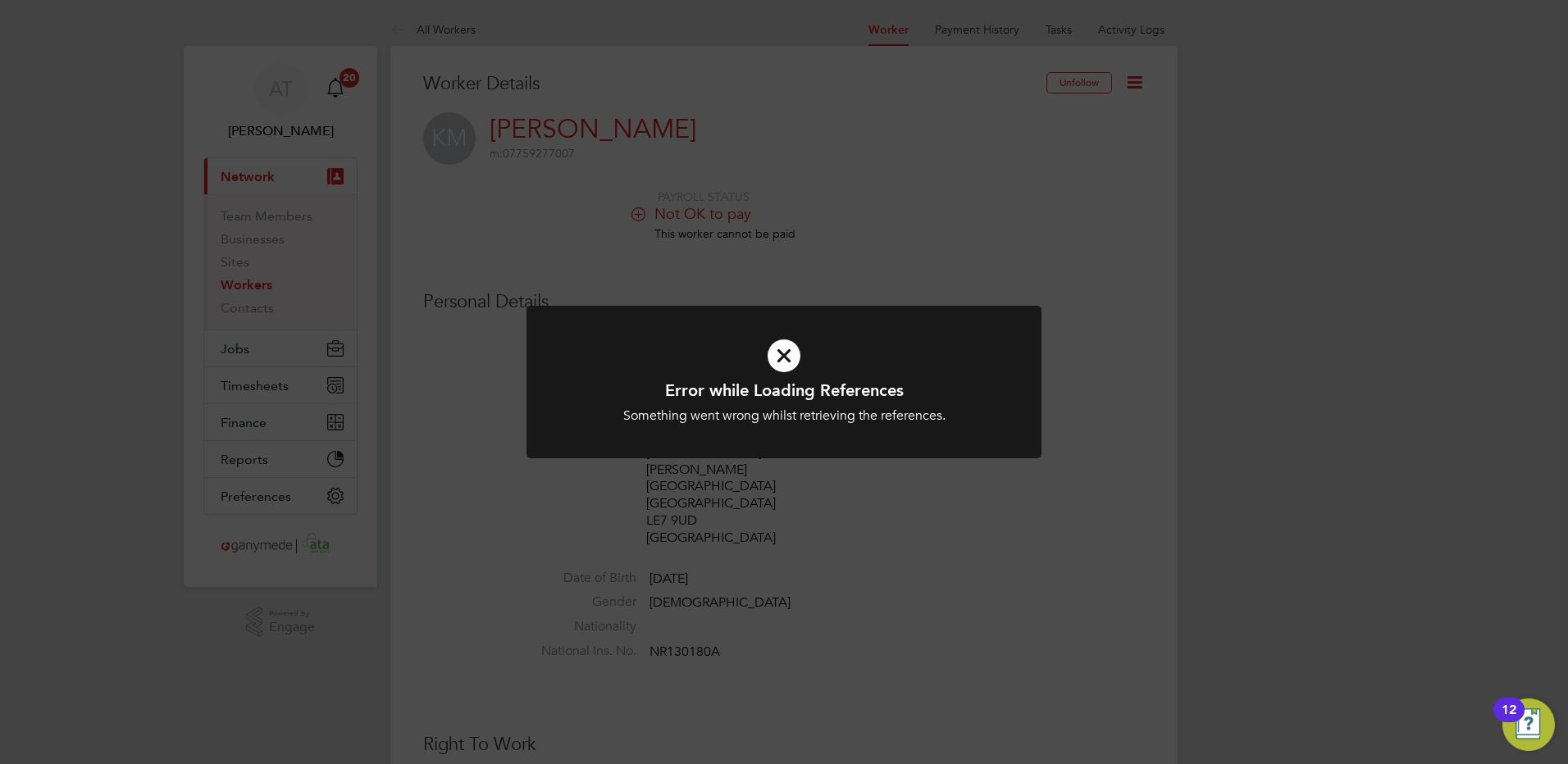
click at [778, 353] on icon at bounding box center [783, 356] width 426 height 64
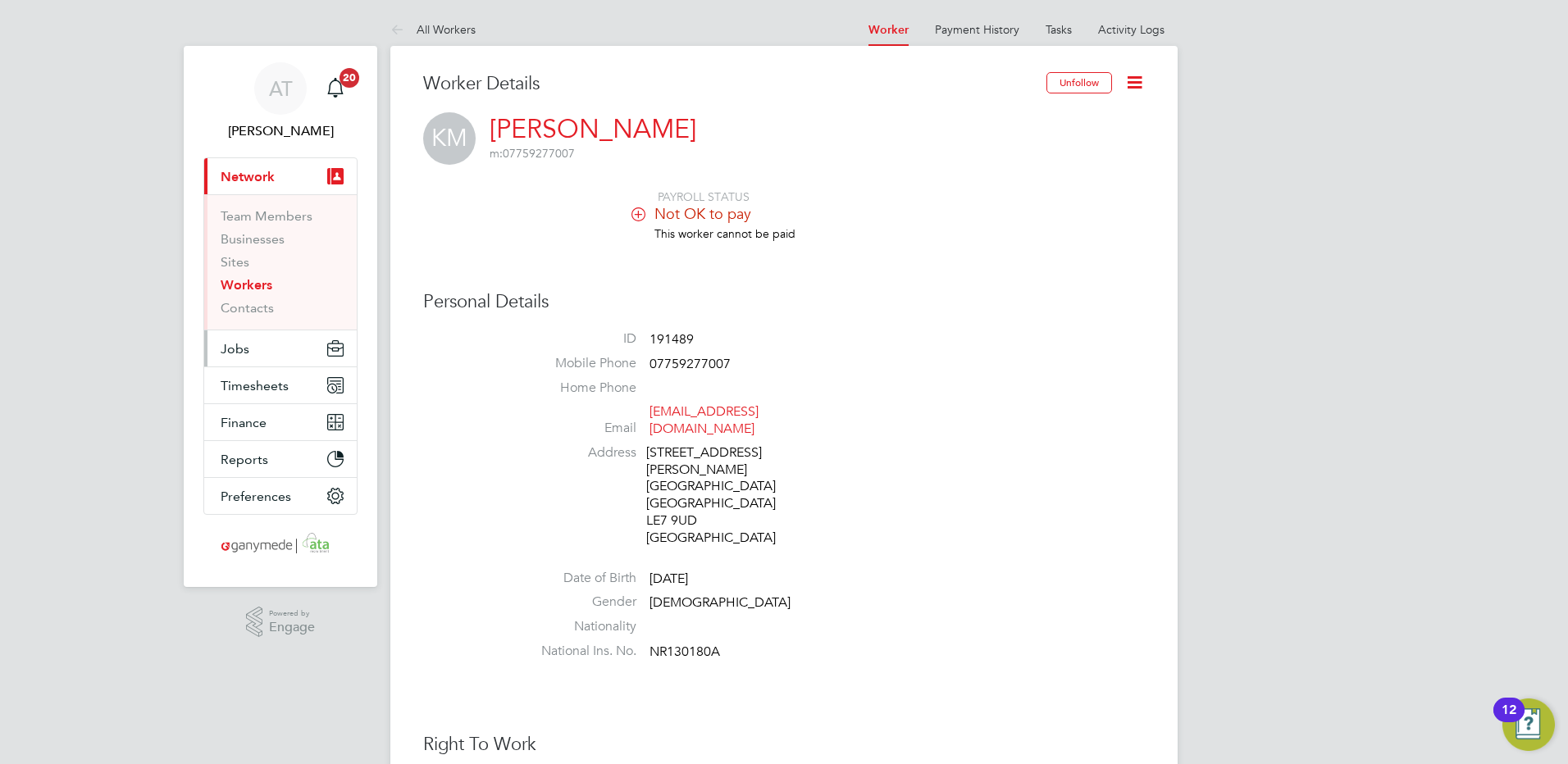
click at [226, 346] on span "Jobs" at bounding box center [235, 348] width 29 height 15
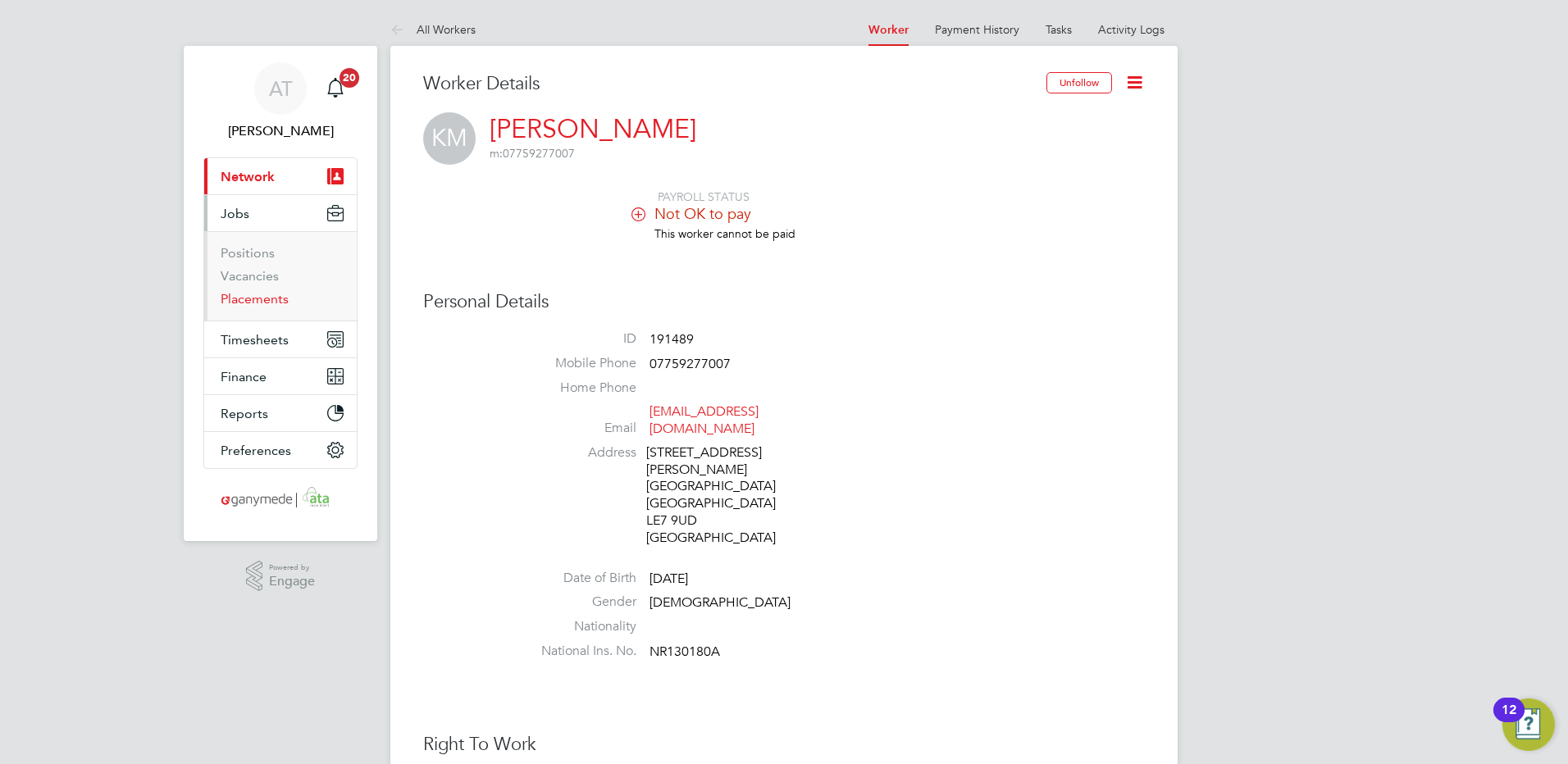
click at [240, 298] on link "Placements" at bounding box center [255, 298] width 68 height 15
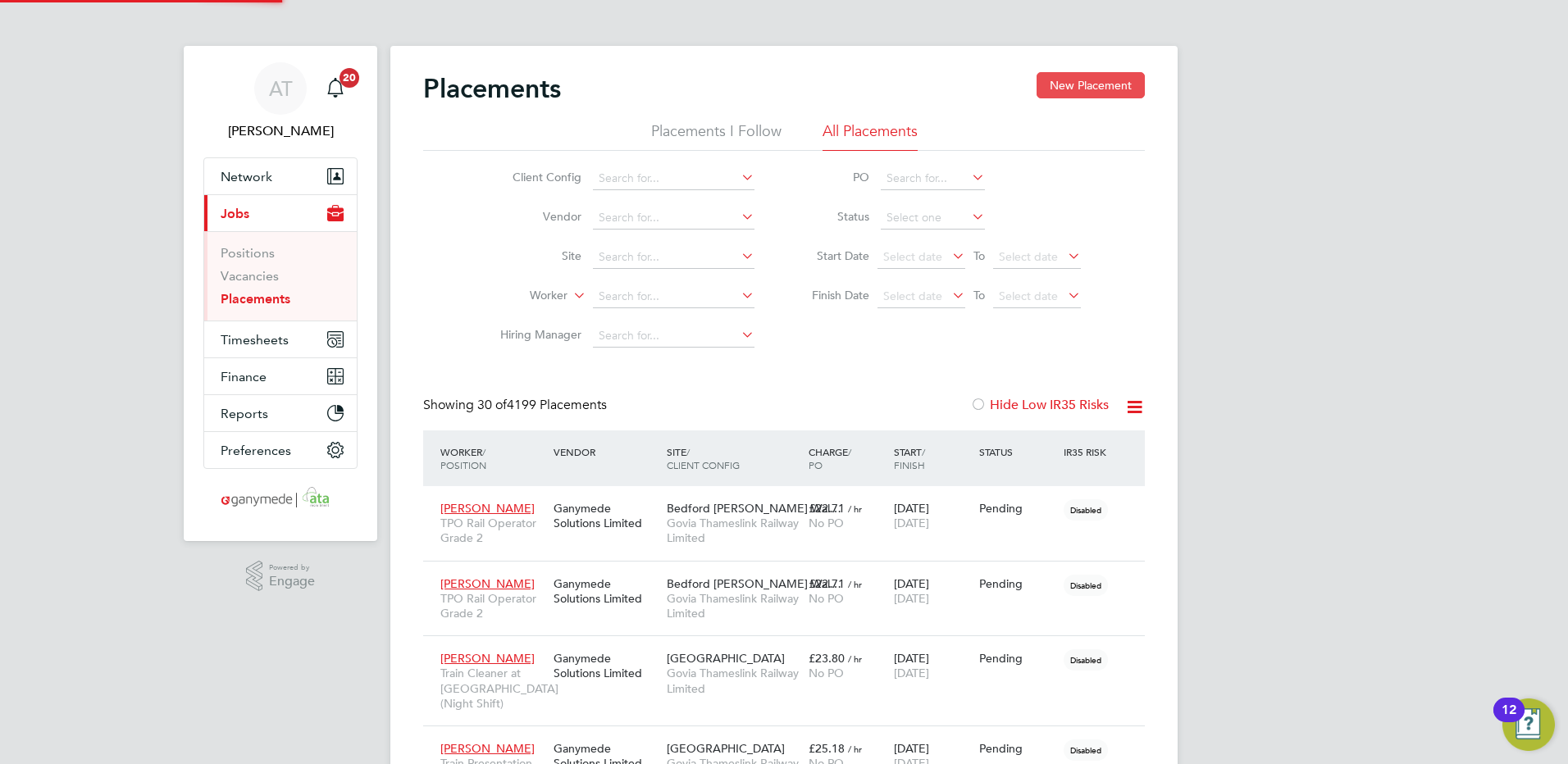
click at [1080, 84] on button "New Placement" at bounding box center [1090, 85] width 108 height 26
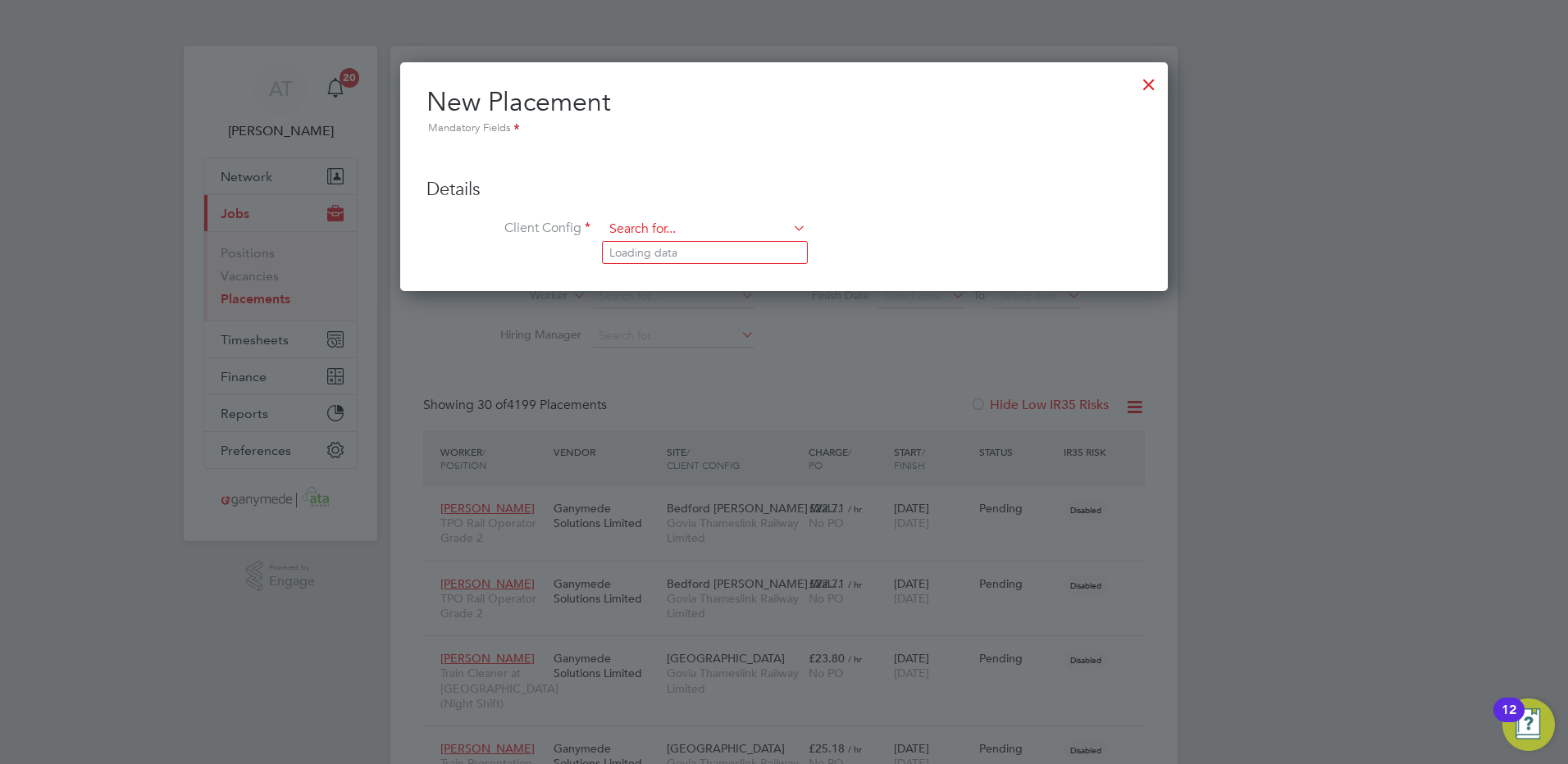
click at [619, 224] on input at bounding box center [704, 230] width 203 height 25
click at [638, 252] on b "Forterra" at bounding box center [630, 253] width 44 height 14
type input "Forterra Building Products Limited"
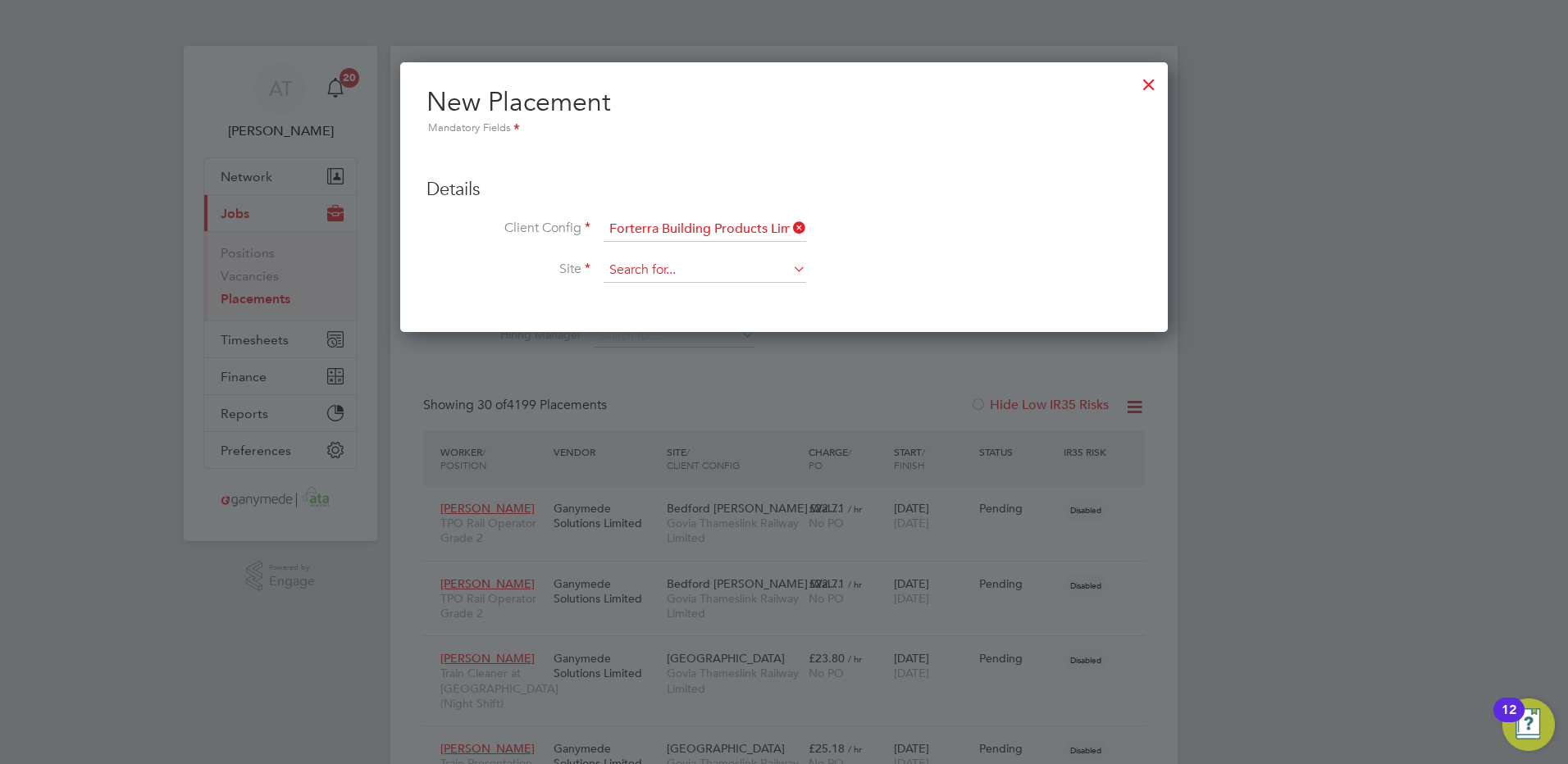
click at [616, 265] on input at bounding box center [704, 271] width 203 height 25
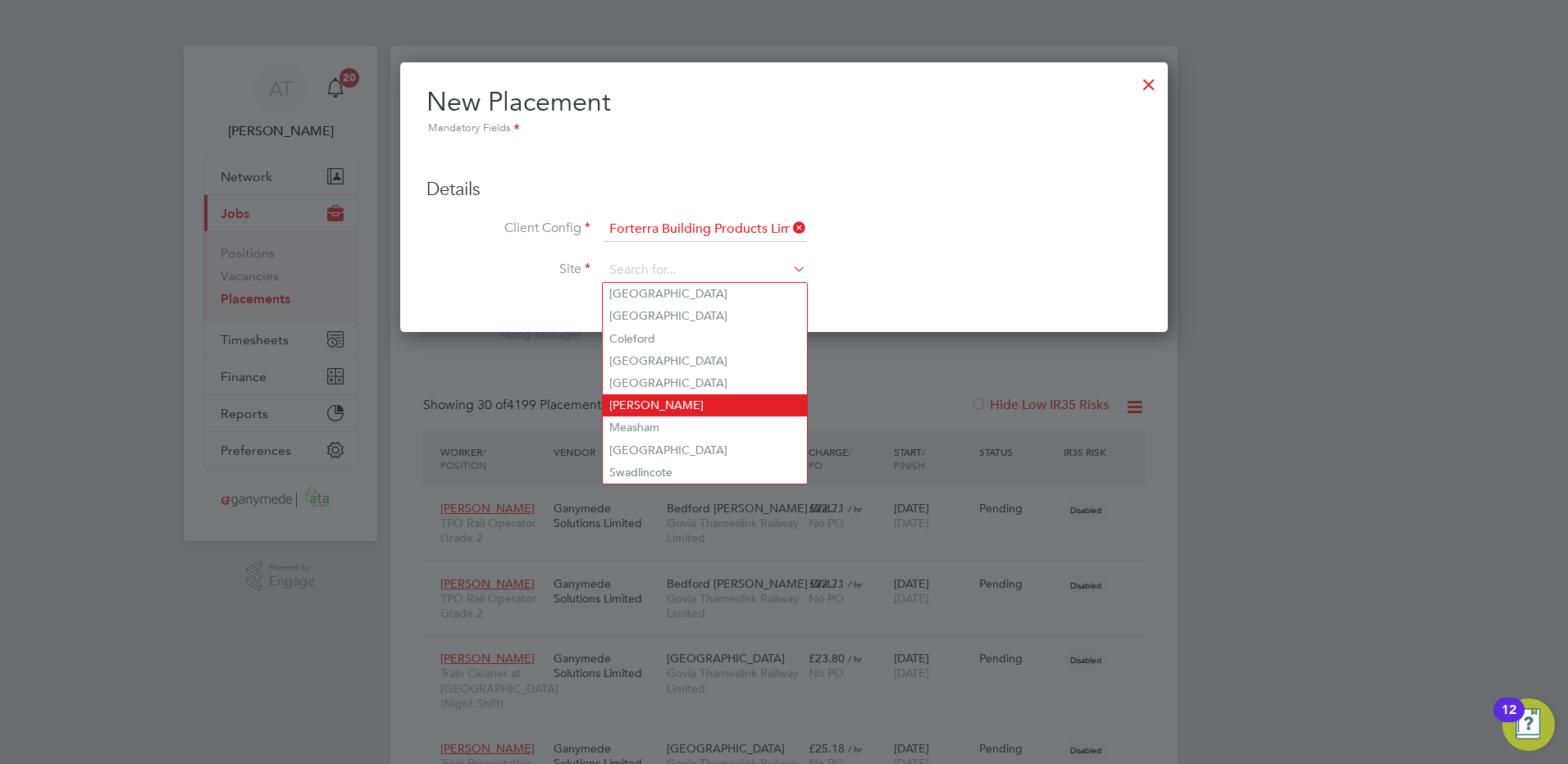
click at [652, 398] on li "Heath Rd" at bounding box center [704, 405] width 204 height 22
type input "Heath Rd"
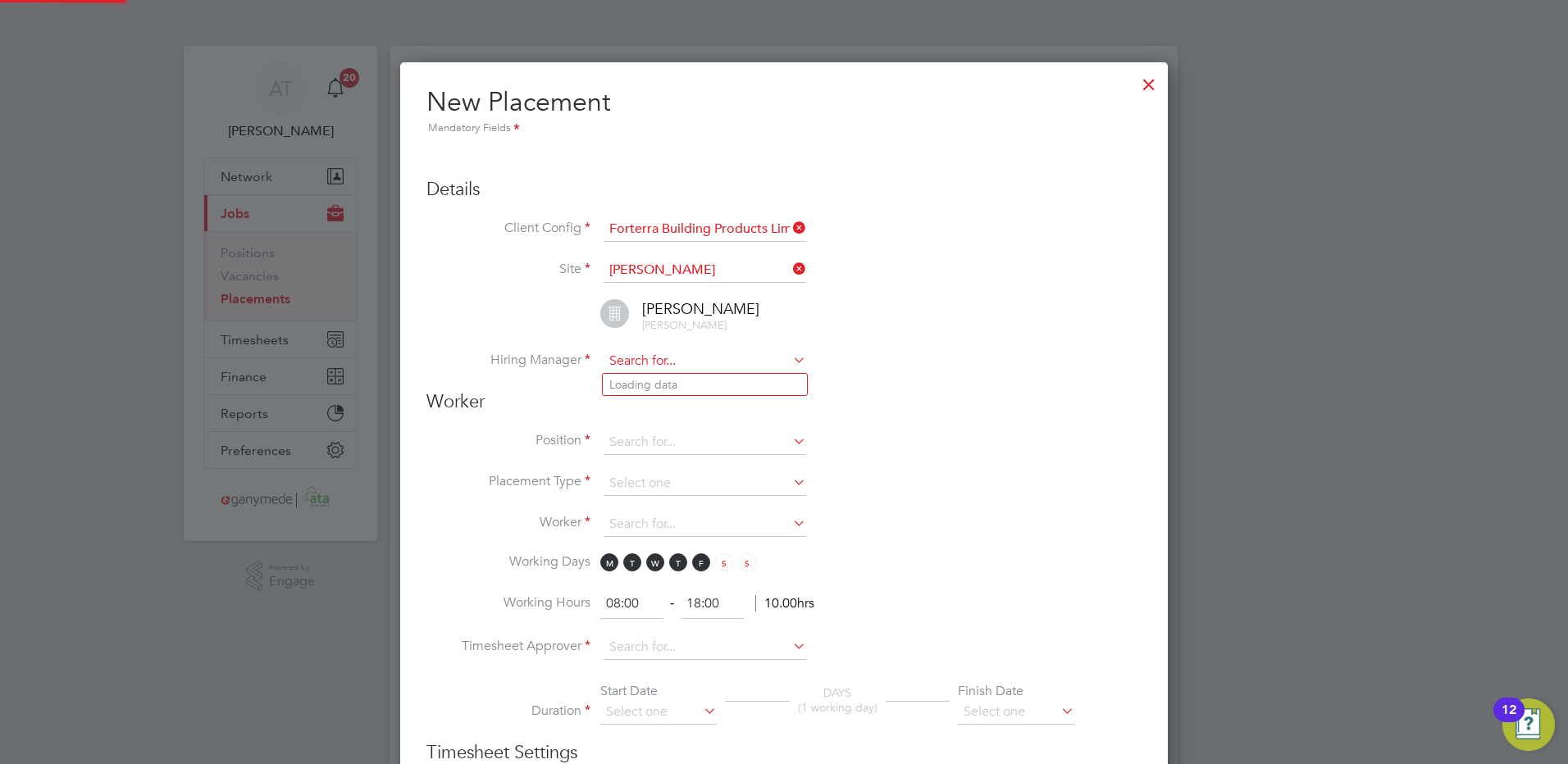
click at [622, 357] on input at bounding box center [704, 362] width 203 height 25
click at [643, 383] on li "Sean McLafferty" at bounding box center [704, 384] width 204 height 22
type input "Sean McLafferty"
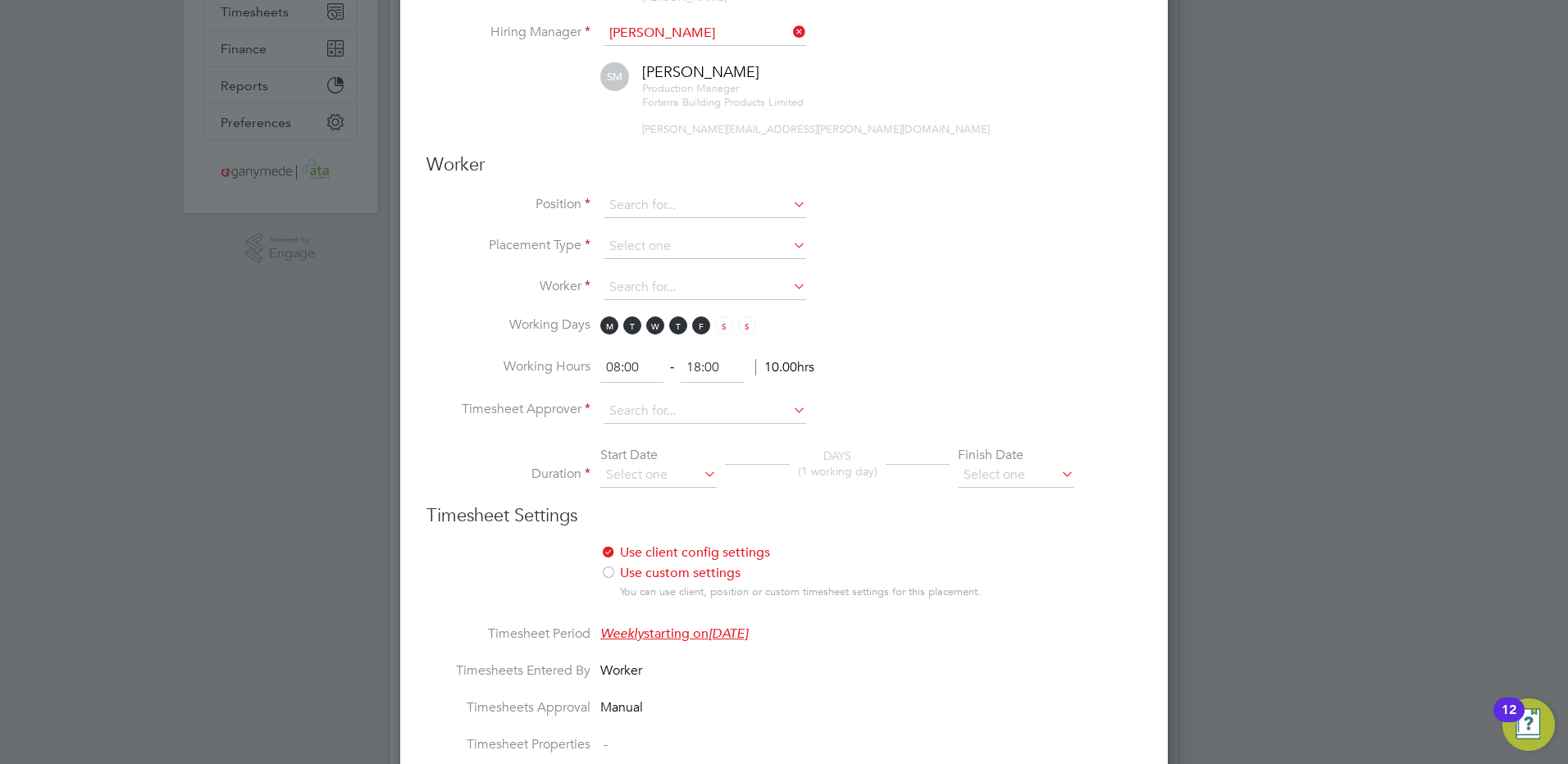
drag, startPoint x: 613, startPoint y: 206, endPoint x: 553, endPoint y: 190, distance: 62.1
click at [613, 206] on input at bounding box center [704, 206] width 203 height 25
click at [618, 199] on input at bounding box center [704, 206] width 203 height 25
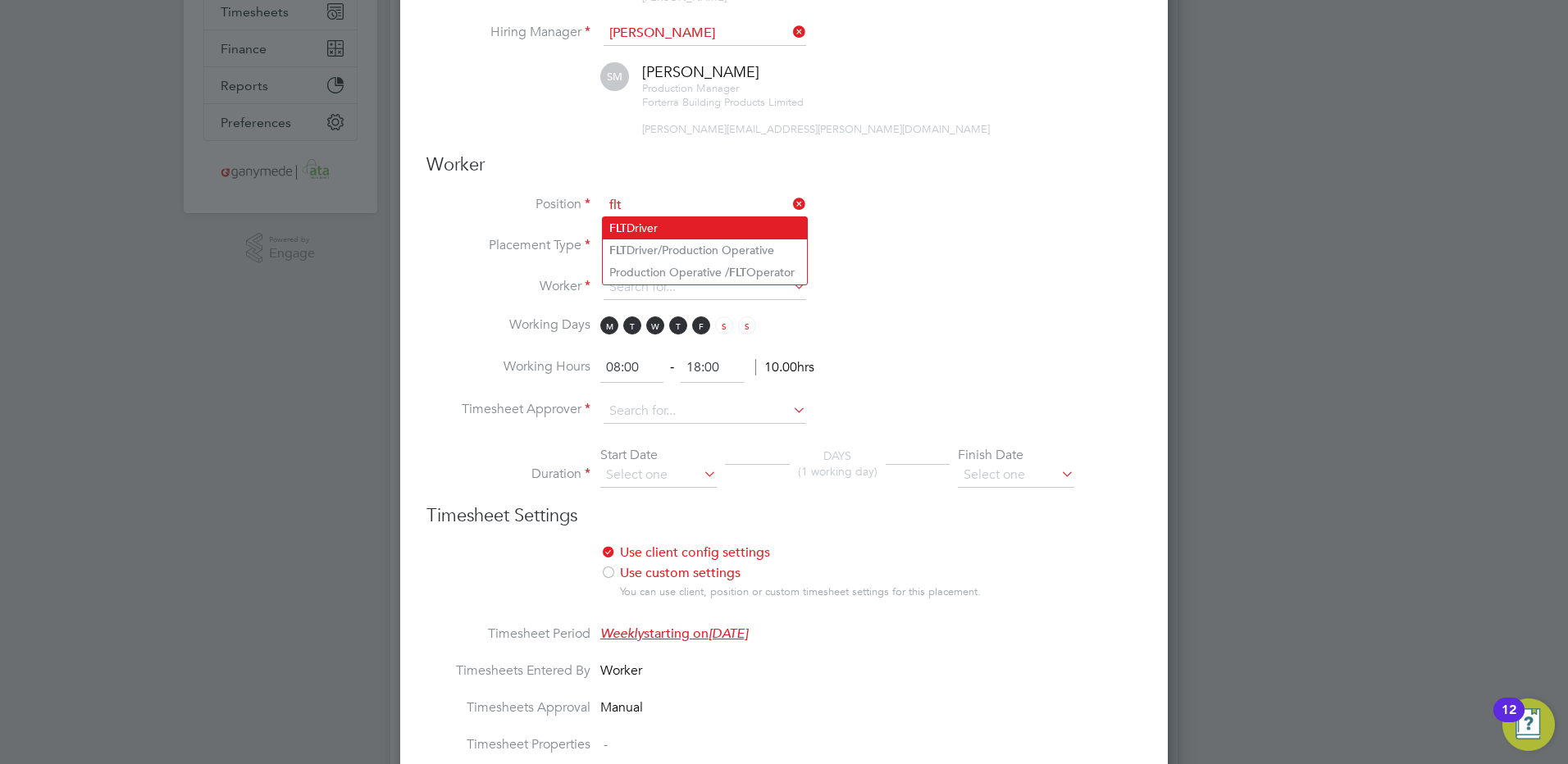
click at [627, 231] on b "FLT" at bounding box center [617, 229] width 17 height 14
type input "FLT Driver"
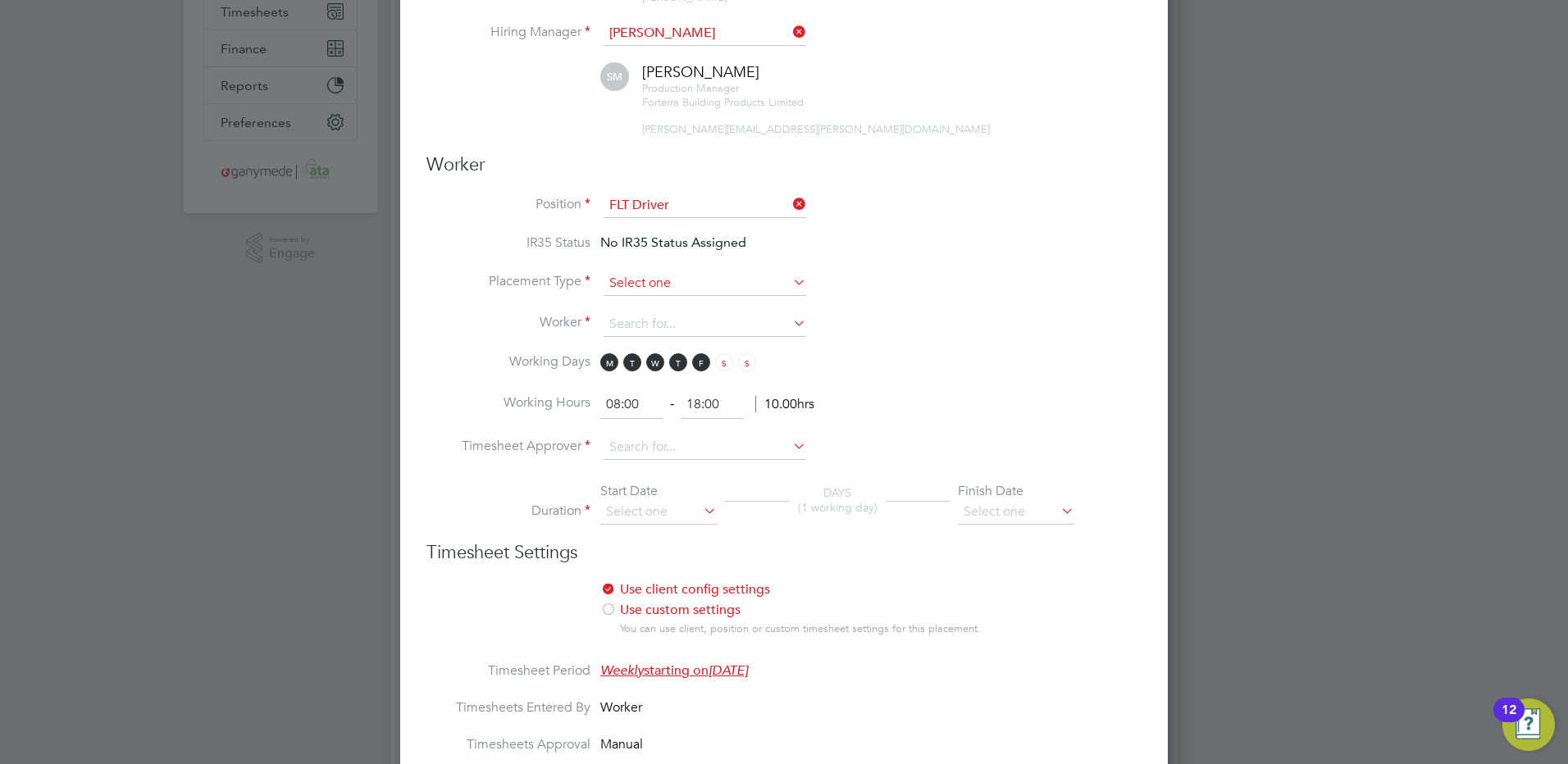
click at [620, 282] on input at bounding box center [704, 284] width 203 height 25
click at [620, 305] on li "Temporary" at bounding box center [704, 306] width 204 height 21
type input "Temporary"
click at [615, 312] on input at bounding box center [704, 324] width 203 height 25
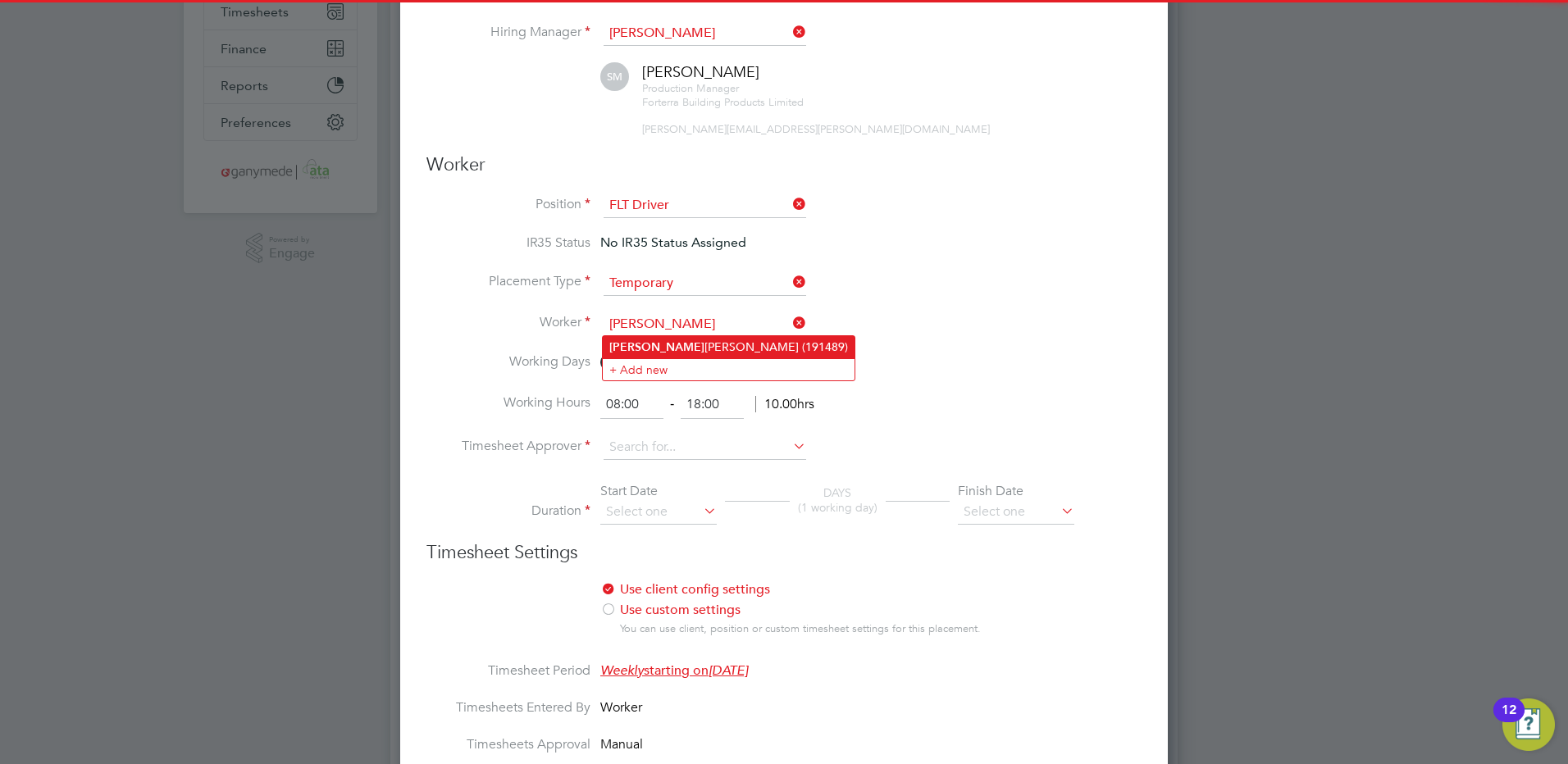
click at [635, 348] on b "Kamlesh" at bounding box center [656, 348] width 95 height 14
type input "Kamlesh Morjaria (191489)"
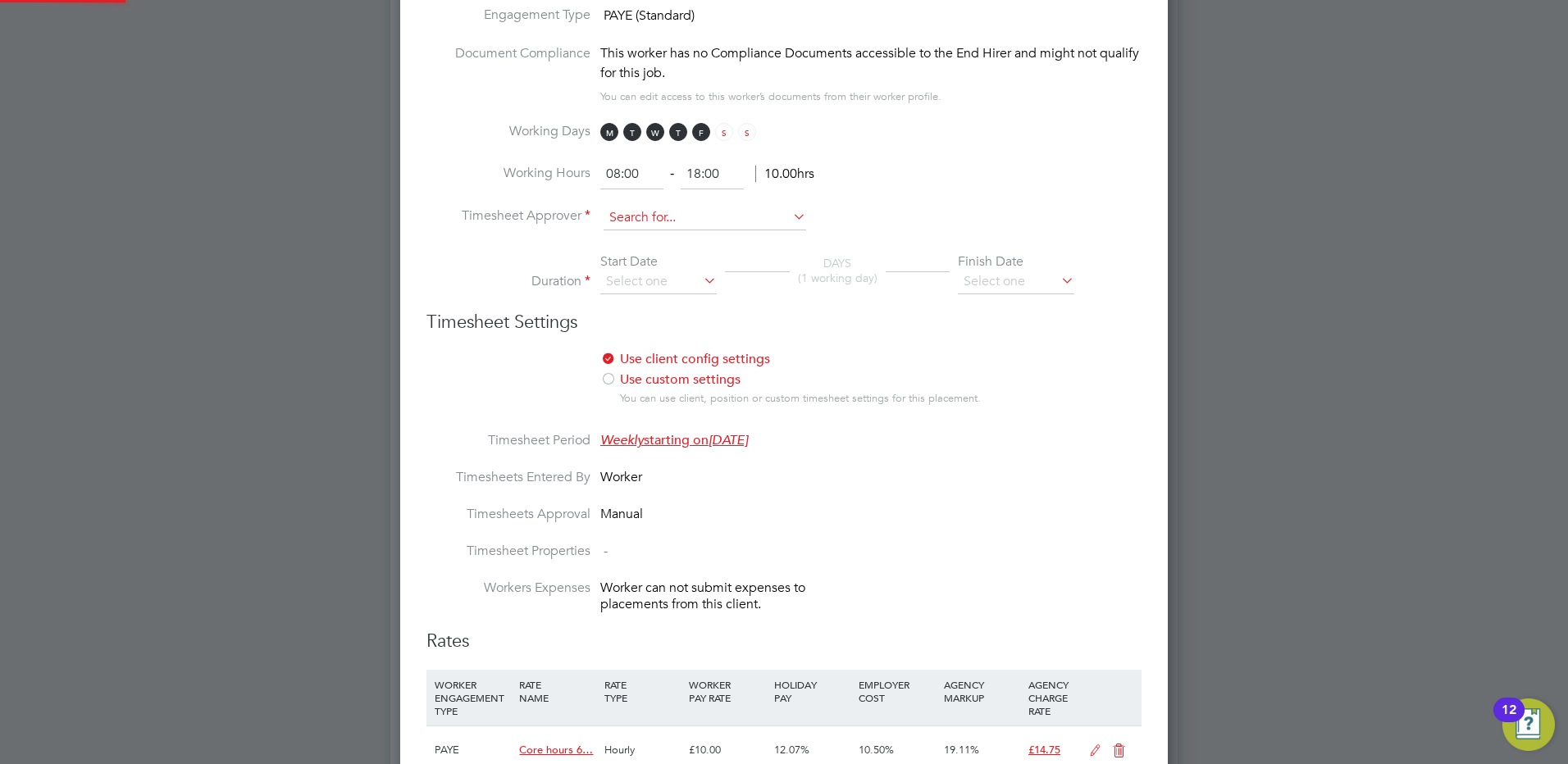
click at [619, 218] on input at bounding box center [704, 218] width 203 height 25
click at [635, 236] on b "Sean" at bounding box center [656, 239] width 95 height 14
type input "Sean McLafferty"
click at [620, 281] on input at bounding box center [658, 282] width 116 height 25
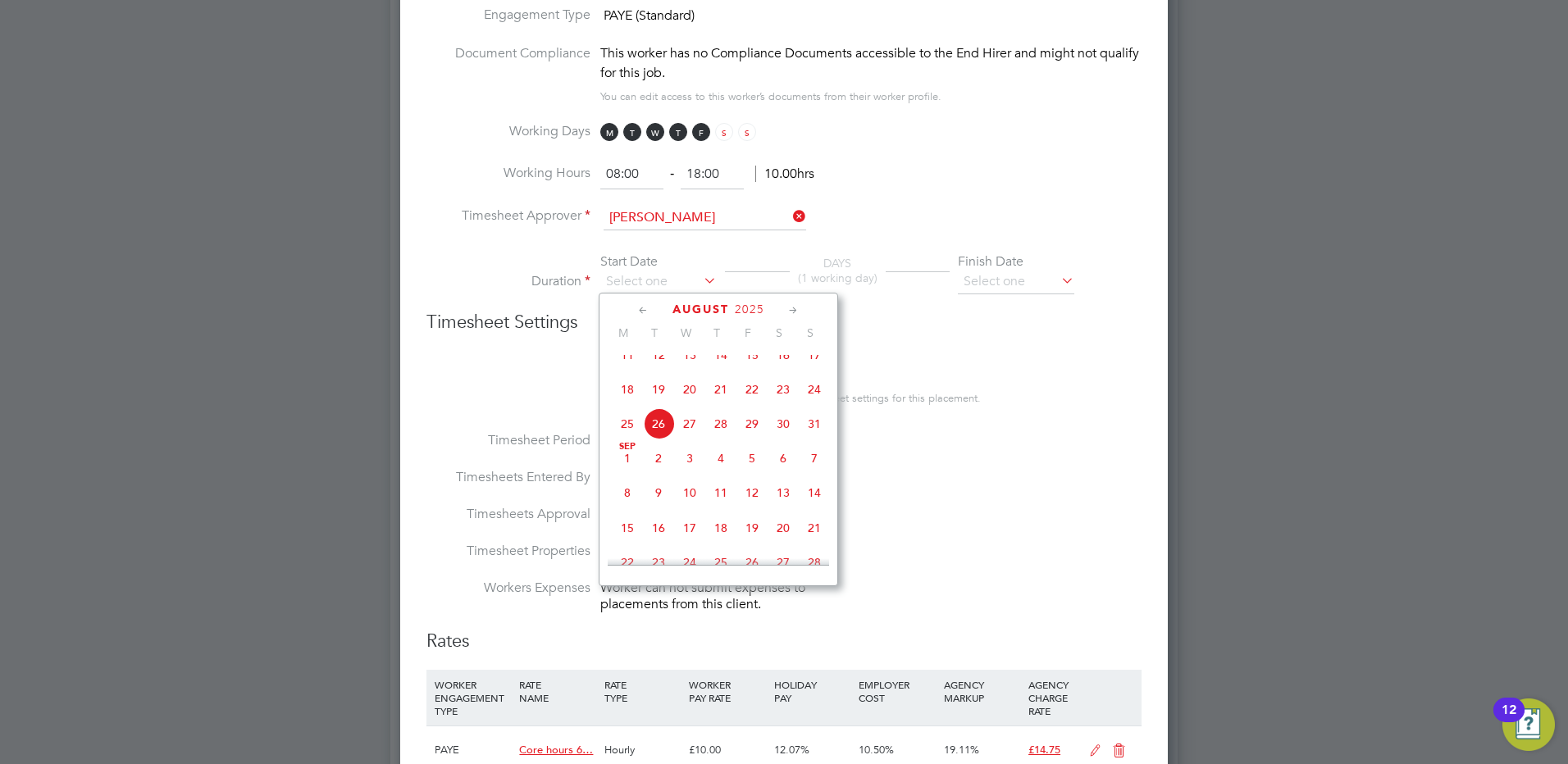
drag, startPoint x: 687, startPoint y: 438, endPoint x: 948, endPoint y: 351, distance: 275.1
click at [687, 436] on span "27" at bounding box center [689, 424] width 31 height 31
type input "27 Aug 2025"
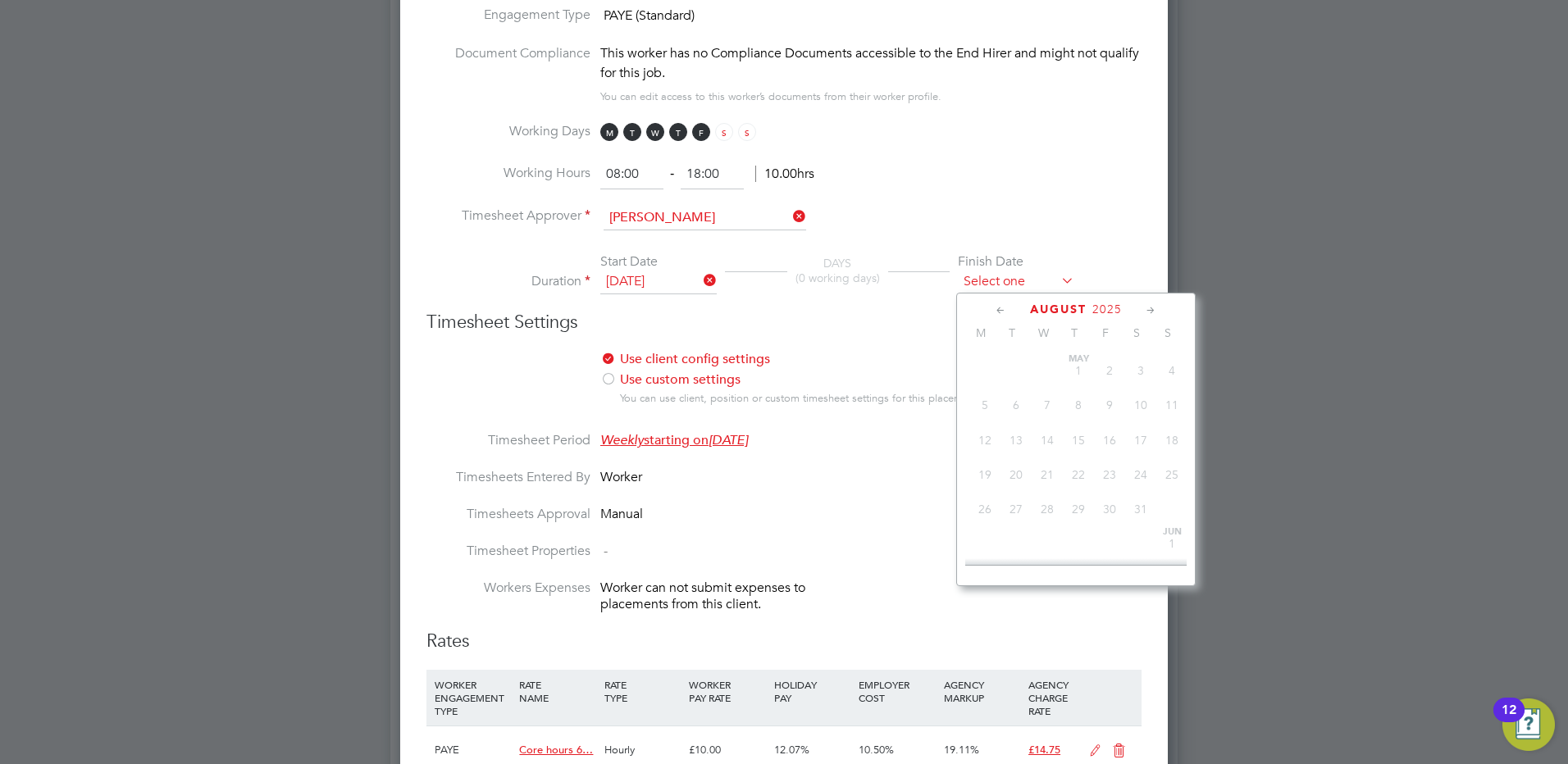
click at [1007, 279] on input at bounding box center [1016, 282] width 116 height 25
click at [1078, 384] on span "27" at bounding box center [1078, 368] width 31 height 31
type input "27 Nov 2025"
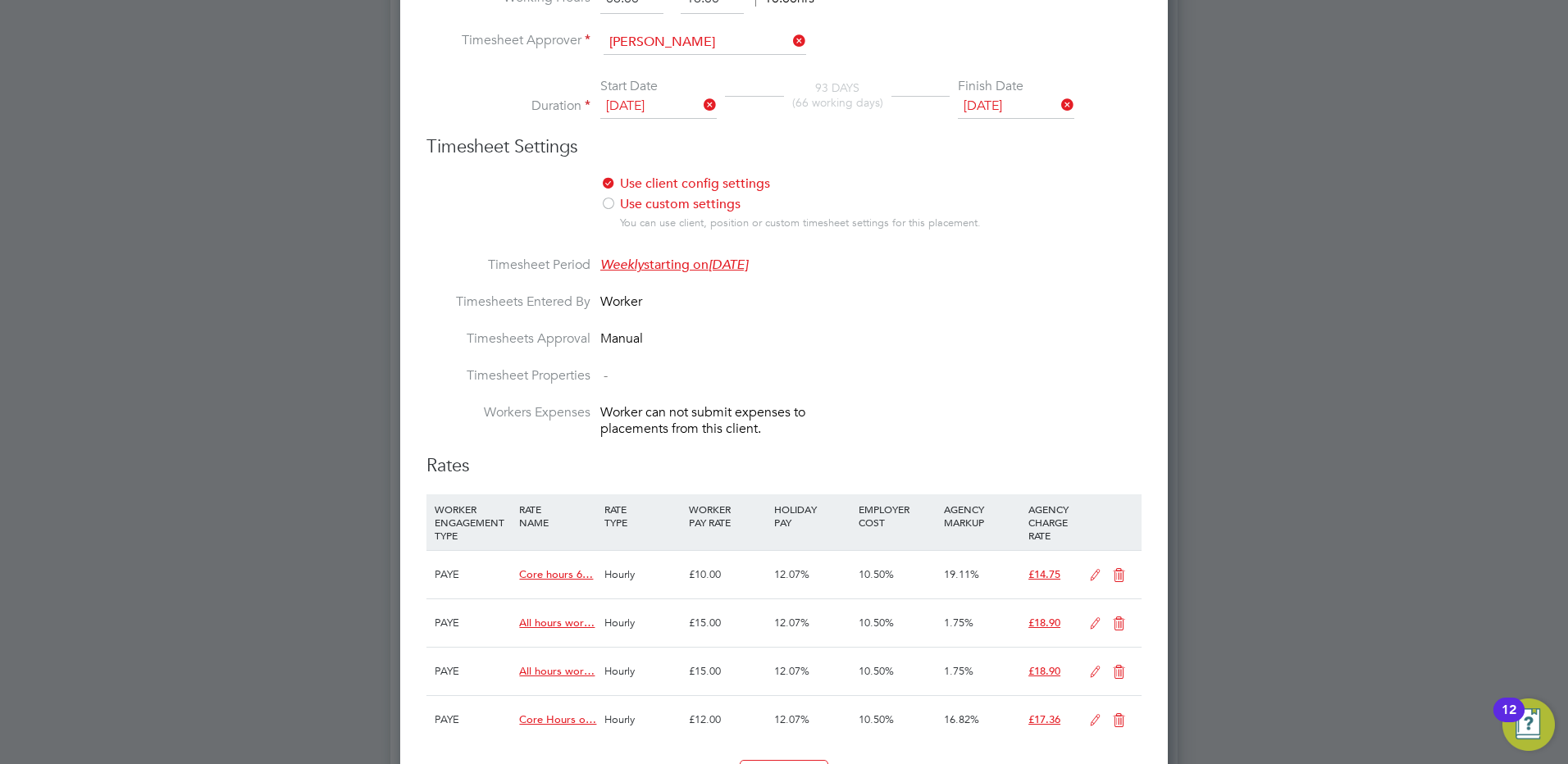
scroll to position [1147, 0]
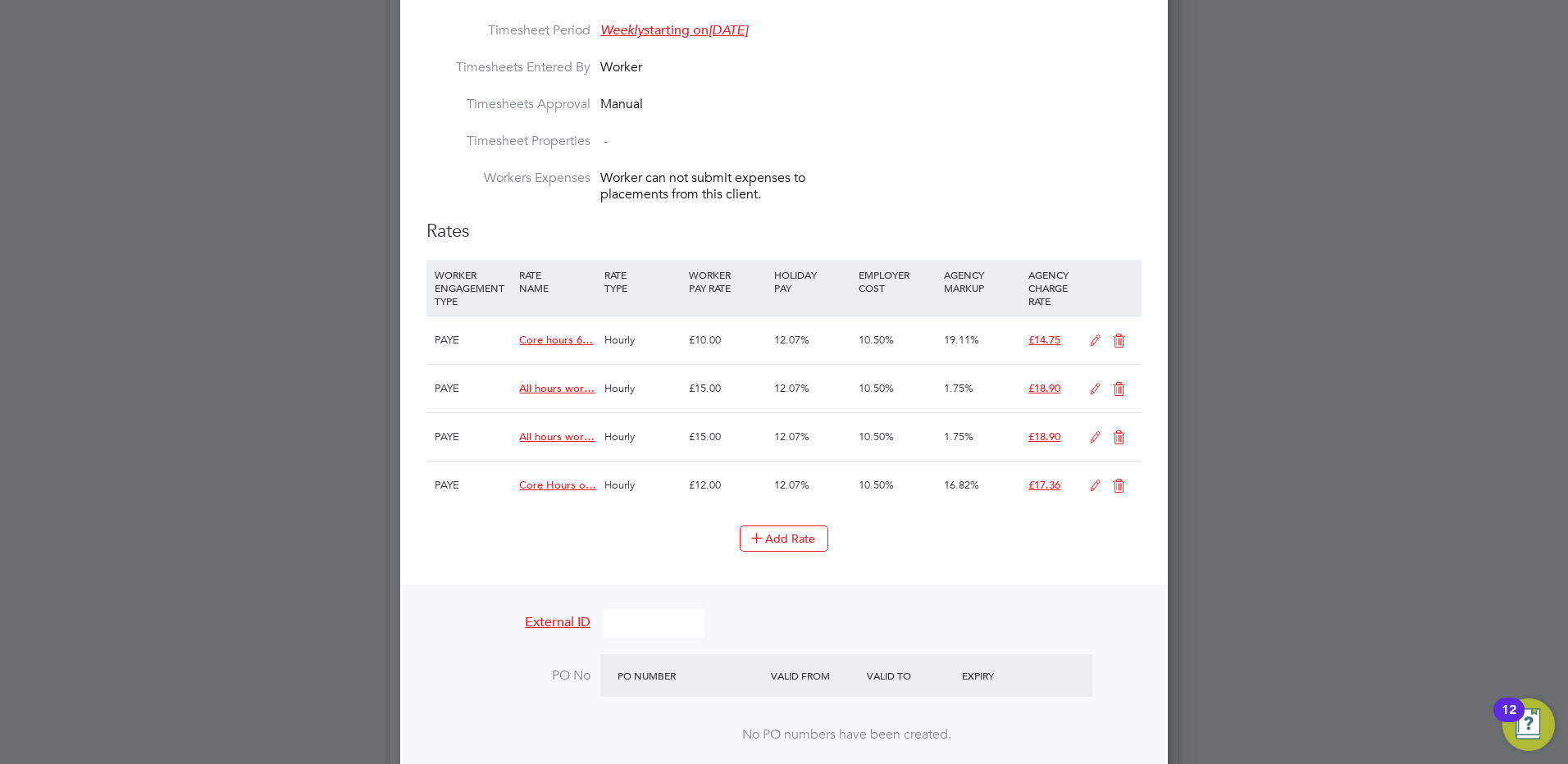
click at [1120, 337] on icon at bounding box center [1118, 340] width 21 height 13
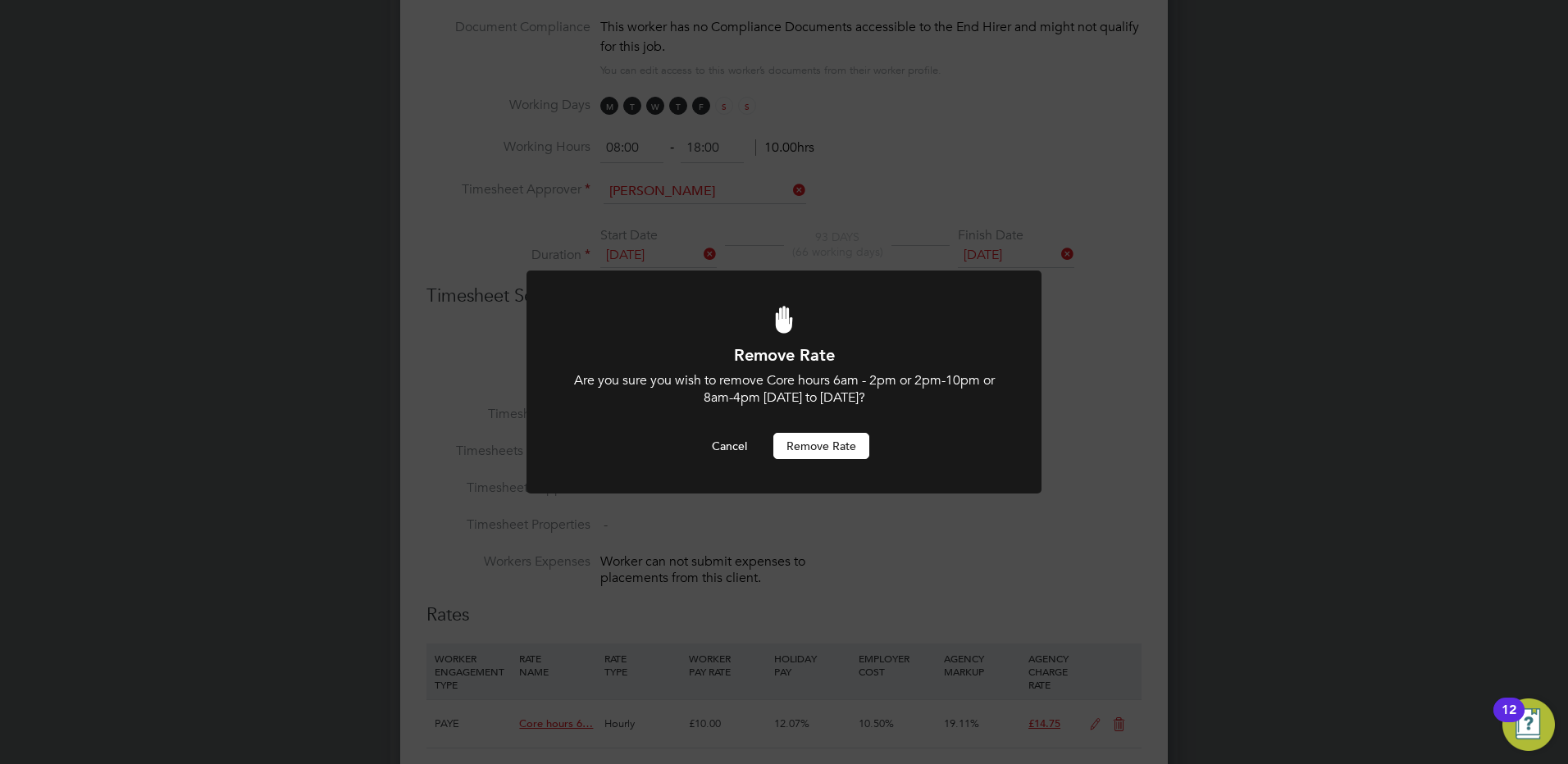
scroll to position [0, 0]
drag, startPoint x: 801, startPoint y: 449, endPoint x: 925, endPoint y: 430, distance: 125.4
click at [805, 448] on button "Remove rate" at bounding box center [821, 445] width 96 height 26
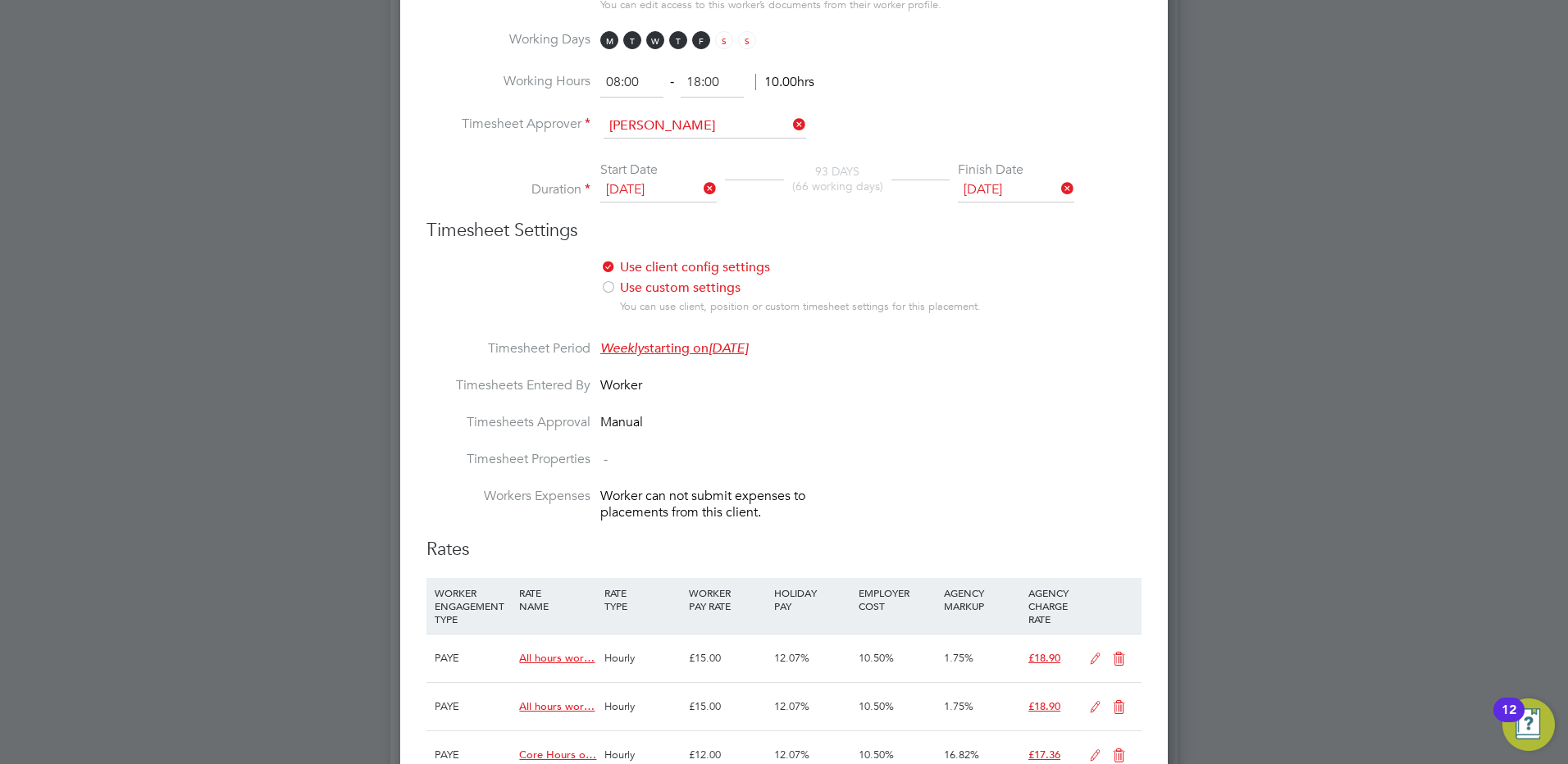
scroll to position [1255, 0]
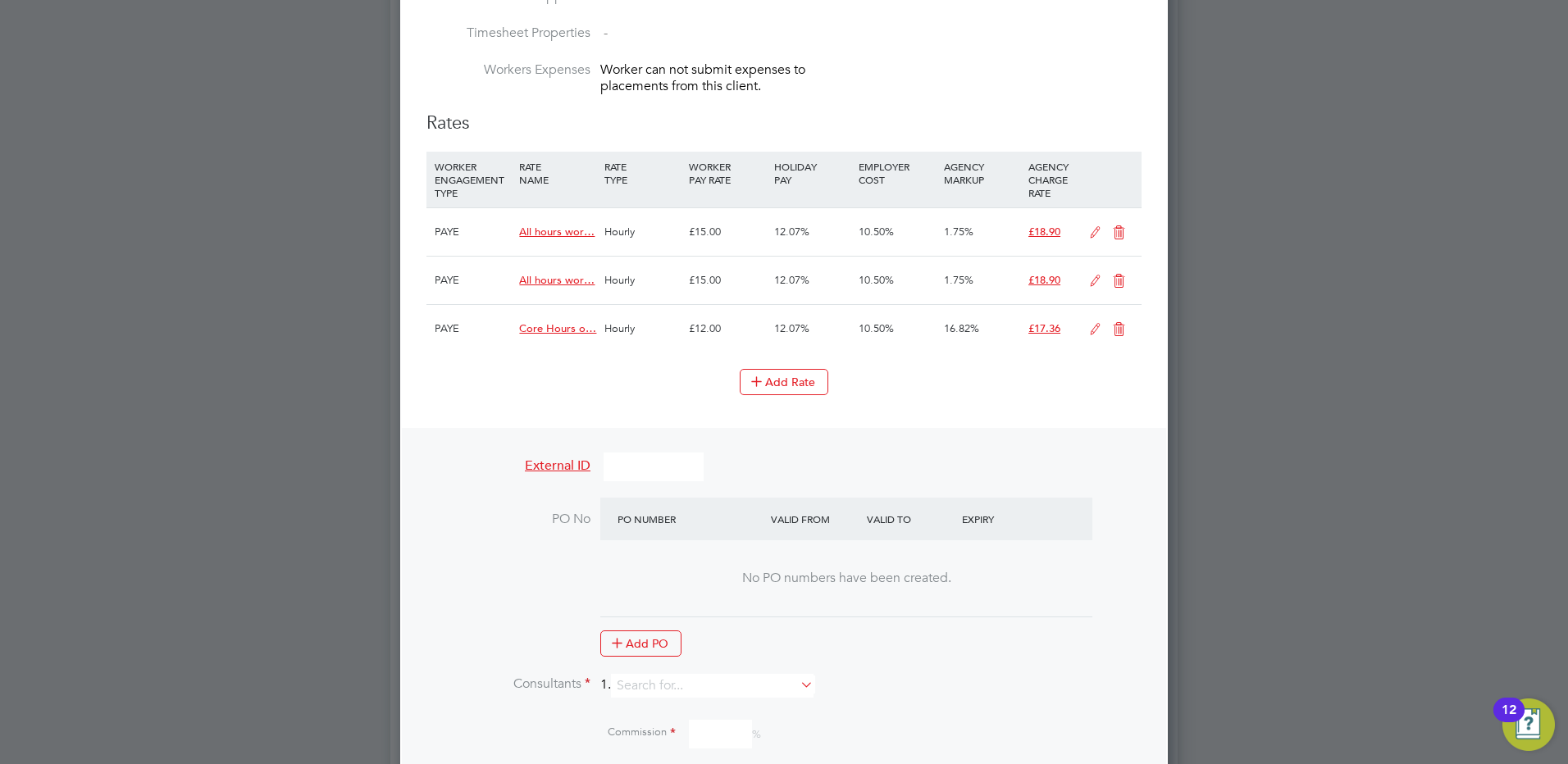
click at [1114, 231] on icon at bounding box center [1118, 232] width 21 height 13
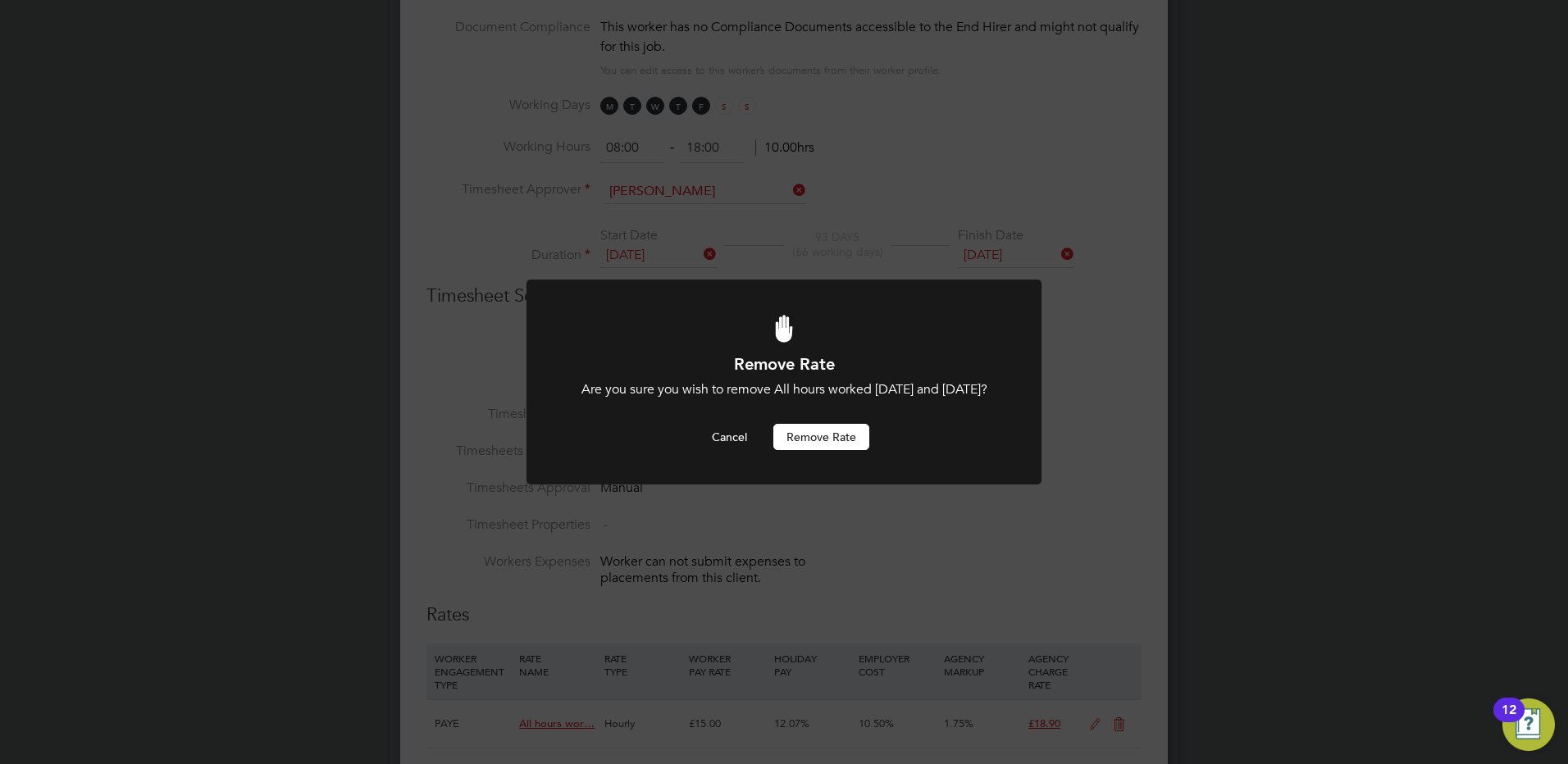
scroll to position [0, 0]
drag, startPoint x: 831, startPoint y: 430, endPoint x: 915, endPoint y: 388, distance: 93.9
click at [830, 427] on button "Remove rate" at bounding box center [821, 436] width 96 height 26
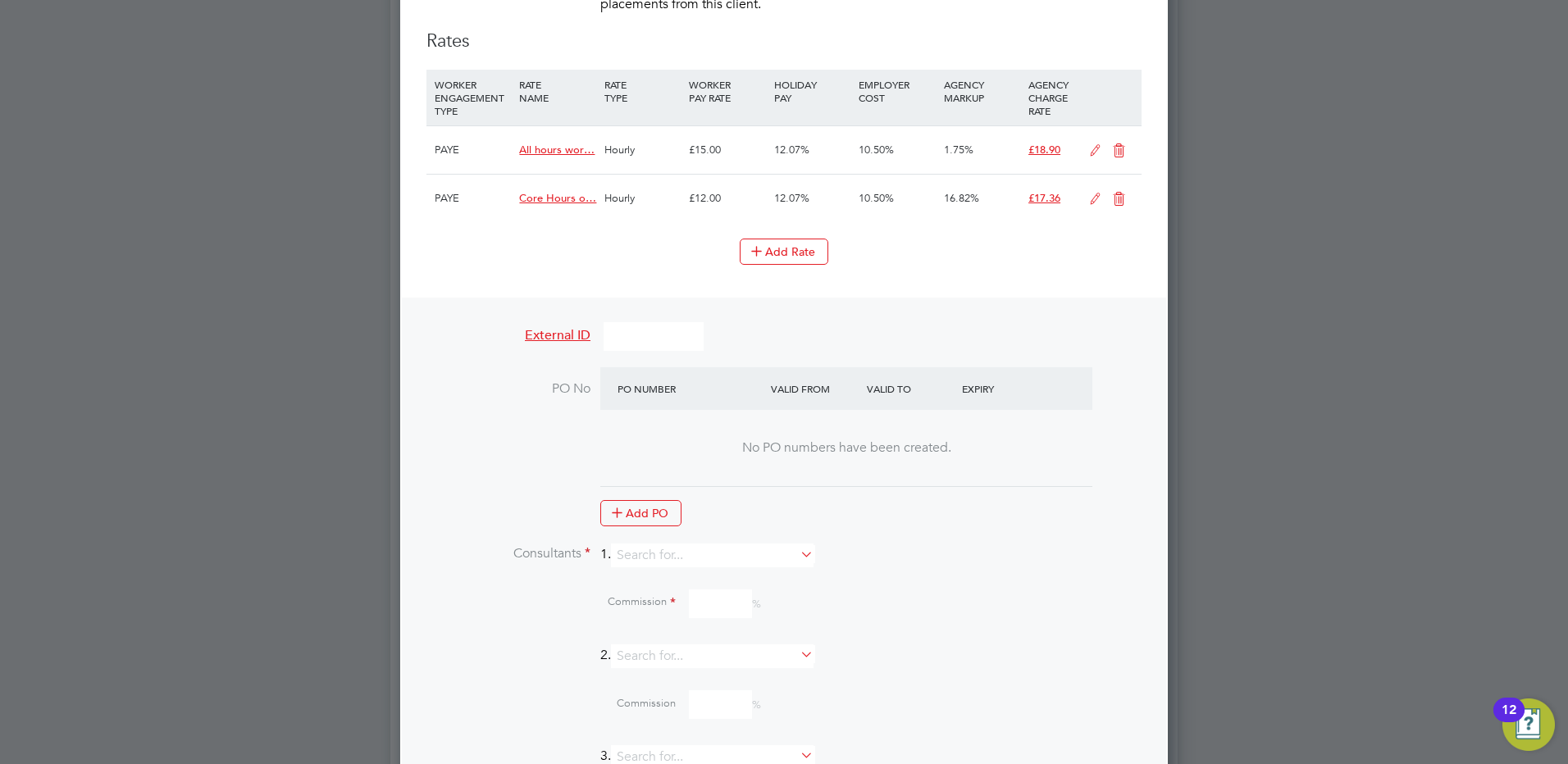
click at [1123, 147] on icon at bounding box center [1118, 150] width 21 height 13
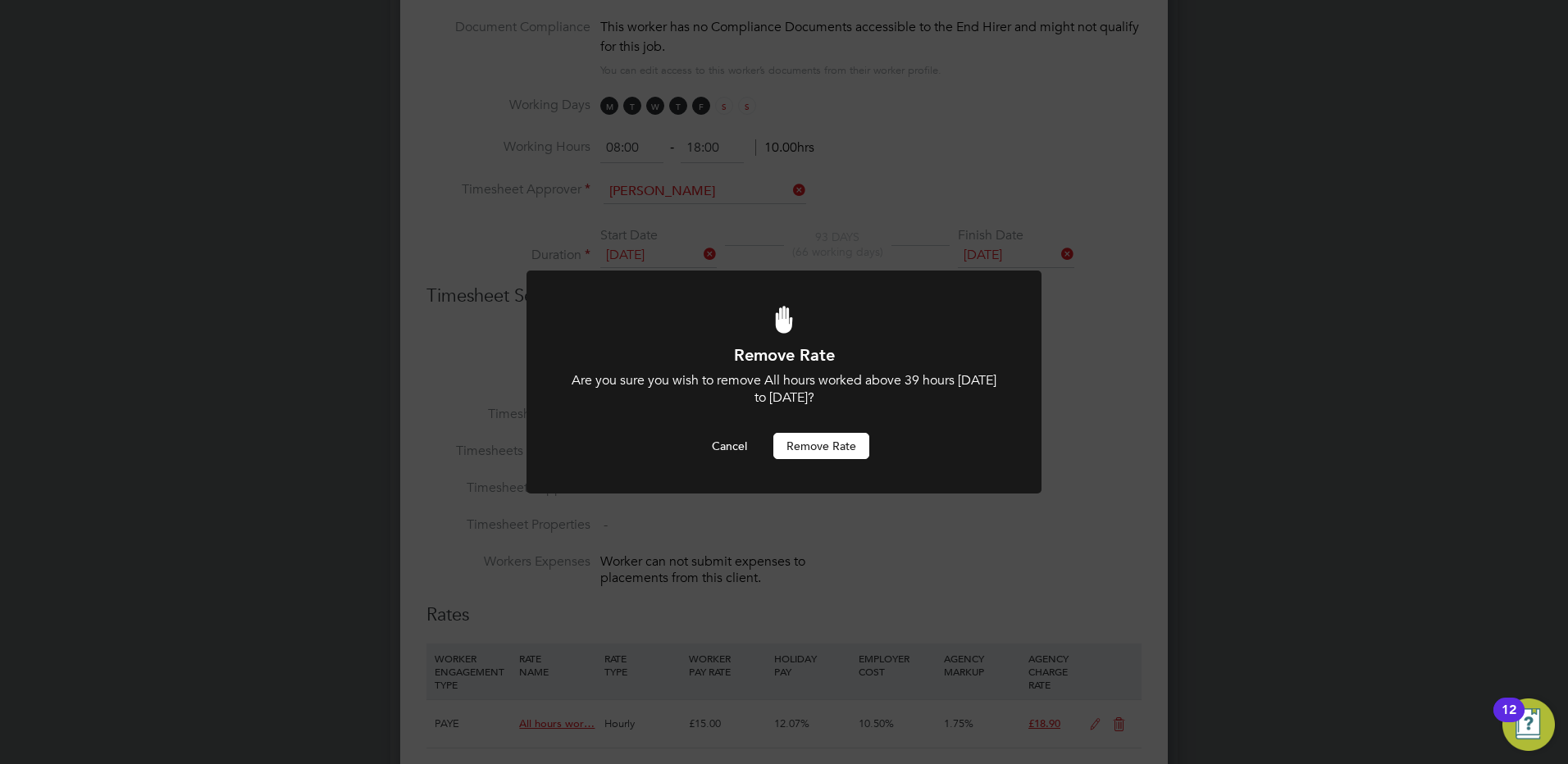
click at [837, 438] on button "Remove rate" at bounding box center [821, 445] width 96 height 26
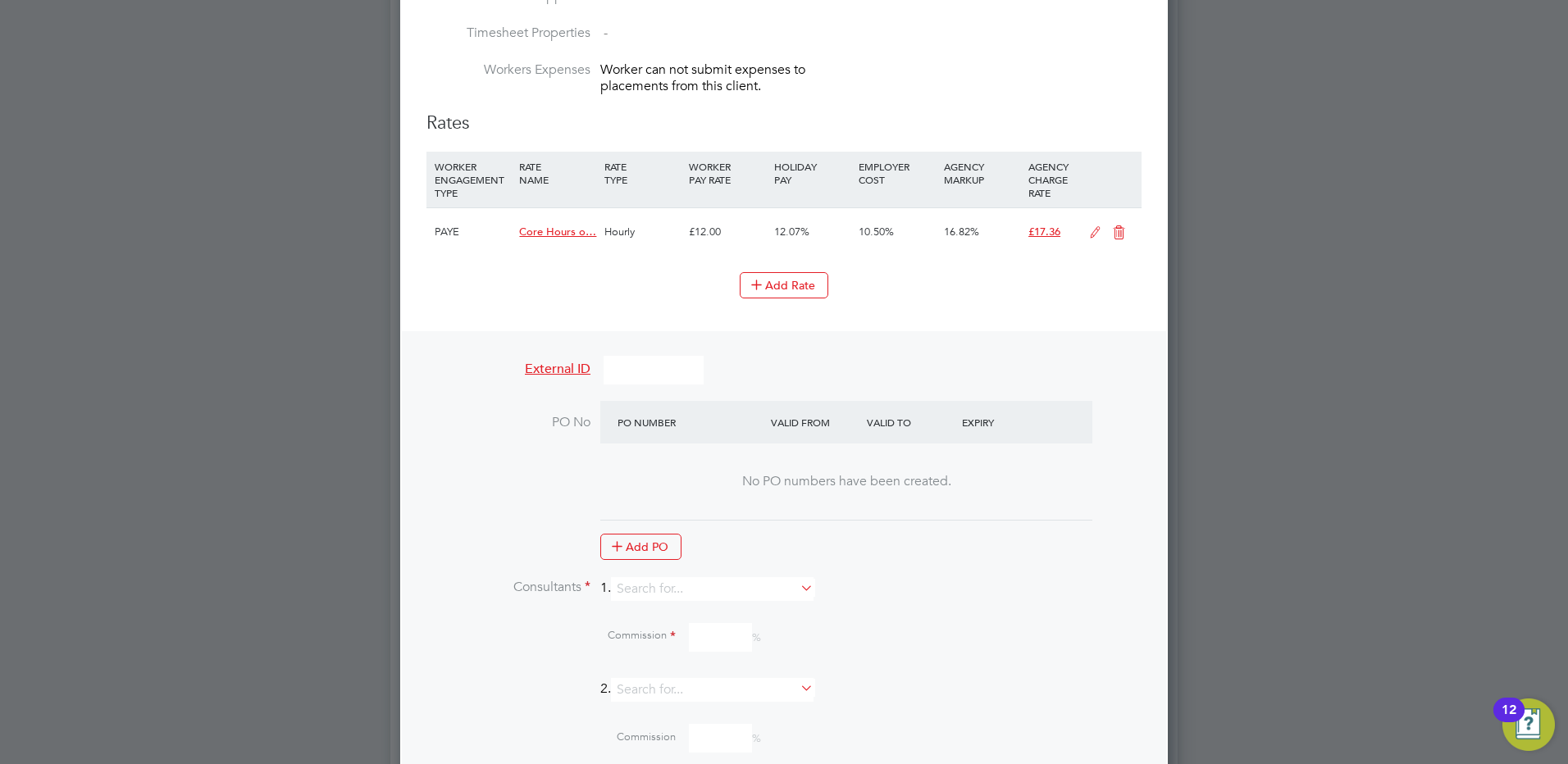
click at [1125, 231] on icon at bounding box center [1118, 232] width 21 height 13
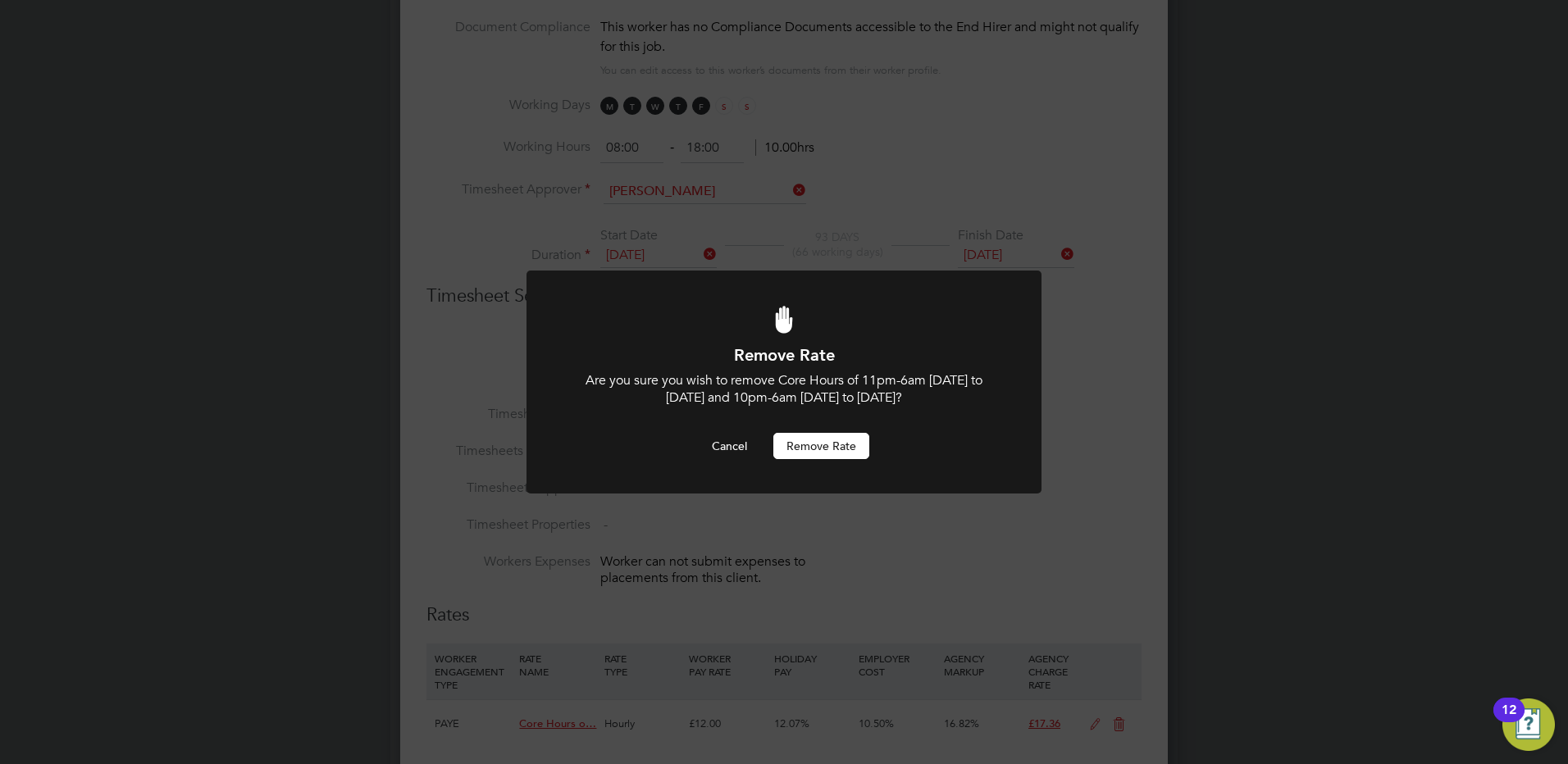
click at [822, 442] on button "Remove rate" at bounding box center [821, 445] width 96 height 26
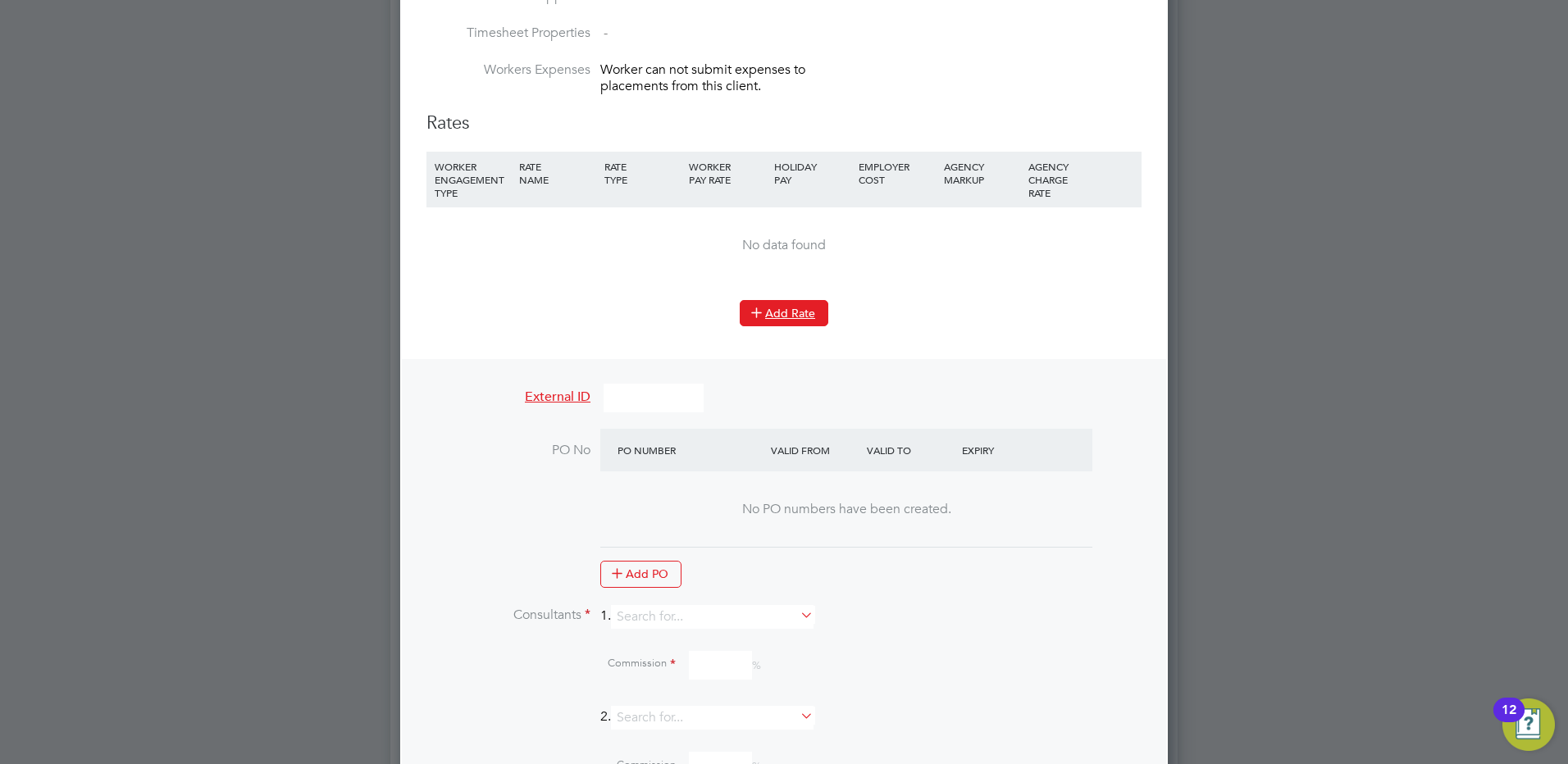
click at [771, 306] on button "Add Rate" at bounding box center [783, 313] width 89 height 26
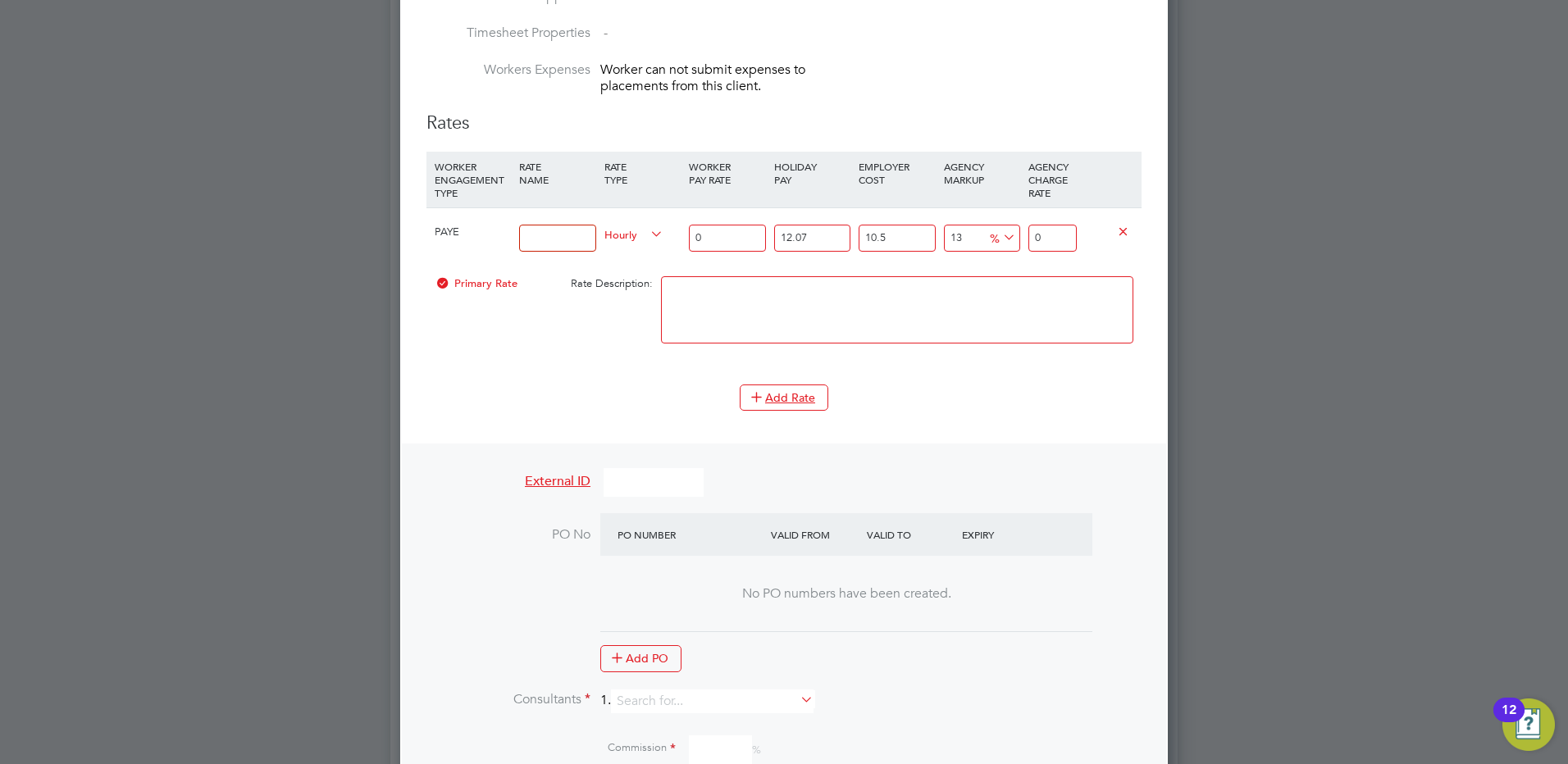
click at [548, 237] on input at bounding box center [557, 238] width 76 height 27
type input "Hourly Rate"
drag, startPoint x: 712, startPoint y: 240, endPoint x: 646, endPoint y: 239, distance: 66.0
click at [646, 239] on div "PAYE Hourly Rate Hourly 0 12.07 n/a 10.5 n/a 13 0 % 0" at bounding box center [784, 238] width 715 height 61
drag, startPoint x: 711, startPoint y: 234, endPoint x: 658, endPoint y: 241, distance: 53.5
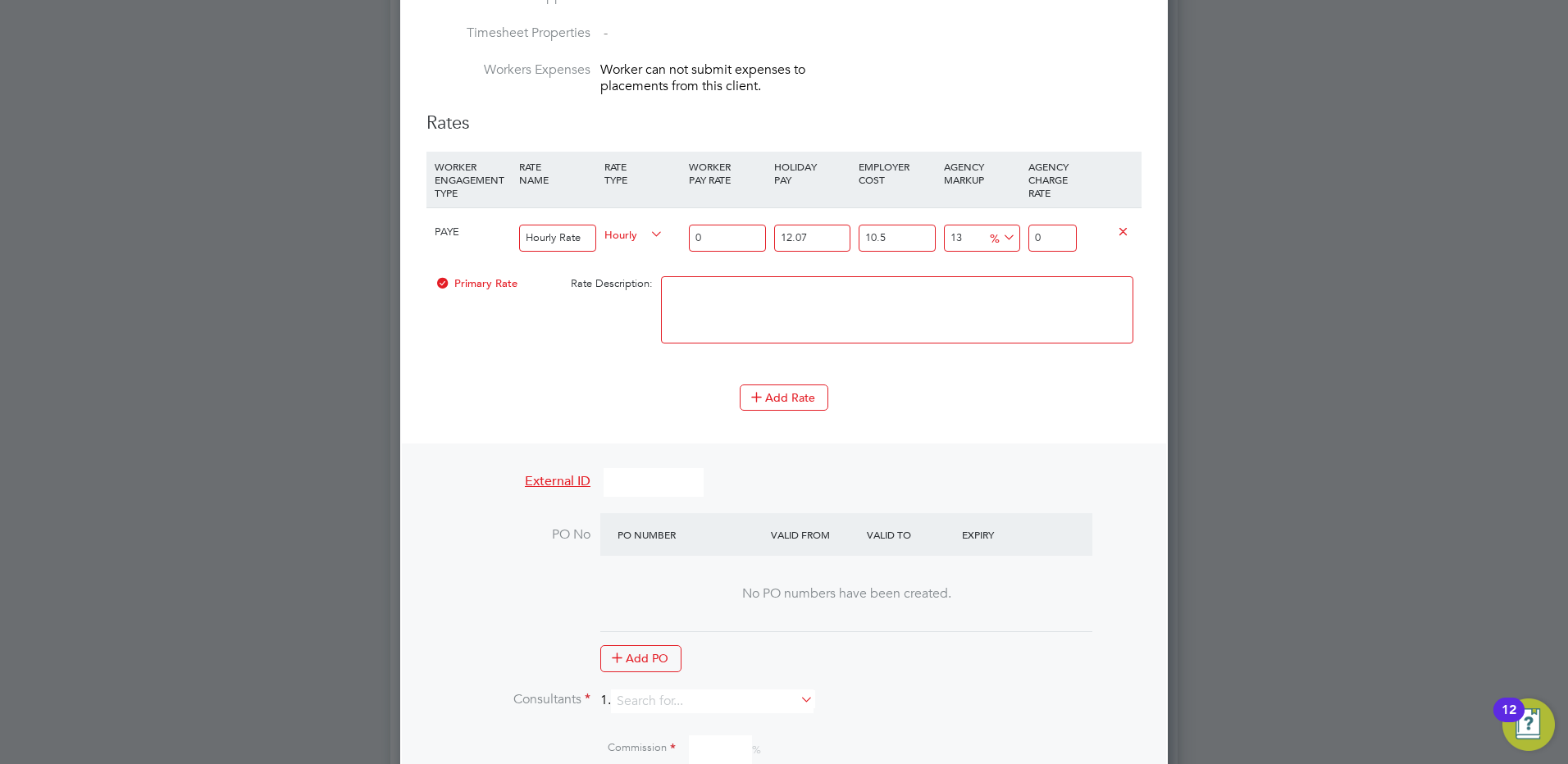
click at [657, 239] on div "PAYE Hourly Rate Hourly 0 12.07 n/a 10.5 n/a 13 0 % 0" at bounding box center [784, 238] width 715 height 61
type input "1"
type input "1.399362055"
type input "16"
type input "22.38979288"
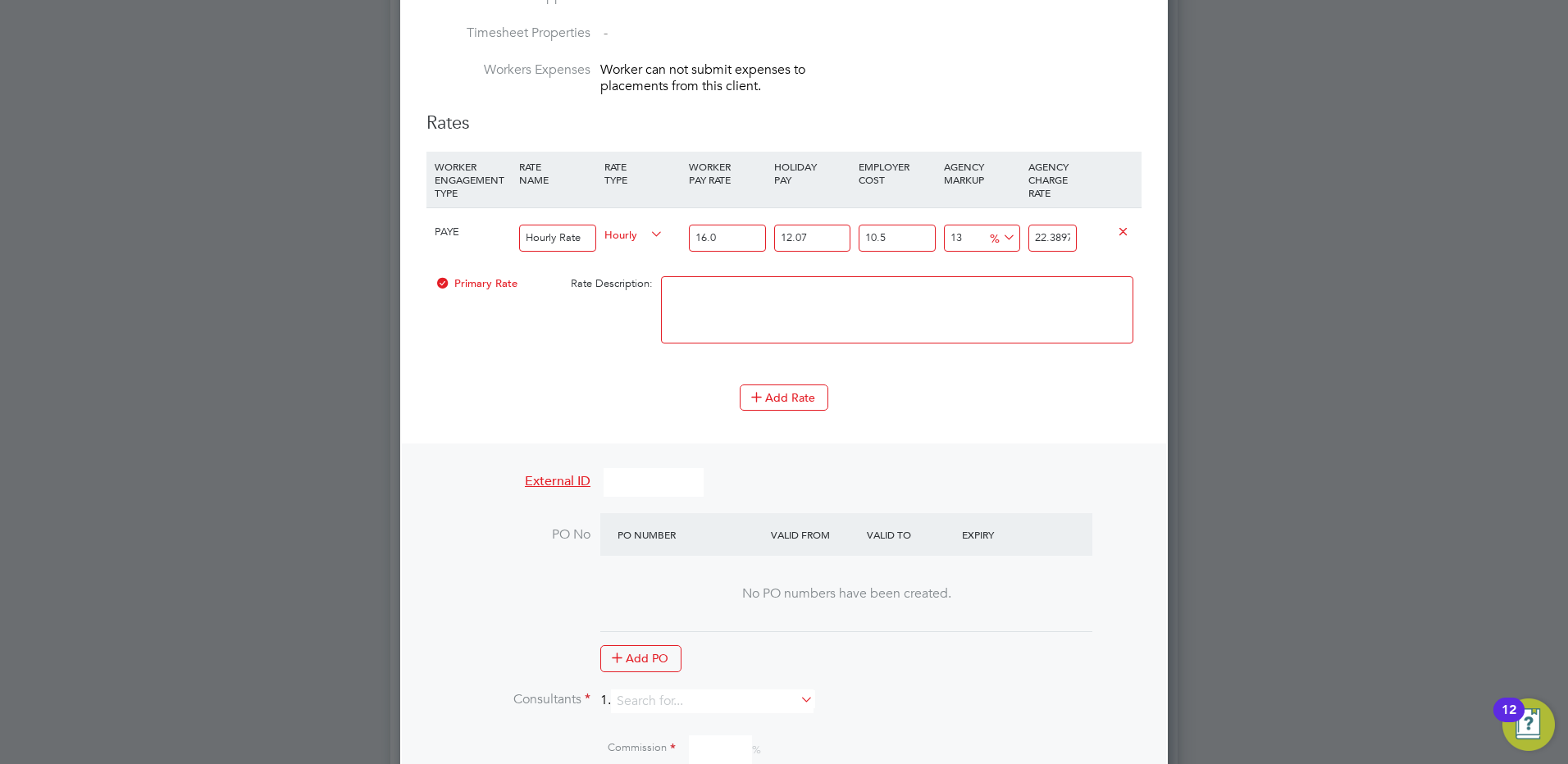
type input "16.04"
type input "22.4457673622"
type input "16.04"
drag, startPoint x: 1033, startPoint y: 234, endPoint x: 1125, endPoint y: 260, distance: 95.6
click at [1125, 260] on div "PAYE Hourly Rate Hourly 16.04 12.07 n/a 10.5 n/a 13 2.5822564222 % 22.4457673622" at bounding box center [784, 238] width 715 height 61
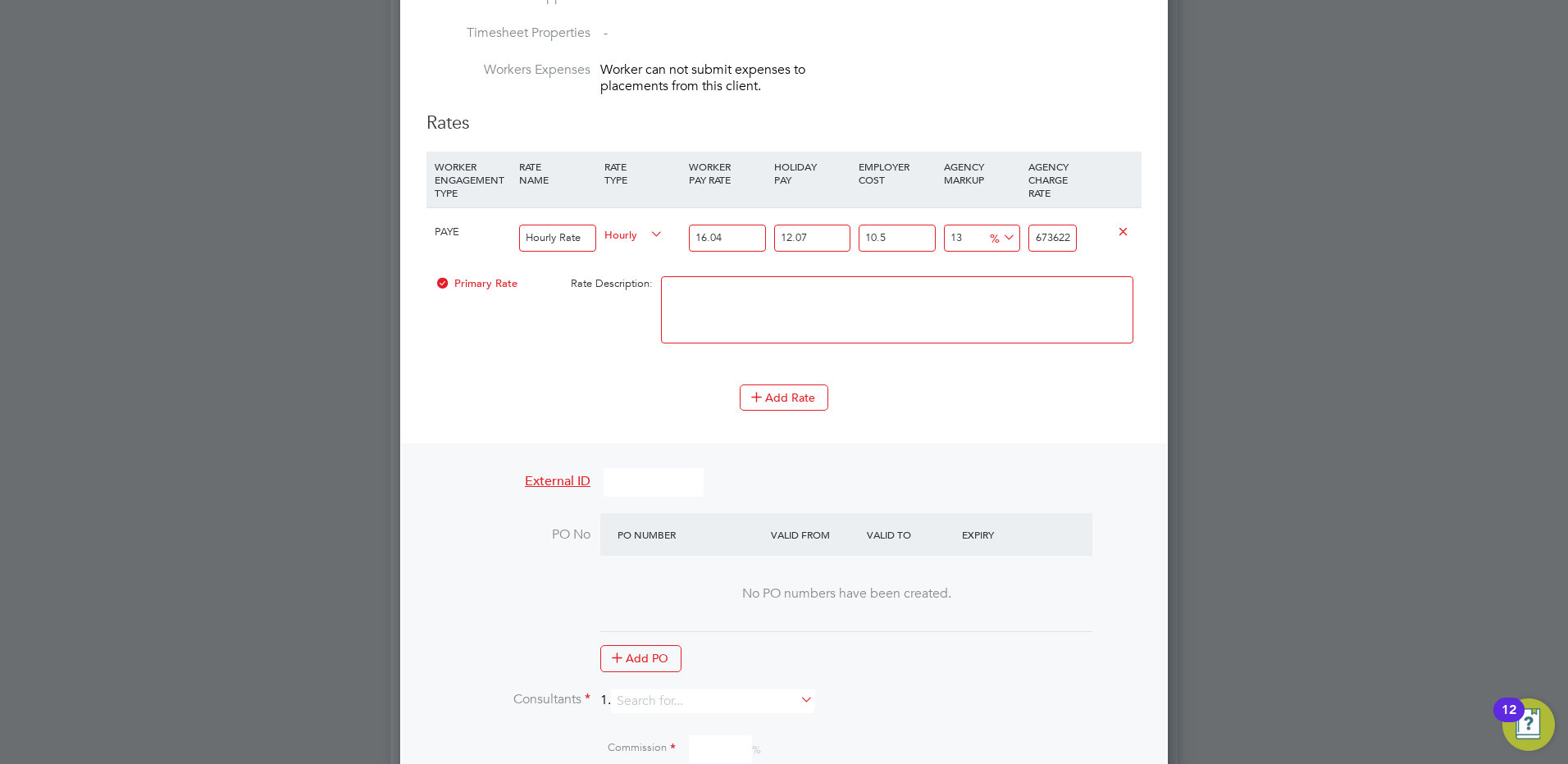
type input "-89.93128653820955"
type input "2"
type input "20.824561541485476"
type input "24"
type input "22.838304233843566"
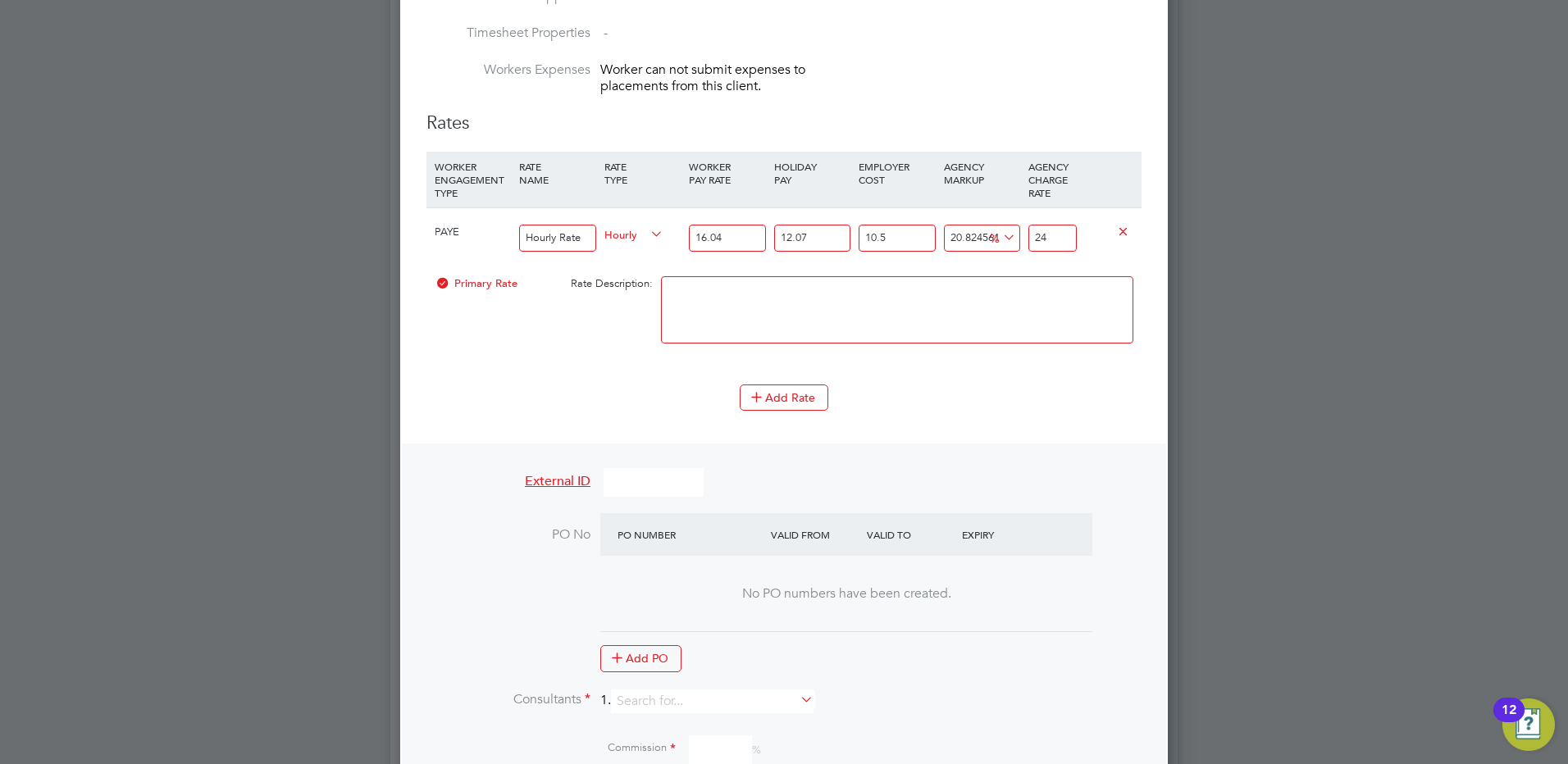
type input "24.4"
type input "23.291396339624136"
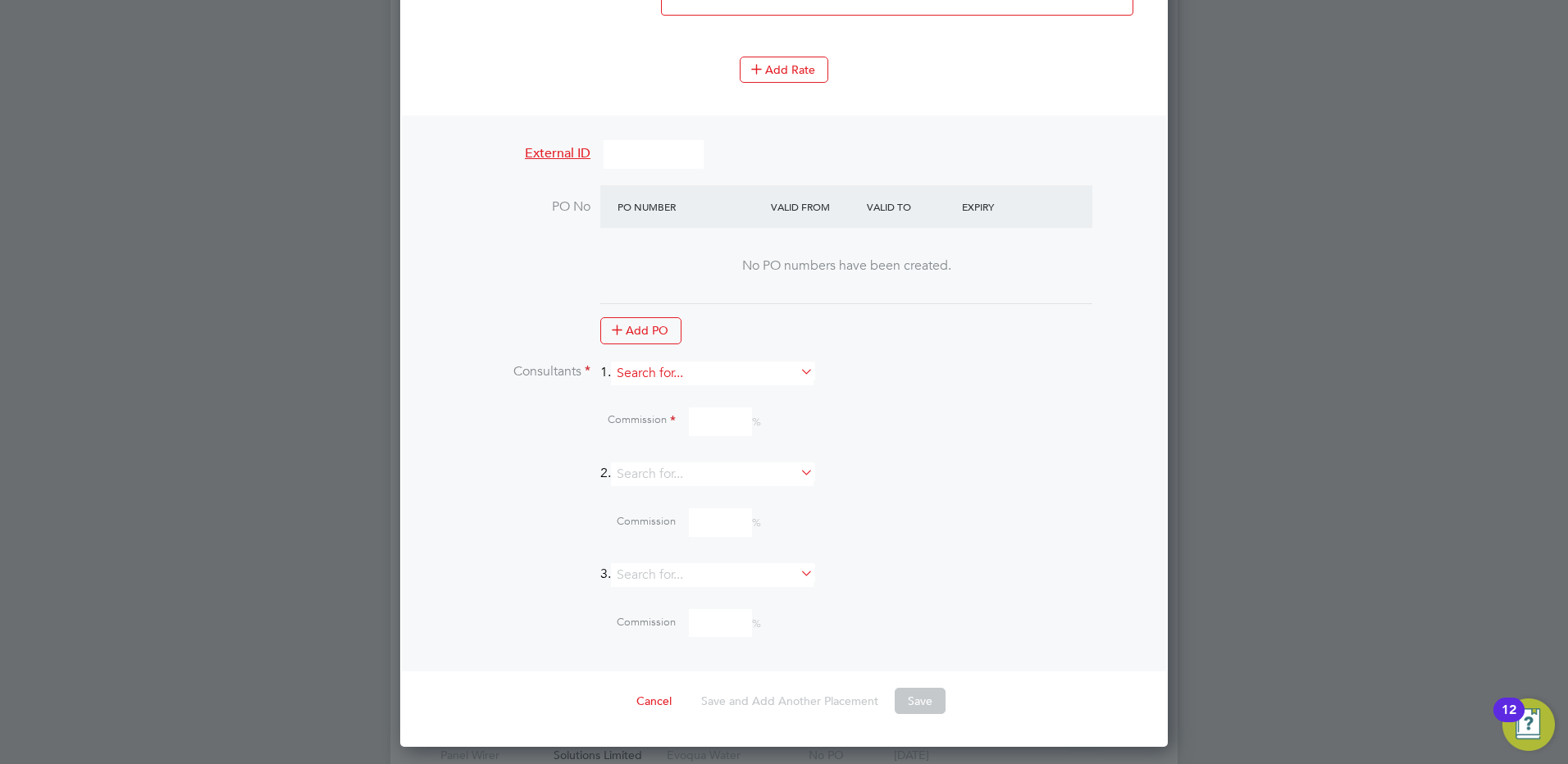
type input "24.49"
click at [626, 370] on input at bounding box center [712, 373] width 203 height 24
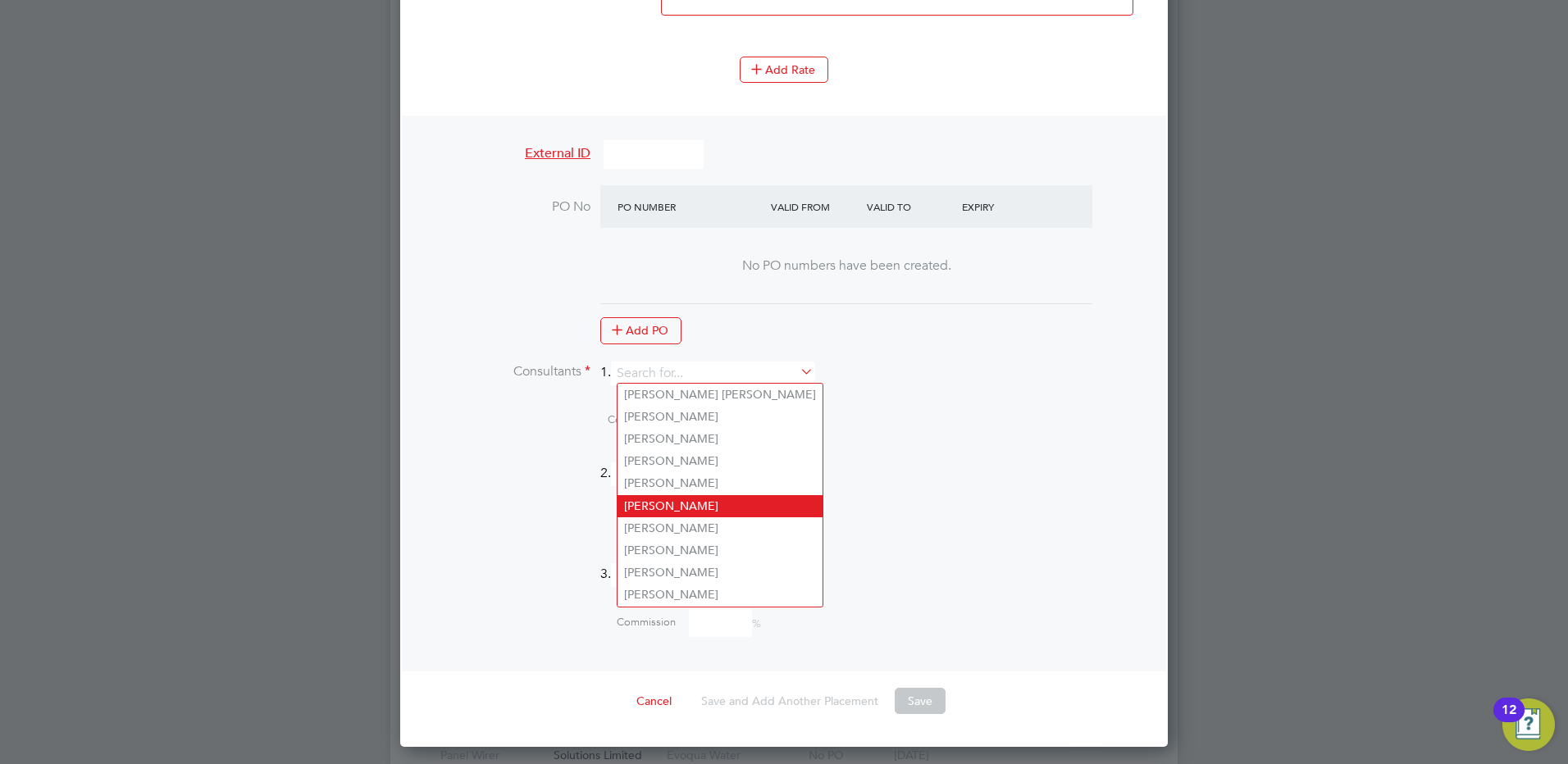
click at [653, 499] on li "[PERSON_NAME]" at bounding box center [720, 506] width 205 height 22
type input "[PERSON_NAME]"
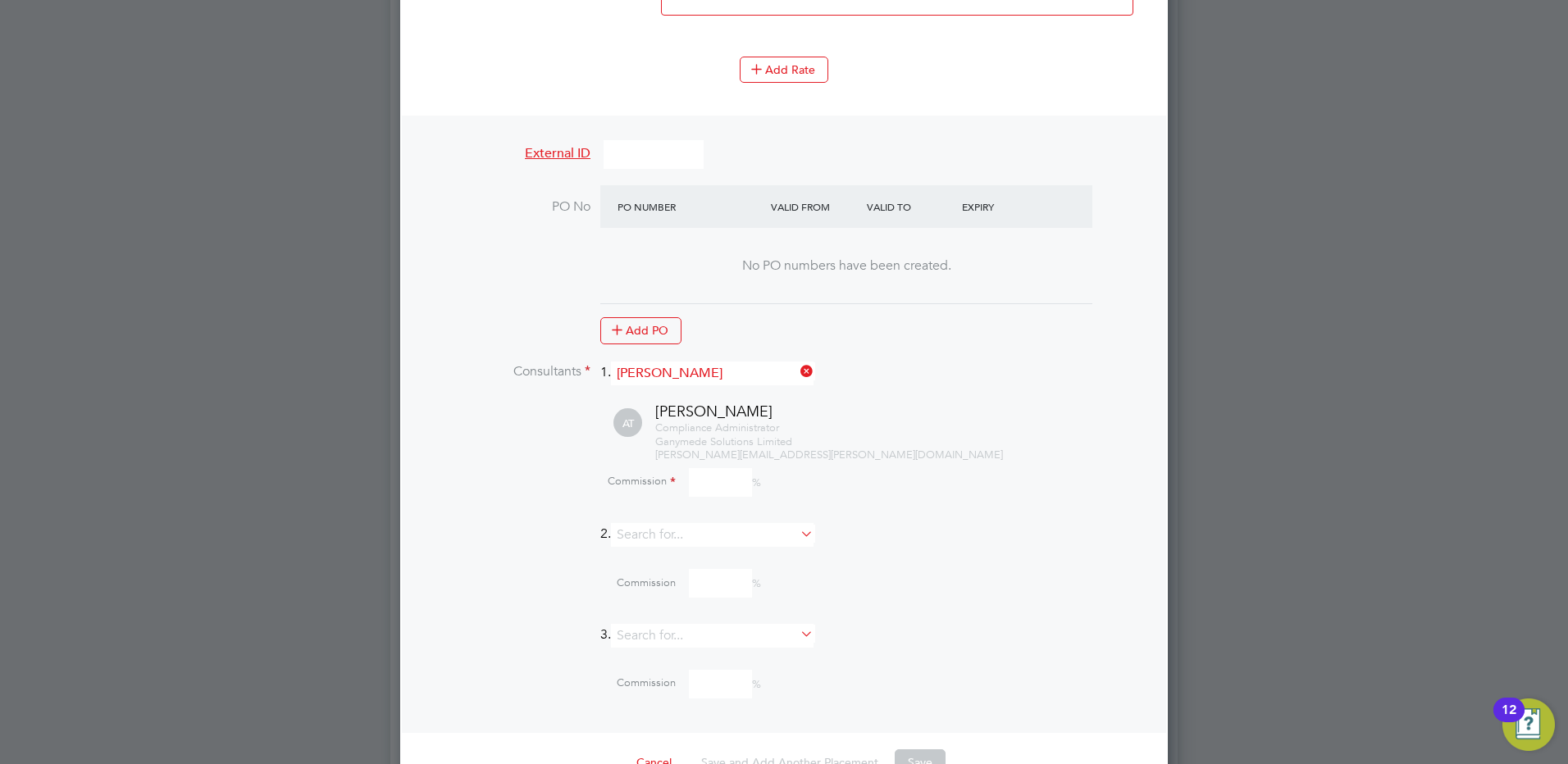
drag, startPoint x: 701, startPoint y: 476, endPoint x: 603, endPoint y: 459, distance: 99.5
click at [701, 474] on input at bounding box center [720, 483] width 63 height 29
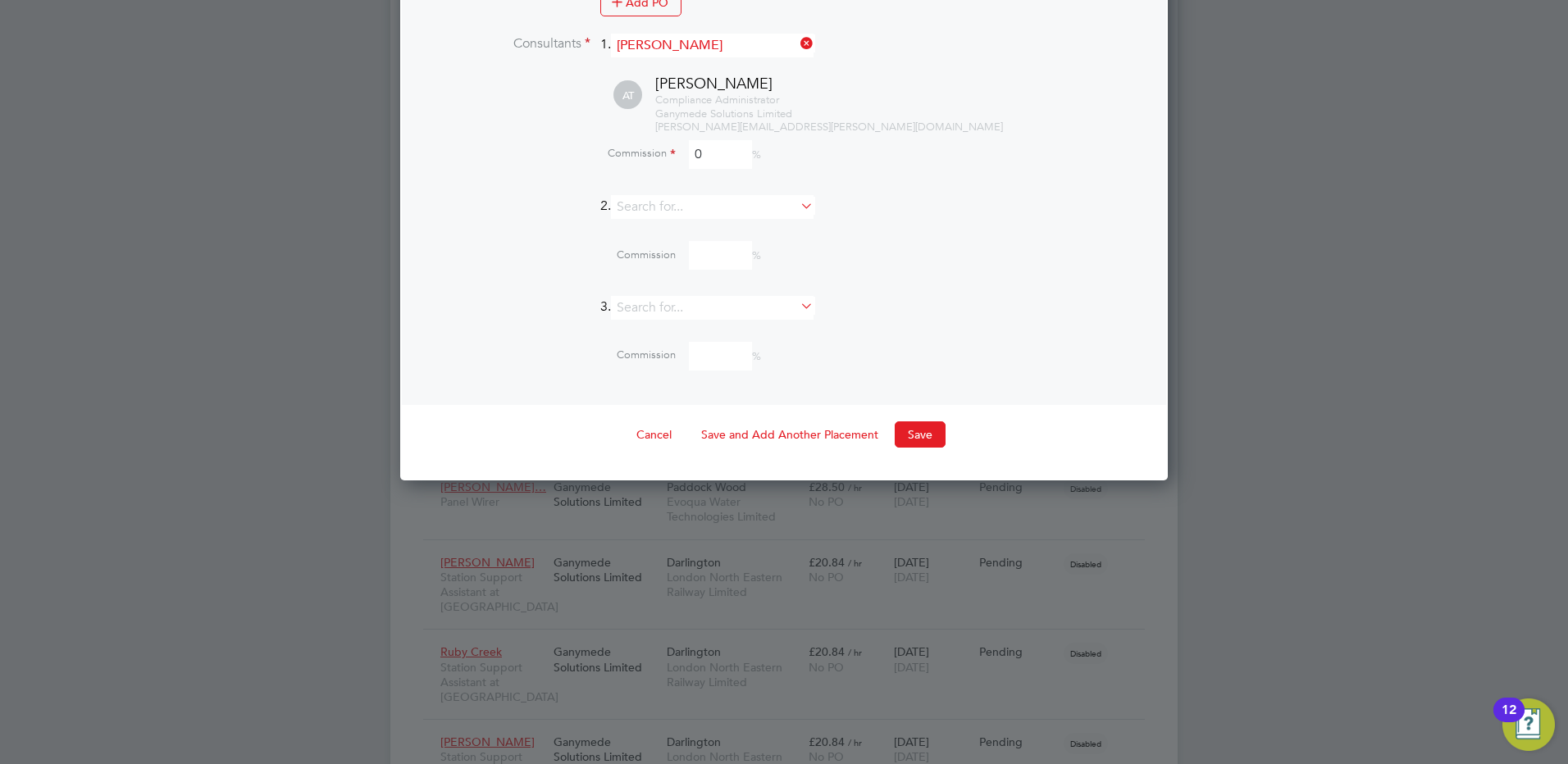
type input "0"
click at [910, 431] on button "Save" at bounding box center [920, 433] width 51 height 26
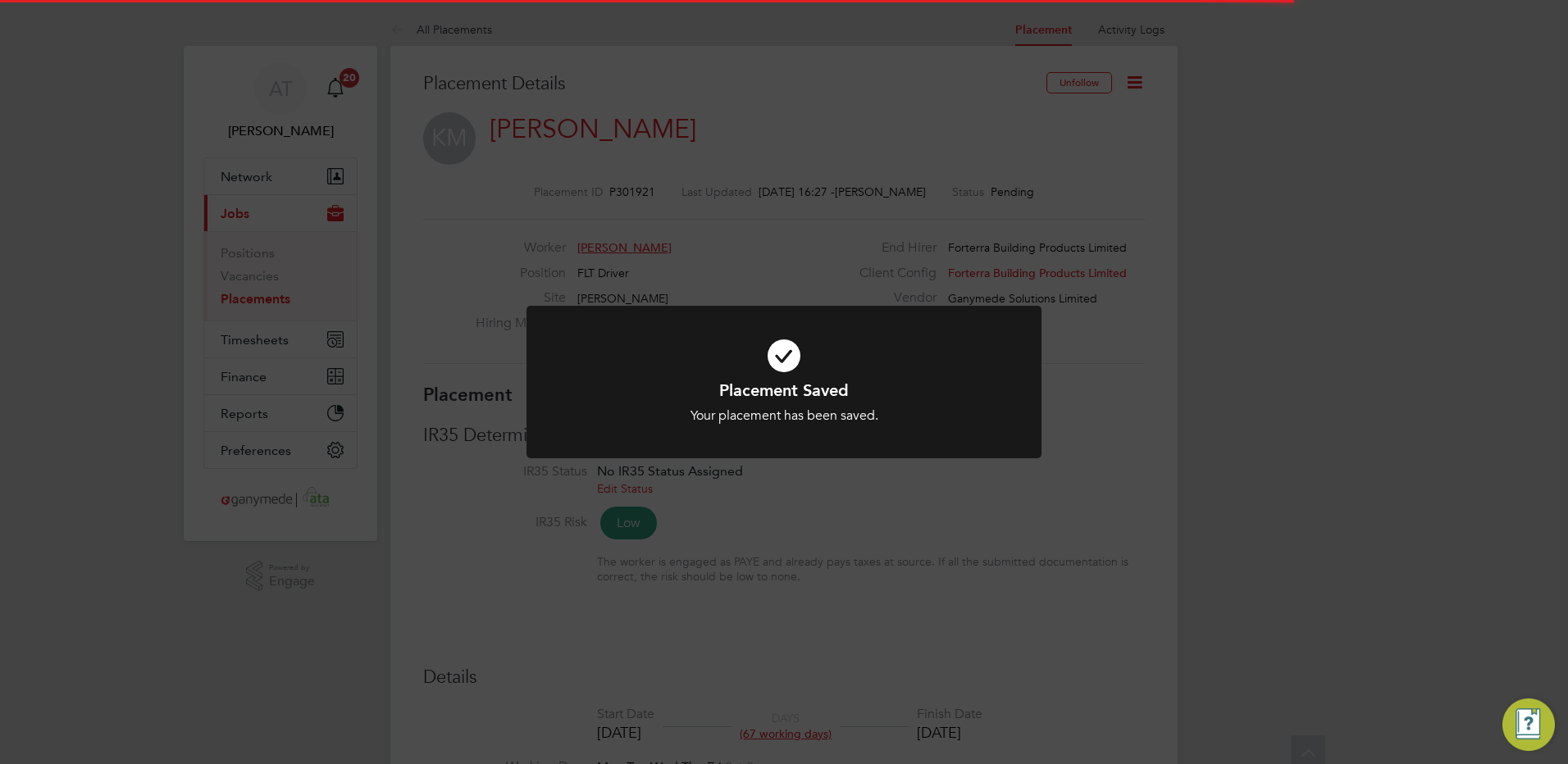
click at [227, 281] on div "Placement Saved Your placement has been saved. Cancel Okay" at bounding box center [784, 382] width 1568 height 764
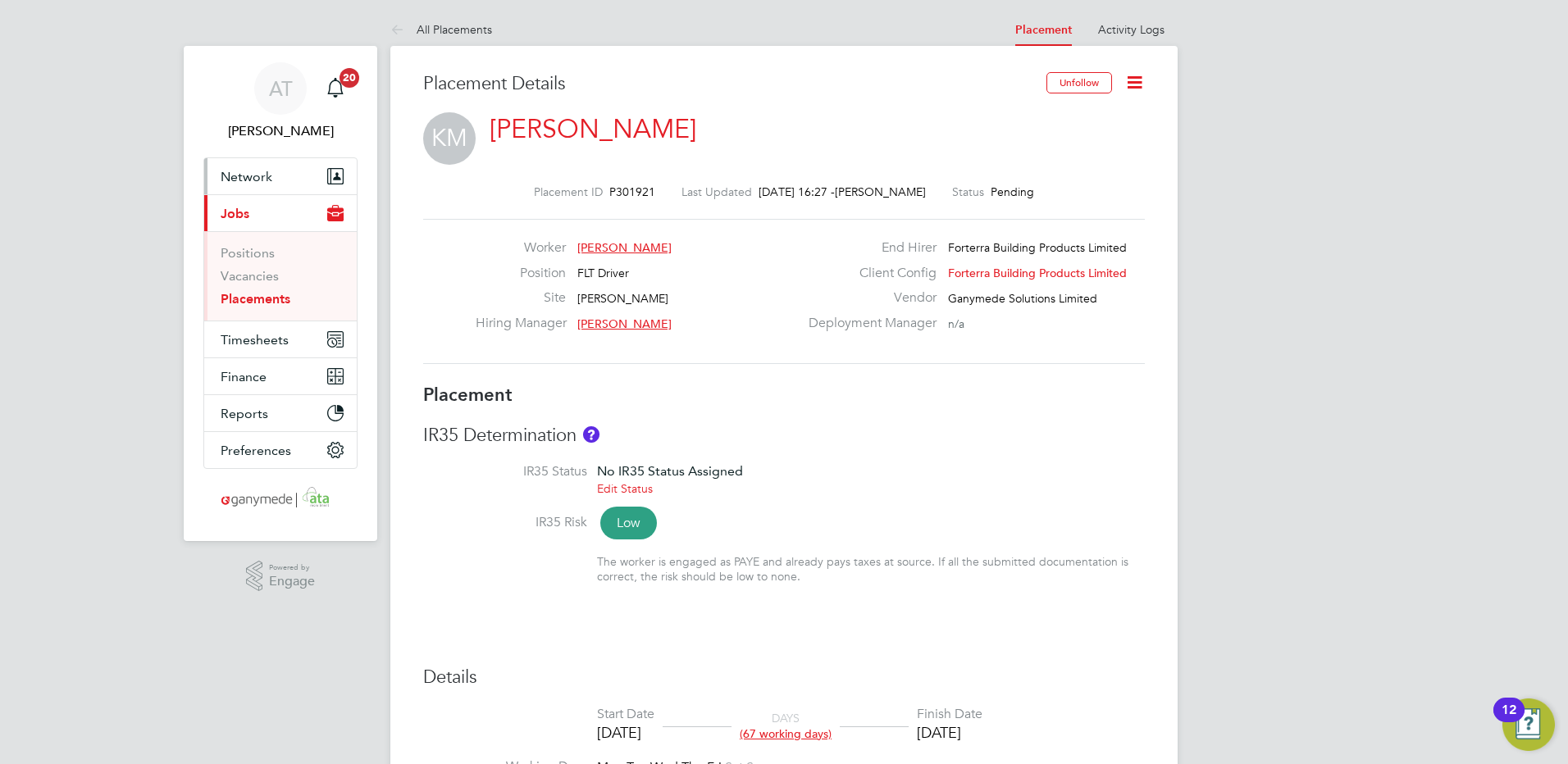
click at [242, 177] on span "Network" at bounding box center [247, 176] width 52 height 15
click at [240, 176] on span "Network" at bounding box center [247, 176] width 52 height 15
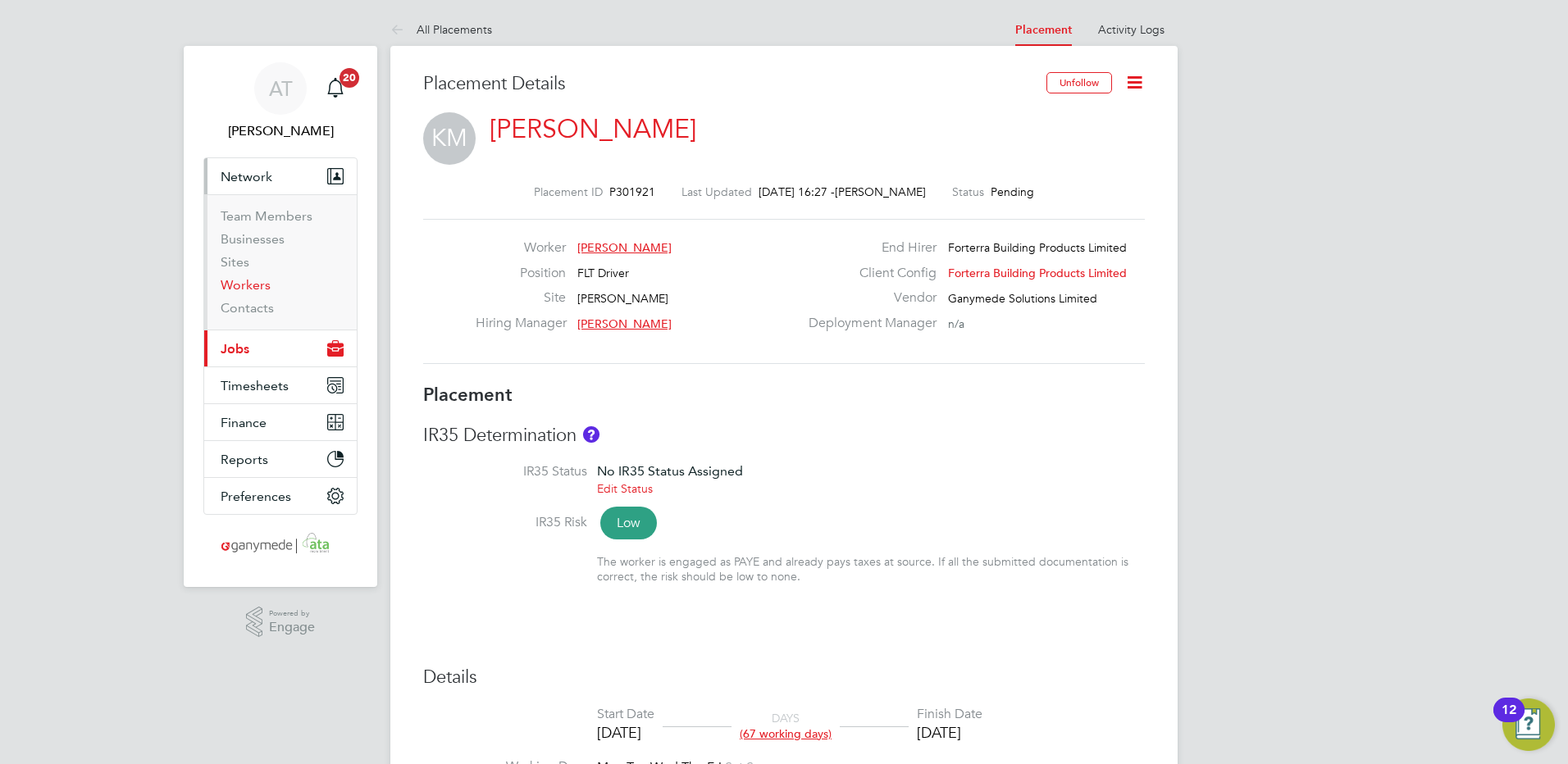
drag, startPoint x: 252, startPoint y: 282, endPoint x: 367, endPoint y: 262, distance: 116.7
click at [252, 281] on link "Workers" at bounding box center [246, 284] width 50 height 15
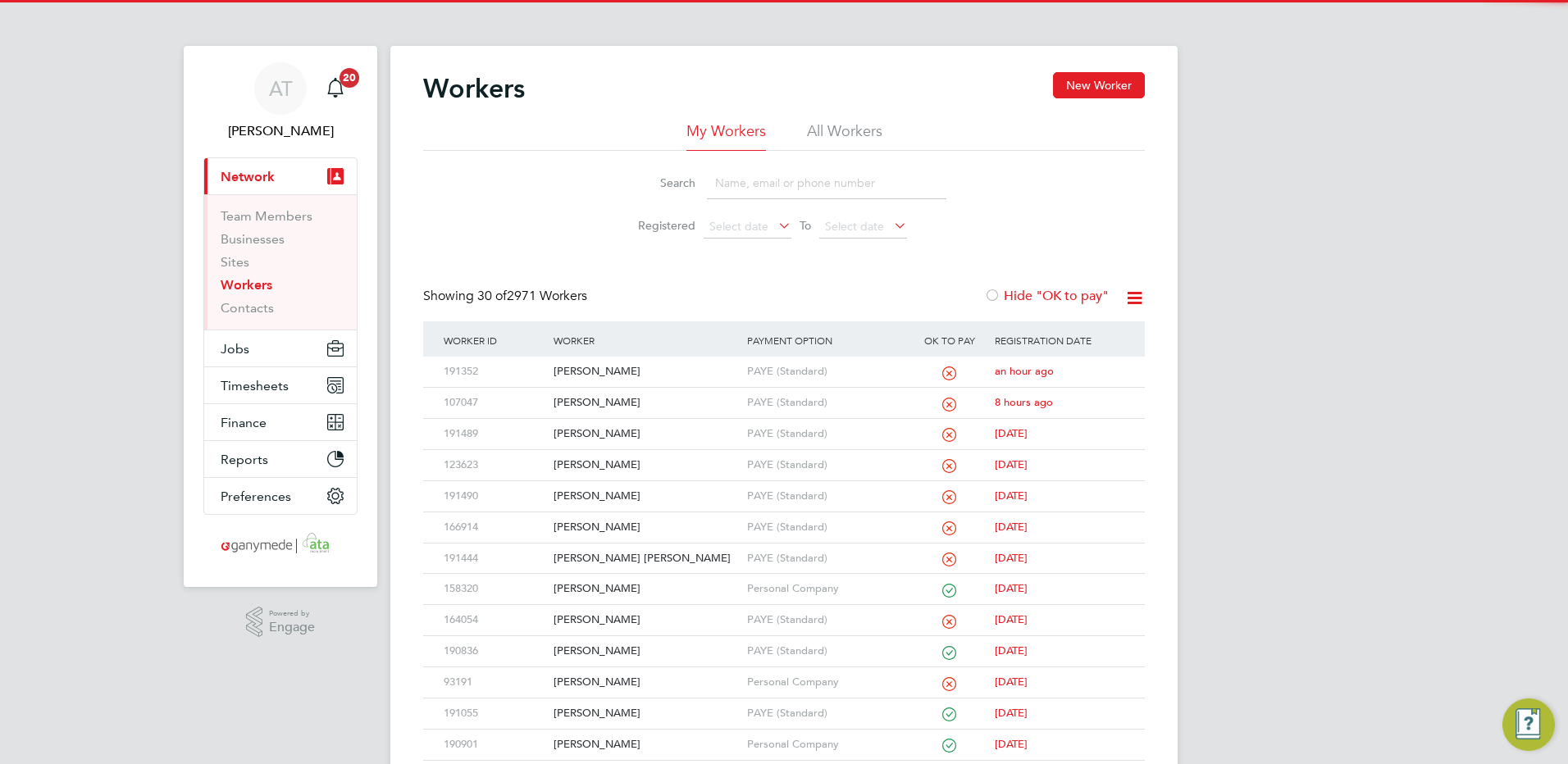
click at [738, 172] on input at bounding box center [827, 183] width 240 height 32
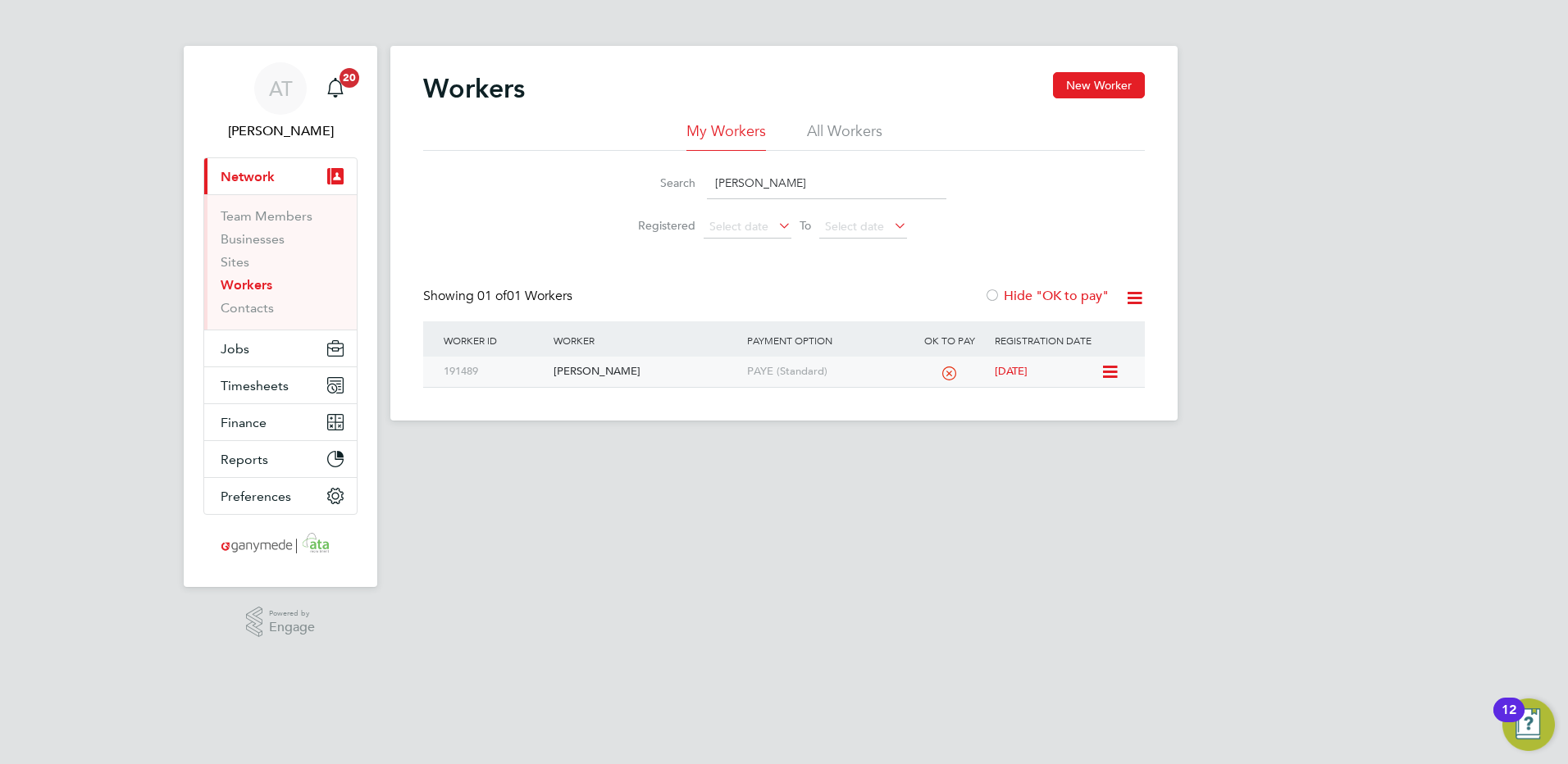
type input "kamlesh"
click at [588, 367] on div "[PERSON_NAME]" at bounding box center [645, 372] width 193 height 30
drag, startPoint x: 775, startPoint y: 174, endPoint x: 519, endPoint y: 189, distance: 256.4
click at [519, 189] on div "Search kamlesh Registered Select date To Select date" at bounding box center [783, 198] width 721 height 96
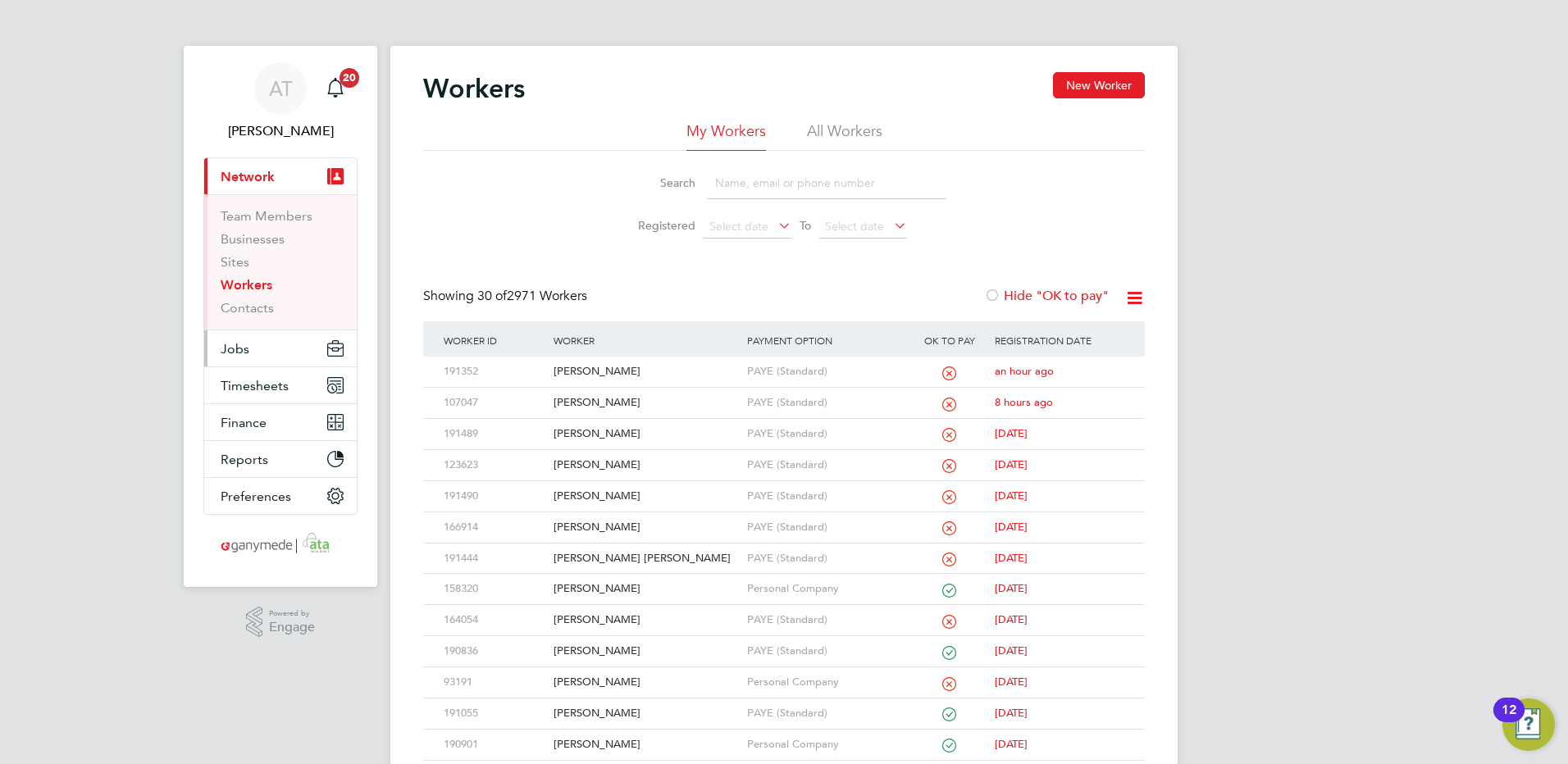
click at [235, 349] on span "Jobs" at bounding box center [235, 348] width 29 height 15
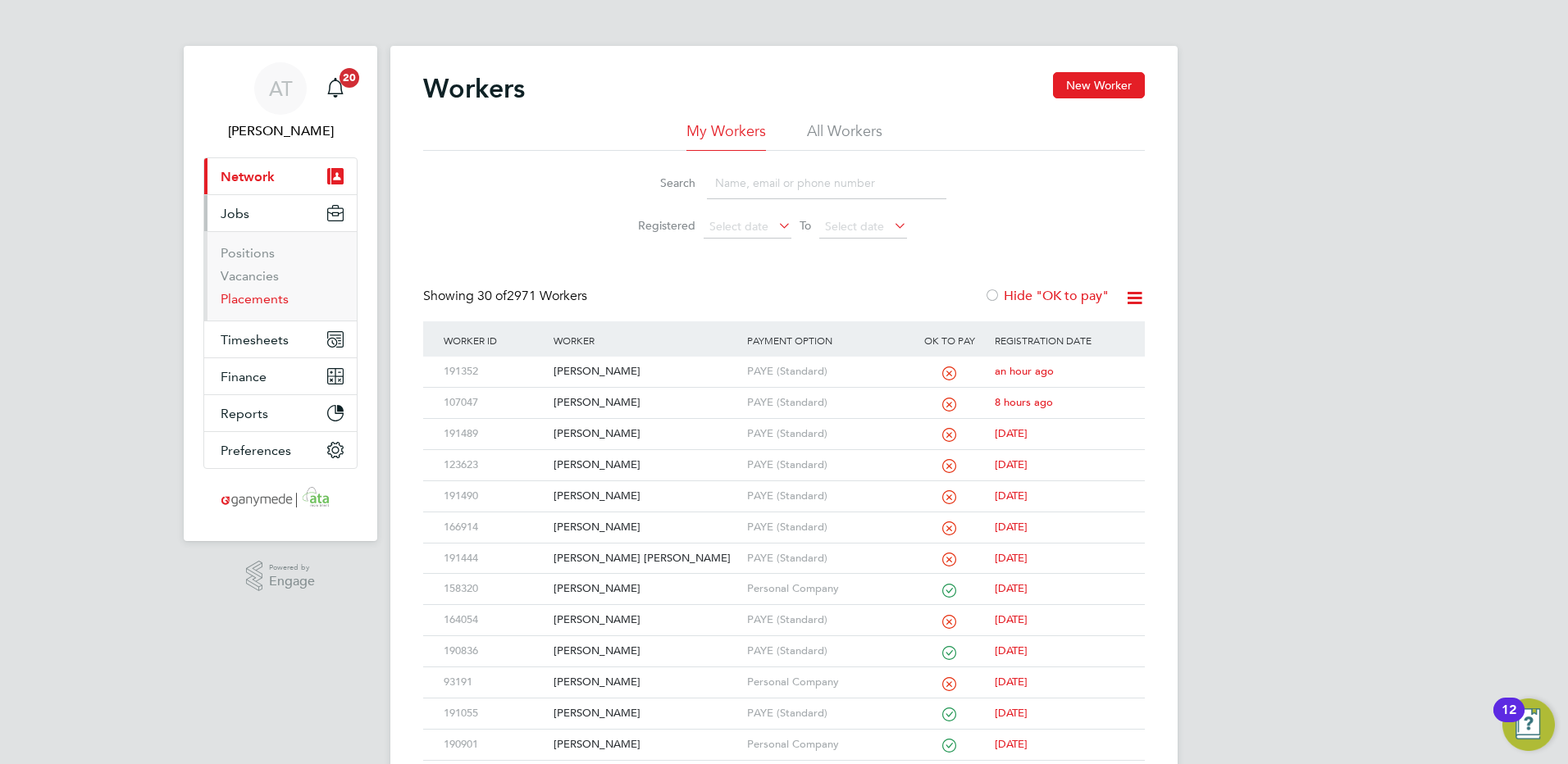
click at [238, 299] on link "Placements" at bounding box center [255, 298] width 68 height 15
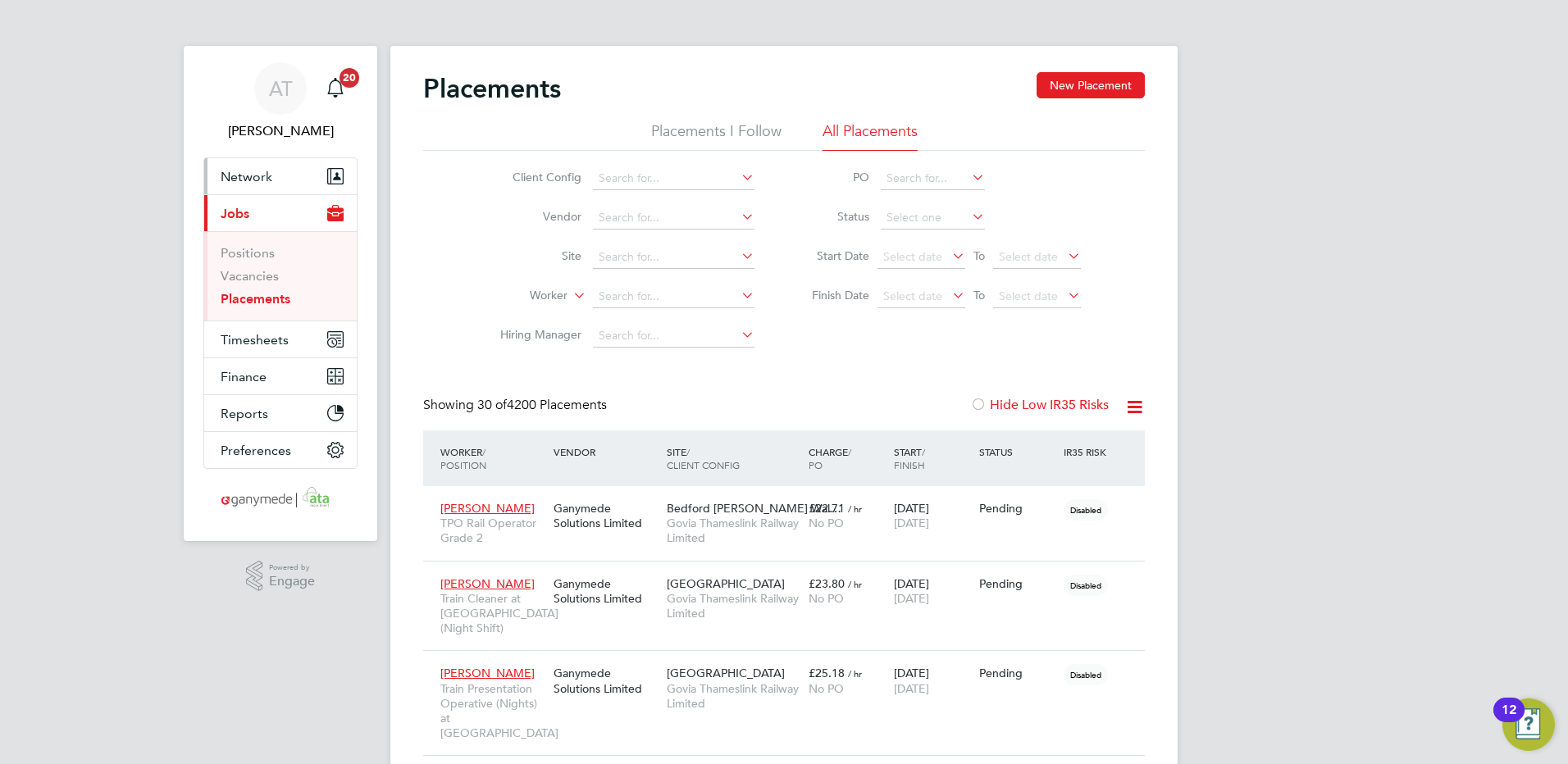
click at [253, 173] on span "Network" at bounding box center [247, 176] width 52 height 15
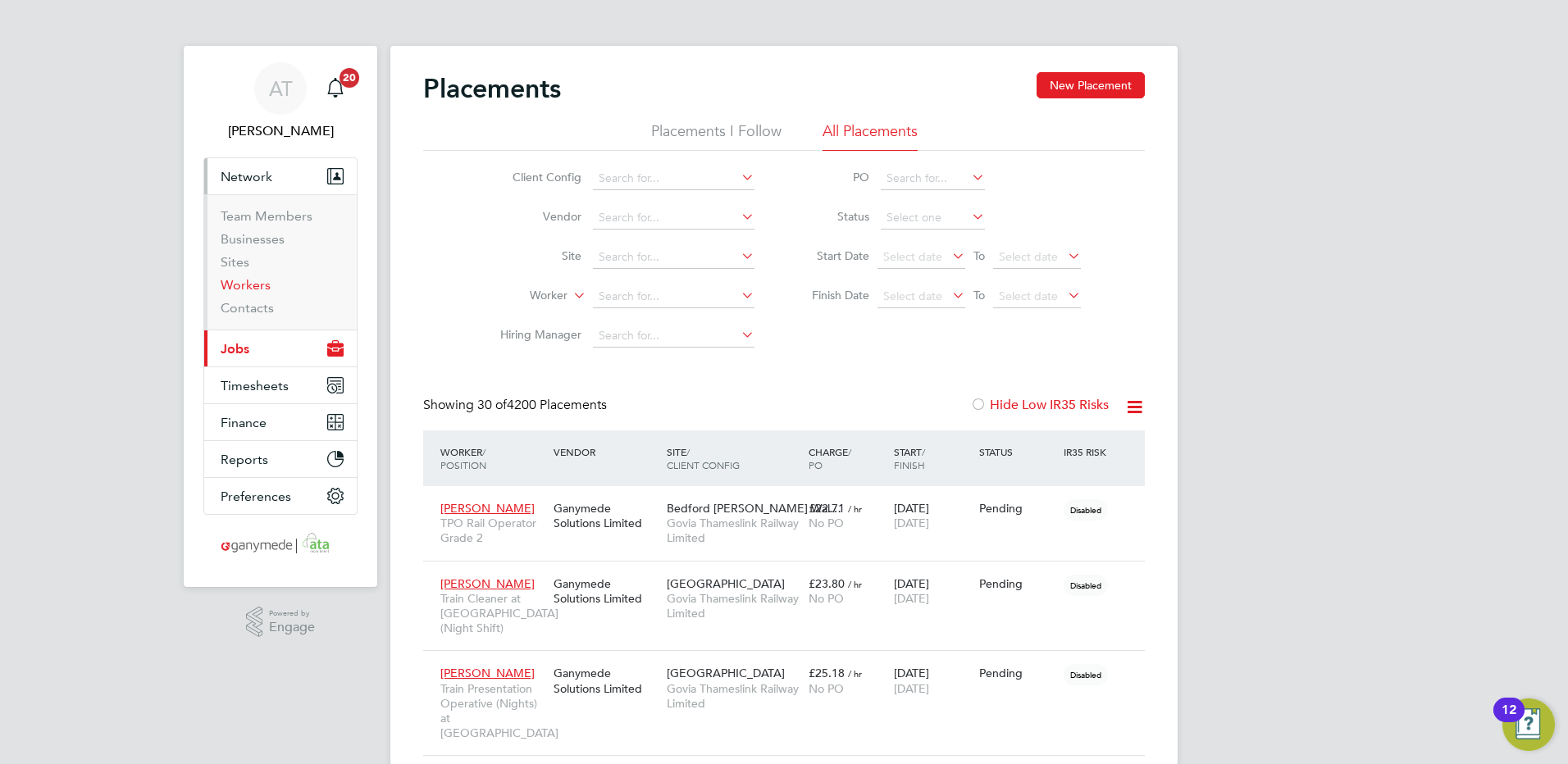
click at [245, 281] on link "Workers" at bounding box center [246, 284] width 50 height 15
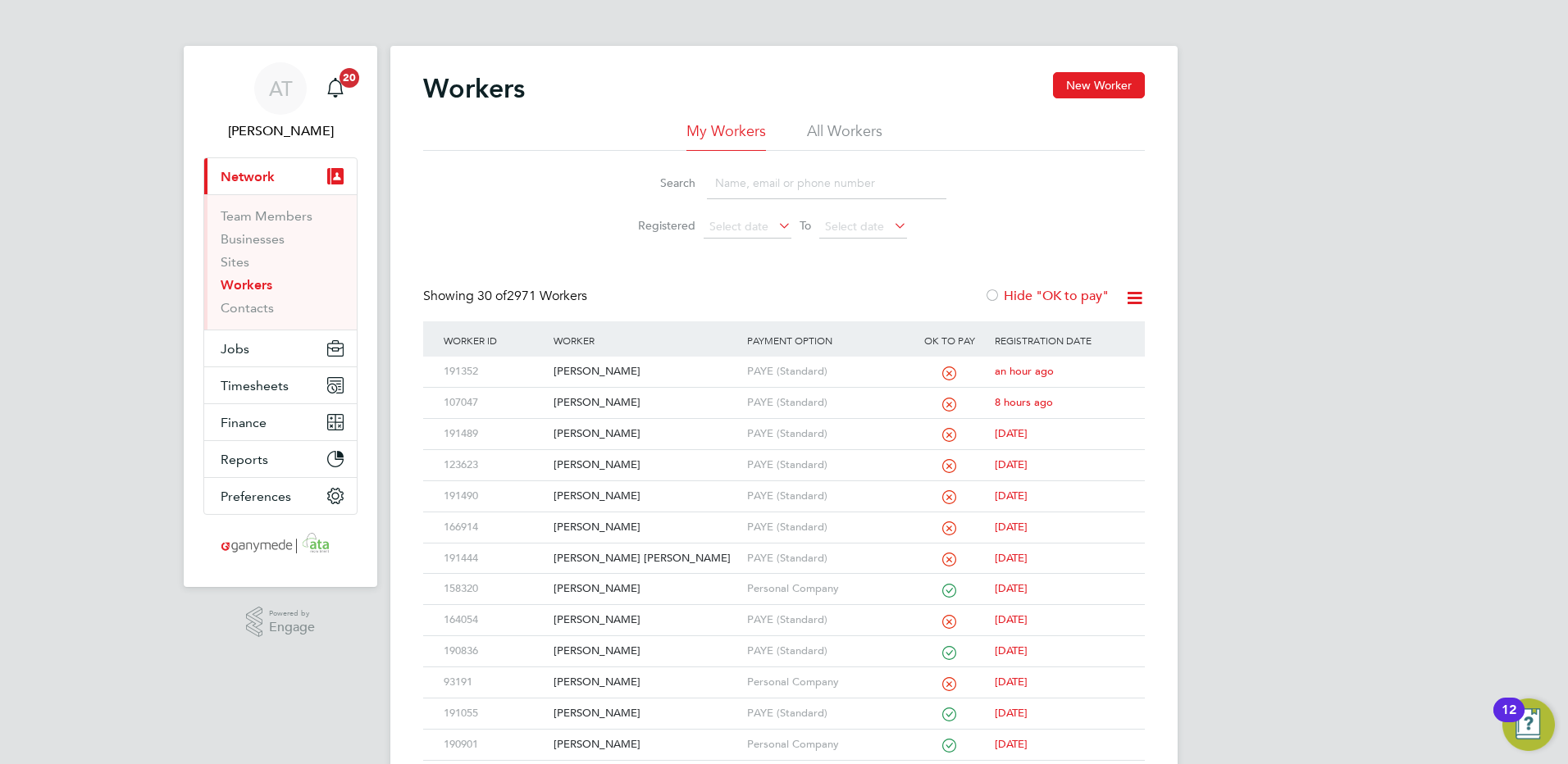
click at [723, 180] on input at bounding box center [827, 183] width 240 height 32
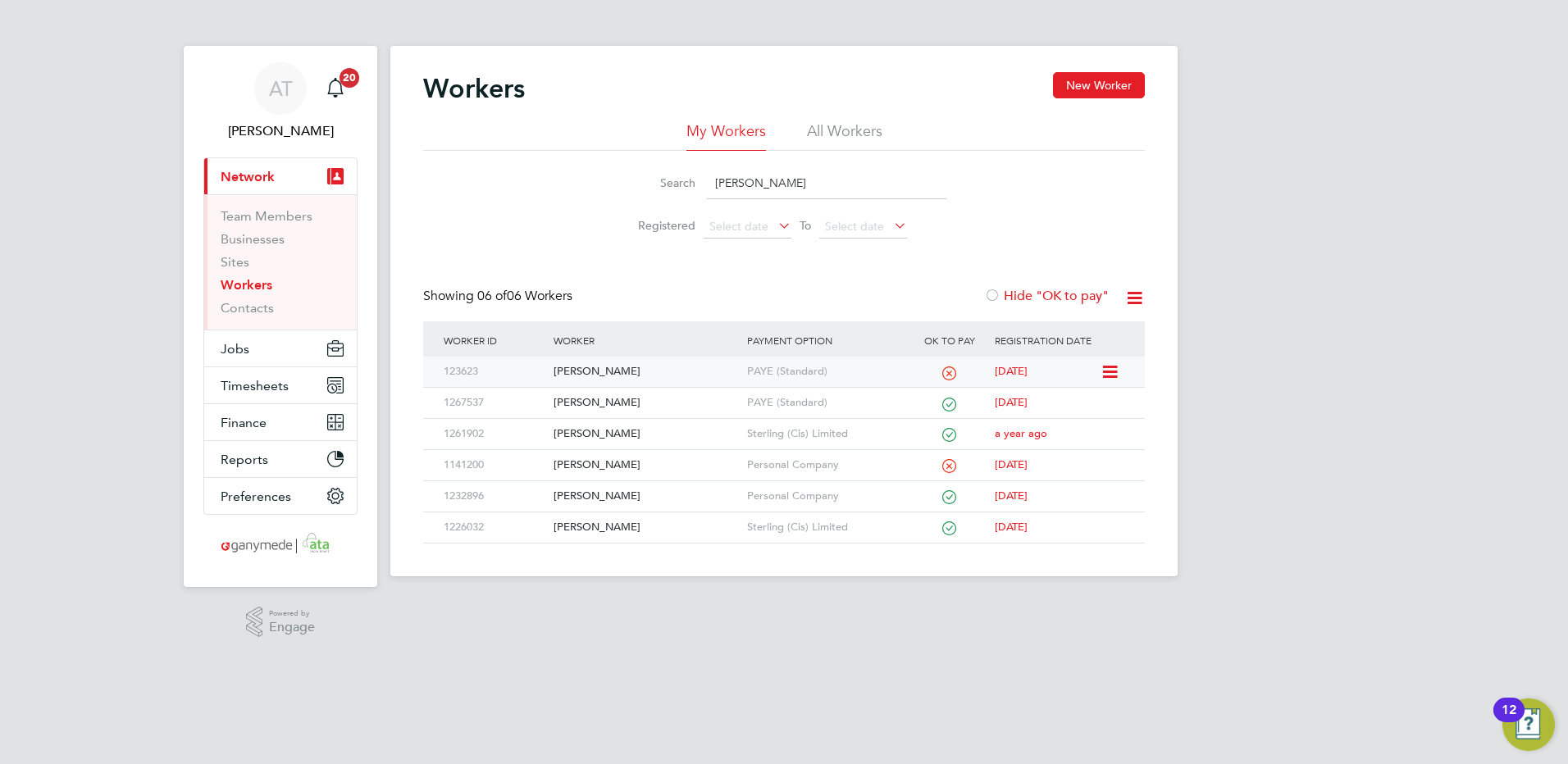
type input "dale"
click at [585, 365] on div "[PERSON_NAME]" at bounding box center [645, 372] width 193 height 30
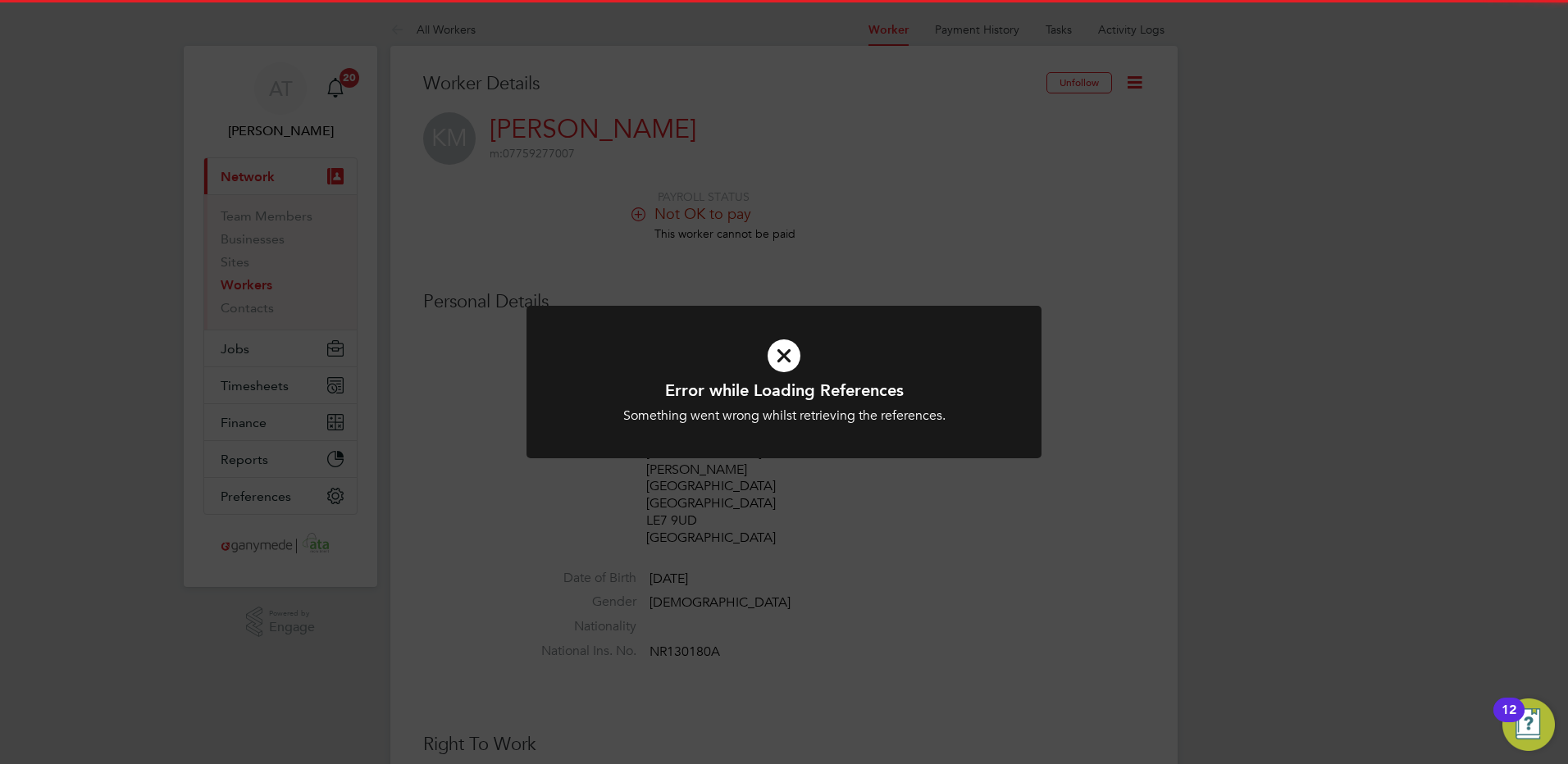
click at [775, 353] on icon at bounding box center [783, 356] width 426 height 64
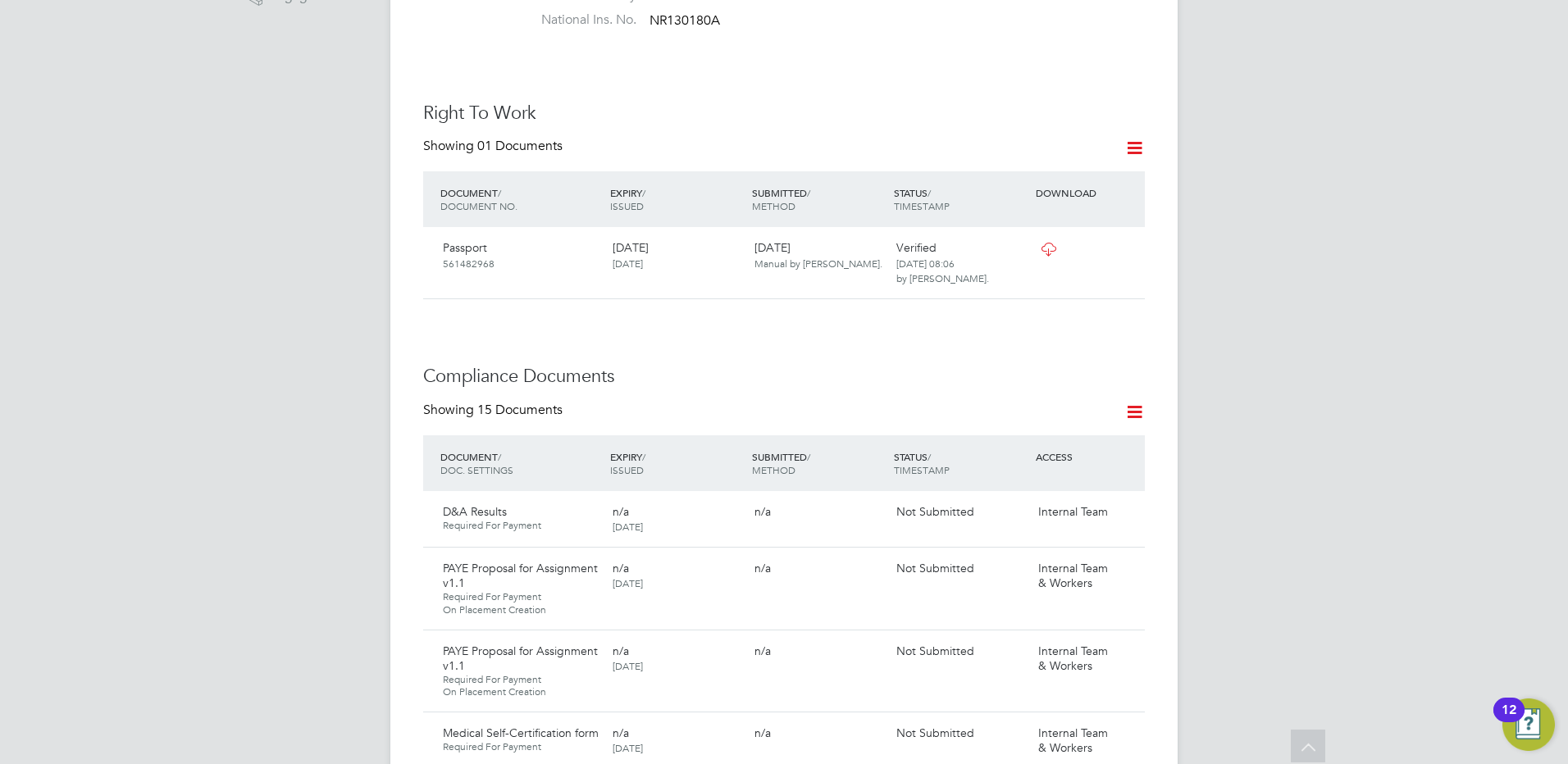
scroll to position [902, 0]
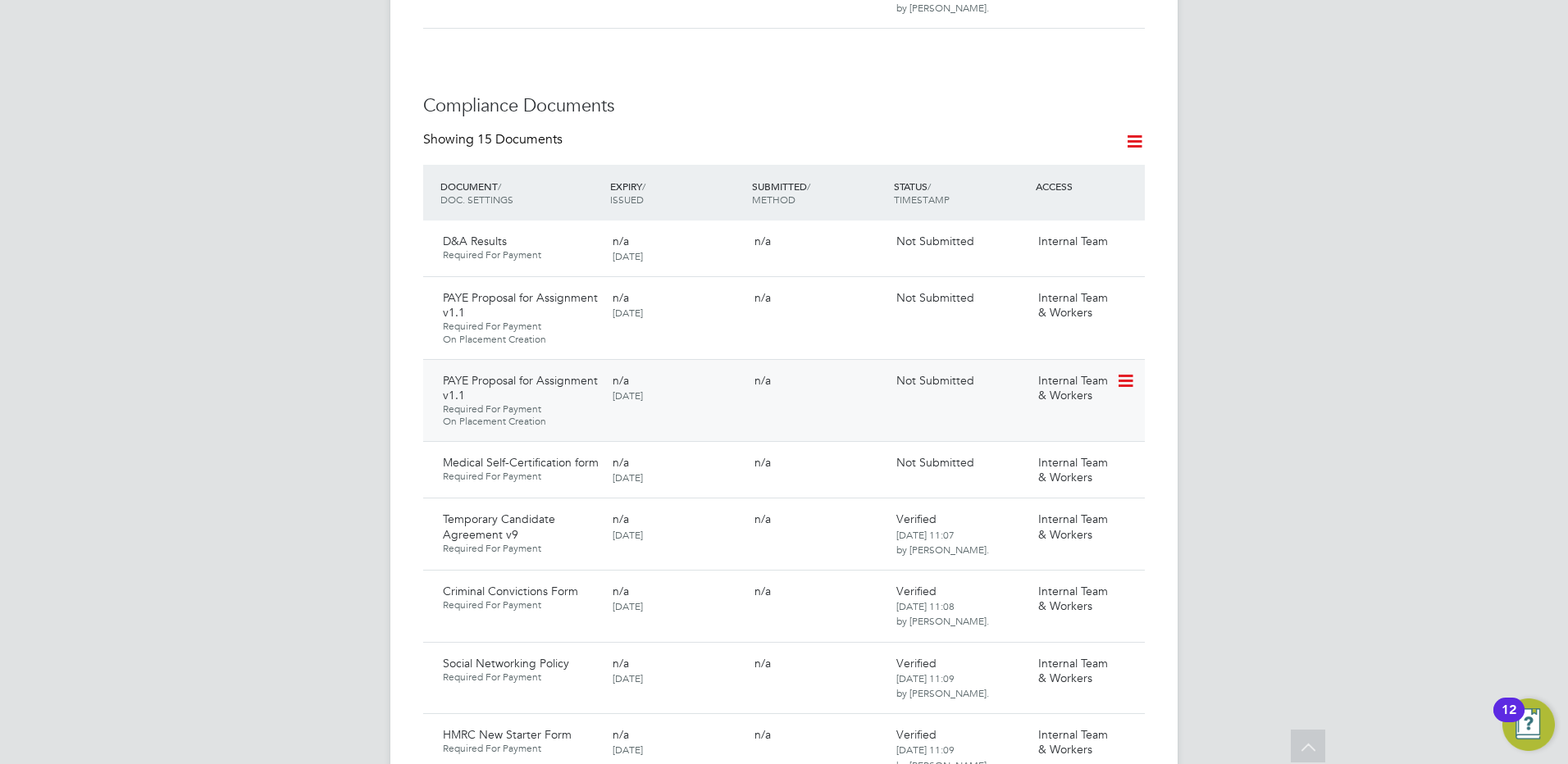
click at [1119, 371] on icon at bounding box center [1124, 381] width 16 height 20
click at [1005, 456] on li "Delete Document" at bounding box center [1051, 456] width 164 height 23
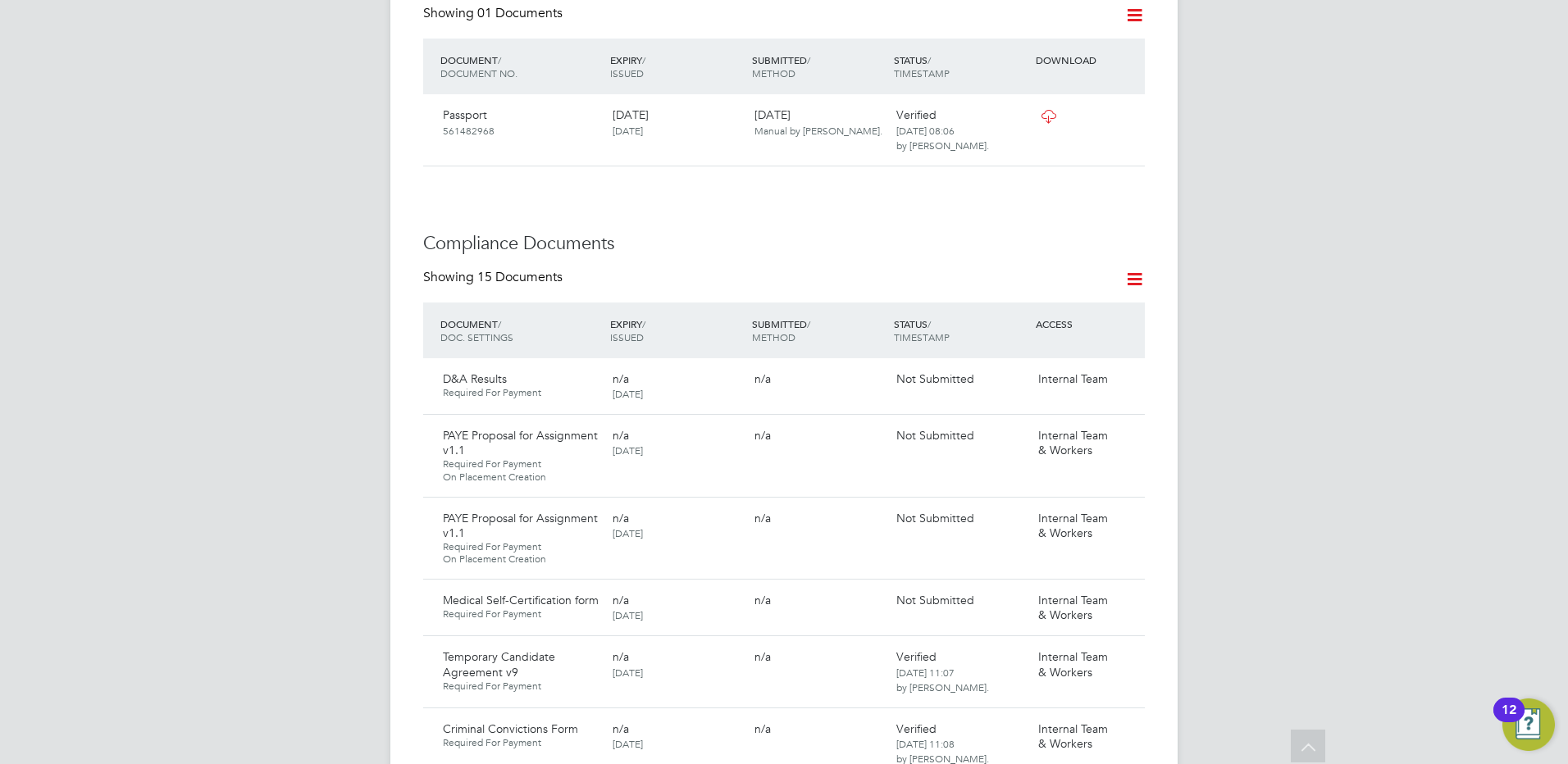
scroll to position [0, 0]
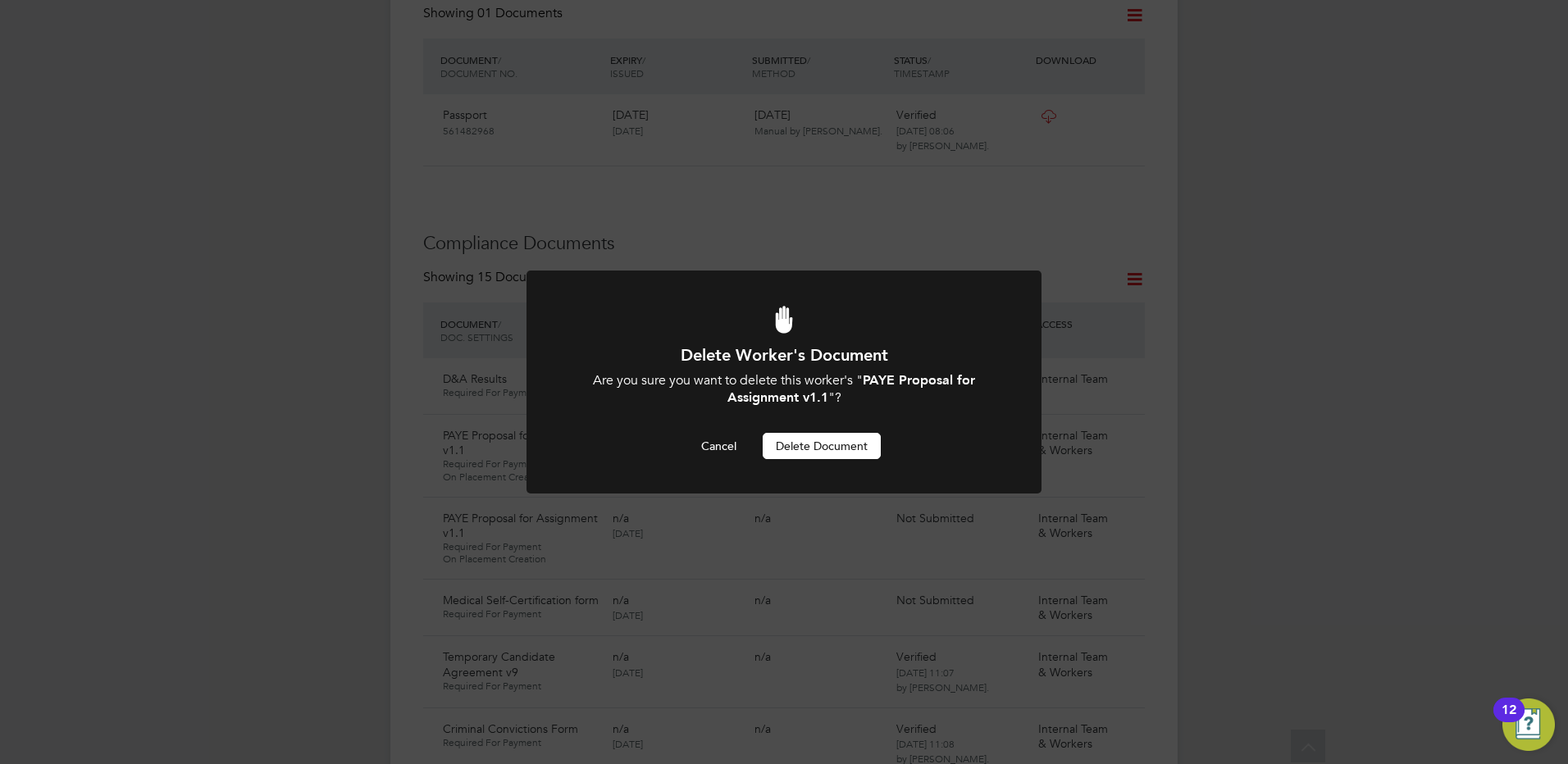
drag, startPoint x: 831, startPoint y: 441, endPoint x: 810, endPoint y: 440, distance: 21.0
click at [829, 441] on button "Delete Document" at bounding box center [822, 445] width 118 height 26
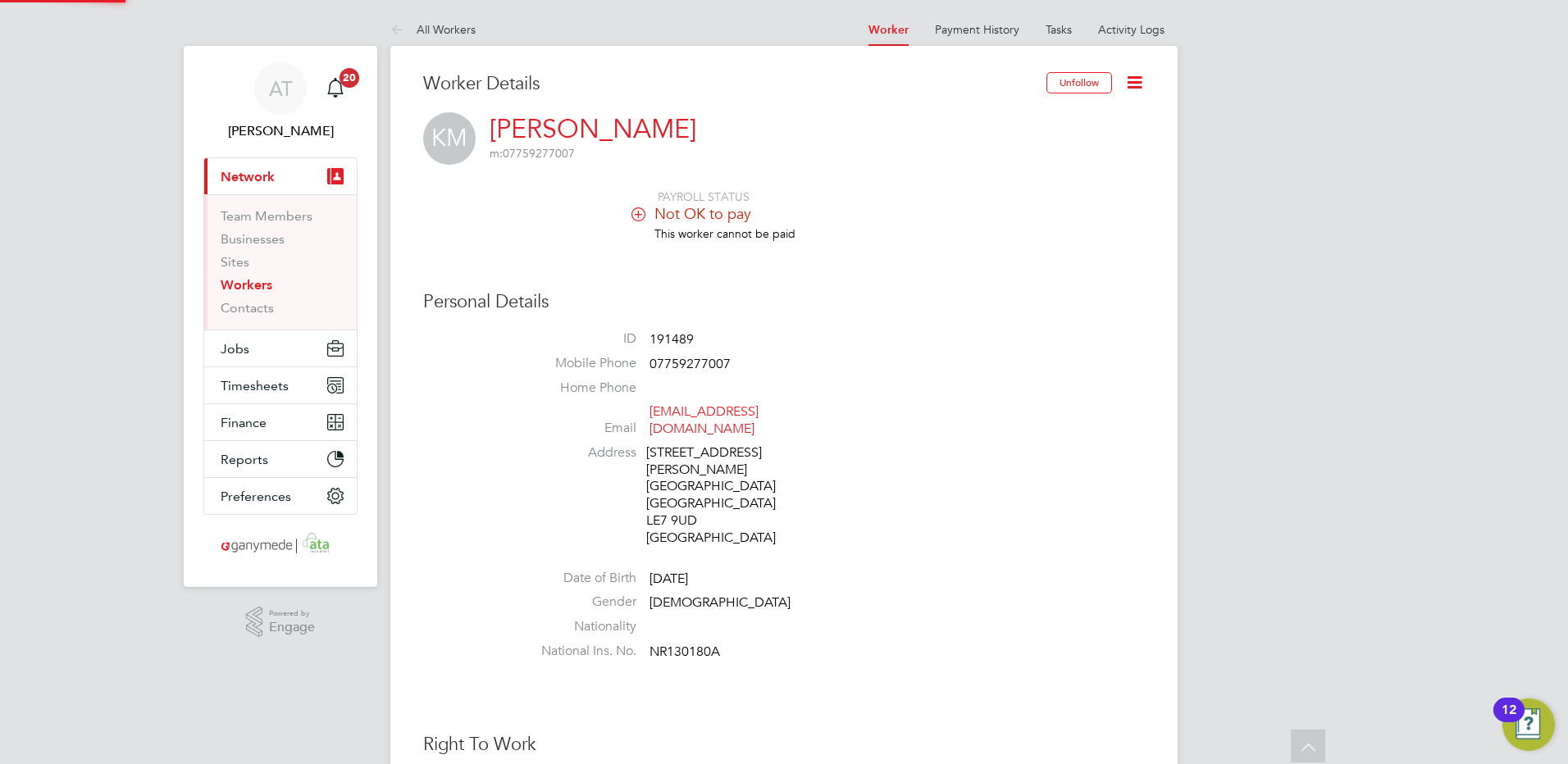
scroll to position [764, 0]
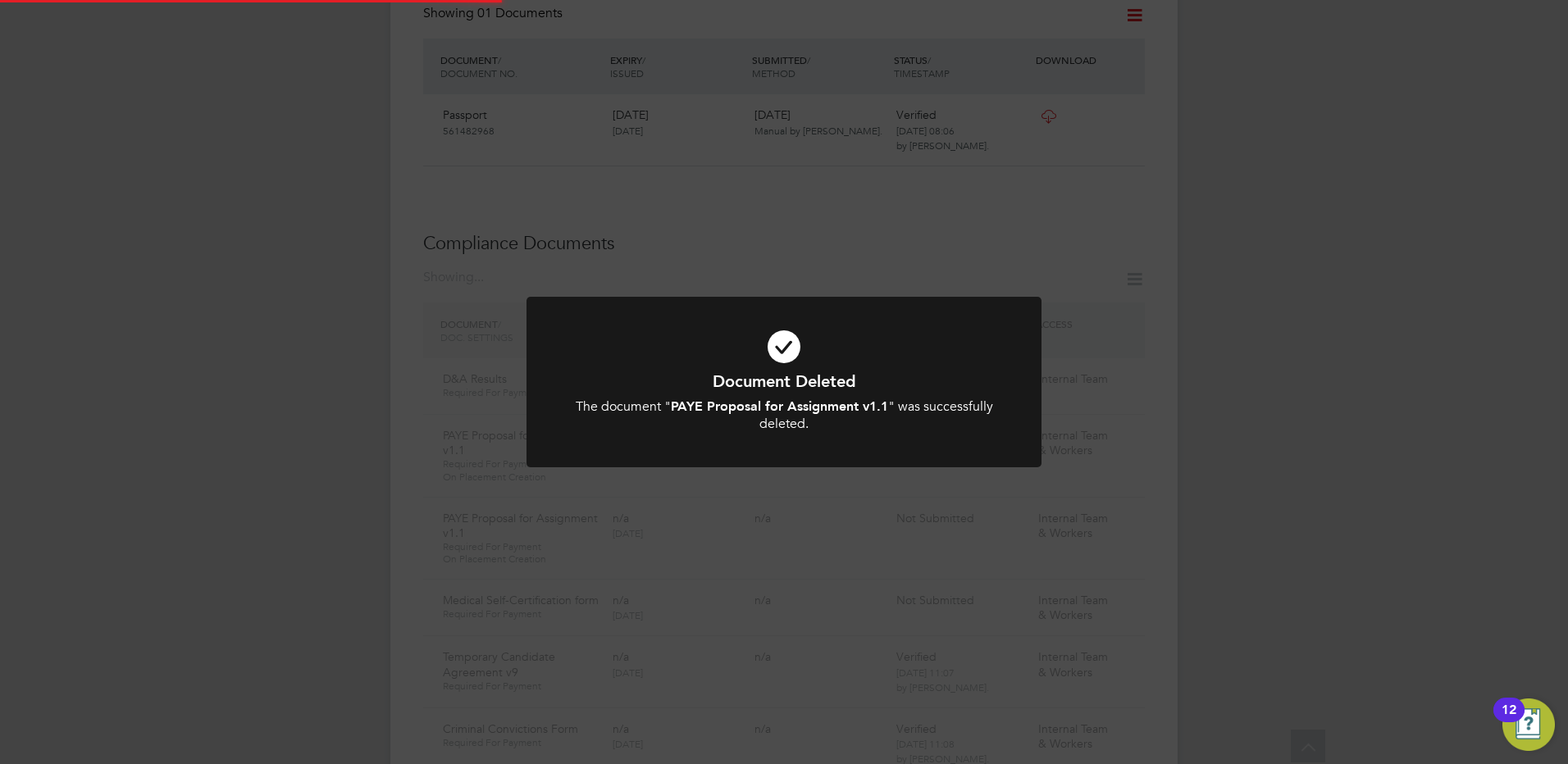
click at [314, 339] on div "Document Deleted The document " PAYE Proposal for Assignment v1.1 " was success…" at bounding box center [784, 382] width 1568 height 764
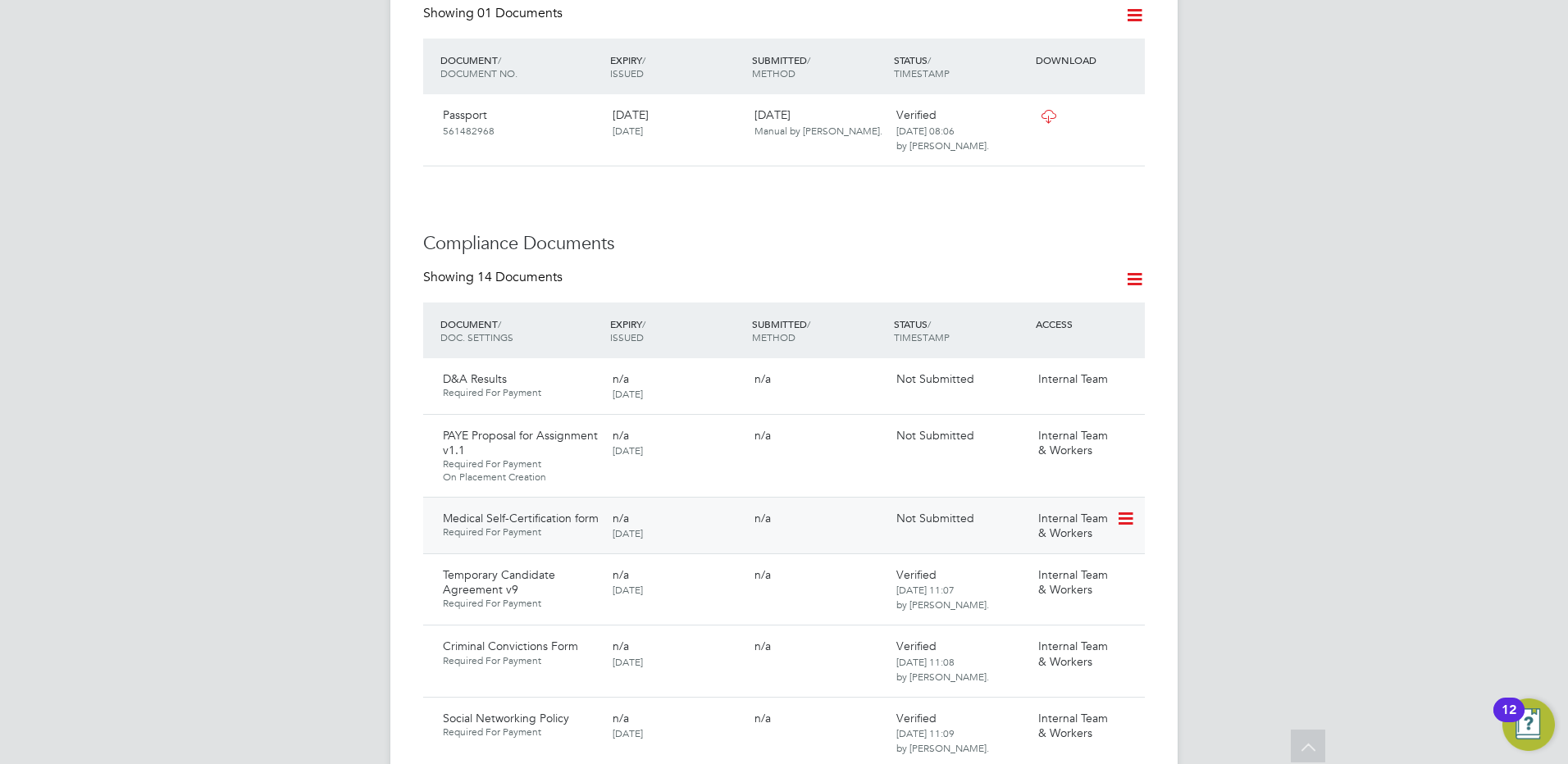
click at [1121, 509] on icon at bounding box center [1124, 519] width 16 height 20
click at [1005, 592] on li "Delete Document" at bounding box center [1051, 593] width 164 height 23
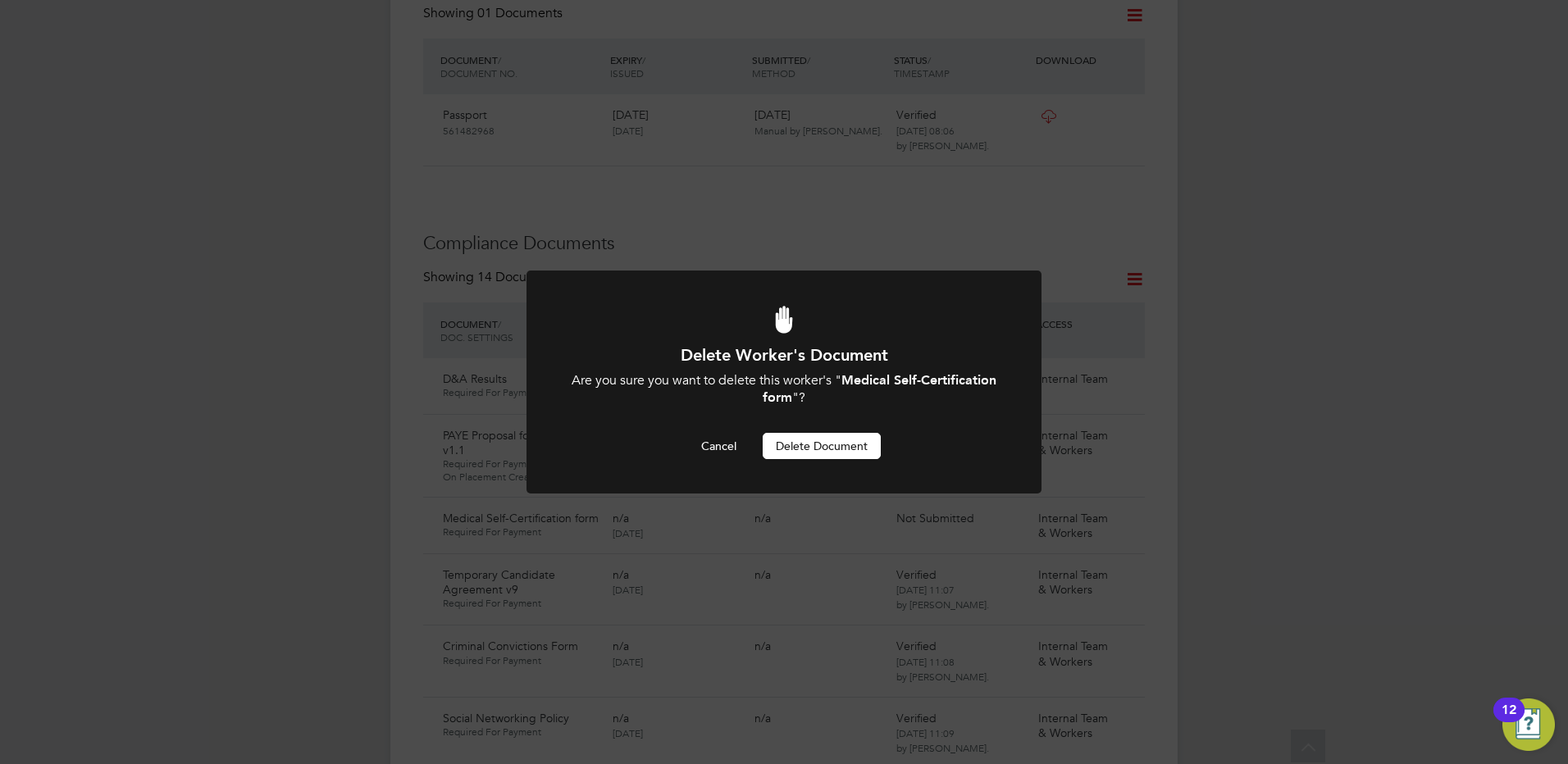
click at [816, 444] on button "Delete Document" at bounding box center [822, 445] width 118 height 26
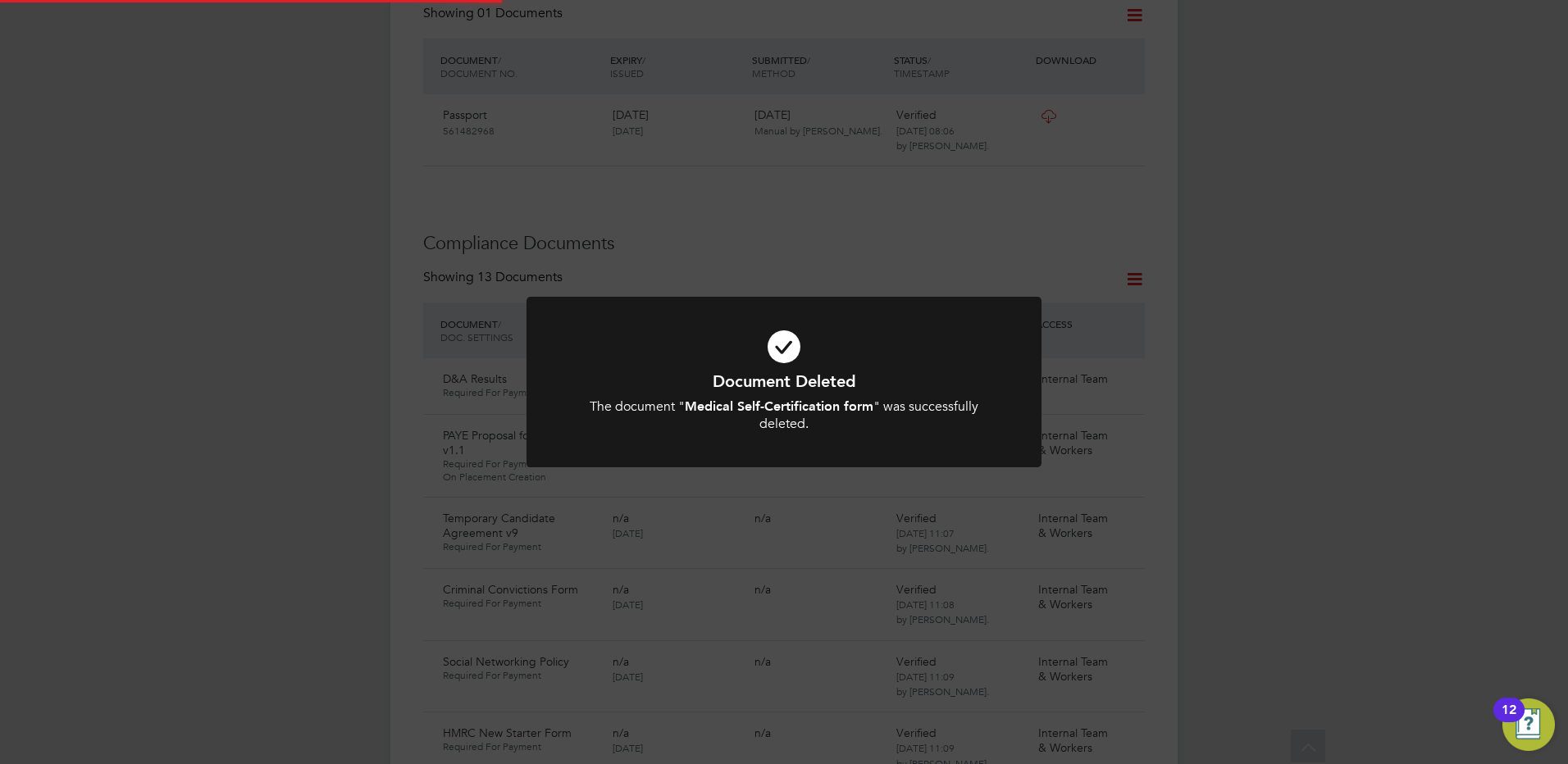
click at [180, 371] on div "Document Deleted The document " Medical Self-Certification form " was successfu…" at bounding box center [784, 382] width 1568 height 764
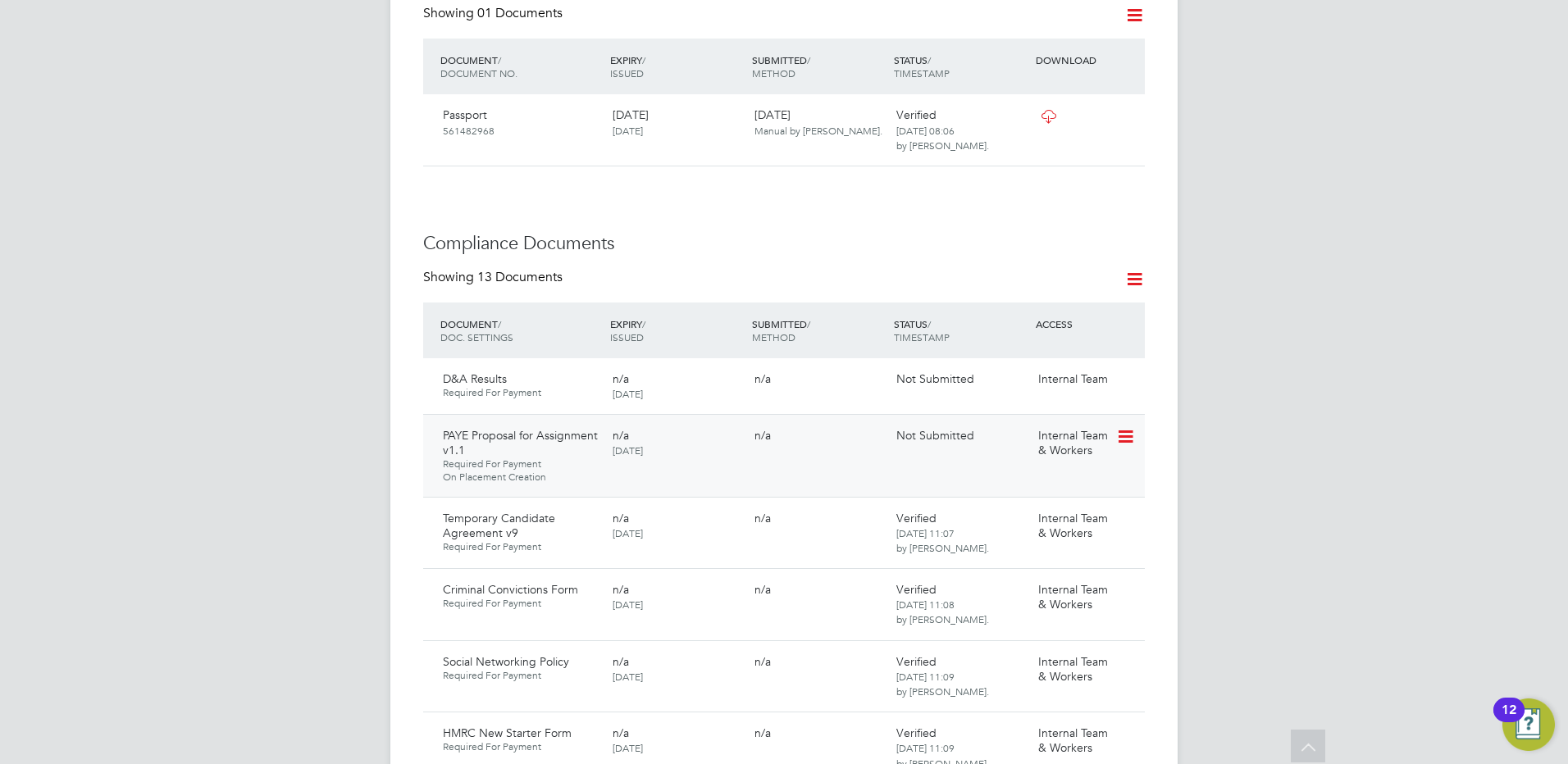
click at [1124, 427] on icon at bounding box center [1124, 437] width 16 height 20
click at [1010, 488] on li "Request Document" at bounding box center [1051, 488] width 164 height 23
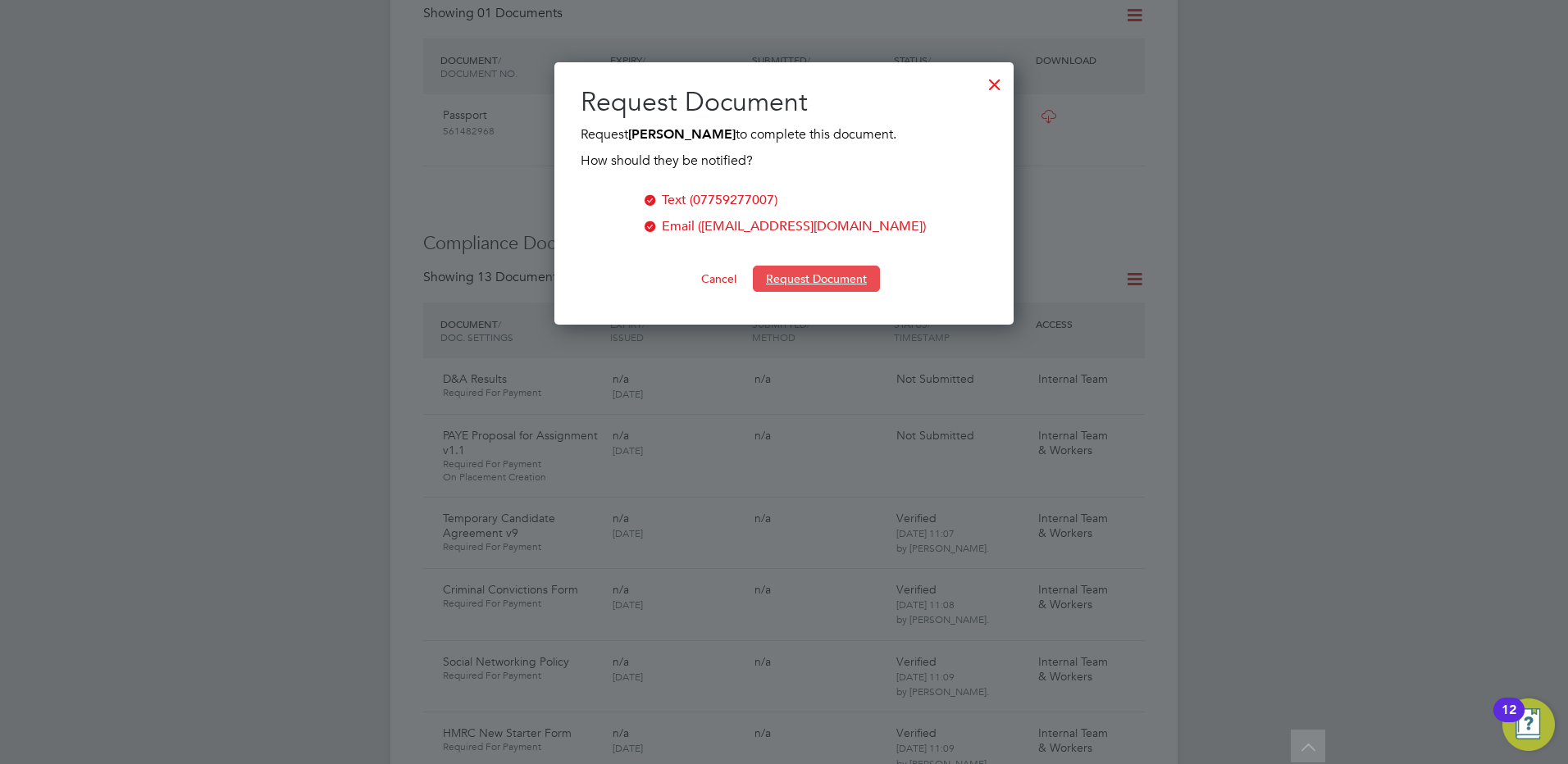
drag, startPoint x: 790, startPoint y: 276, endPoint x: 143, endPoint y: 276, distance: 647.0
click at [789, 276] on button "Request Document" at bounding box center [816, 278] width 127 height 26
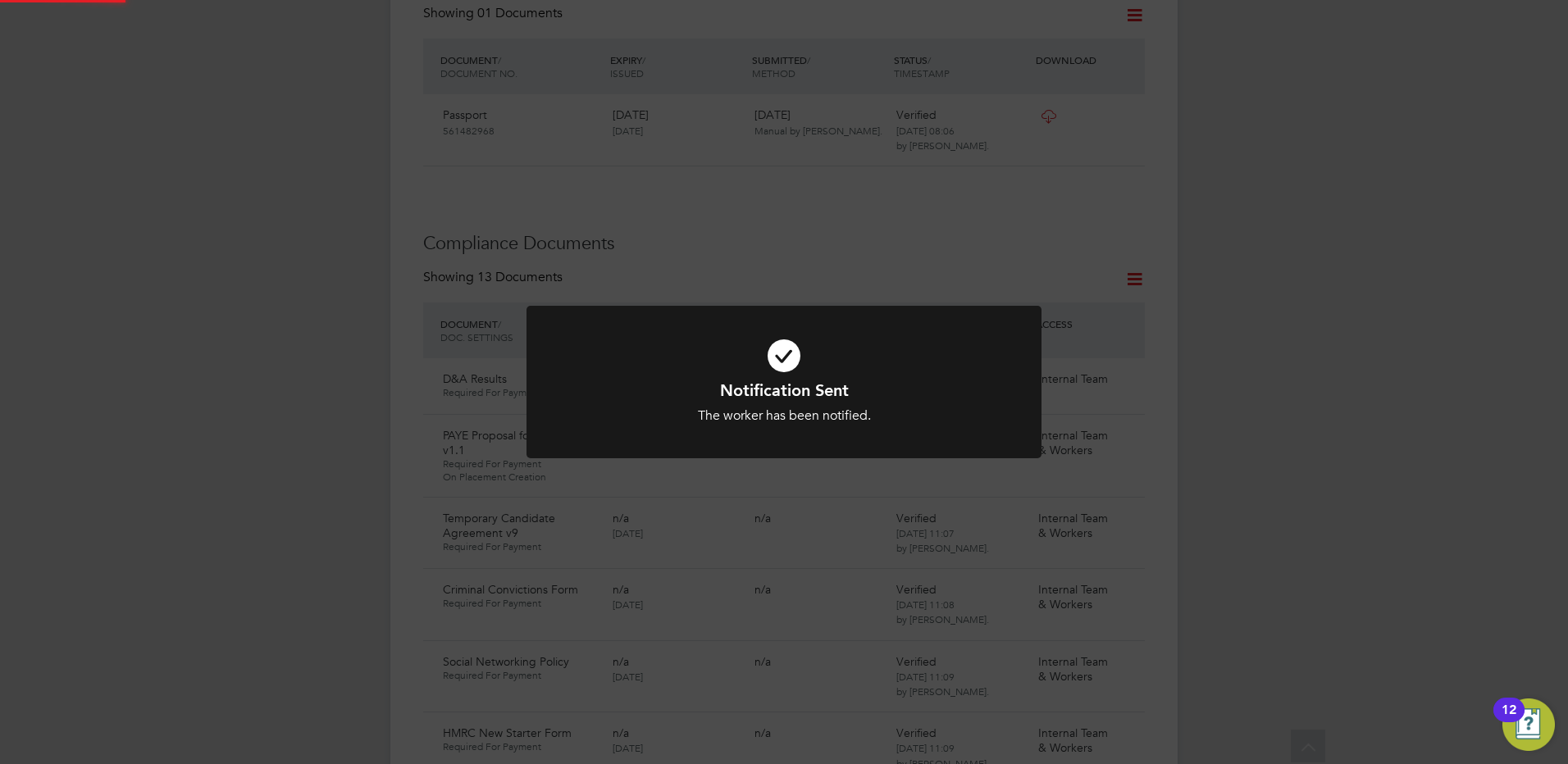
click at [191, 184] on div "Notification Sent The worker has been notified. Cancel Okay" at bounding box center [784, 382] width 1568 height 764
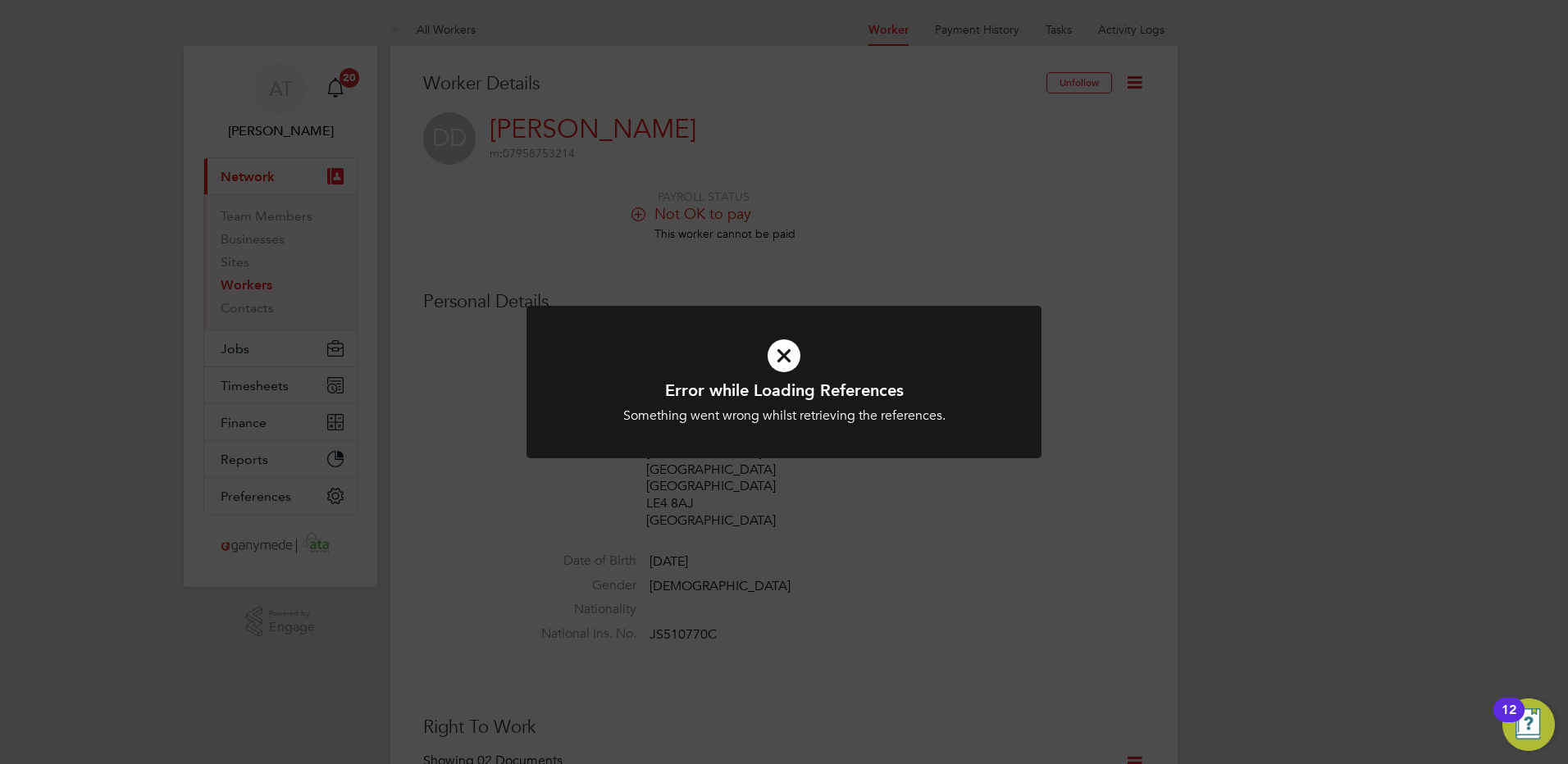
click at [789, 360] on icon at bounding box center [783, 356] width 426 height 64
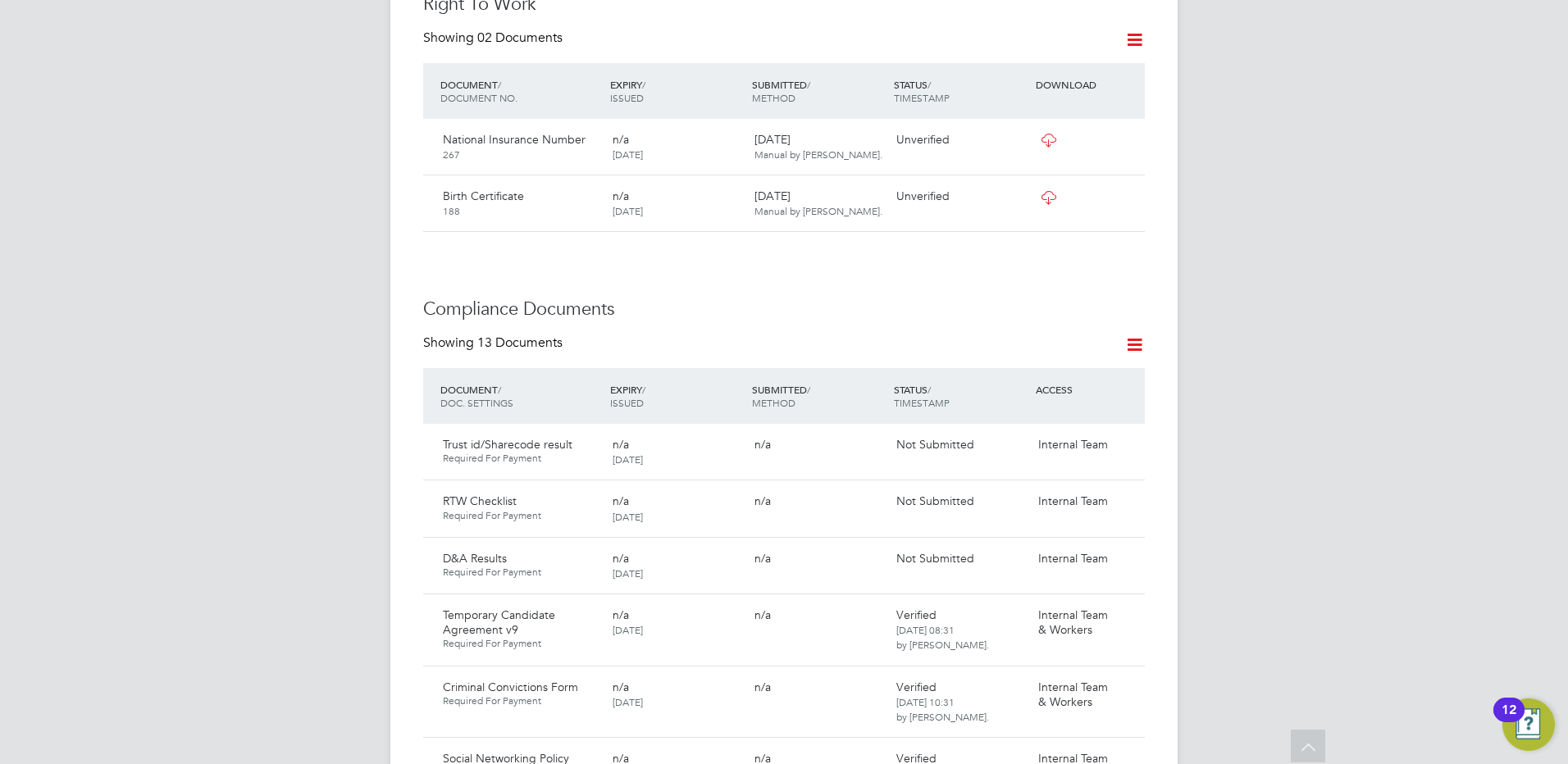
scroll to position [574, 0]
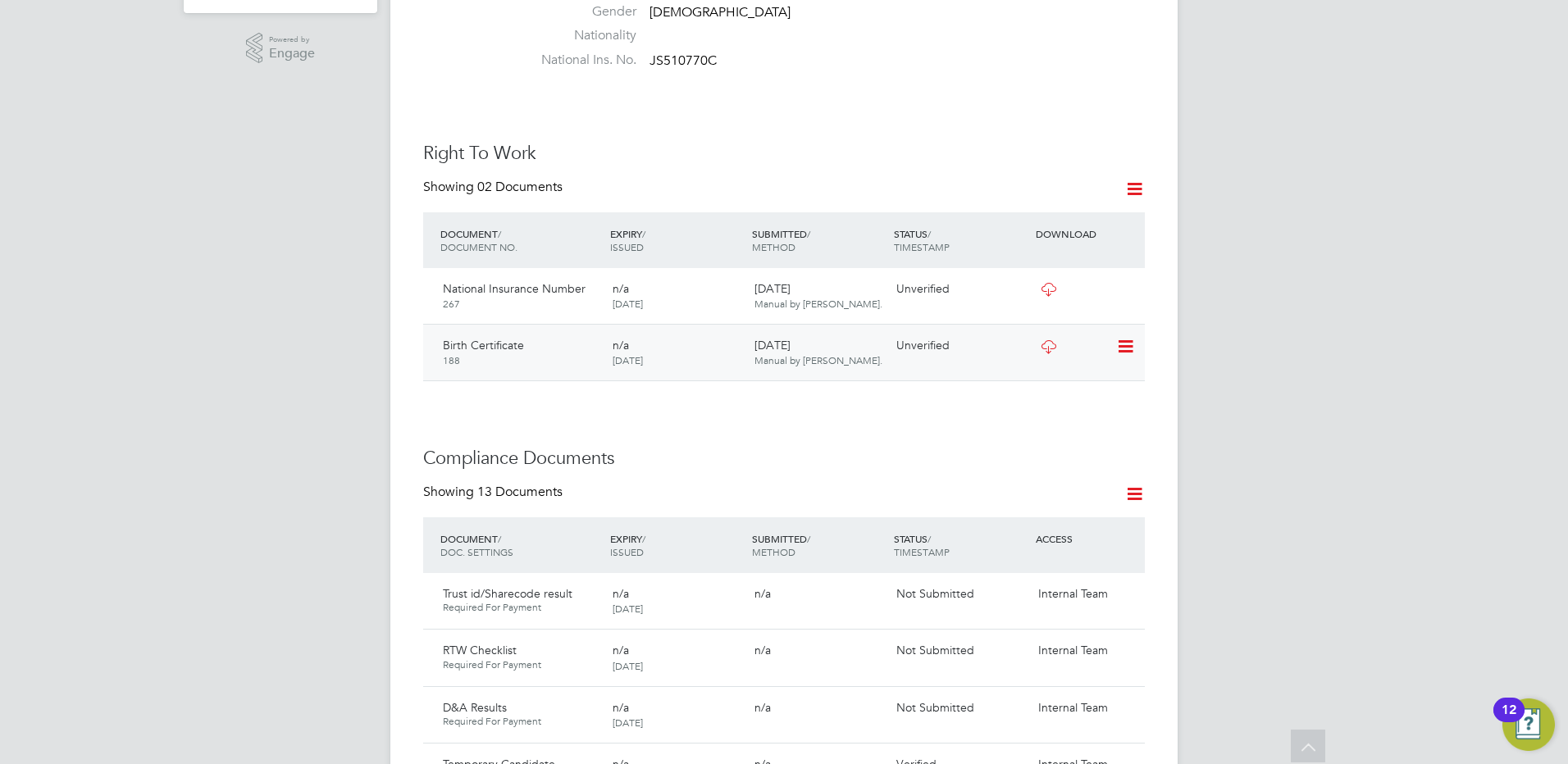
click at [1120, 349] on icon at bounding box center [1124, 347] width 16 height 20
click at [1041, 385] on li "Verify Document" at bounding box center [1072, 386] width 121 height 23
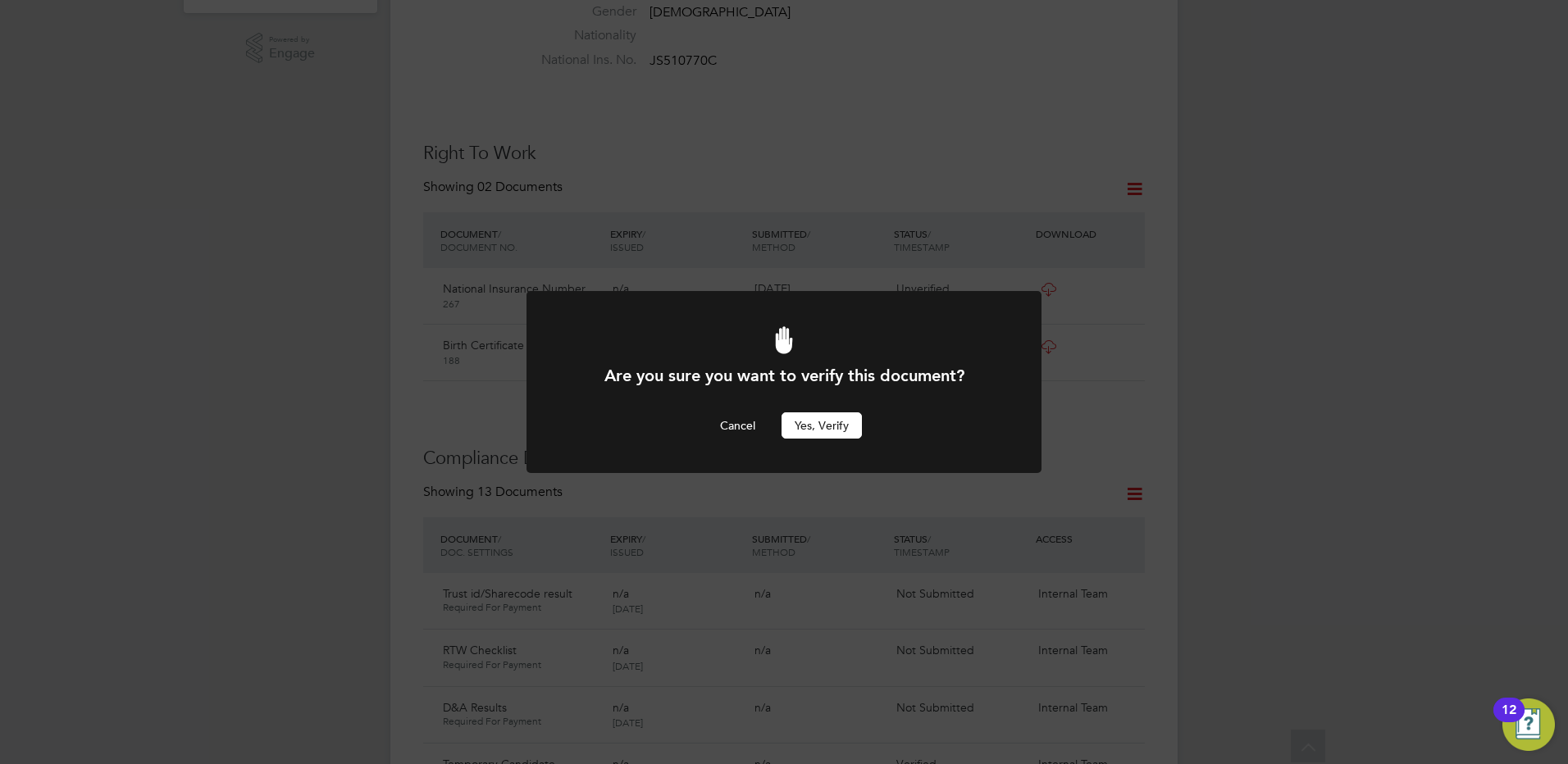
click at [810, 426] on button "Yes, verify" at bounding box center [822, 424] width 80 height 26
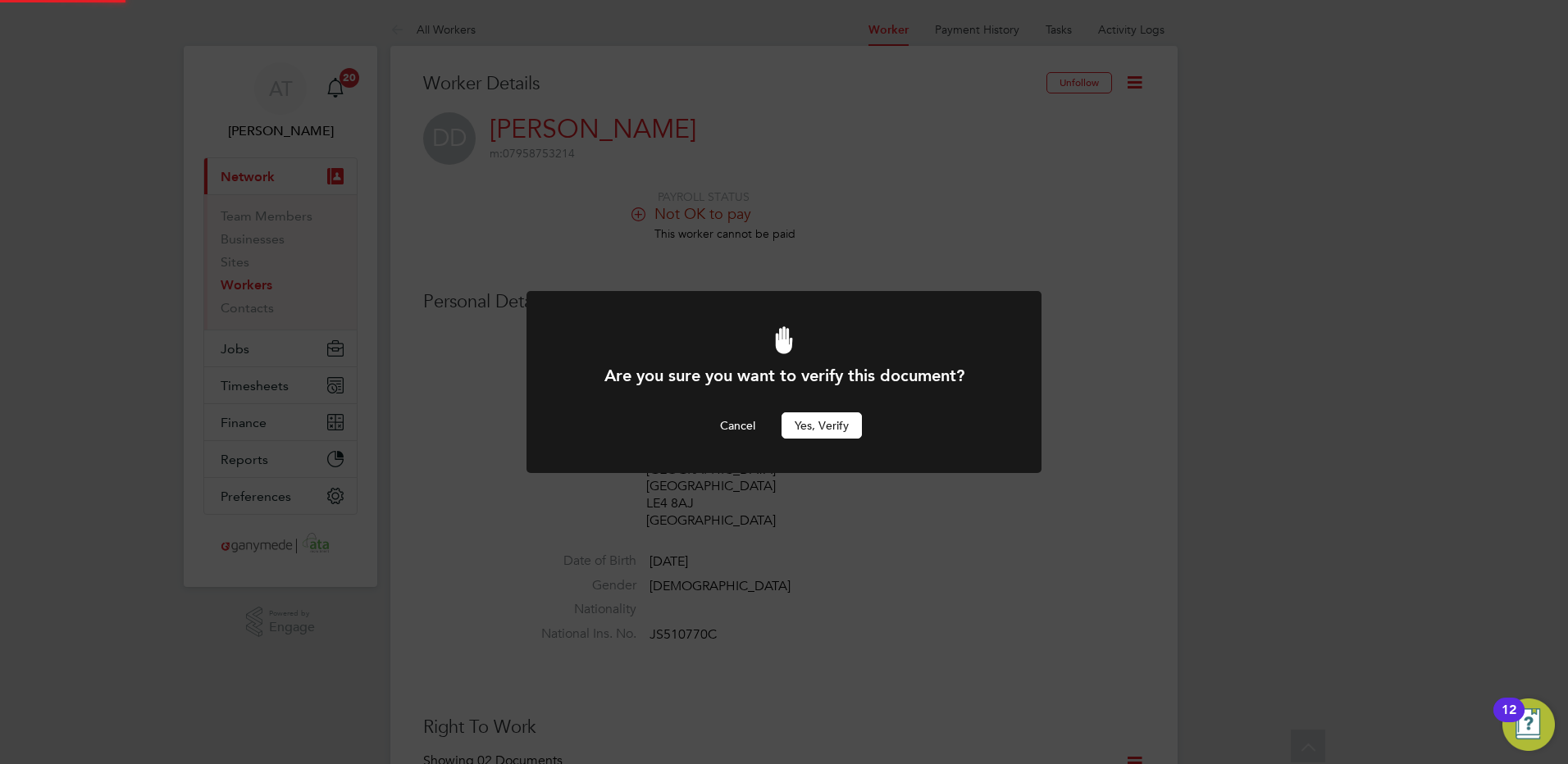
scroll to position [574, 0]
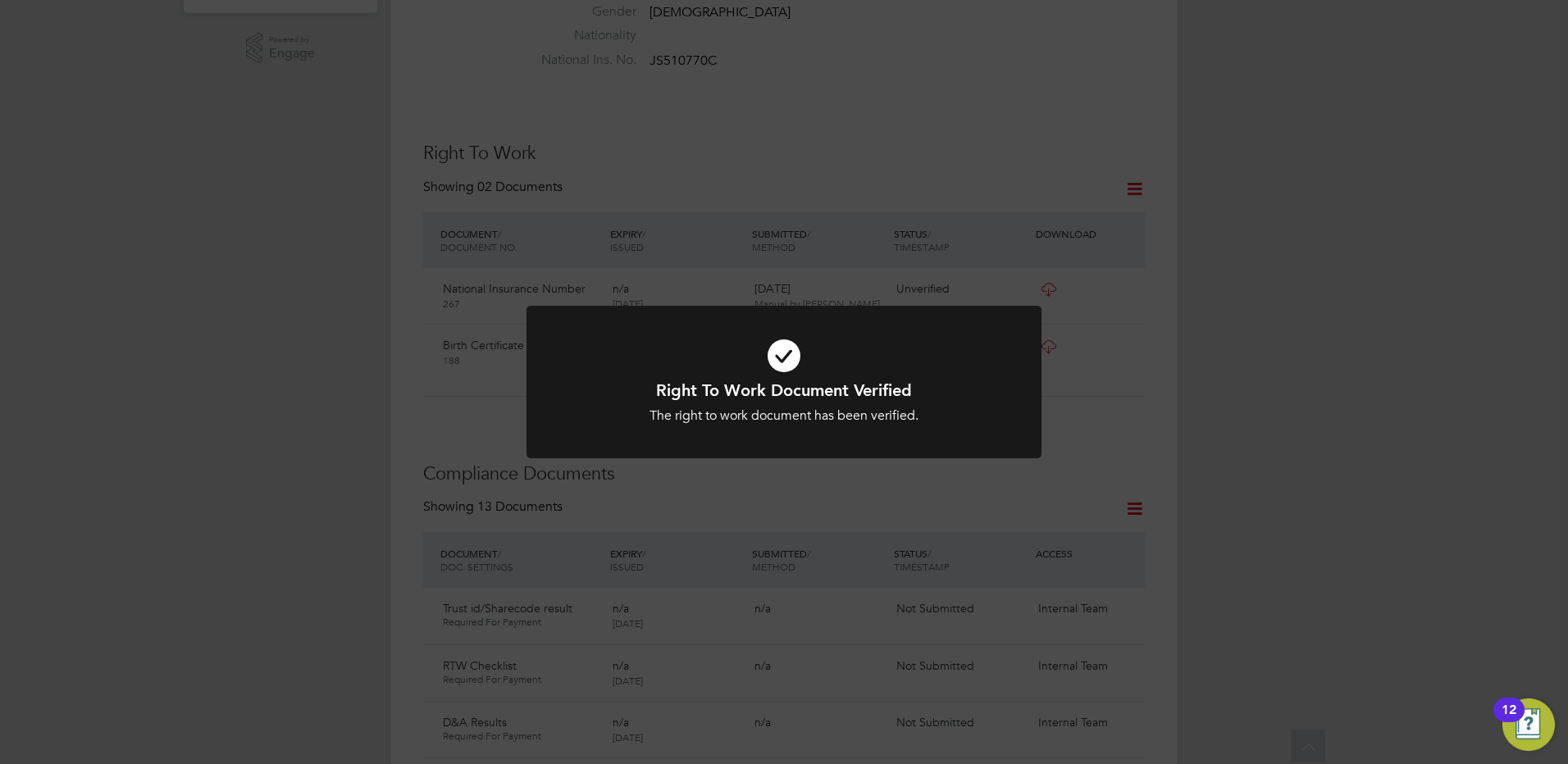
click at [369, 430] on div "Right To Work Document Verified The right to work document has been verified. C…" at bounding box center [784, 382] width 1568 height 764
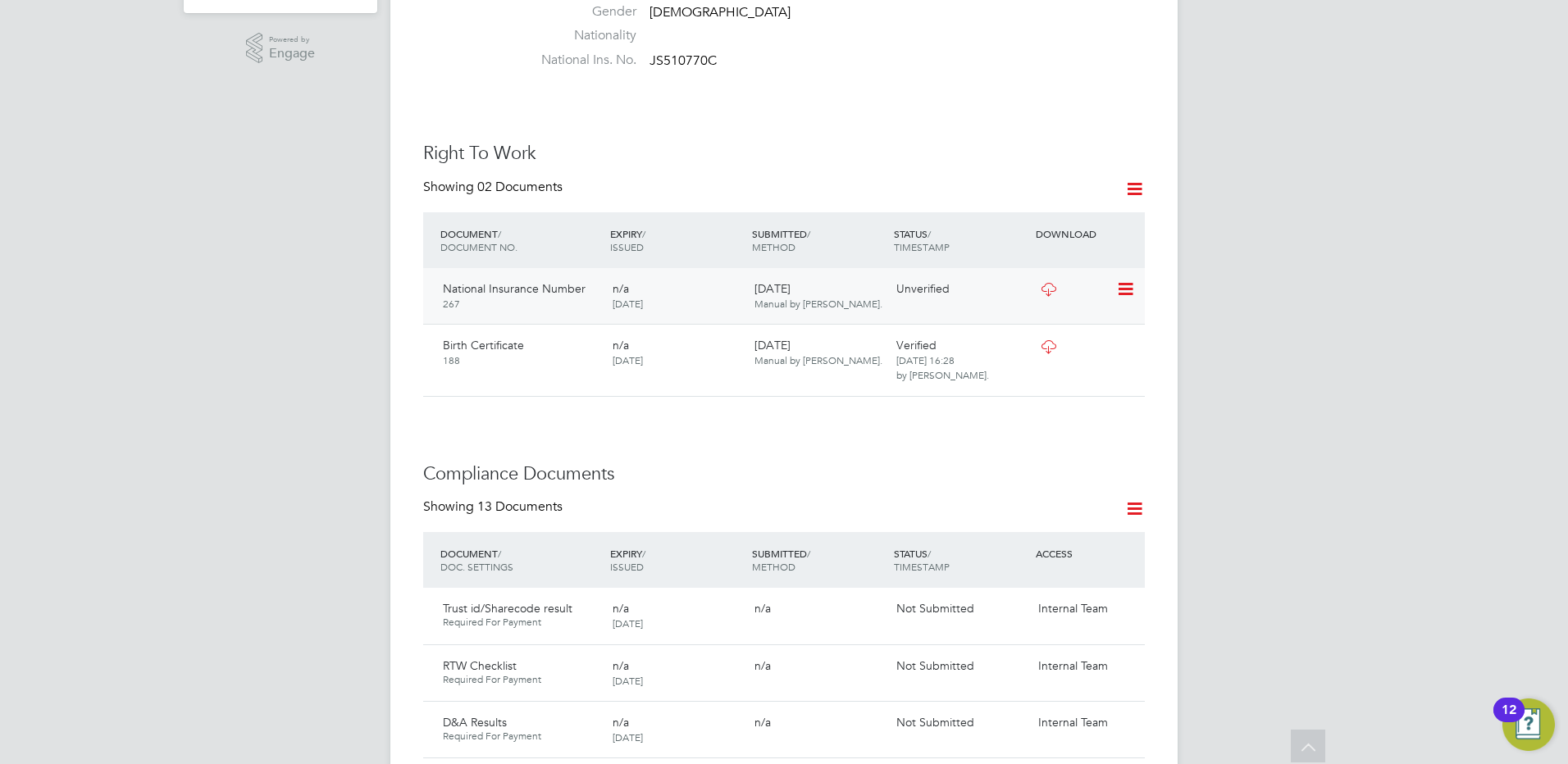
click at [1114, 289] on div at bounding box center [1074, 289] width 85 height 29
click at [1120, 290] on icon at bounding box center [1124, 290] width 16 height 20
click at [1033, 326] on li "Verify Document" at bounding box center [1072, 329] width 121 height 23
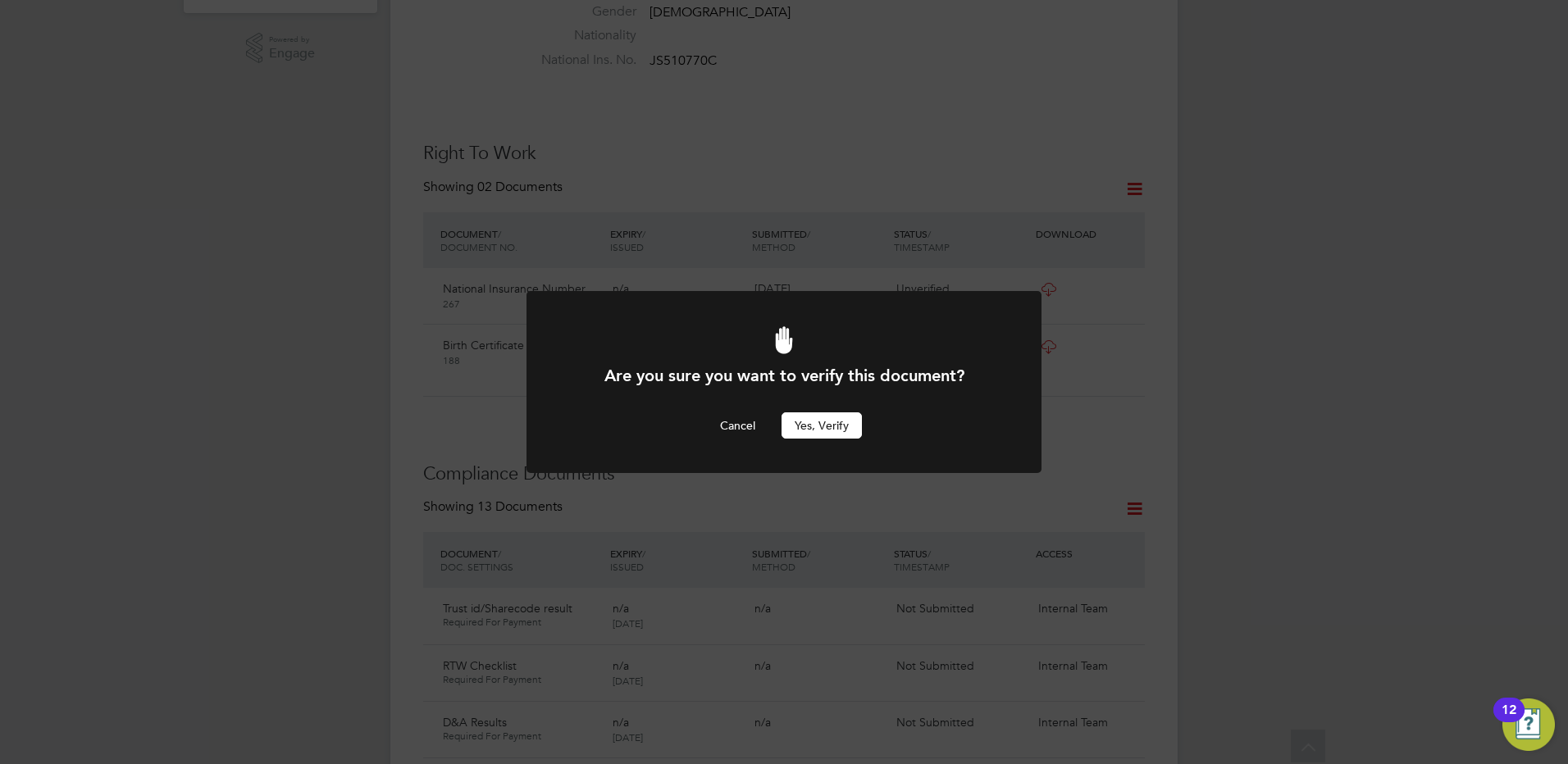
click at [821, 423] on button "Yes, verify" at bounding box center [822, 424] width 80 height 26
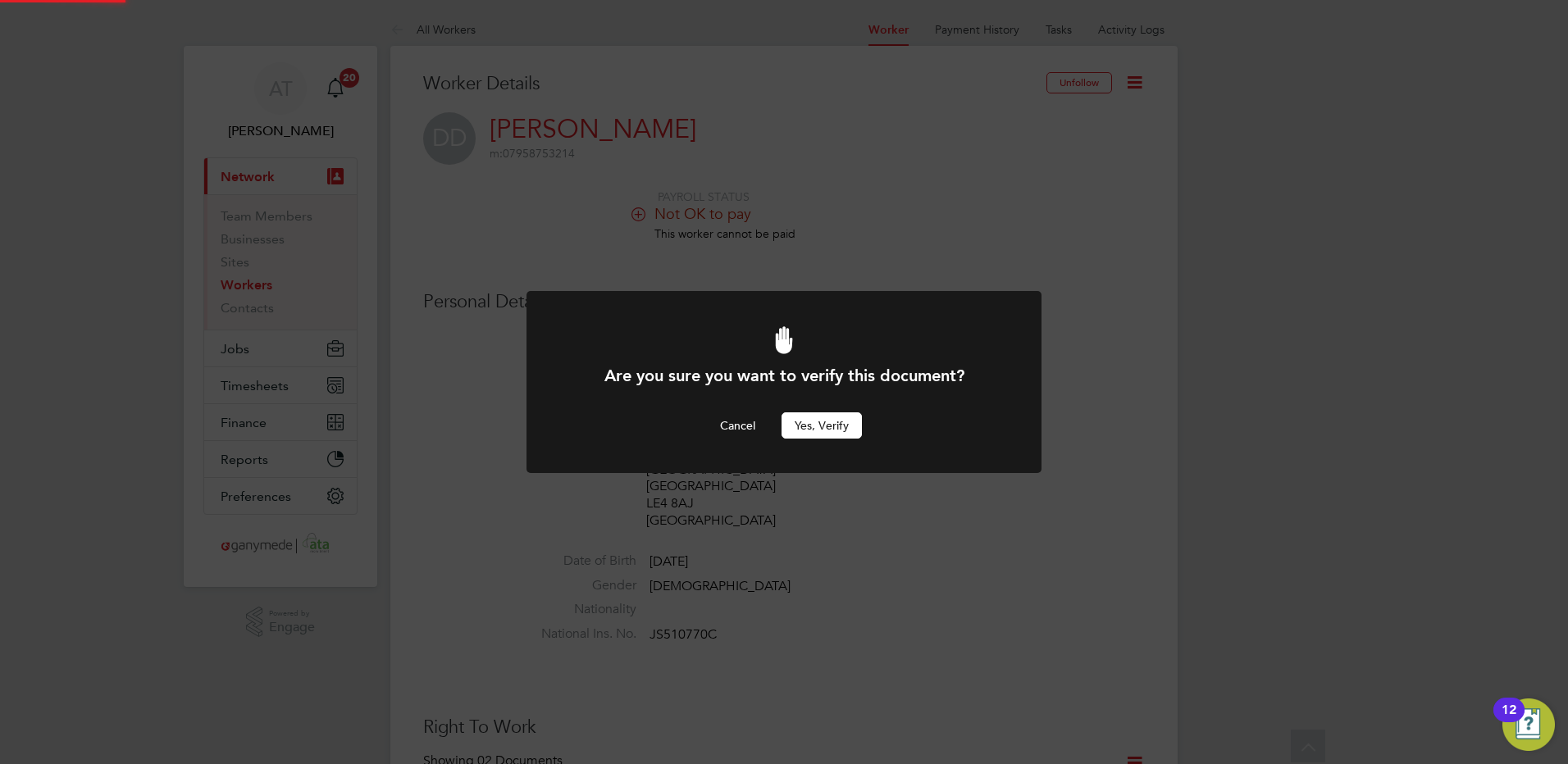
scroll to position [574, 0]
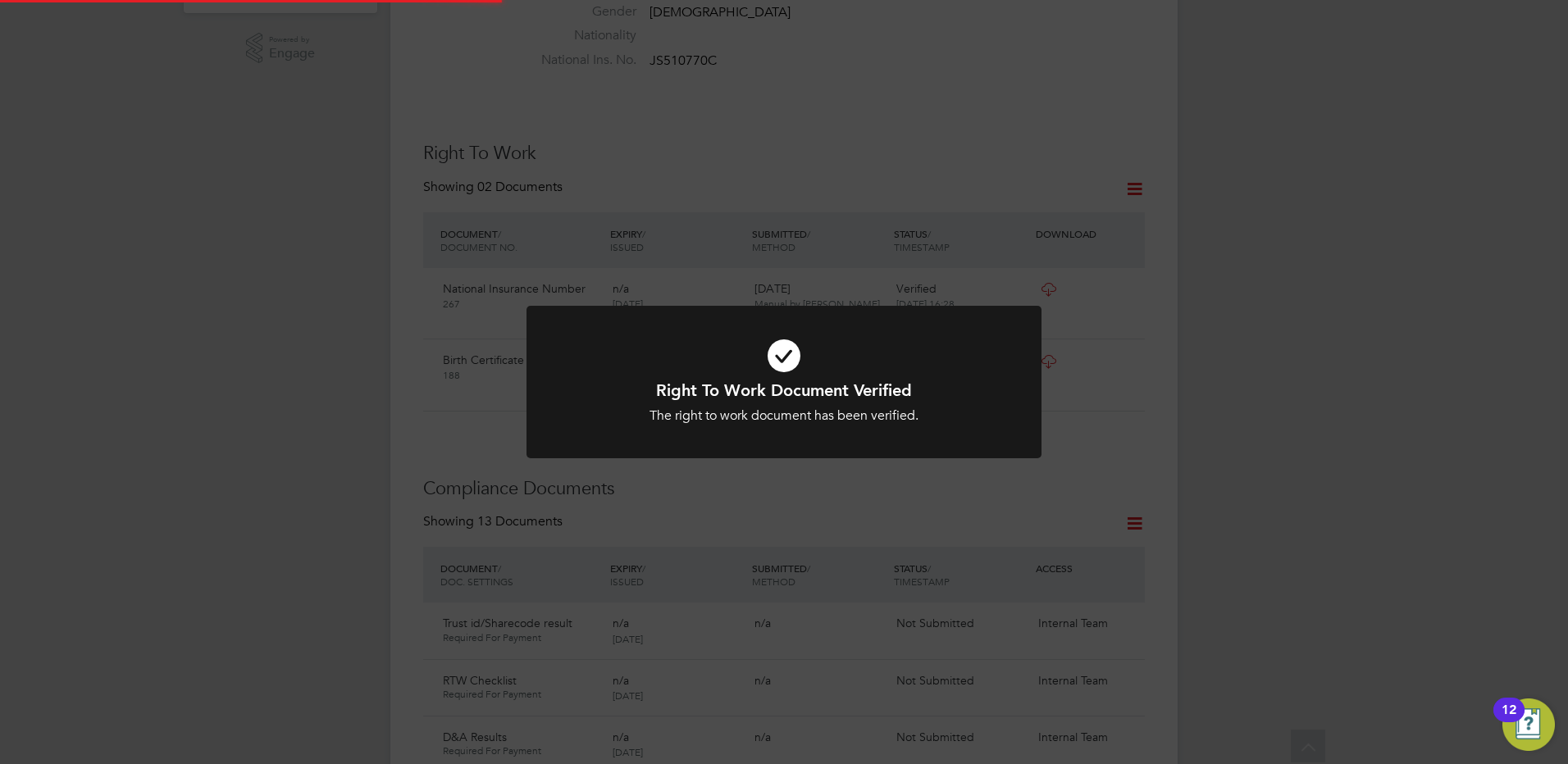
click at [261, 404] on div "Right To Work Document Verified The right to work document has been verified. C…" at bounding box center [784, 382] width 1568 height 764
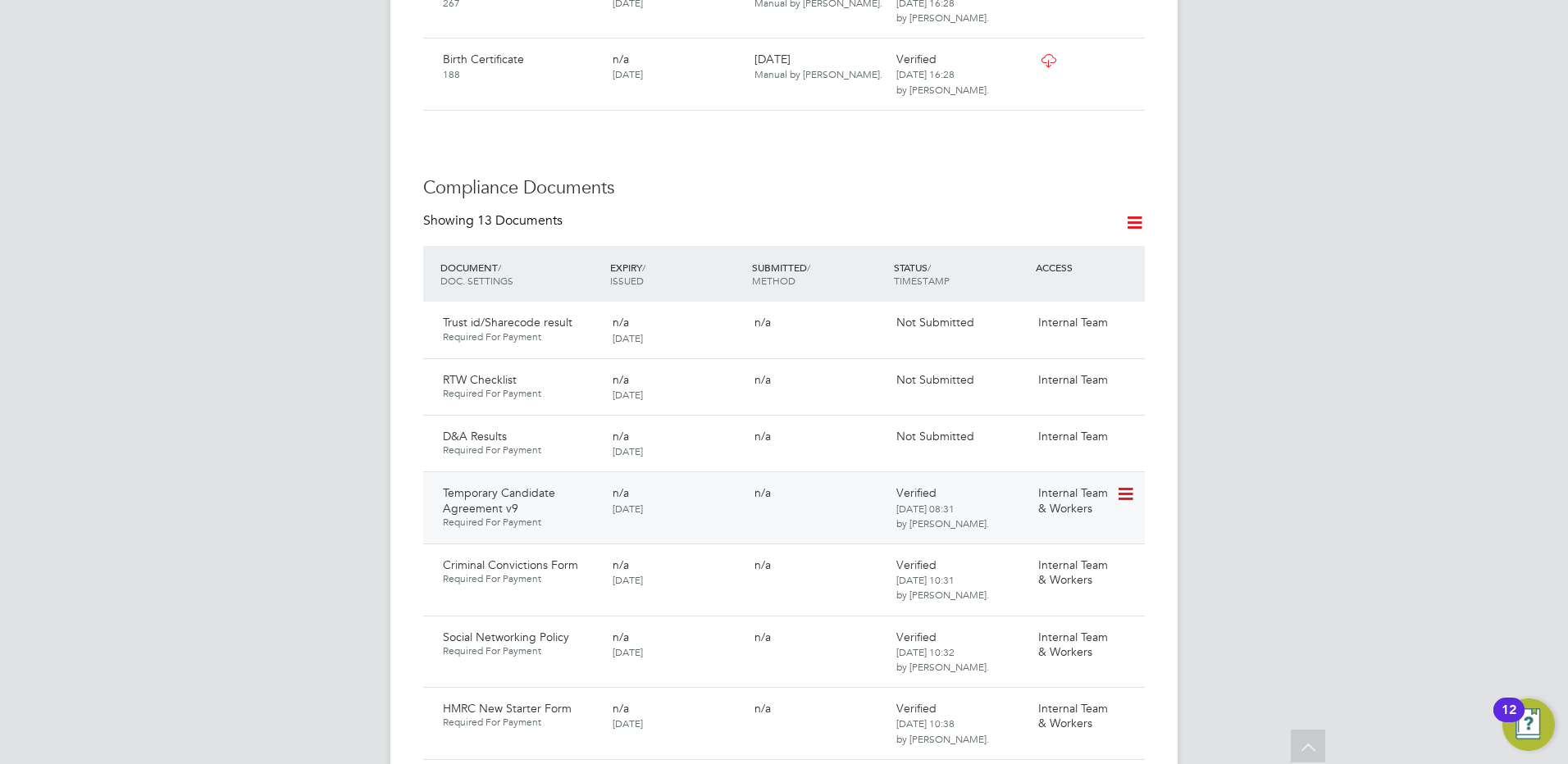
scroll to position [902, 0]
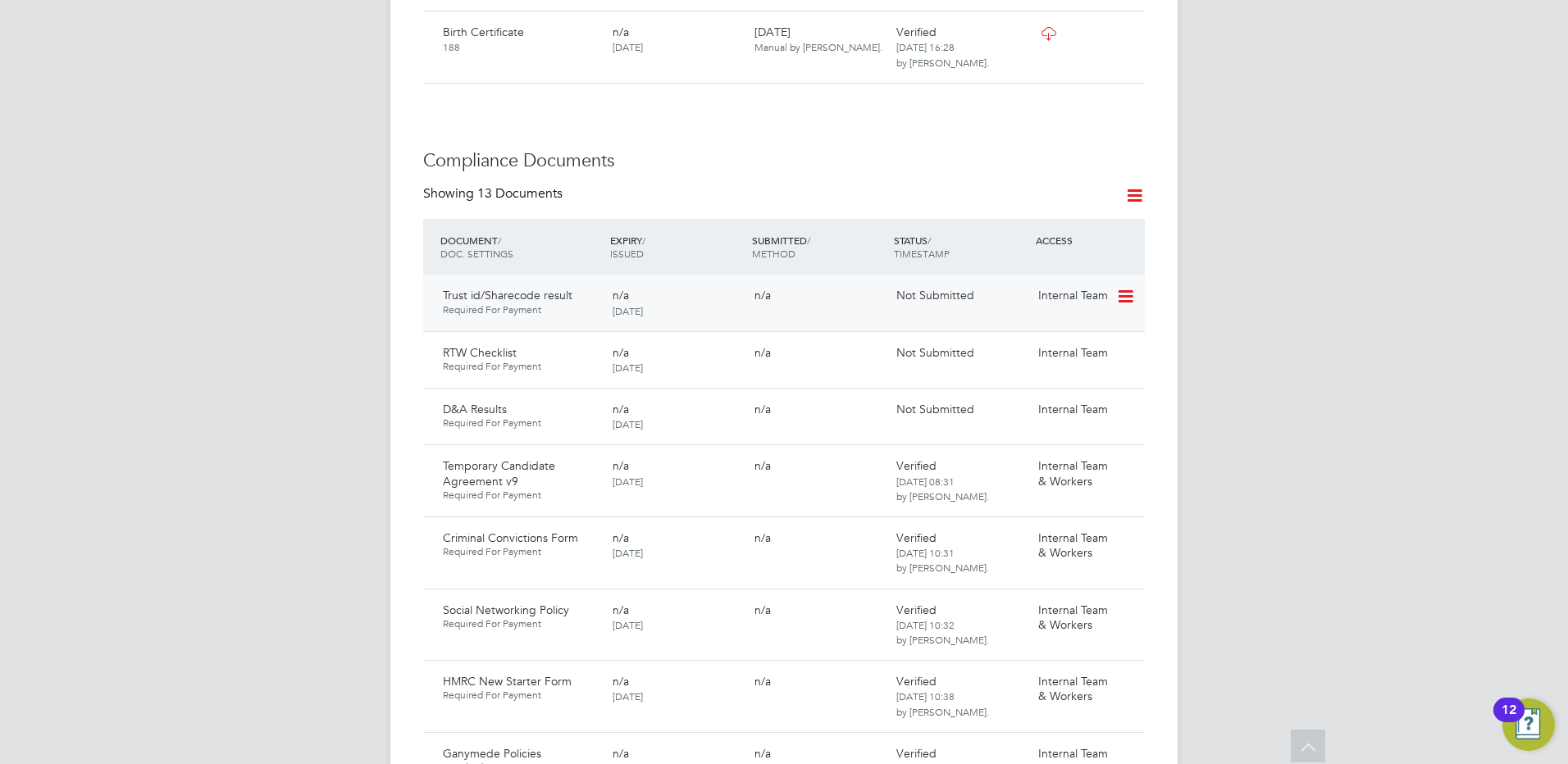
click at [1126, 297] on icon at bounding box center [1124, 297] width 16 height 20
click at [1042, 357] on li "Submit Document" at bounding box center [1075, 359] width 114 height 23
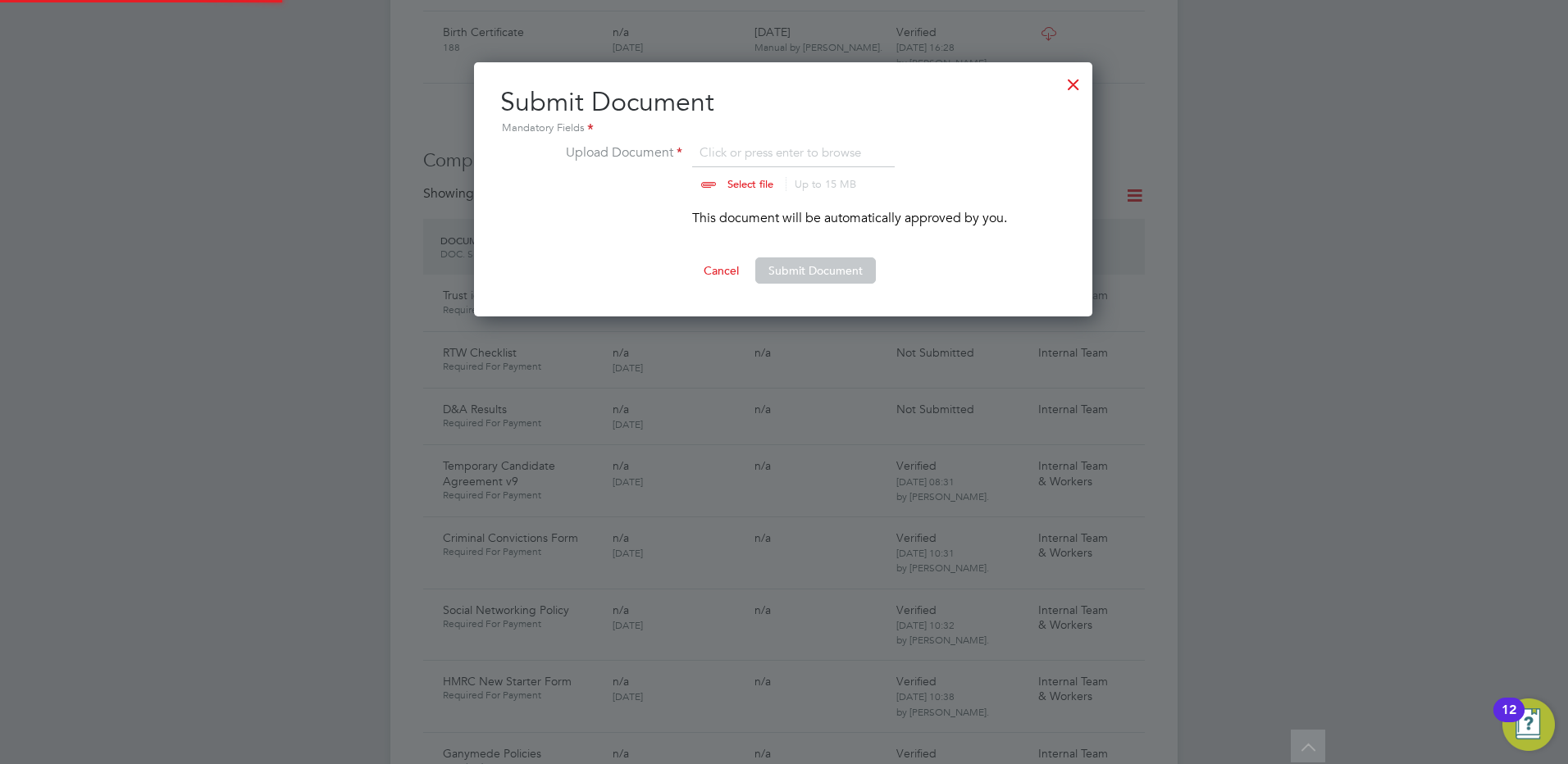
scroll to position [255, 620]
click at [739, 186] on input "file" at bounding box center [766, 167] width 257 height 49
click at [1078, 82] on div at bounding box center [1073, 80] width 30 height 29
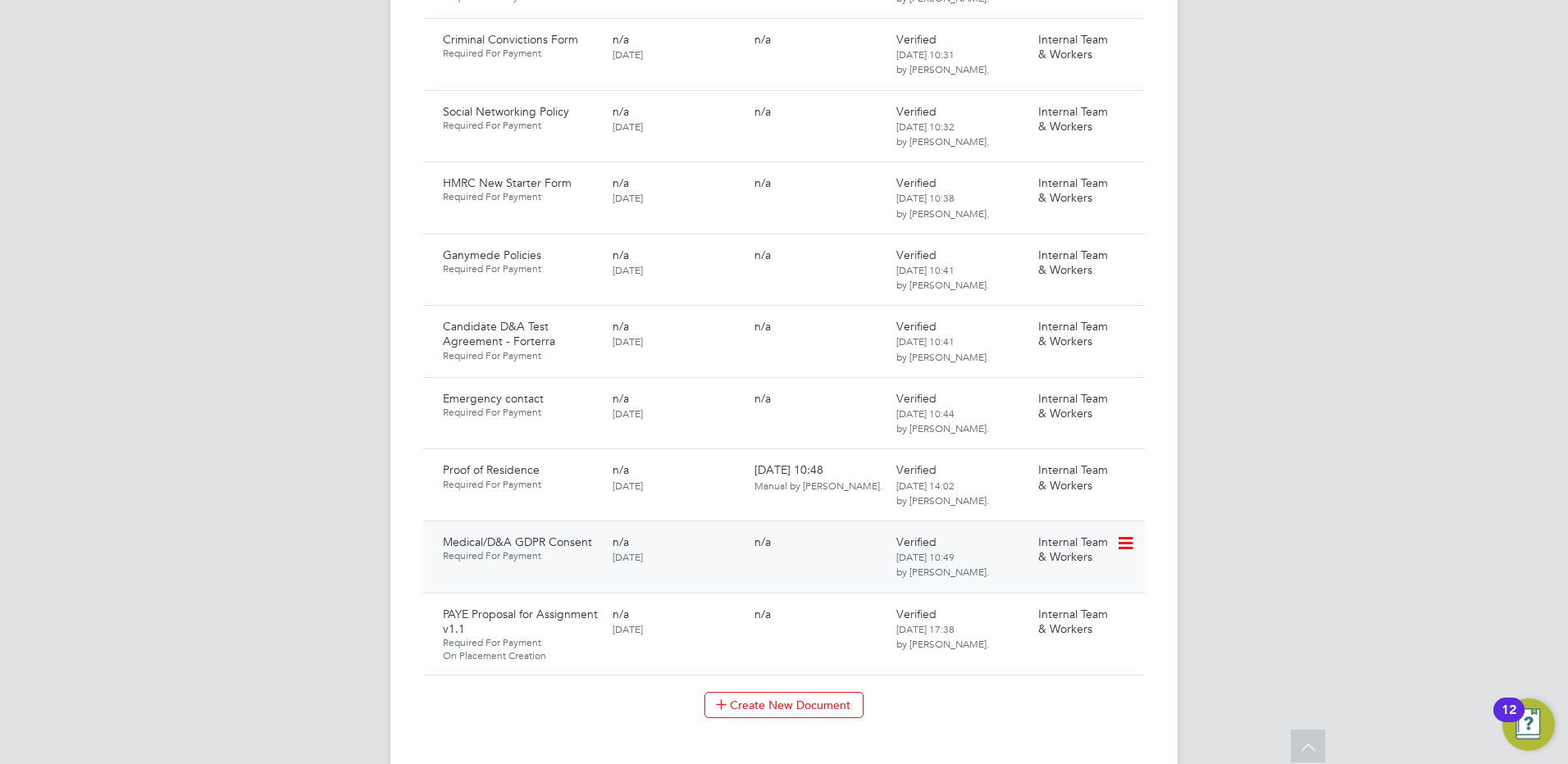
scroll to position [1721, 0]
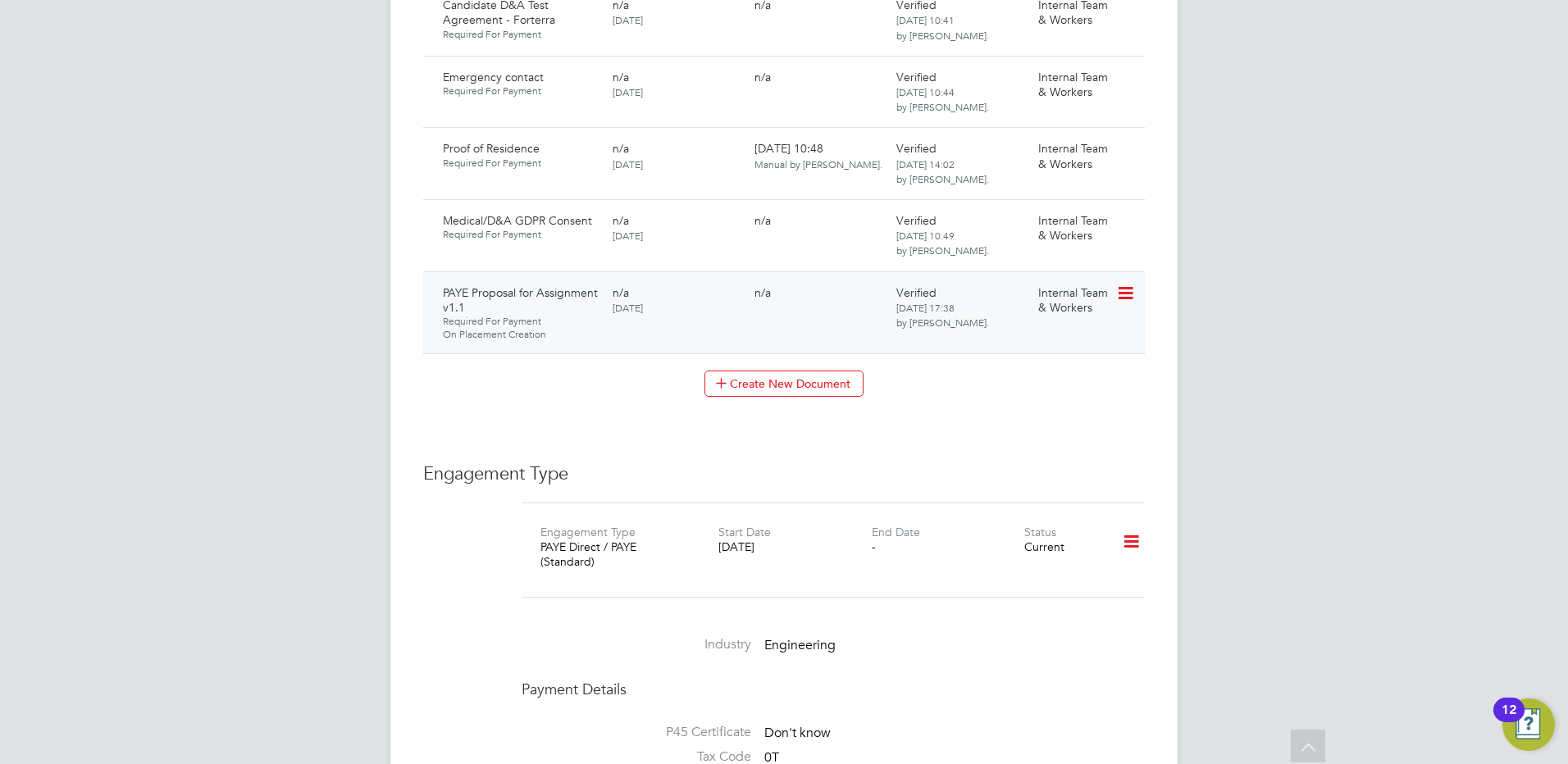
click at [1126, 295] on icon at bounding box center [1124, 293] width 16 height 20
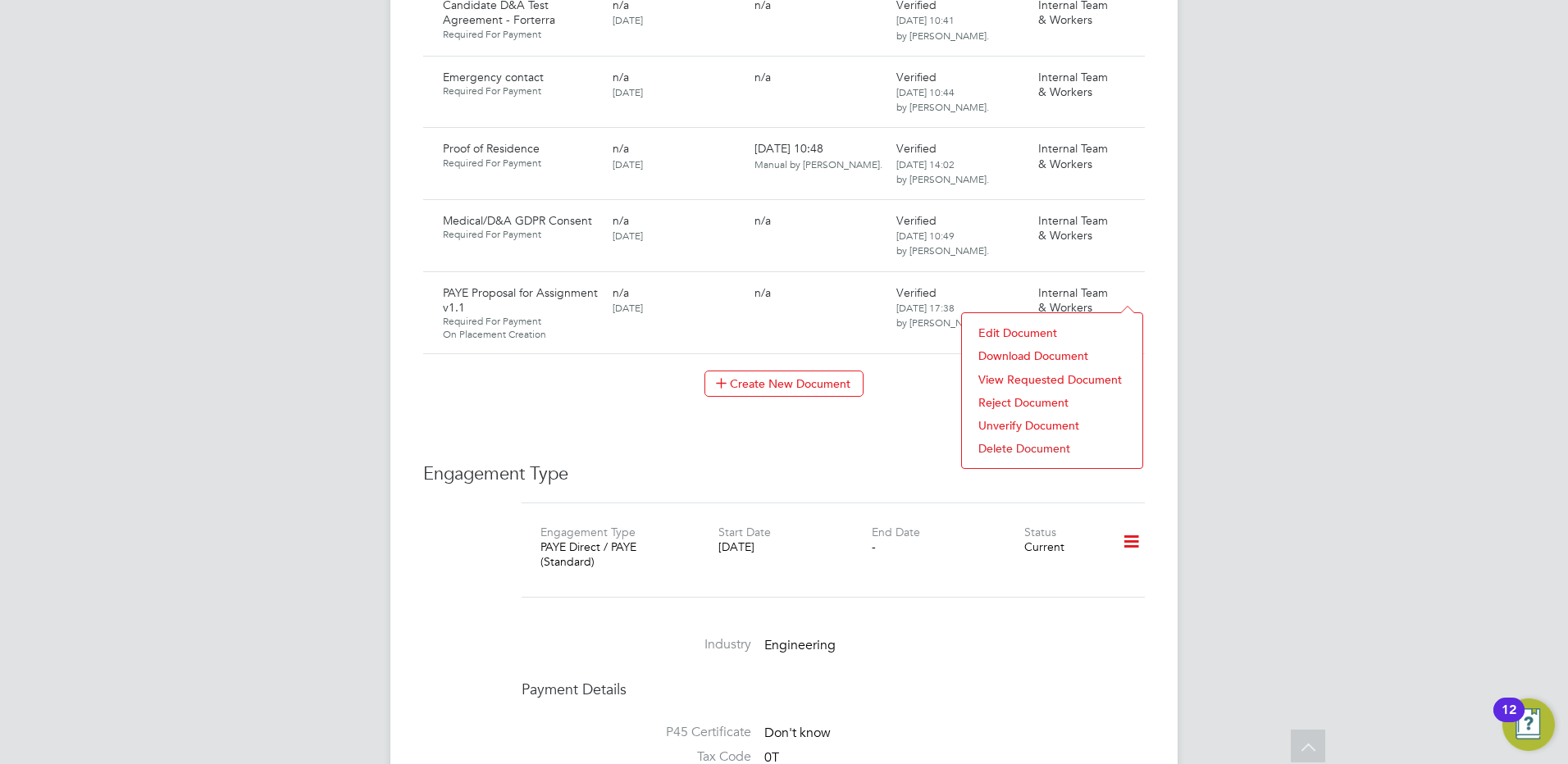
click at [1012, 445] on li "Delete Document" at bounding box center [1051, 449] width 164 height 23
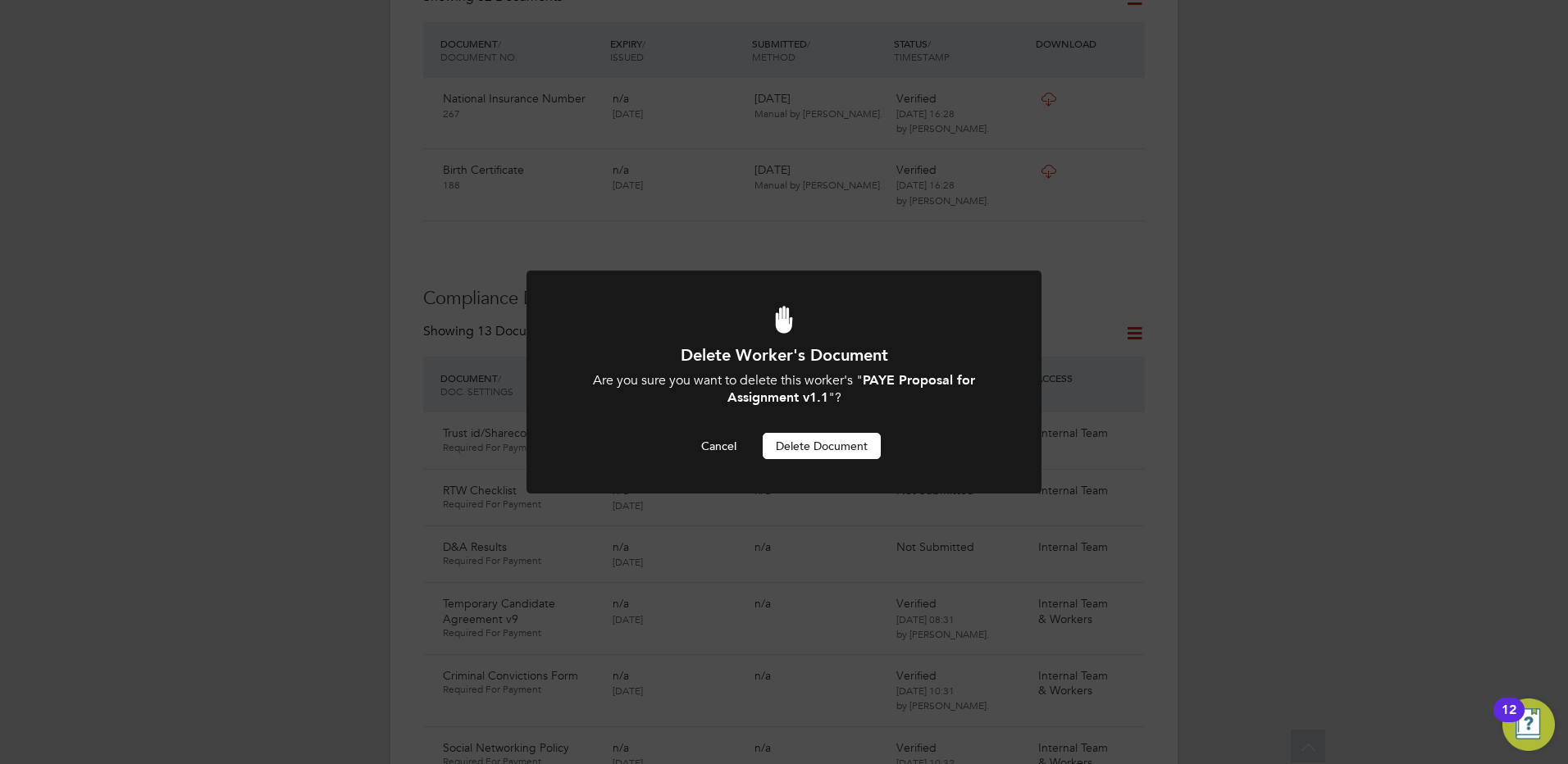
scroll to position [0, 0]
click at [809, 444] on button "Delete Document" at bounding box center [822, 445] width 118 height 26
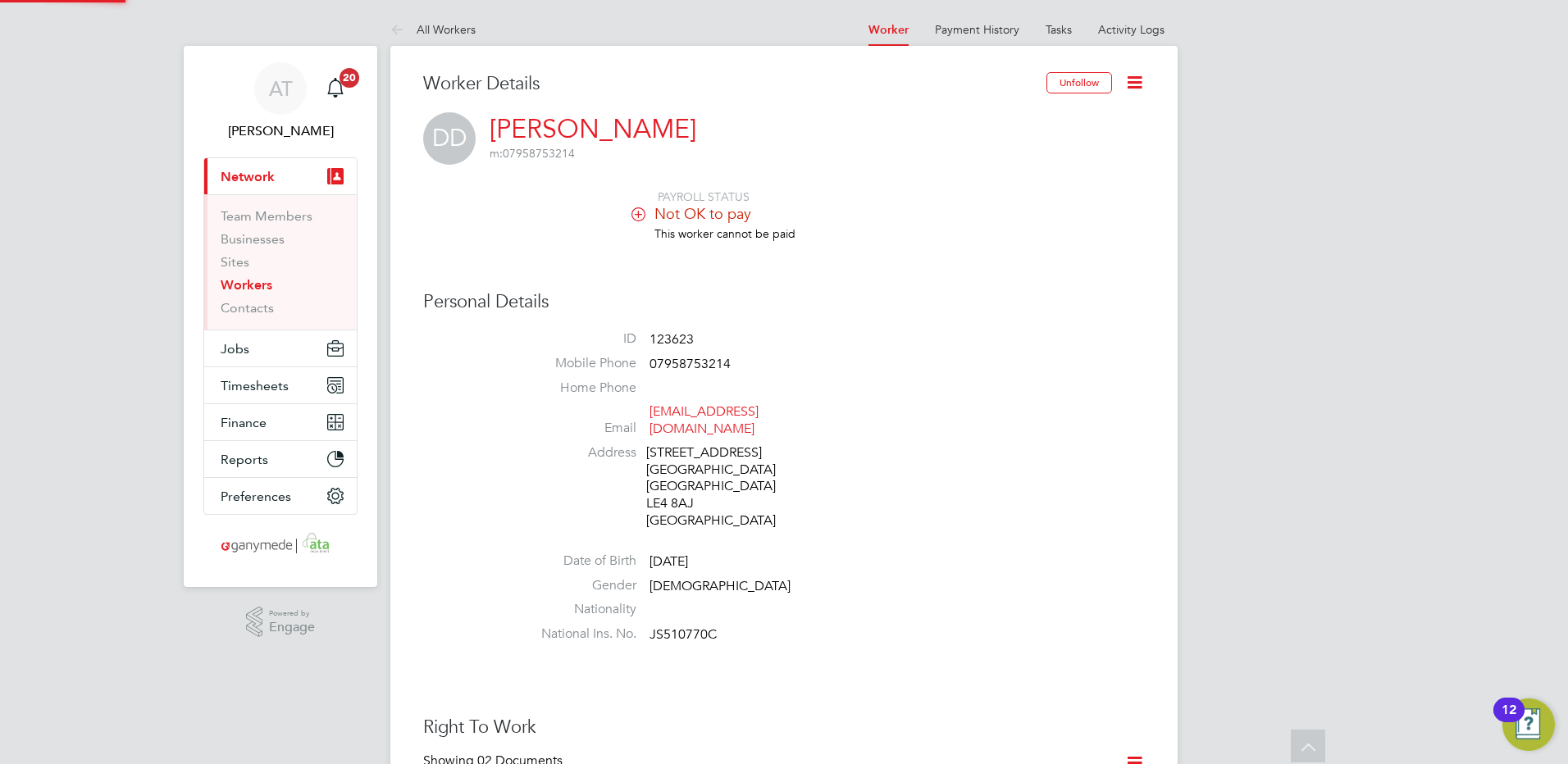
scroll to position [764, 0]
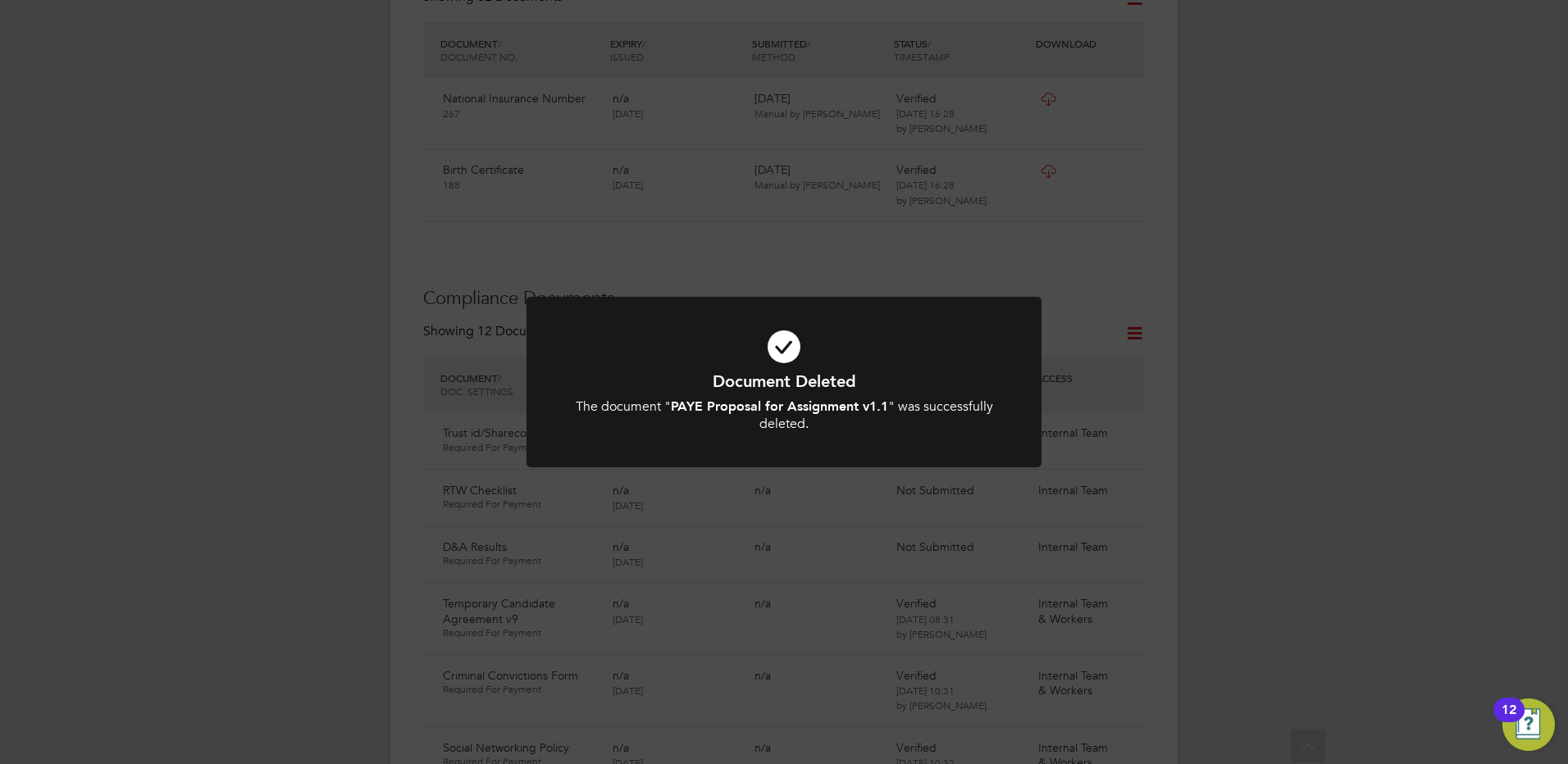
click at [211, 315] on div "Document Deleted The document " PAYE Proposal for Assignment v1.1 " was success…" at bounding box center [784, 382] width 1568 height 764
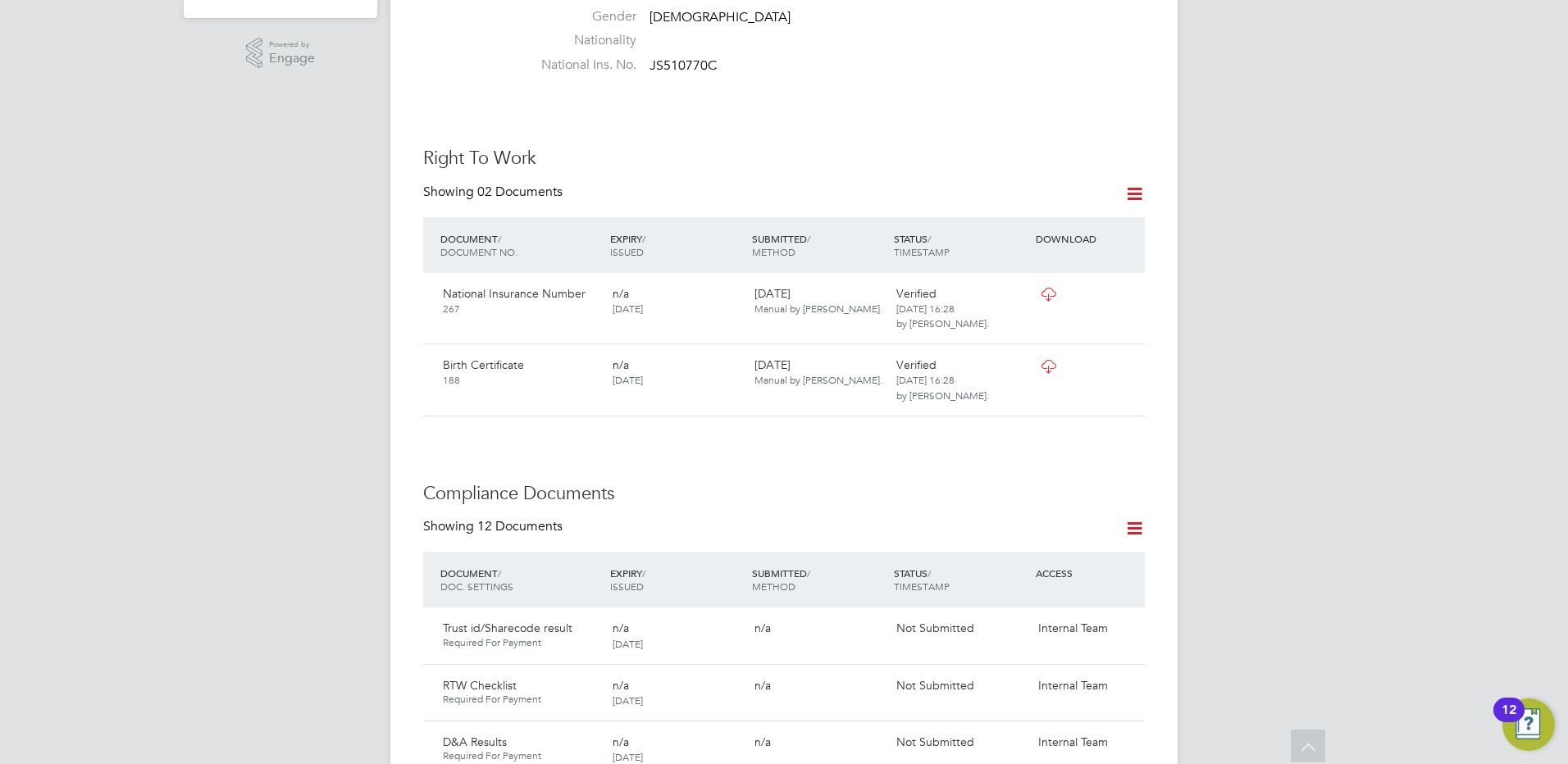
scroll to position [354, 0]
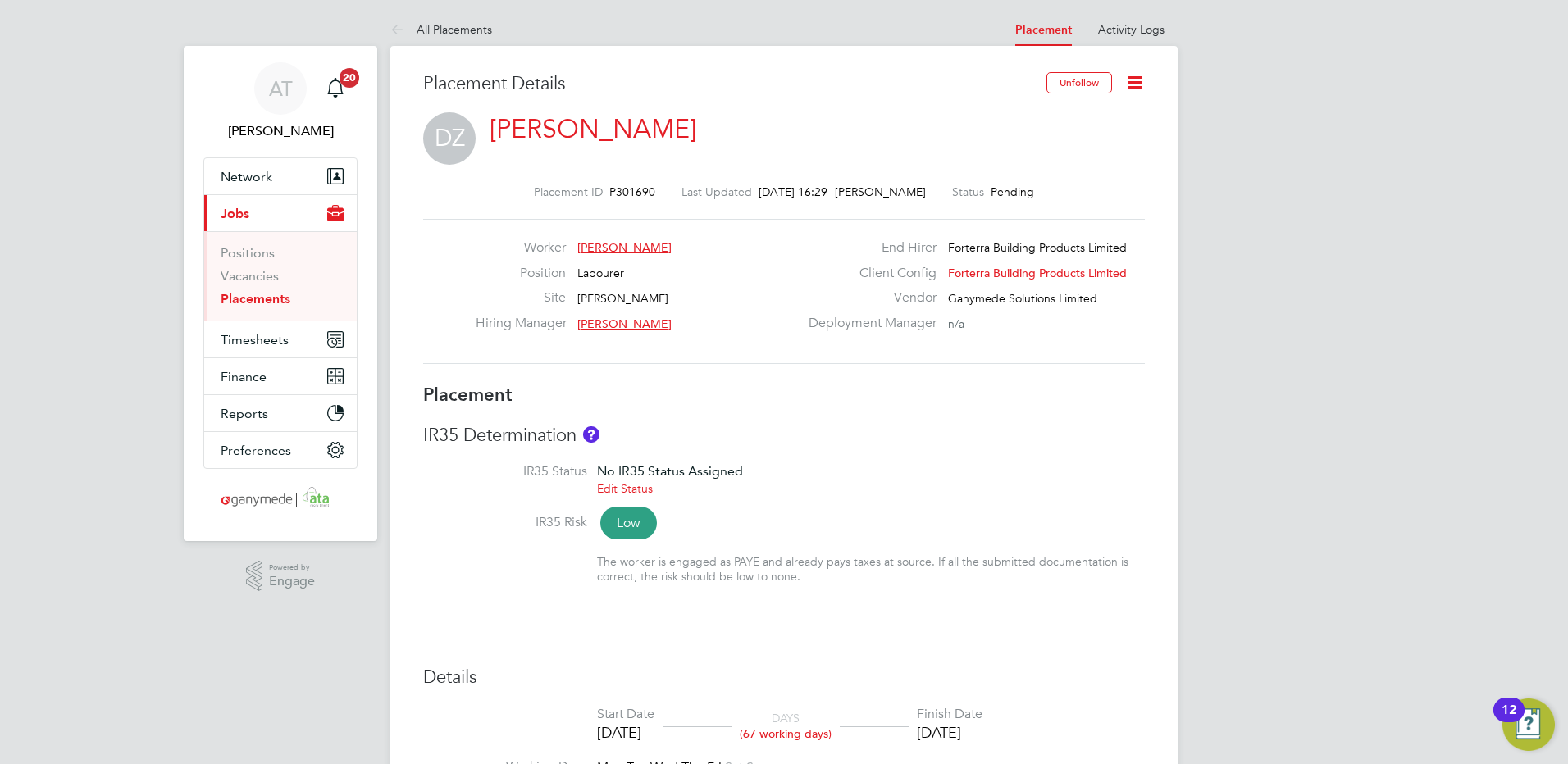
click at [1135, 81] on icon at bounding box center [1134, 82] width 21 height 21
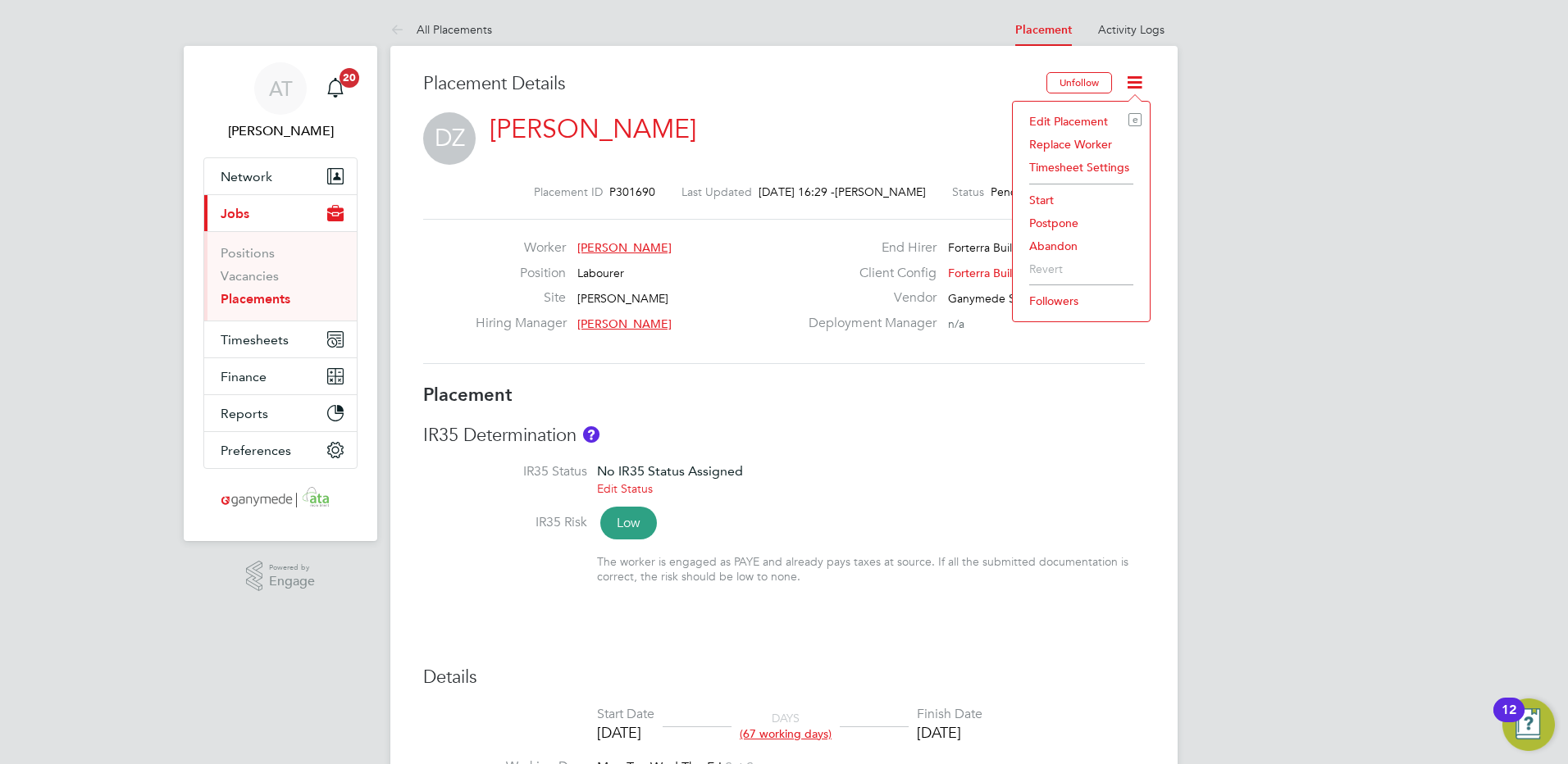
click at [1058, 242] on li "Abandon" at bounding box center [1081, 246] width 121 height 23
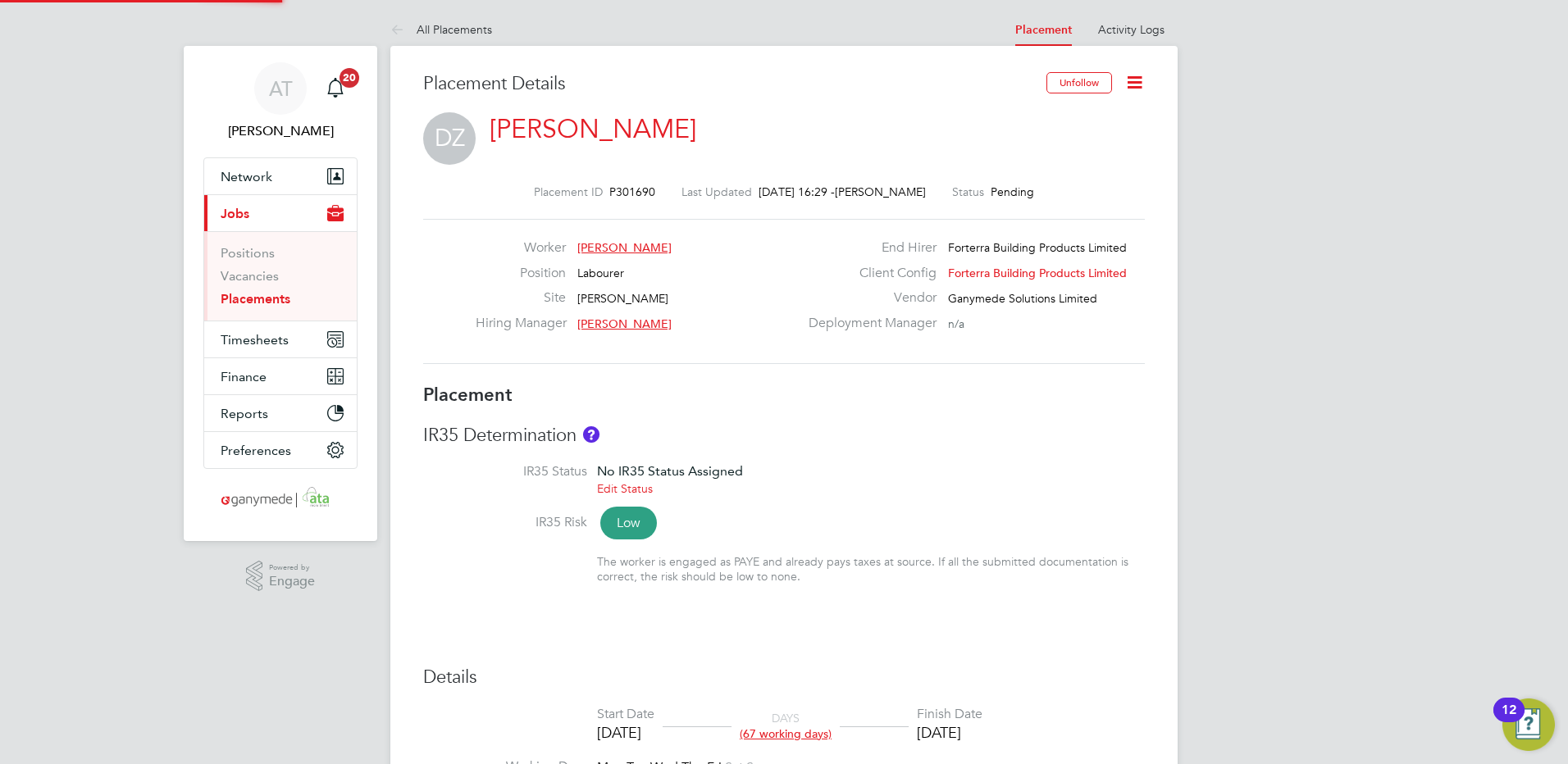
scroll to position [8, 8]
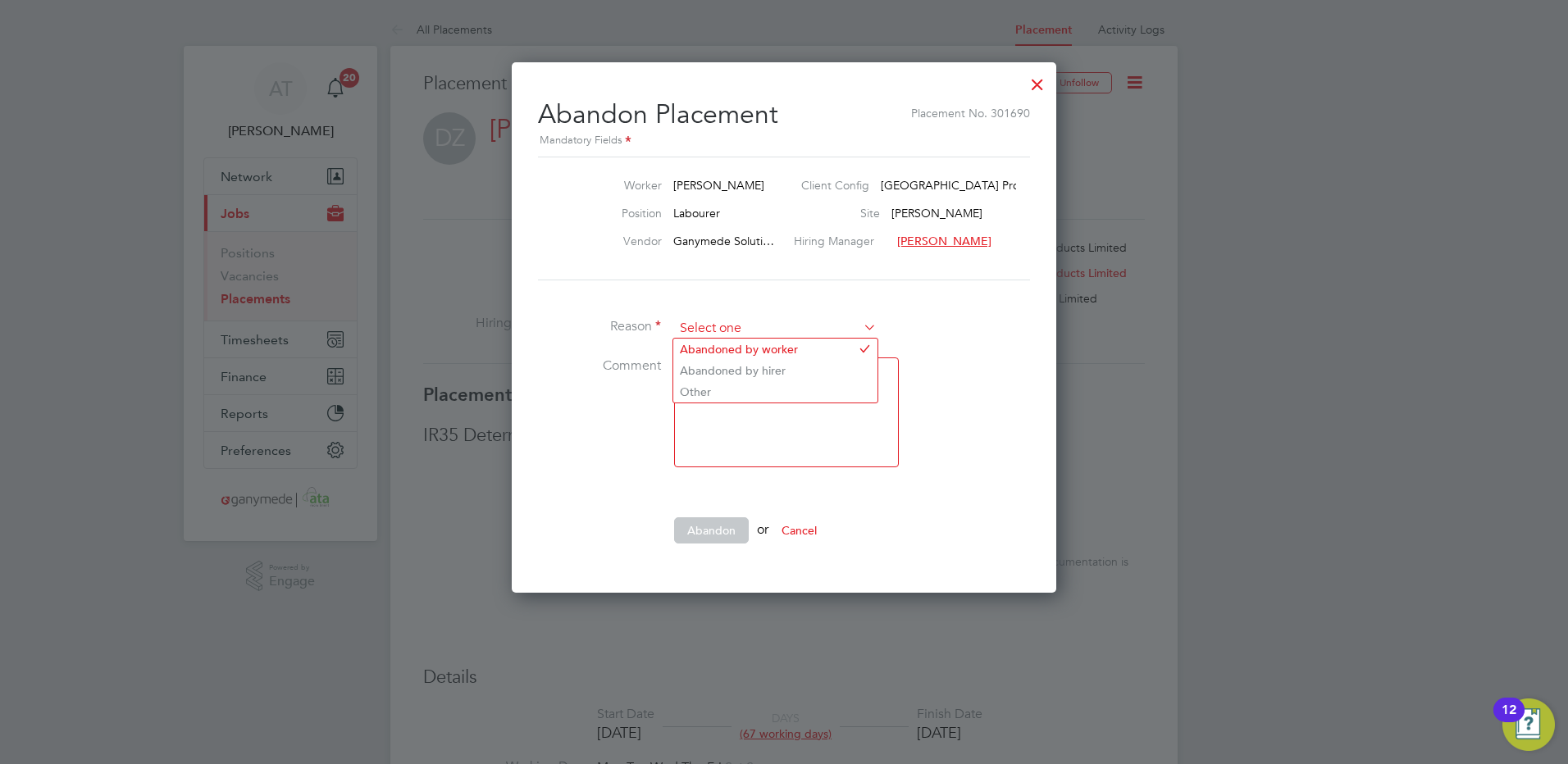
click at [711, 323] on input at bounding box center [775, 329] width 203 height 25
click at [708, 364] on li "Abandoned by hirer" at bounding box center [775, 371] width 204 height 21
type input "Abandoned by hirer"
click at [698, 381] on textarea at bounding box center [786, 412] width 224 height 110
type textarea "change to start date"
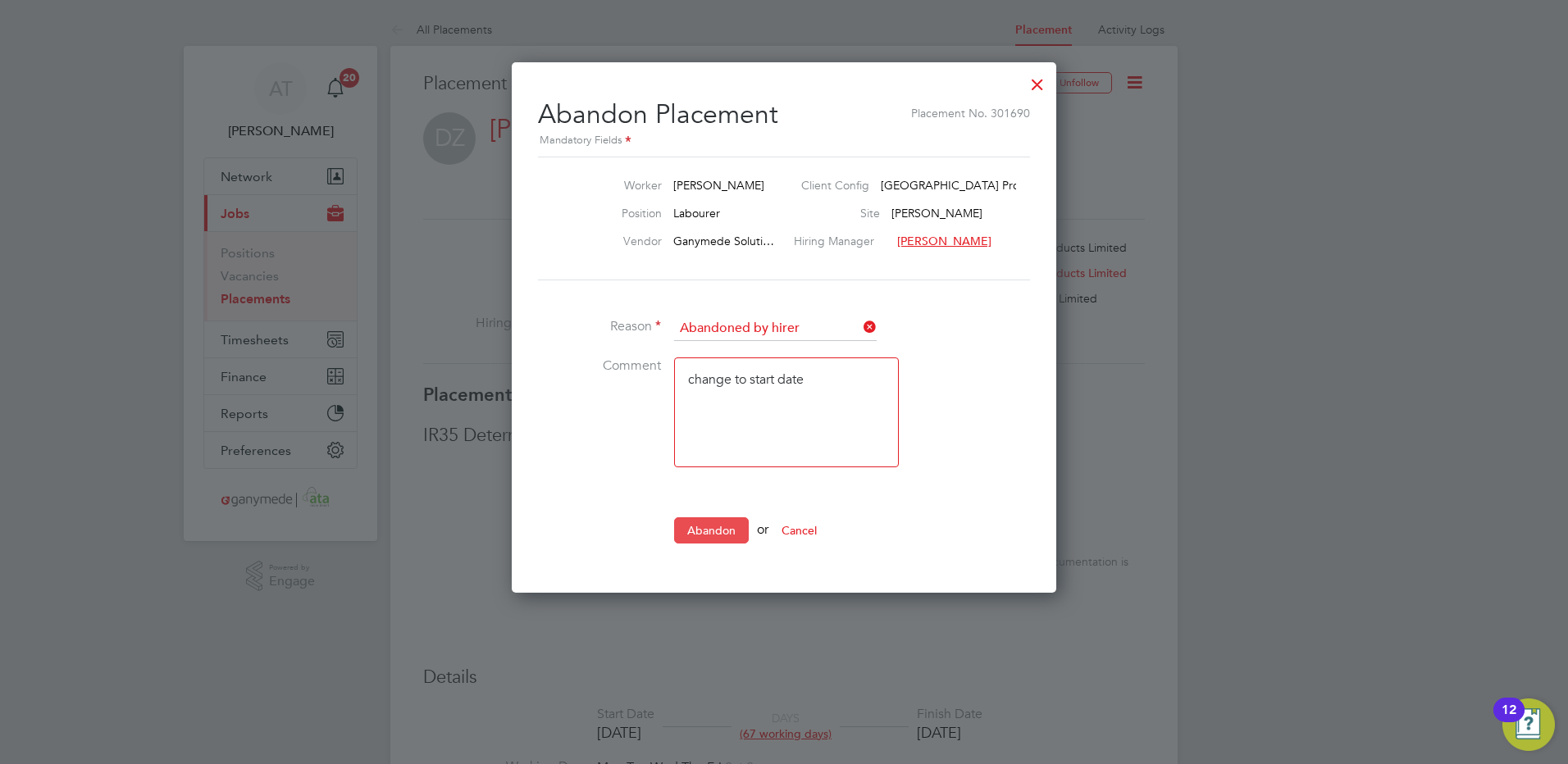
drag, startPoint x: 700, startPoint y: 519, endPoint x: 592, endPoint y: 429, distance: 140.6
click at [699, 519] on button "Abandon" at bounding box center [711, 530] width 74 height 26
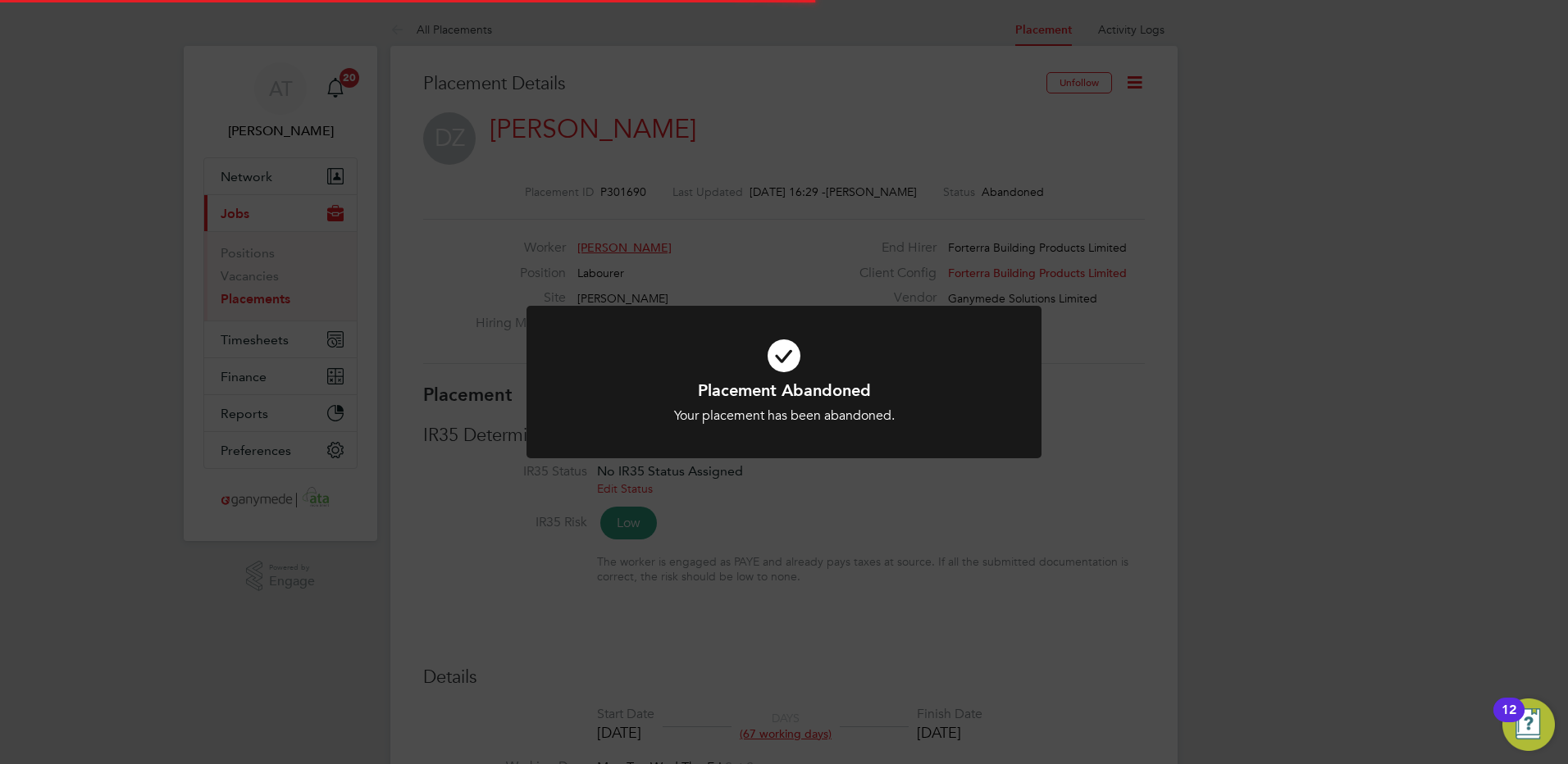
click at [458, 213] on div "Placement Abandoned Your placement has been abandoned. Cancel Okay" at bounding box center [784, 382] width 1568 height 764
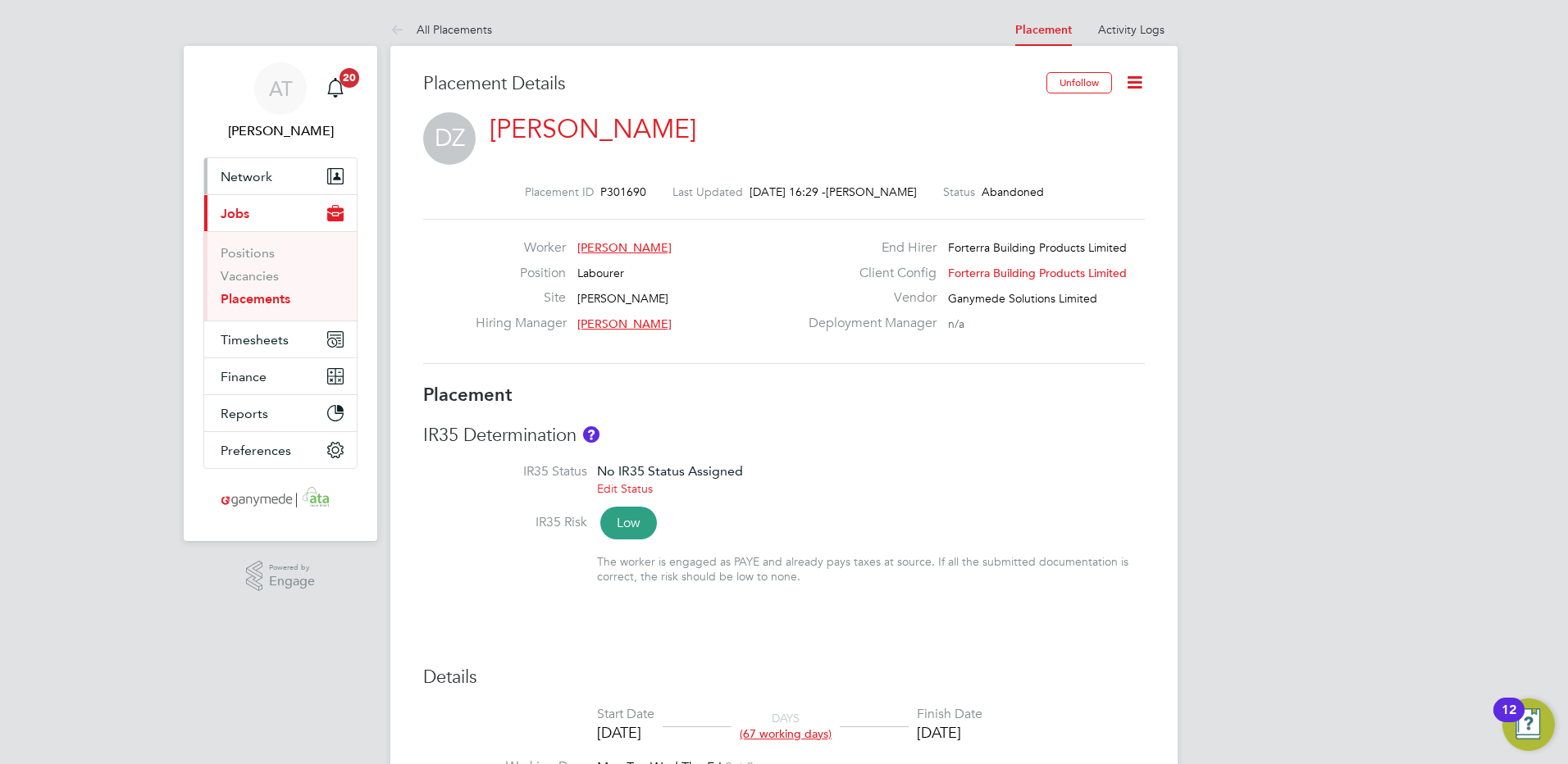
click at [240, 174] on span "Network" at bounding box center [247, 176] width 52 height 15
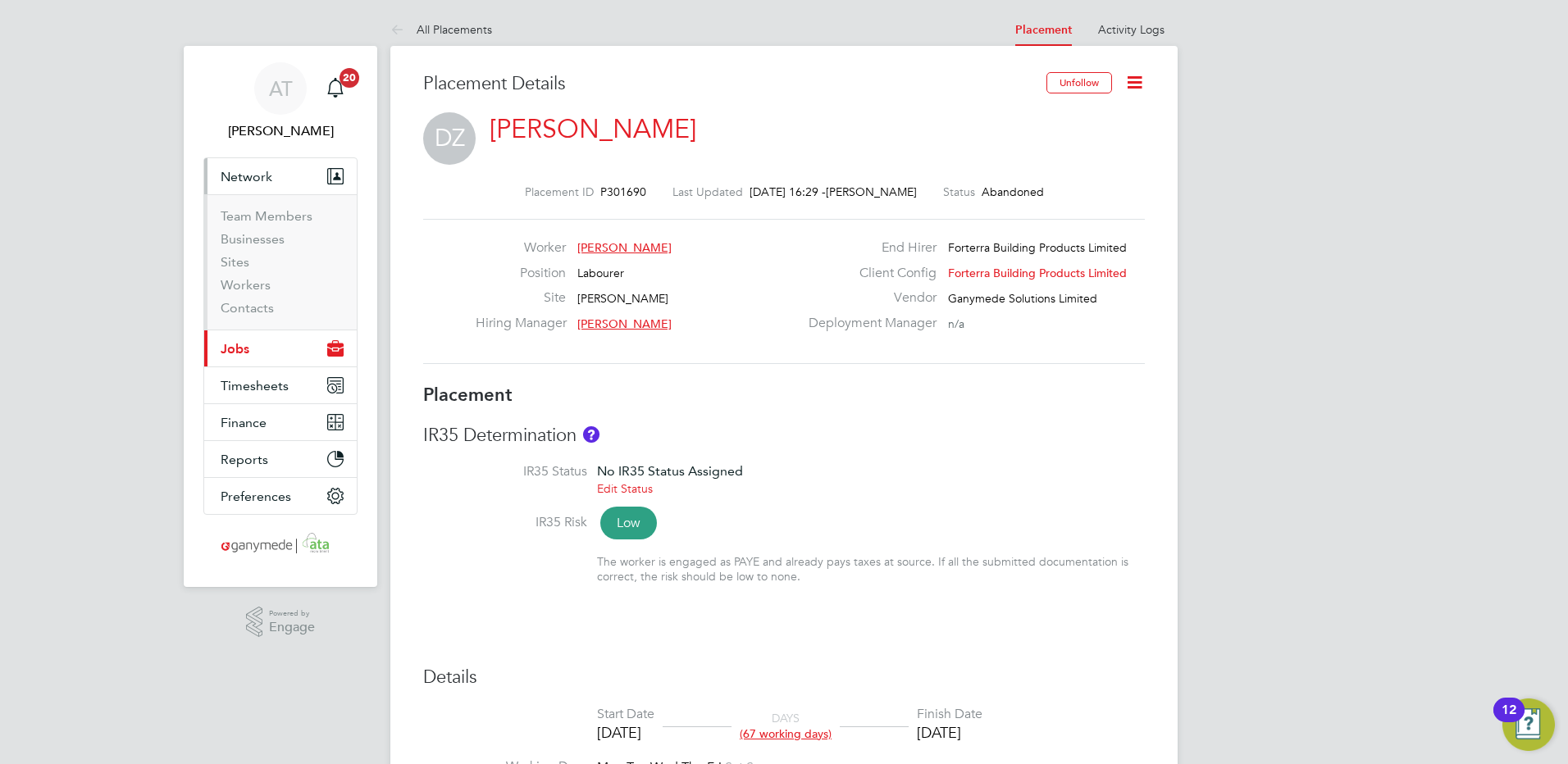
click at [230, 343] on span "Jobs" at bounding box center [235, 348] width 29 height 15
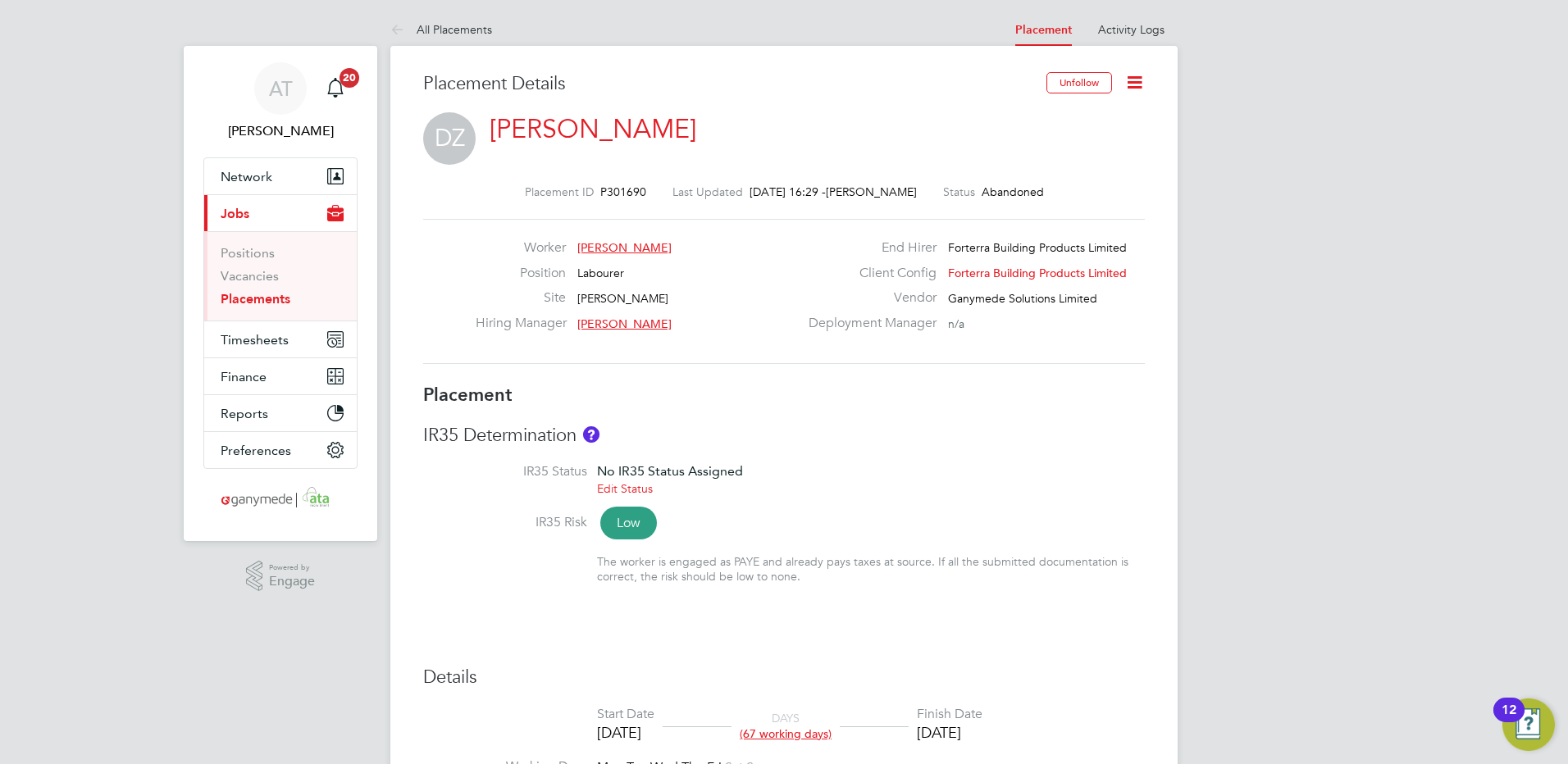
click at [233, 300] on link "Placements" at bounding box center [256, 298] width 70 height 15
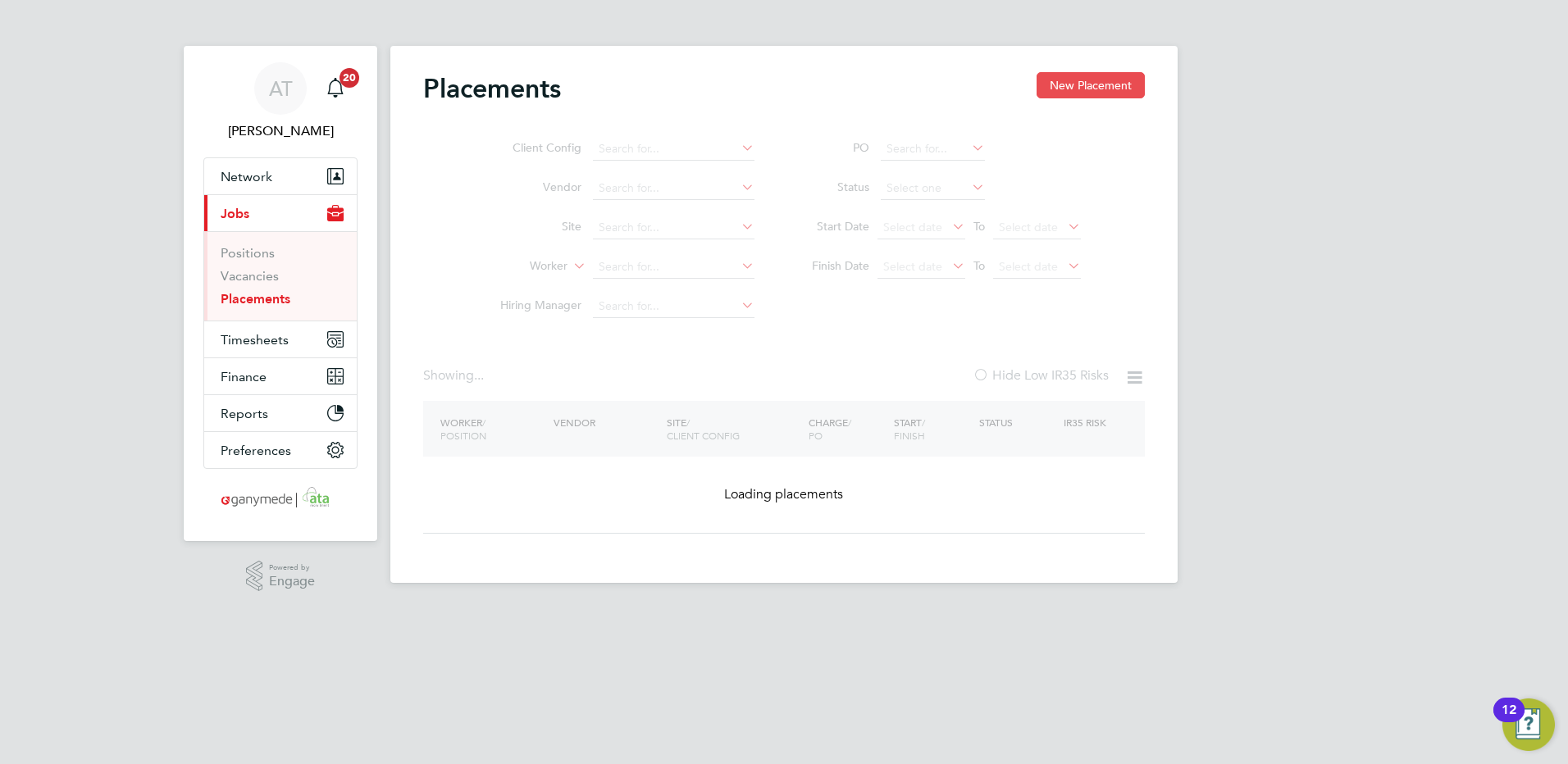
click at [1066, 82] on button "New Placement" at bounding box center [1090, 85] width 108 height 26
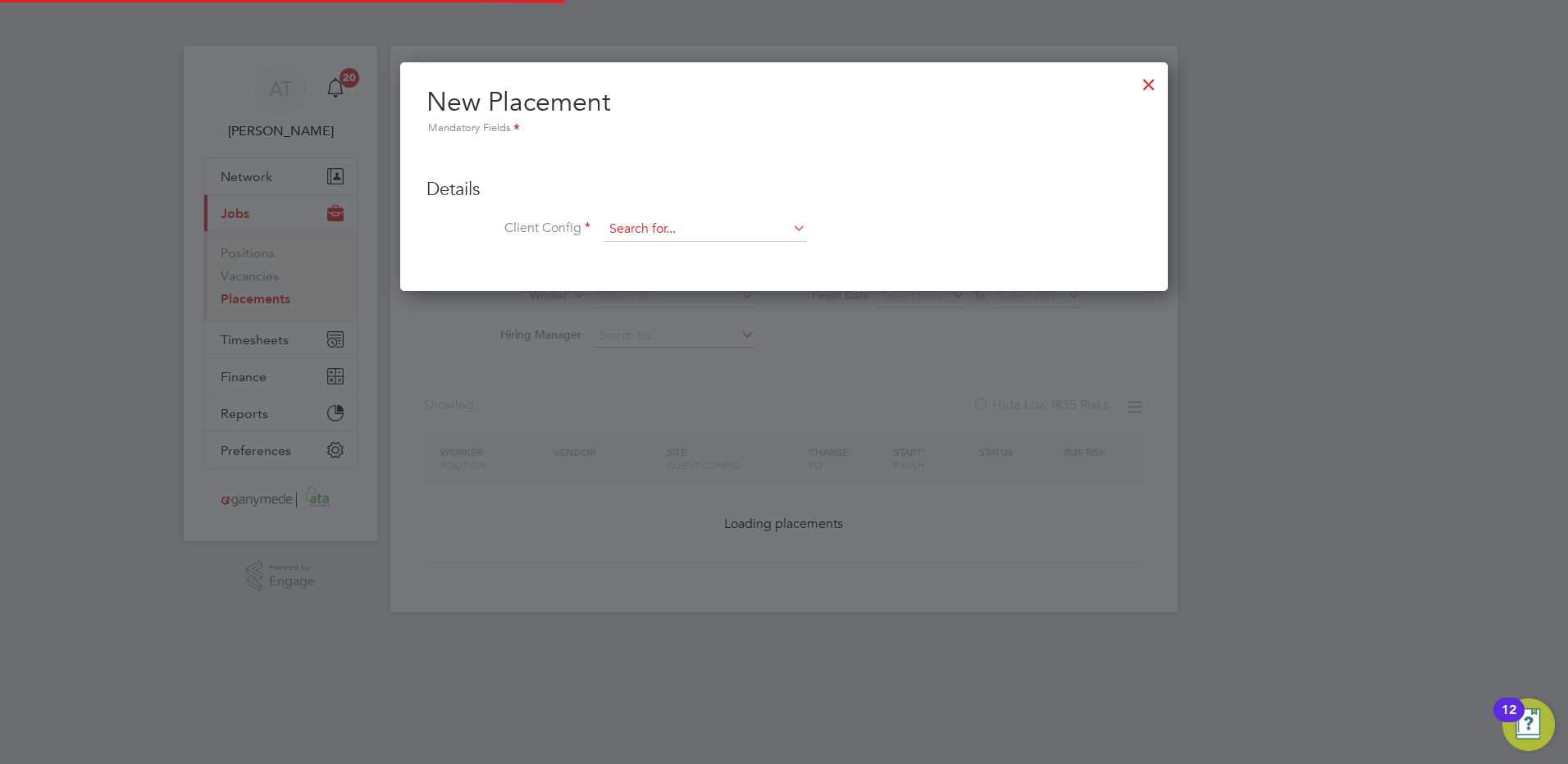
click at [626, 228] on input at bounding box center [704, 230] width 203 height 25
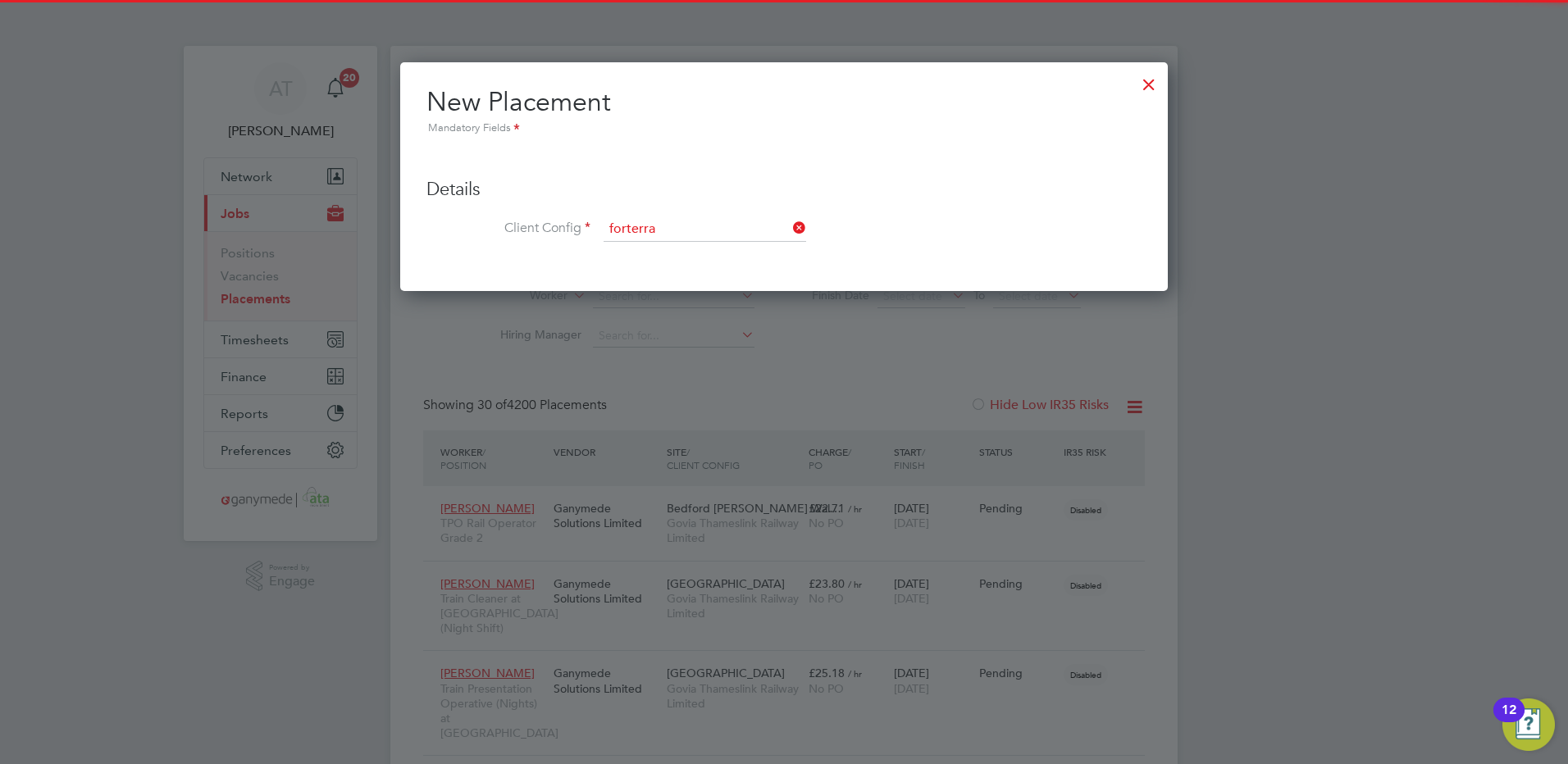
click at [632, 244] on li "Forterra Building Products Limited" at bounding box center [704, 253] width 204 height 22
type input "Forterra Building Products Limited"
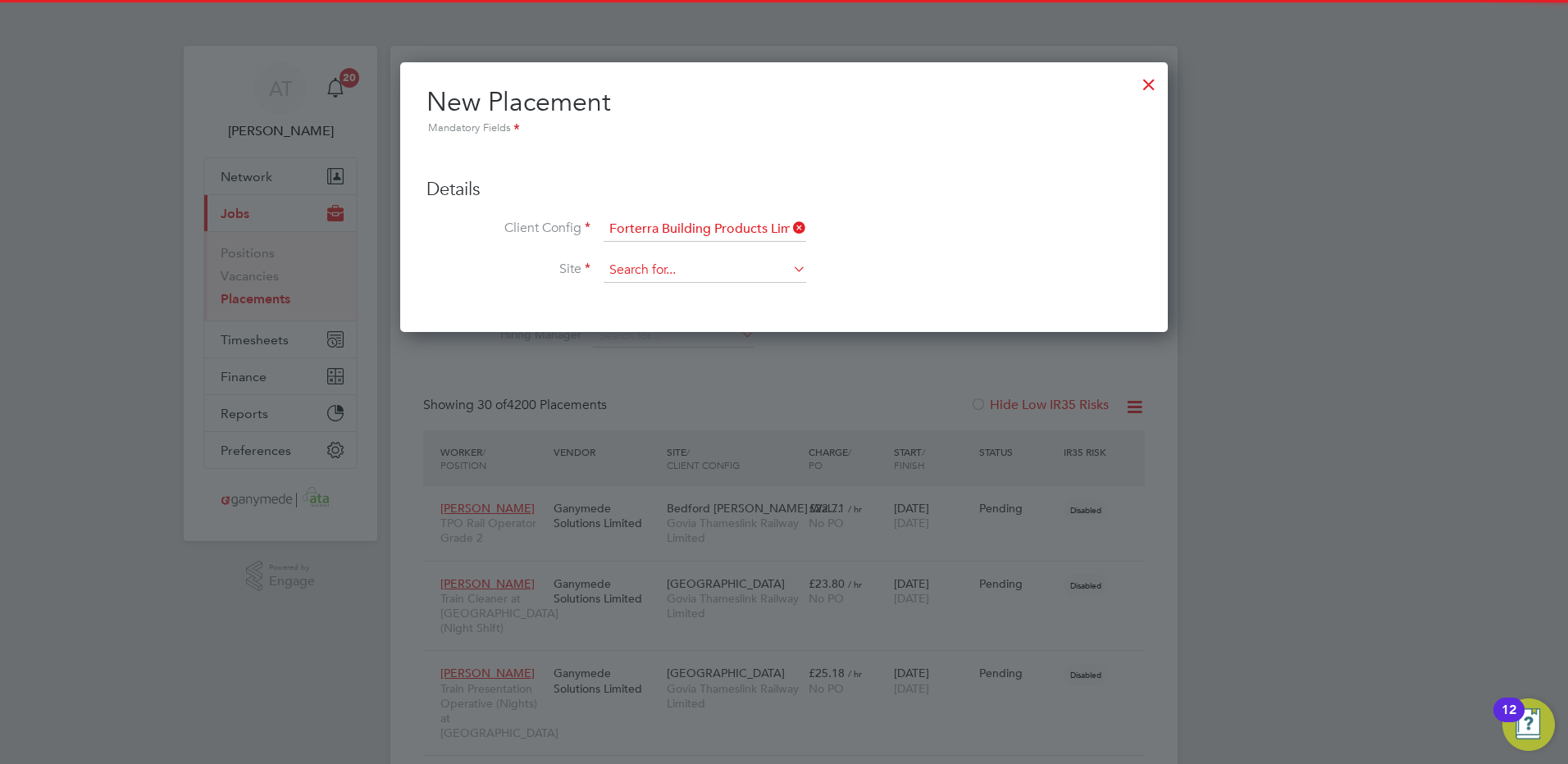
click at [611, 265] on input at bounding box center [704, 271] width 203 height 25
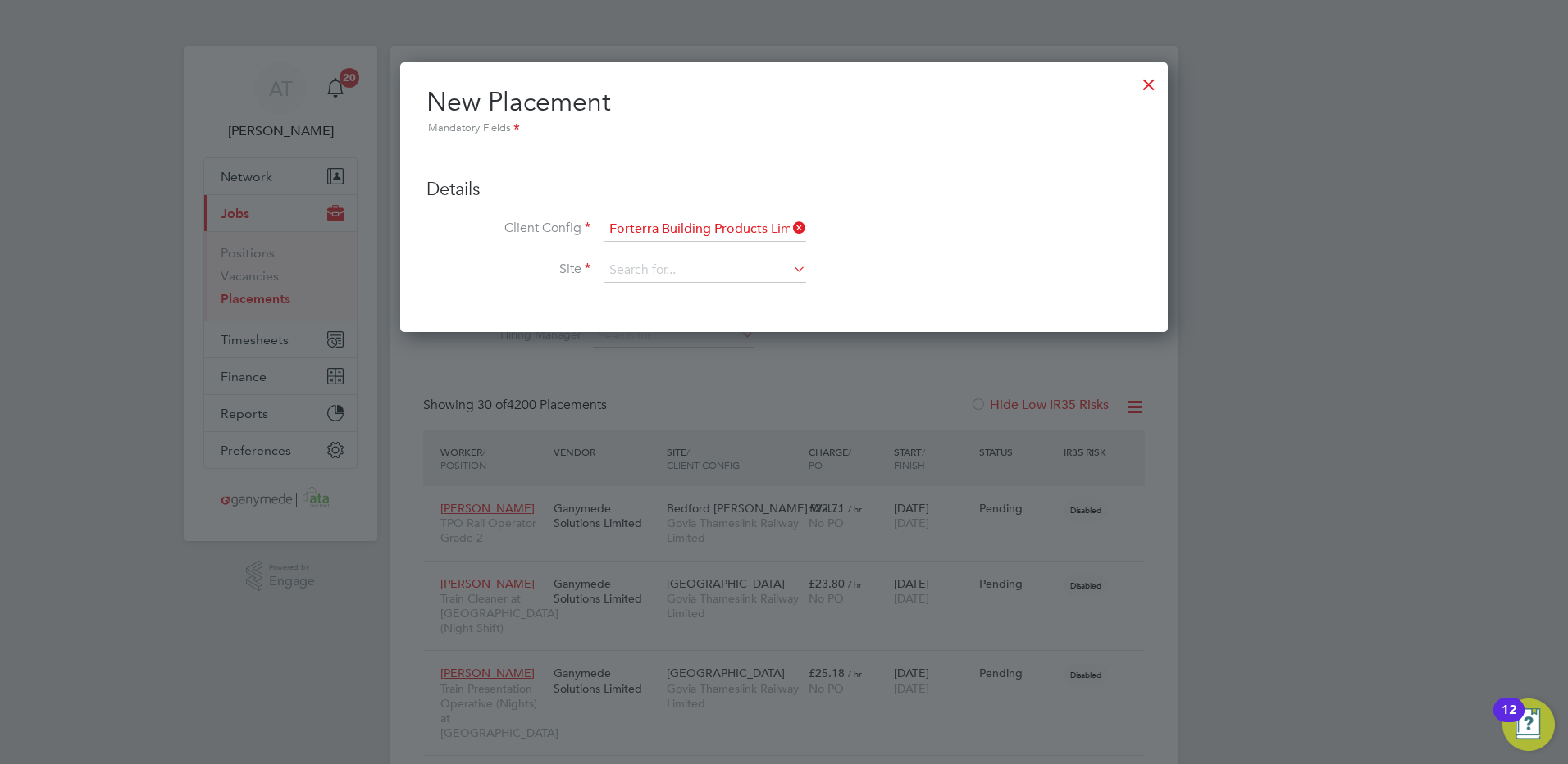
click at [643, 400] on li "Heath Rd" at bounding box center [704, 405] width 204 height 22
type input "Heath Rd"
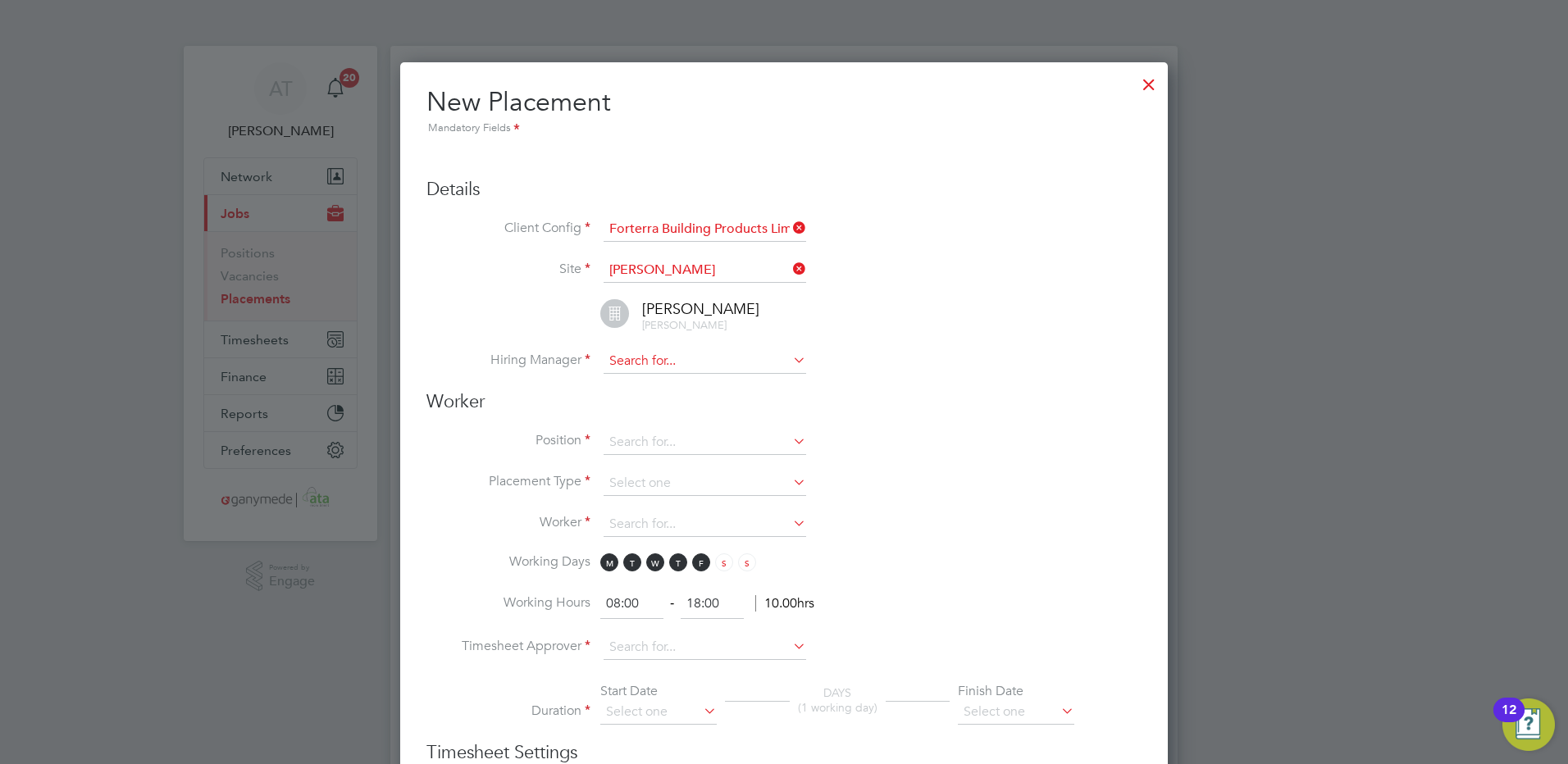
click at [622, 368] on input at bounding box center [704, 362] width 203 height 25
click at [662, 382] on li "Sean McLafferty" at bounding box center [704, 384] width 204 height 22
type input "Sean McLafferty"
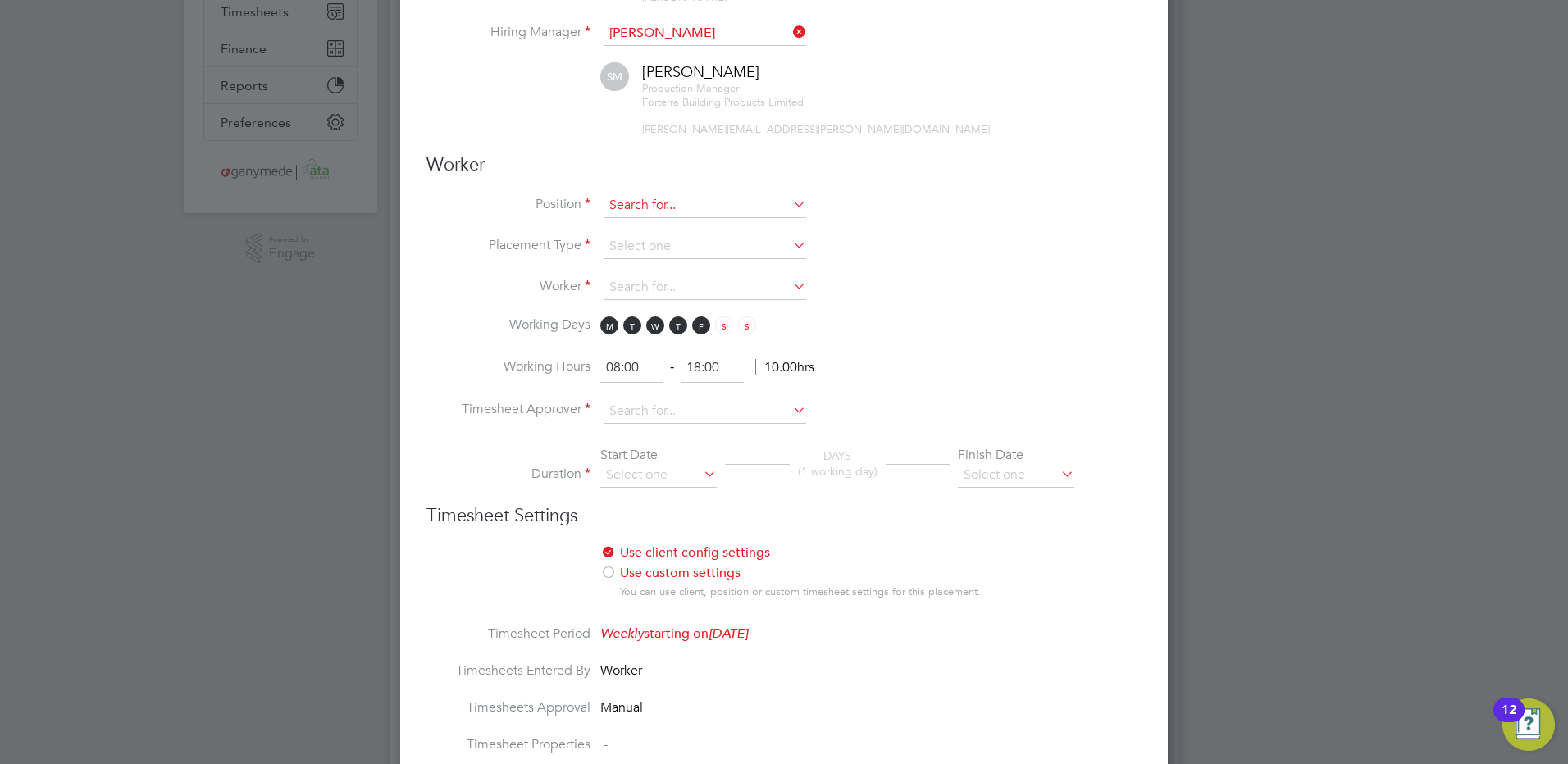
click at [634, 197] on input at bounding box center [704, 206] width 203 height 25
click at [614, 200] on input at bounding box center [704, 206] width 203 height 25
click at [620, 201] on input at bounding box center [704, 206] width 203 height 25
click at [630, 247] on b "Labou" at bounding box center [626, 250] width 34 height 14
type input "Labourer"
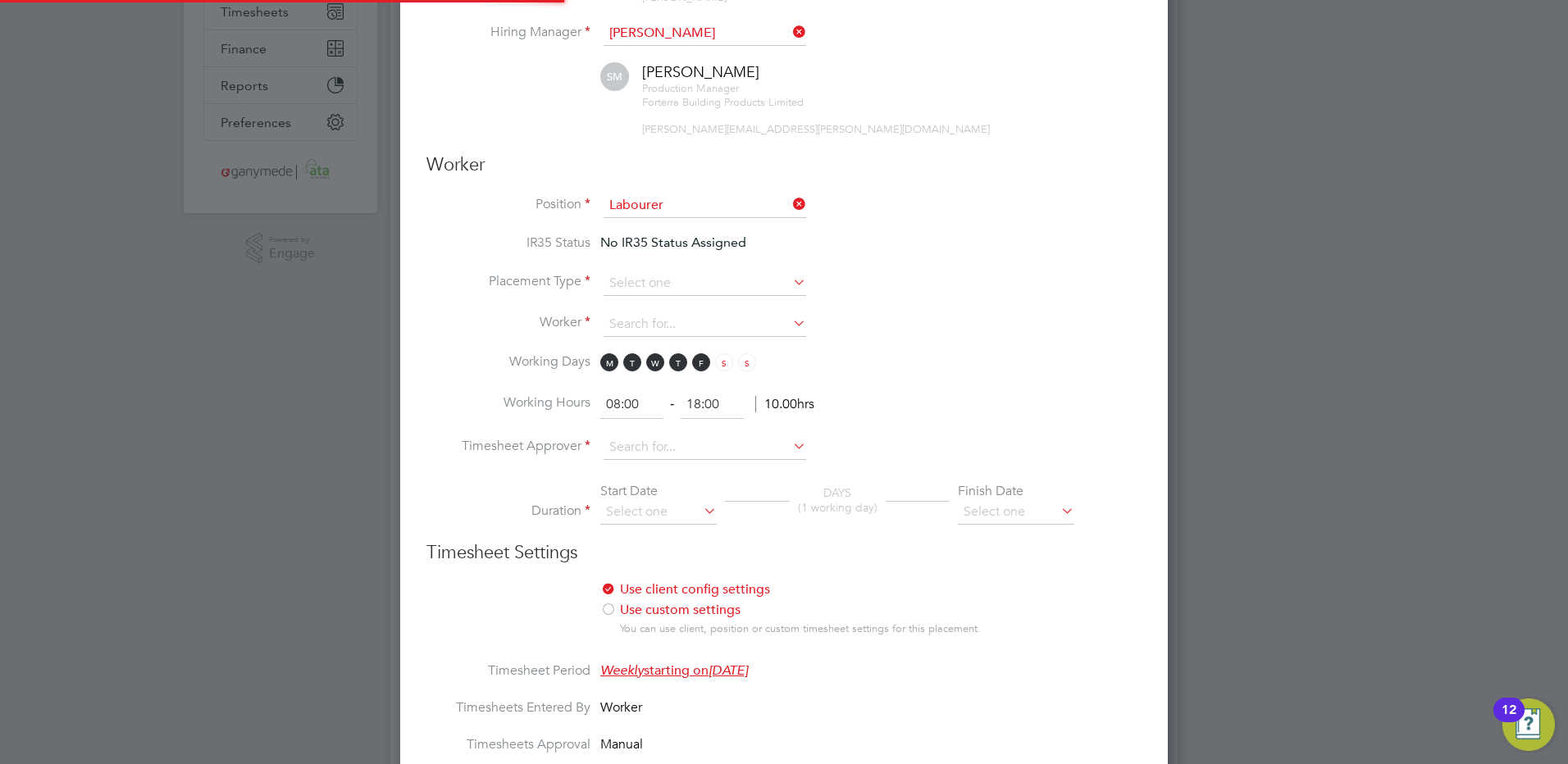
scroll to position [48, 86]
click at [628, 281] on input at bounding box center [704, 284] width 203 height 25
click at [622, 301] on li "Temporary" at bounding box center [704, 306] width 204 height 21
type input "Temporary"
click at [619, 316] on input at bounding box center [704, 324] width 203 height 25
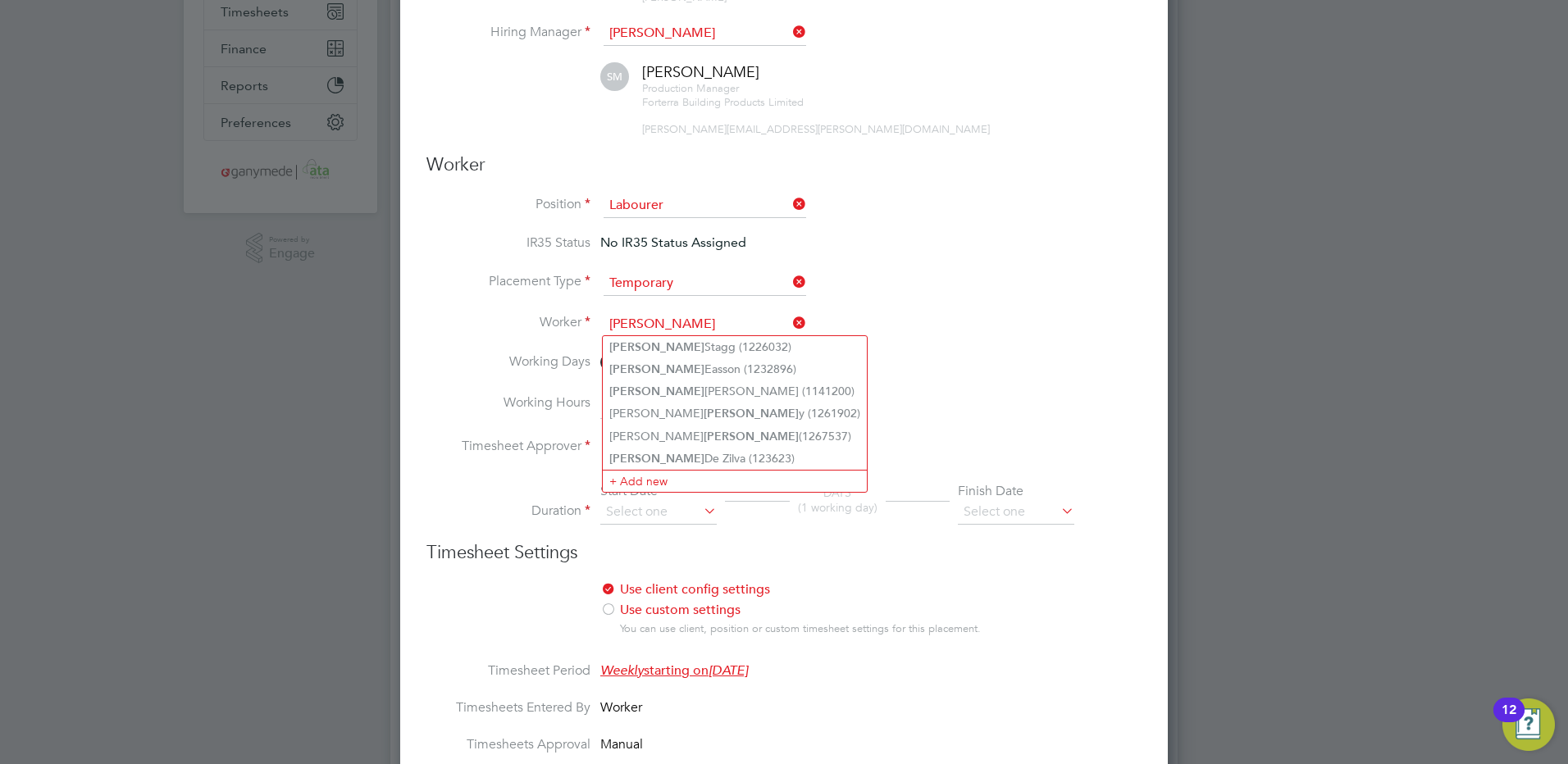
drag, startPoint x: 645, startPoint y: 449, endPoint x: 536, endPoint y: 338, distance: 155.6
click at [645, 448] on li "Dale De Zilva (123623)" at bounding box center [734, 458] width 264 height 22
type input "Dale De Zilva (123623)"
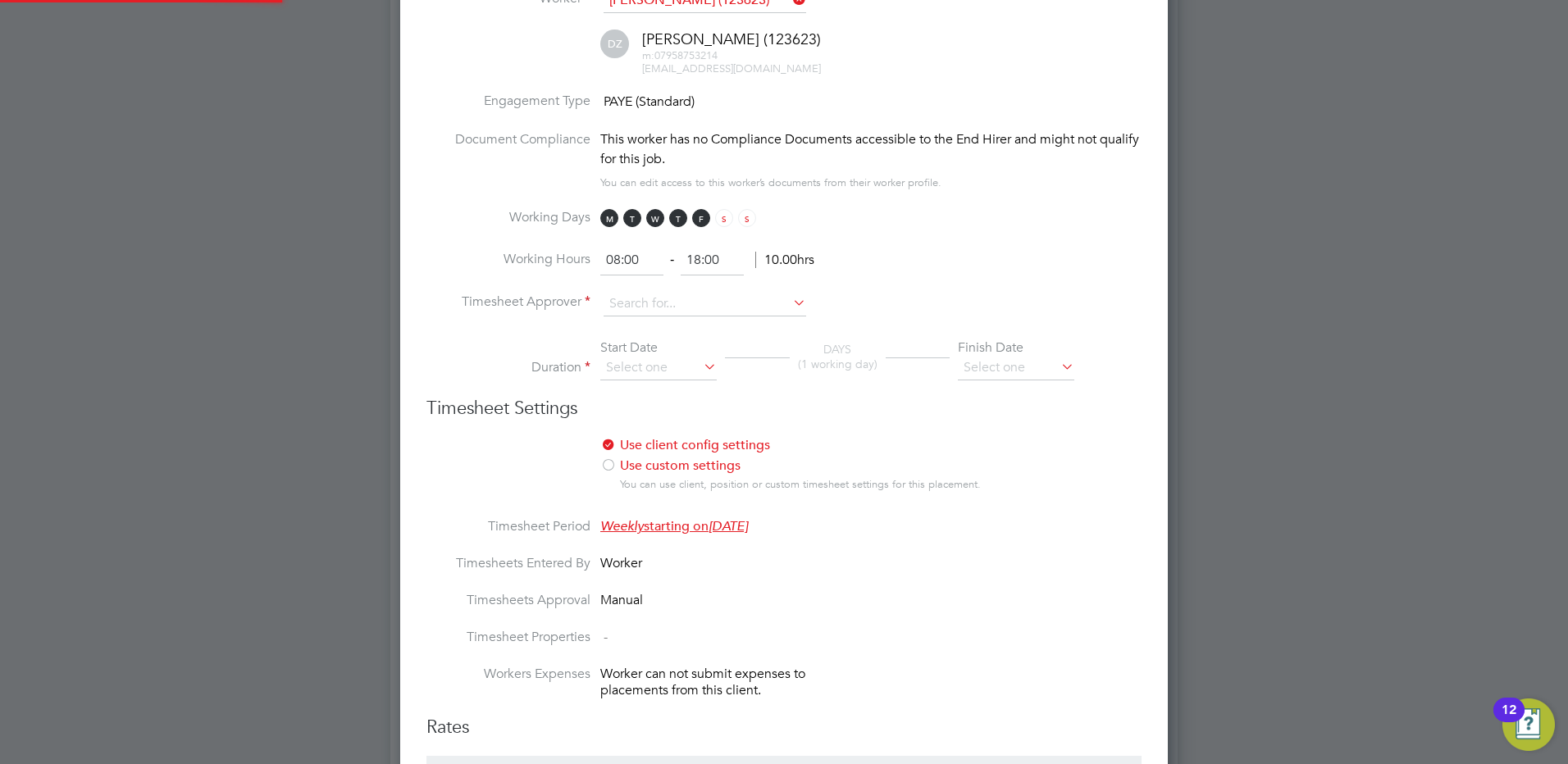
scroll to position [737, 0]
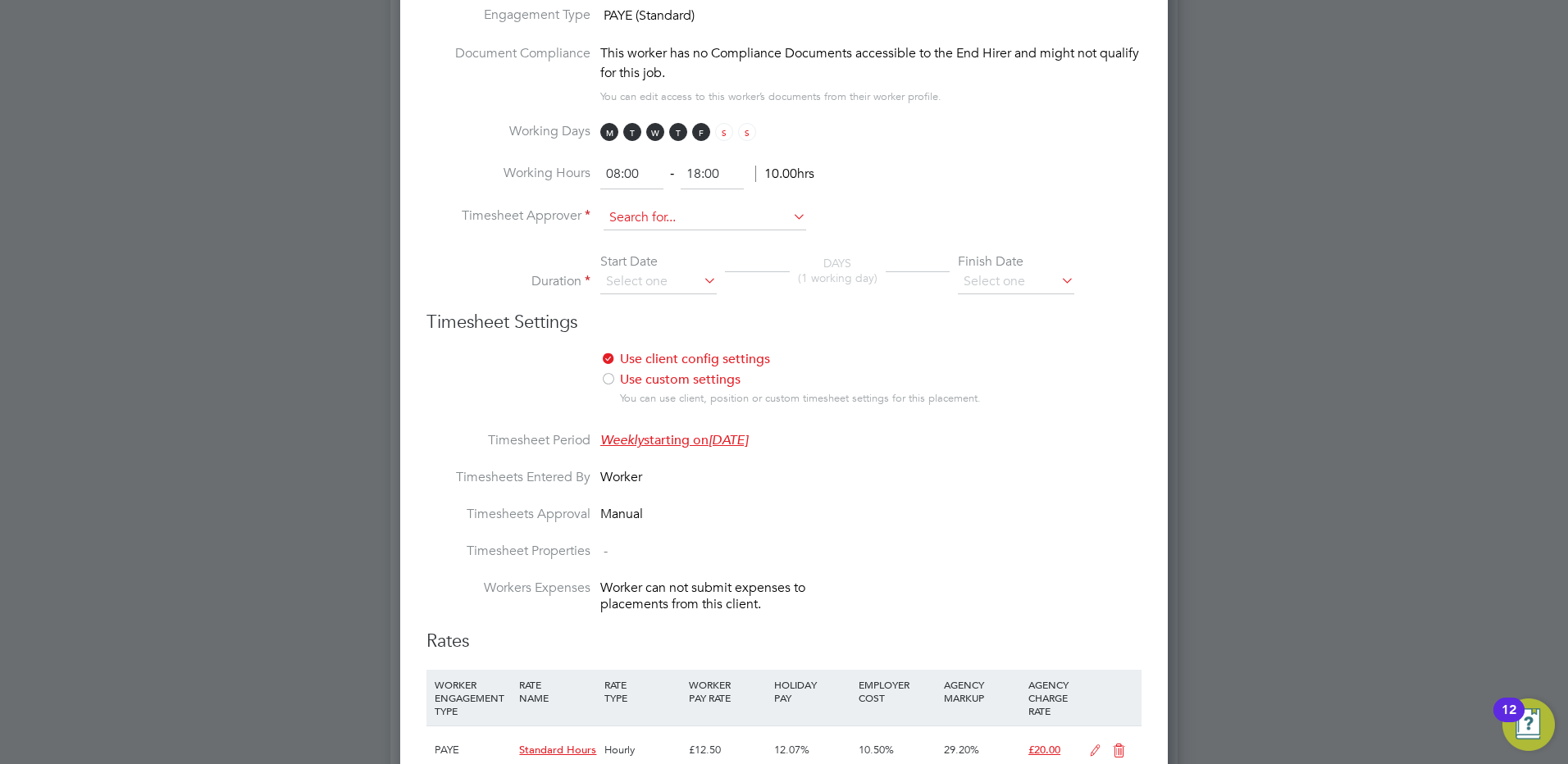
click at [614, 212] on input at bounding box center [704, 218] width 203 height 25
click at [635, 231] on li "Sean McLafferty" at bounding box center [704, 239] width 204 height 22
type input "Sean McLafferty"
click at [622, 281] on input at bounding box center [658, 282] width 116 height 25
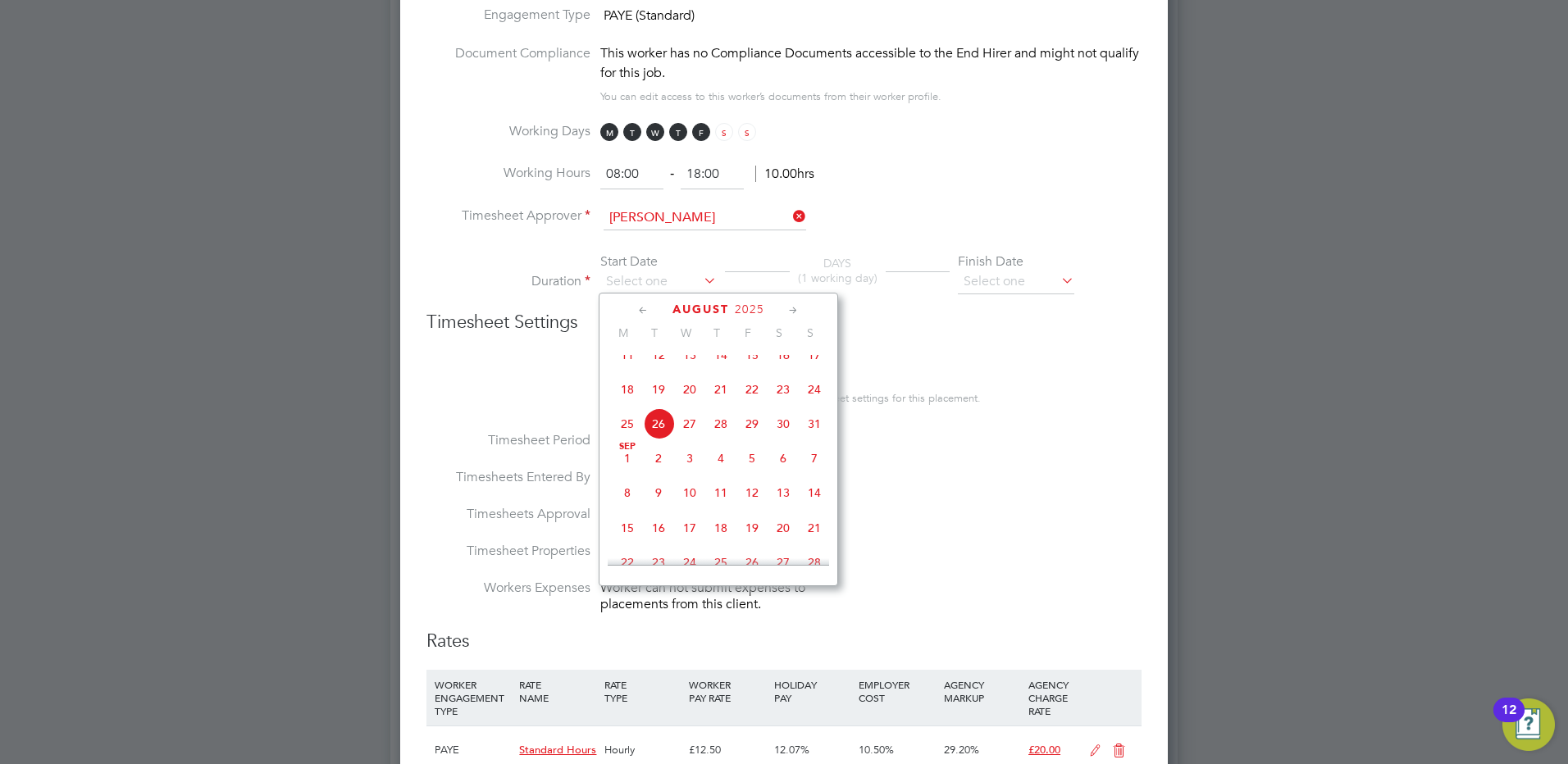
click at [695, 436] on span "27" at bounding box center [689, 424] width 31 height 31
type input "27 Aug 2025"
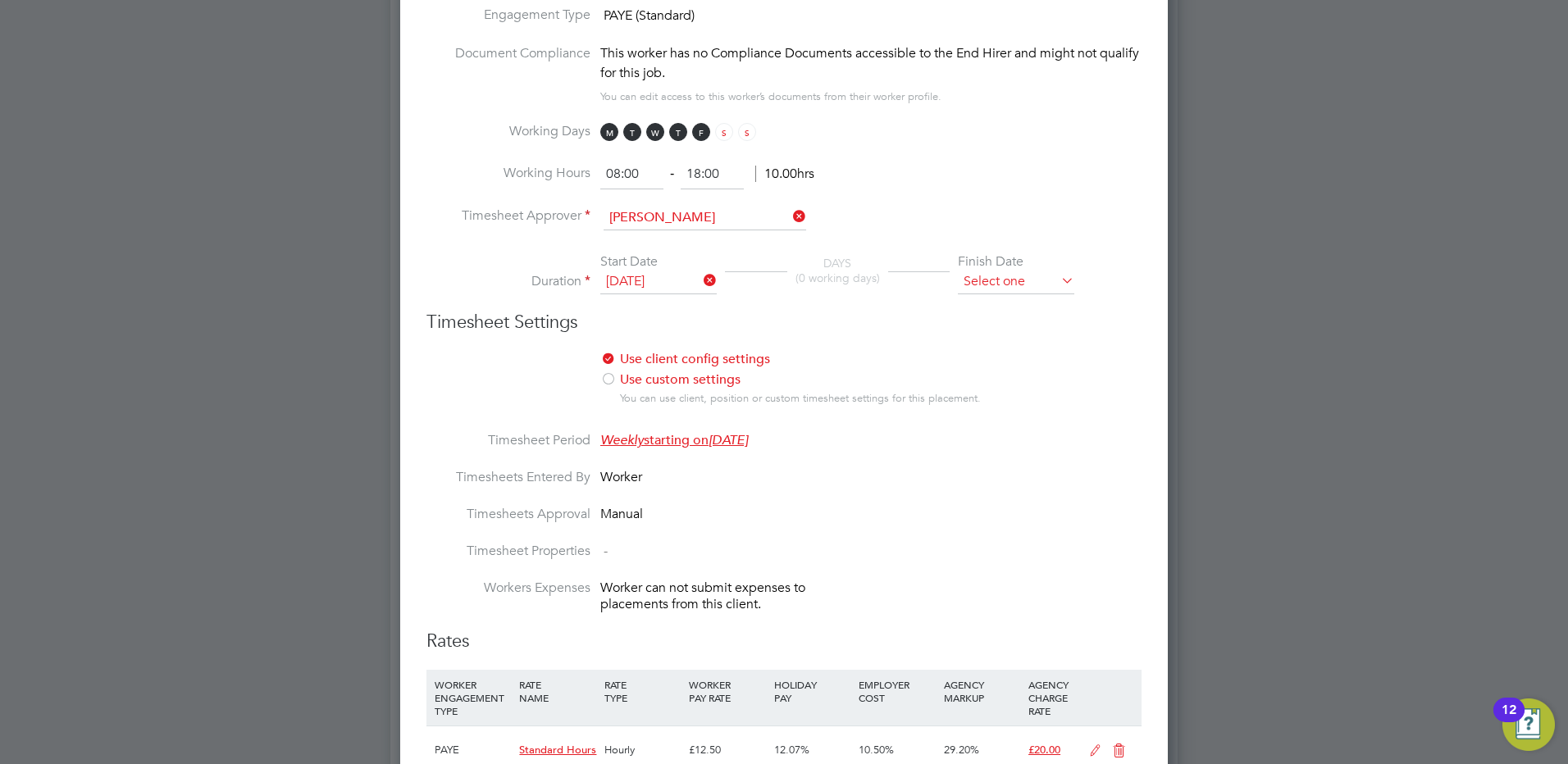
click at [982, 283] on input at bounding box center [1016, 282] width 116 height 25
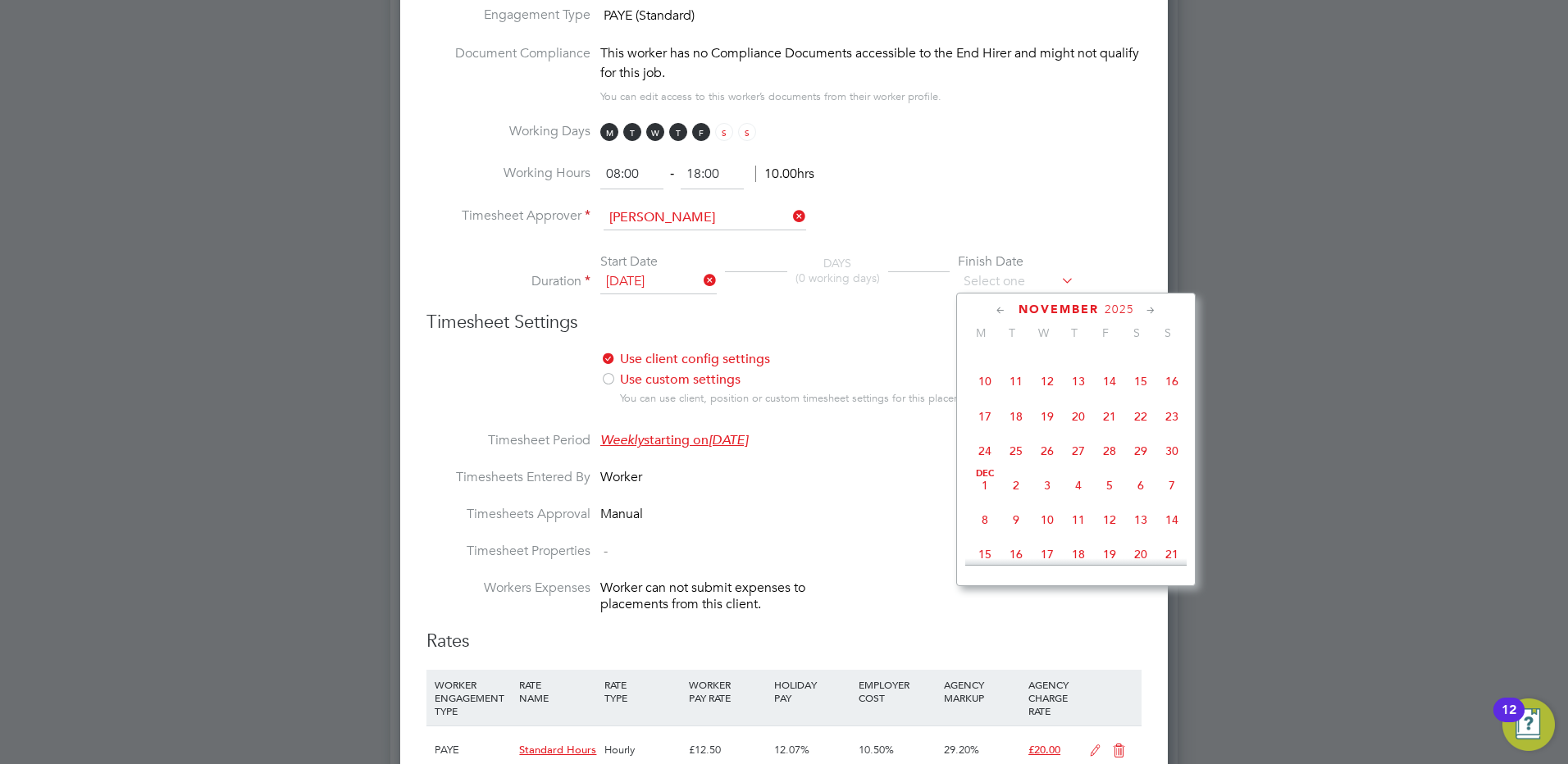
scroll to position [1048, 0]
drag, startPoint x: 1081, startPoint y: 559, endPoint x: 1008, endPoint y: 515, distance: 85.2
click at [1080, 558] on div at bounding box center [1075, 561] width 222 height 6
drag, startPoint x: 1076, startPoint y: 557, endPoint x: 1051, endPoint y: 529, distance: 37.5
click at [1076, 549] on span "27" at bounding box center [1078, 533] width 31 height 31
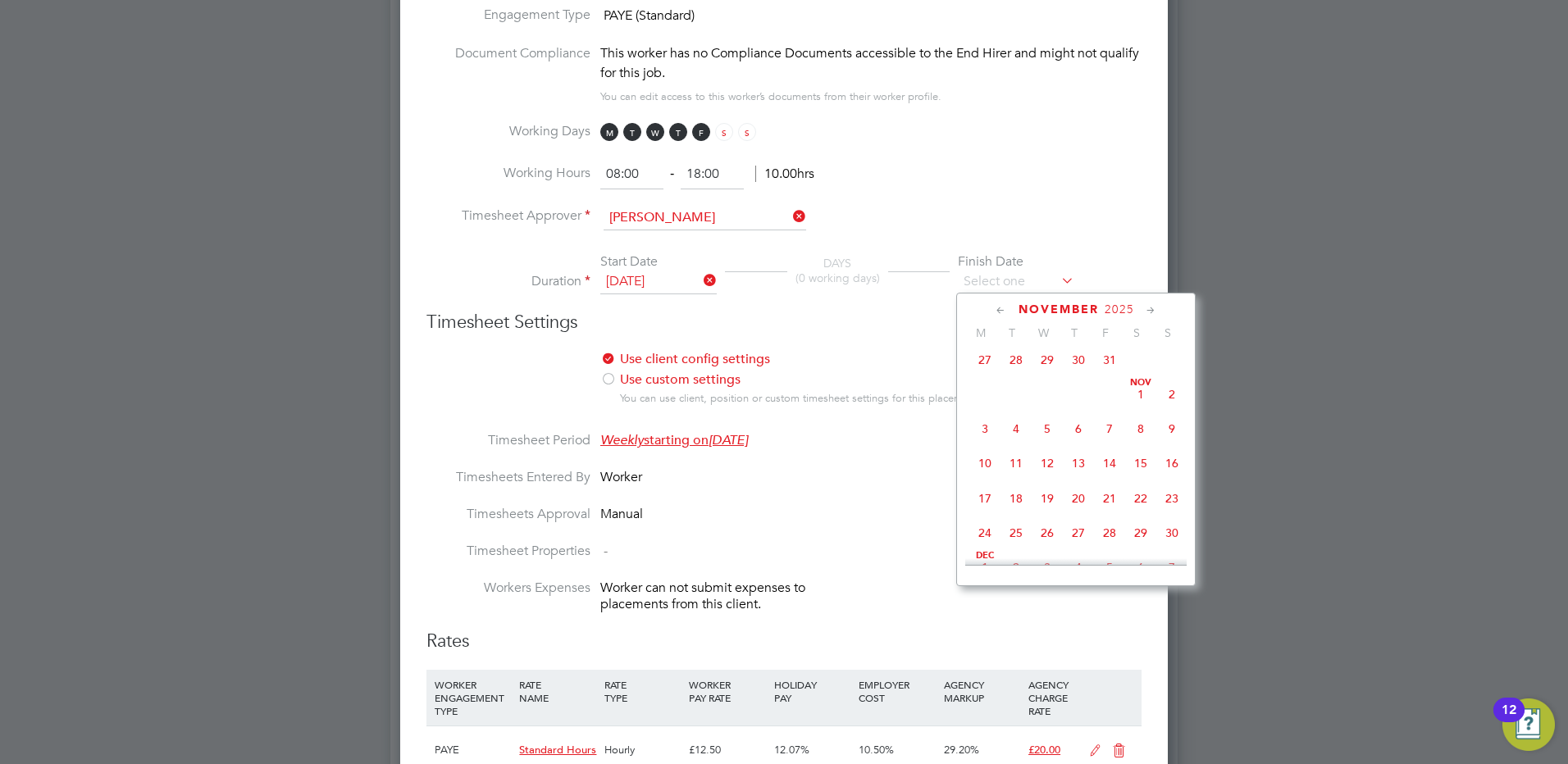
type input "27 Nov 2025"
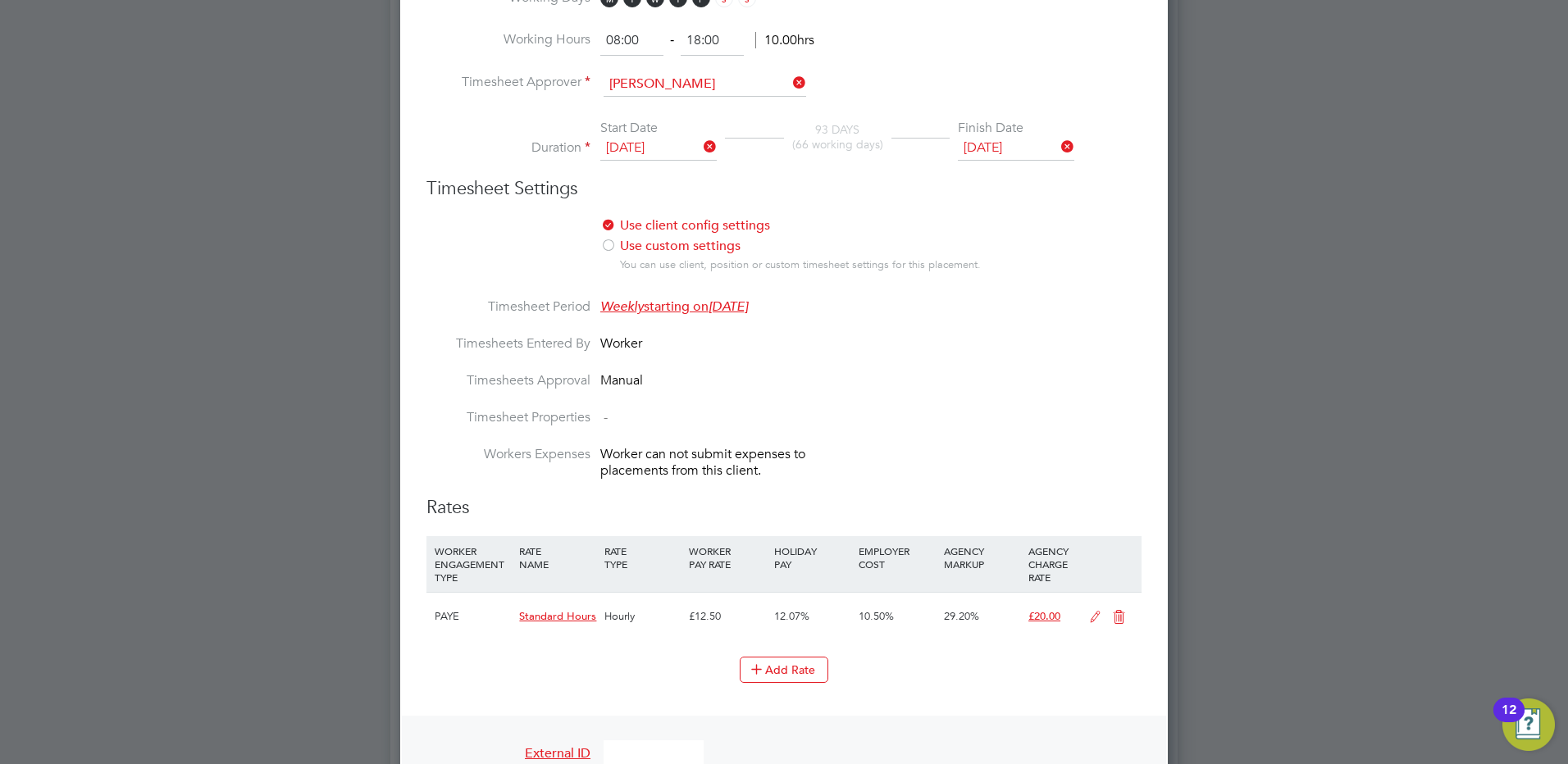
scroll to position [1147, 0]
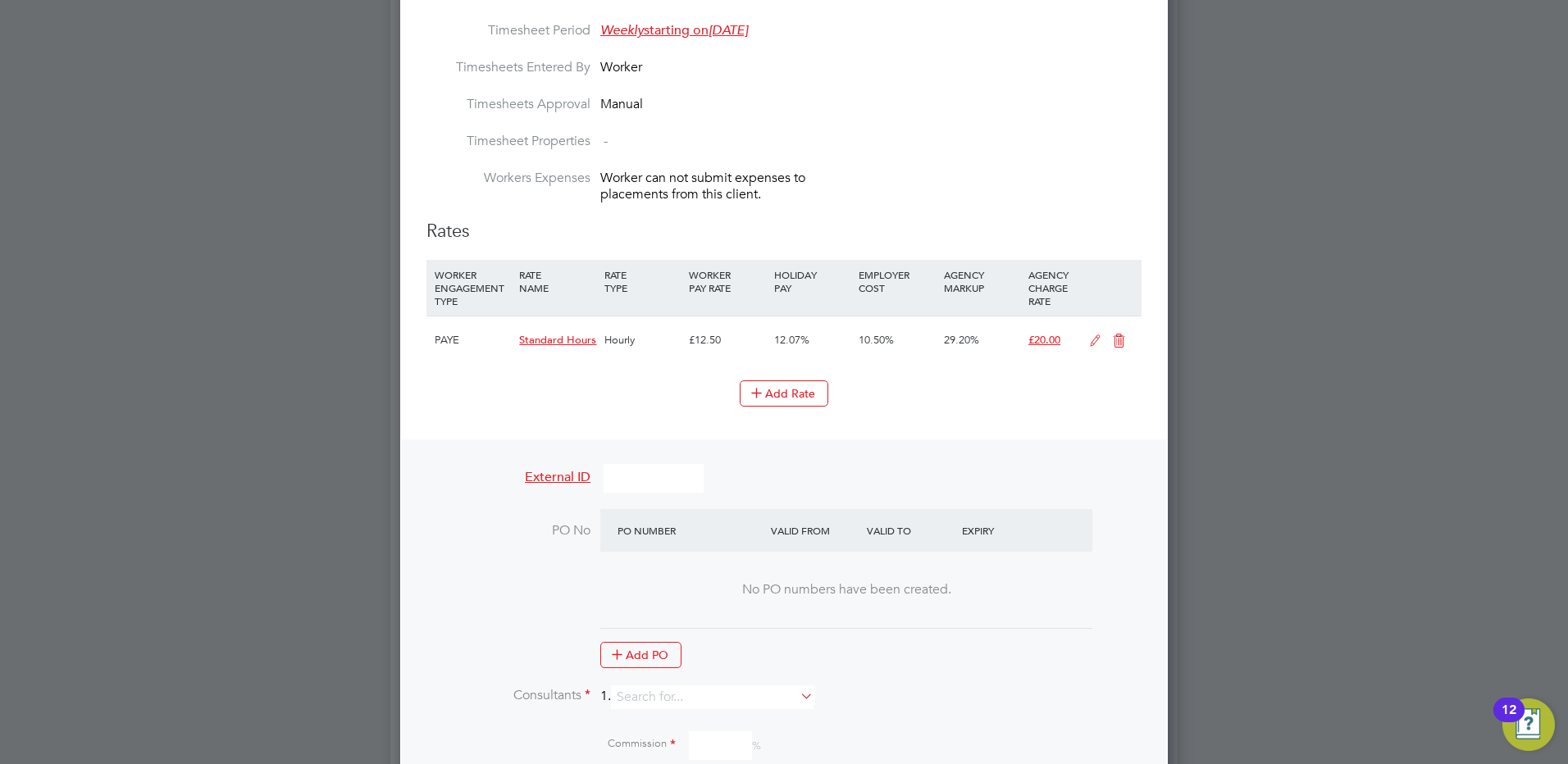
click at [1116, 338] on icon at bounding box center [1118, 340] width 21 height 13
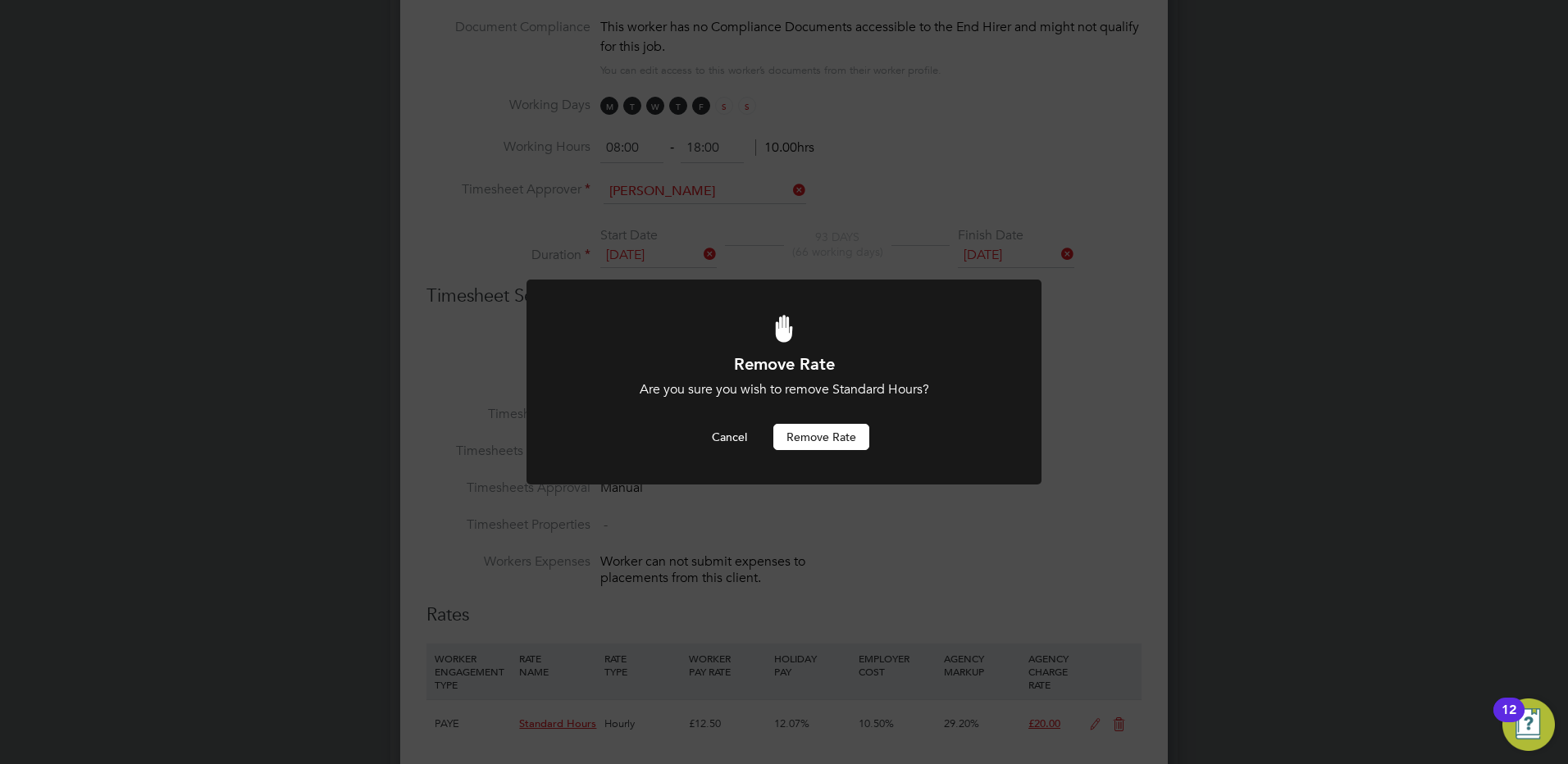
scroll to position [0, 0]
click at [806, 435] on button "Remove rate" at bounding box center [821, 436] width 96 height 26
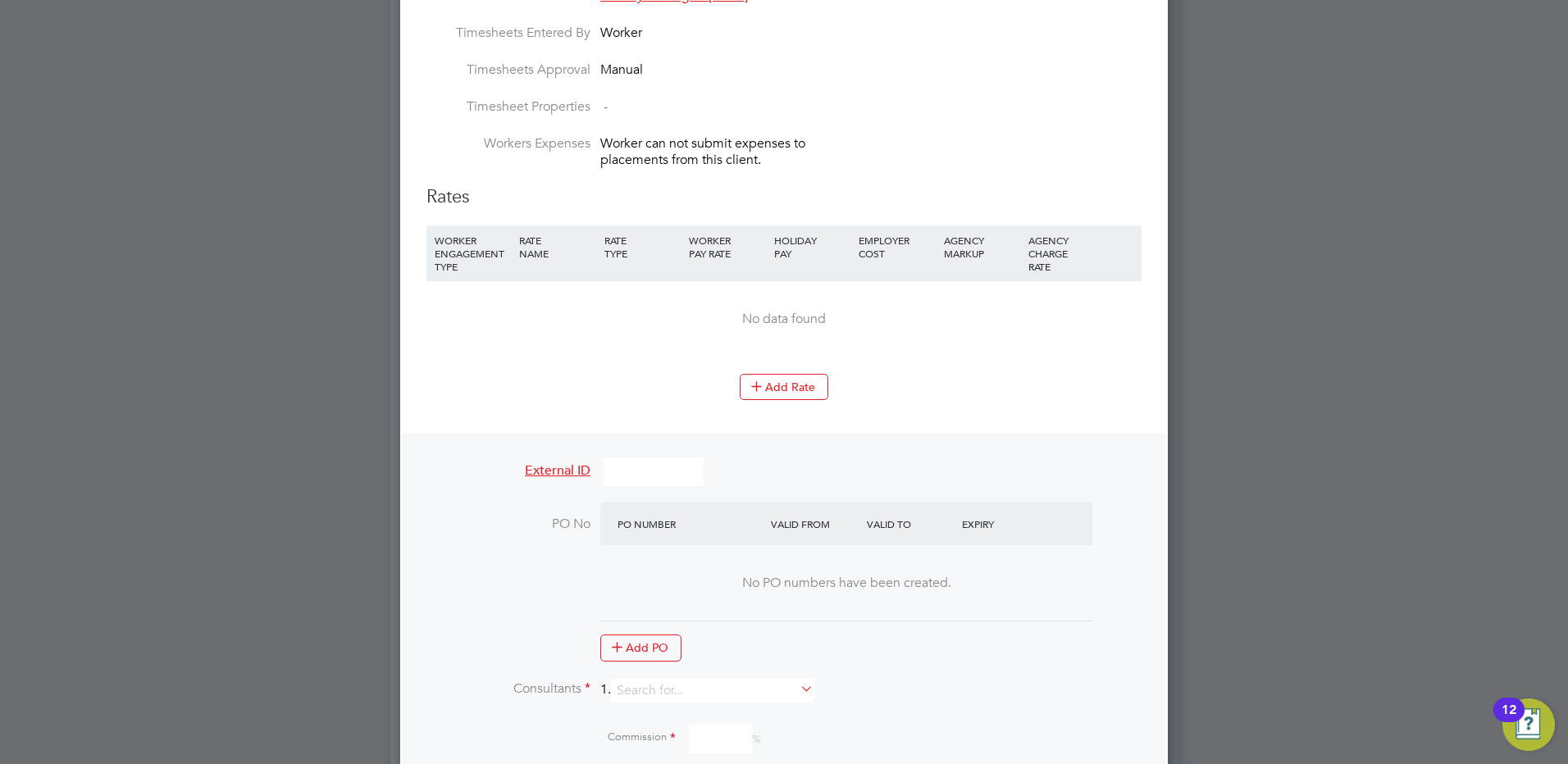
scroll to position [1173, 0]
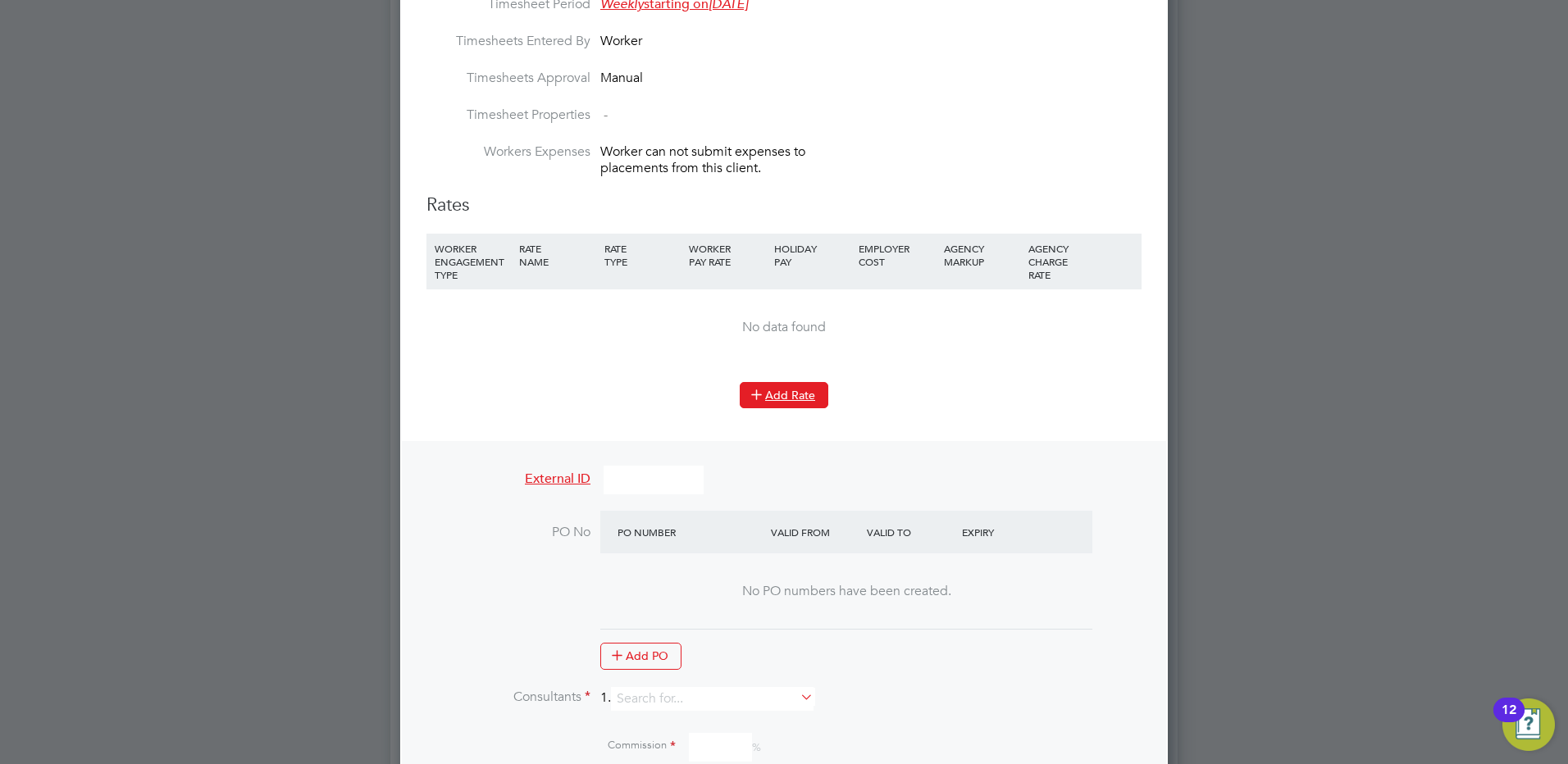
click at [788, 395] on button "Add Rate" at bounding box center [783, 394] width 89 height 26
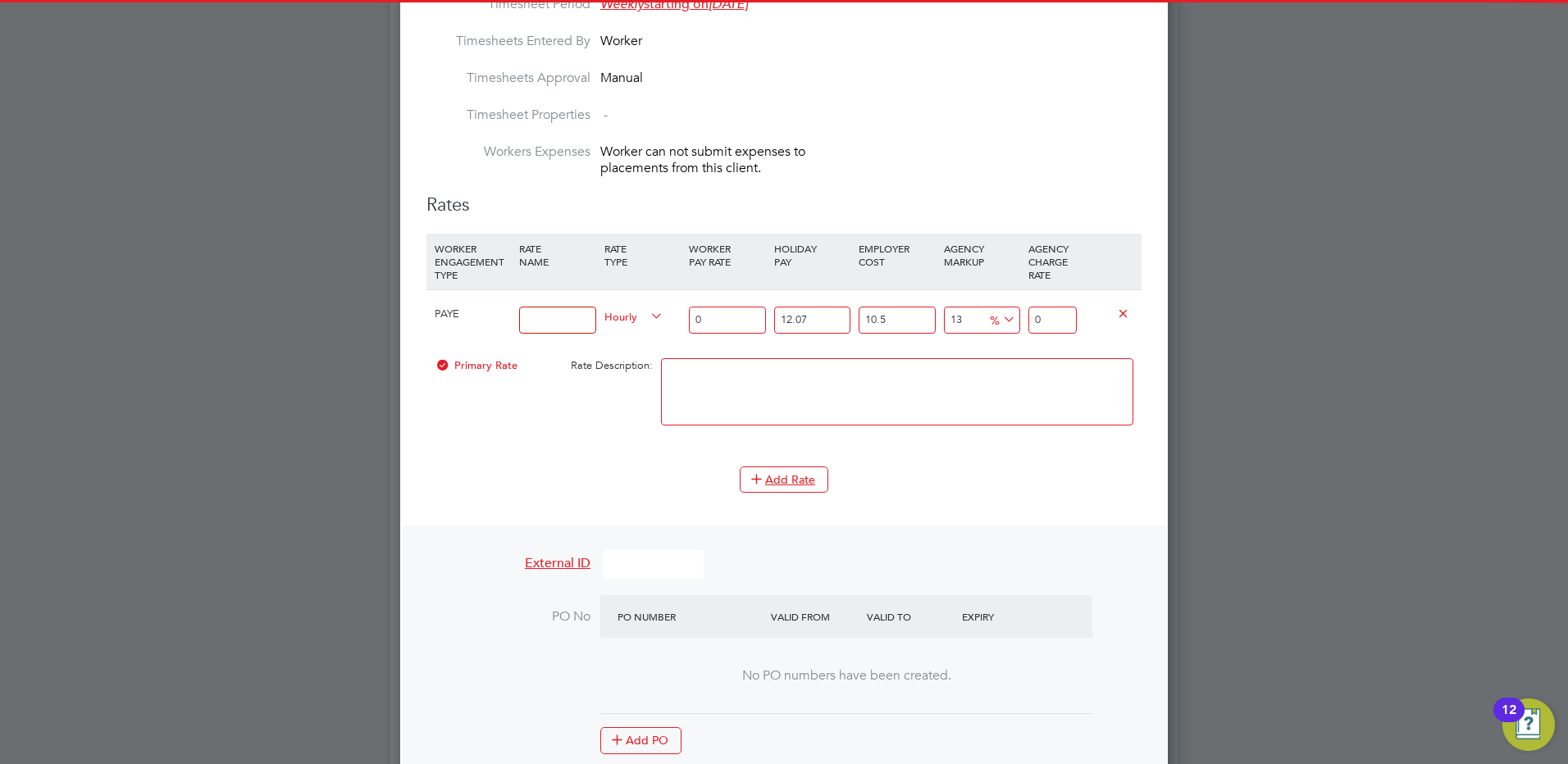
click at [535, 322] on input at bounding box center [557, 320] width 76 height 27
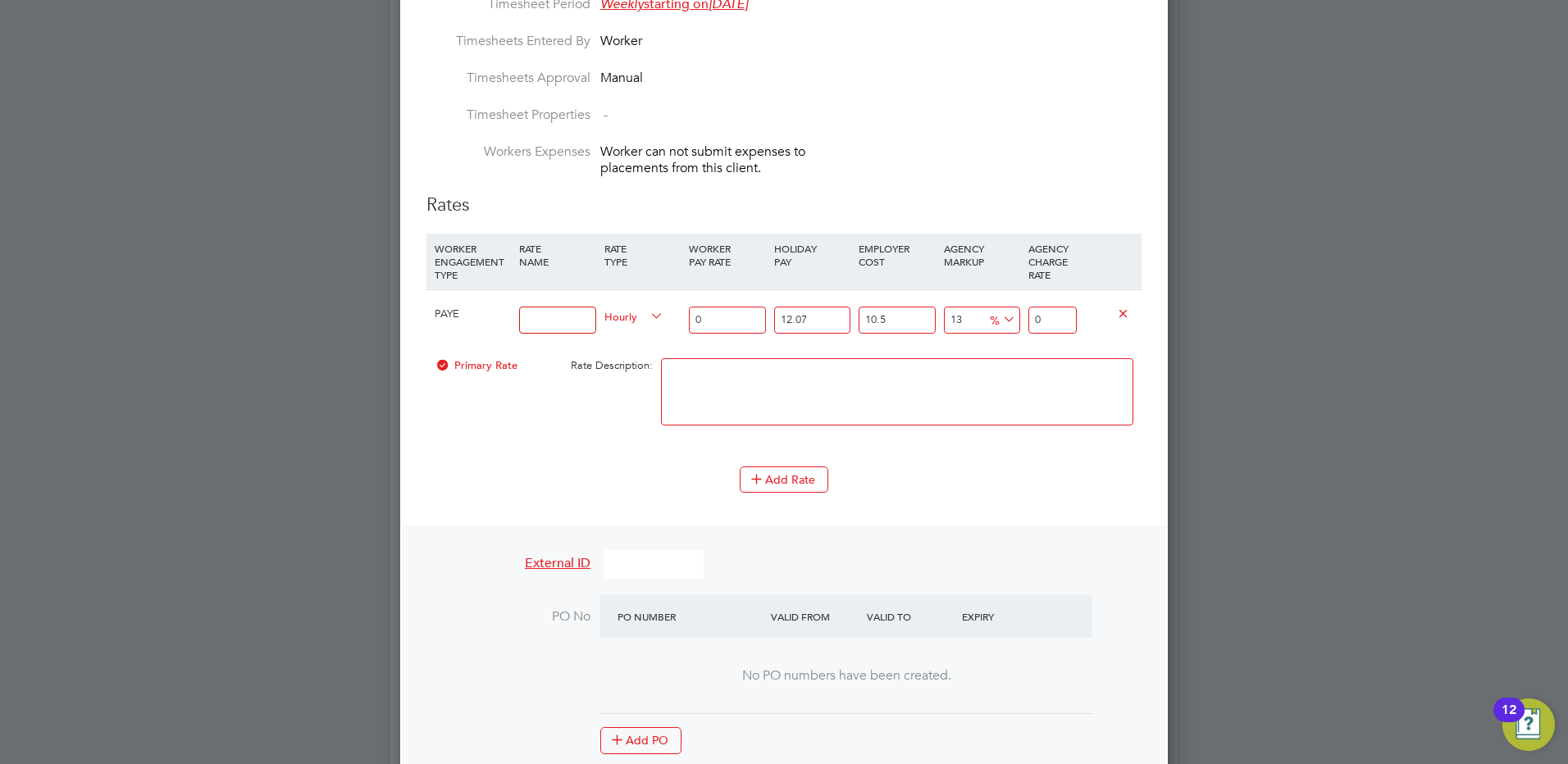
type input "Hourly Rate"
drag, startPoint x: 713, startPoint y: 322, endPoint x: 658, endPoint y: 320, distance: 55.0
click at [658, 320] on div "PAYE Hourly Rate Hourly 0 12.07 n/a 10.5 n/a 13 0 % 0" at bounding box center [784, 320] width 715 height 61
type input "1"
type input "1.399362055"
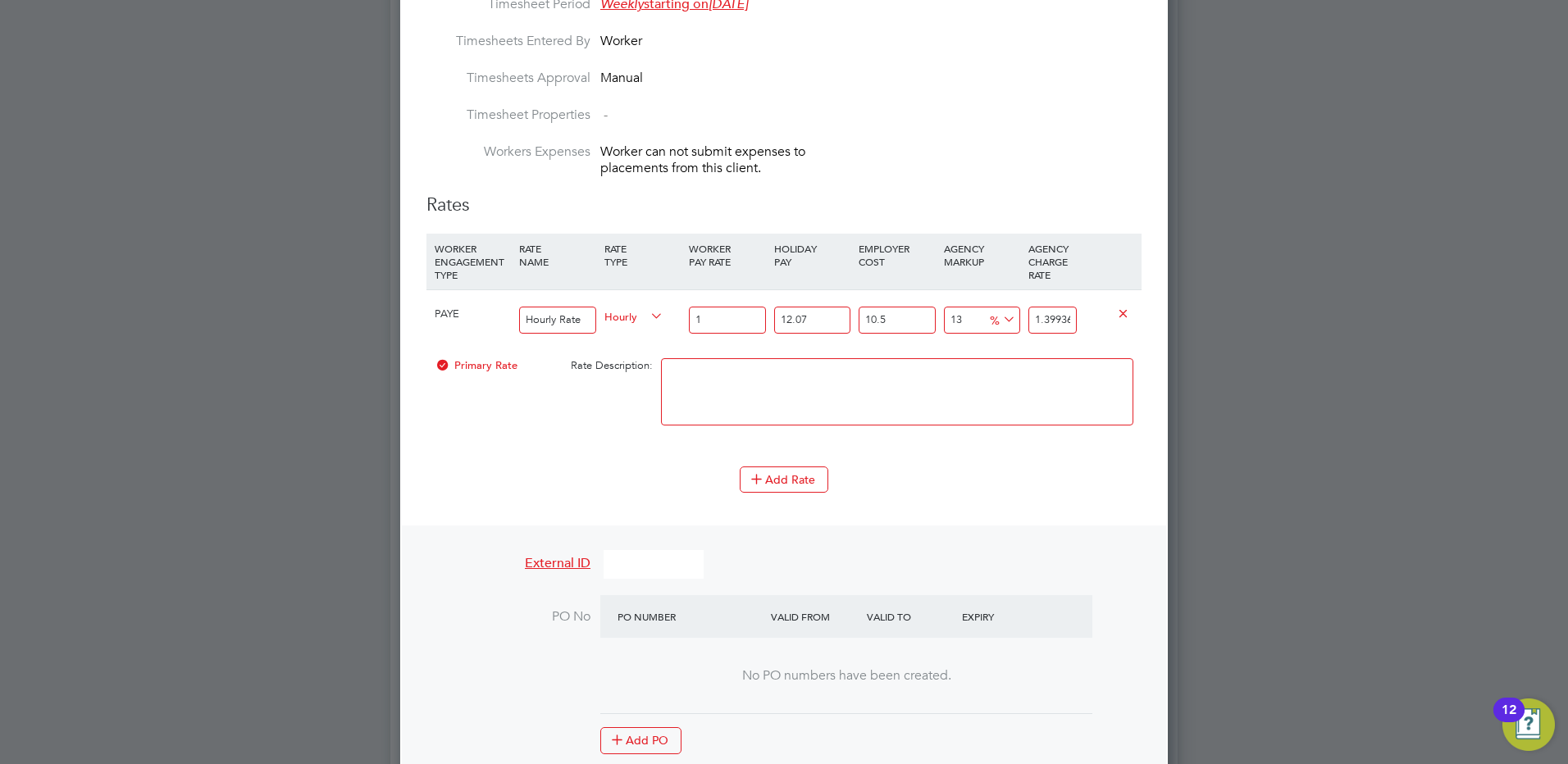
type input "16"
type input "22.38979288"
type input "16.04"
type input "22.4457673622"
type input "16.04"
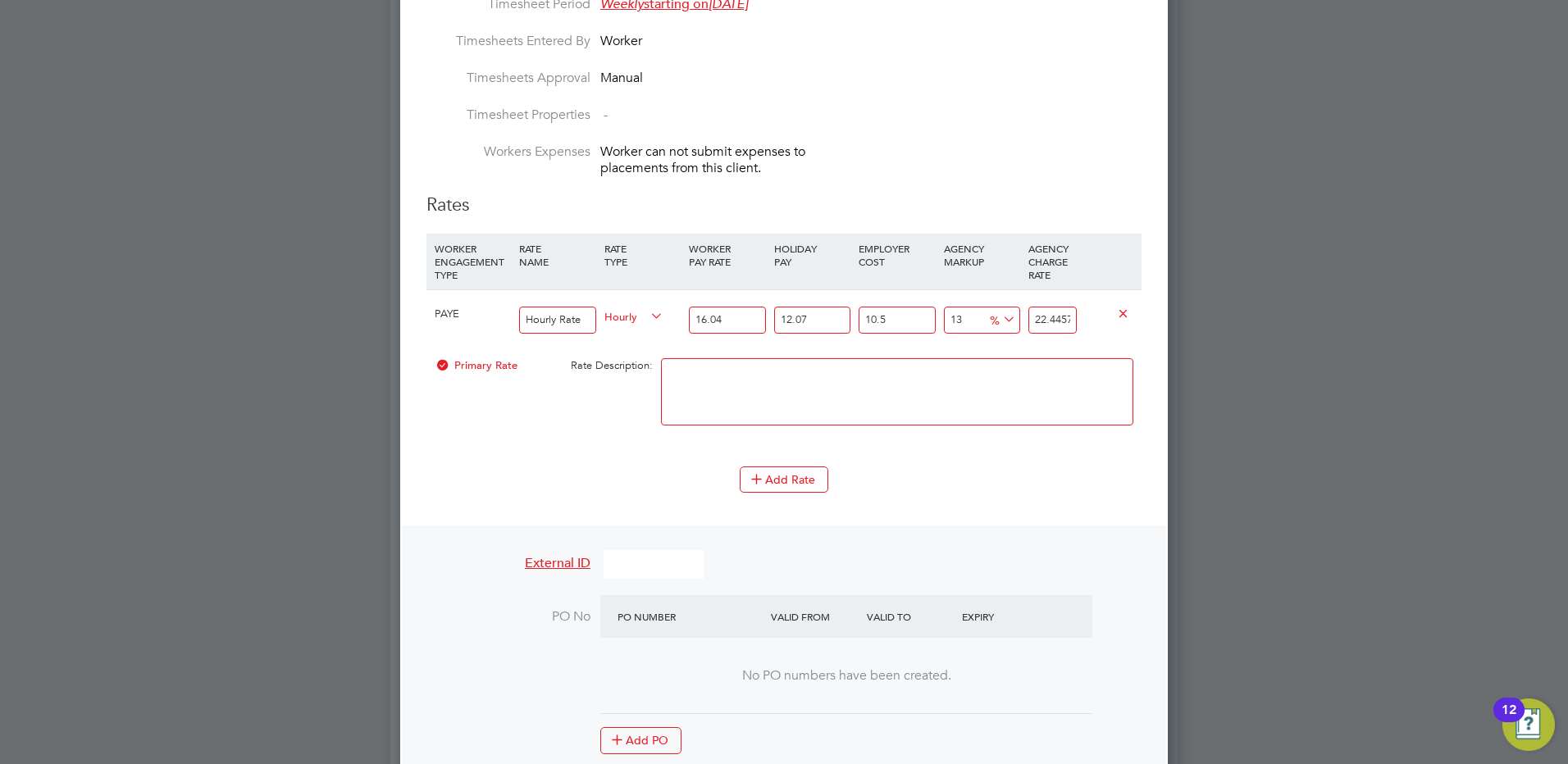
scroll to position [0, 38]
drag, startPoint x: 1072, startPoint y: 323, endPoint x: 1145, endPoint y: 343, distance: 75.7
click at [1145, 343] on div "New Placement Mandatory Fields Details Client Config Forterra Building Products…" at bounding box center [784, 22] width 767 height 2268
type input "10.755848079695019"
type input "22"
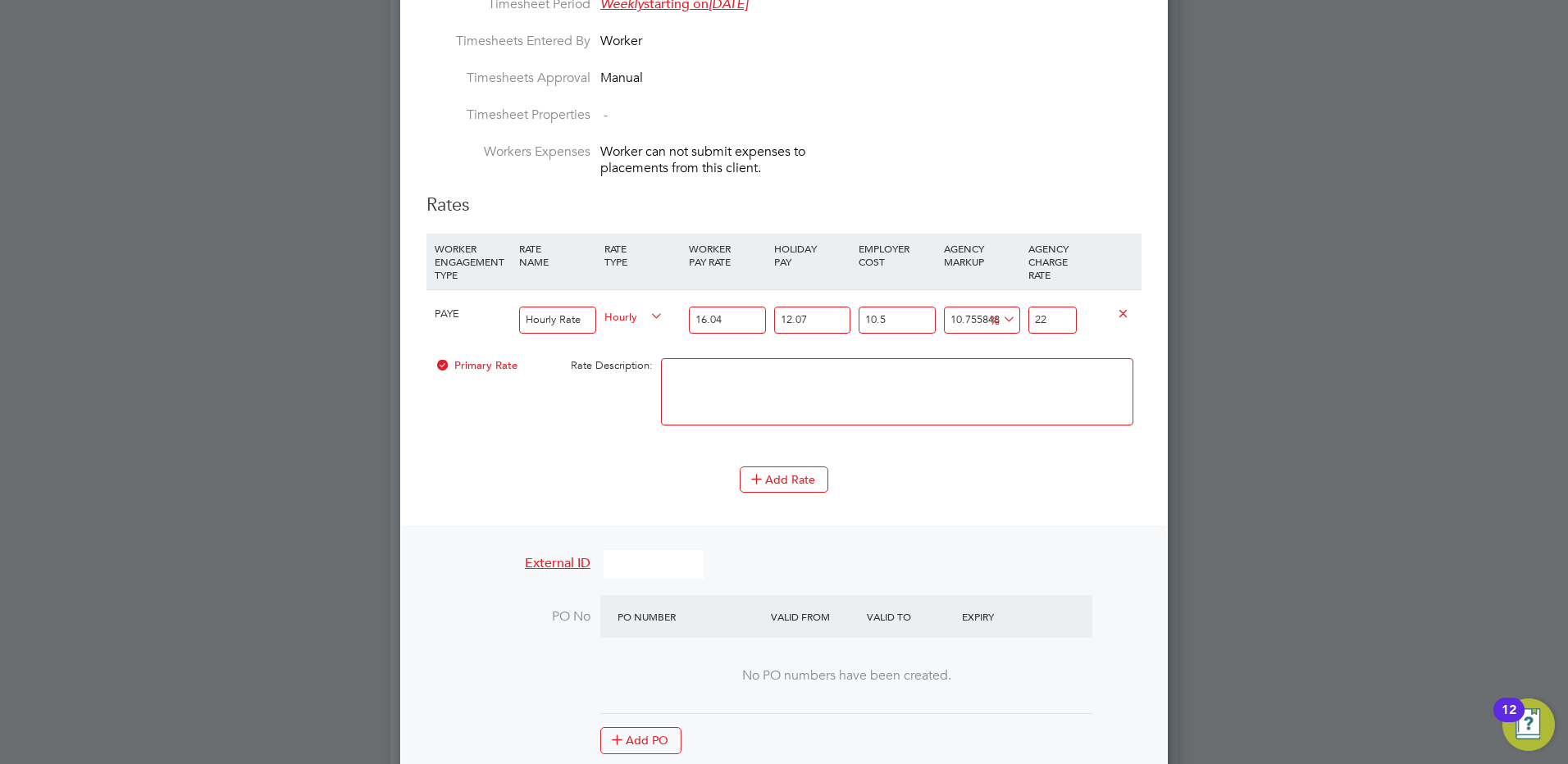
scroll to position [0, 0]
type input "1027.695907720531"
type input "224"
type input "1029.7096504128892"
type input "224.4"
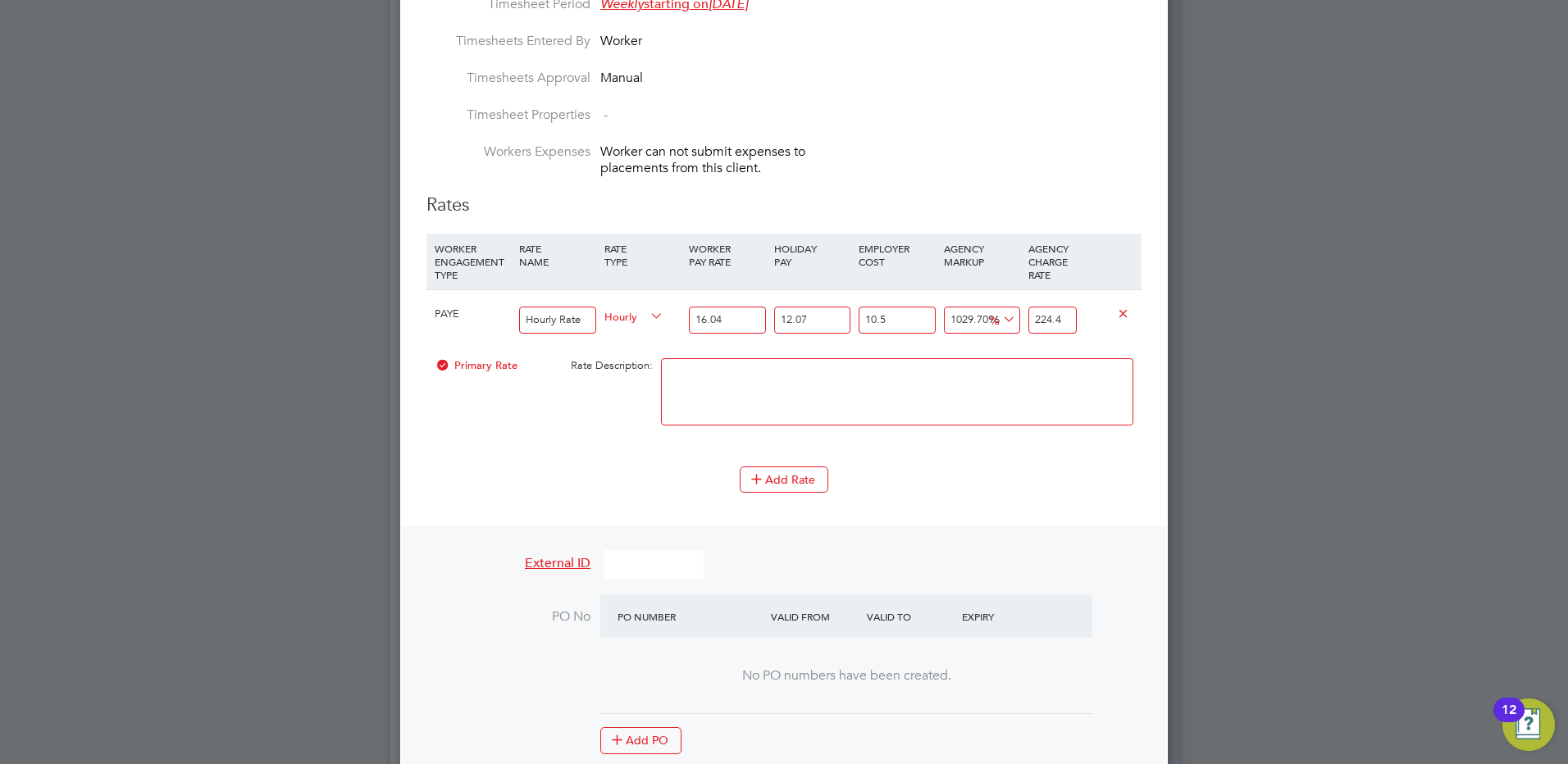
type input "1030.1627425186698"
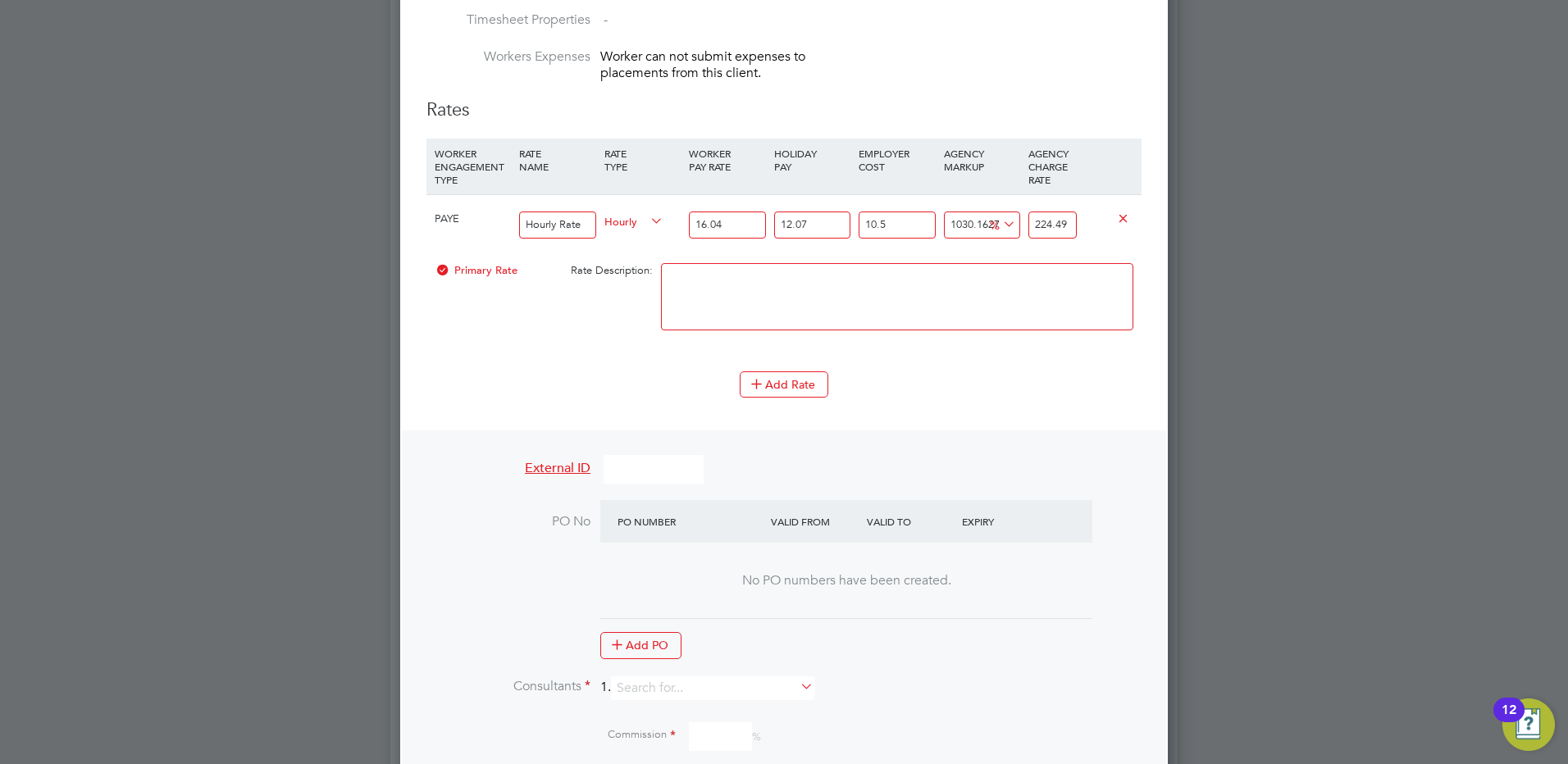
scroll to position [1419, 0]
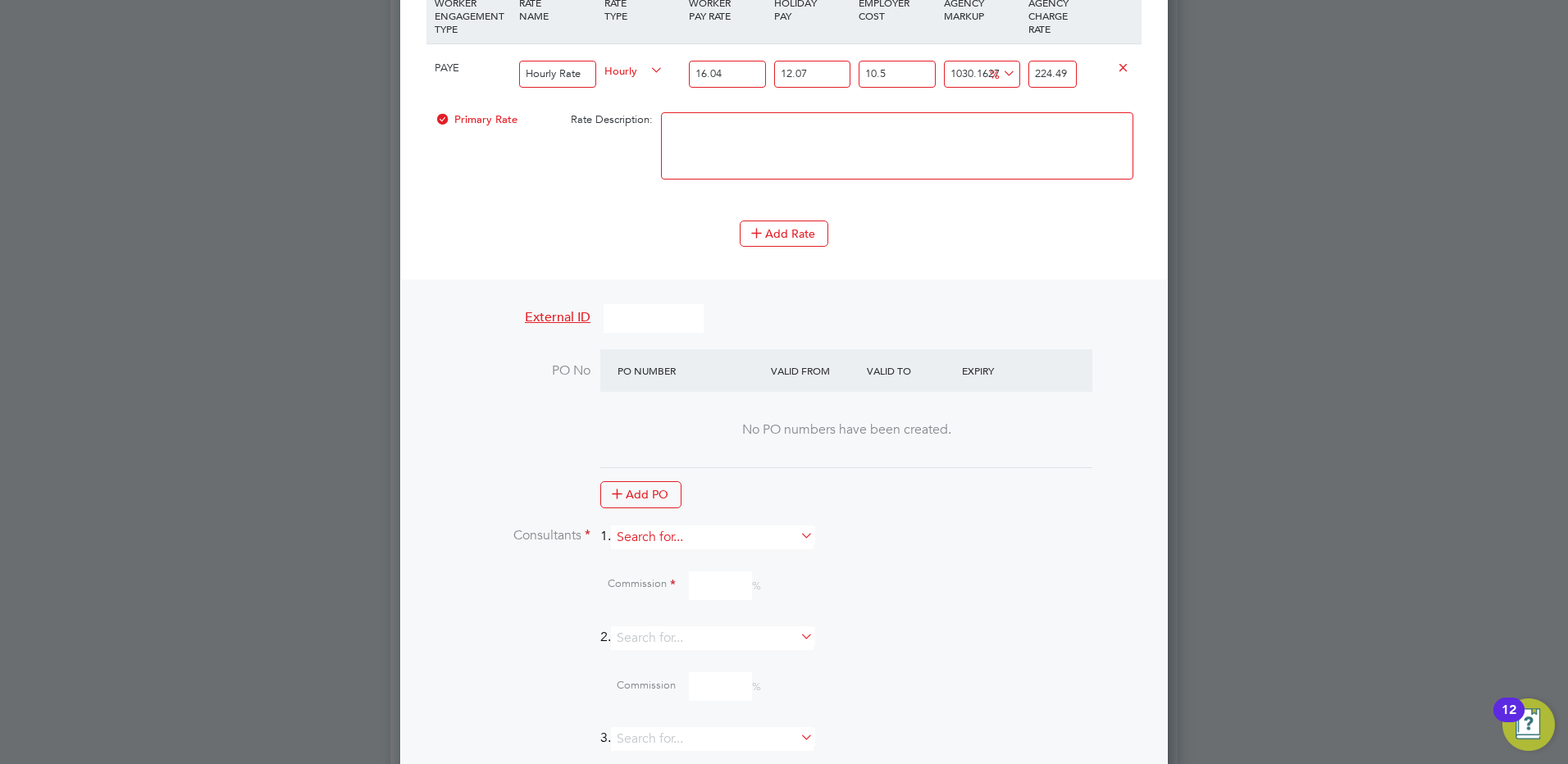
type input "224.49"
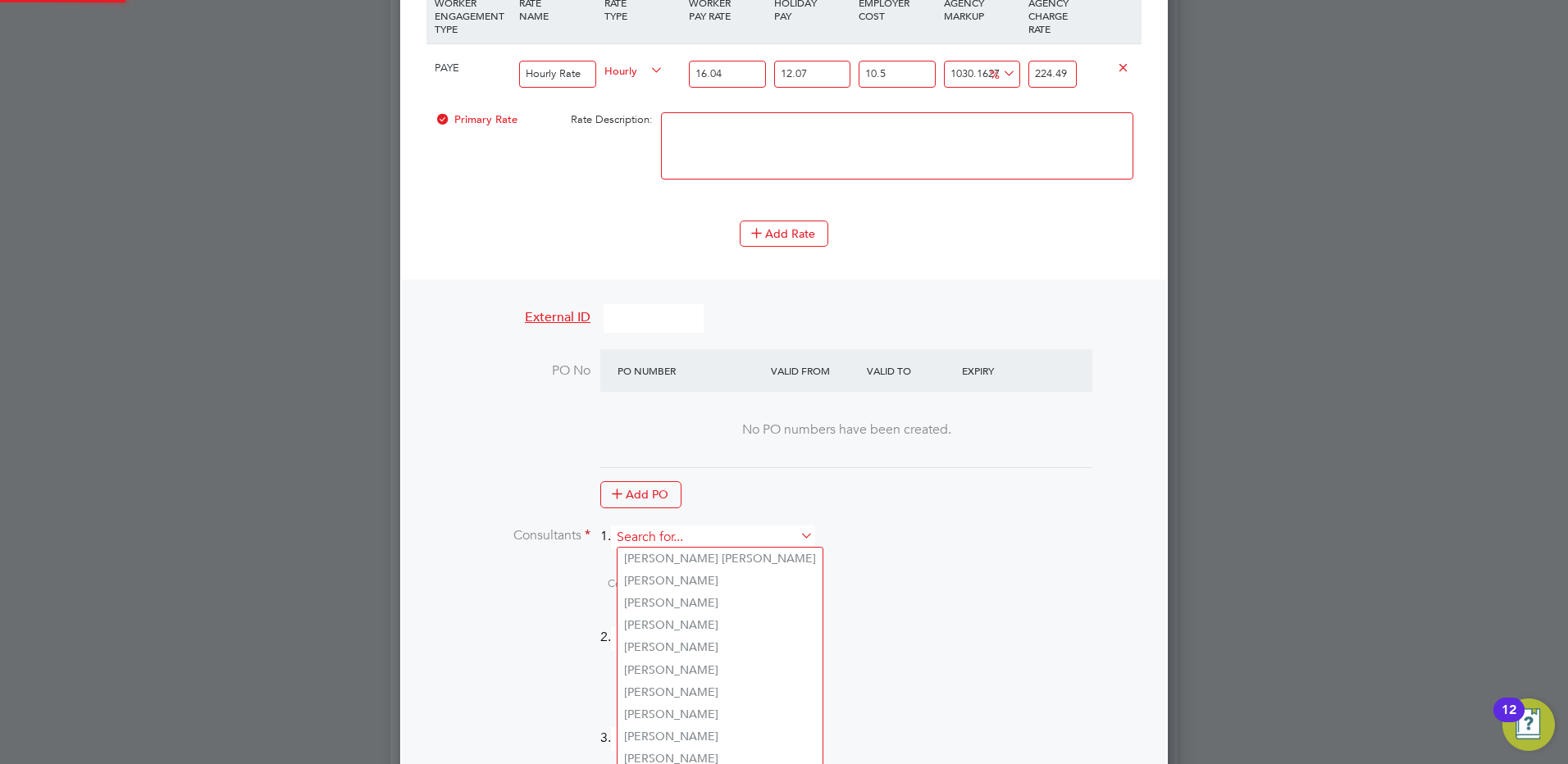
click at [657, 530] on input at bounding box center [712, 537] width 203 height 24
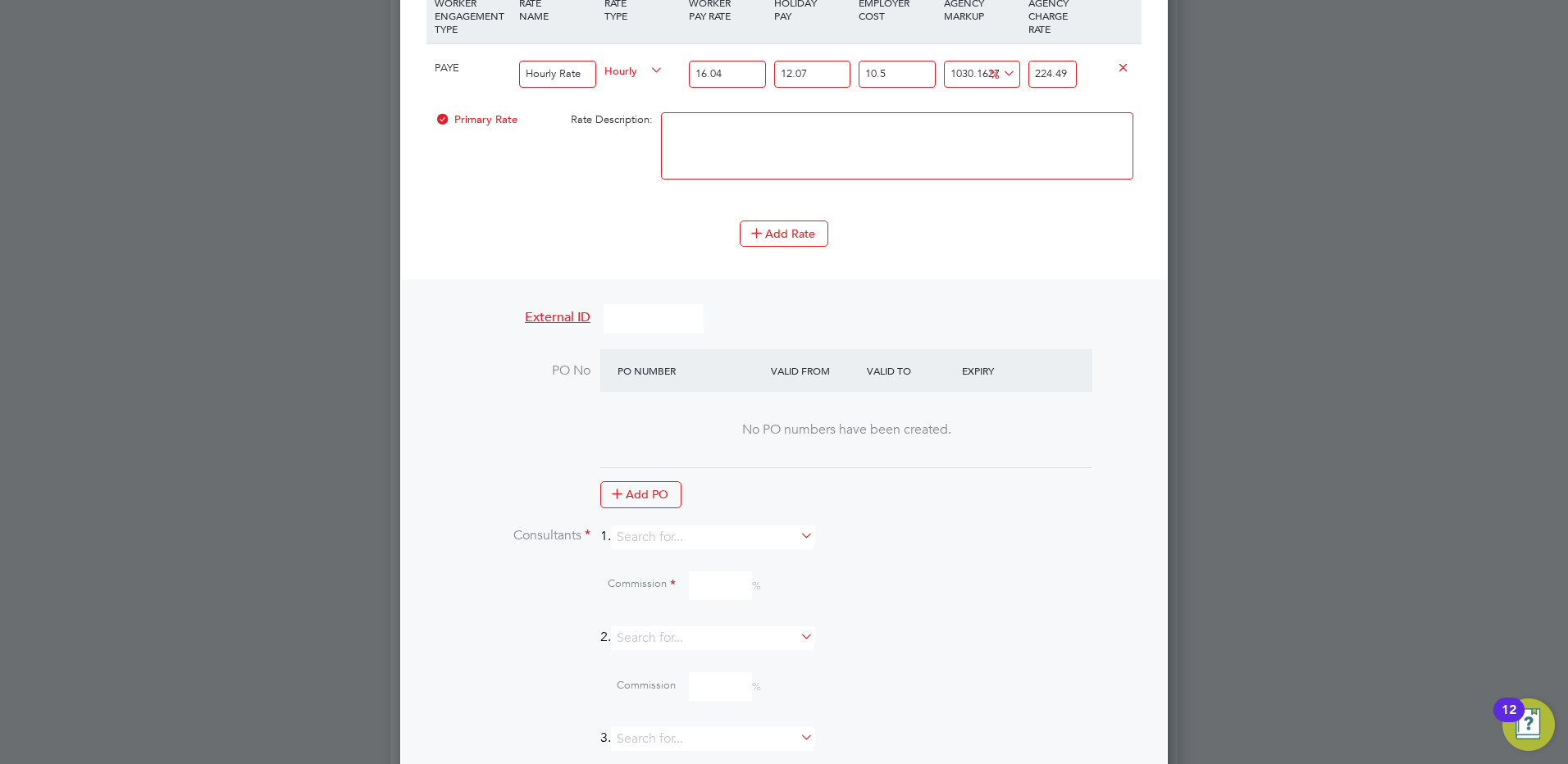
click at [653, 663] on li "[PERSON_NAME]" at bounding box center [720, 669] width 205 height 22
type input "[PERSON_NAME]"
drag, startPoint x: 713, startPoint y: 636, endPoint x: 535, endPoint y: 566, distance: 191.3
click at [707, 634] on input at bounding box center [720, 646] width 63 height 29
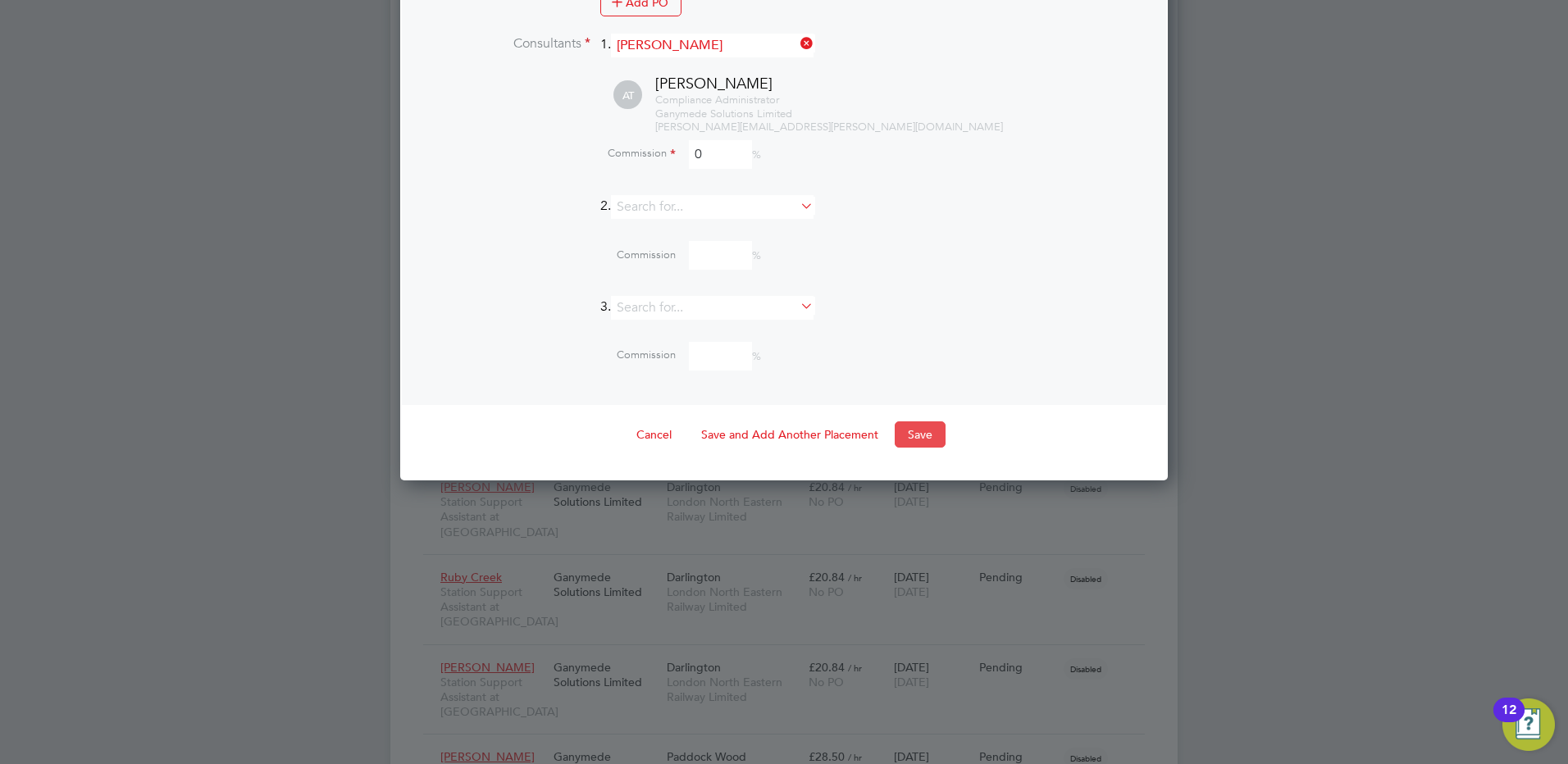
type input "0"
drag, startPoint x: 910, startPoint y: 437, endPoint x: 187, endPoint y: 254, distance: 745.8
click at [903, 435] on button "Save" at bounding box center [920, 433] width 51 height 26
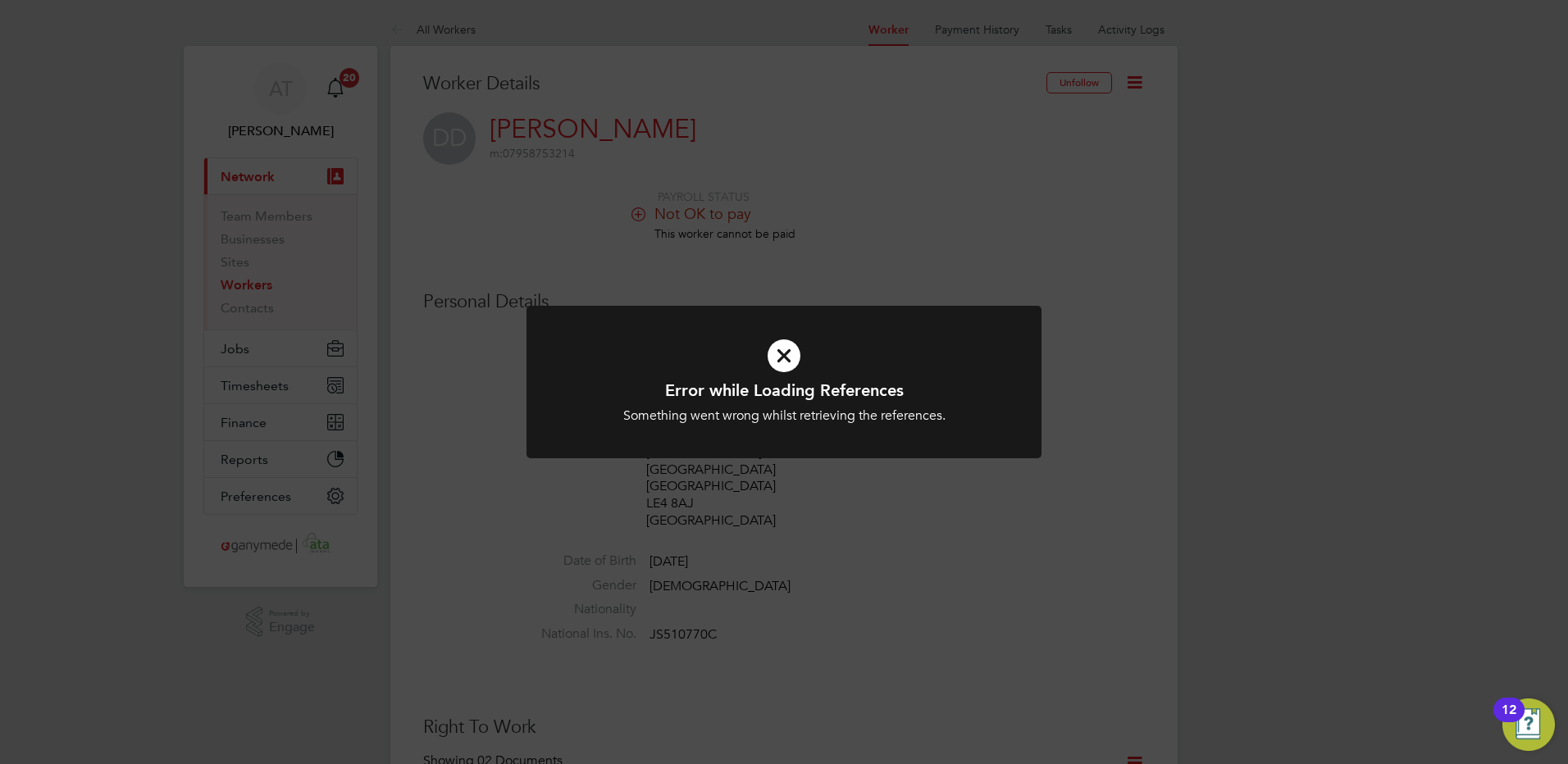
click at [777, 351] on icon at bounding box center [783, 356] width 426 height 64
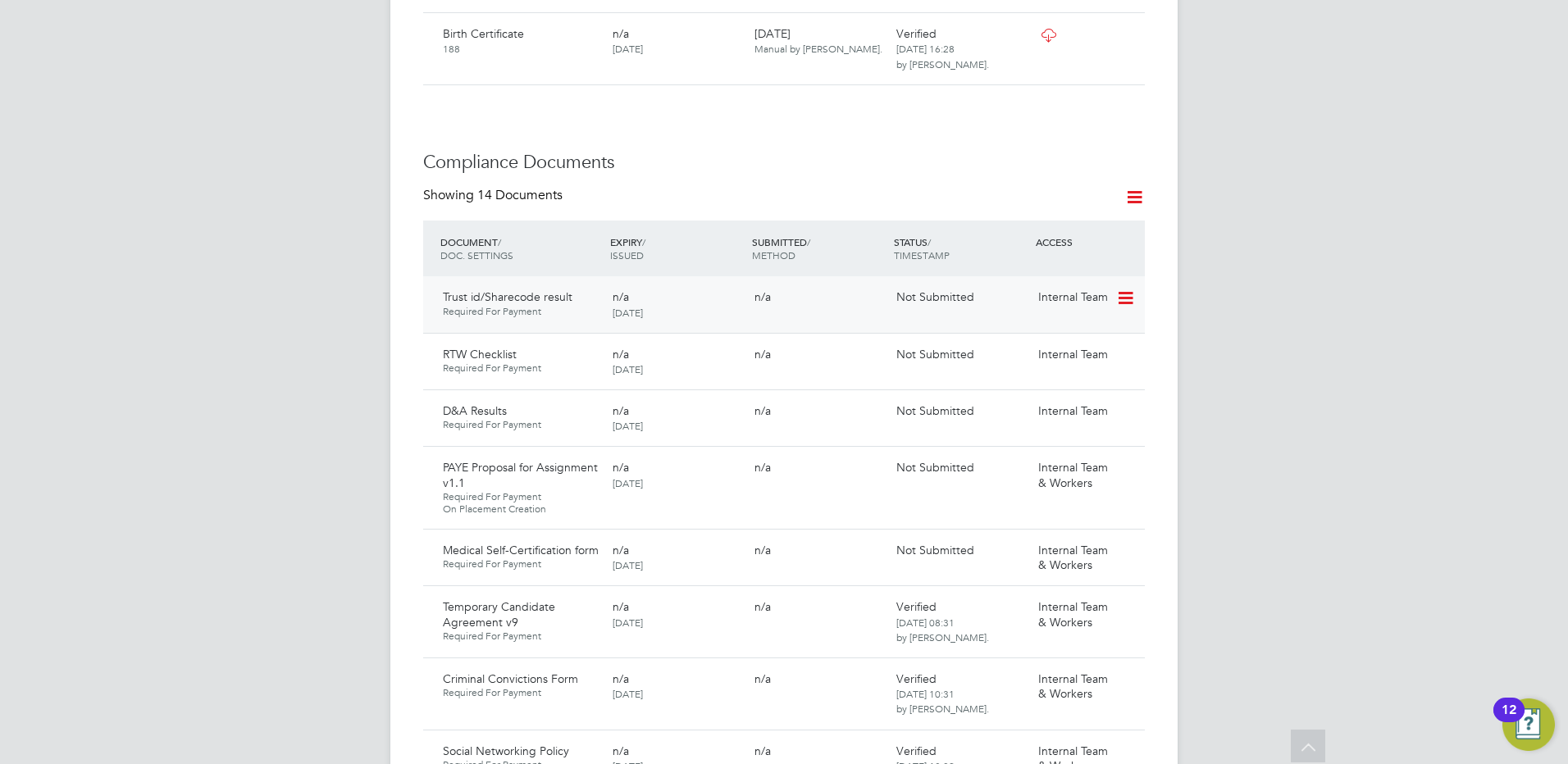
scroll to position [902, 0]
click at [1124, 549] on icon at bounding box center [1124, 550] width 16 height 20
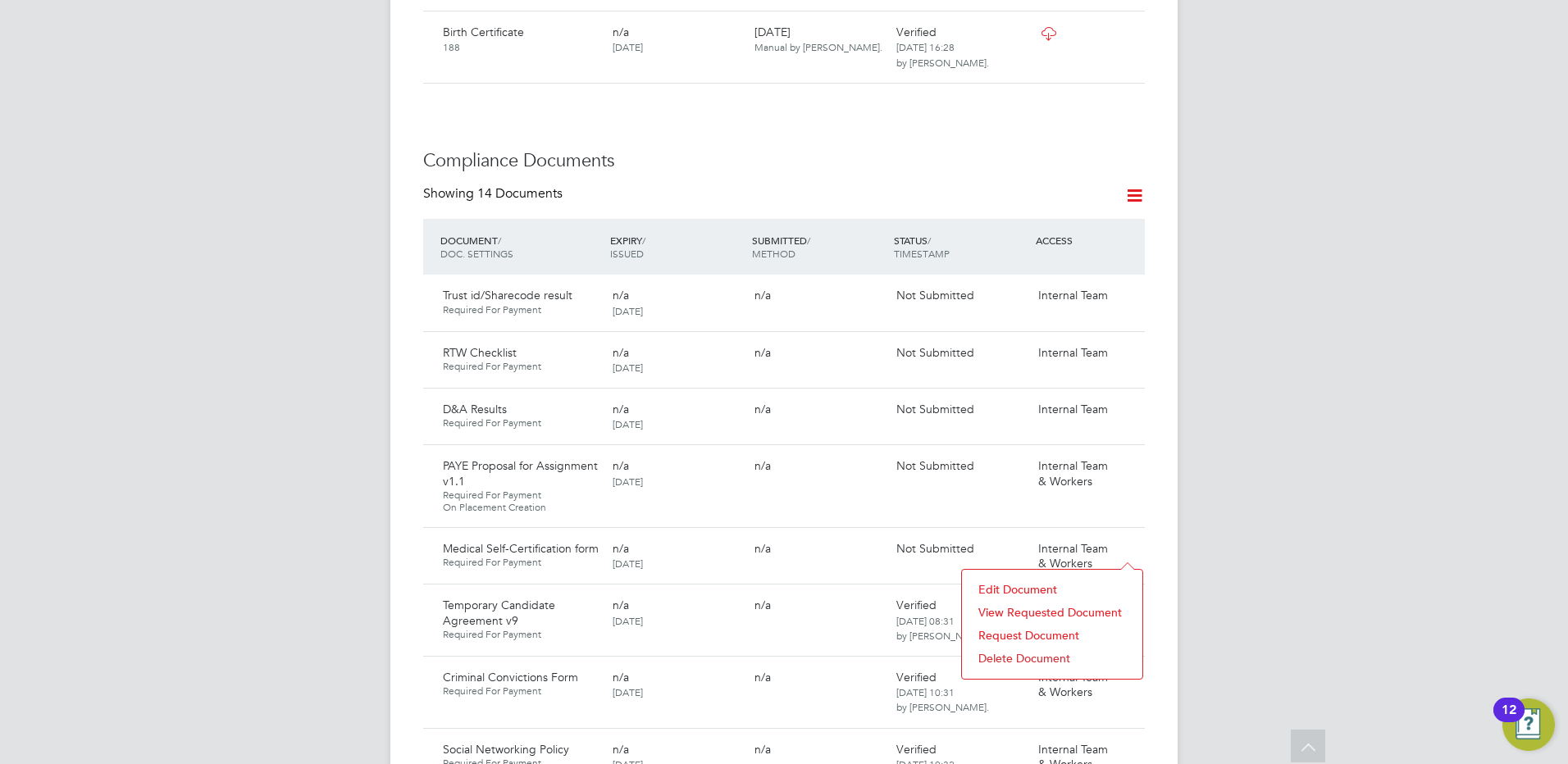
click at [1016, 657] on li "Delete Document" at bounding box center [1051, 659] width 164 height 23
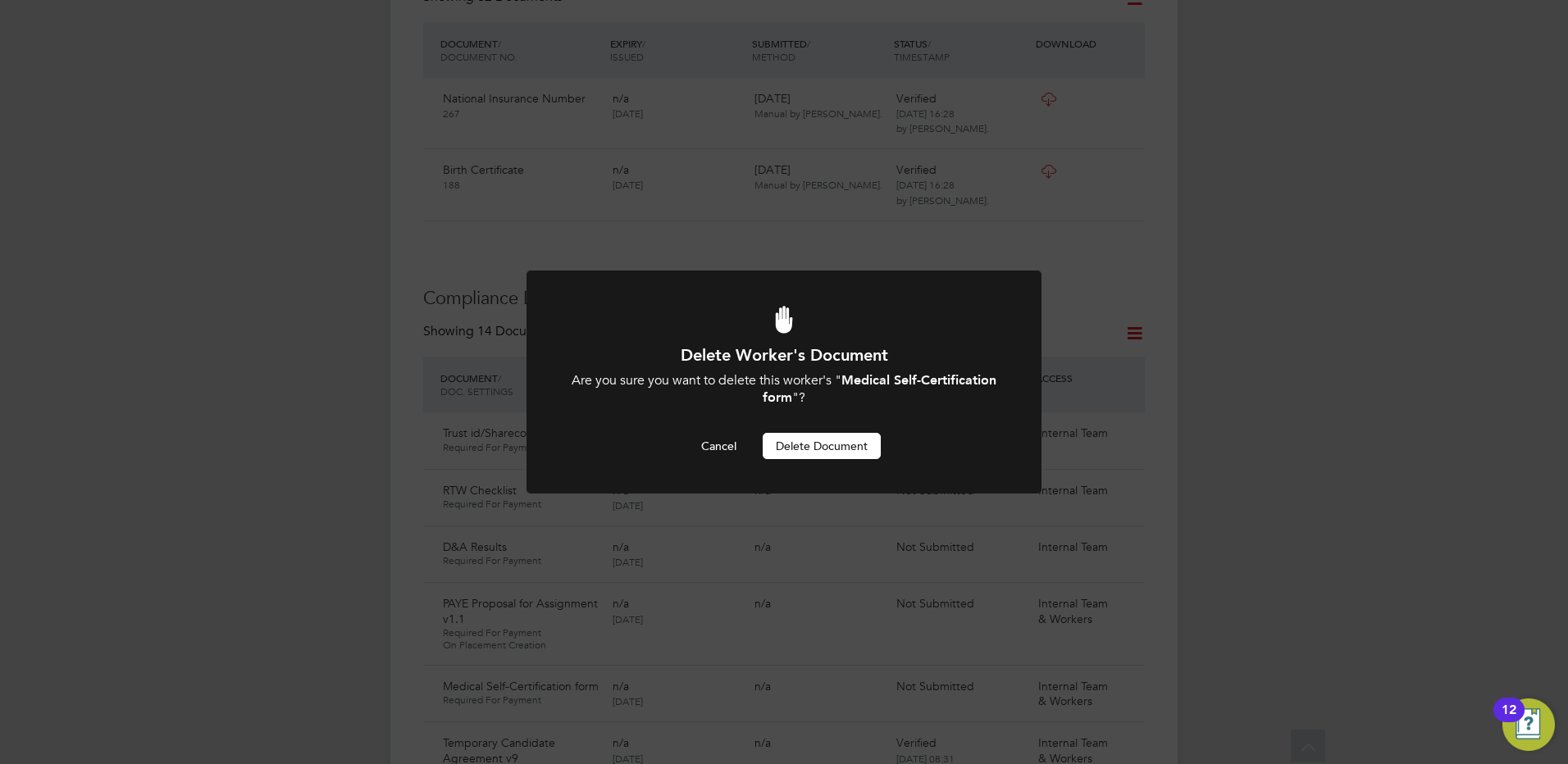
scroll to position [0, 0]
drag, startPoint x: 814, startPoint y: 447, endPoint x: 326, endPoint y: 400, distance: 490.3
click at [814, 446] on button "Delete Document" at bounding box center [822, 445] width 118 height 26
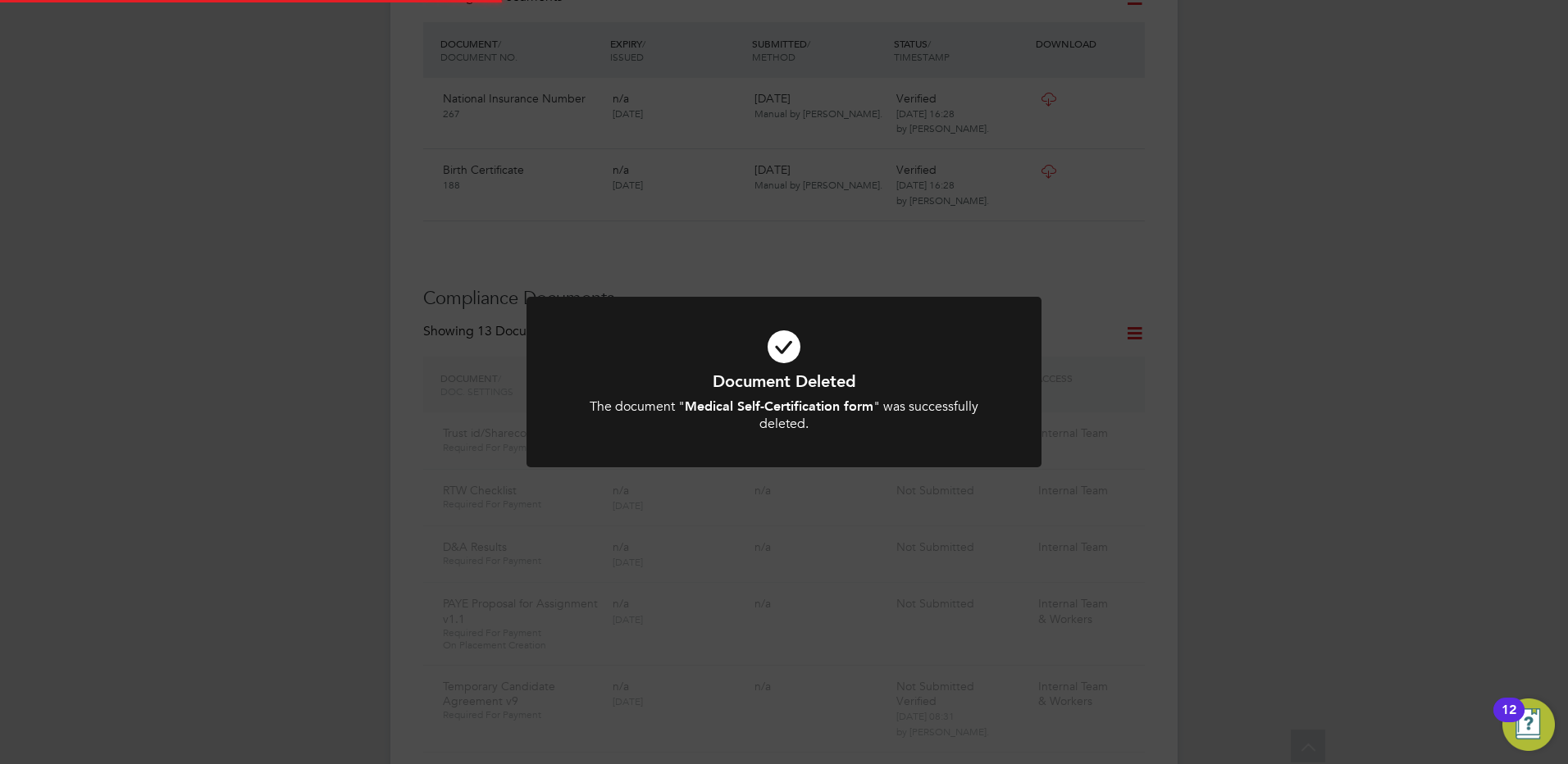
click at [262, 365] on div "Document Deleted The document " Medical Self-Certification form " was successfu…" at bounding box center [784, 382] width 1568 height 764
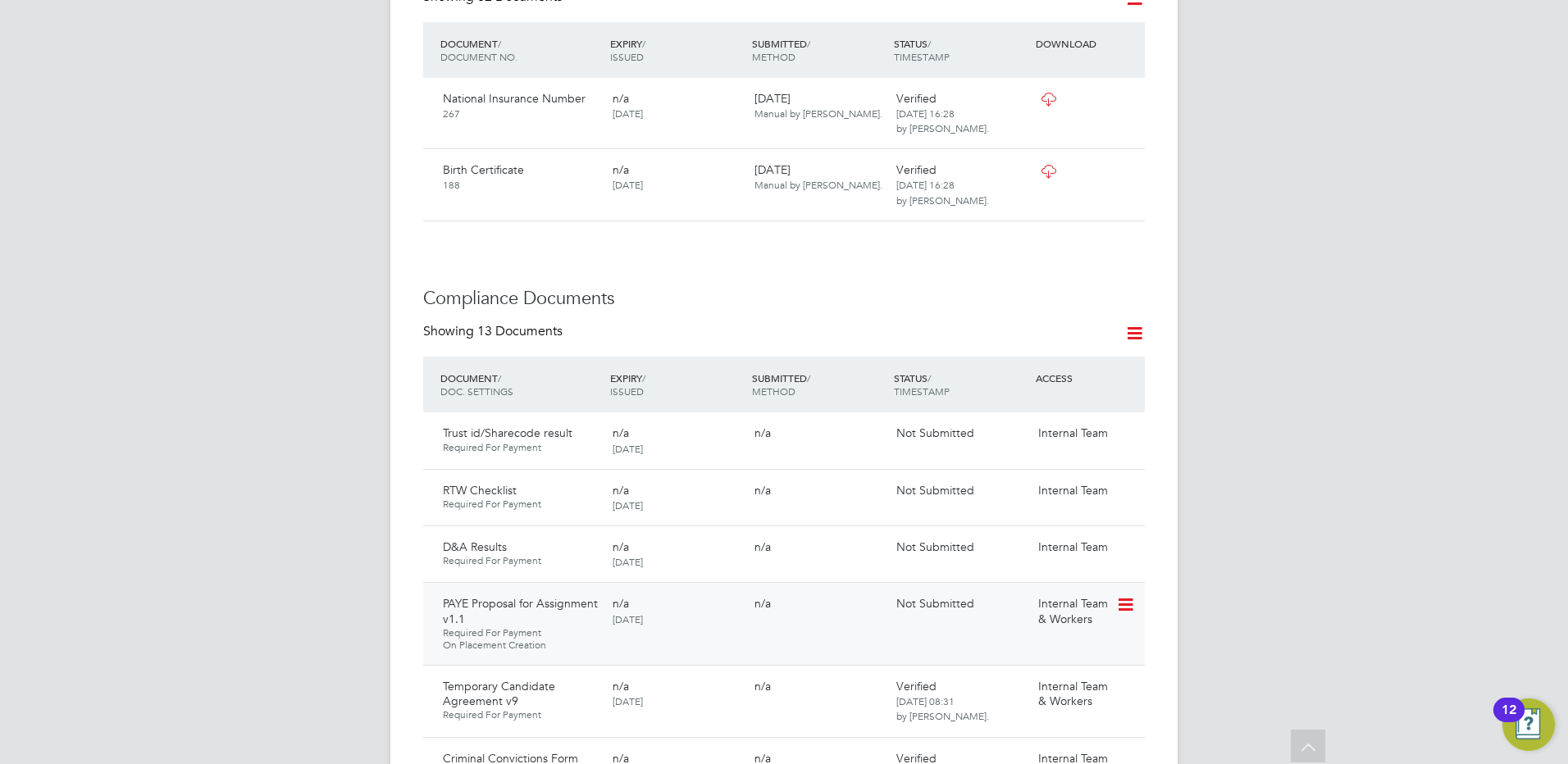
click at [1119, 607] on icon at bounding box center [1124, 605] width 16 height 20
drag, startPoint x: 1016, startPoint y: 688, endPoint x: 921, endPoint y: 588, distance: 137.9
click at [1016, 687] on li "Request Document" at bounding box center [1051, 691] width 164 height 23
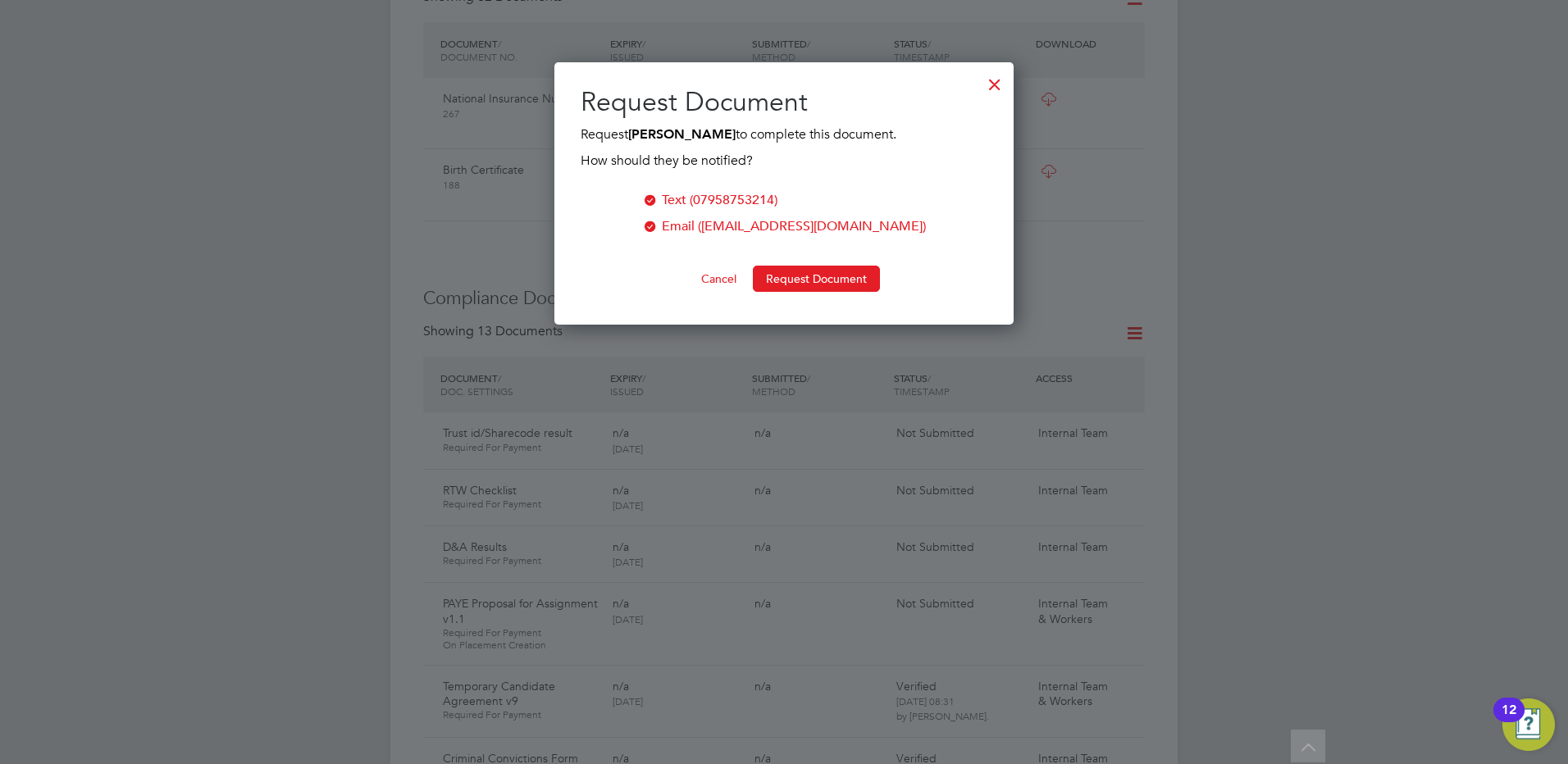
scroll to position [263, 459]
click at [792, 274] on button "Request Document" at bounding box center [816, 278] width 127 height 26
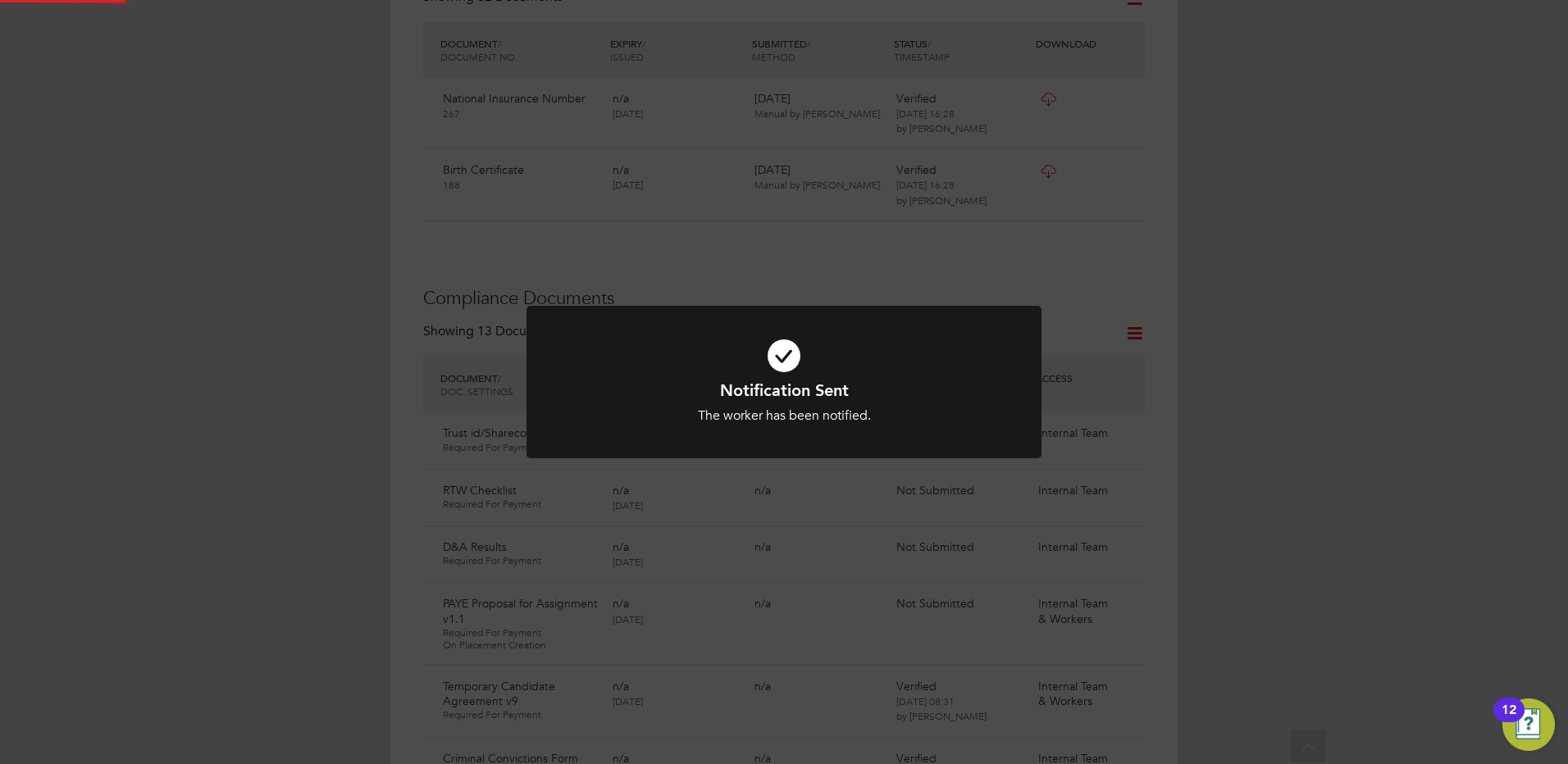
click at [149, 328] on div "Notification Sent The worker has been notified. Cancel Okay" at bounding box center [784, 382] width 1568 height 764
